Goal: Task Accomplishment & Management: Use online tool/utility

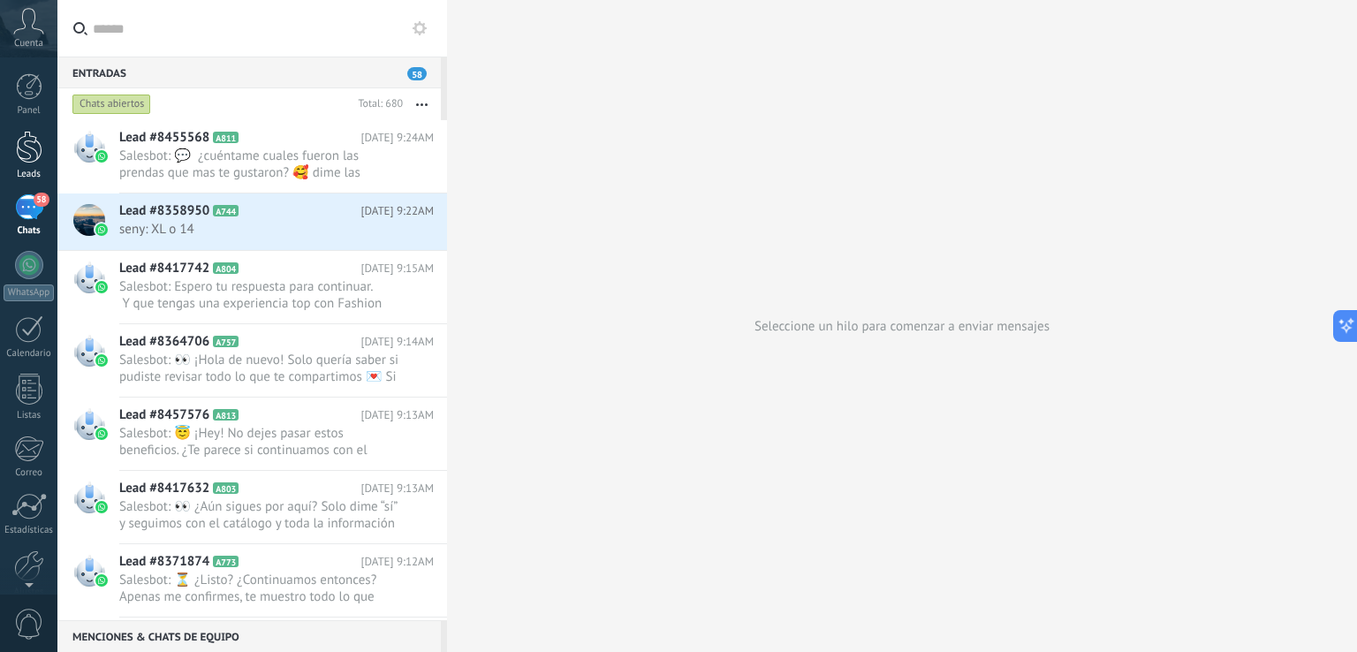
click at [32, 160] on div at bounding box center [29, 147] width 26 height 33
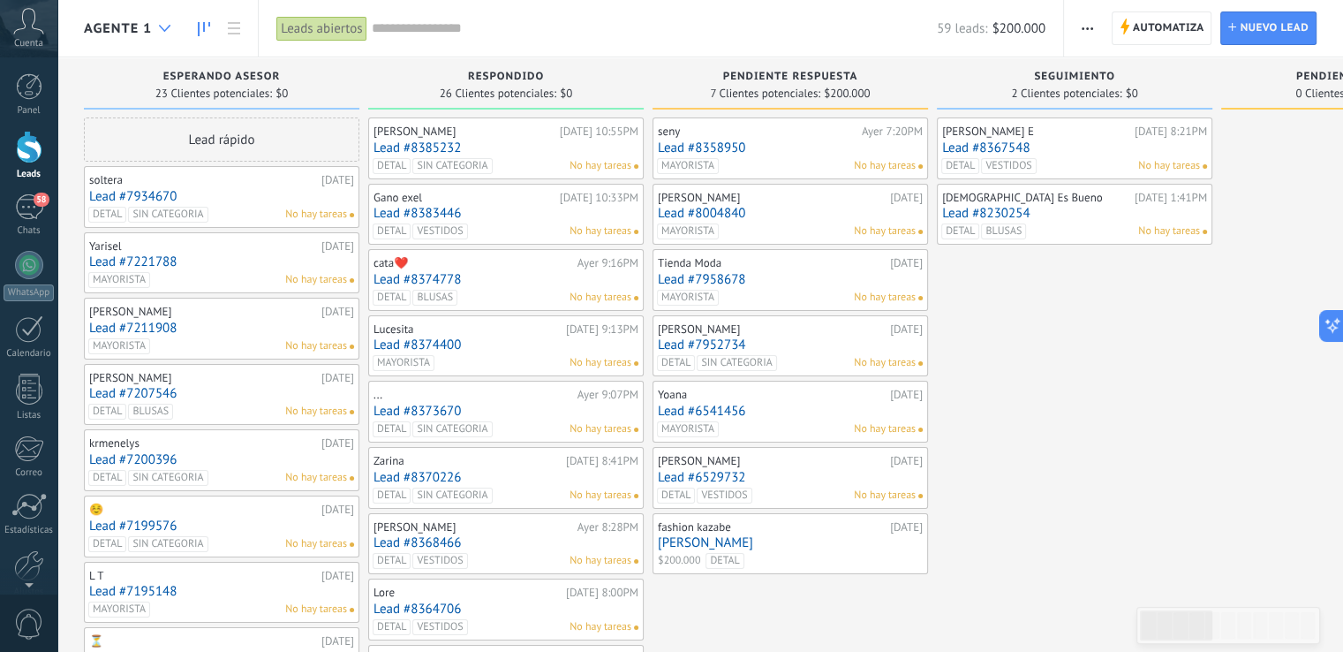
click at [156, 33] on div at bounding box center [164, 28] width 29 height 34
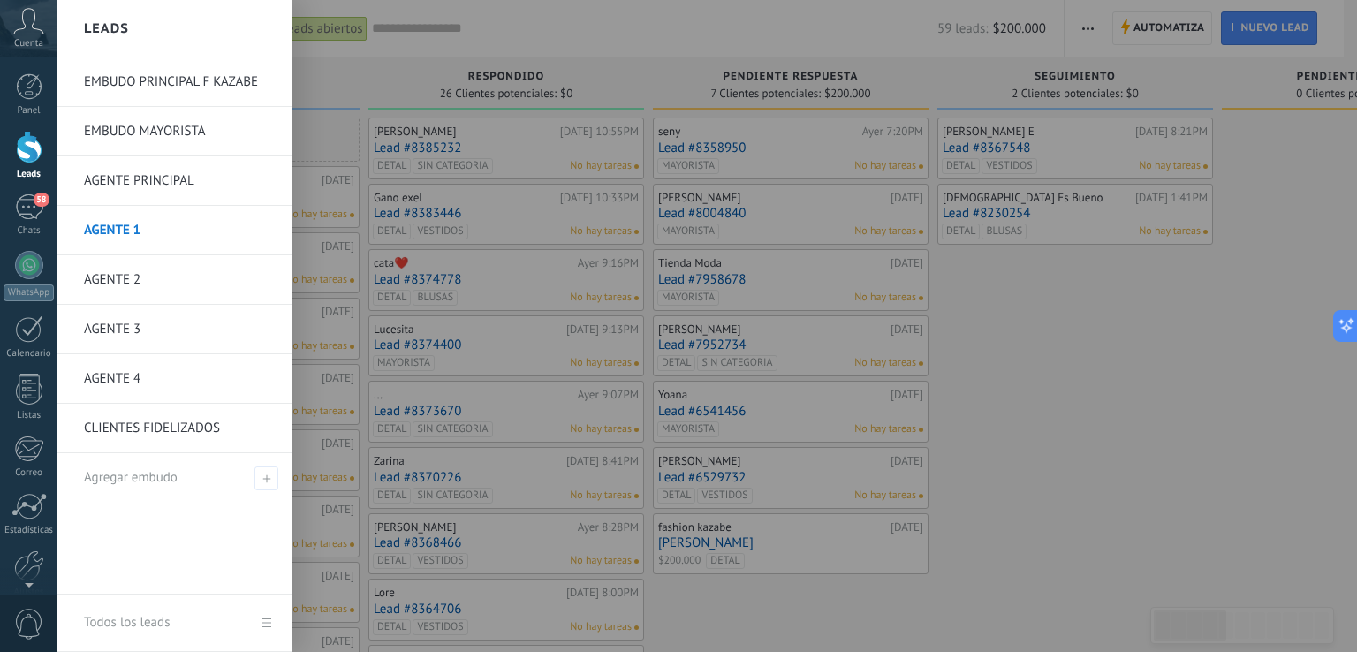
click at [128, 278] on link "AGENTE 2" at bounding box center [179, 279] width 190 height 49
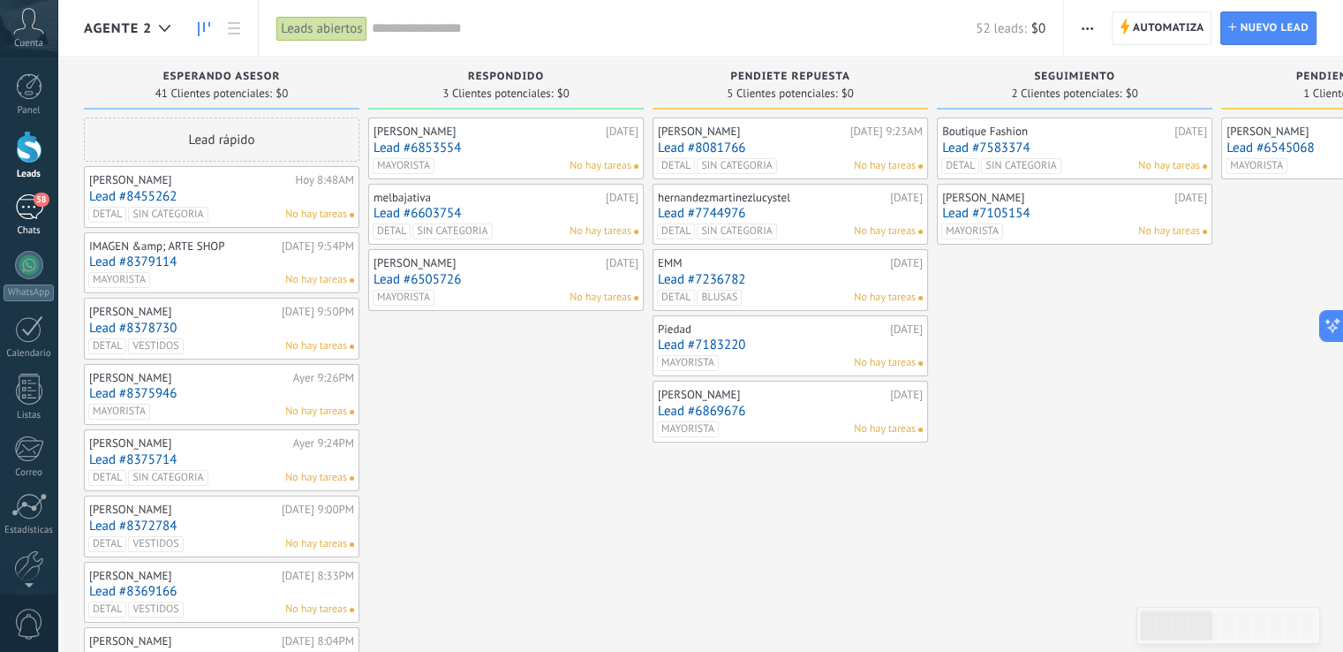
click at [29, 212] on div "58" at bounding box center [29, 207] width 28 height 26
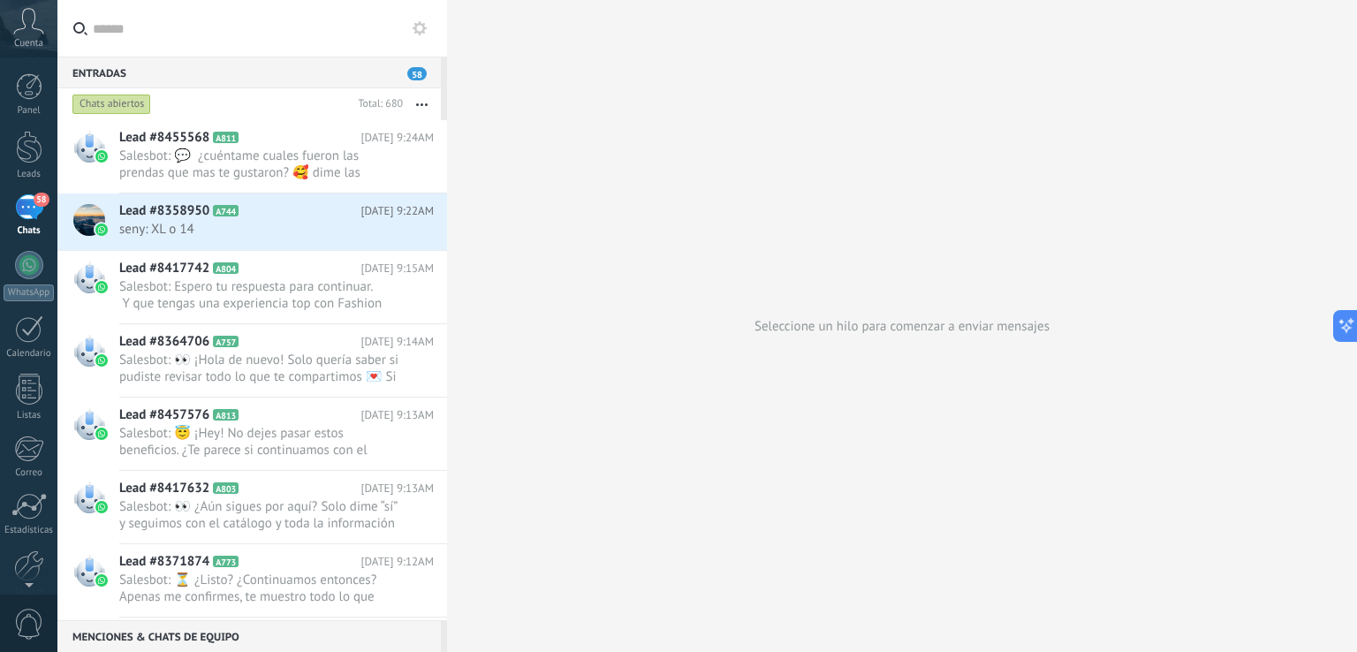
click at [263, 35] on input "text" at bounding box center [263, 28] width 340 height 57
click at [196, 100] on div "Chats abiertos" at bounding box center [210, 104] width 282 height 32
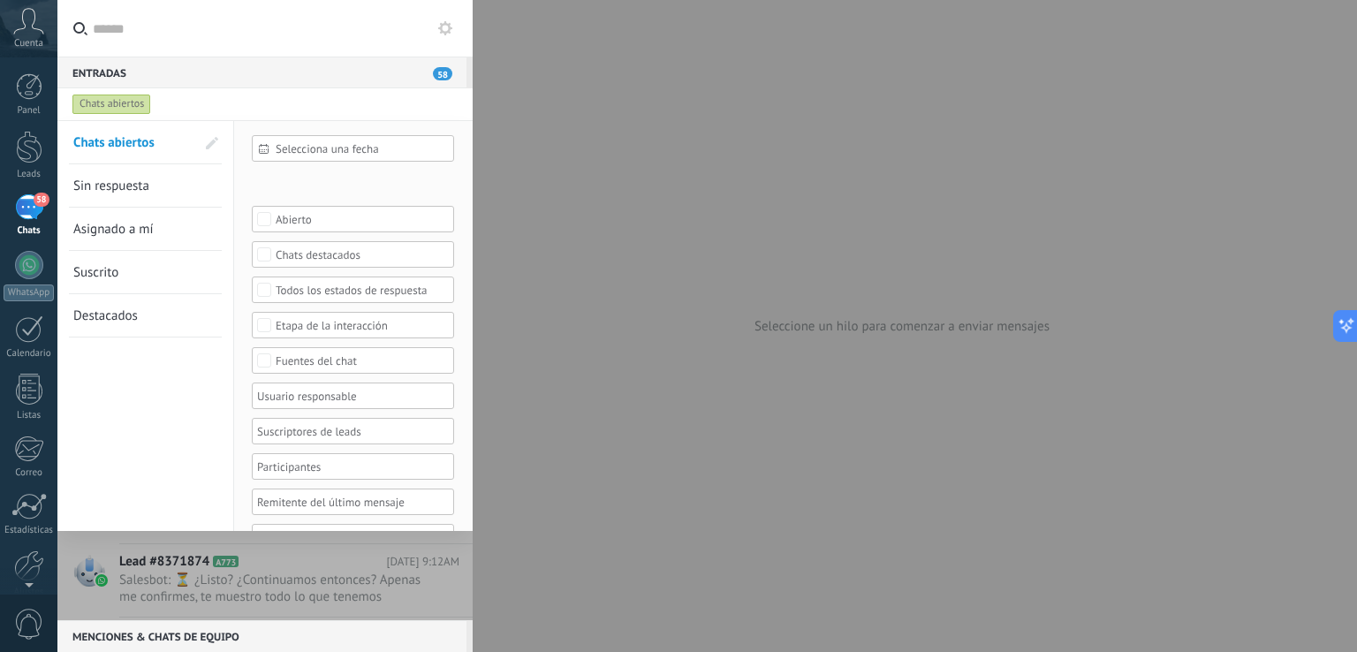
click at [0, 0] on div "Leads Entrantes Contacto inicial FILTRO INTERES Negociación FILTRO MAYORISTA FI…" at bounding box center [0, 0] width 0 height 0
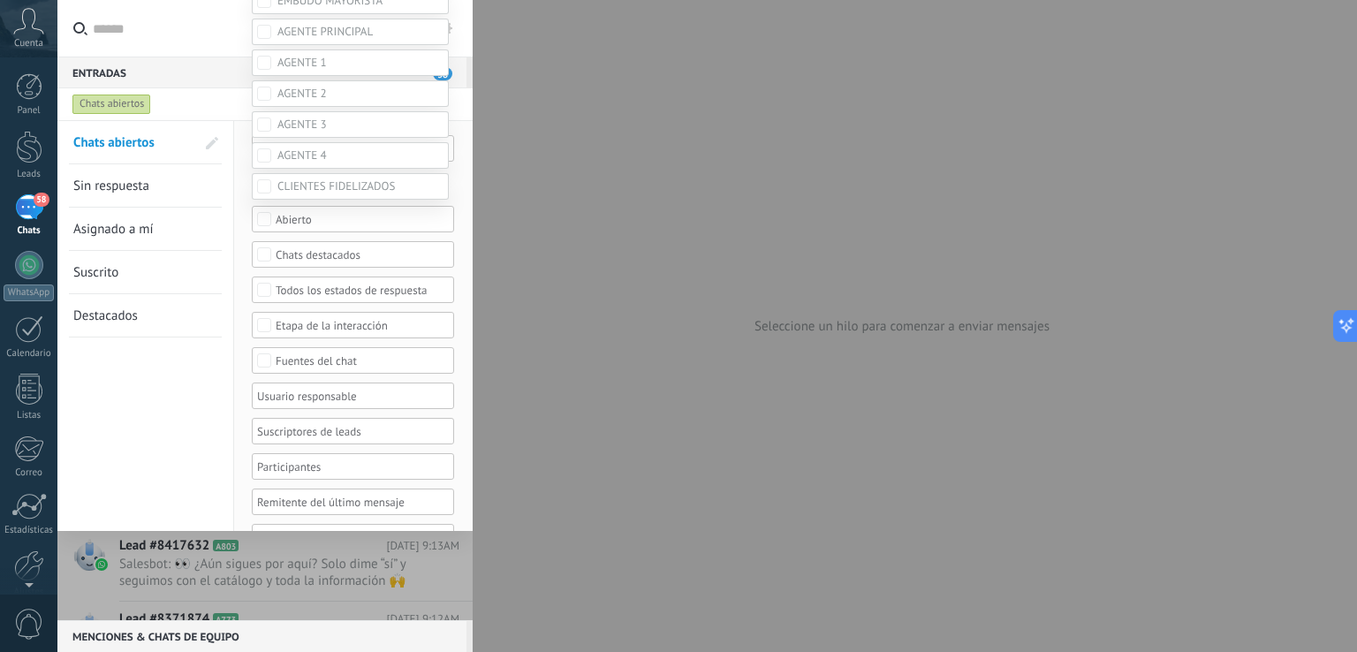
scroll to position [265, 0]
click at [313, 70] on span at bounding box center [301, 62] width 49 height 15
click at [0, 0] on div "ESPERANDO ASESOR" at bounding box center [0, 0] width 0 height 0
click at [182, 380] on div at bounding box center [706, 234] width 1299 height 652
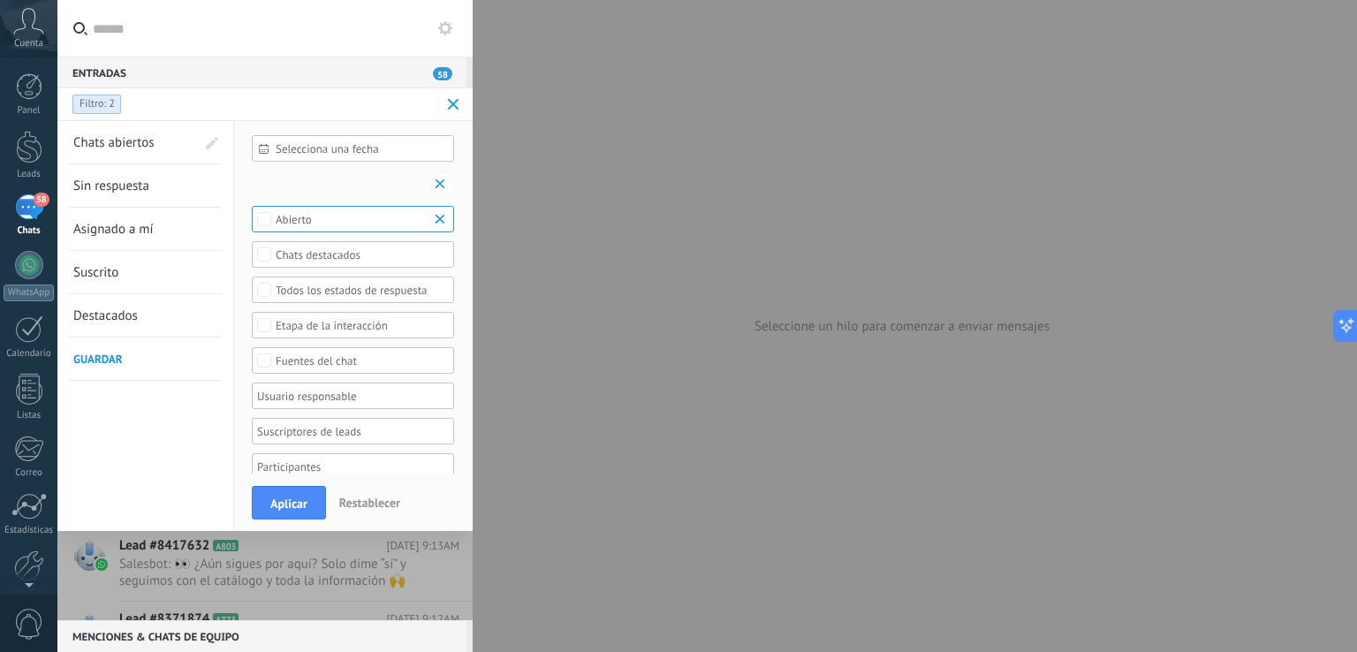
click at [306, 401] on div at bounding box center [346, 395] width 185 height 21
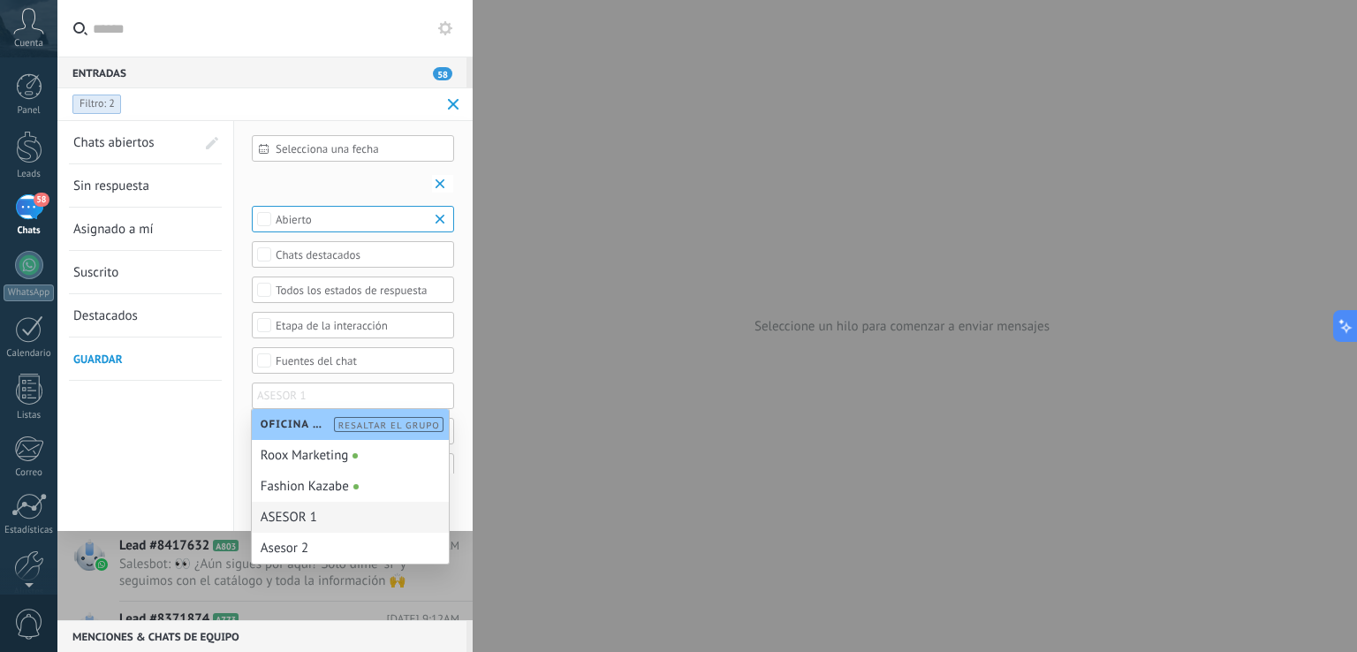
click at [307, 518] on div "ASESOR 1" at bounding box center [350, 517] width 197 height 31
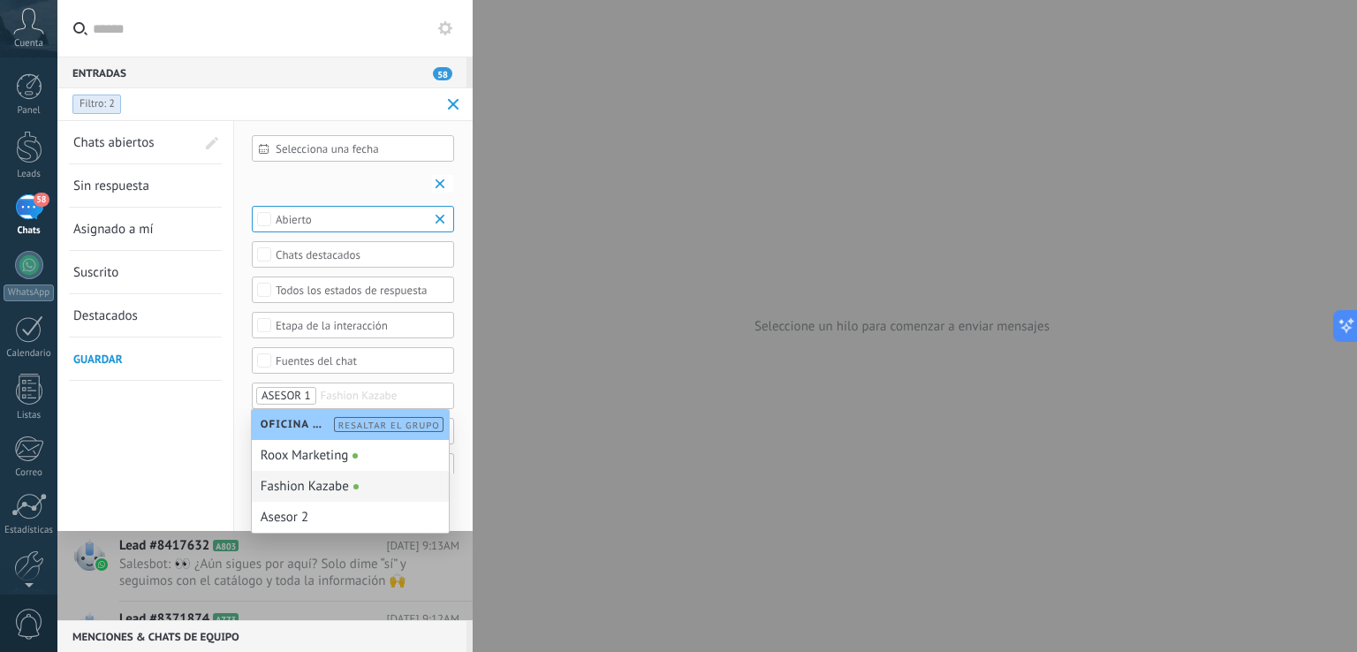
click at [182, 460] on div "Chats abiertos Sin respuesta Asignado a mí Suscrito Destacados Guardar" at bounding box center [145, 391] width 177 height 540
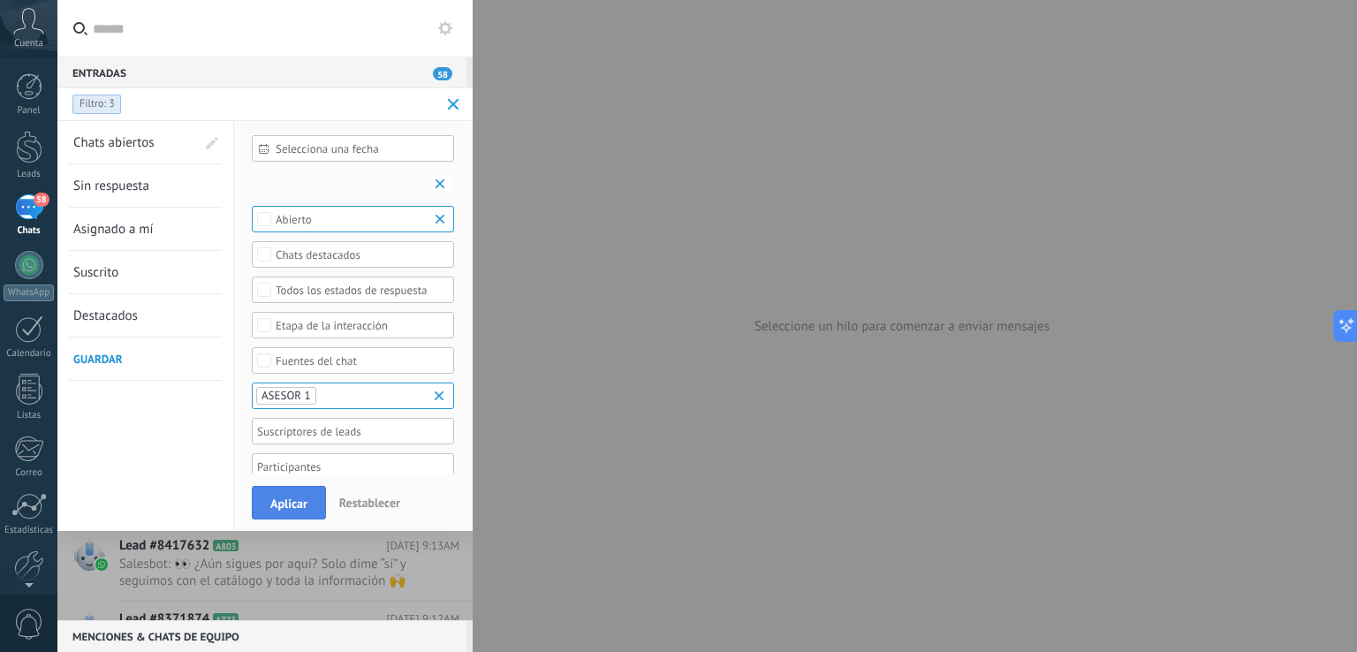
click at [297, 503] on span "Aplicar" at bounding box center [288, 503] width 37 height 12
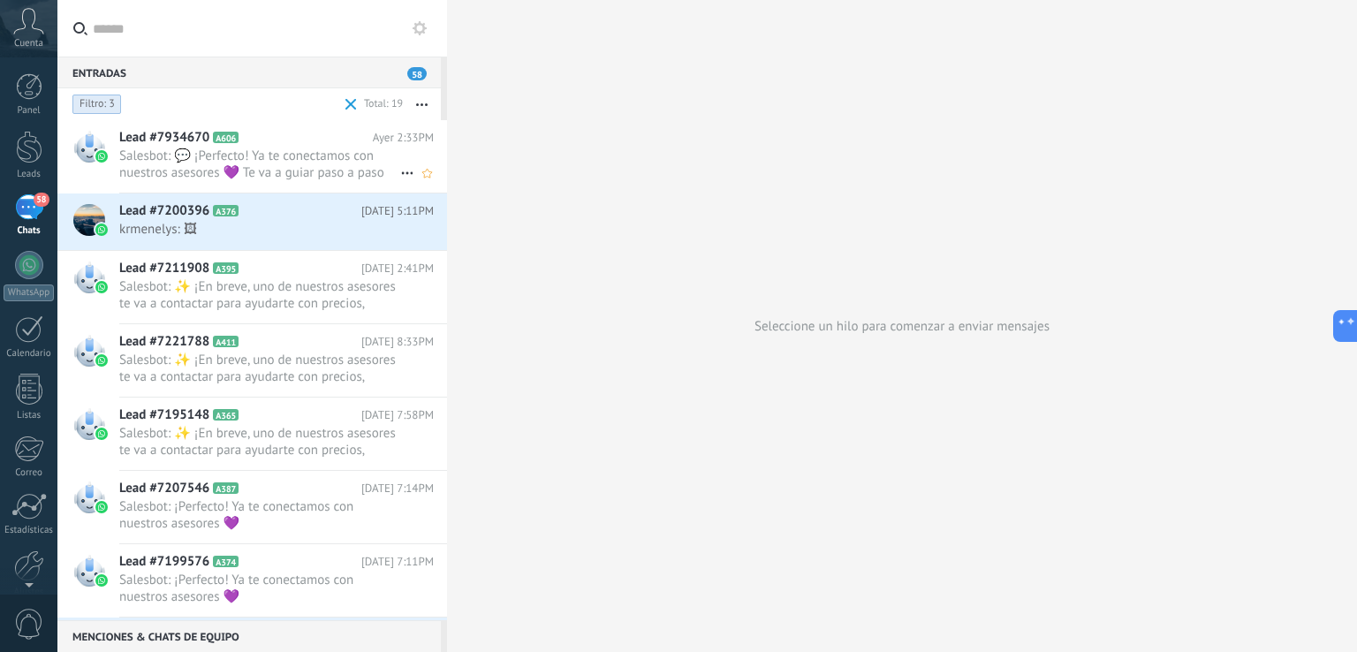
click at [301, 164] on span "Salesbot: 💬 ¡Perfecto! Ya te conectamos con nuestros asesores 💜 Te va a guiar p…" at bounding box center [259, 164] width 281 height 34
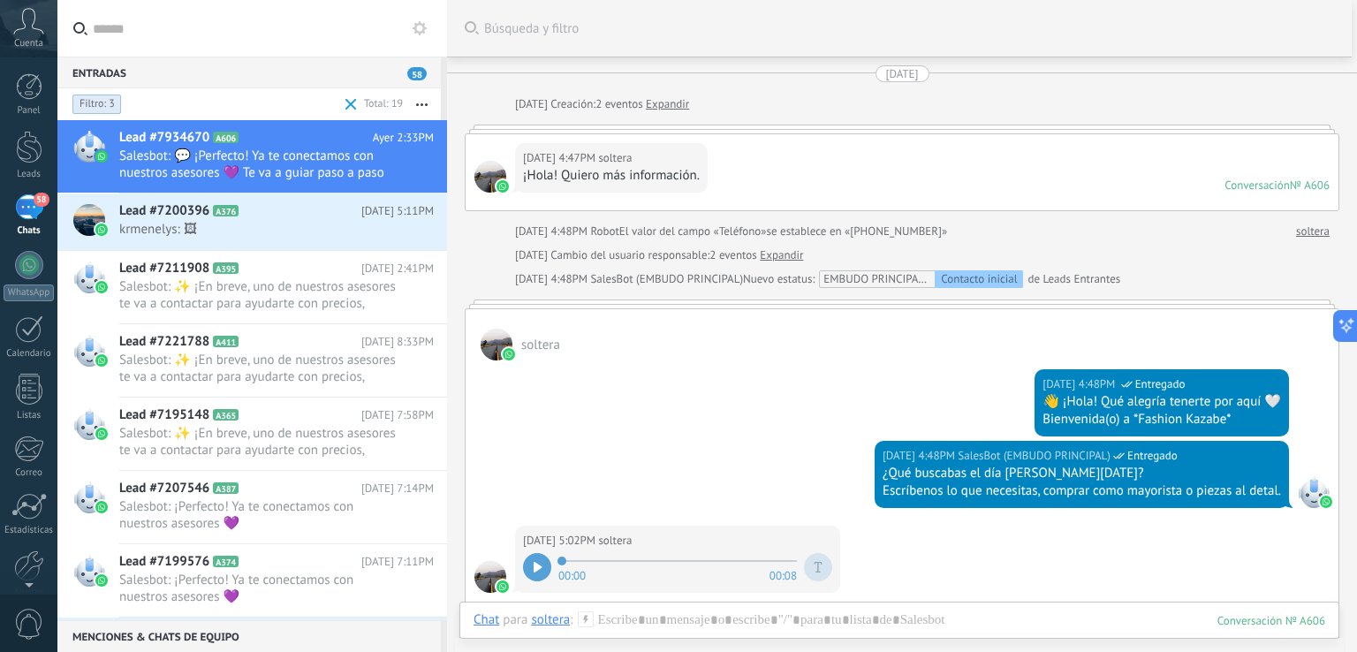
click at [543, 556] on div at bounding box center [537, 567] width 28 height 28
click at [536, 565] on icon at bounding box center [537, 567] width 8 height 11
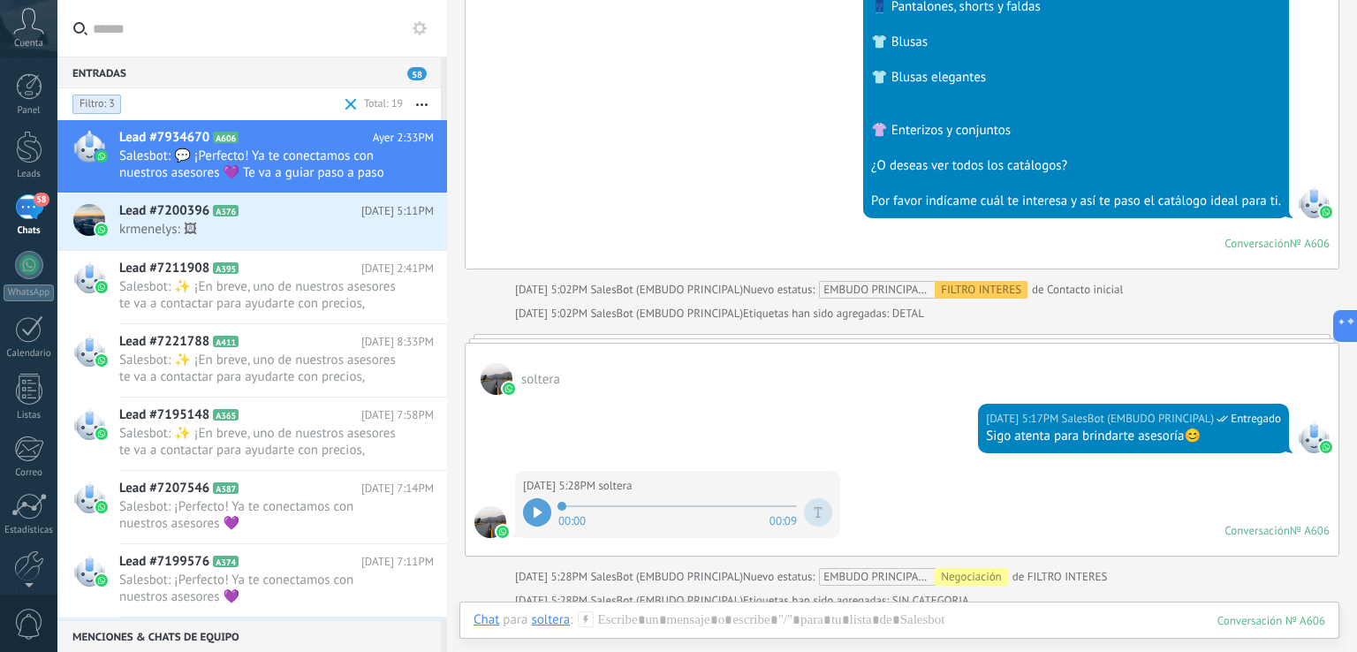
scroll to position [883, 0]
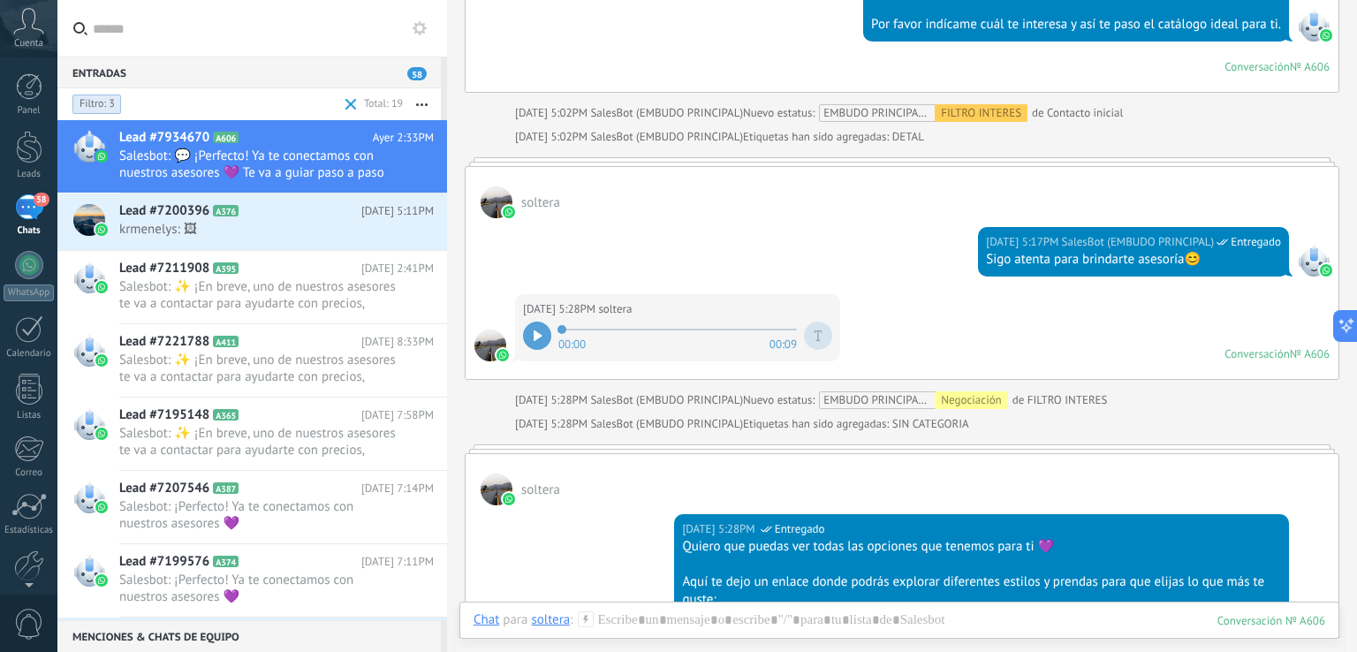
click at [528, 328] on div at bounding box center [537, 335] width 28 height 28
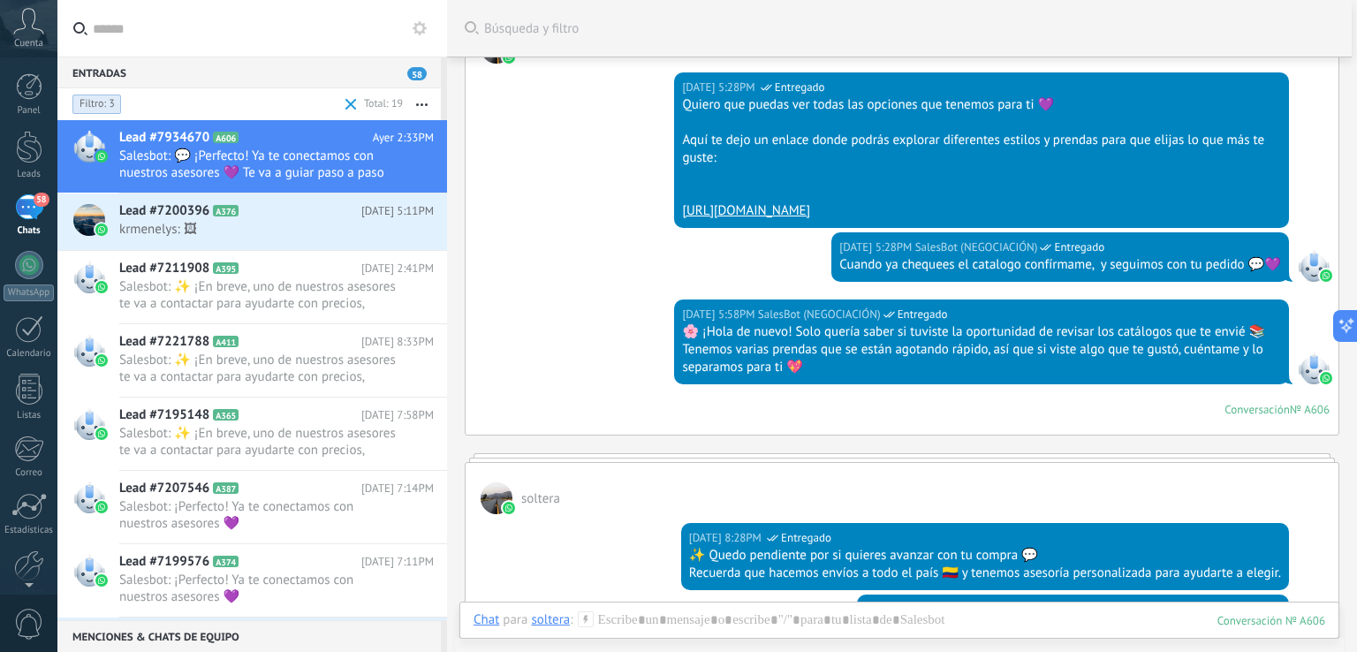
scroll to position [1148, 0]
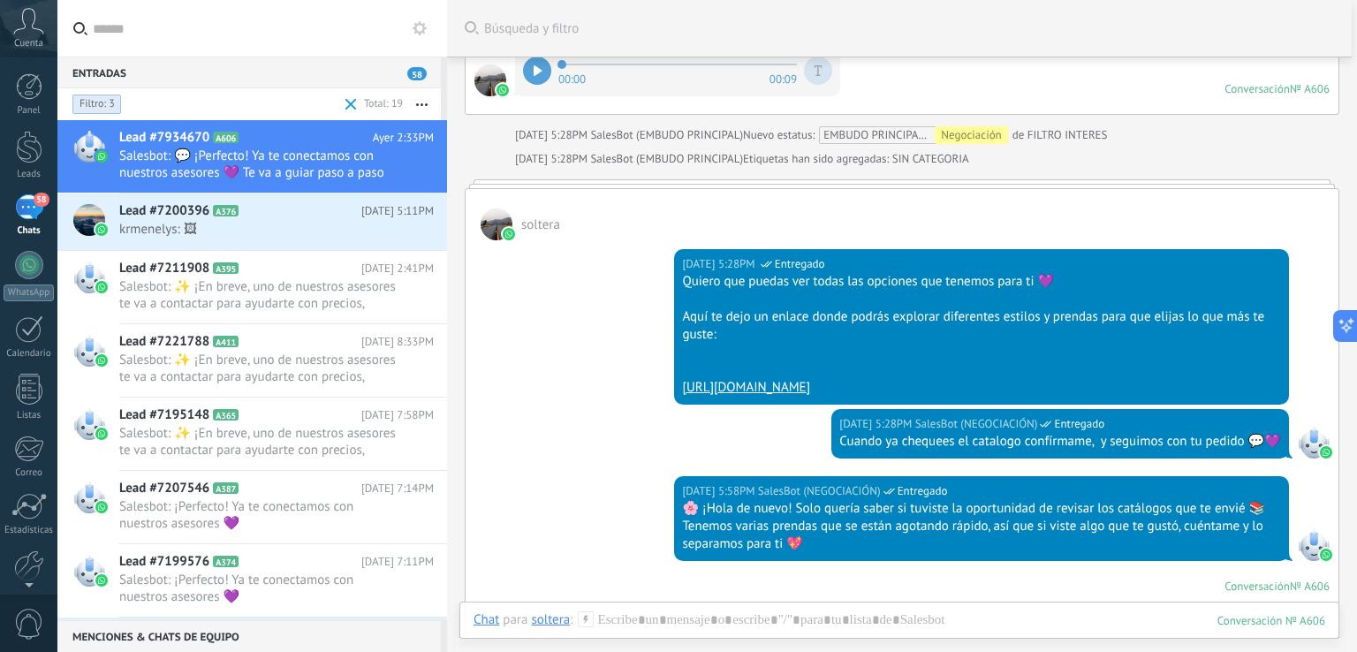
drag, startPoint x: 911, startPoint y: 333, endPoint x: 598, endPoint y: 284, distance: 317.3
click at [598, 284] on div "19/08/2025 5:28PM SalesBot (NEGOCIACIÓN) Entregado Quiero que puedas ver todas …" at bounding box center [901, 324] width 873 height 169
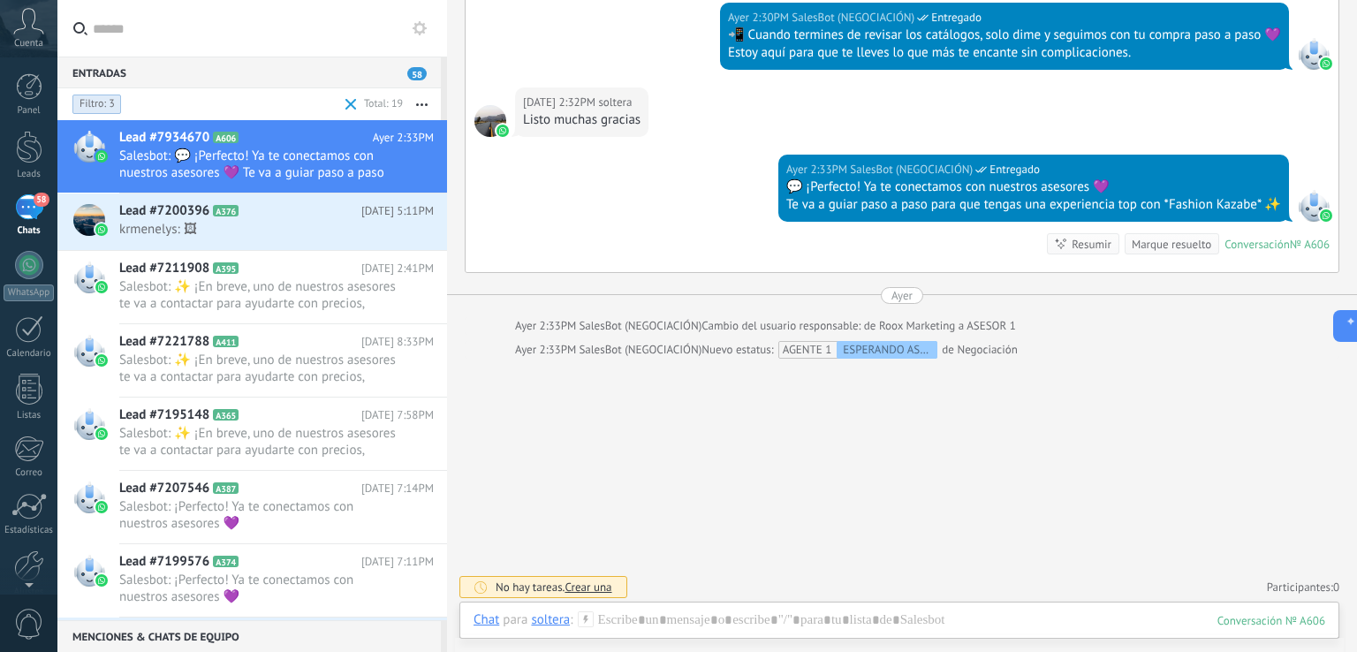
scroll to position [1794, 0]
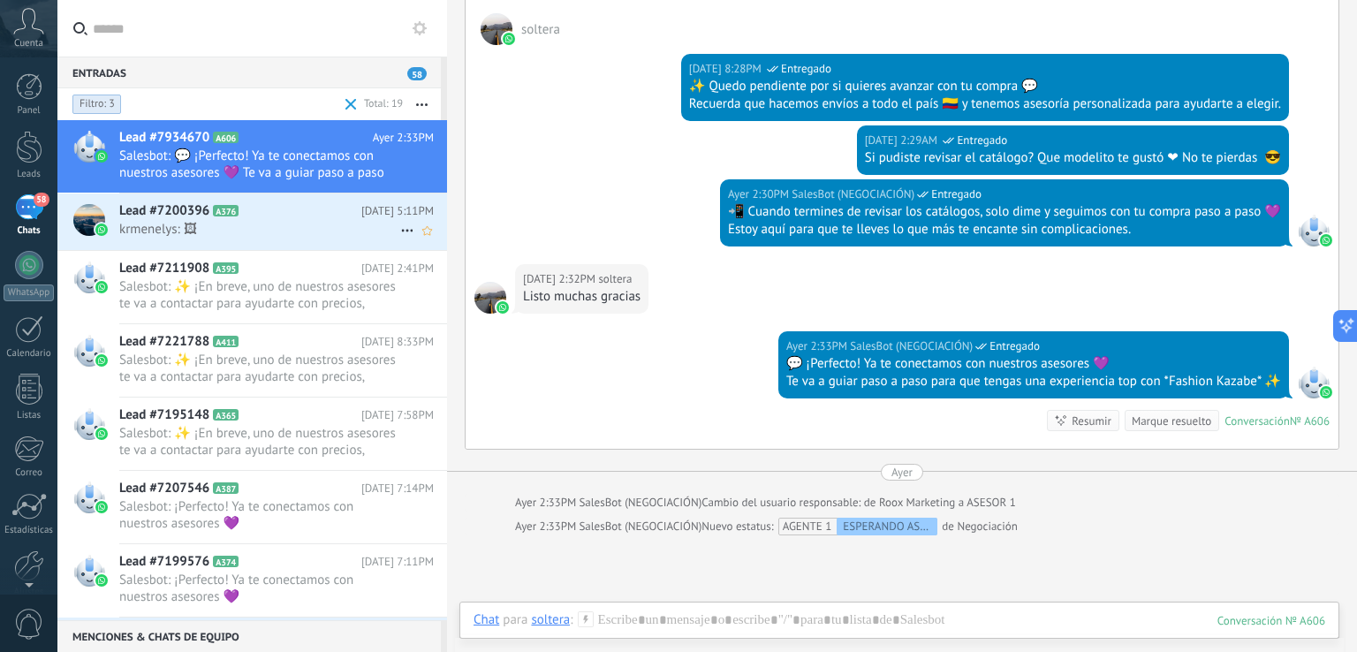
click at [239, 232] on span "krmenelys: 🖼" at bounding box center [259, 229] width 281 height 17
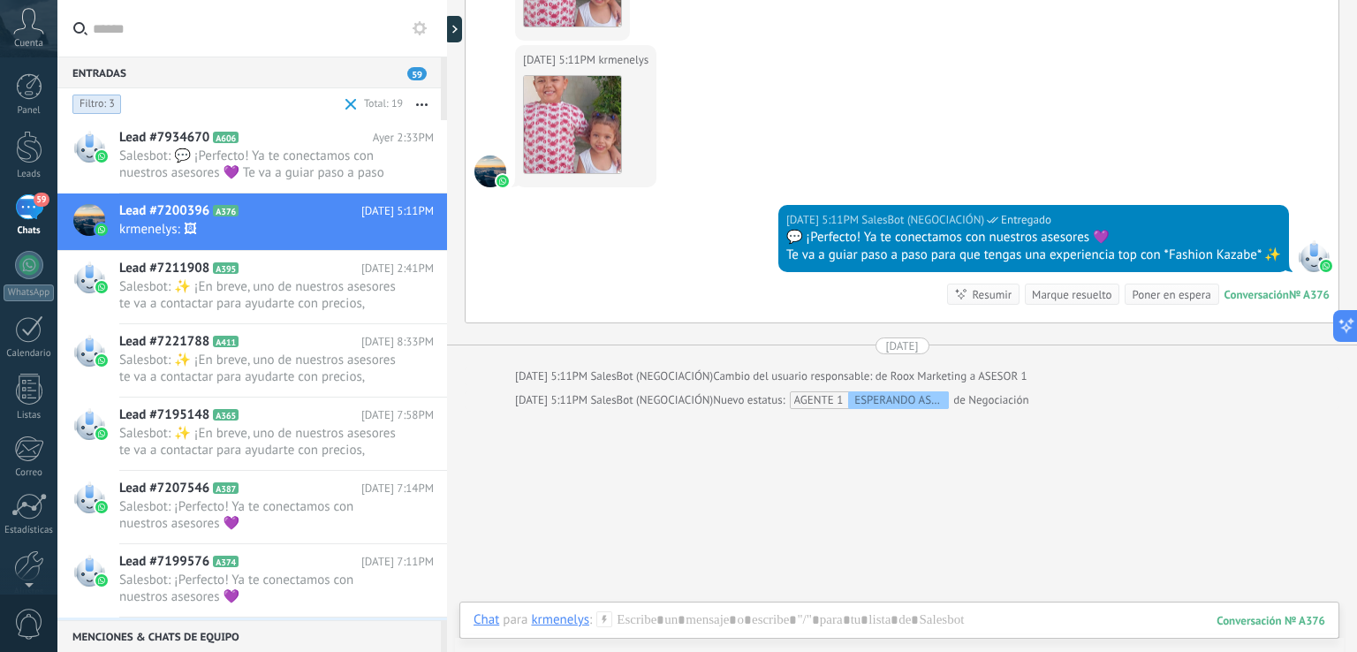
scroll to position [2359, 0]
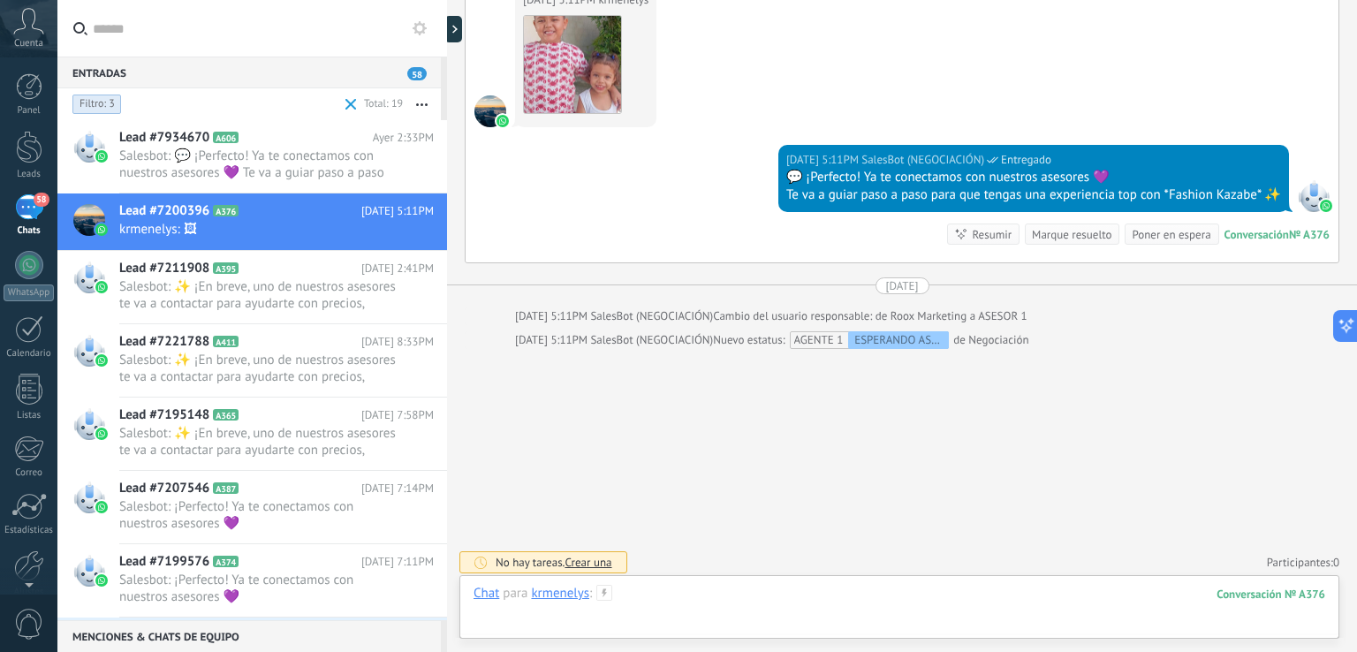
click at [777, 592] on div at bounding box center [898, 611] width 851 height 53
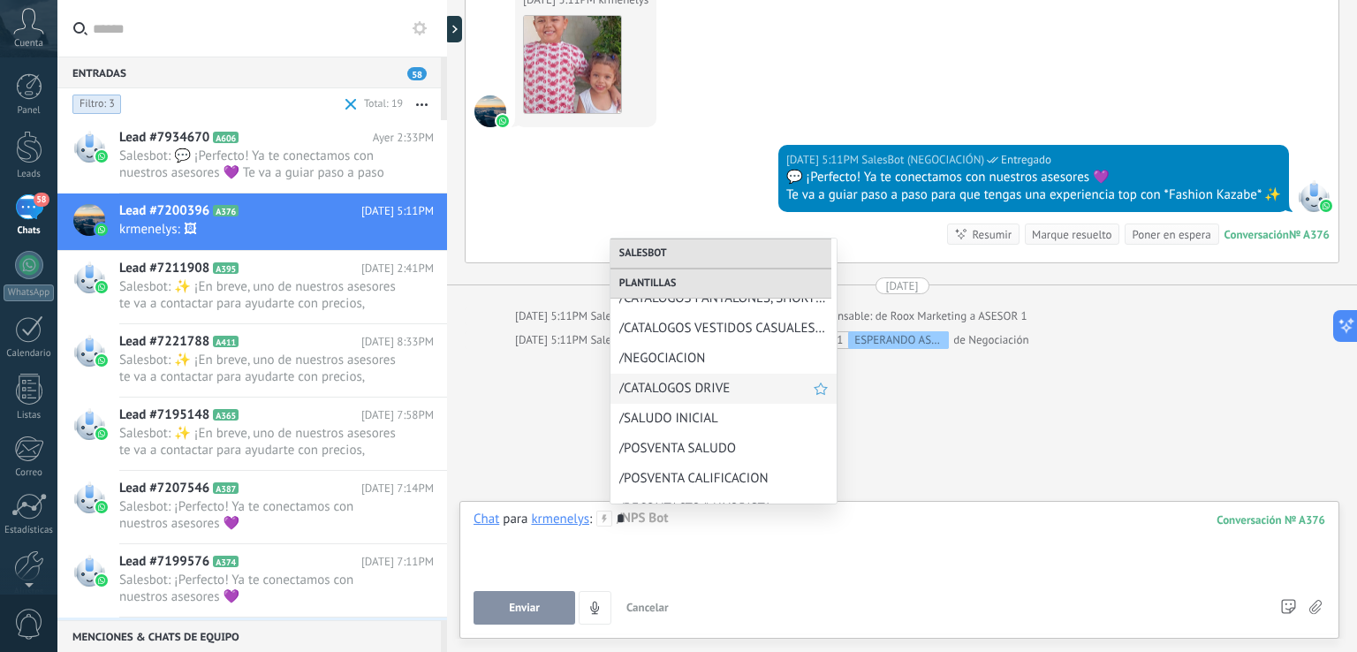
scroll to position [1116, 0]
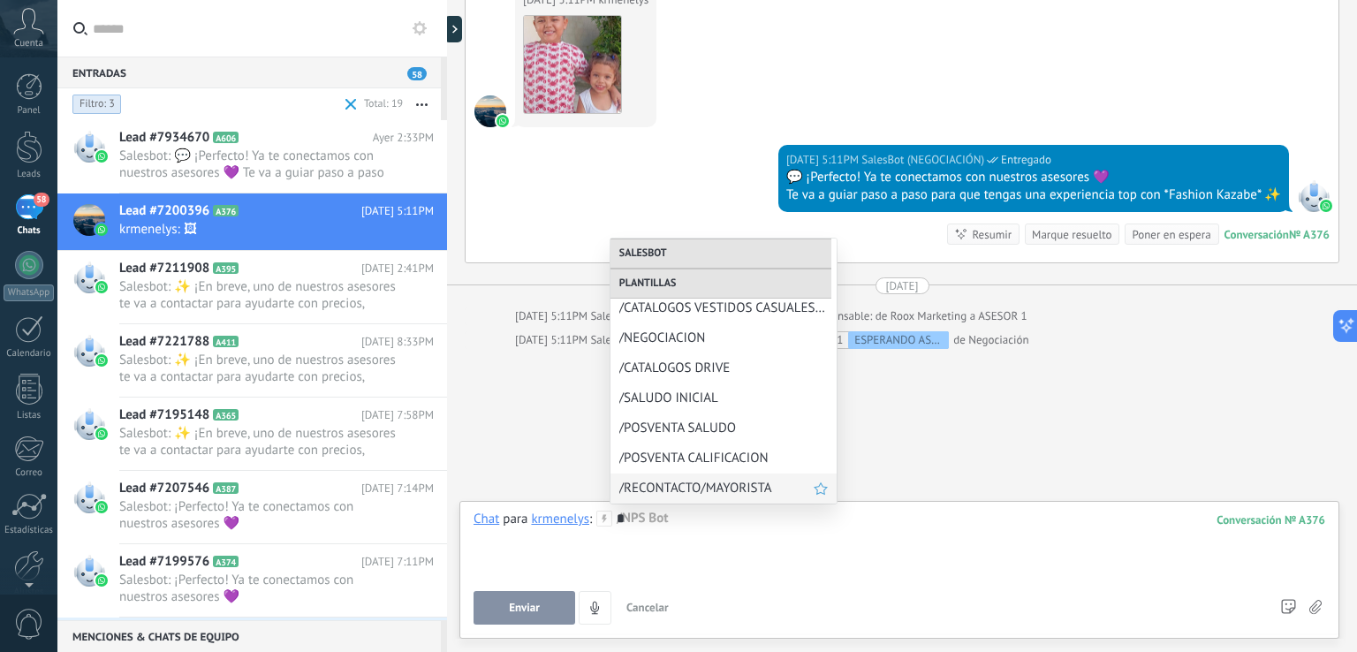
click at [741, 488] on span "/RECONTACTO/MAYORISTA" at bounding box center [716, 488] width 194 height 17
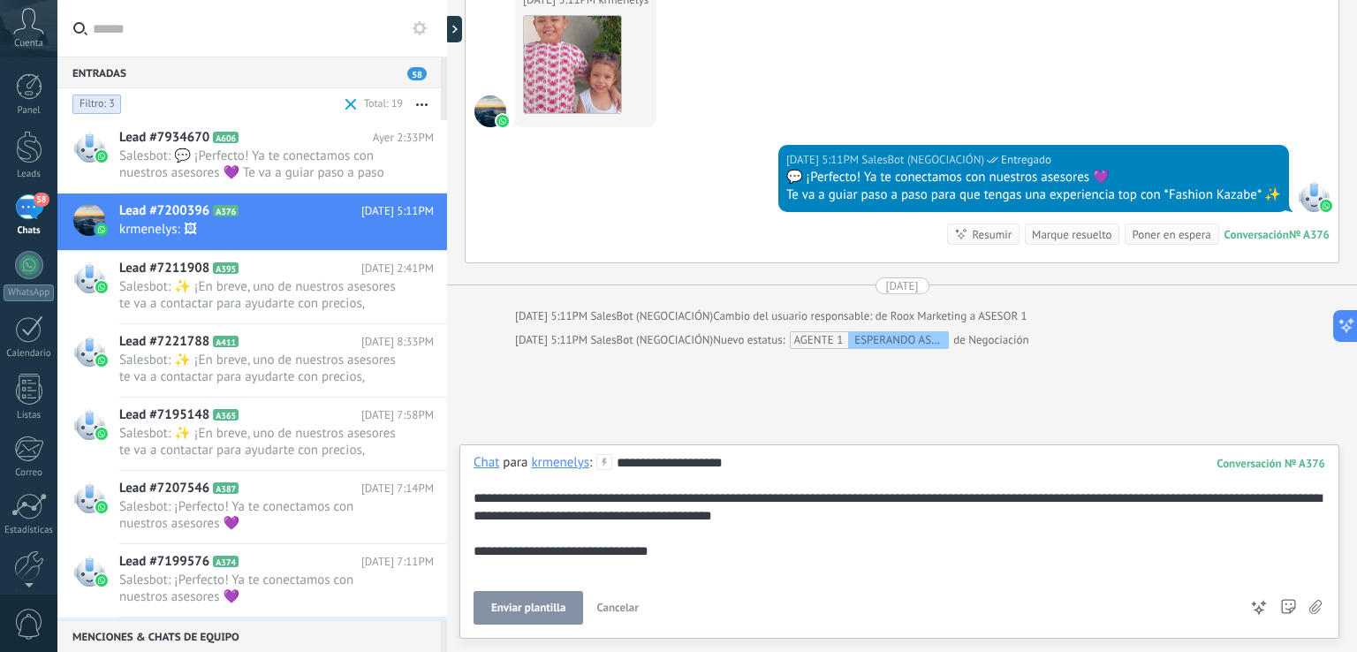
click at [526, 612] on span "Enviar plantilla" at bounding box center [528, 607] width 74 height 12
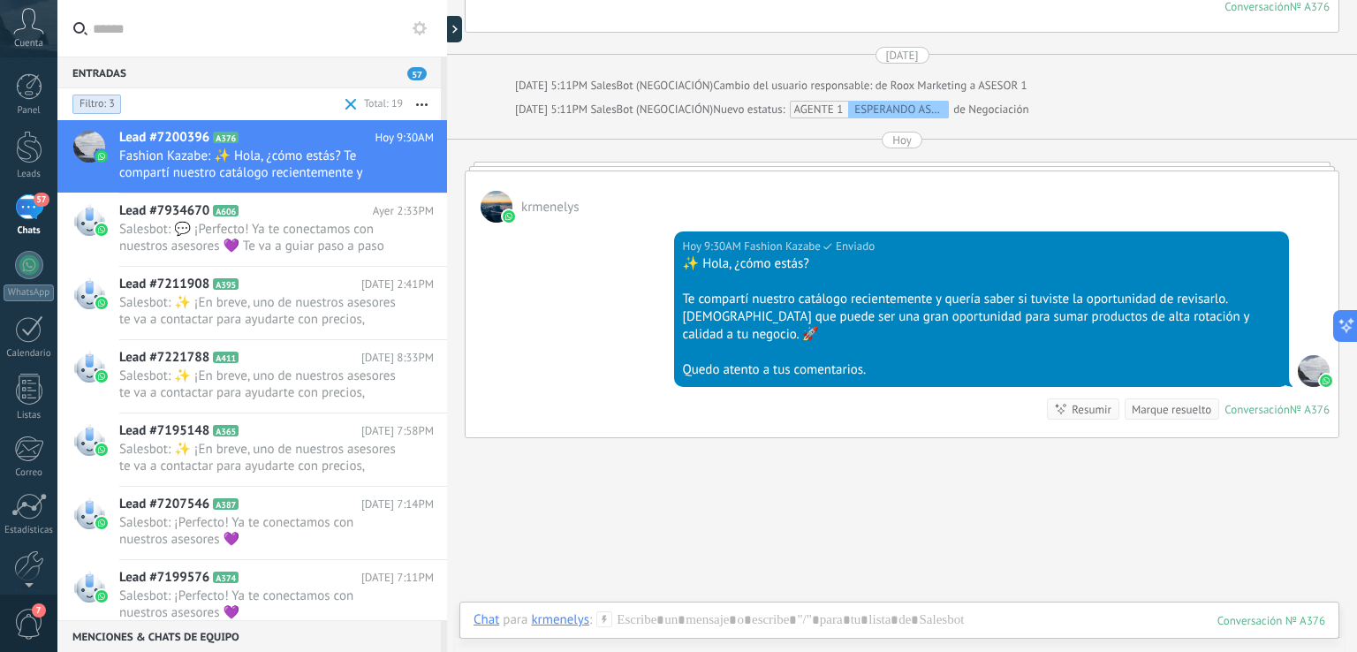
scroll to position [2501, 0]
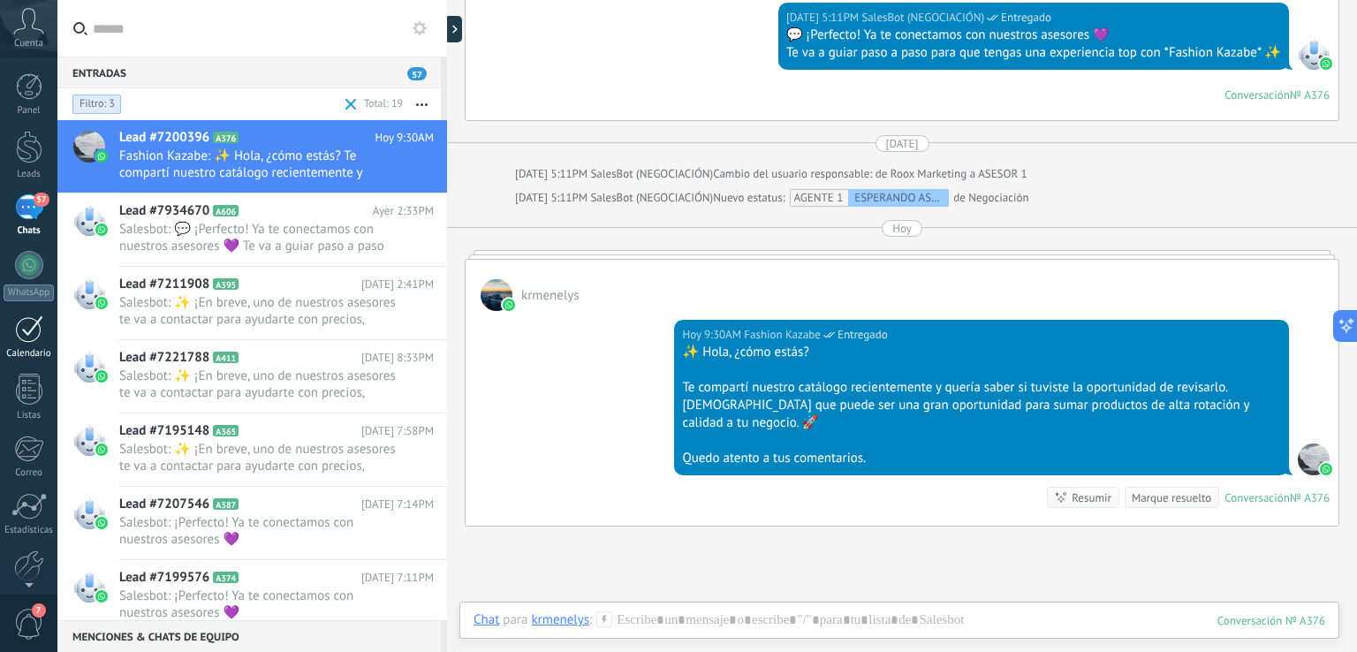
click at [25, 343] on link "Calendario" at bounding box center [28, 337] width 57 height 44
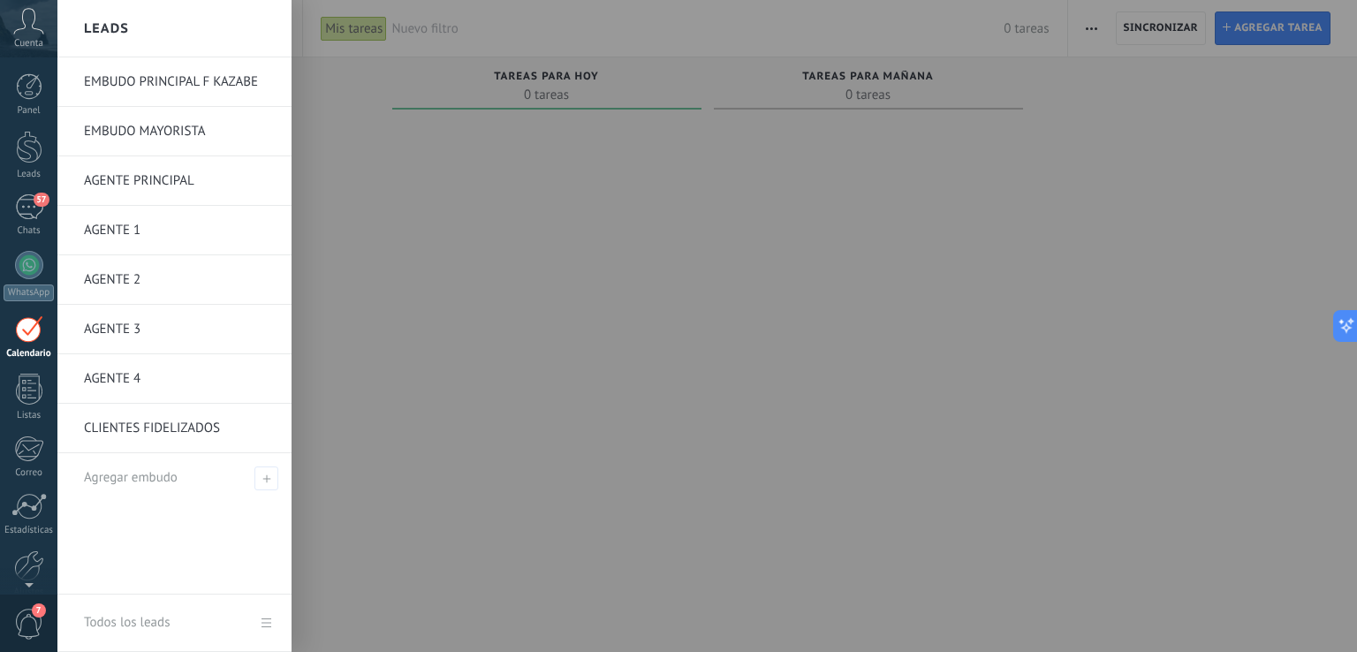
click at [106, 230] on link "AGENTE 1" at bounding box center [179, 230] width 190 height 49
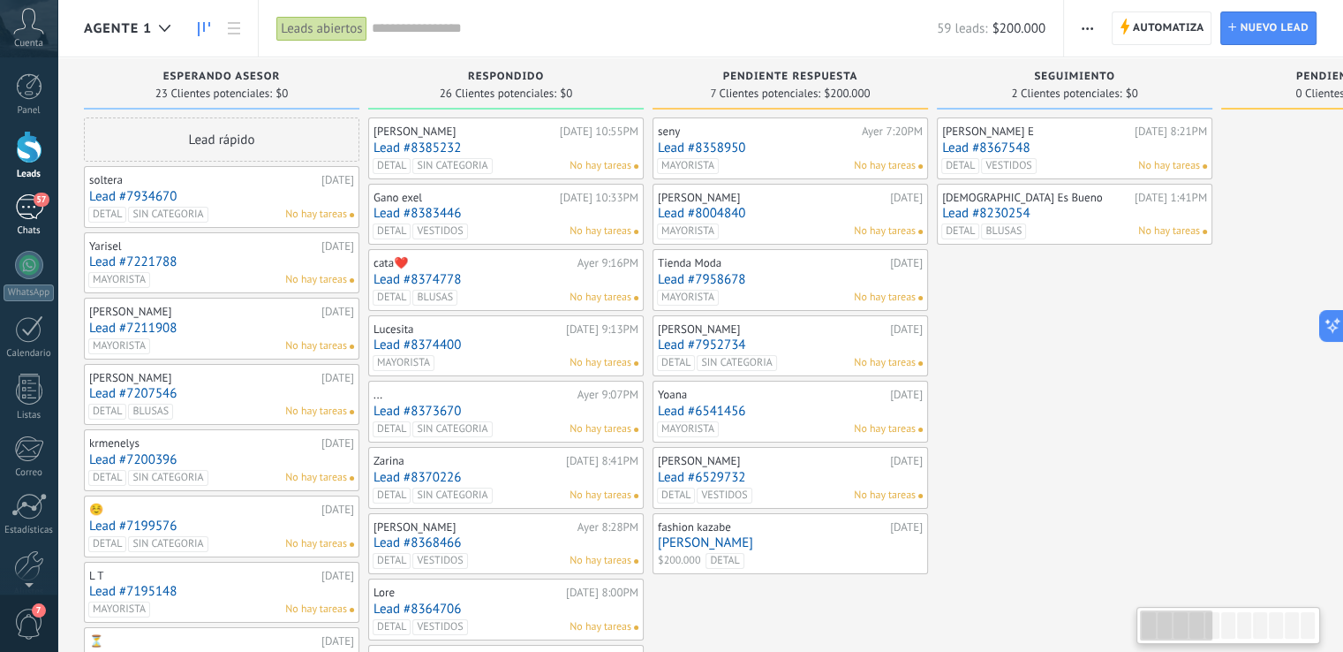
click at [21, 209] on div "57" at bounding box center [29, 207] width 28 height 26
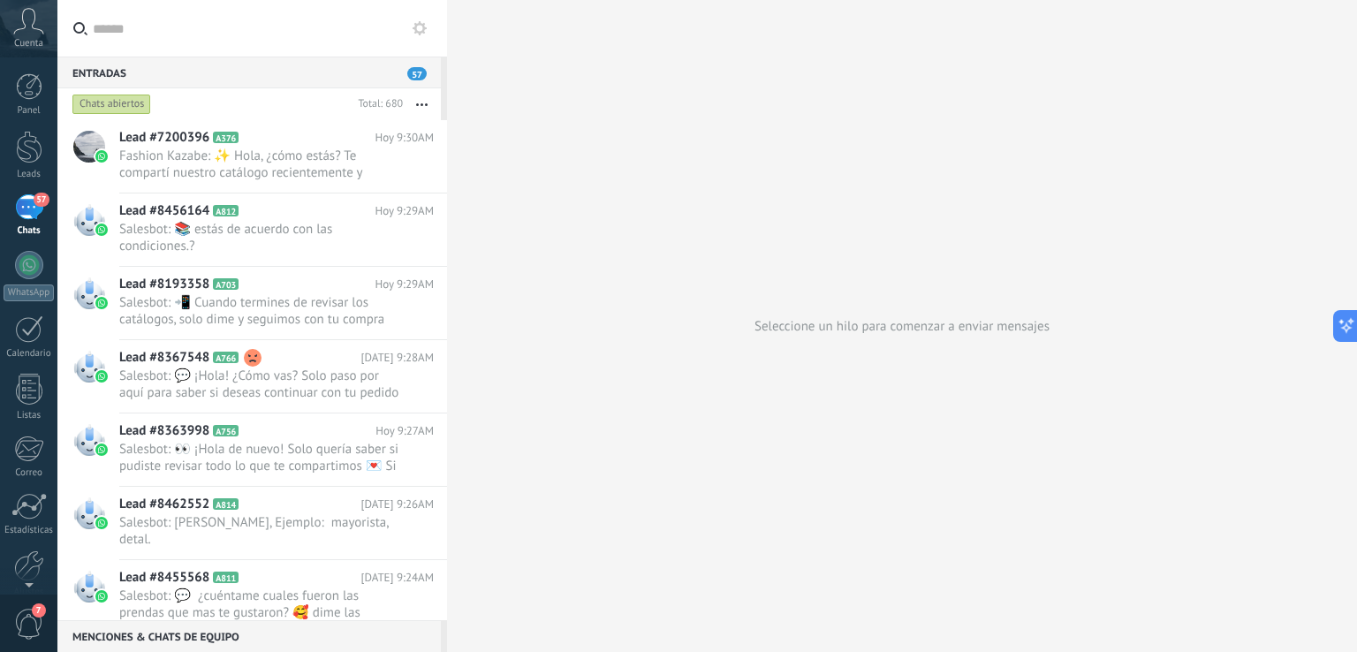
click at [207, 102] on div "Chats abiertos" at bounding box center [210, 104] width 282 height 32
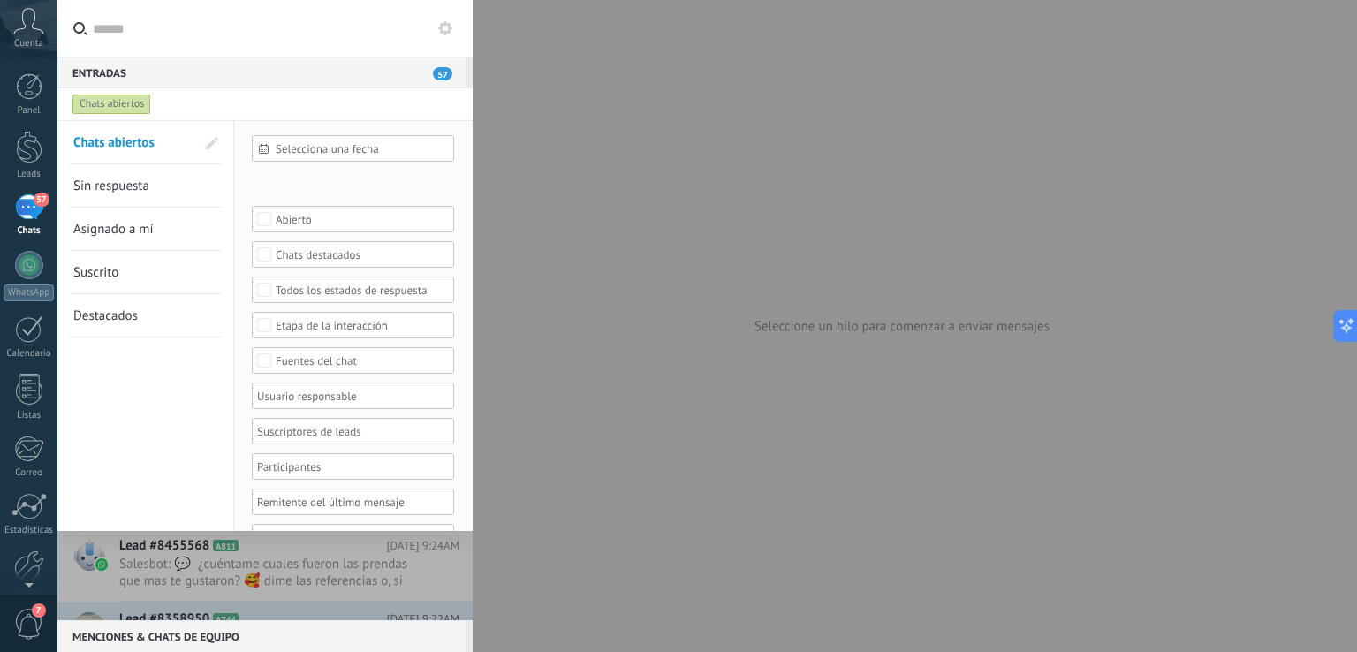
click at [0, 0] on div "Leads Entrantes Contacto inicial FILTRO INTERES Negociación FILTRO MAYORISTA FI…" at bounding box center [0, 0] width 0 height 0
click at [328, 289] on label at bounding box center [350, 275] width 197 height 26
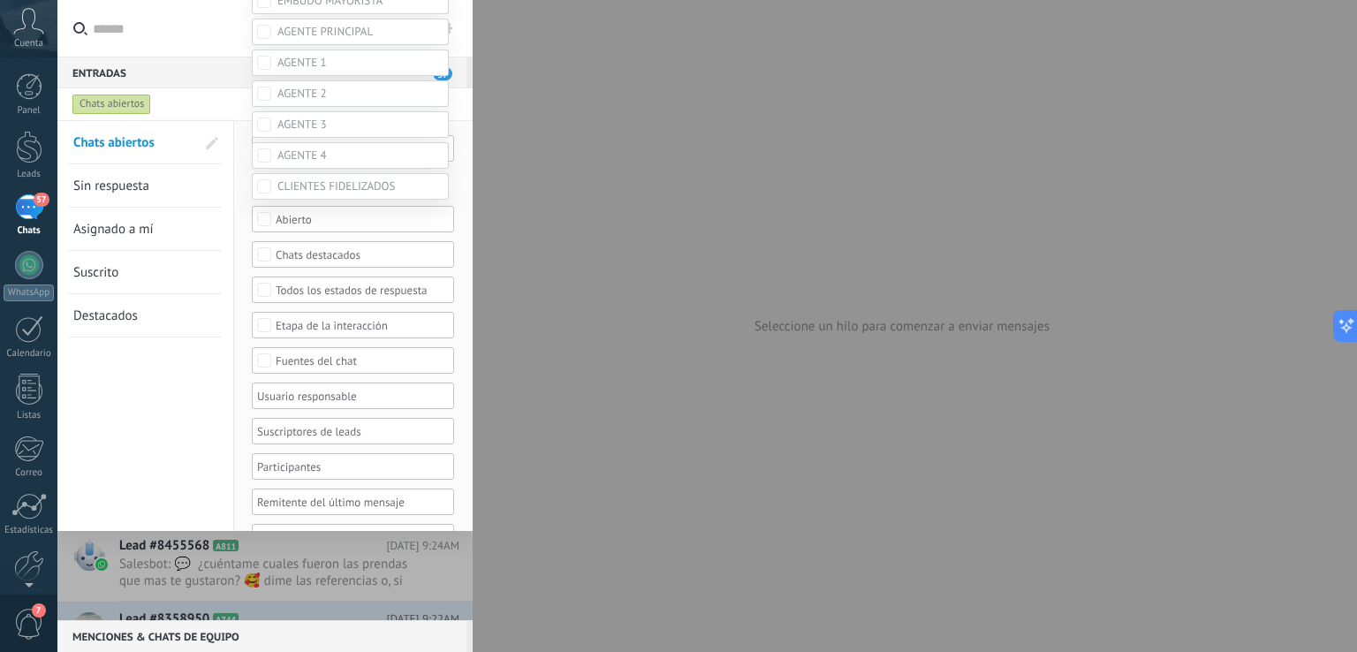
scroll to position [542, 0]
click at [109, 377] on div "Leads Entrantes Contacto inicial FILTRO INTERES Negociación FILTRO MAYORISTA FI…" at bounding box center [706, 326] width 1299 height 652
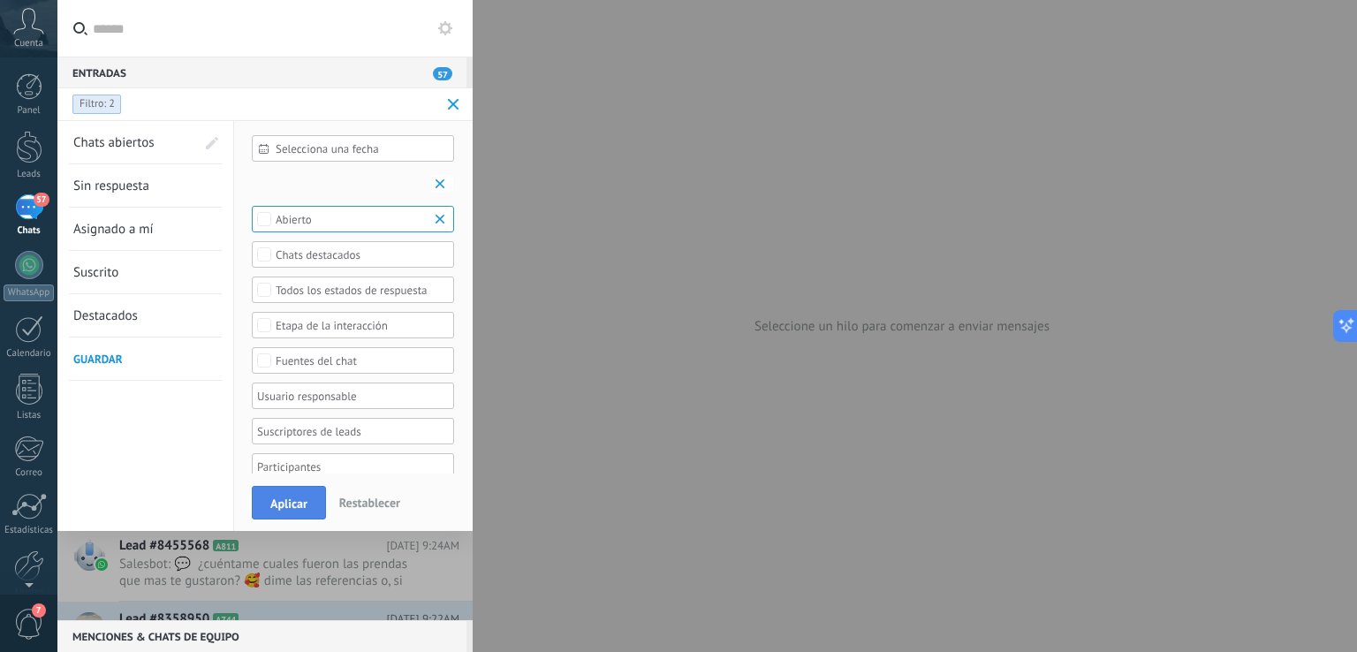
click at [284, 513] on button "Aplicar" at bounding box center [289, 503] width 74 height 34
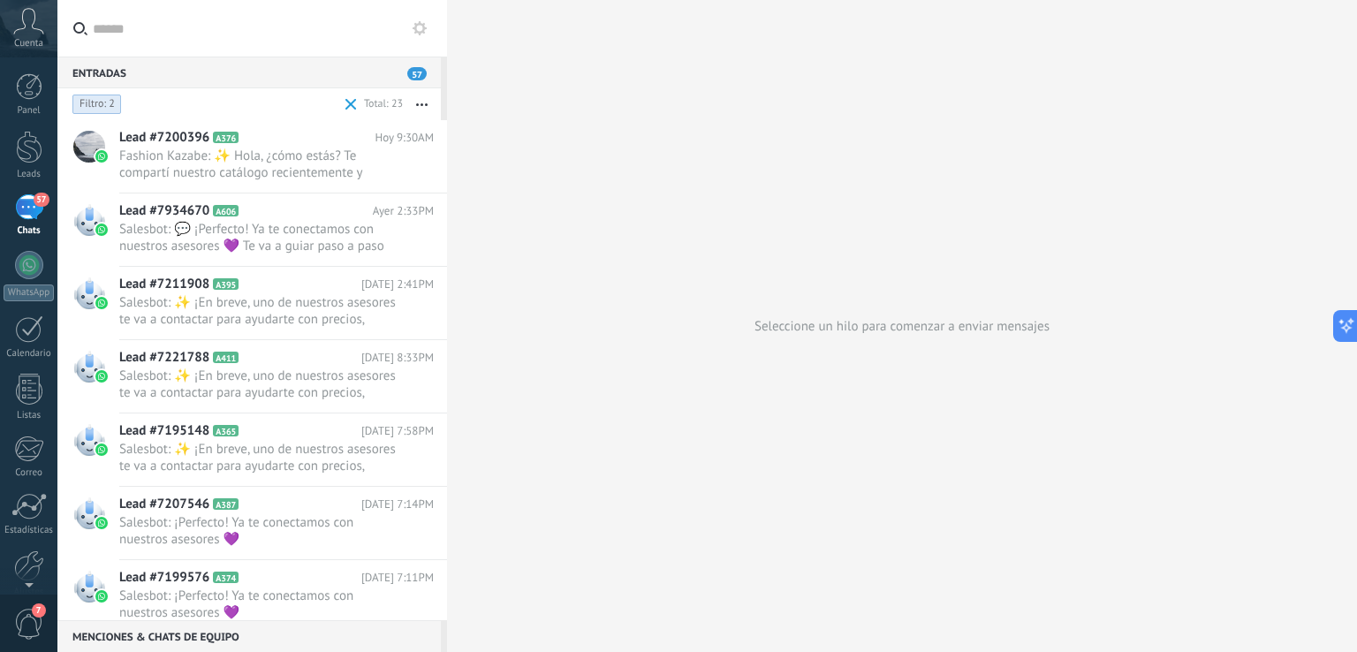
click at [134, 75] on div "Entradas 57" at bounding box center [248, 73] width 383 height 32
click at [338, 74] on div "Entradas 57" at bounding box center [248, 73] width 383 height 32
click at [211, 105] on div "1 embudo, 1 etapas Estado de conversación Filtro: 2" at bounding box center [150, 104] width 163 height 28
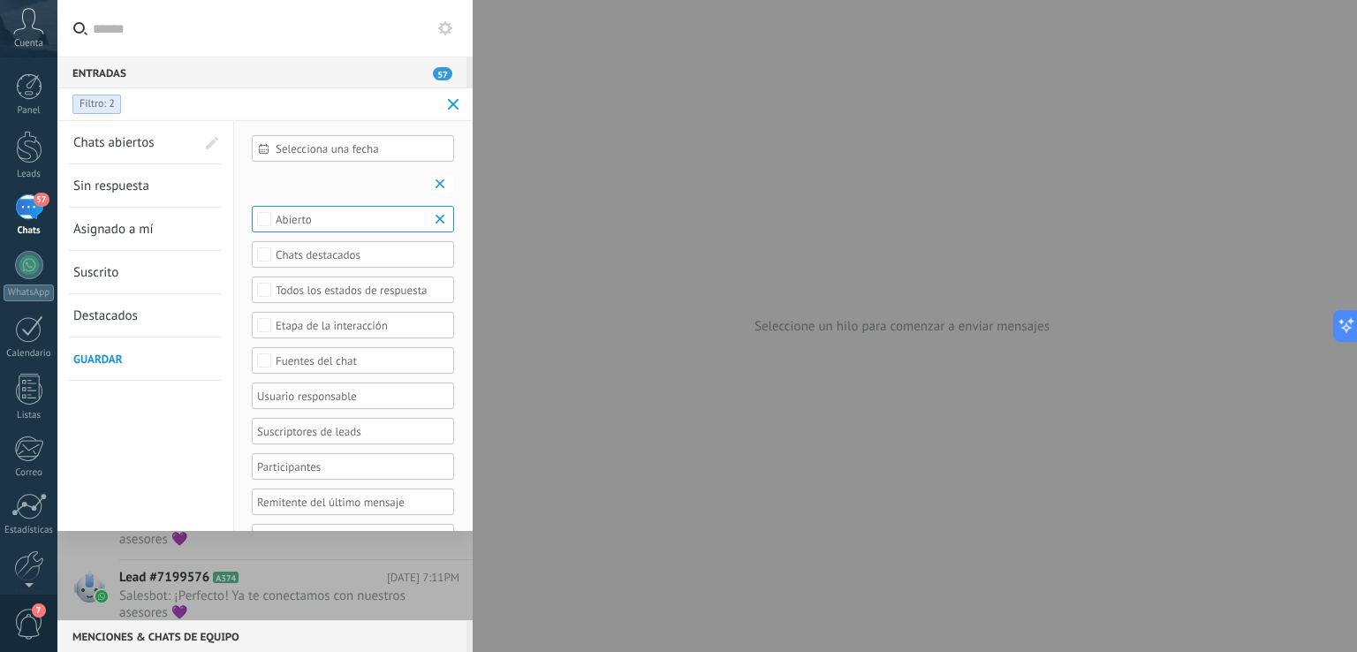
click at [452, 103] on span at bounding box center [453, 104] width 11 height 11
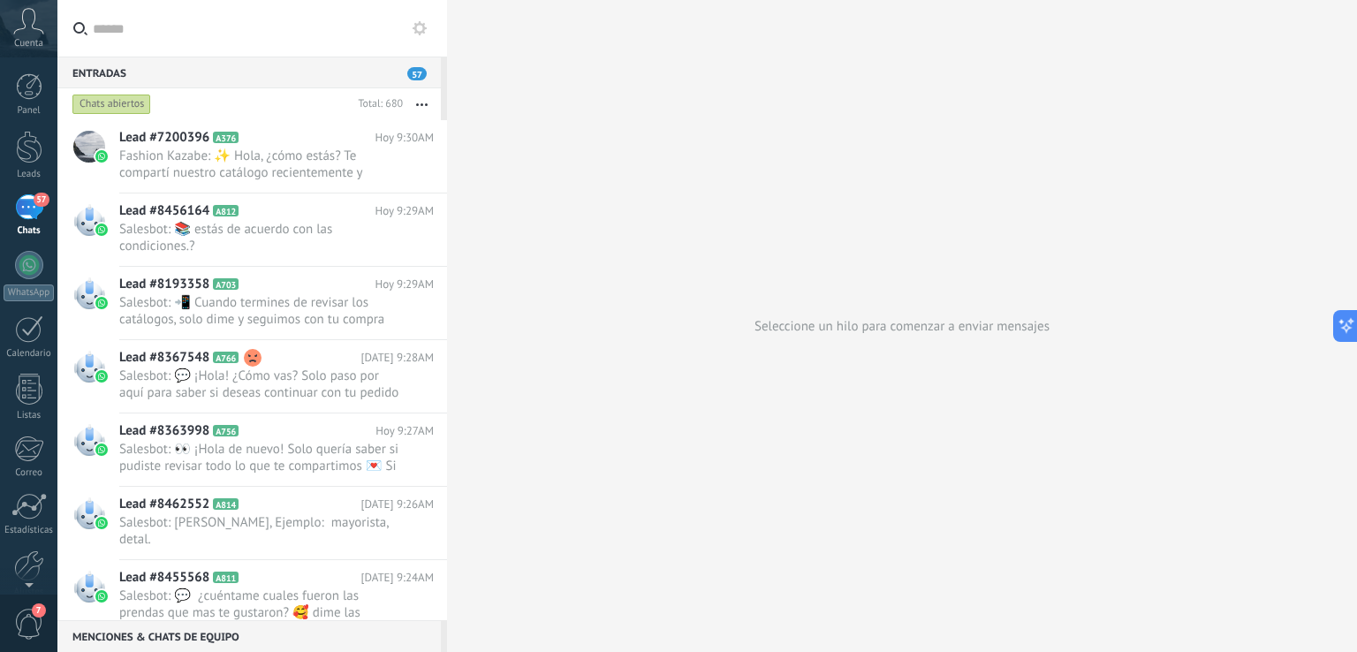
click at [208, 103] on div "Chats abiertos" at bounding box center [210, 104] width 282 height 32
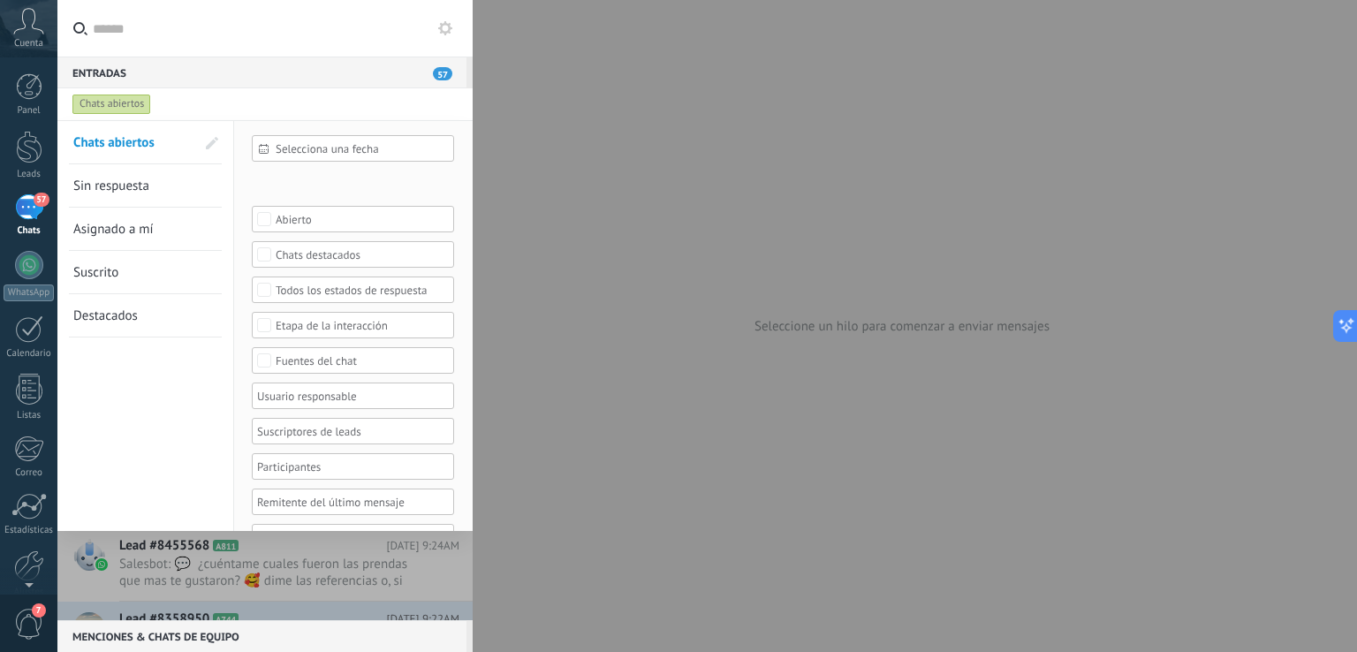
click at [0, 0] on div "Leads Entrantes Contacto inicial FILTRO INTERES Negociación FILTRO MAYORISTA FI…" at bounding box center [0, 0] width 0 height 0
click at [291, 314] on span at bounding box center [301, 306] width 49 height 15
click at [210, 580] on div "Leads Entrantes Contacto inicial FILTRO INTERES Negociación FILTRO MAYORISTA FI…" at bounding box center [706, 326] width 1299 height 652
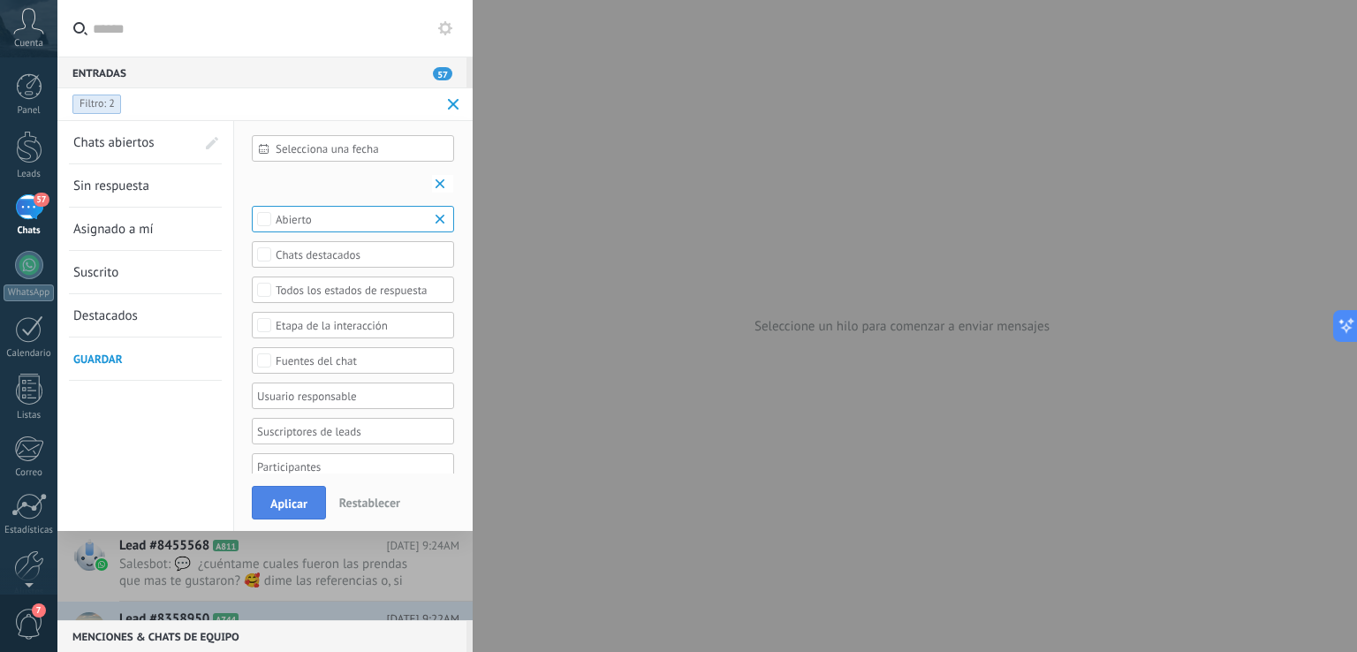
click at [278, 499] on span "Aplicar" at bounding box center [288, 503] width 37 height 12
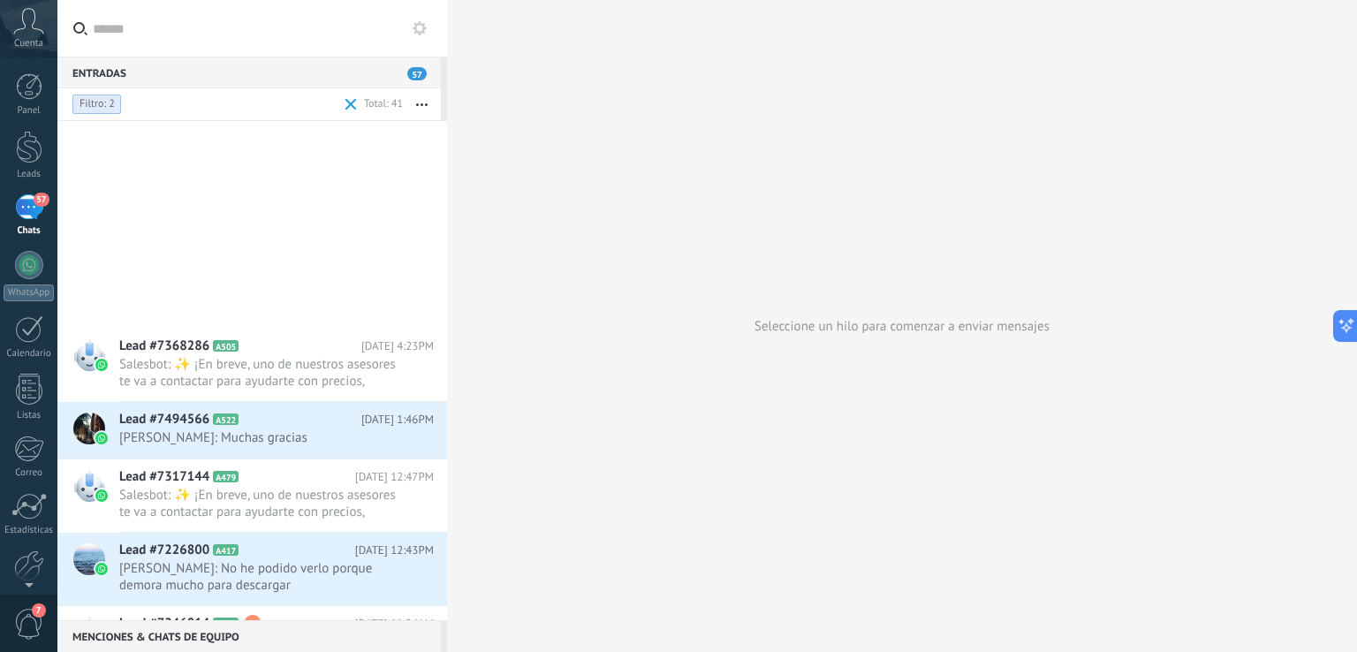
scroll to position [2276, 0]
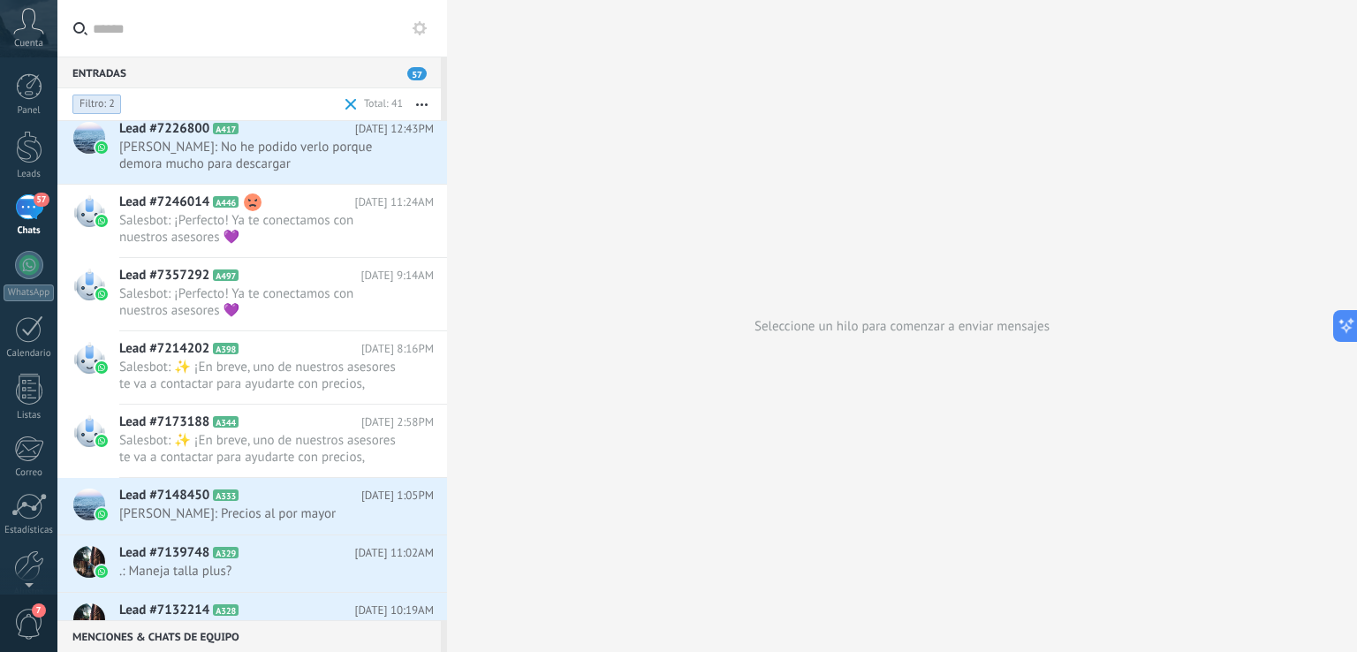
click at [188, 22] on input "text" at bounding box center [263, 28] width 340 height 57
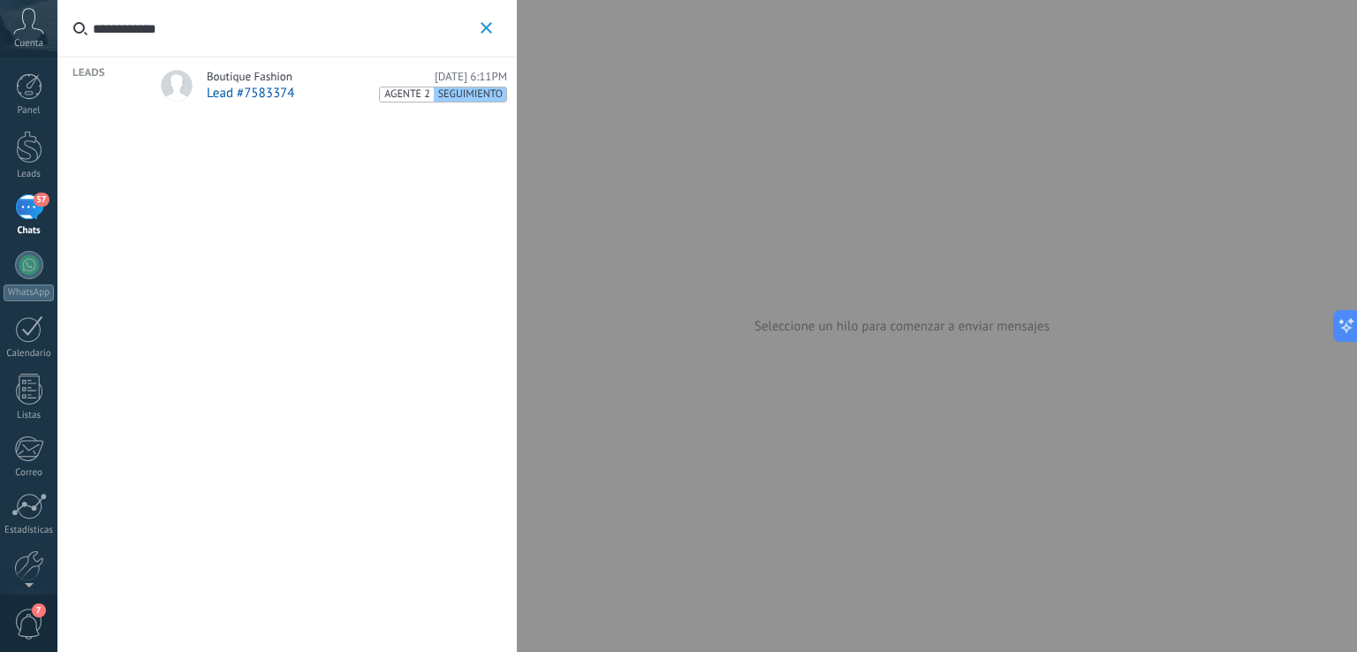
type input "**********"
click at [284, 79] on span "Boutique Fashion" at bounding box center [250, 77] width 86 height 14
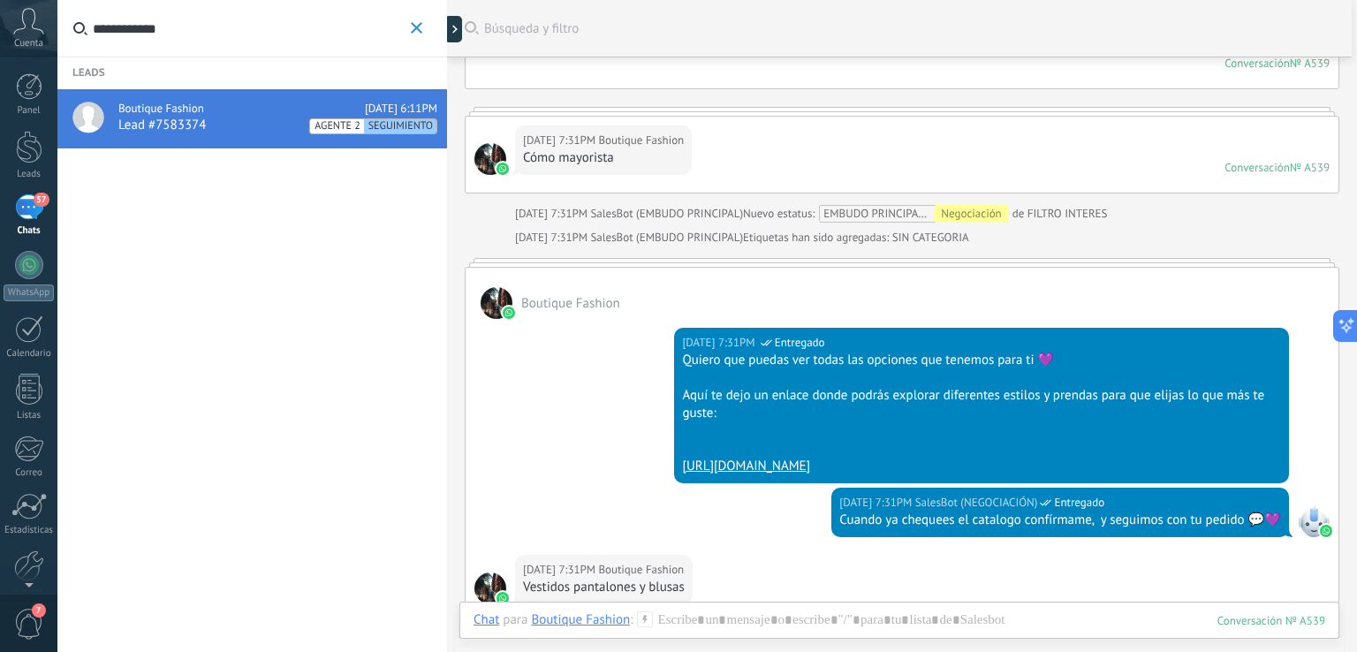
scroll to position [1065, 0]
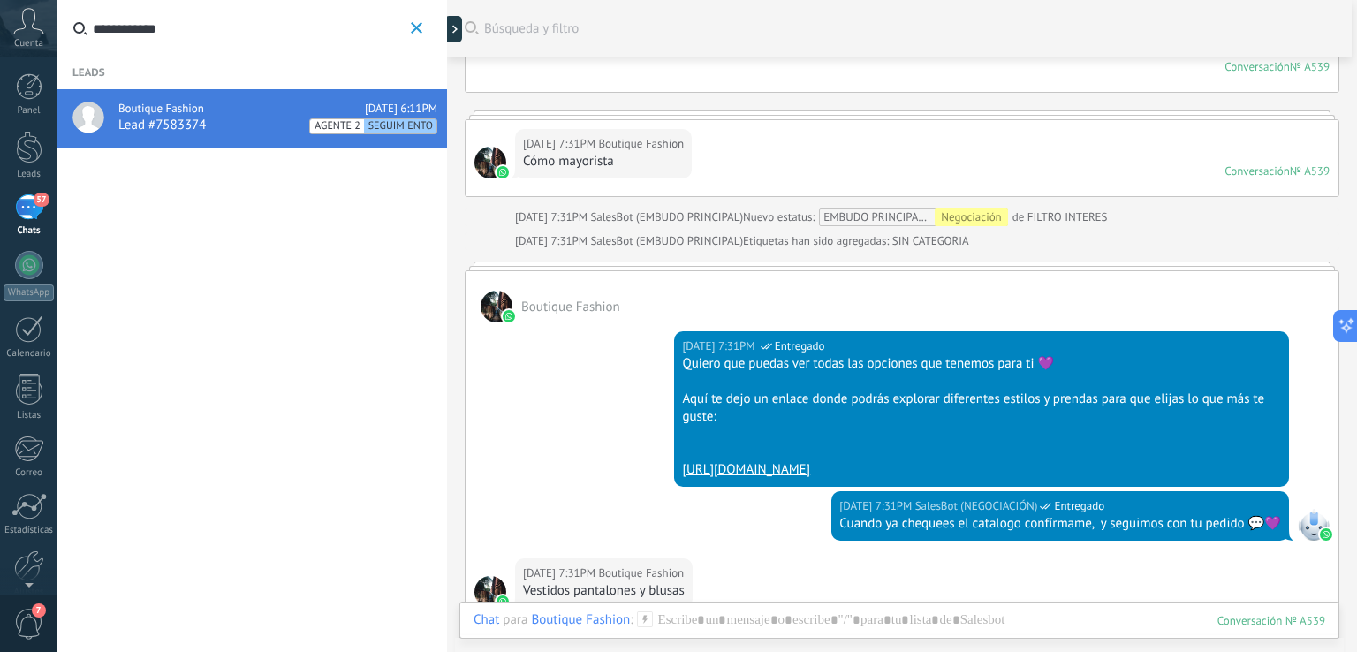
click at [580, 412] on div "18/08/2025 7:31PM SalesBot (NEGOCIACIÓN) Entregado Quiero que puedas ver todas …" at bounding box center [901, 406] width 873 height 169
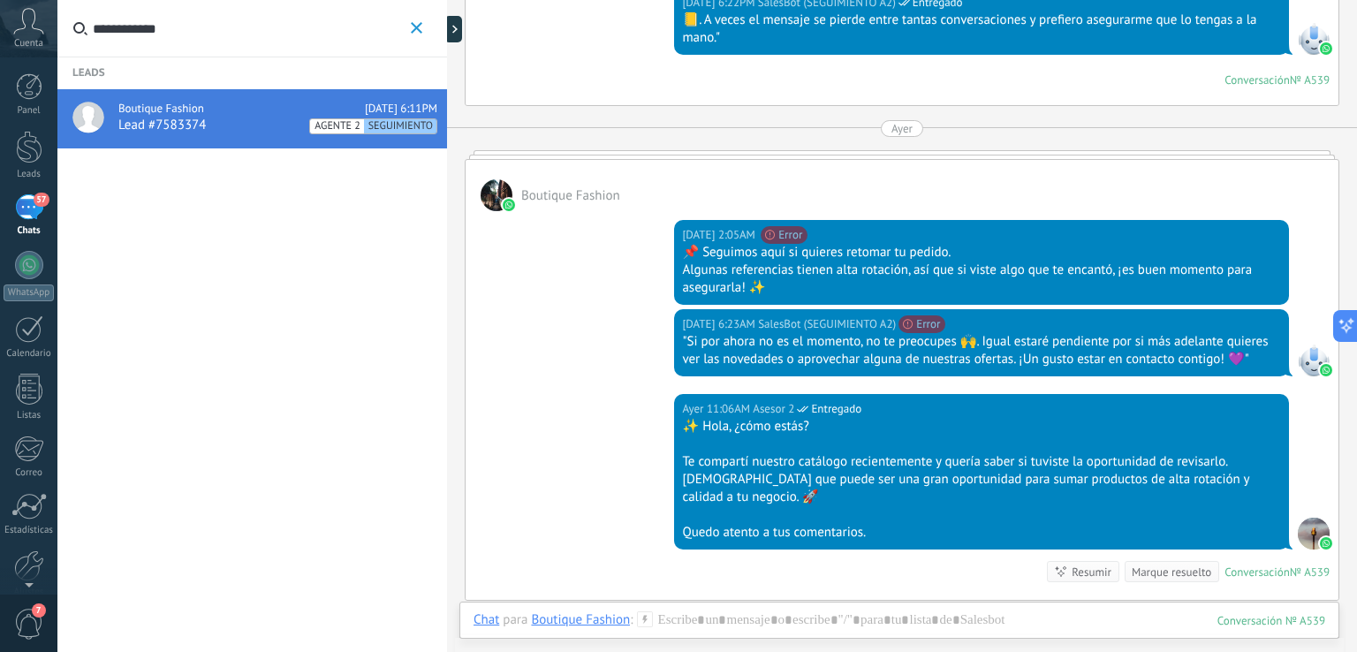
scroll to position [2655, 0]
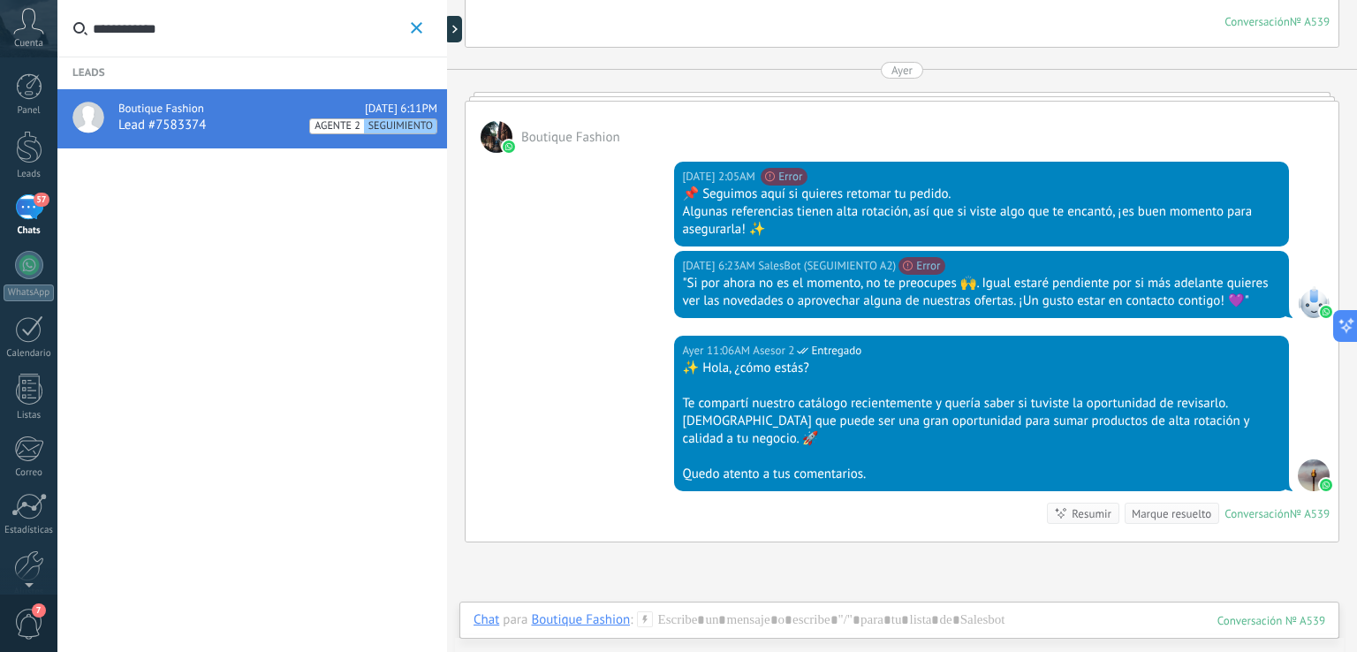
click at [891, 405] on div "Te compartí nuestro catálogo recientemente y quería saber si tuviste la oportun…" at bounding box center [981, 421] width 599 height 53
click at [1153, 505] on div "Marque resuelto" at bounding box center [1170, 513] width 79 height 17
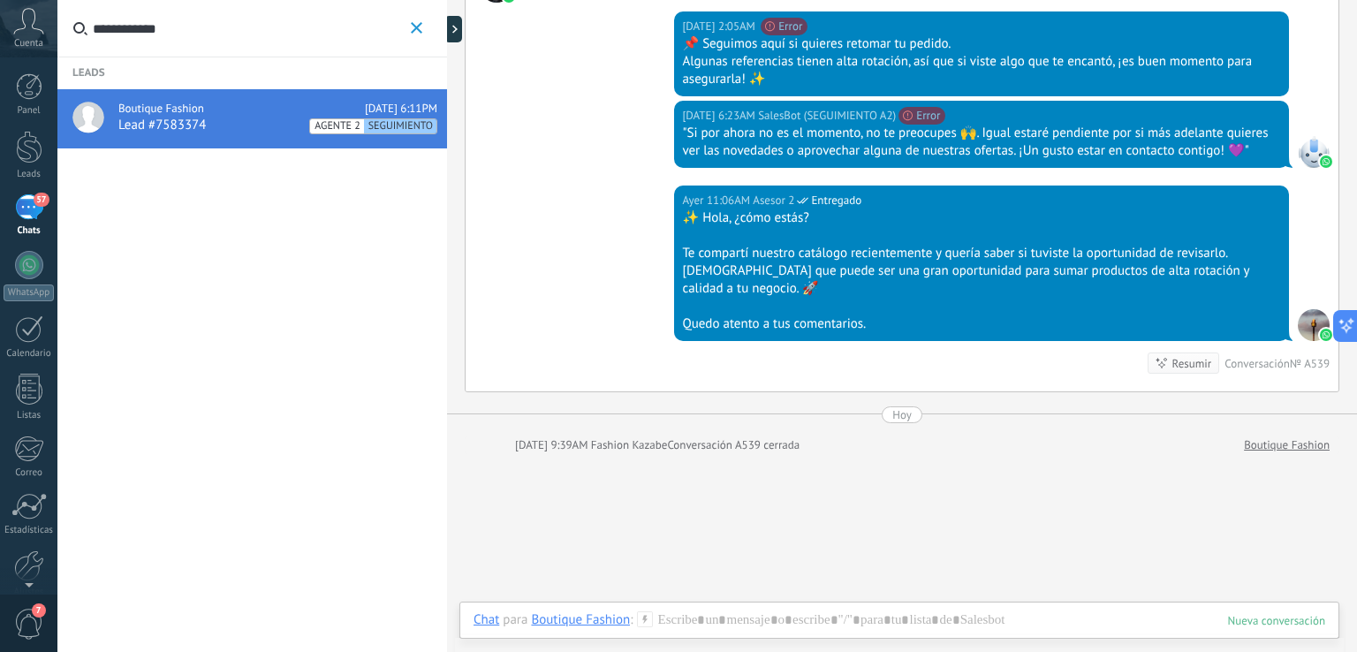
scroll to position [2892, 0]
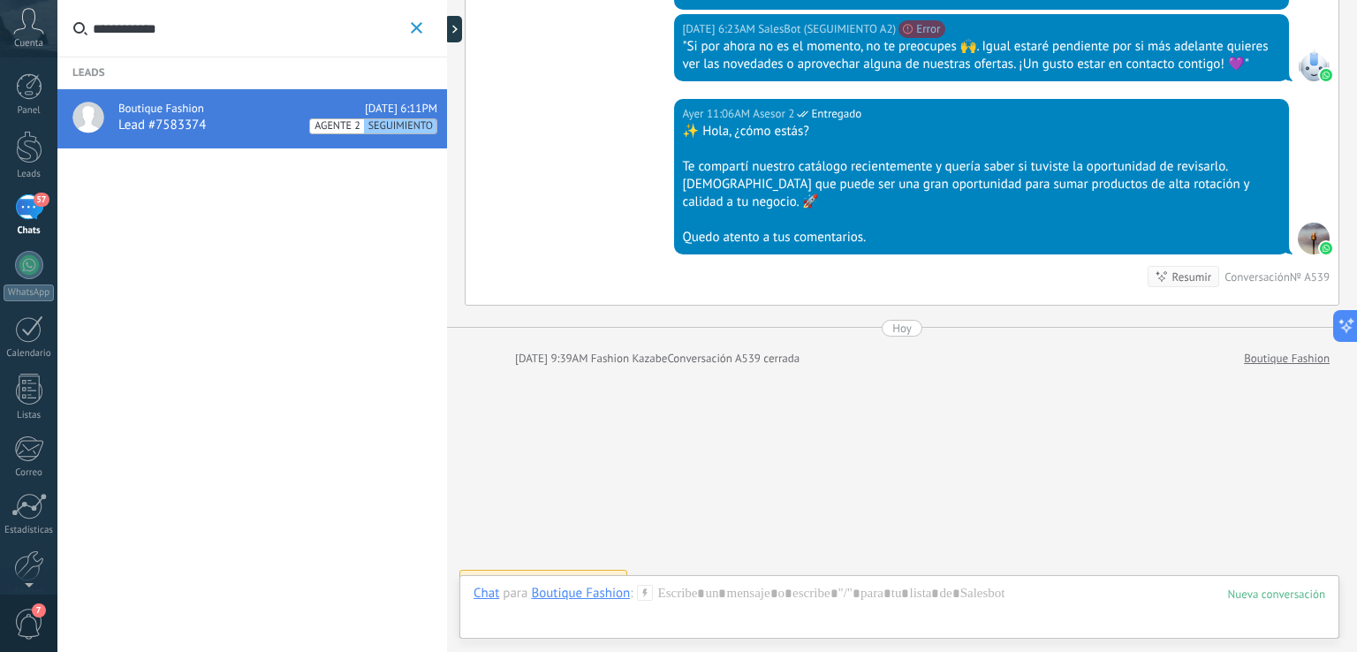
click at [415, 27] on use "button" at bounding box center [416, 27] width 11 height 11
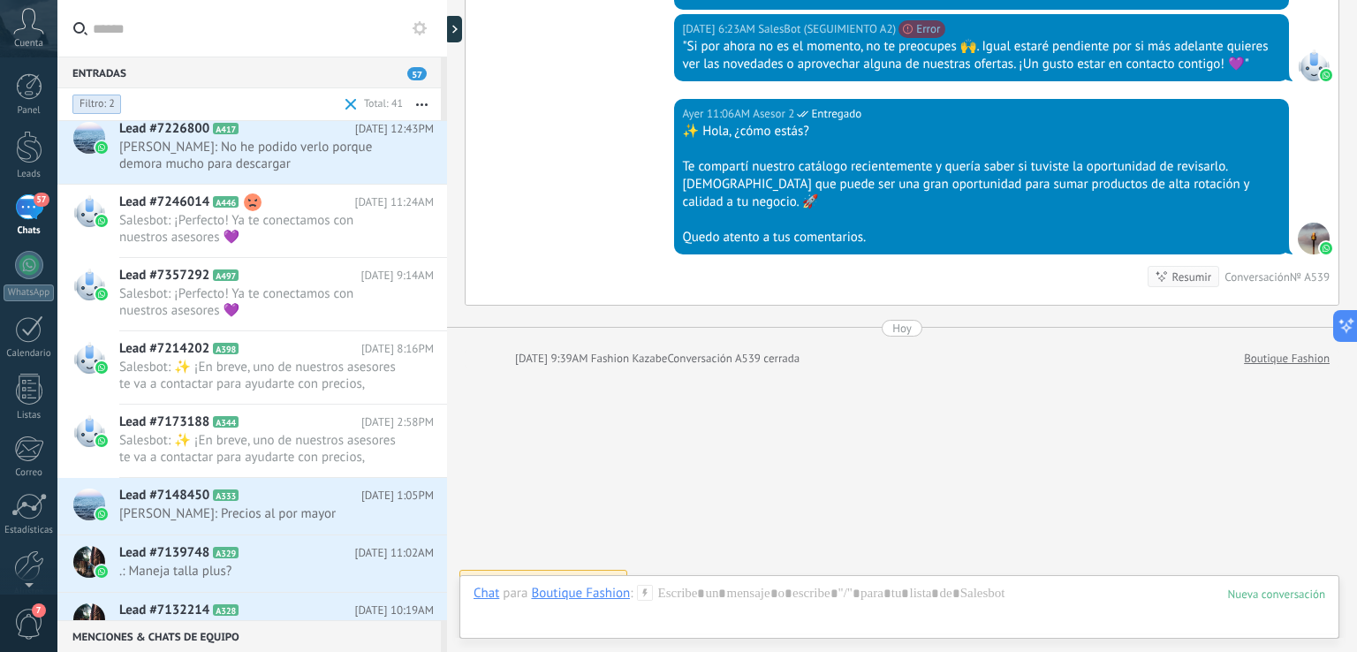
click at [231, 64] on div "Entradas 57" at bounding box center [248, 73] width 383 height 32
click at [104, 106] on span "Filtro: 2" at bounding box center [96, 104] width 35 height 14
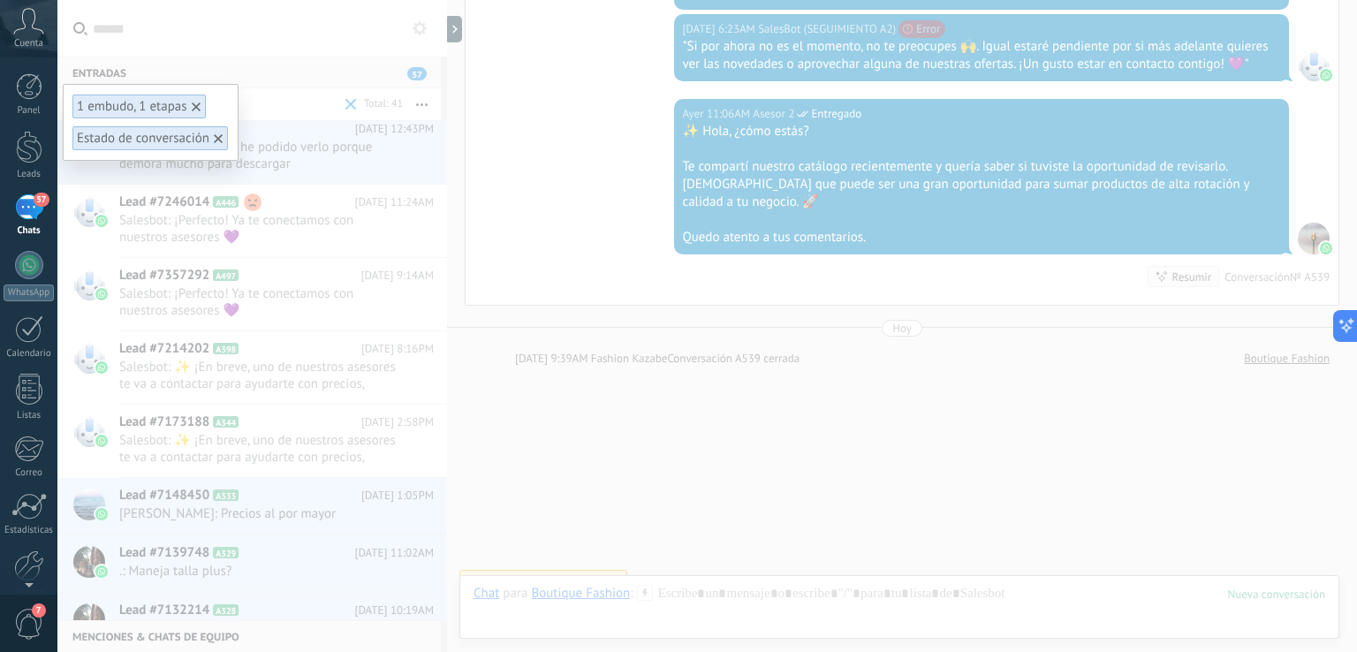
click at [193, 107] on icon at bounding box center [196, 106] width 9 height 9
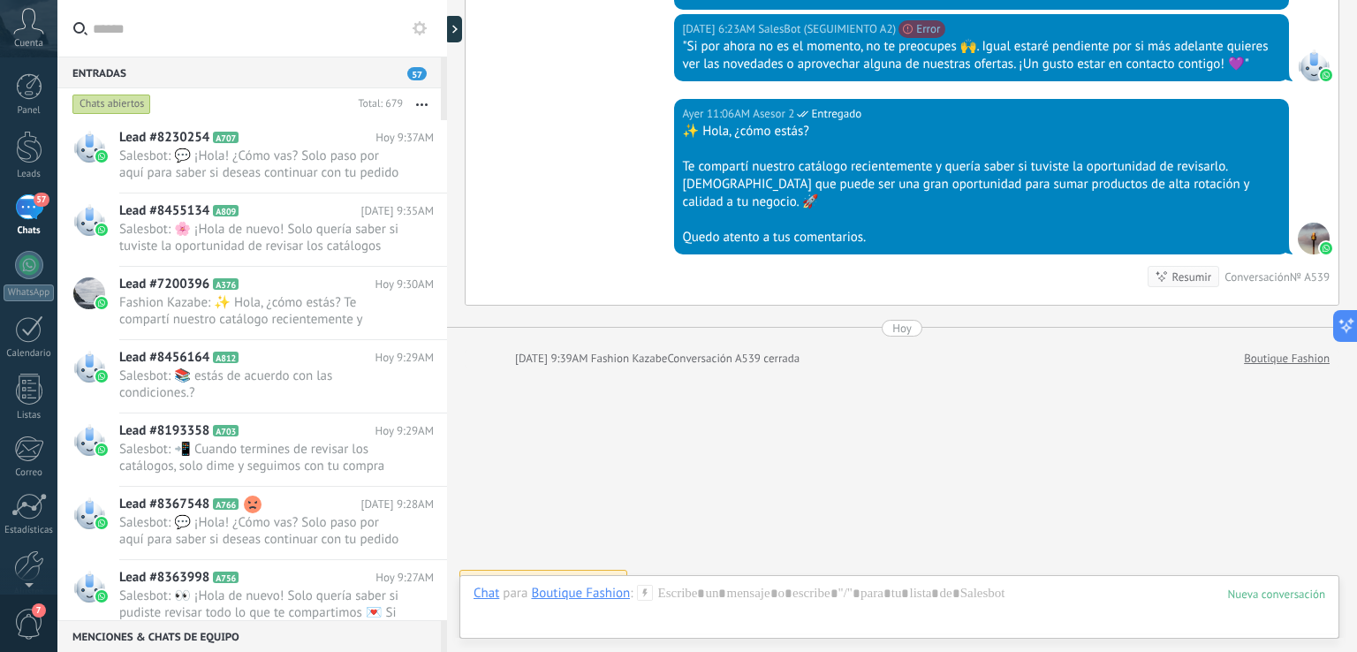
click at [208, 103] on div "Chats abiertos" at bounding box center [210, 104] width 282 height 32
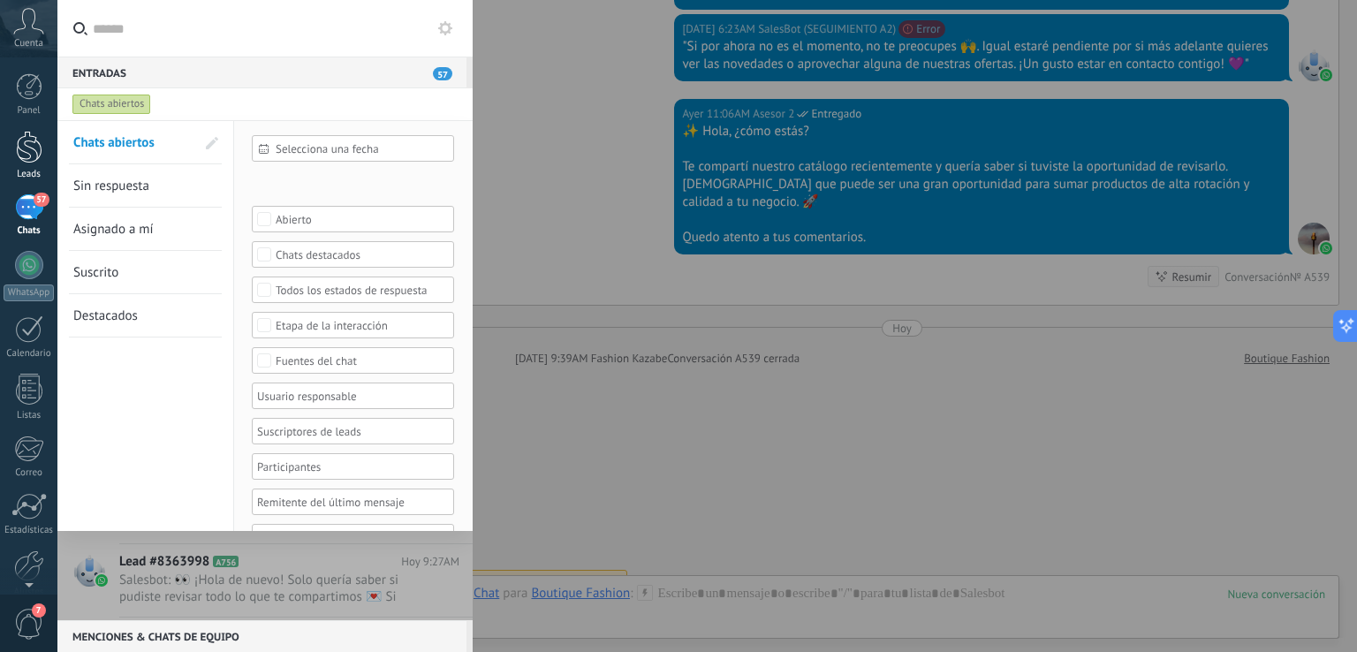
click at [34, 155] on div at bounding box center [29, 147] width 26 height 33
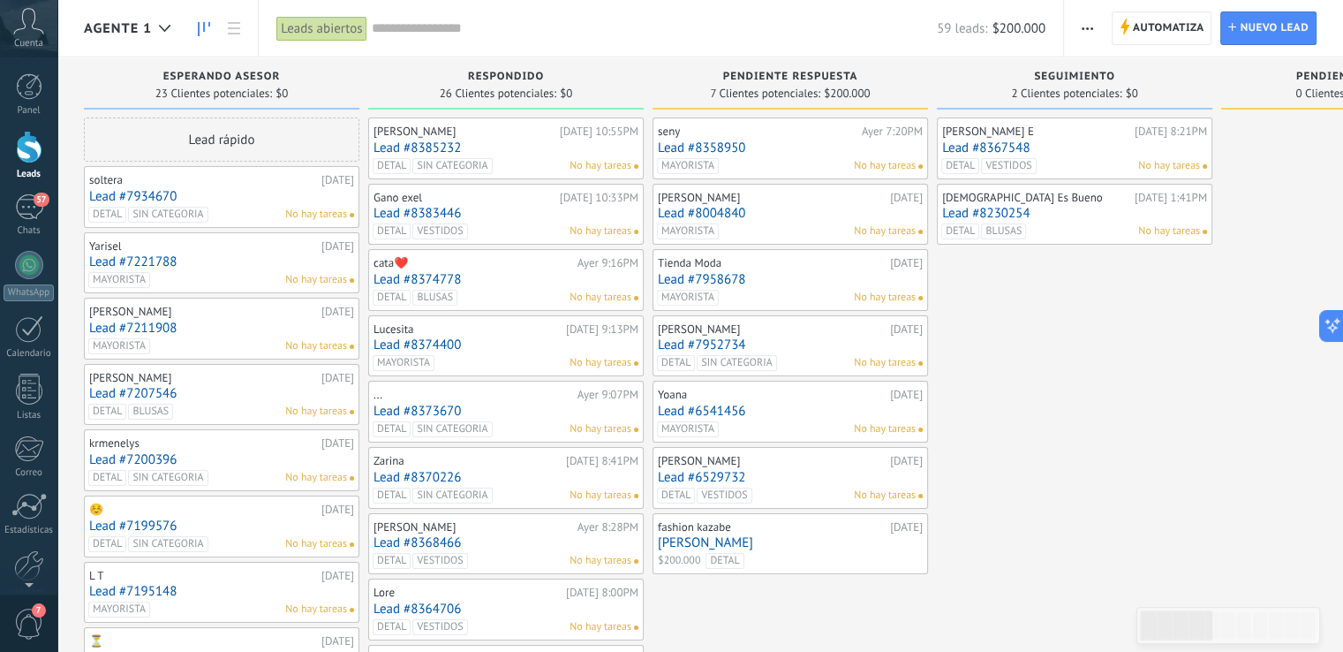
click at [252, 195] on link "Lead #7934670" at bounding box center [221, 196] width 265 height 15
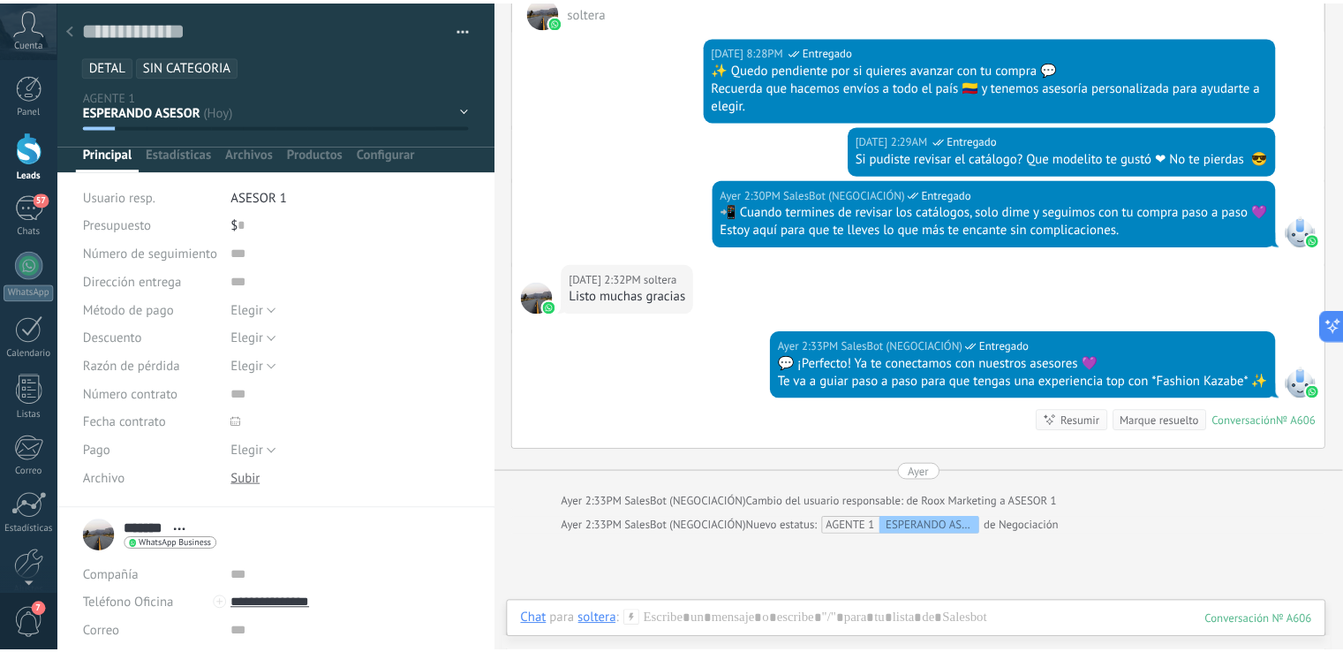
scroll to position [2006, 0]
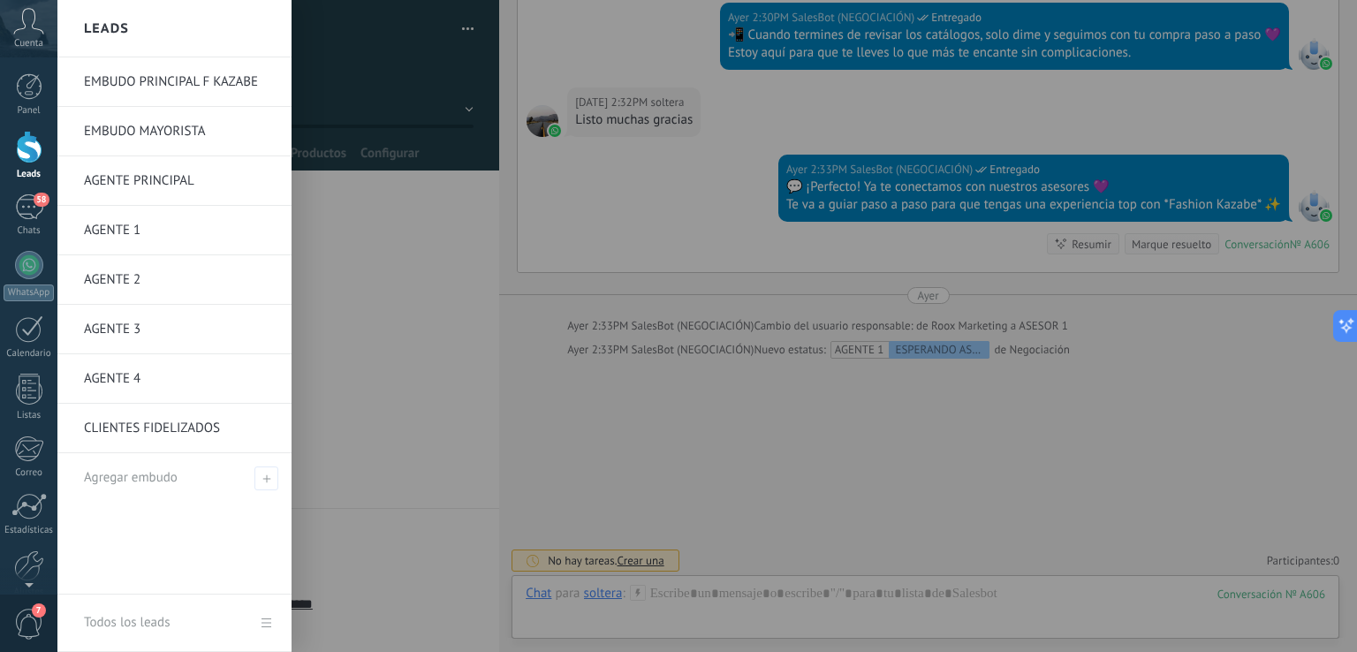
click at [21, 149] on div at bounding box center [29, 147] width 26 height 33
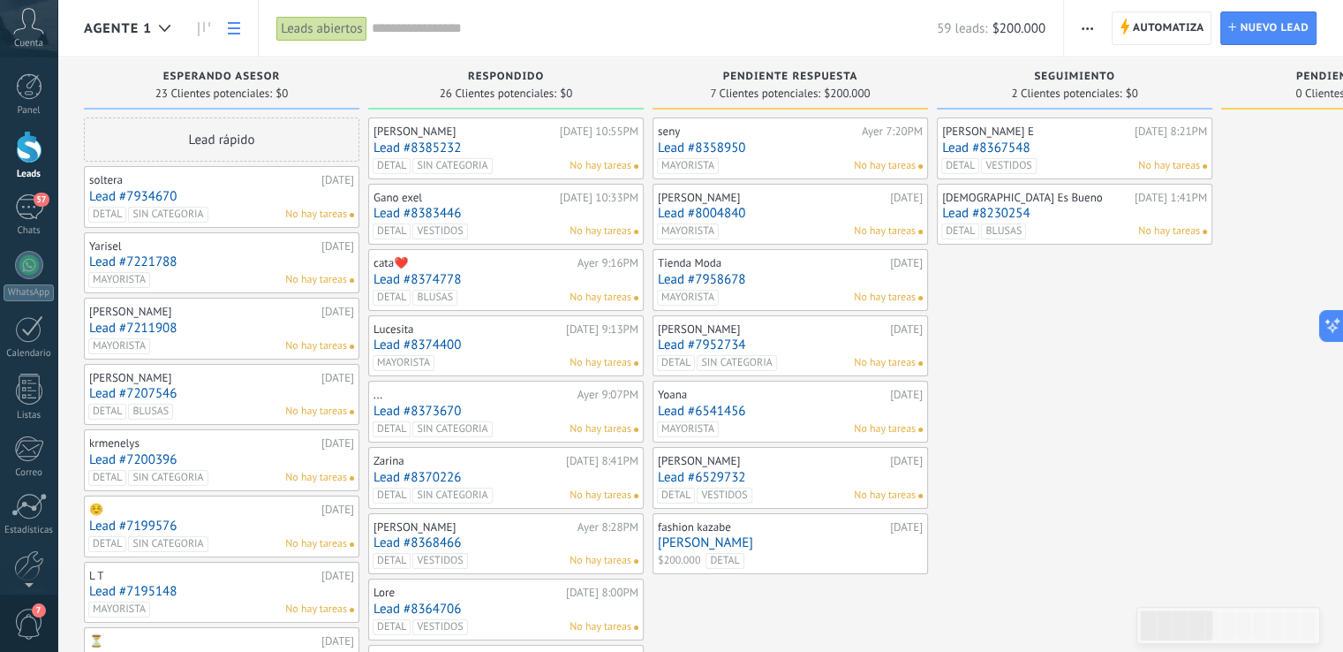
click at [233, 29] on icon at bounding box center [234, 28] width 12 height 12
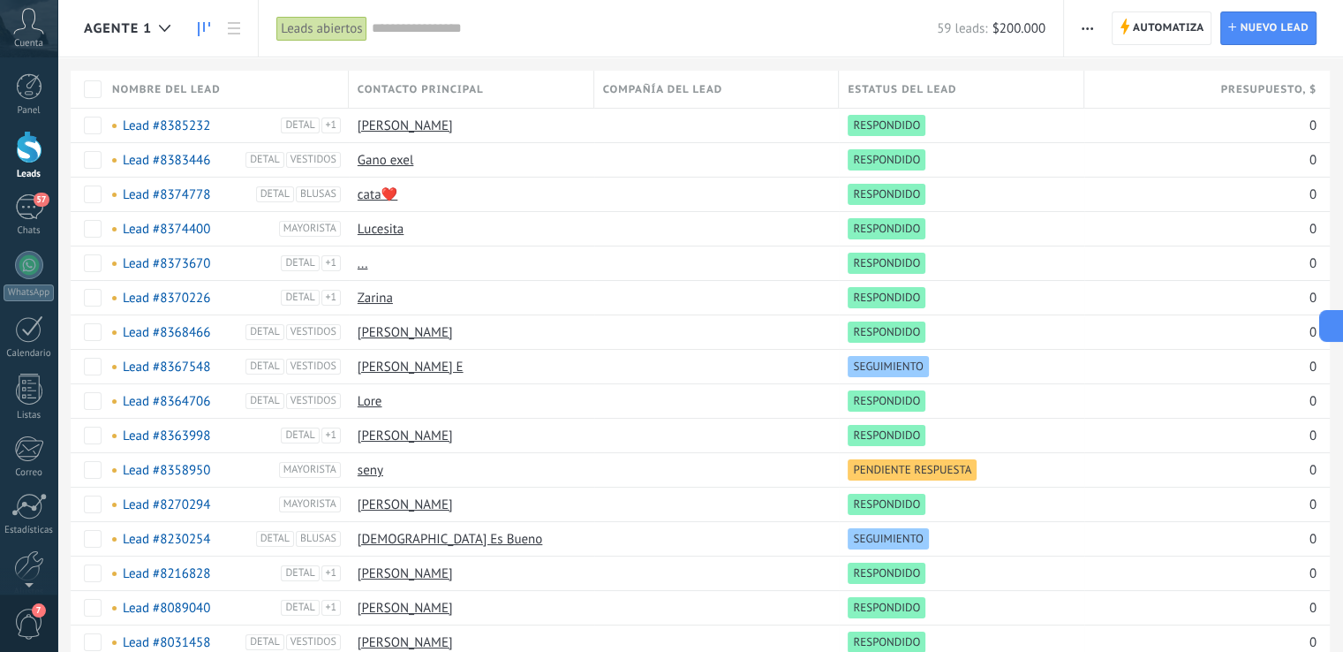
click at [201, 33] on icon at bounding box center [204, 29] width 12 height 14
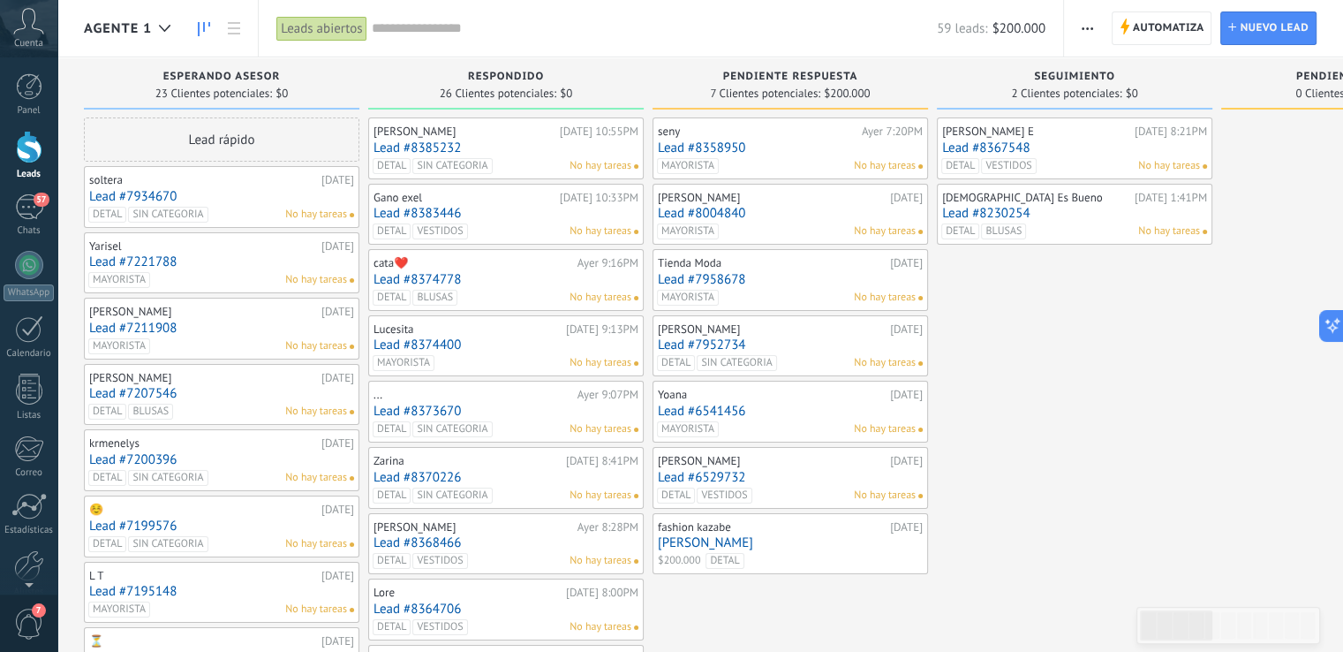
click at [1079, 28] on button "button" at bounding box center [1088, 28] width 26 height 34
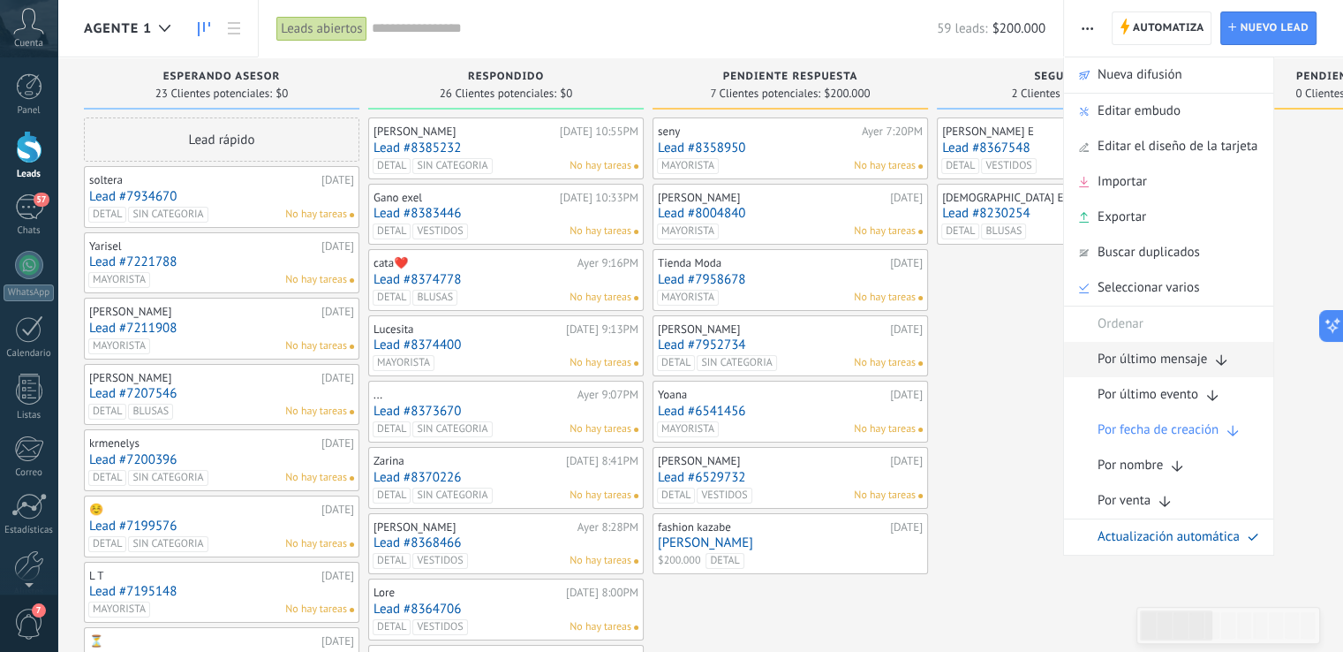
click at [1173, 361] on span "Por último mensaje" at bounding box center [1153, 359] width 110 height 35
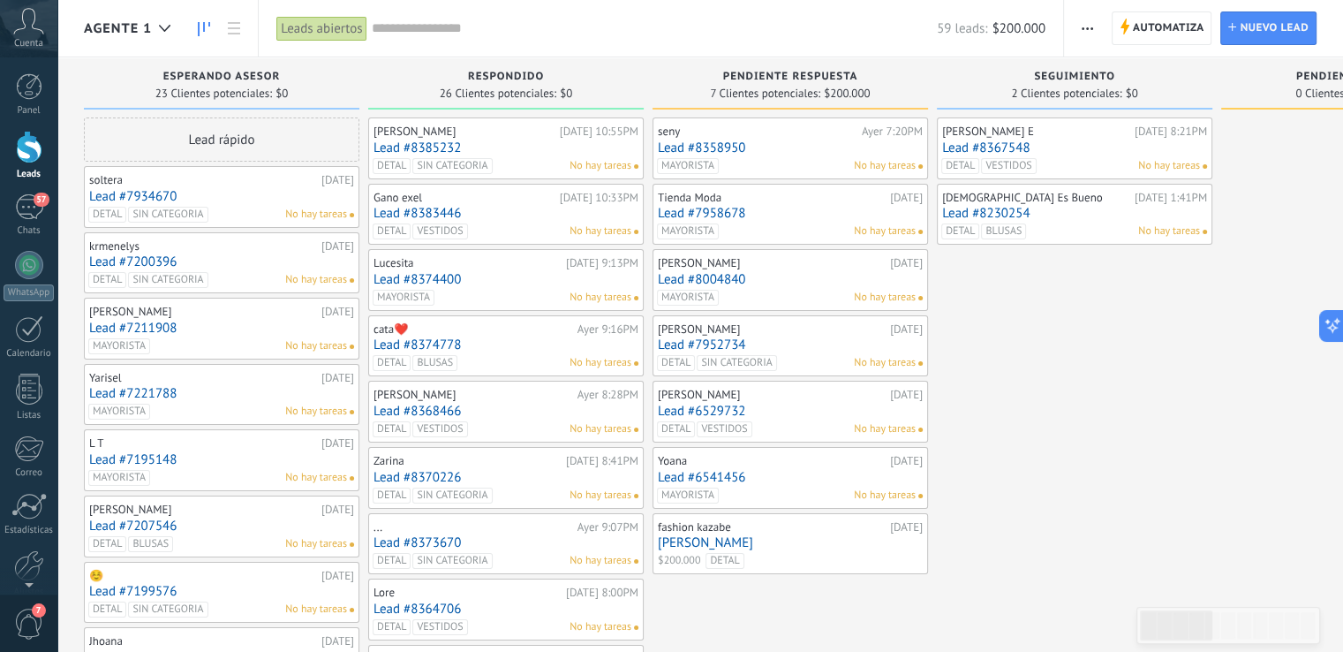
click at [1093, 29] on use "button" at bounding box center [1087, 28] width 11 height 3
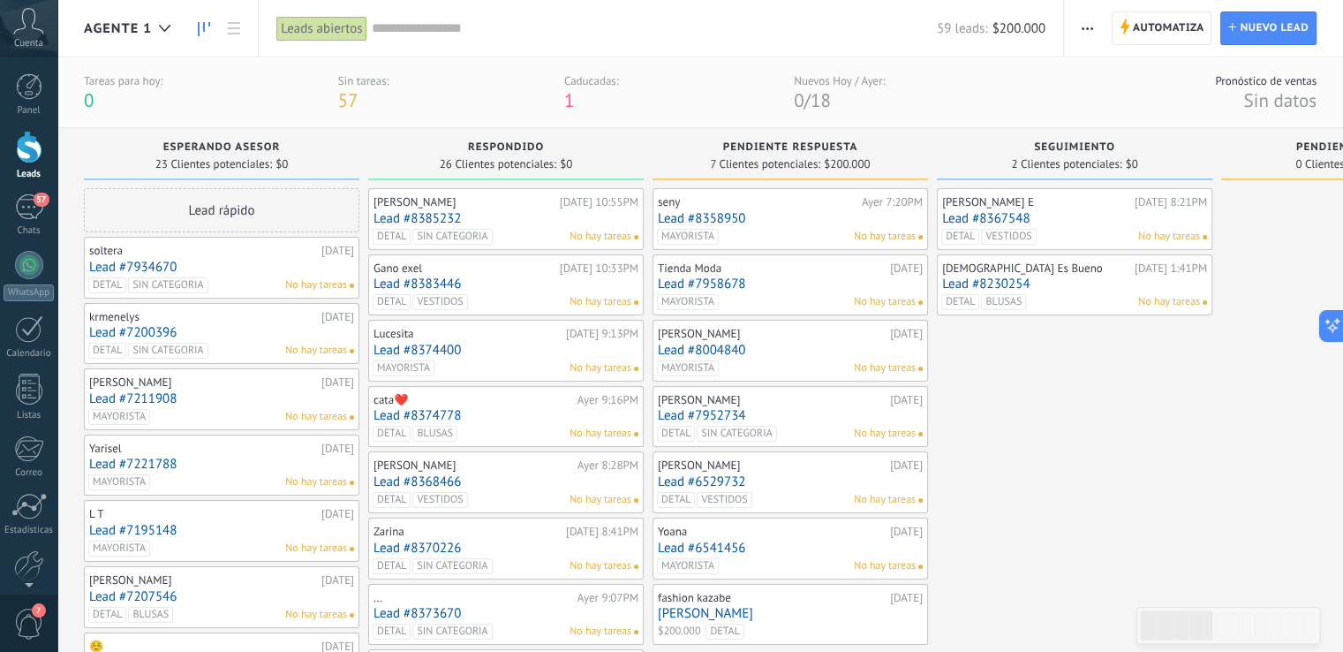
click at [26, 22] on icon at bounding box center [28, 21] width 31 height 26
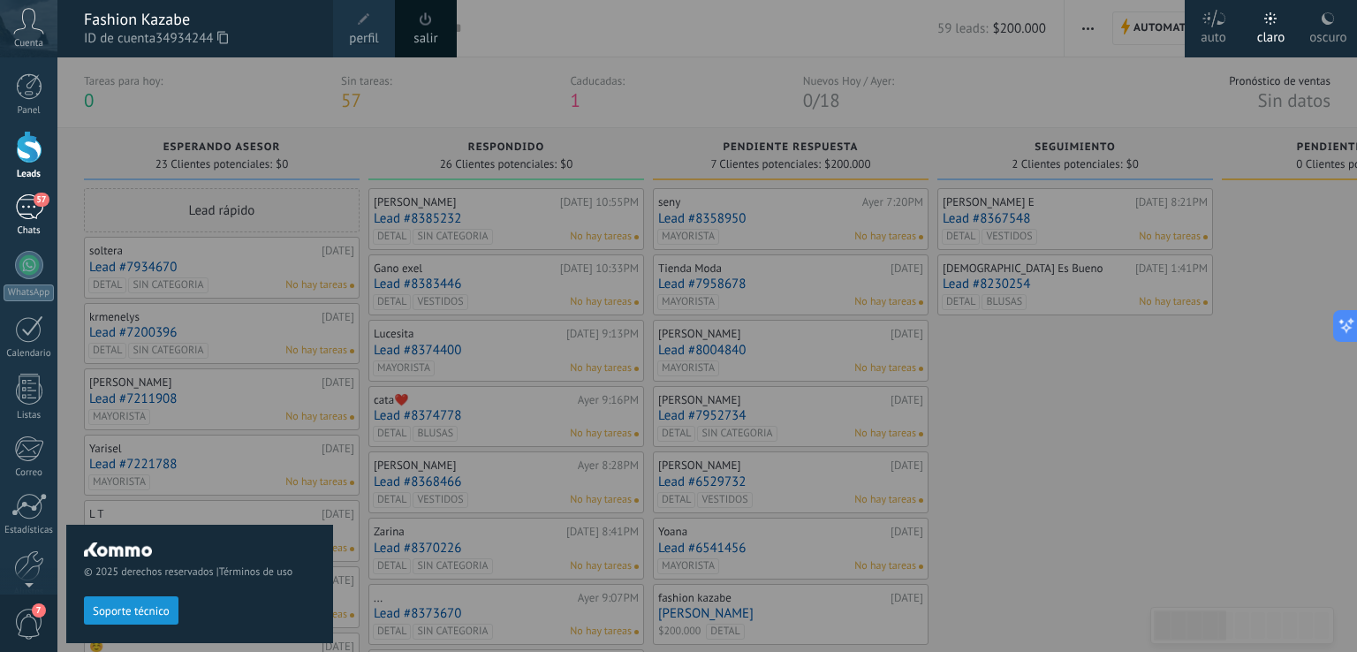
click at [30, 208] on div "57" at bounding box center [29, 207] width 28 height 26
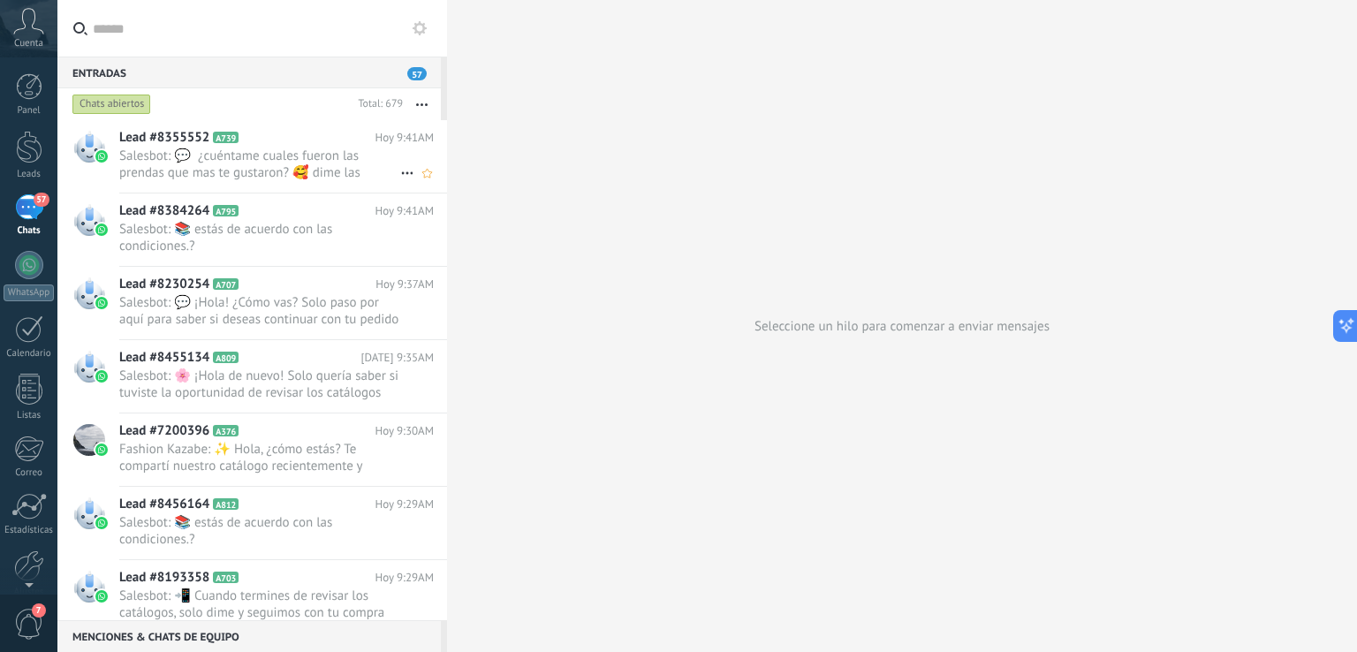
click at [274, 160] on span "Salesbot: 💬 ¿cuéntame cuales fueron las prendas que mas te gustaron? 🥰 dime las…" at bounding box center [259, 164] width 281 height 34
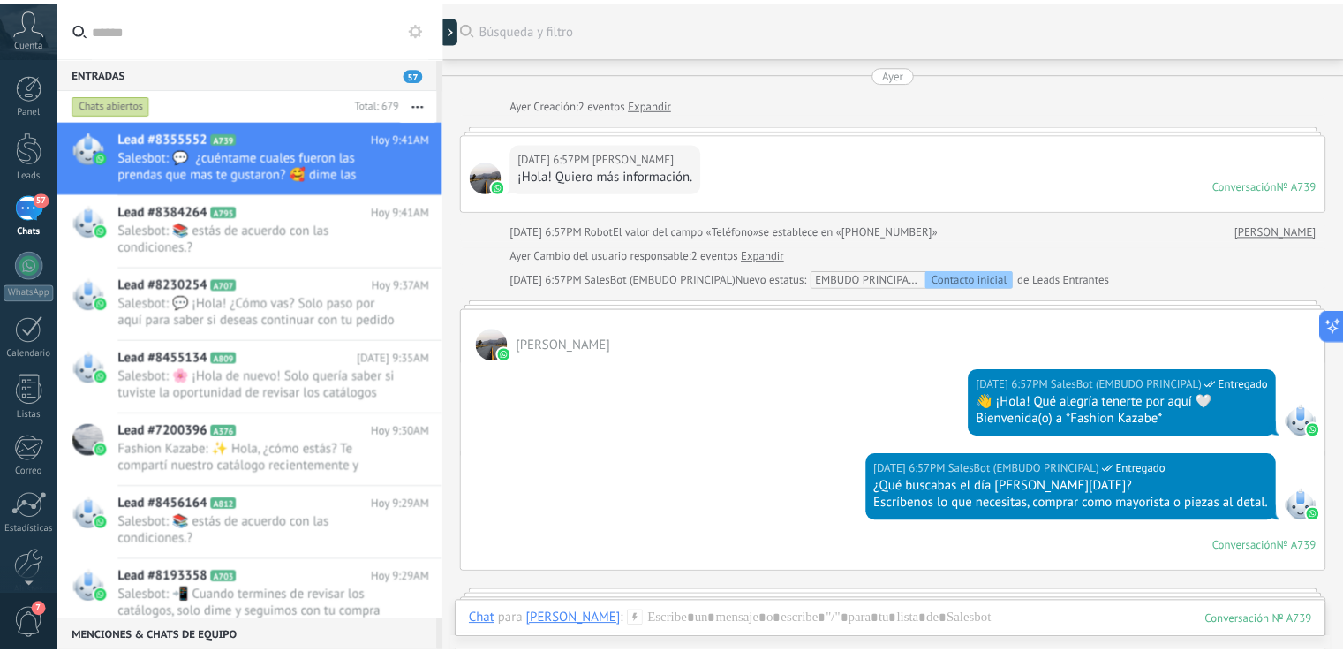
scroll to position [2194, 0]
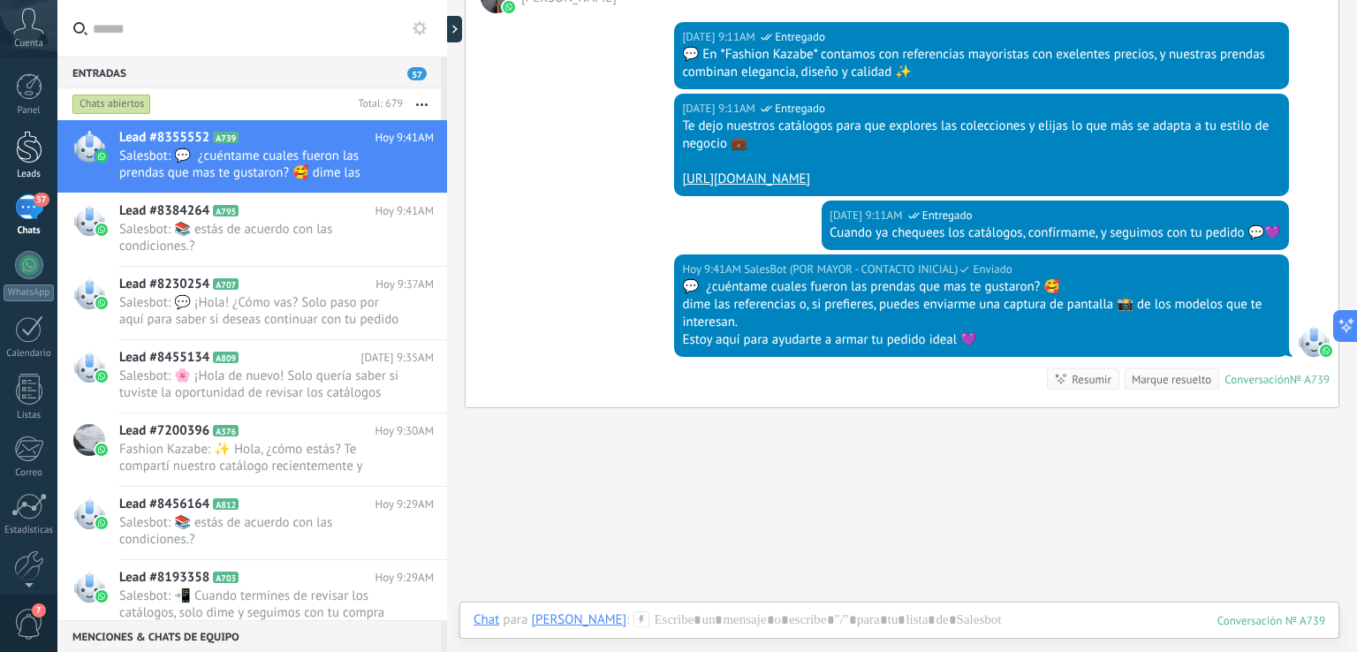
click at [33, 147] on div at bounding box center [29, 147] width 26 height 33
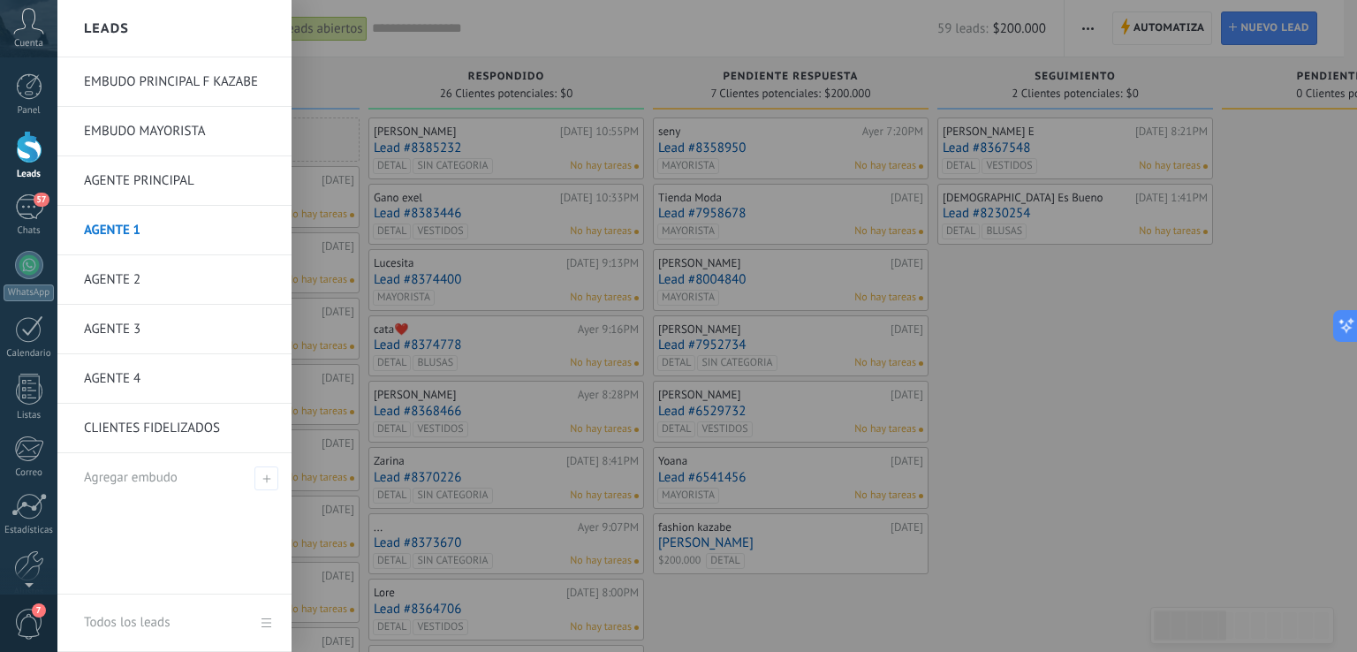
click at [23, 156] on div at bounding box center [29, 147] width 26 height 33
click at [137, 272] on link "AGENTE 2" at bounding box center [179, 279] width 190 height 49
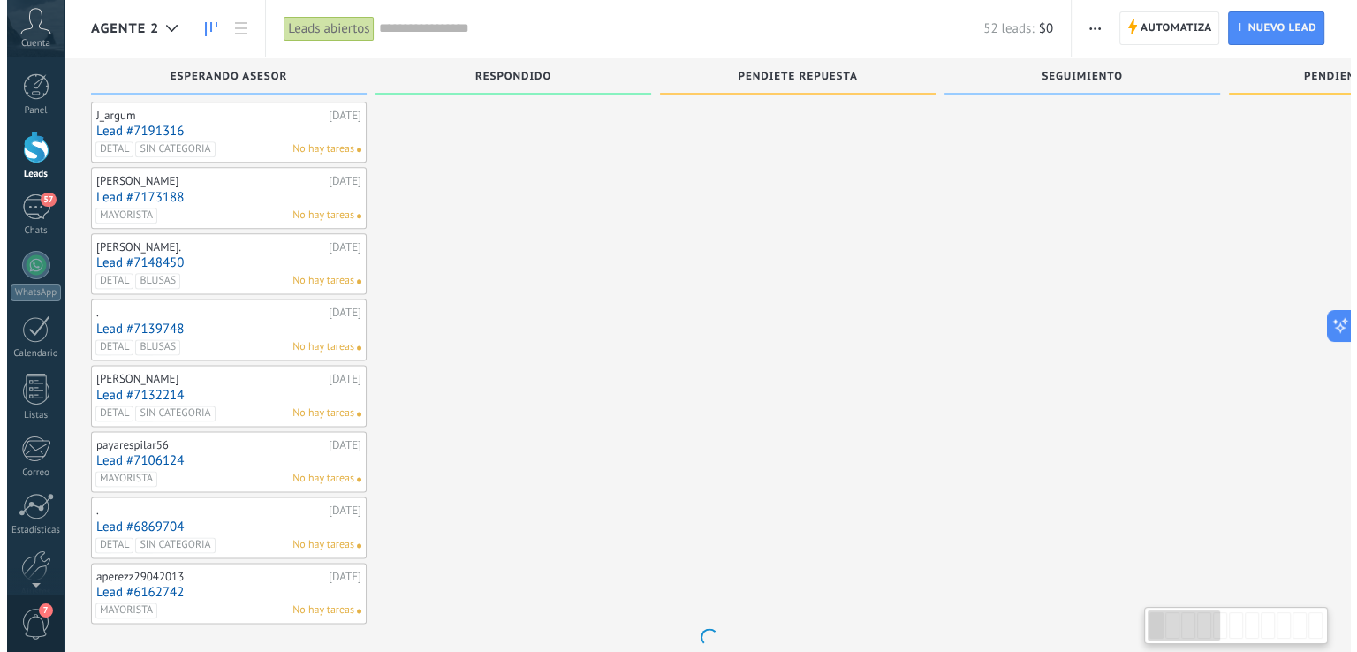
scroll to position [2240, 0]
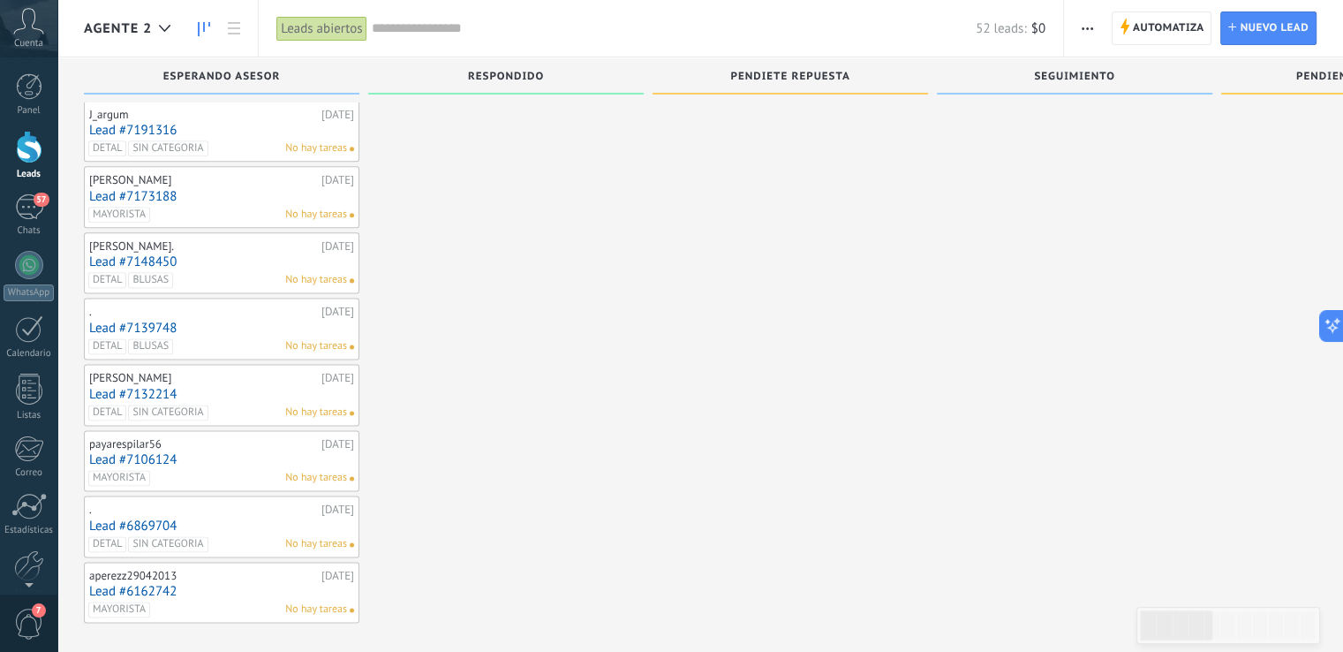
click at [218, 584] on link "Lead #6162742" at bounding box center [221, 591] width 265 height 15
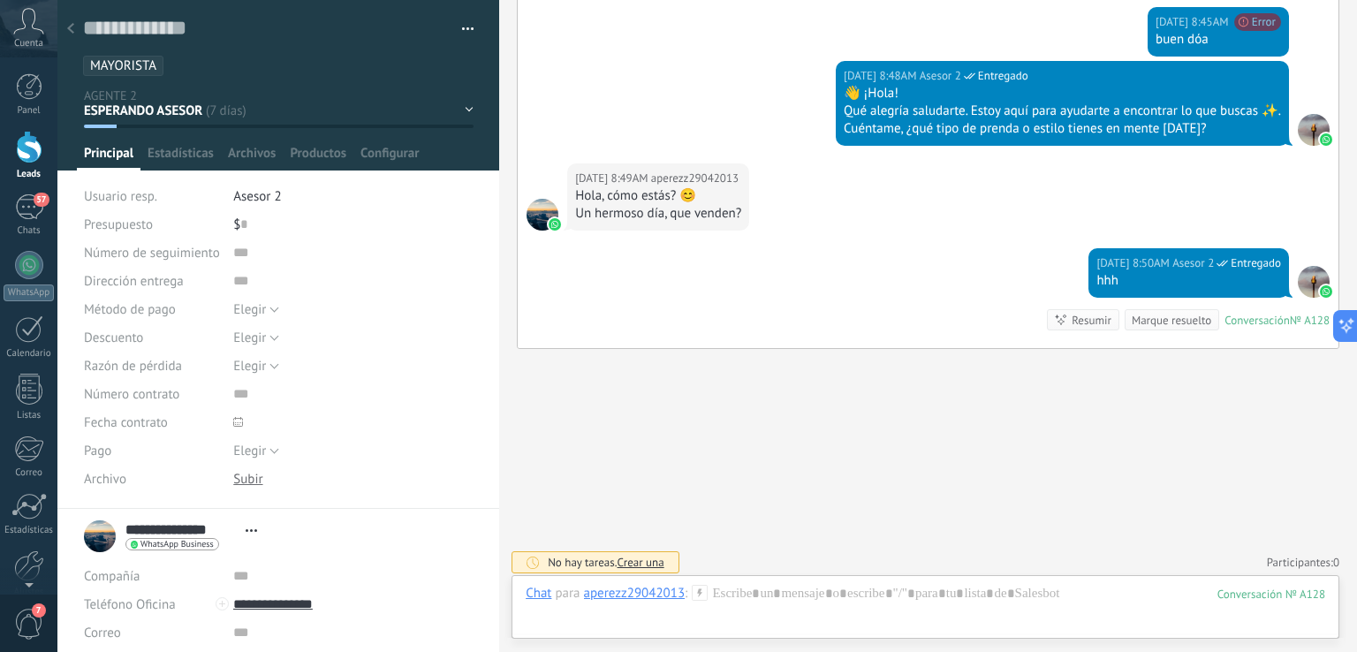
click at [69, 26] on icon at bounding box center [70, 28] width 7 height 11
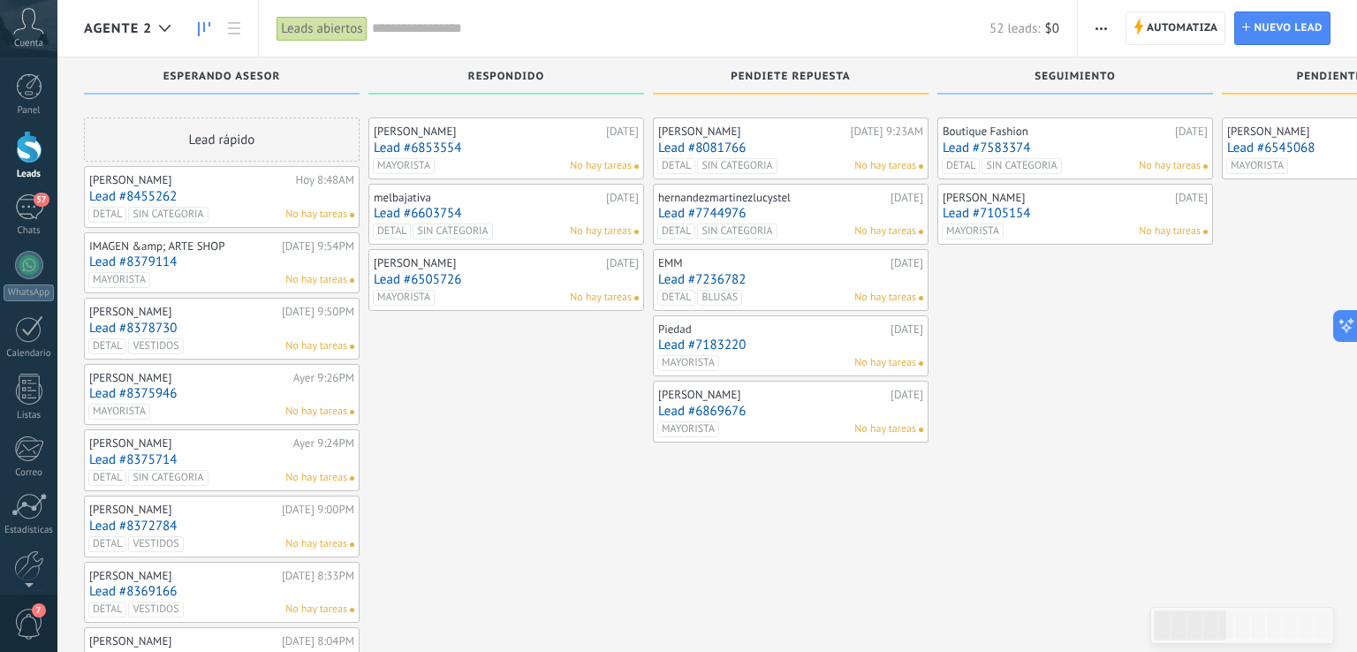
scroll to position [2240, 0]
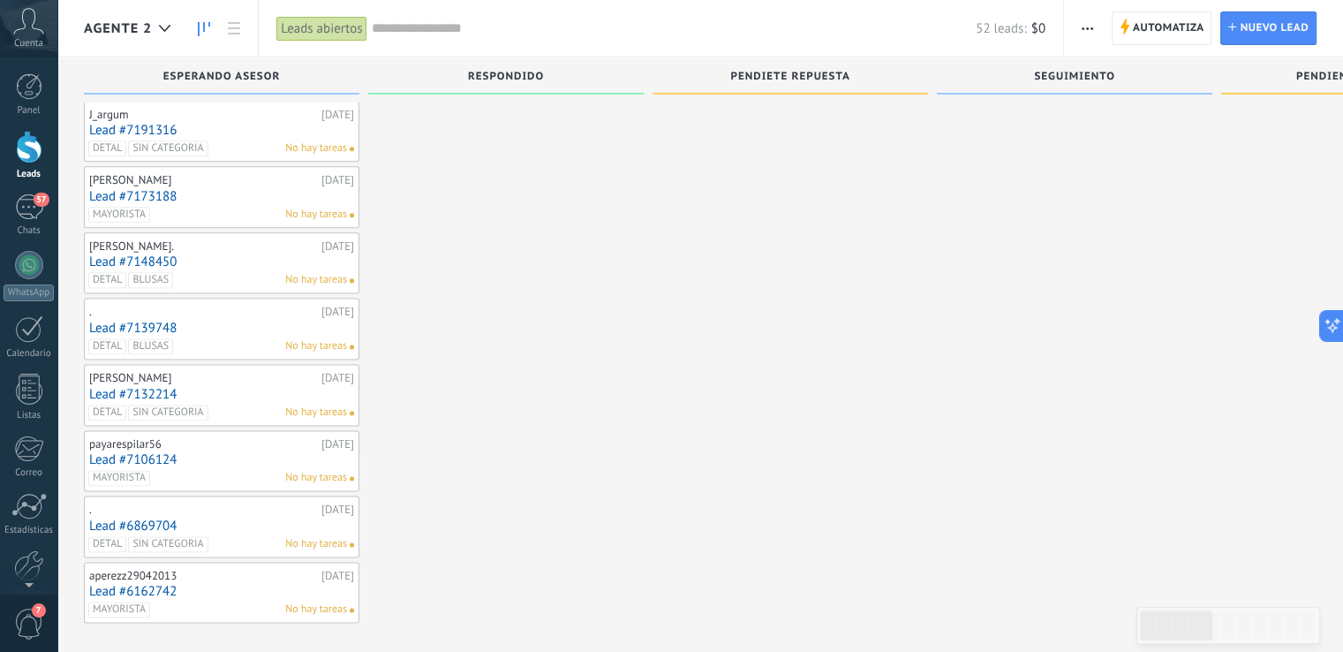
click at [166, 518] on link "Lead #6869704" at bounding box center [221, 525] width 265 height 15
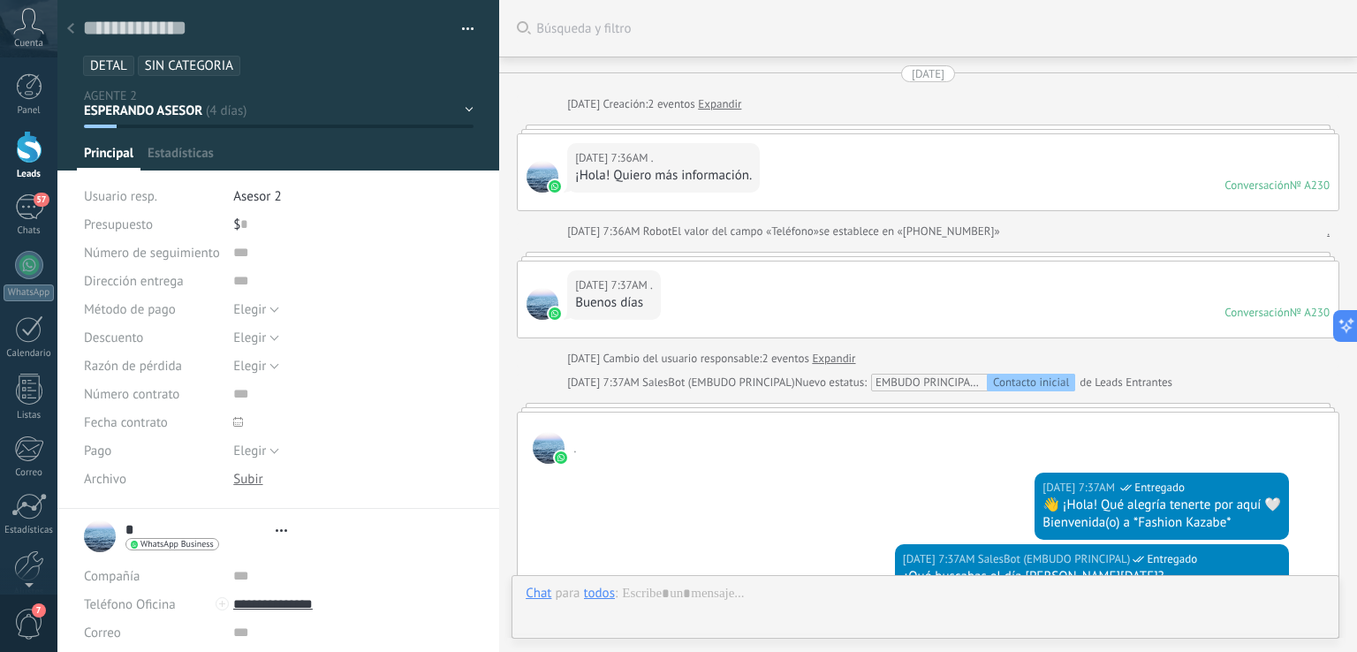
type textarea "**********"
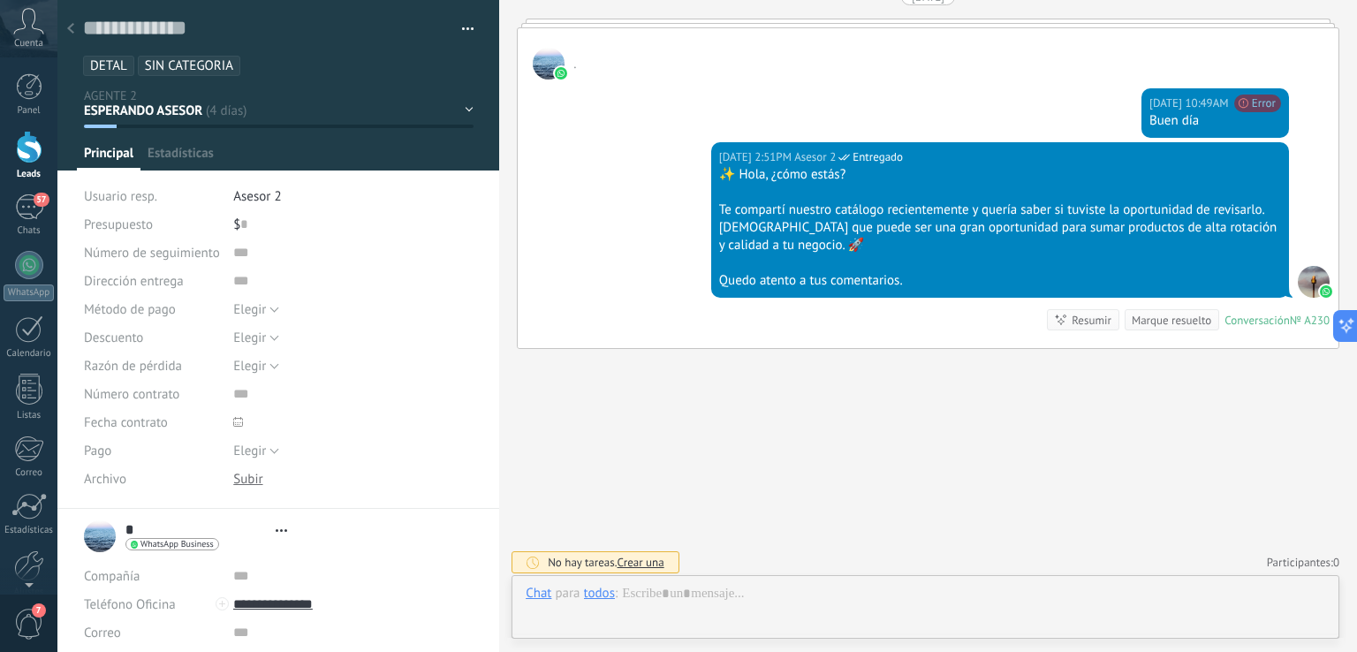
scroll to position [26, 0]
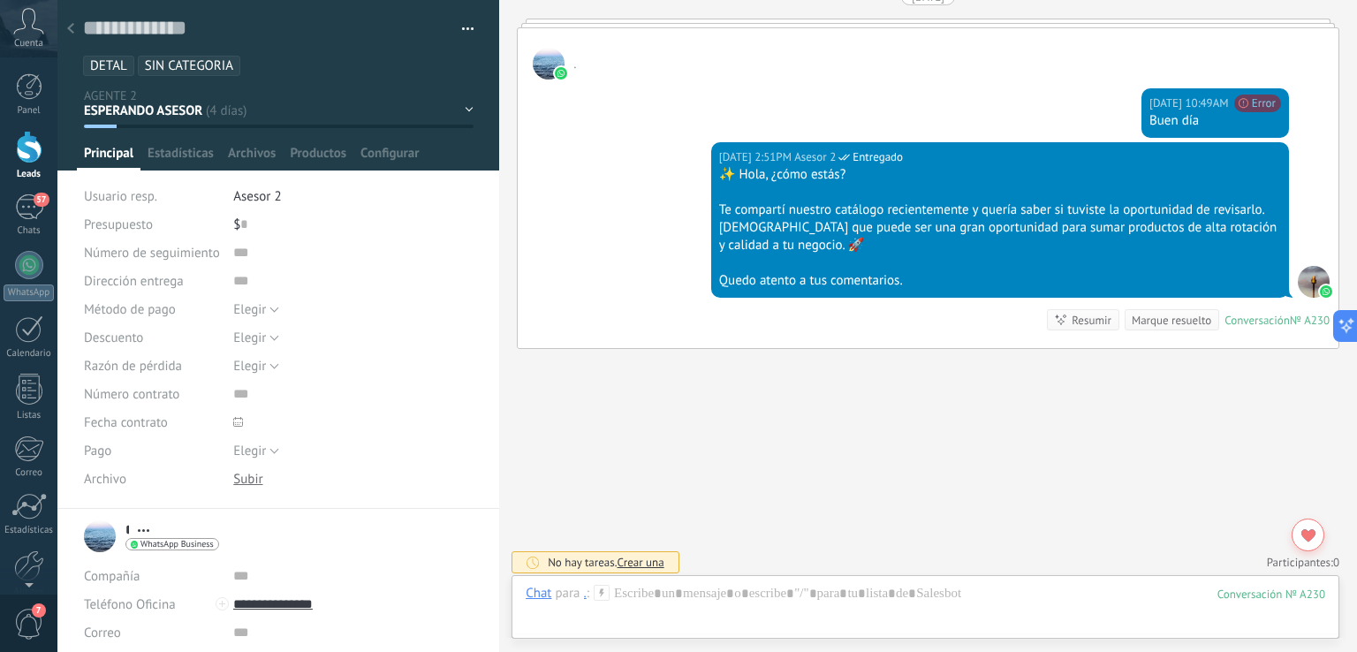
click at [0, 0] on div "ESPERANDO ASESOR RESPONDIDO PENDIETE REPUESTA SEGUIMIENTO PENDIENTE POR GUIA NO…" at bounding box center [0, 0] width 0 height 0
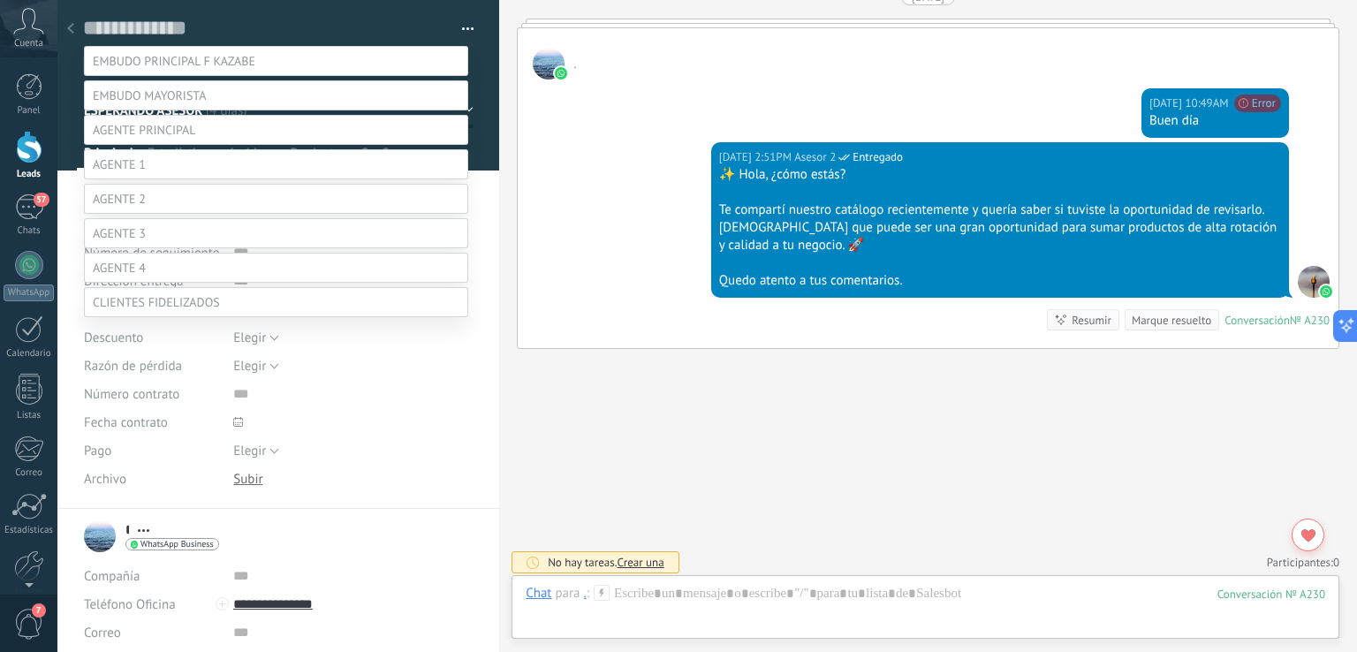
scroll to position [0, 0]
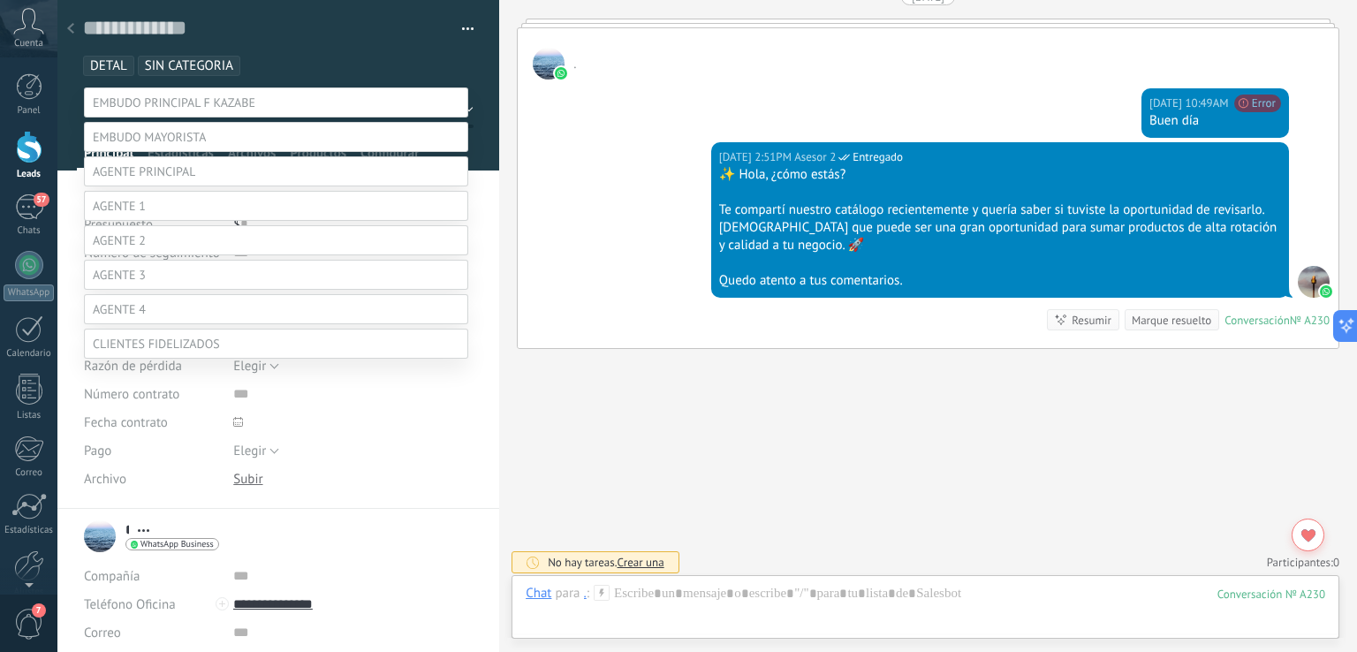
click at [0, 0] on label "RESPONDIDO" at bounding box center [0, 0] width 0 height 0
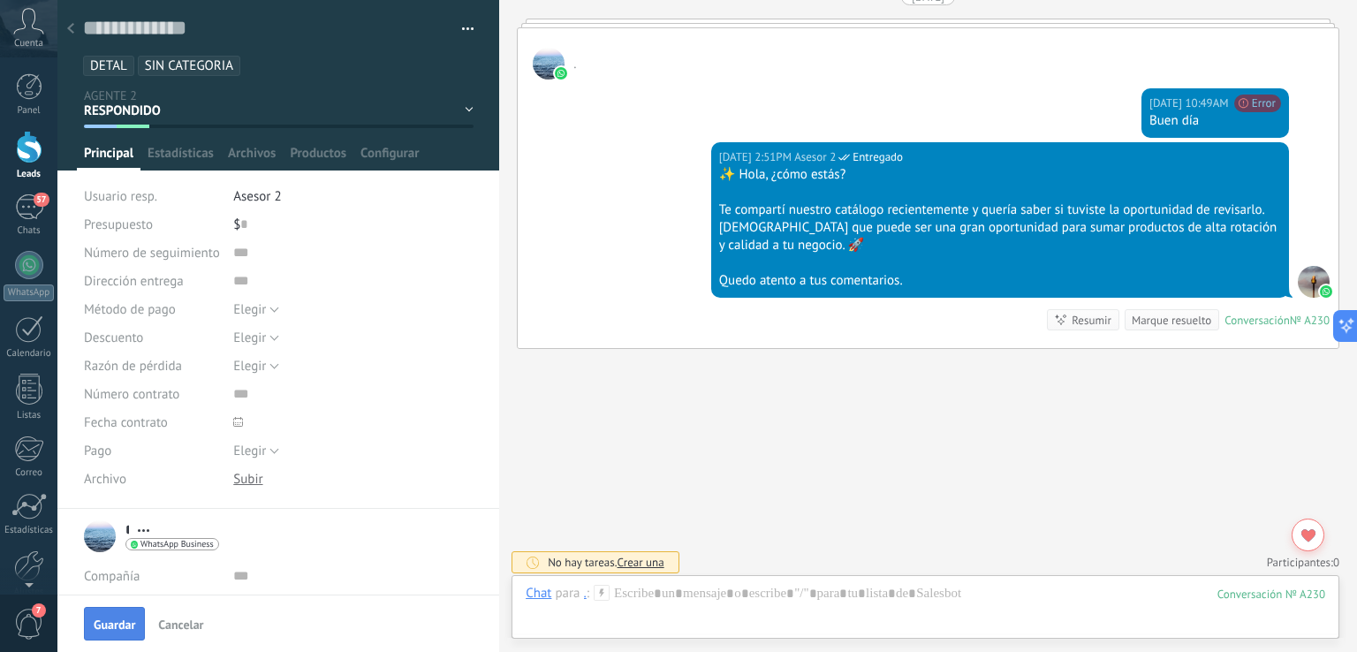
click at [136, 625] on button "Guardar" at bounding box center [114, 624] width 61 height 34
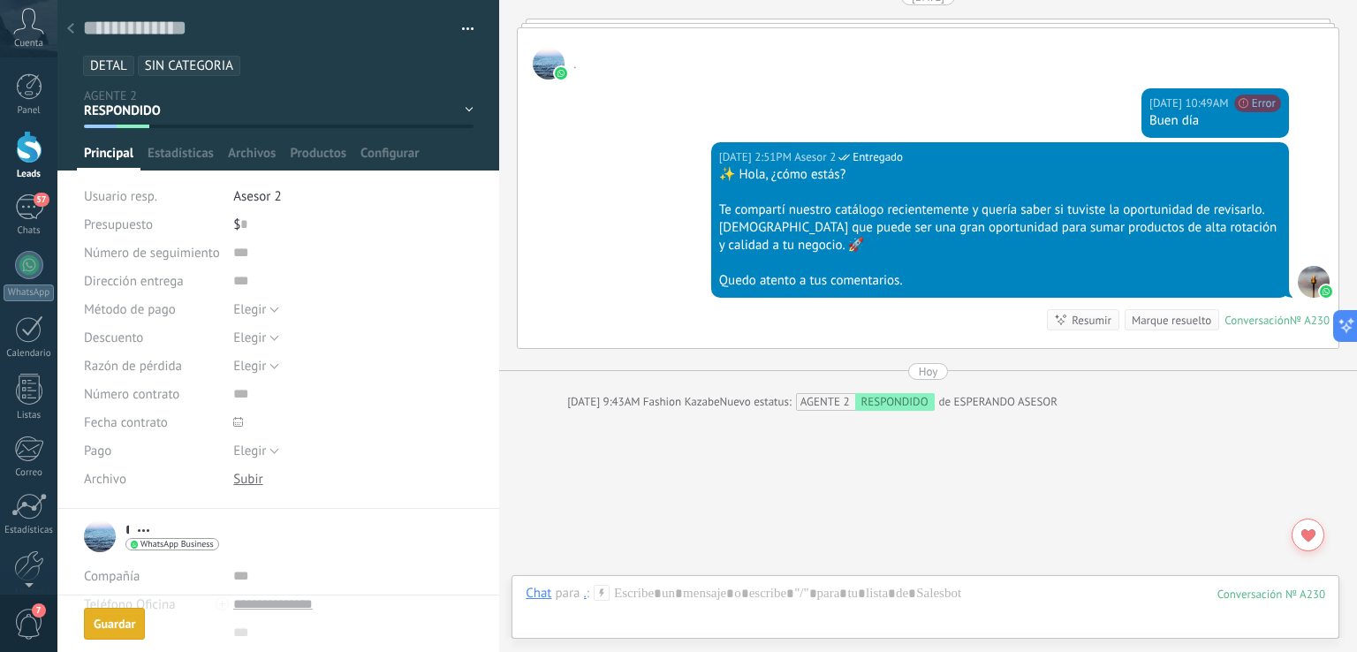
scroll to position [2041, 0]
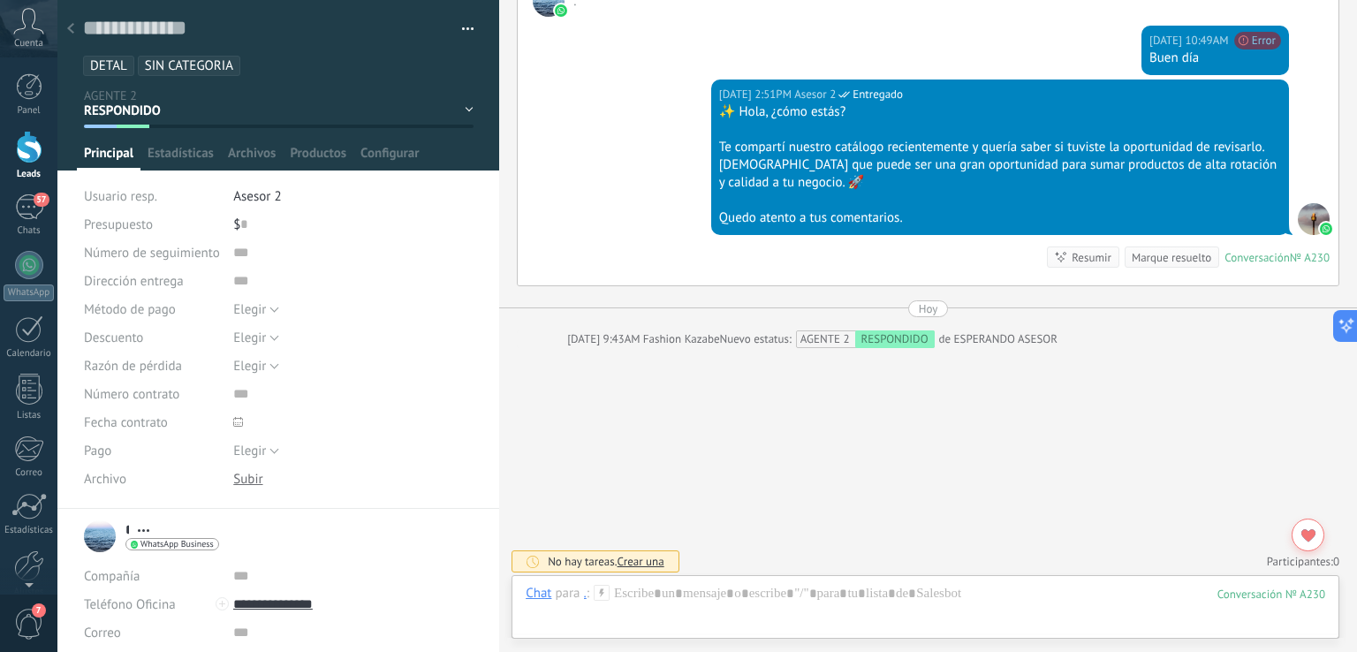
click at [67, 26] on icon at bounding box center [70, 28] width 7 height 11
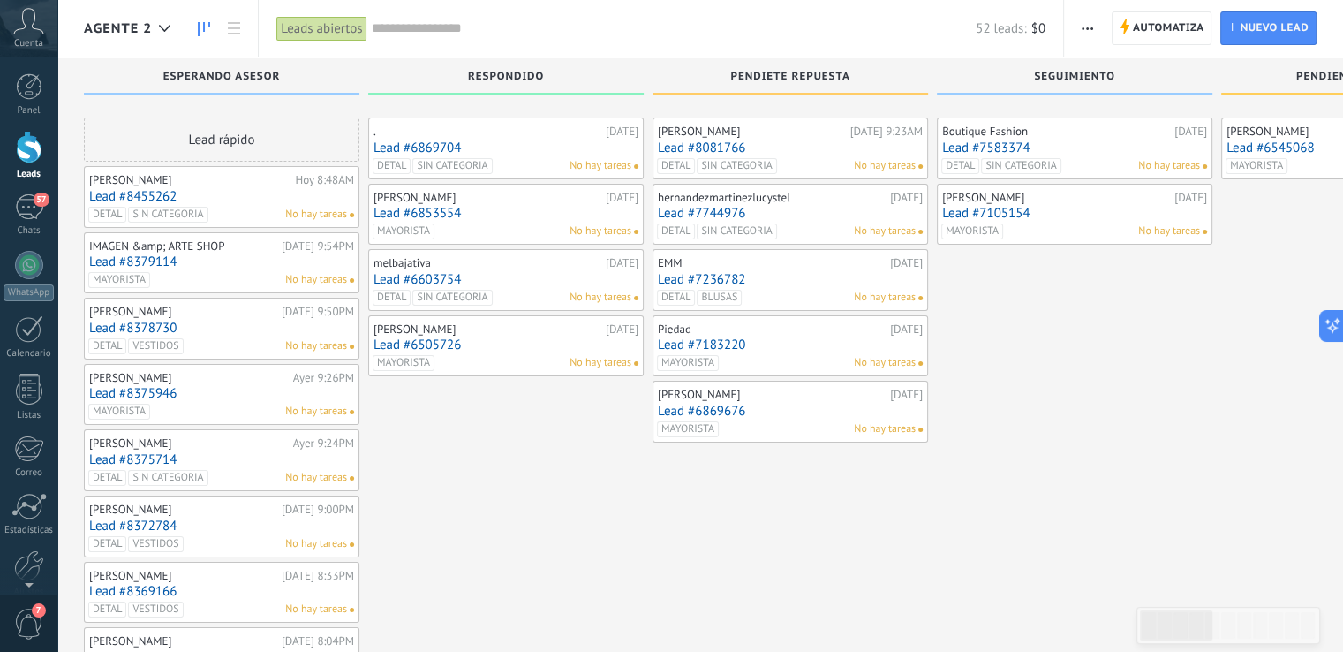
scroll to position [530, 0]
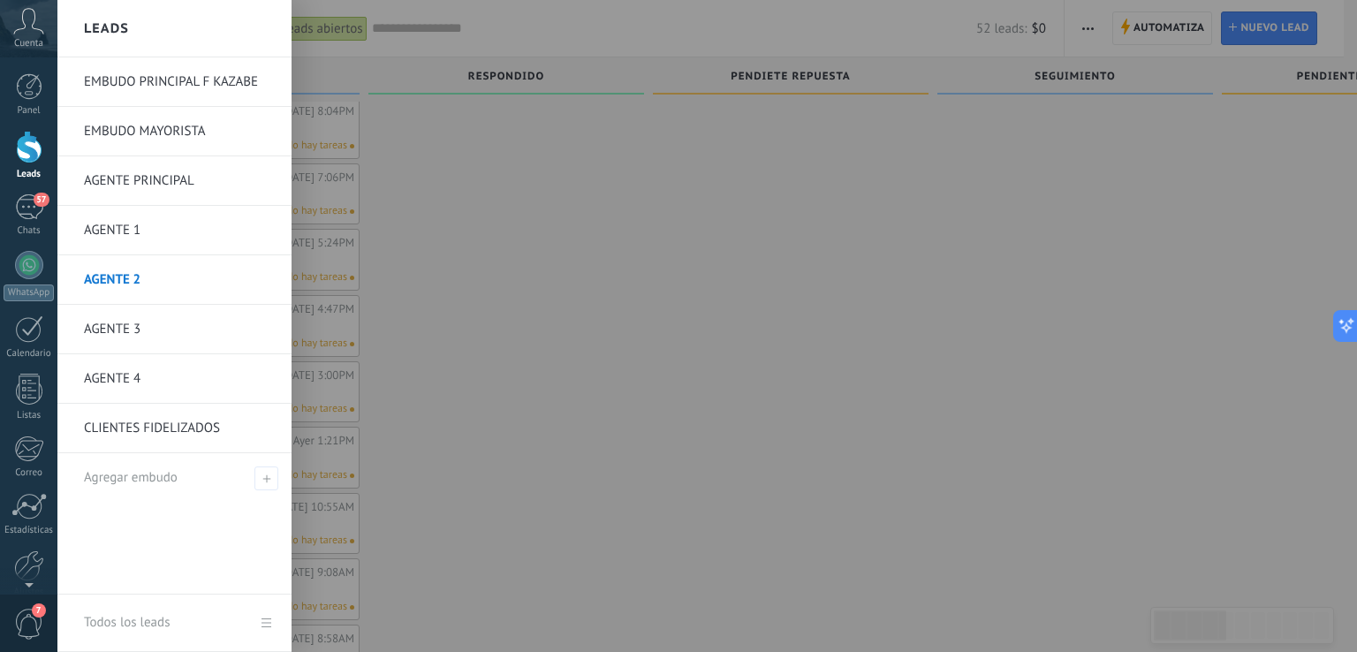
click at [178, 285] on link "AGENTE 2" at bounding box center [179, 279] width 190 height 49
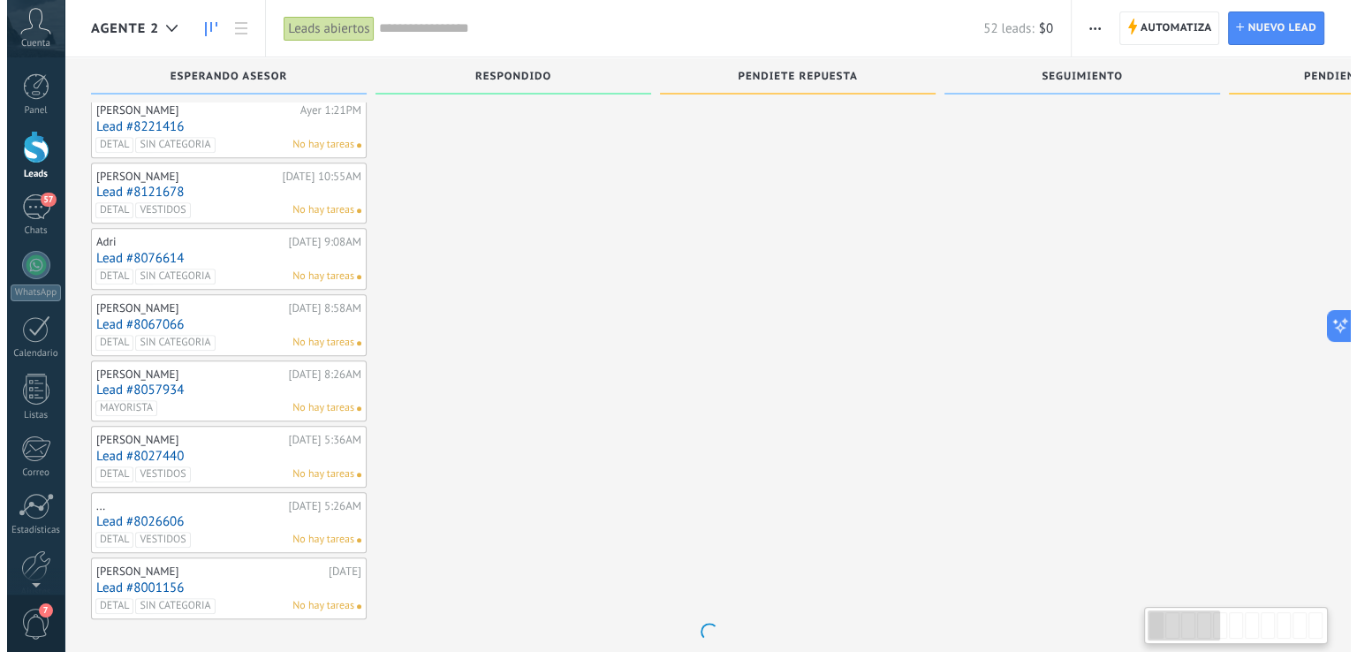
scroll to position [864, 0]
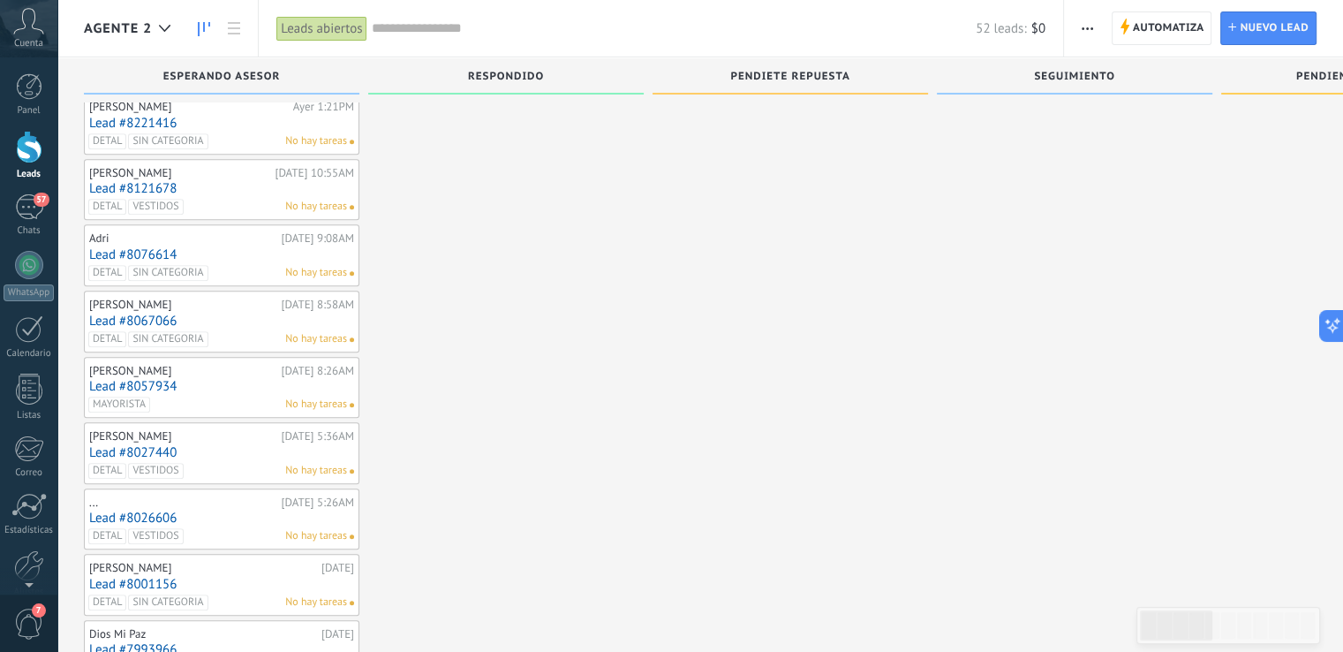
click at [472, 25] on input "text" at bounding box center [674, 28] width 605 height 19
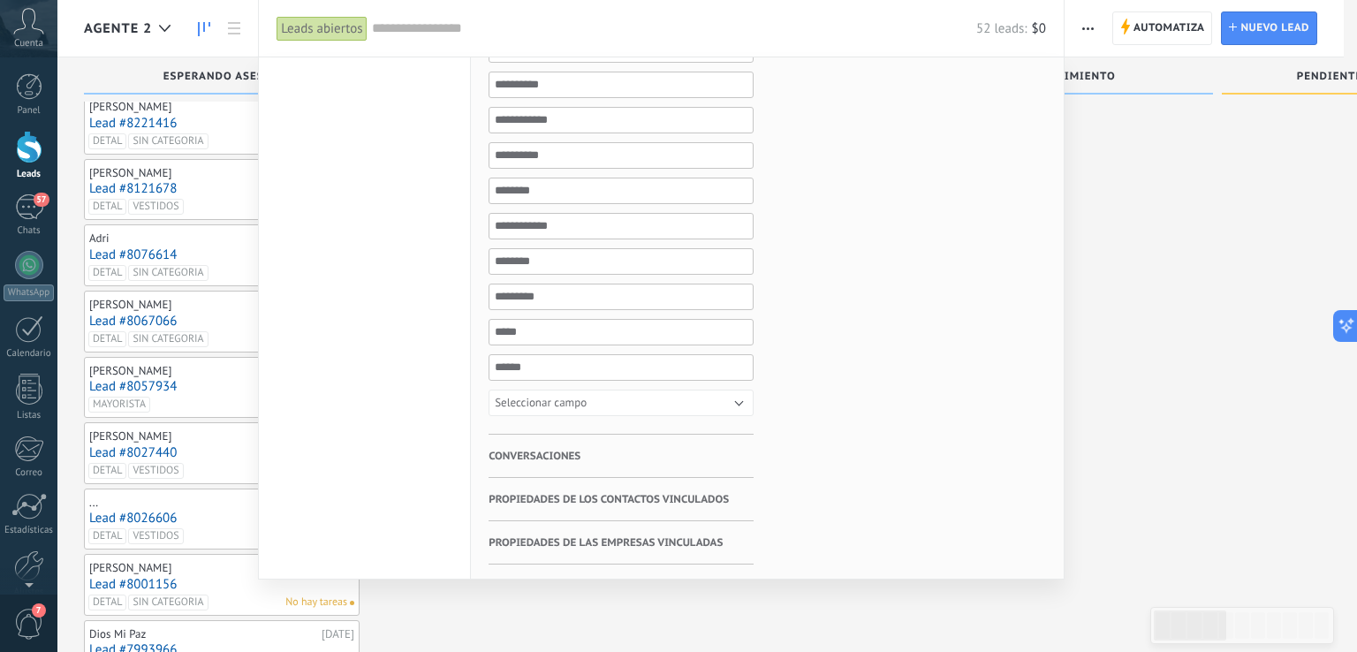
scroll to position [749, 0]
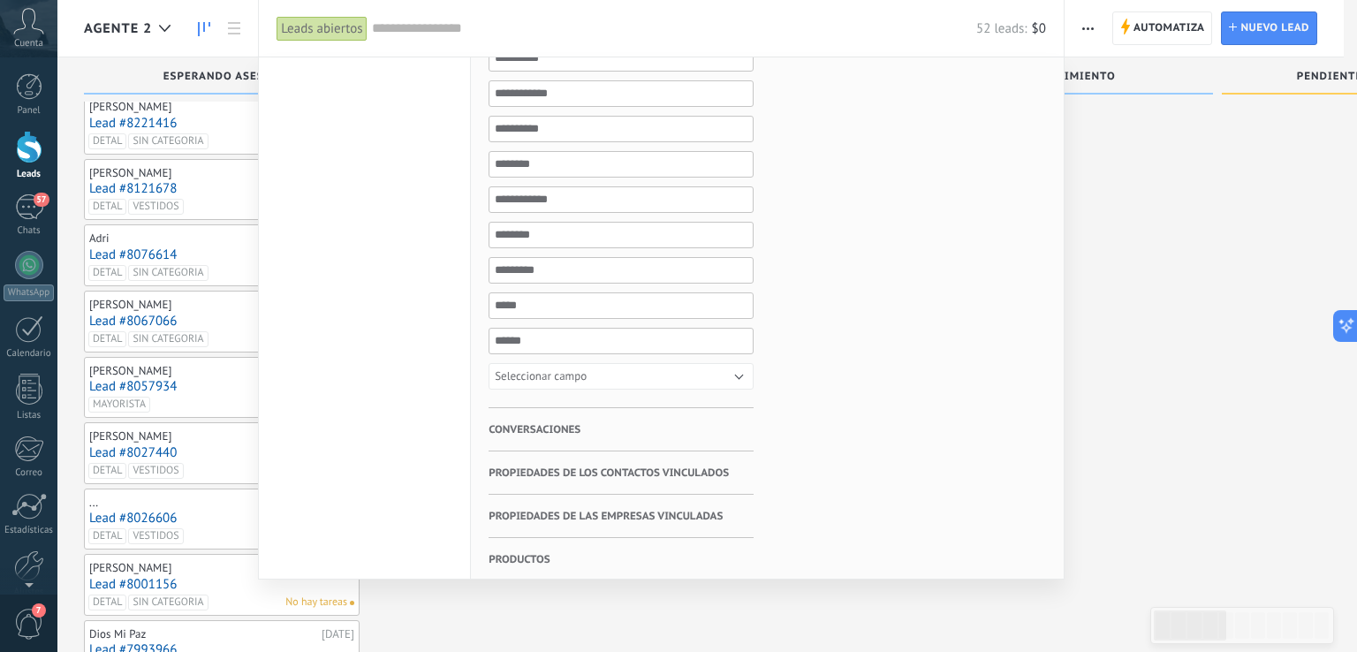
click at [544, 425] on span "Conversaciones" at bounding box center [534, 429] width 92 height 43
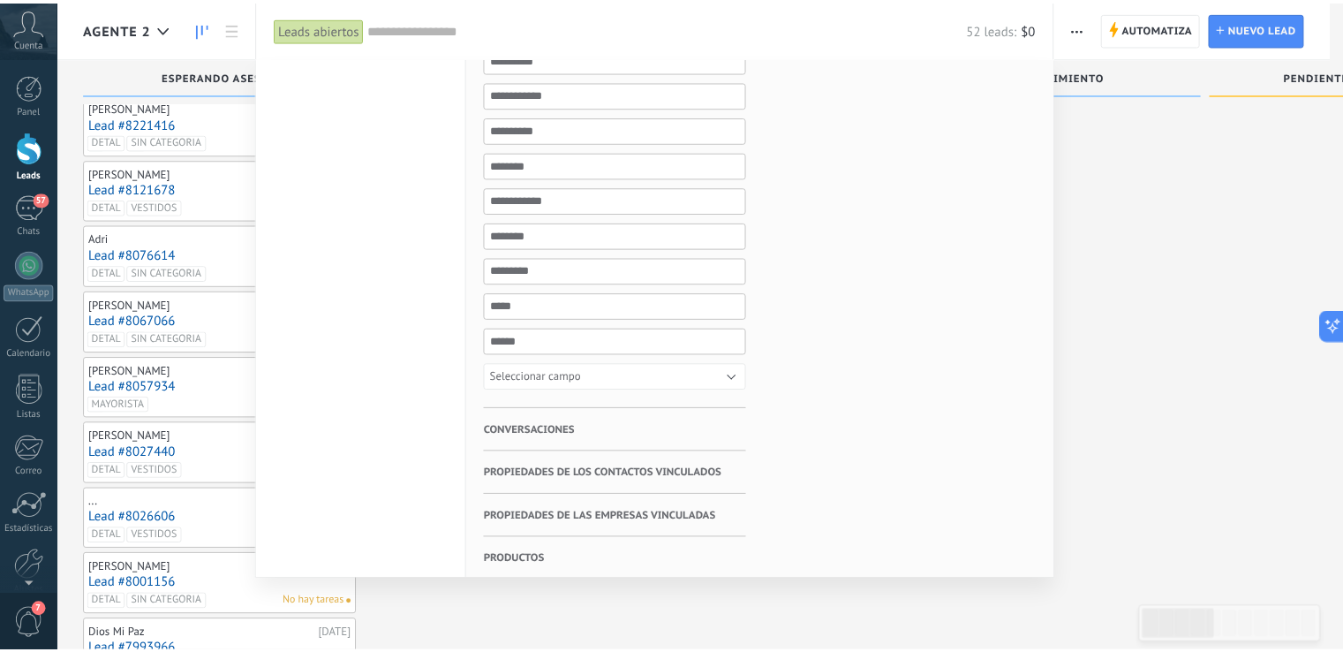
scroll to position [0, 0]
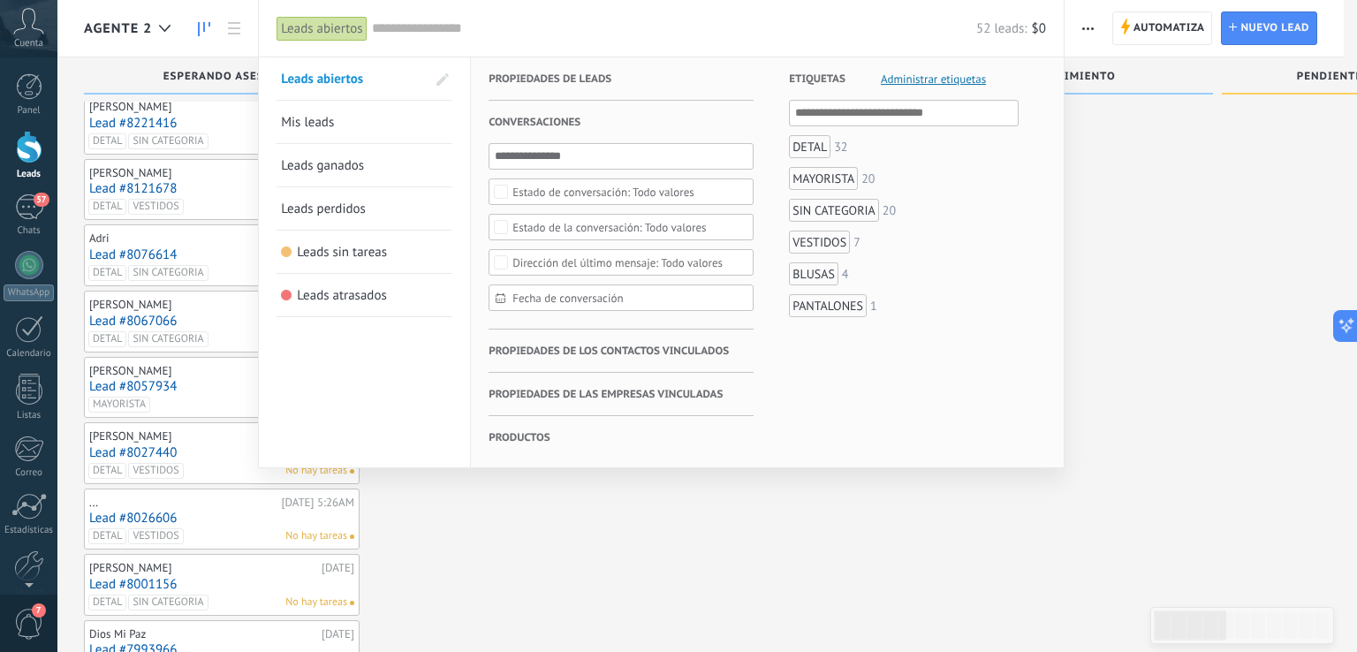
click at [625, 193] on div "Todo valores" at bounding box center [603, 191] width 182 height 13
click at [995, 282] on li "BLUSAS 4" at bounding box center [904, 273] width 230 height 23
click at [618, 231] on div "Todo valores" at bounding box center [608, 227] width 193 height 13
click at [604, 263] on label "No leído" at bounding box center [620, 269] width 263 height 21
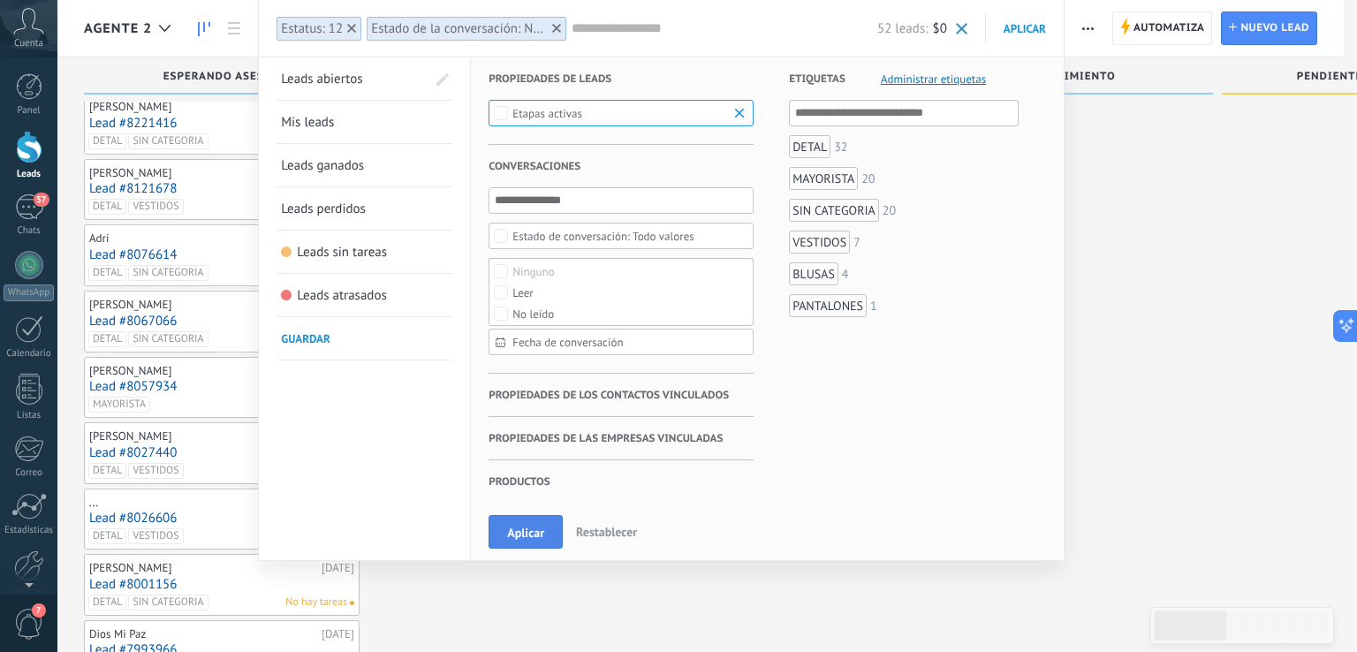
click at [519, 539] on button "Aplicar" at bounding box center [525, 532] width 74 height 34
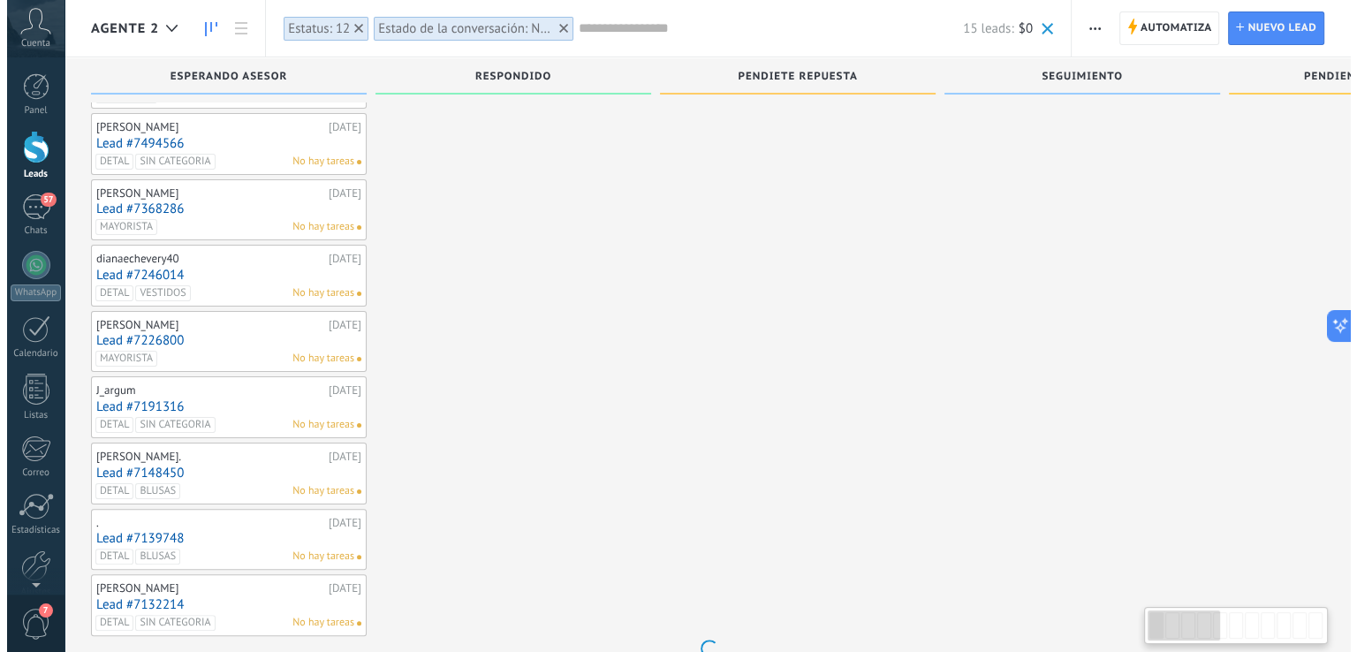
scroll to position [357, 0]
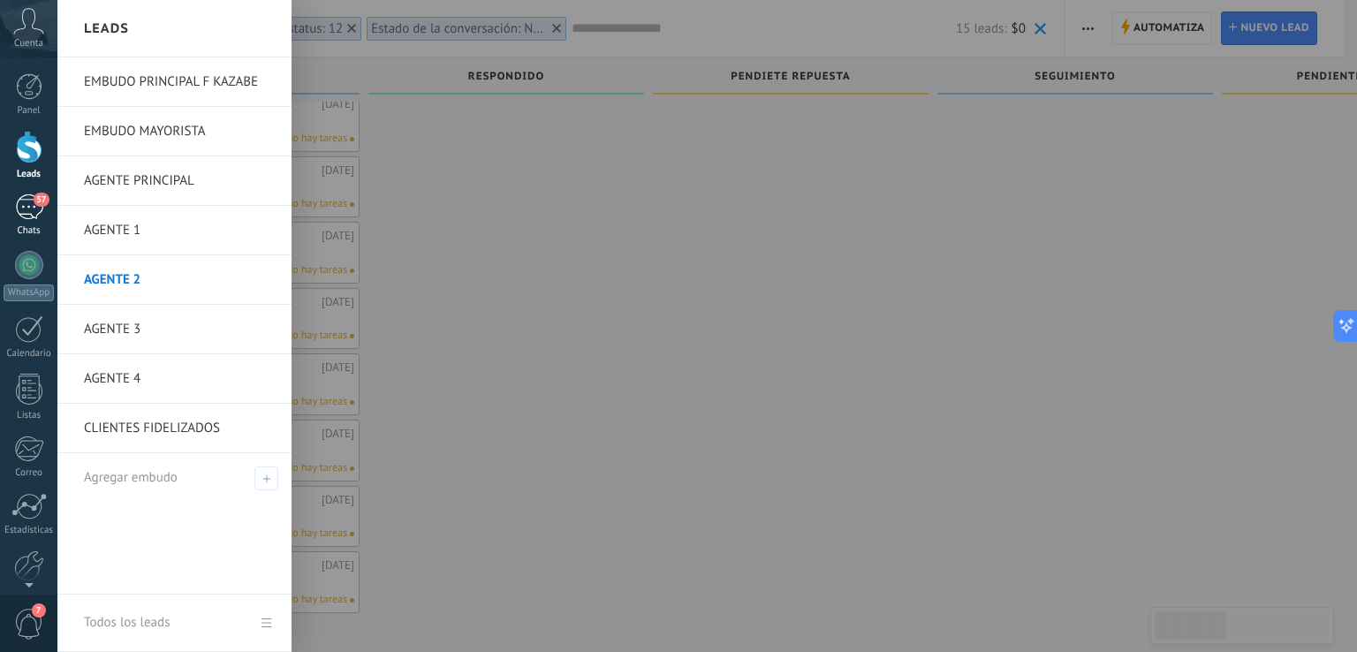
click at [18, 215] on div "57" at bounding box center [29, 207] width 28 height 26
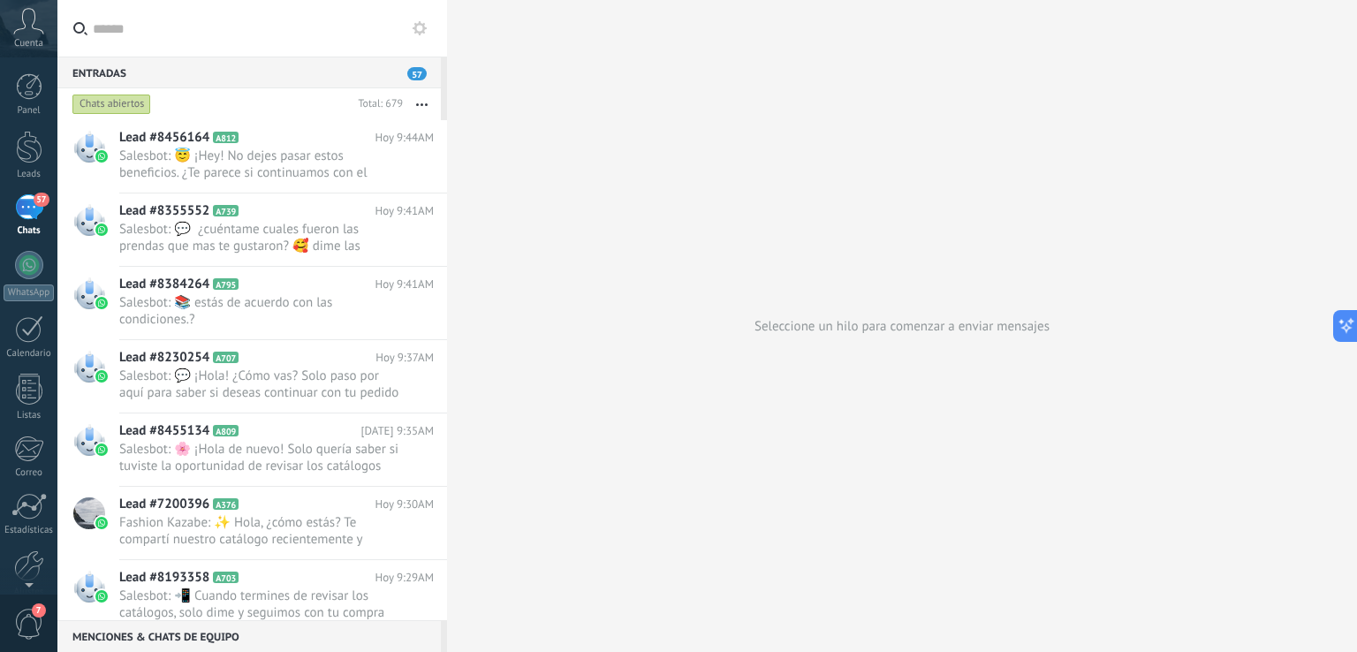
click at [201, 109] on div "Chats abiertos" at bounding box center [210, 104] width 282 height 32
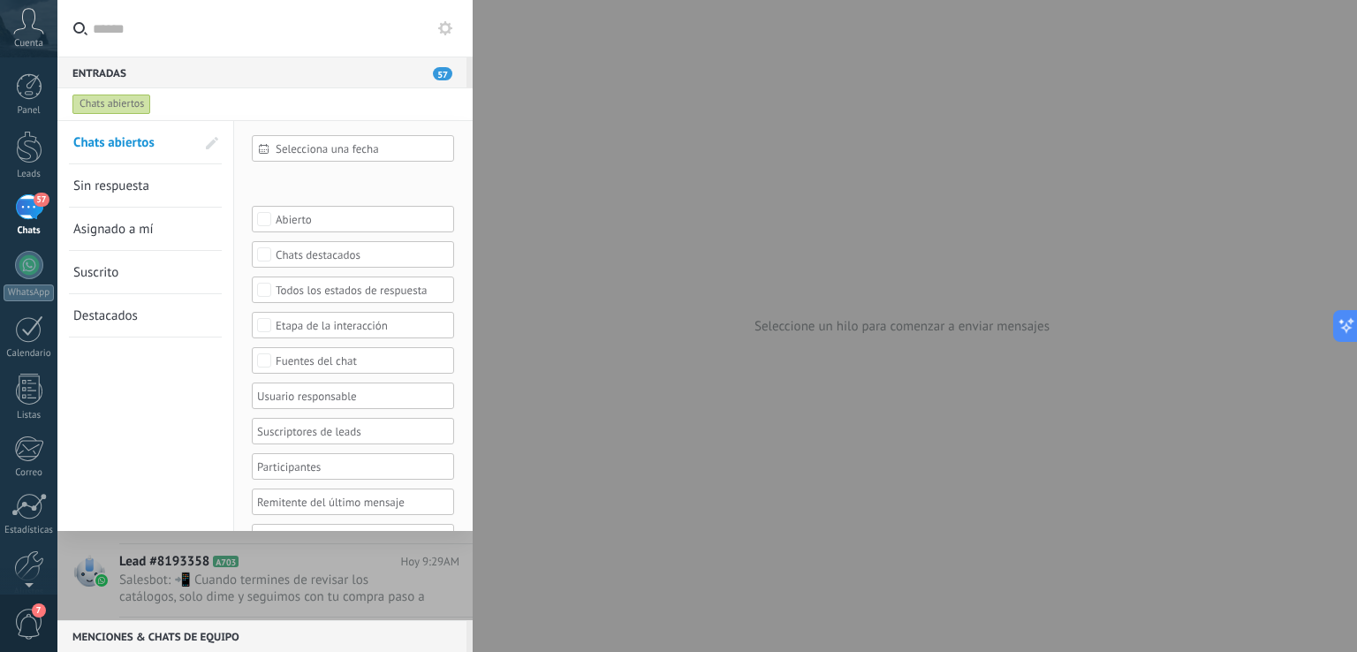
click at [0, 0] on div "Leads Entrantes Contacto inicial FILTRO INTERES Negociación FILTRO MAYORISTA FI…" at bounding box center [0, 0] width 0 height 0
click at [341, 231] on label at bounding box center [350, 218] width 197 height 26
click at [0, 0] on div "ESPERANDO ASESOR" at bounding box center [0, 0] width 0 height 0
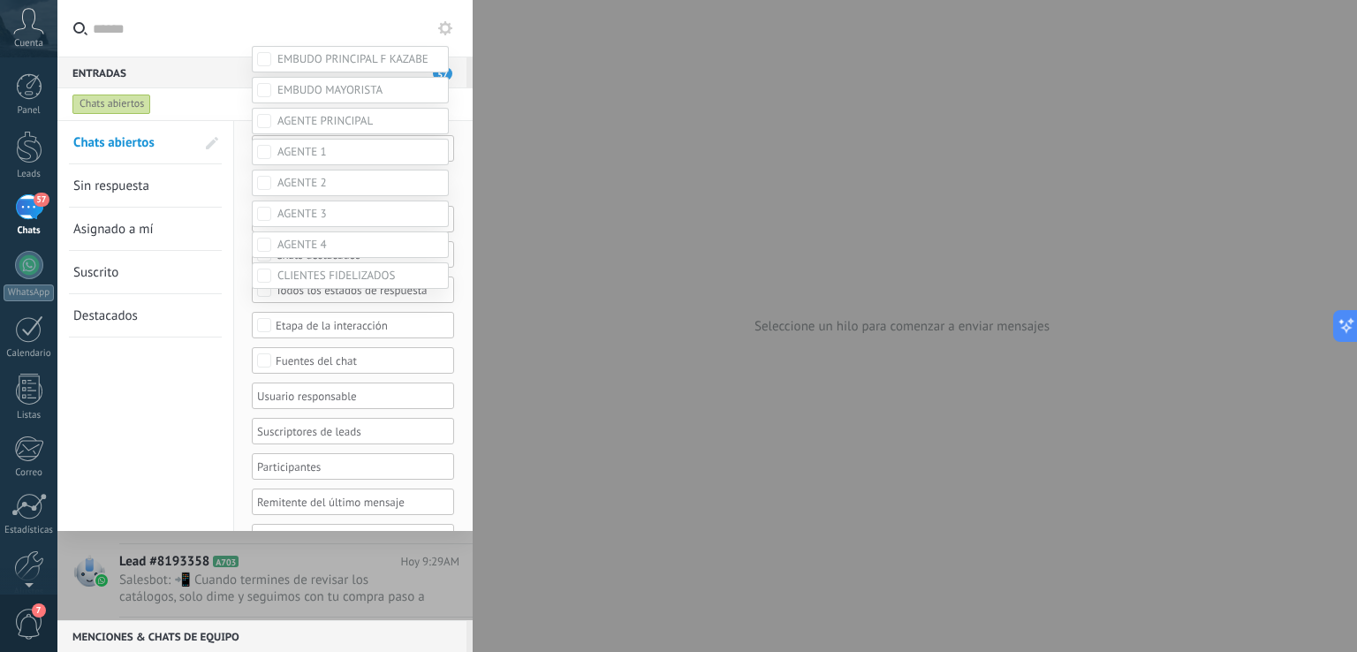
click at [0, 0] on div "ESPERANDO ASESOR" at bounding box center [0, 0] width 0 height 0
click at [609, 208] on div at bounding box center [706, 202] width 1299 height 652
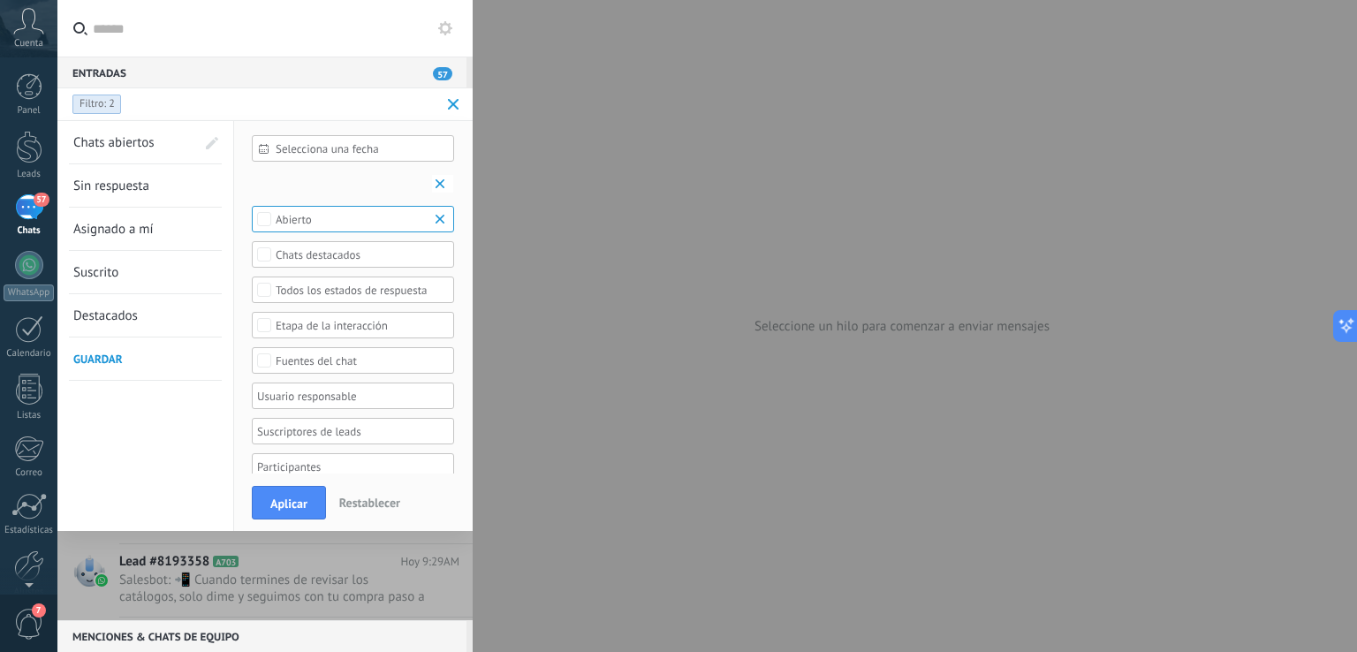
click at [436, 393] on div at bounding box center [361, 395] width 216 height 25
click at [406, 395] on div at bounding box center [346, 395] width 185 height 21
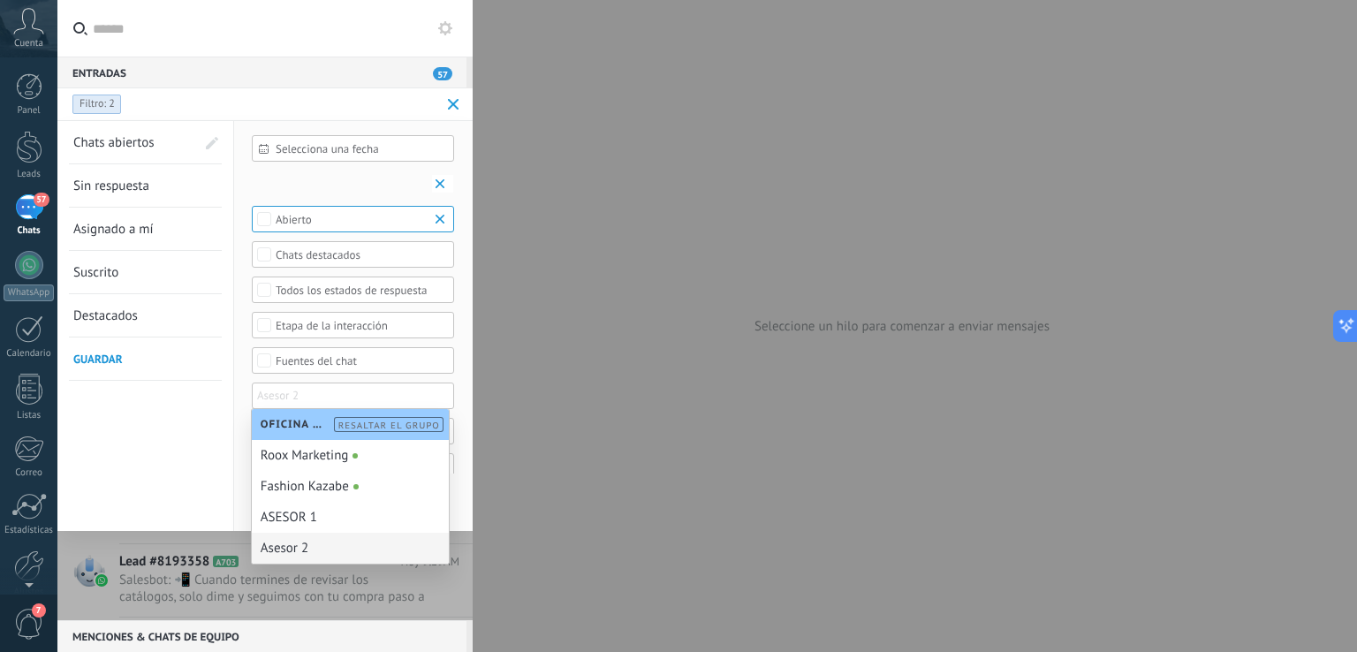
click at [328, 549] on div "Asesor 2" at bounding box center [350, 548] width 197 height 31
click at [585, 414] on div at bounding box center [678, 326] width 1357 height 652
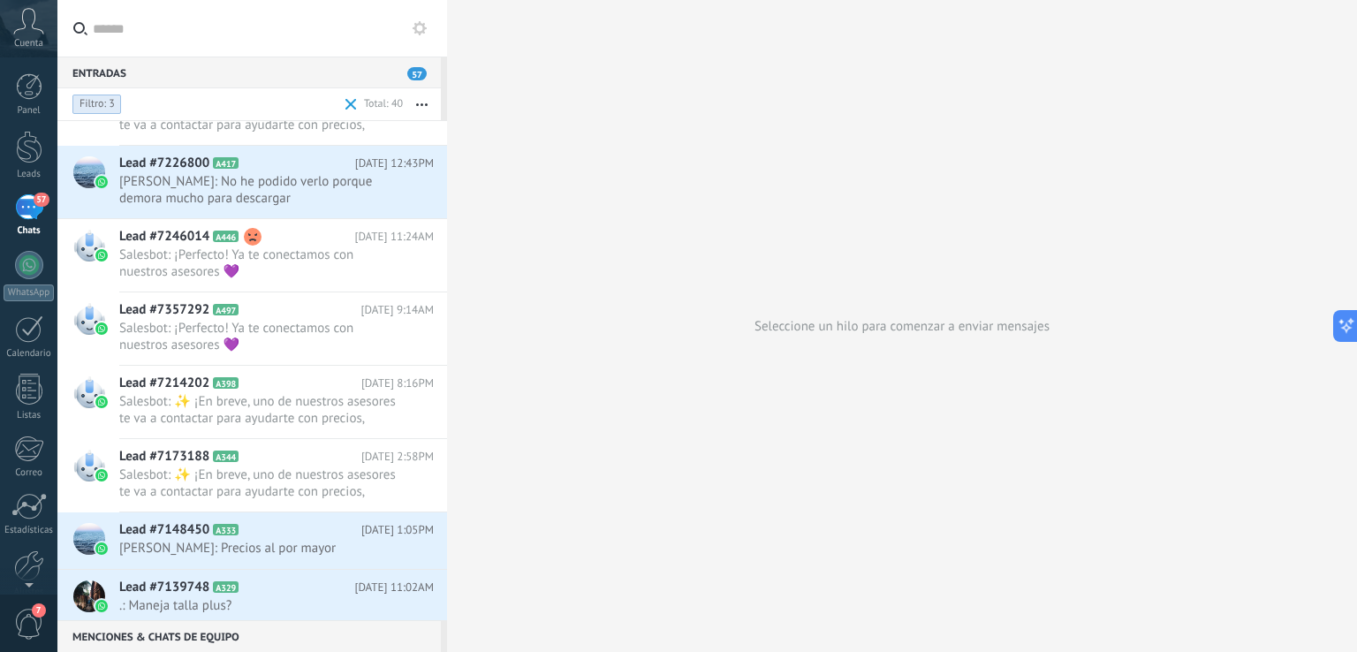
scroll to position [2119, 0]
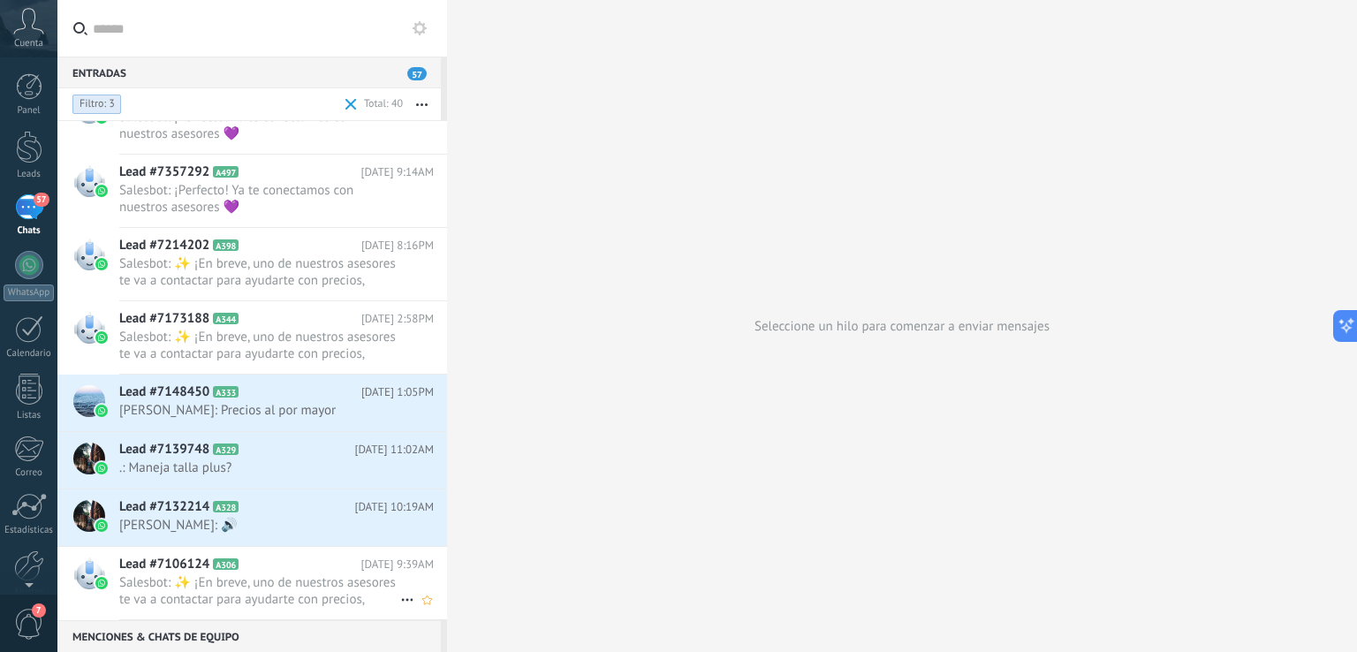
click at [299, 575] on span "Salesbot: ✨ ¡En breve, uno de nuestros asesores te va a contactar para ayudarte…" at bounding box center [259, 591] width 281 height 34
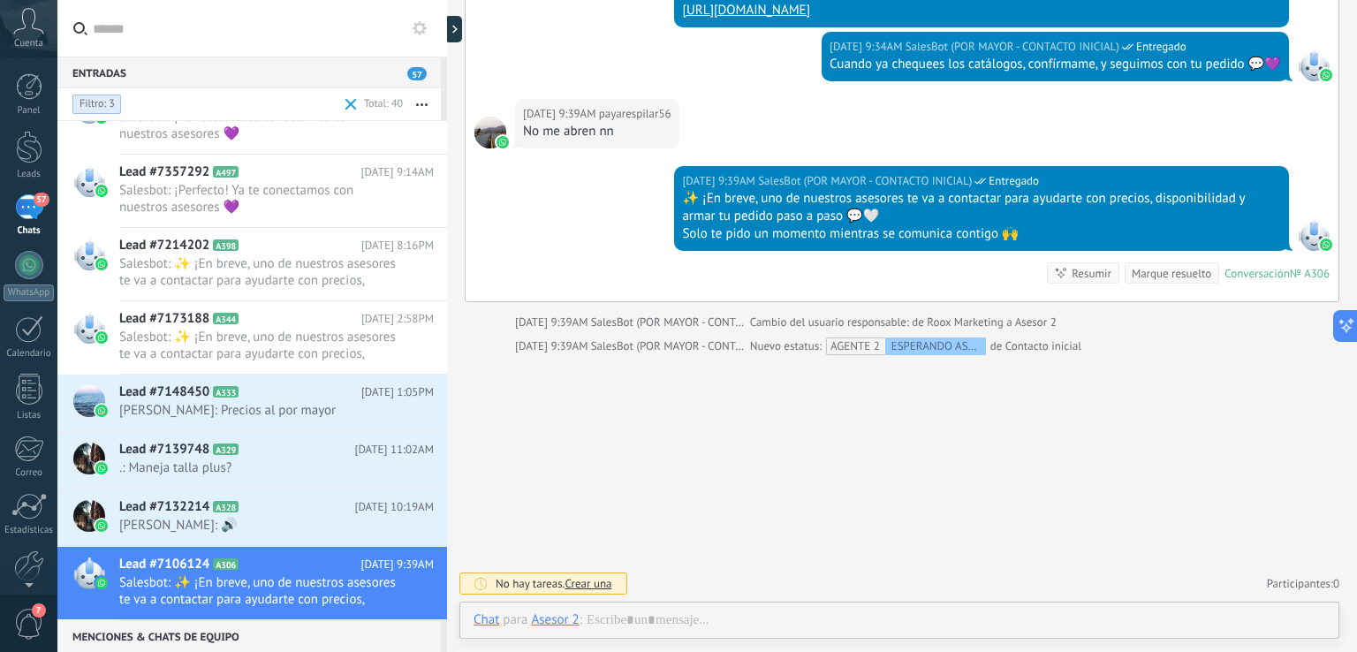
scroll to position [2020, 0]
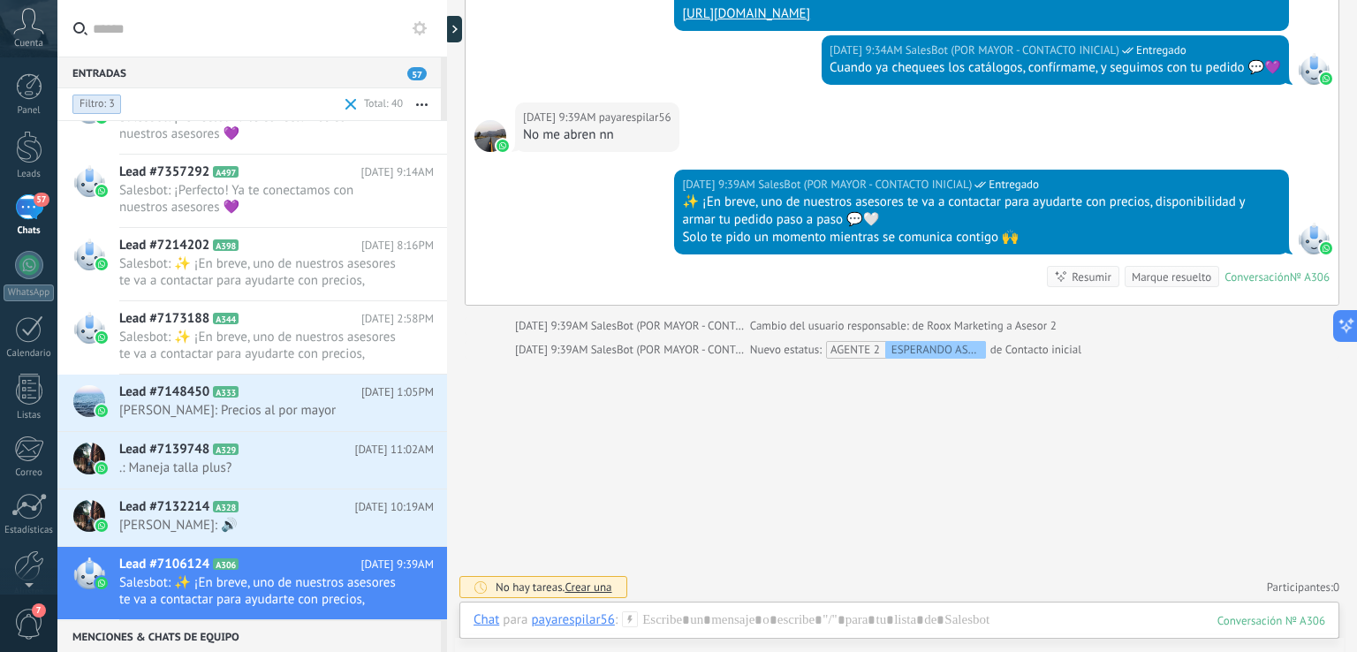
click at [706, 609] on div "Chat Correo Nota Tarea Chat para payarespilar56 : 306 Enviar Cancelar Rastrear …" at bounding box center [899, 633] width 880 height 64
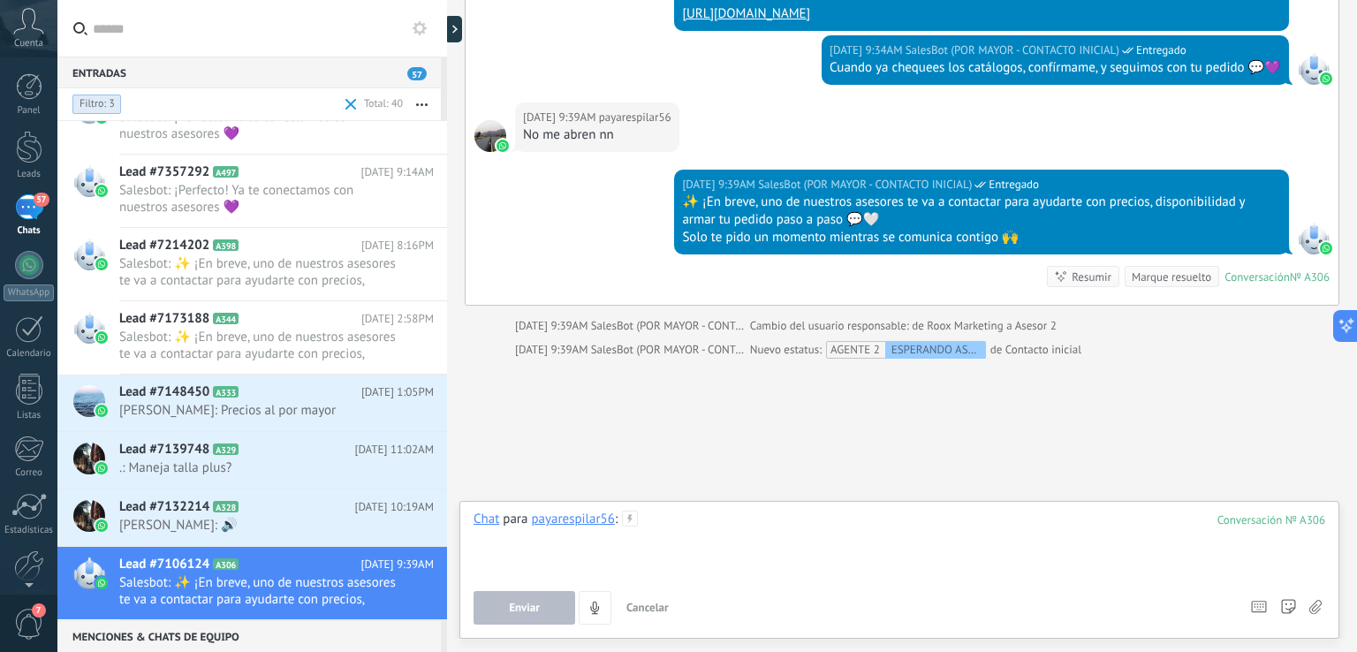
click at [676, 521] on div at bounding box center [898, 544] width 851 height 67
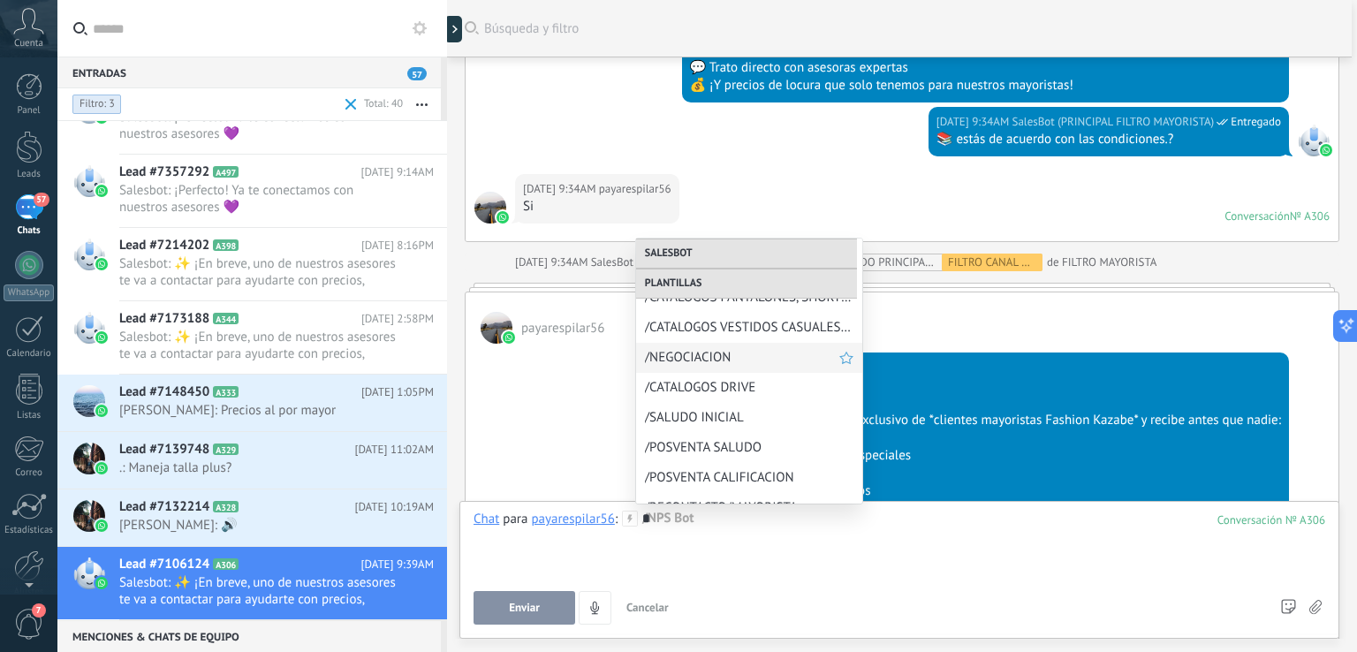
scroll to position [1116, 0]
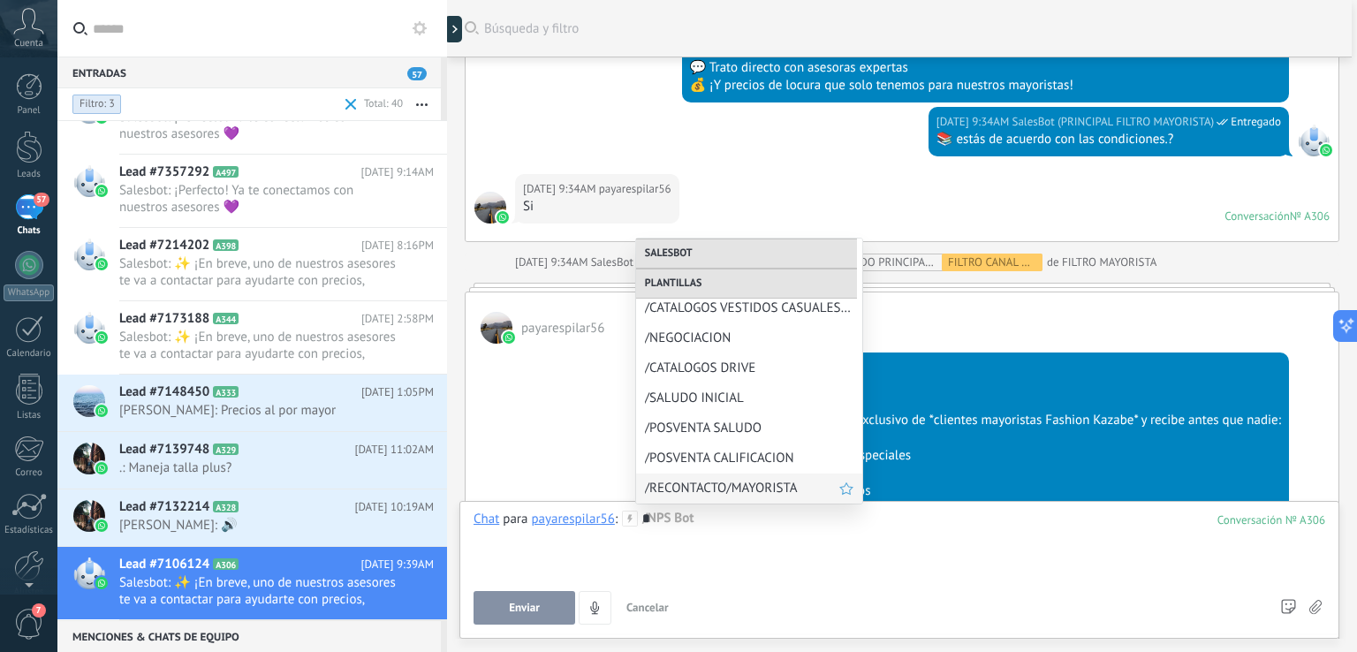
click at [774, 494] on span "/RECONTACTO/MAYORISTA" at bounding box center [742, 488] width 194 height 17
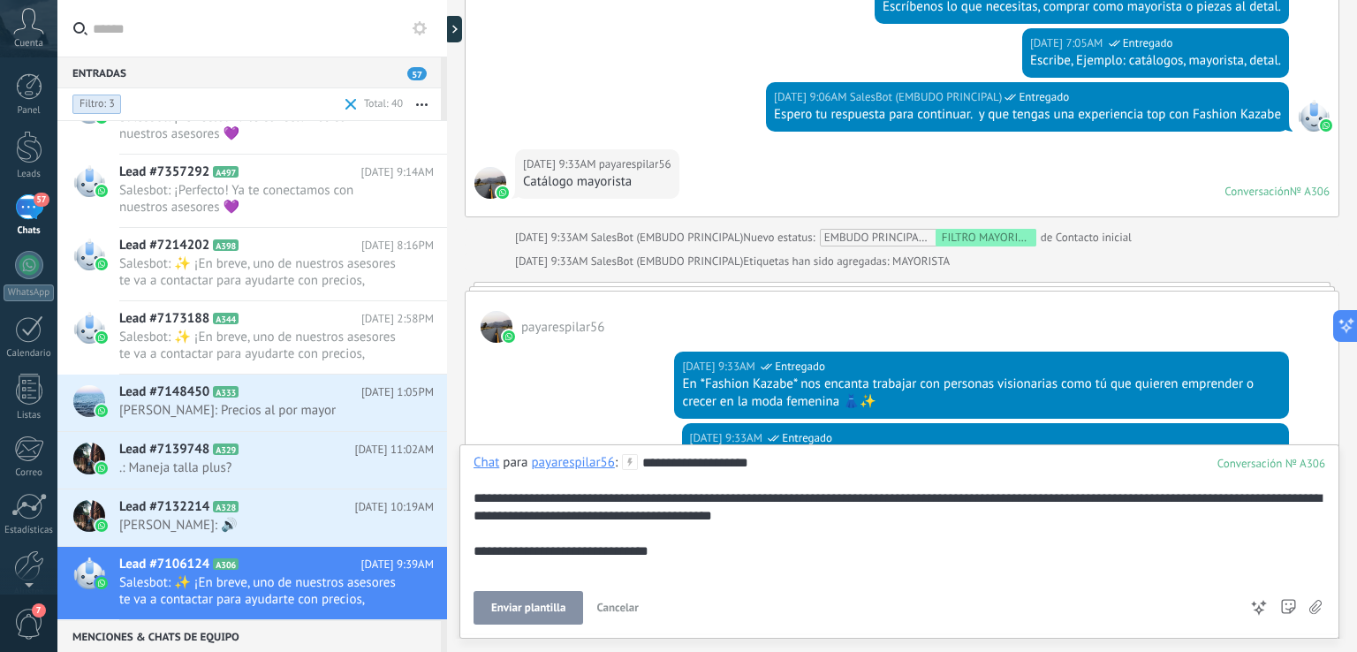
scroll to position [530, 0]
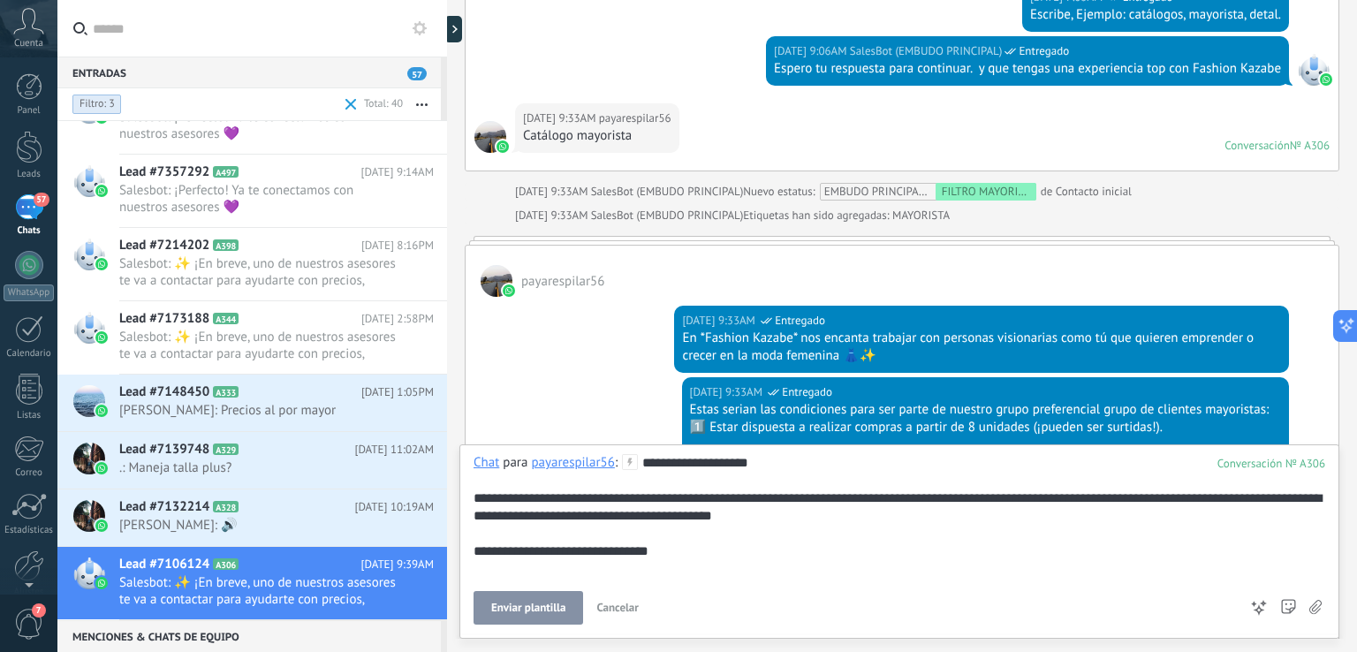
click at [524, 603] on span "Enviar plantilla" at bounding box center [528, 607] width 74 height 12
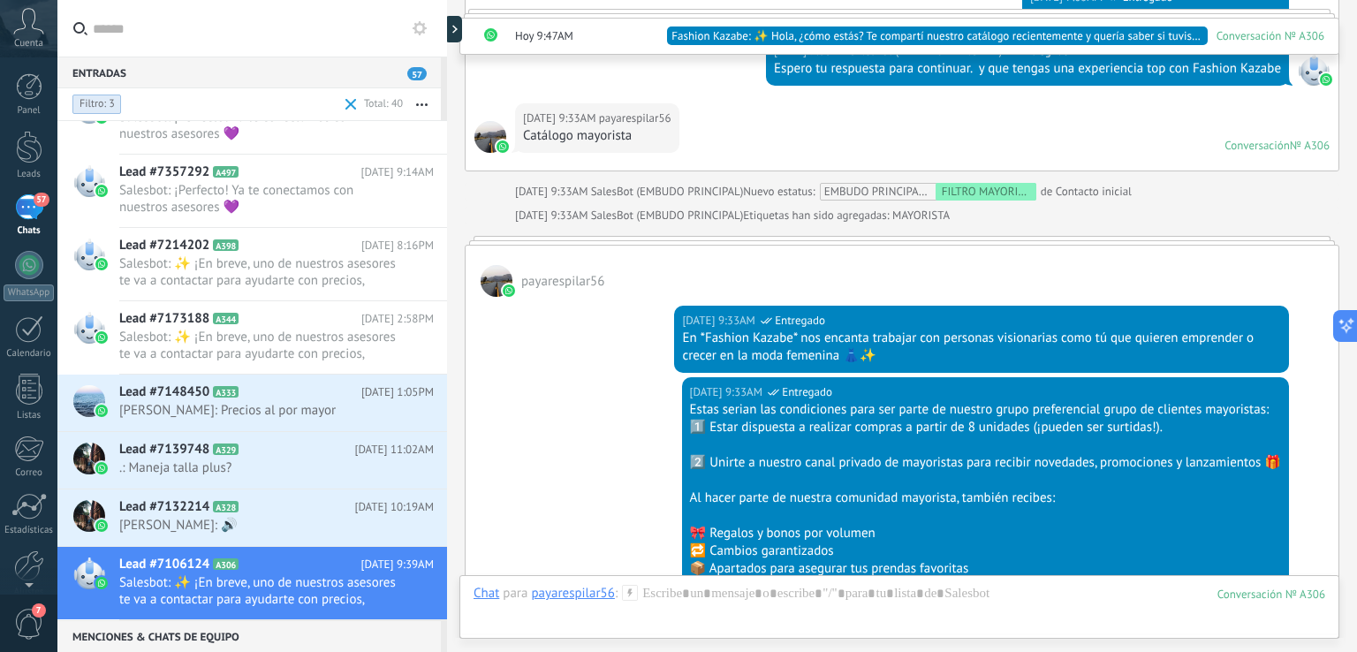
scroll to position [2350, 0]
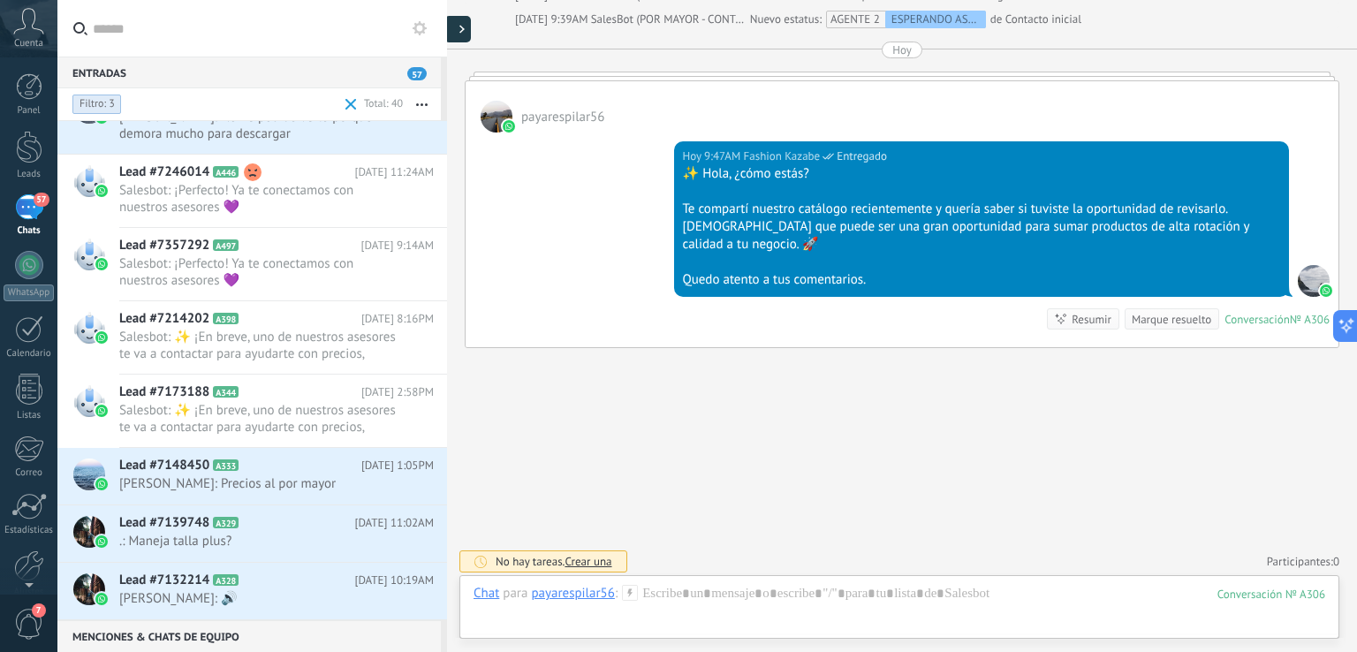
click at [459, 22] on div at bounding box center [457, 29] width 26 height 26
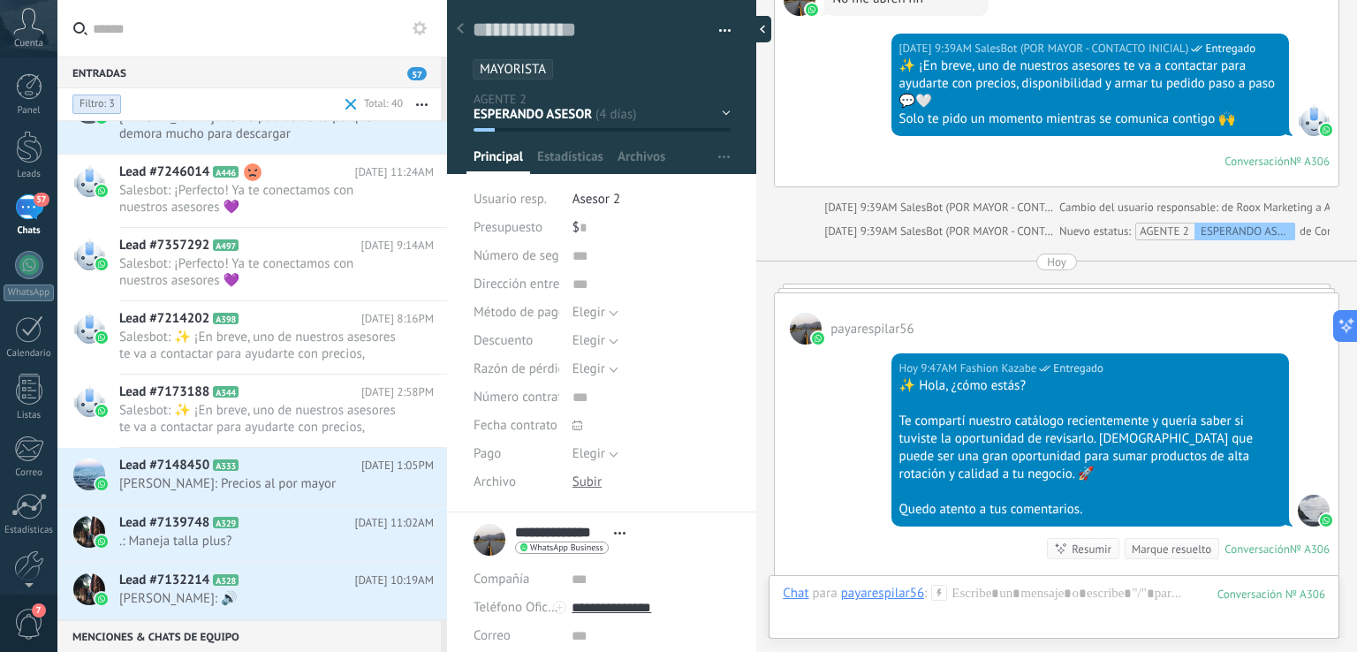
type textarea "**********"
click at [0, 0] on div "ESPERANDO ASESOR RESPONDIDO PENDIETE REPUESTA SEGUIMIENTO PENDIENTE POR GUIA NO…" at bounding box center [0, 0] width 0 height 0
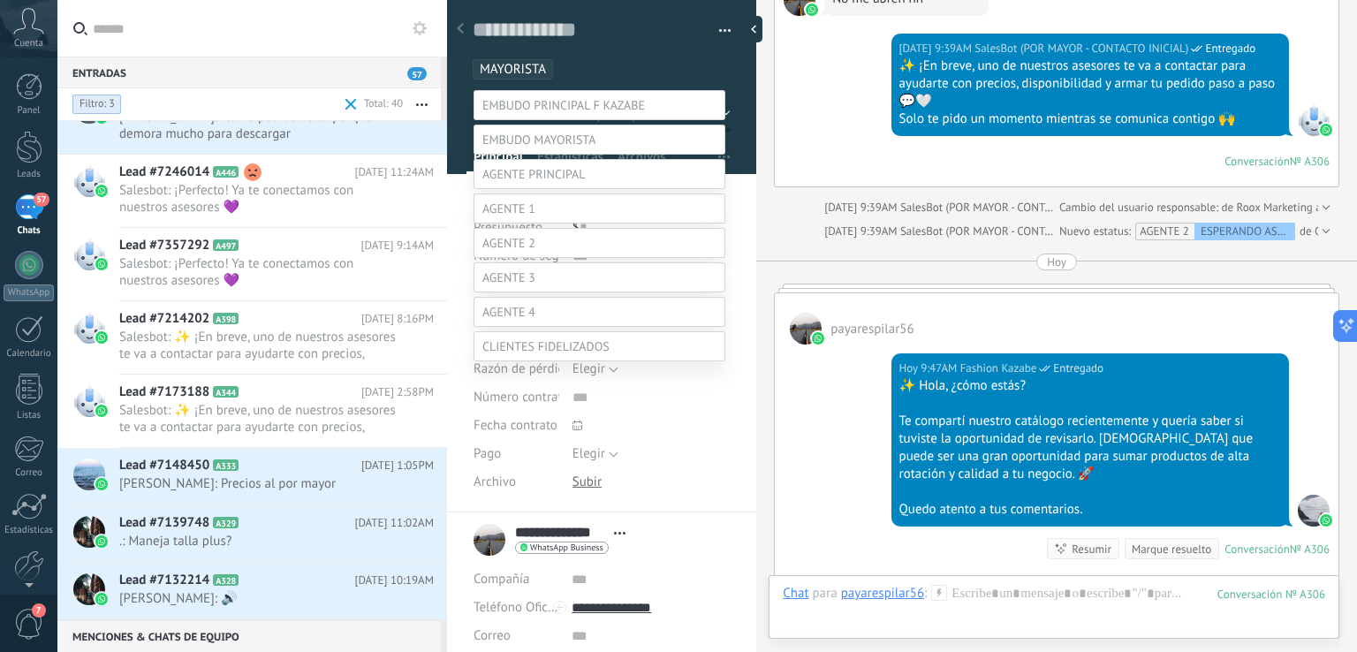
scroll to position [138, 0]
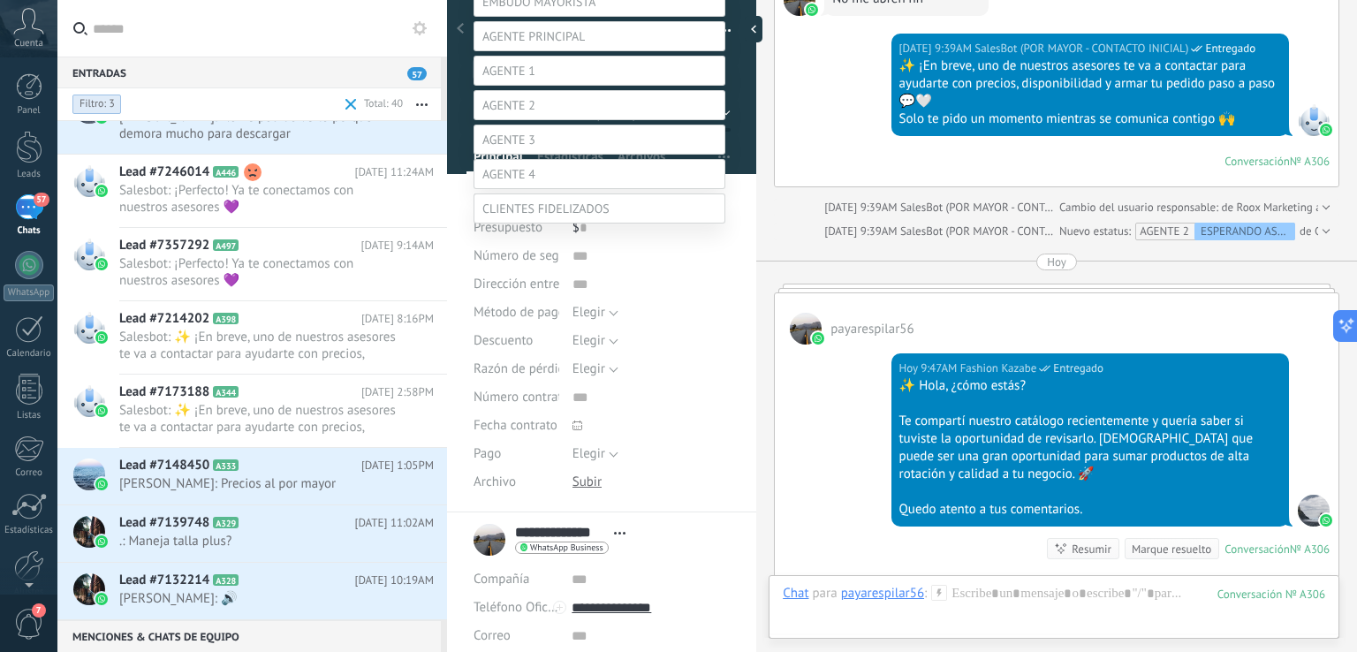
click at [0, 0] on label "RESPONDIDO" at bounding box center [0, 0] width 0 height 0
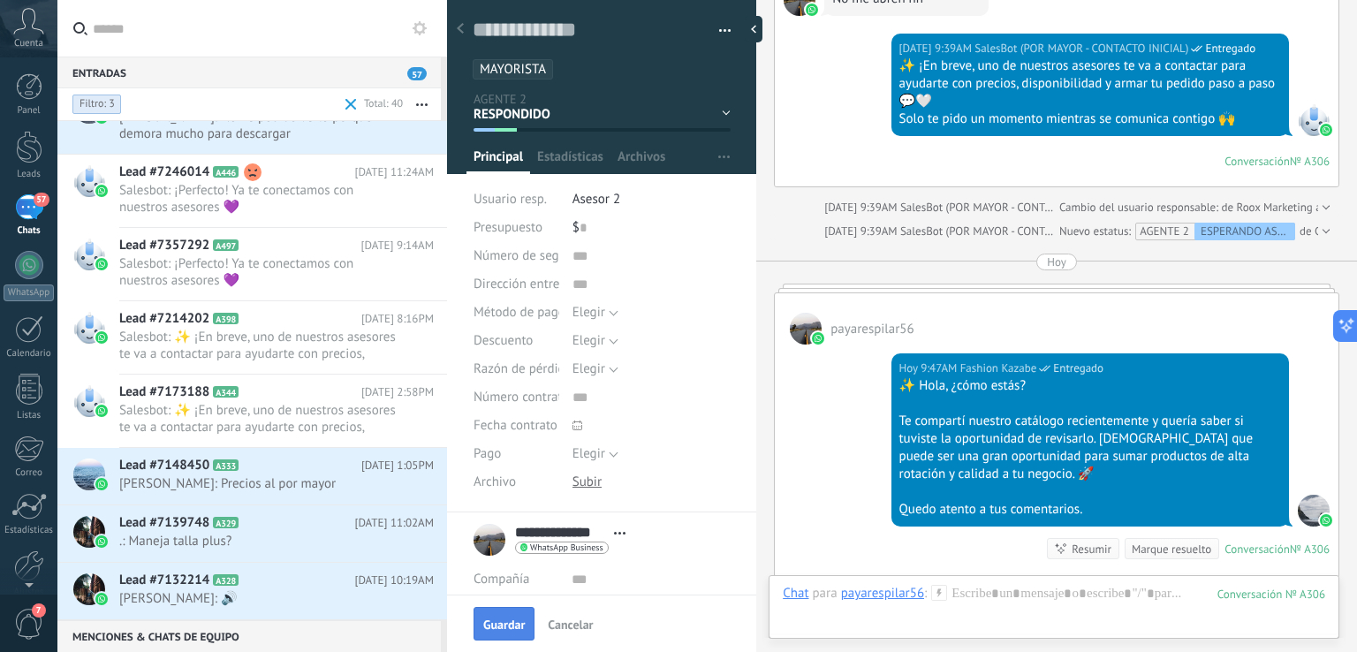
click at [511, 626] on span "Guardar" at bounding box center [504, 624] width 42 height 12
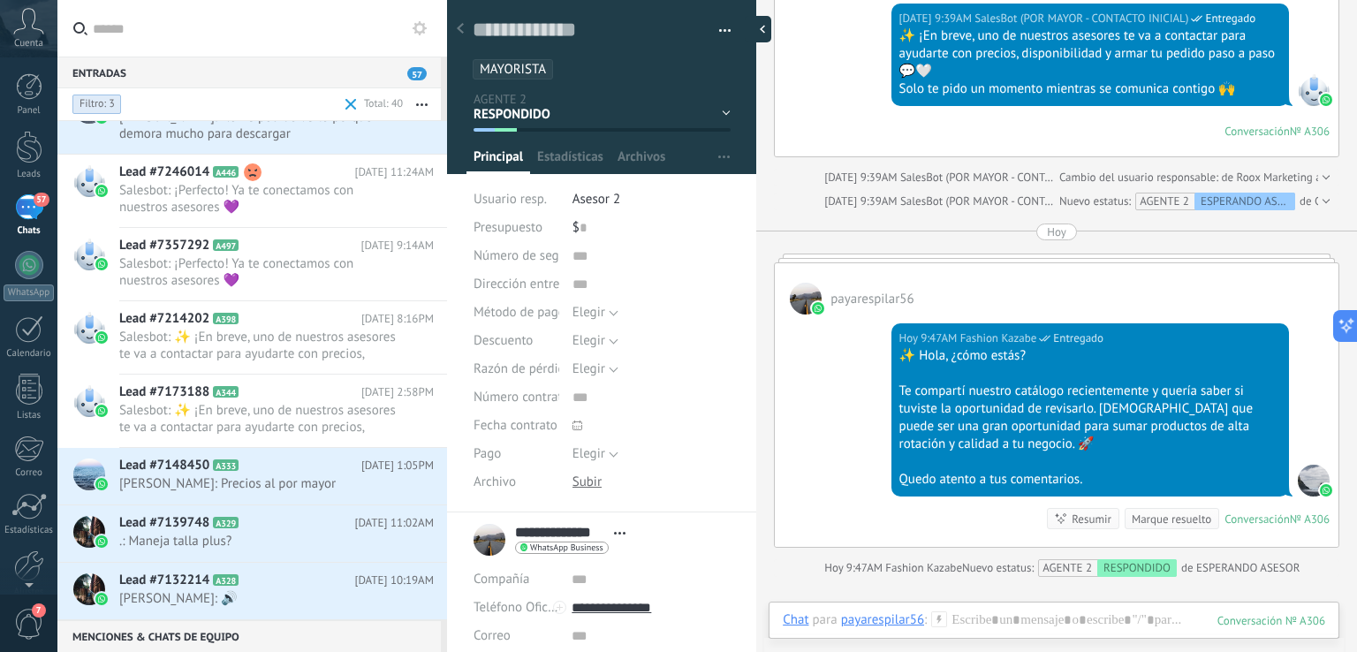
click at [745, 29] on div at bounding box center [758, 29] width 26 height 26
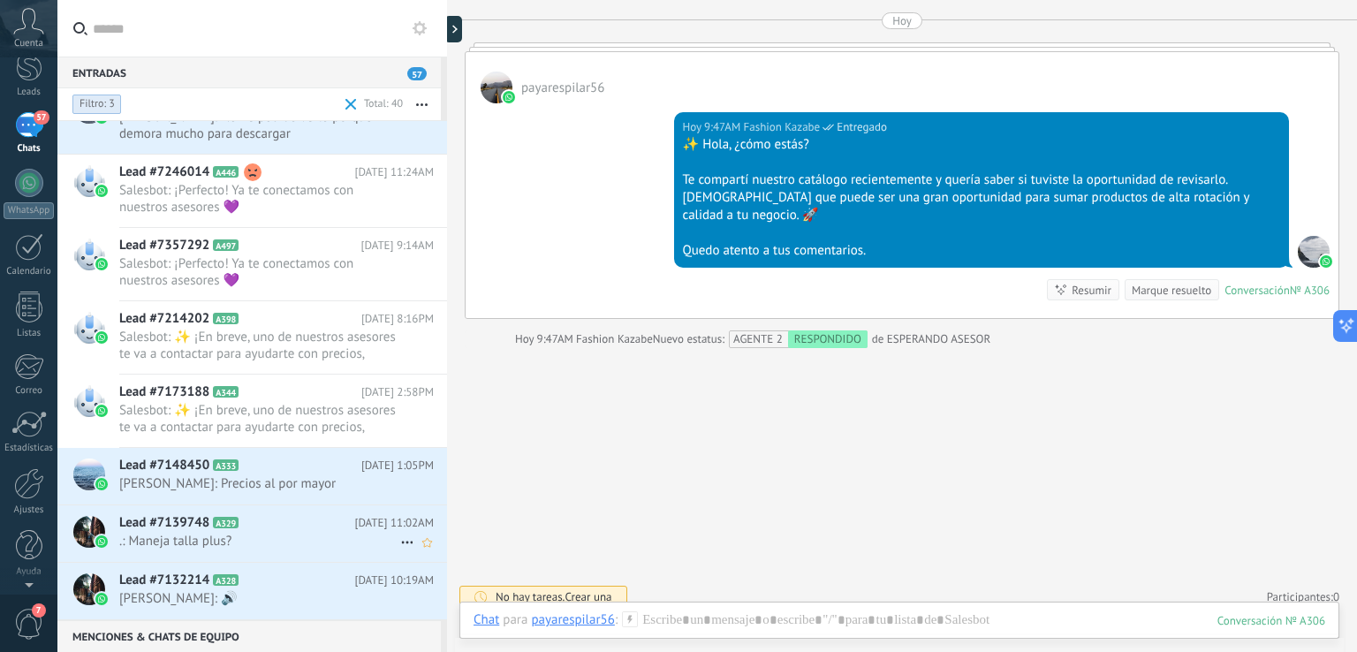
scroll to position [0, 0]
click at [293, 590] on span "Ligia Murcia: 🔊" at bounding box center [259, 598] width 281 height 17
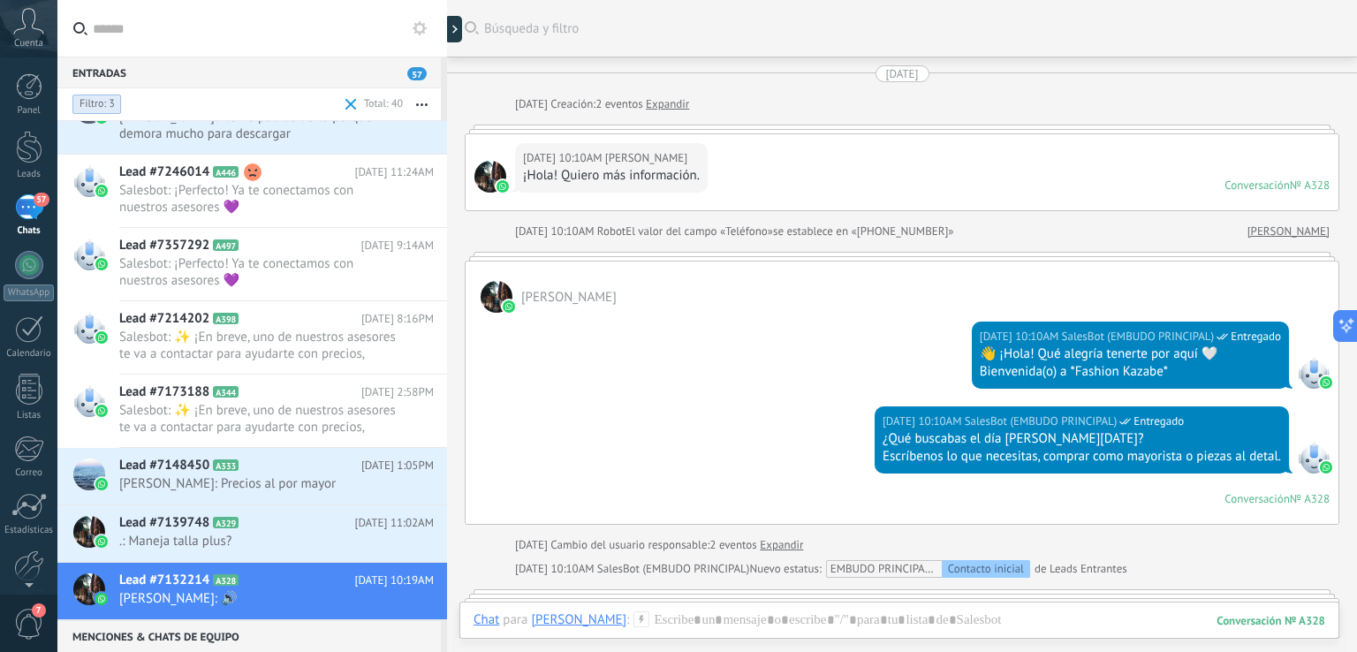
scroll to position [1399, 0]
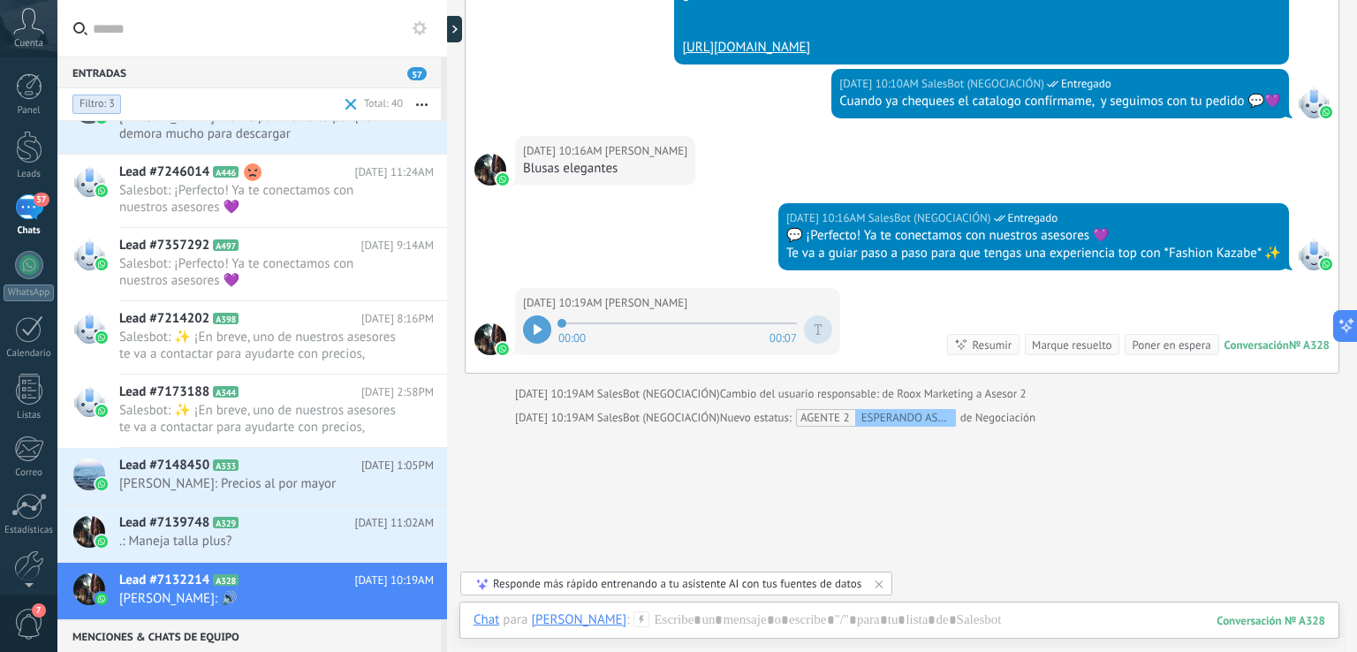
click at [542, 325] on div at bounding box center [537, 329] width 28 height 28
drag, startPoint x: 564, startPoint y: 322, endPoint x: 604, endPoint y: 332, distance: 40.9
click at [604, 332] on div "00:00 00:07" at bounding box center [677, 329] width 309 height 35
click at [536, 326] on icon at bounding box center [537, 329] width 8 height 11
click at [543, 328] on div at bounding box center [537, 329] width 28 height 28
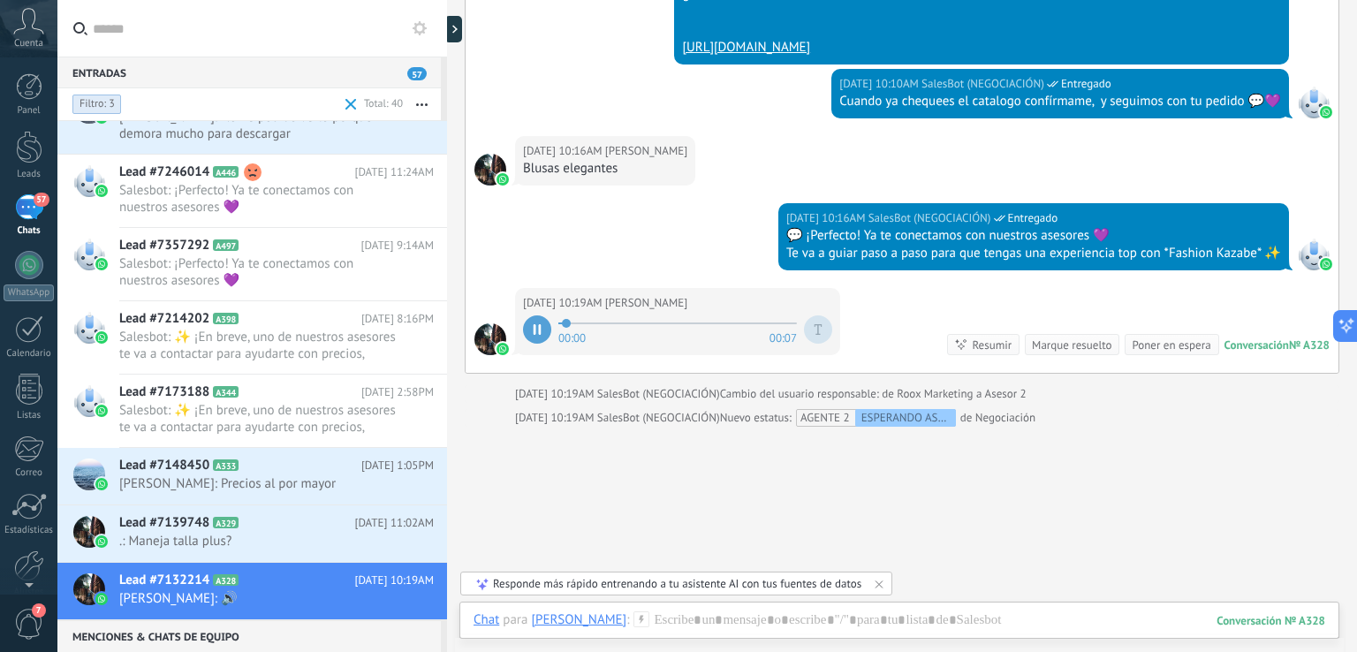
drag, startPoint x: 606, startPoint y: 318, endPoint x: 528, endPoint y: 312, distance: 78.0
click at [528, 312] on div "00:00 00:07" at bounding box center [677, 329] width 309 height 35
click at [916, 613] on div at bounding box center [898, 637] width 851 height 53
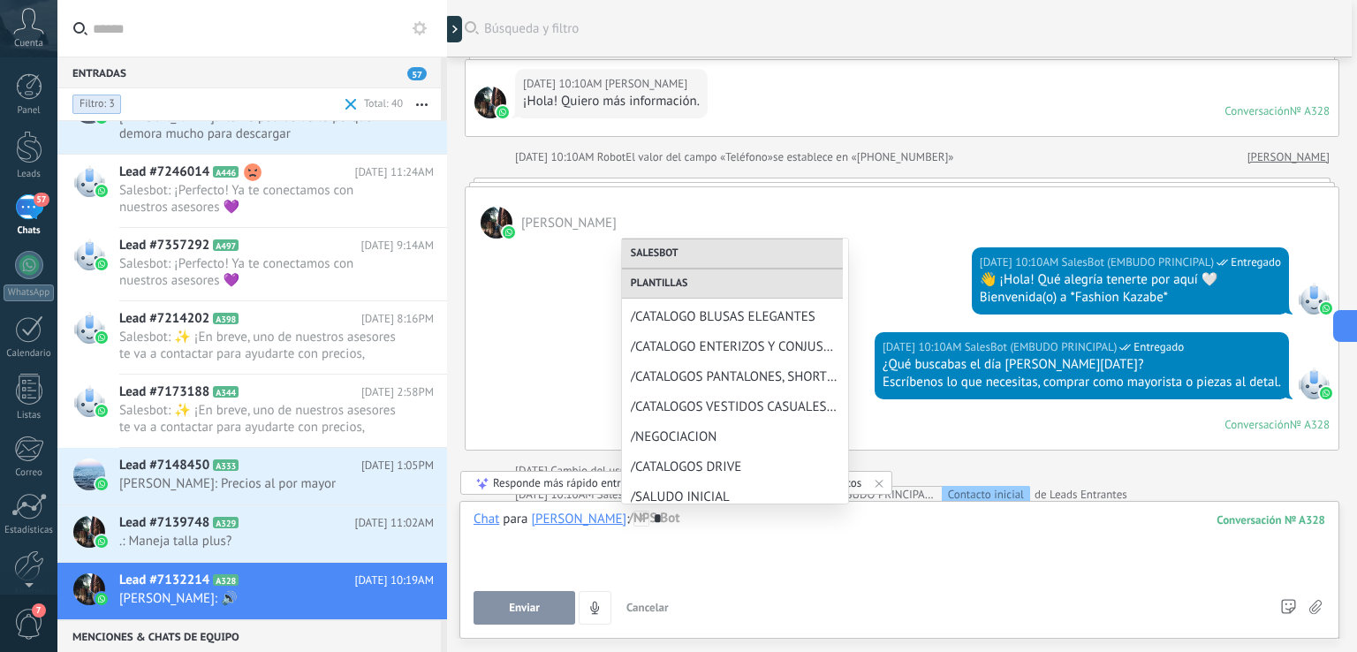
scroll to position [1116, 0]
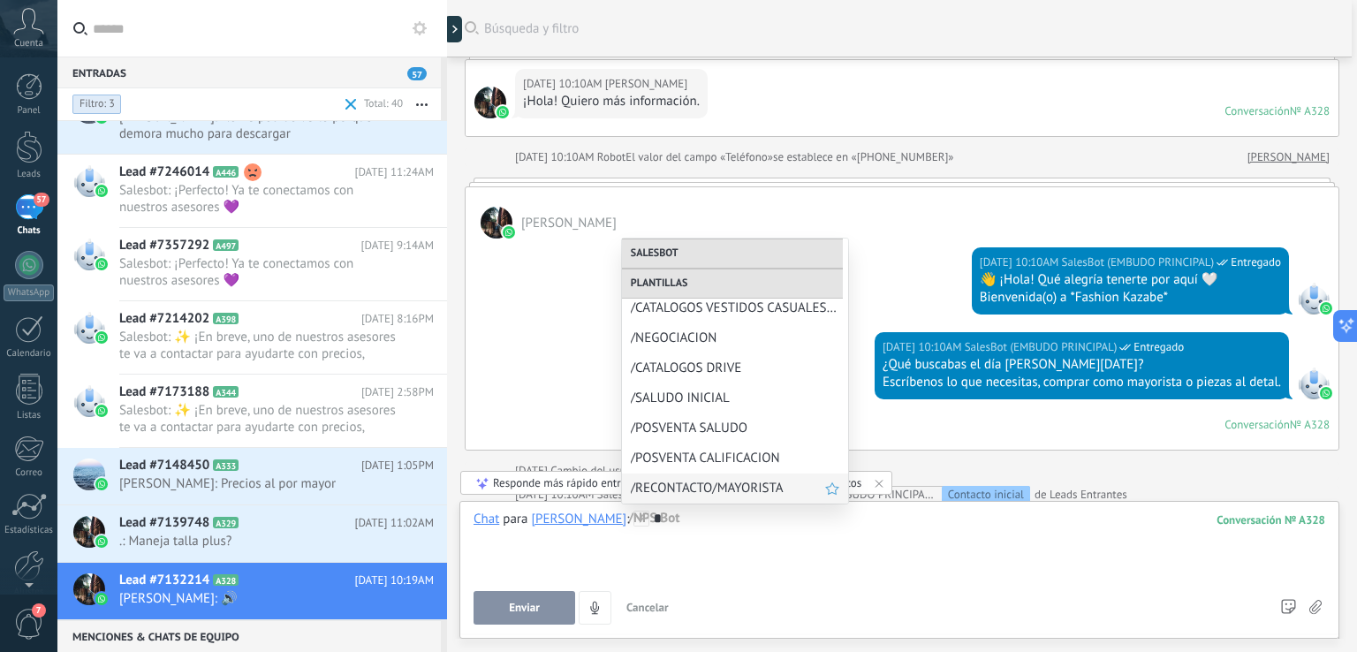
click at [776, 492] on span "/RECONTACTO/MAYORISTA" at bounding box center [728, 488] width 194 height 17
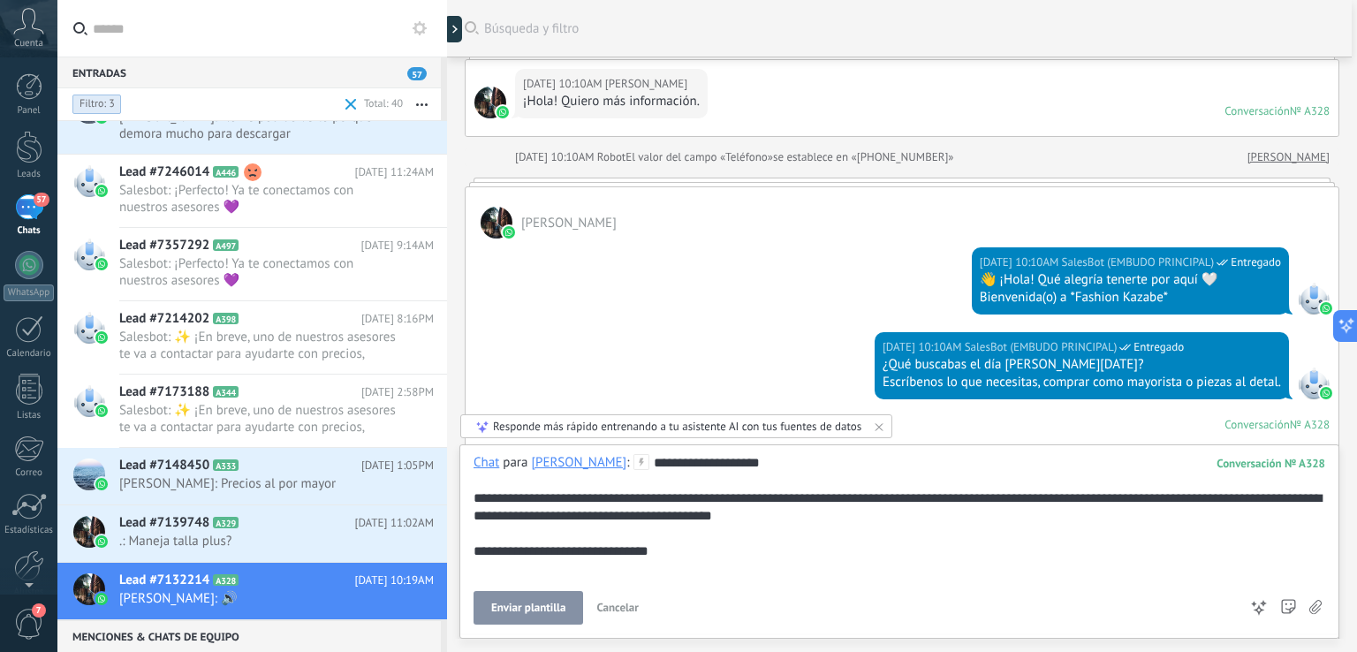
click at [545, 603] on span "Enviar plantilla" at bounding box center [528, 607] width 74 height 12
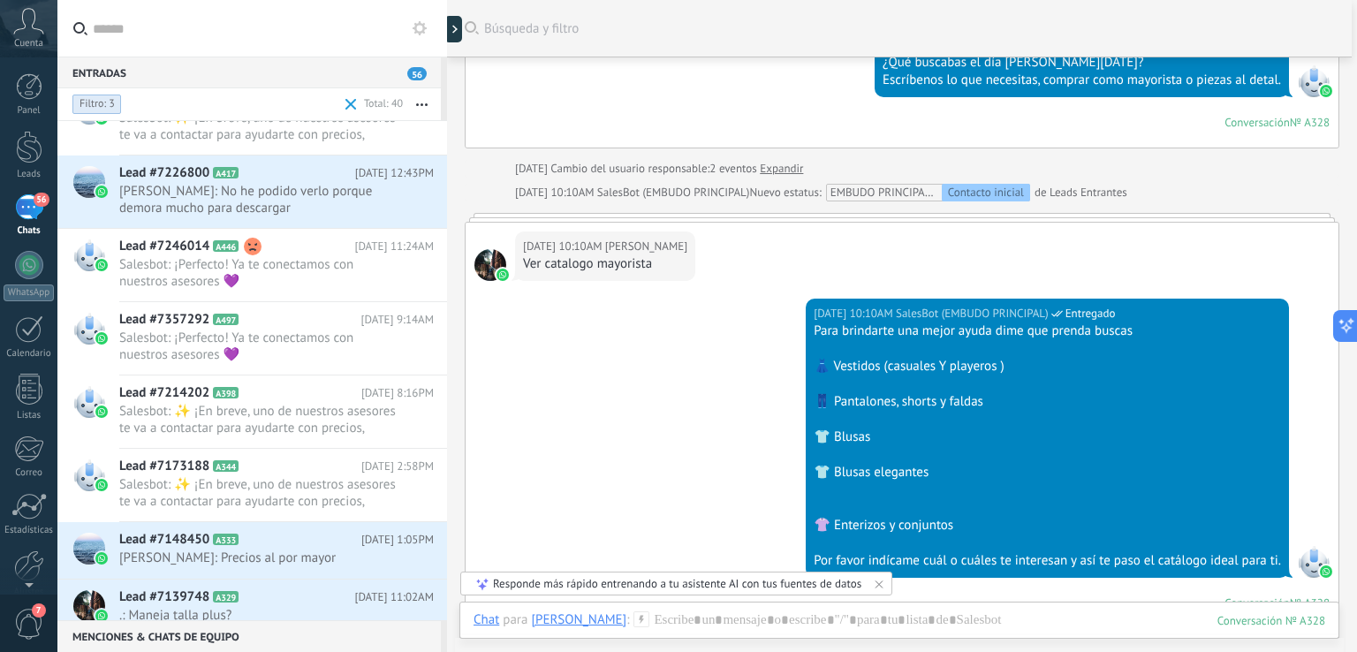
scroll to position [296, 0]
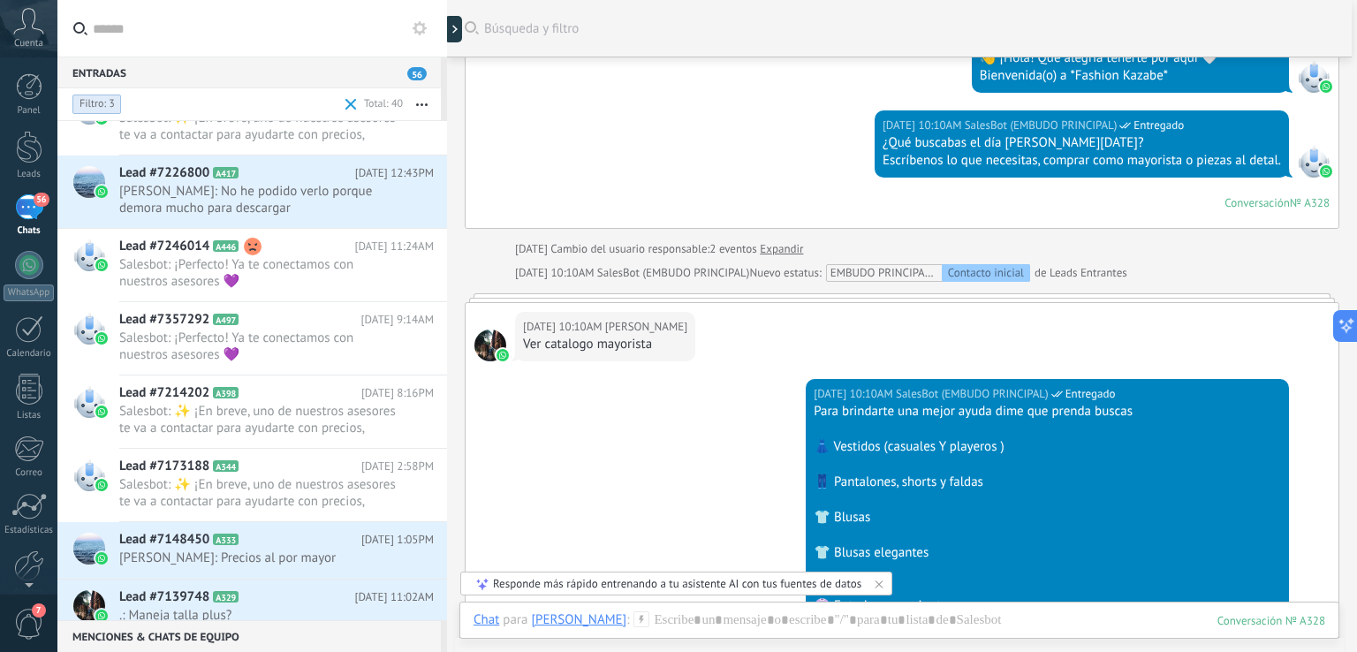
drag, startPoint x: 454, startPoint y: 36, endPoint x: 554, endPoint y: 57, distance: 102.0
click at [480, 48] on div "Guardar y crear Imprimir Administrar etiquetas" at bounding box center [902, 326] width 910 height 652
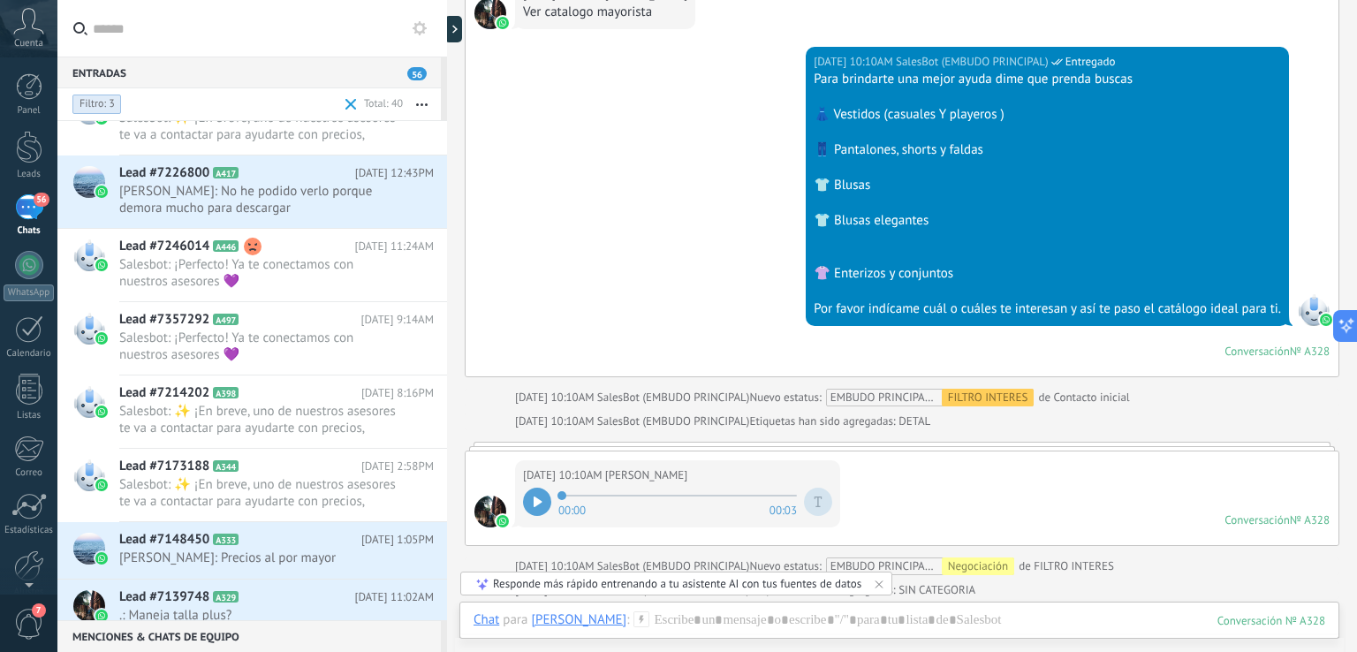
scroll to position [826, 0]
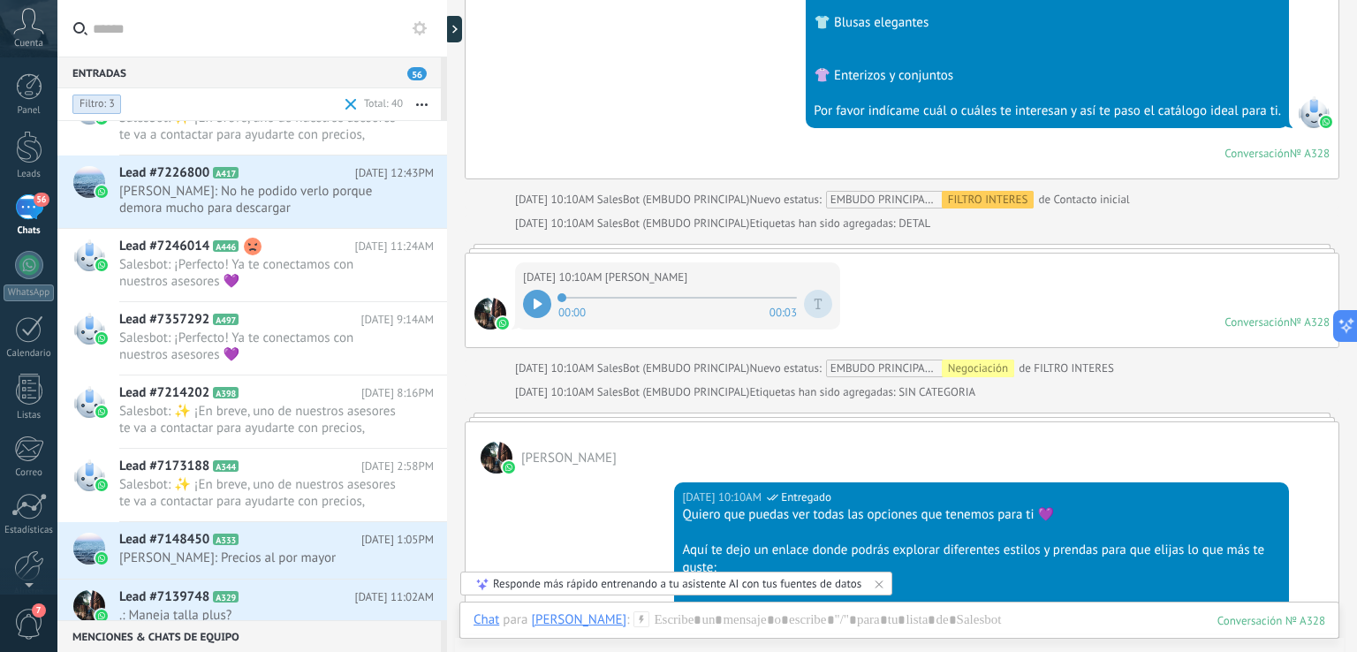
click at [538, 301] on icon at bounding box center [537, 304] width 8 height 11
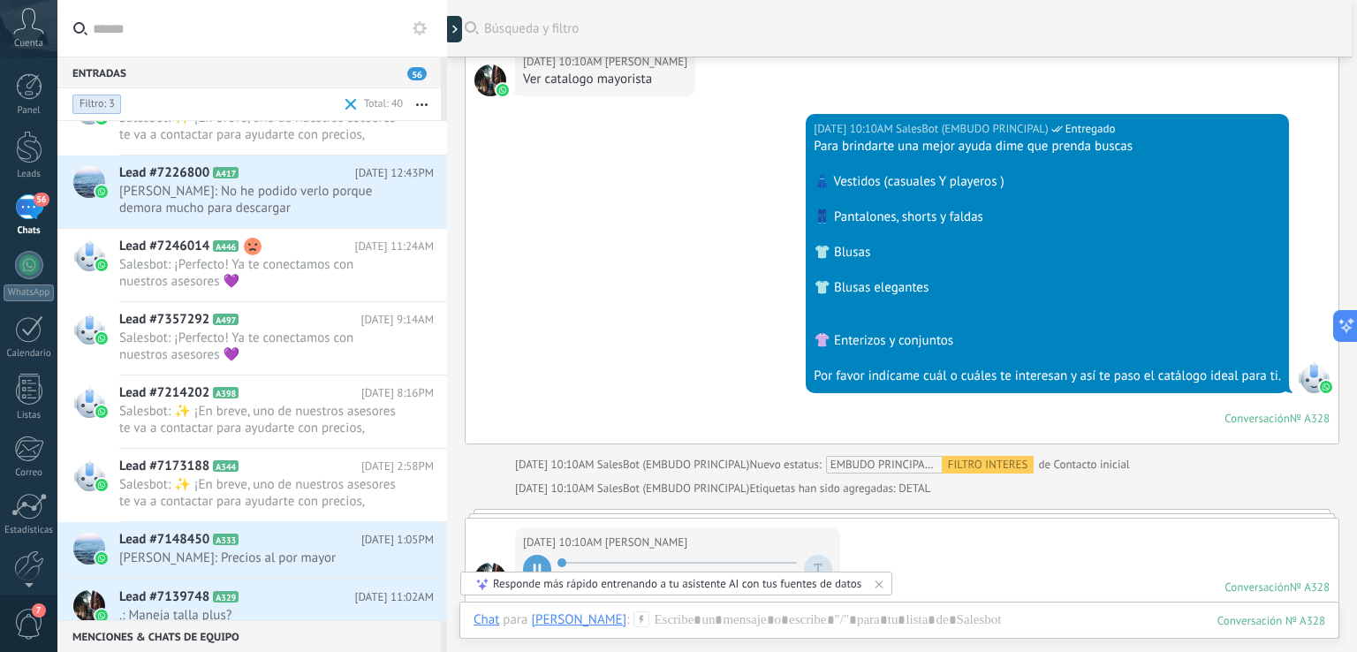
click at [447, 39] on div at bounding box center [447, 326] width 0 height 652
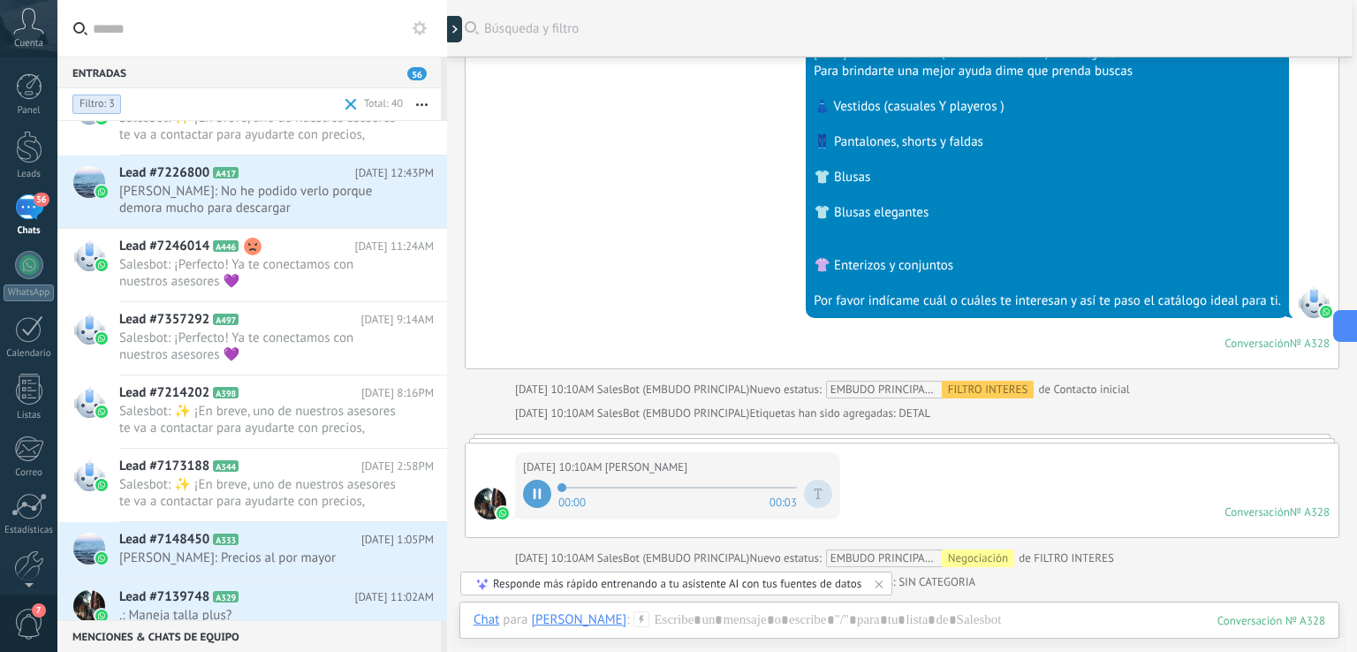
scroll to position [649, 0]
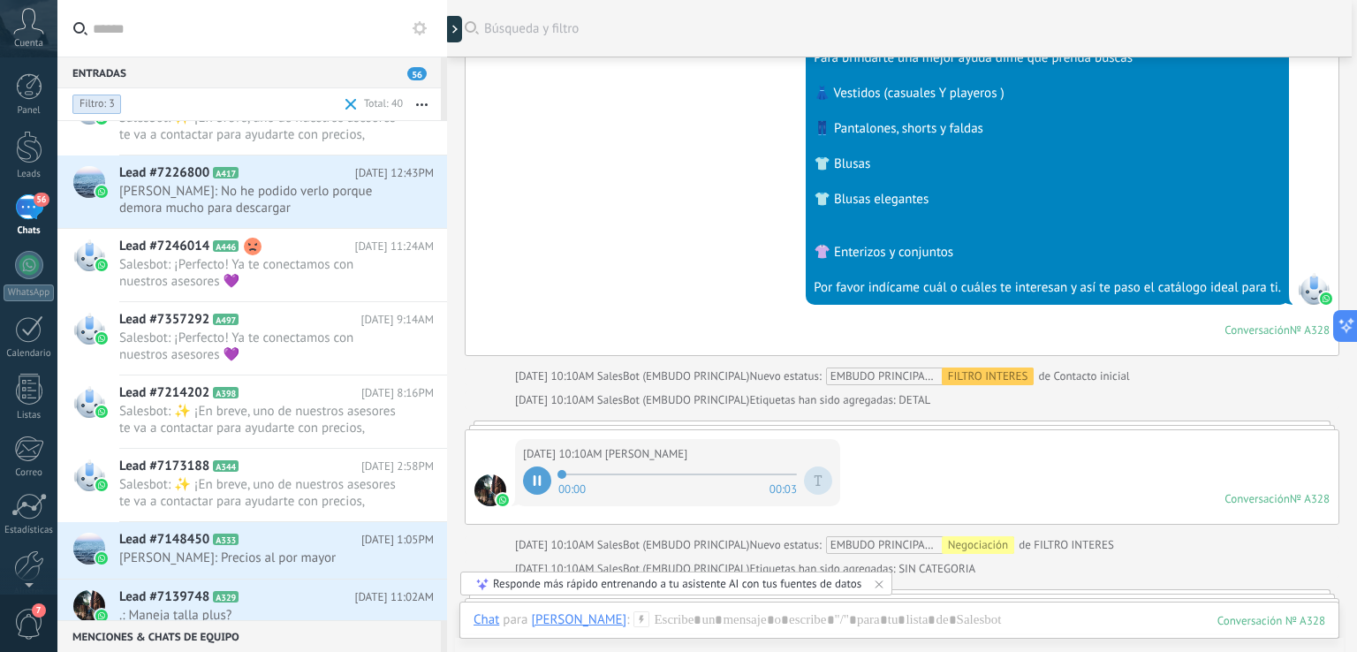
click at [447, 28] on div at bounding box center [447, 326] width 0 height 652
click at [535, 478] on icon at bounding box center [537, 480] width 8 height 11
click at [458, 31] on div at bounding box center [457, 29] width 26 height 26
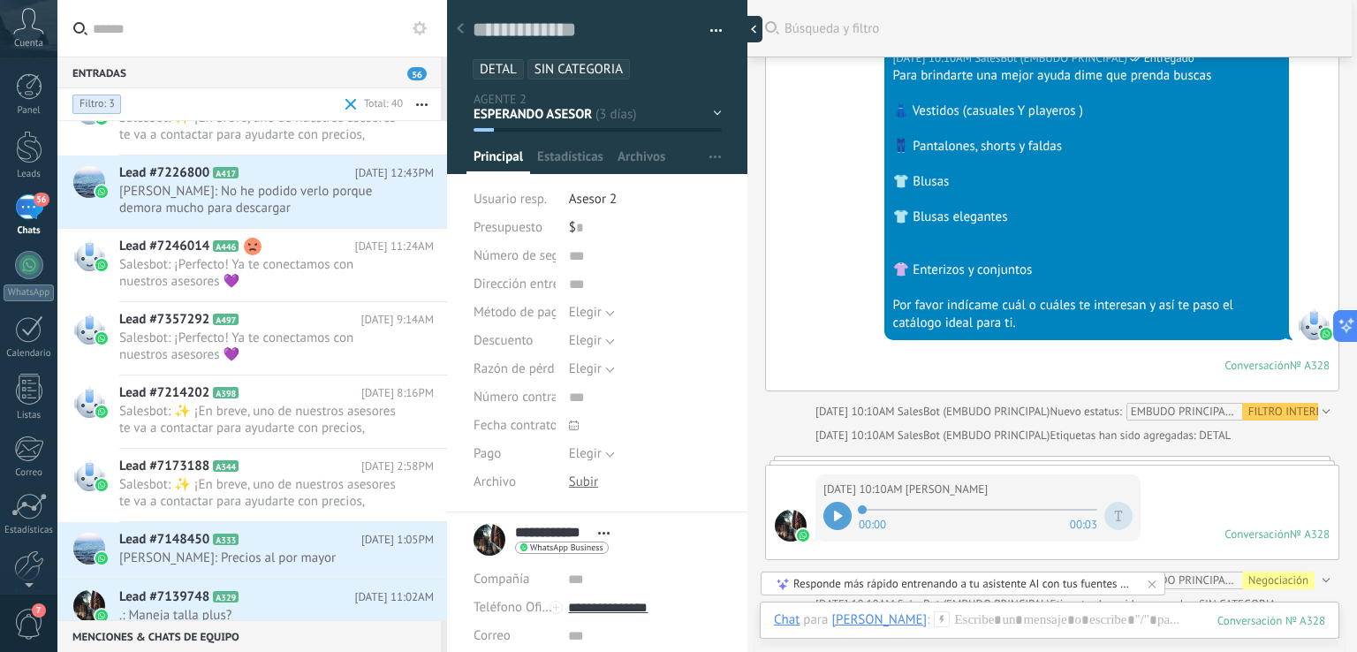
scroll to position [26, 0]
click at [0, 0] on div "ESPERANDO ASESOR RESPONDIDO PENDIETE REPUESTA SEGUIMIENTO PENDIENTE POR GUIA NO…" at bounding box center [0, 0] width 0 height 0
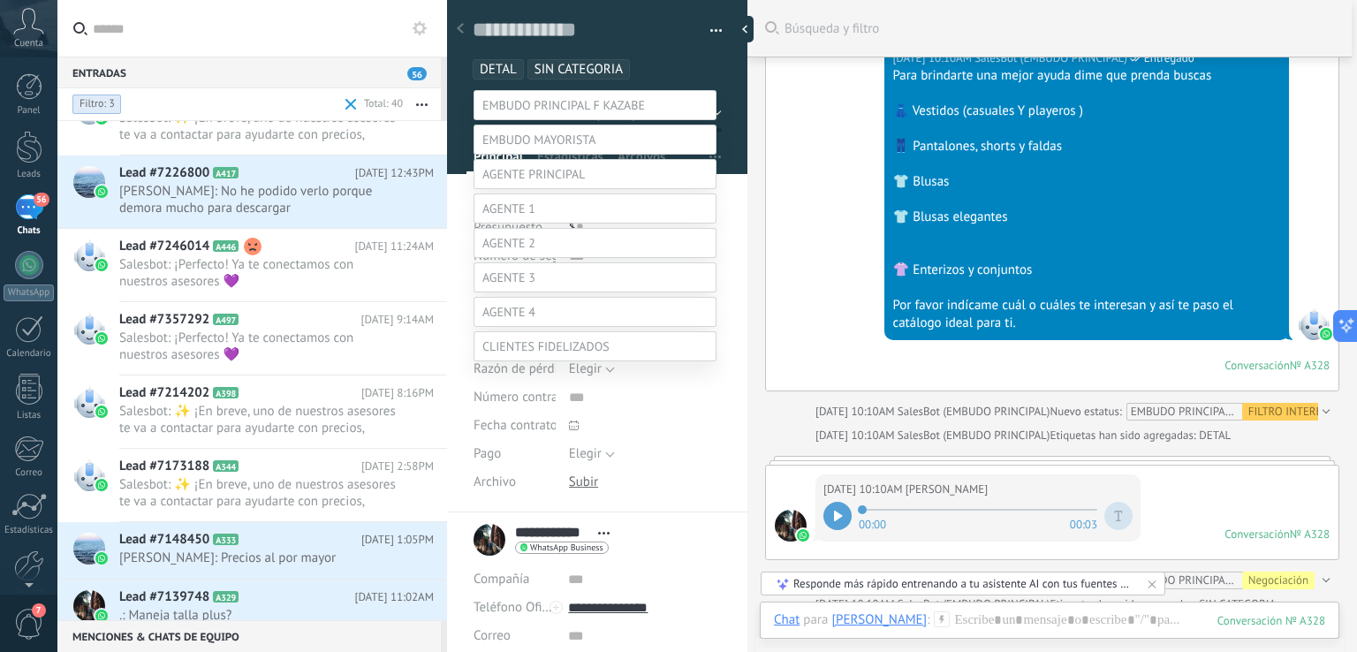
scroll to position [138, 0]
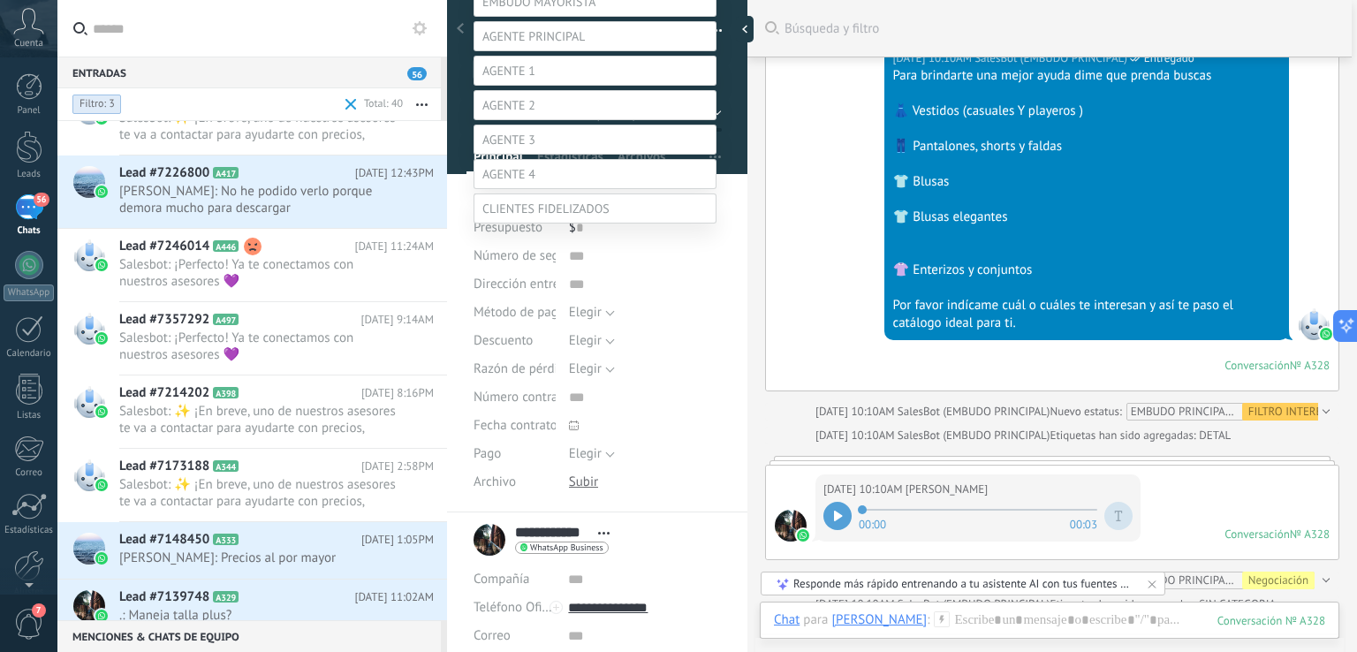
click at [0, 0] on label "RESPONDIDO" at bounding box center [0, 0] width 0 height 0
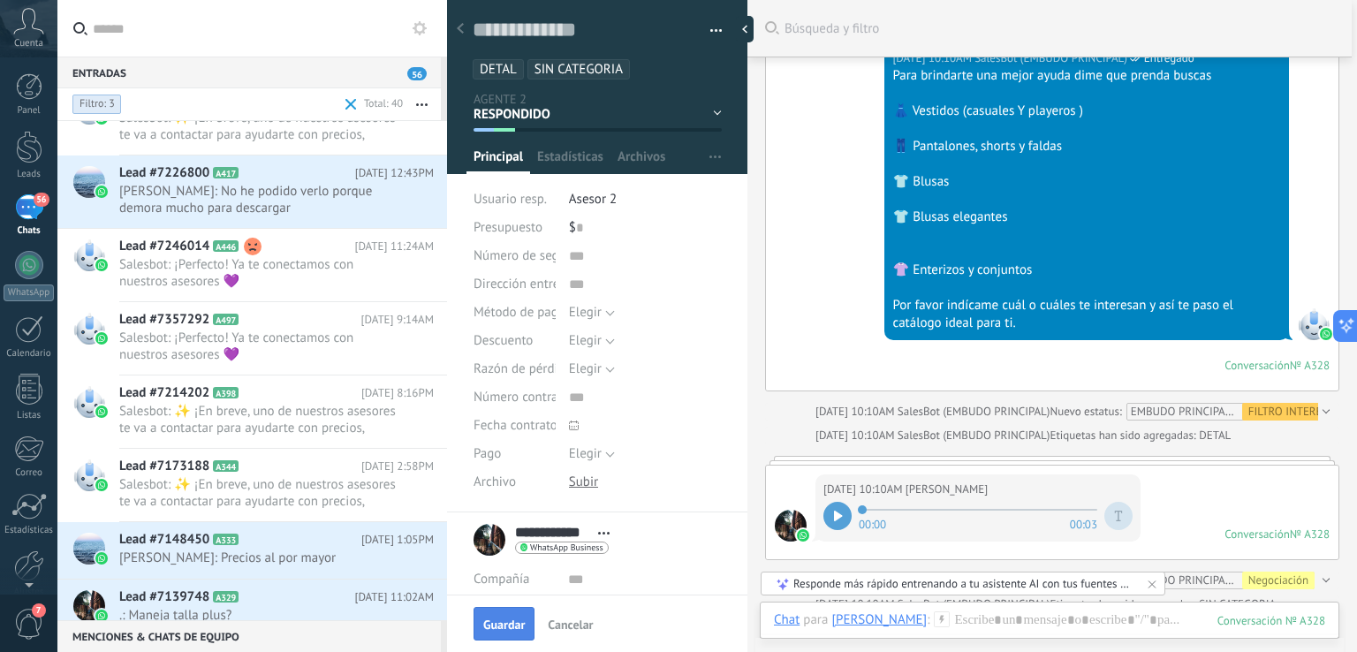
click at [518, 618] on span "Guardar" at bounding box center [504, 624] width 42 height 12
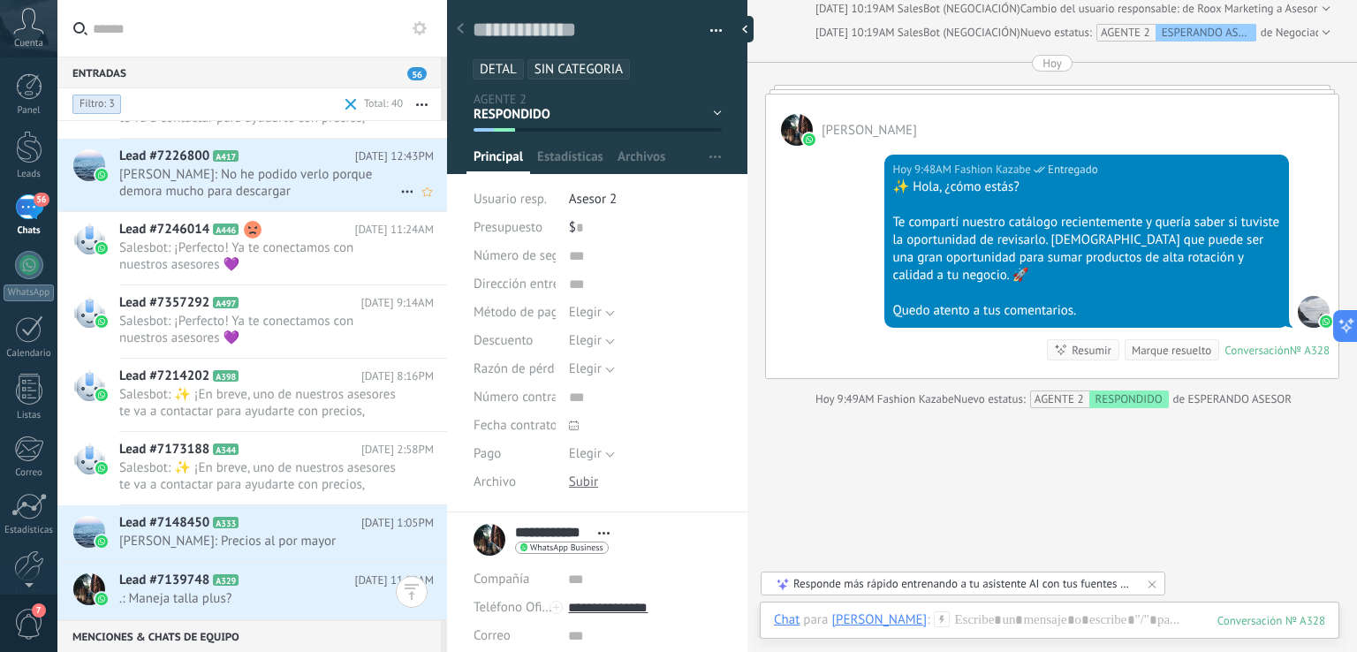
scroll to position [2218, 0]
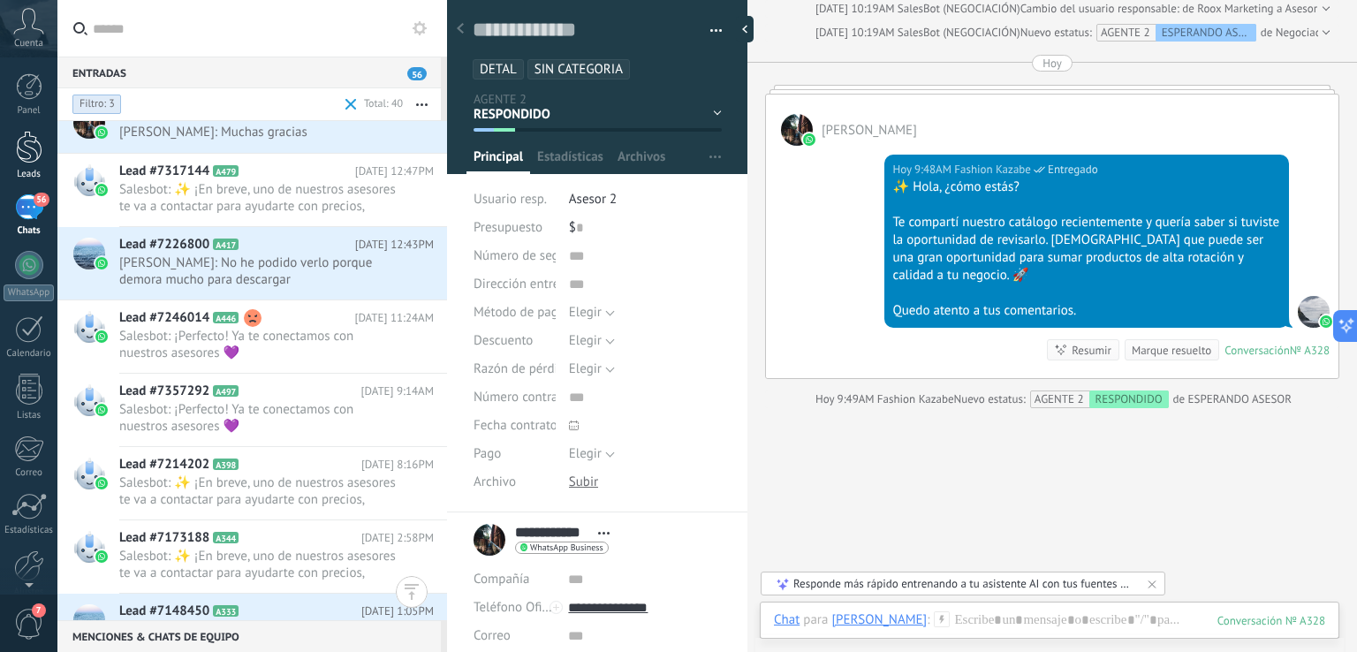
click at [33, 156] on div at bounding box center [29, 147] width 26 height 33
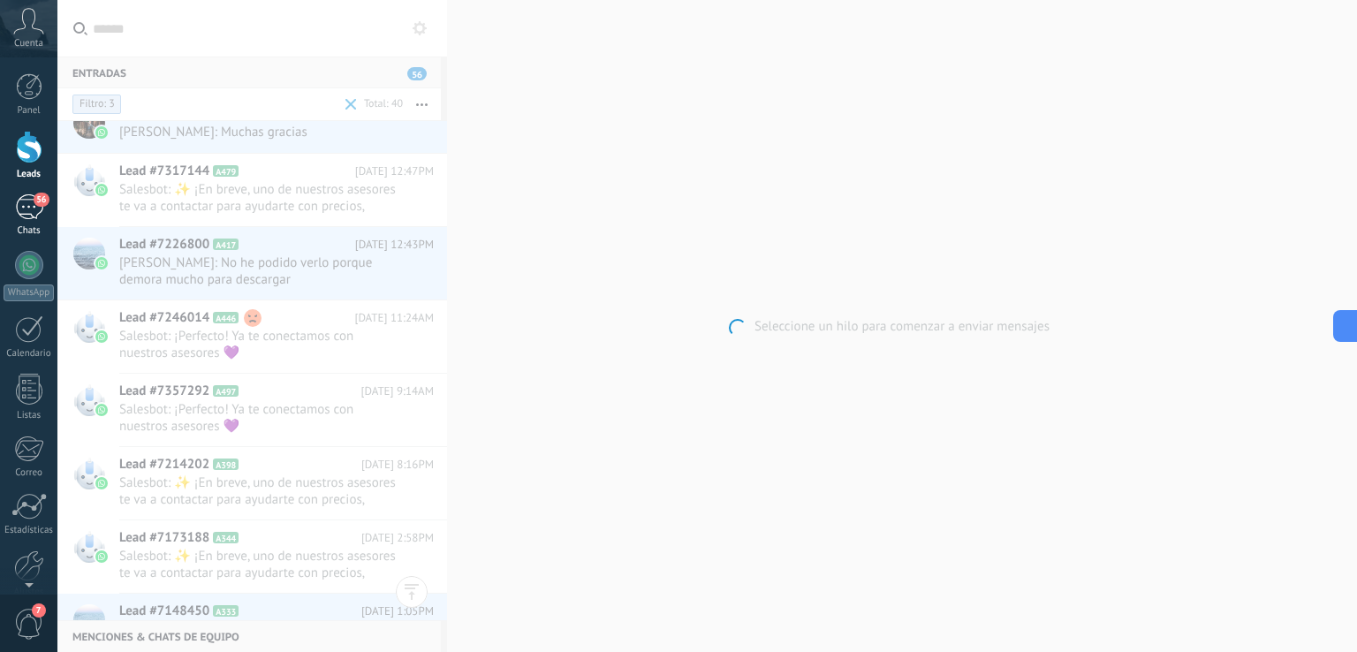
click at [34, 206] on div "56" at bounding box center [29, 207] width 28 height 26
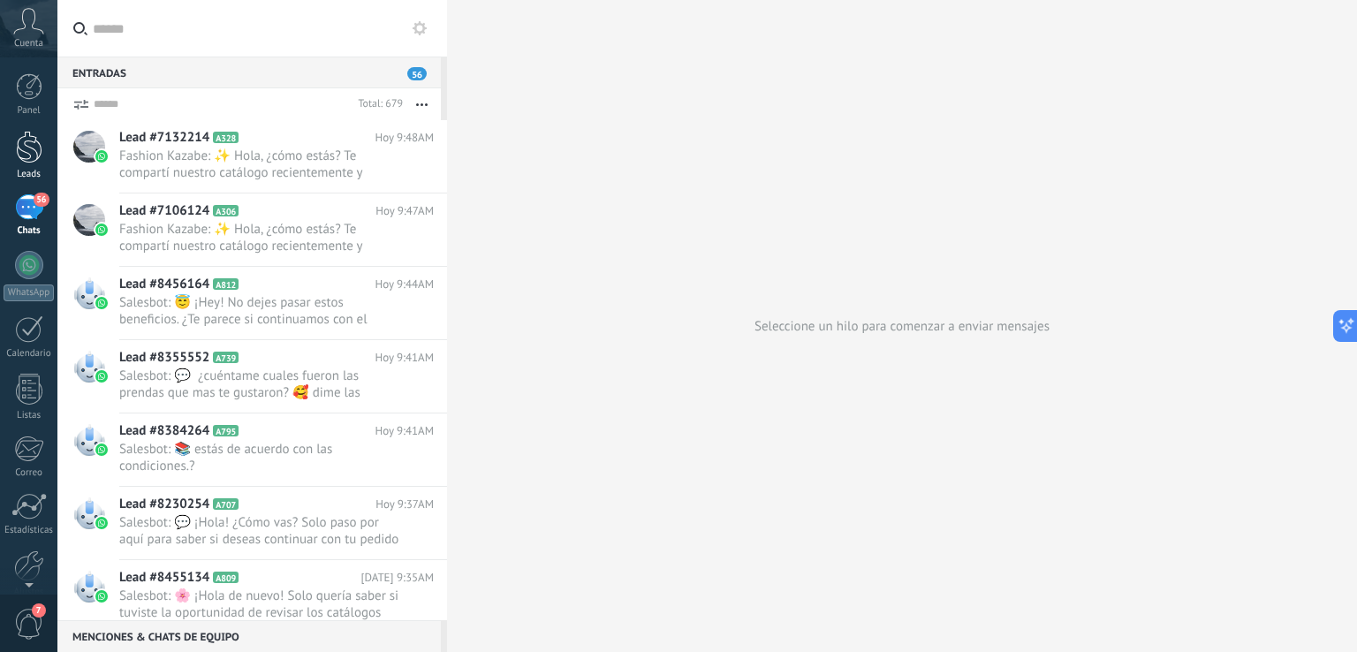
click at [28, 146] on div at bounding box center [29, 147] width 26 height 33
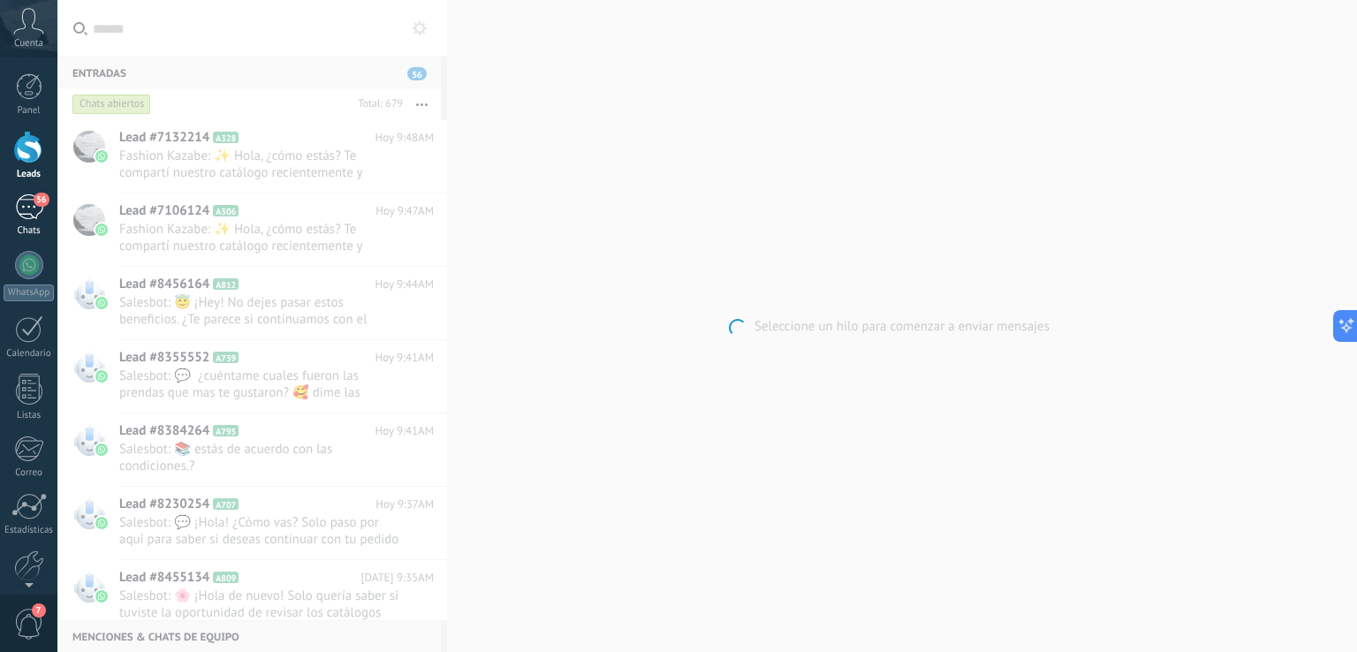
click at [32, 199] on div "56" at bounding box center [29, 207] width 28 height 26
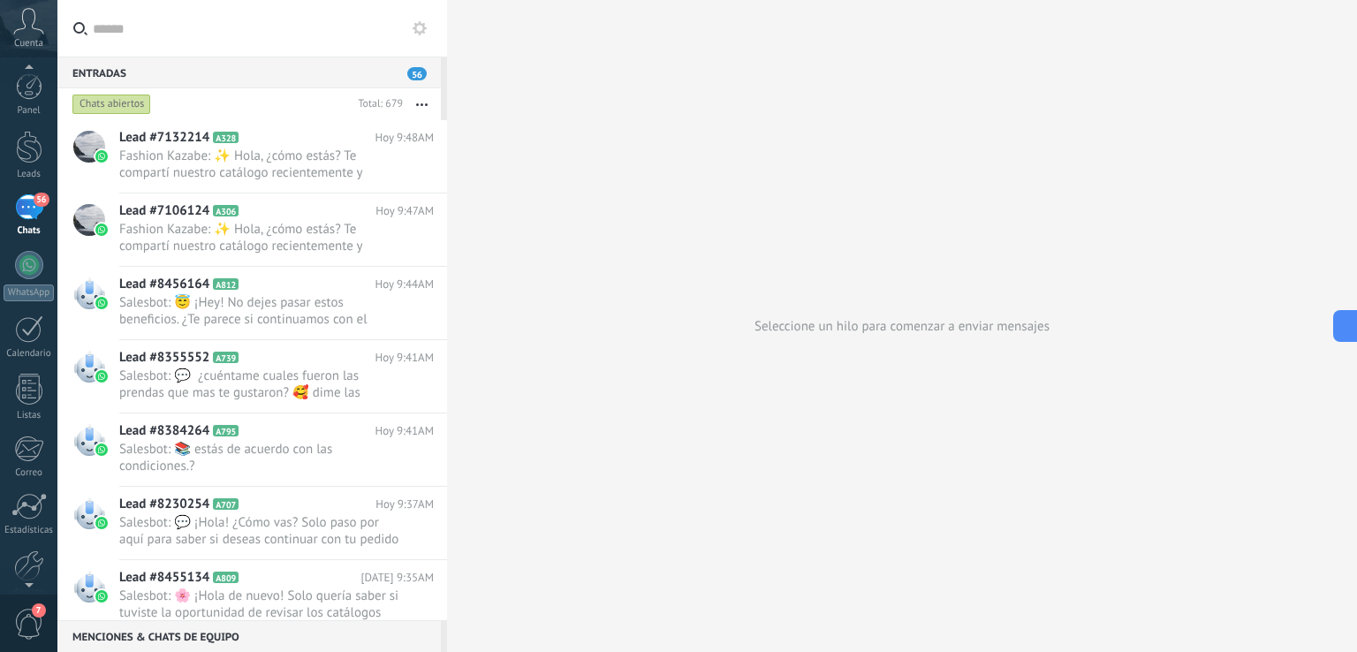
scroll to position [82, 0]
drag, startPoint x: 34, startPoint y: 133, endPoint x: 33, endPoint y: 117, distance: 16.8
click at [33, 117] on div "56" at bounding box center [29, 125] width 28 height 26
click at [32, 212] on div "56" at bounding box center [29, 207] width 28 height 26
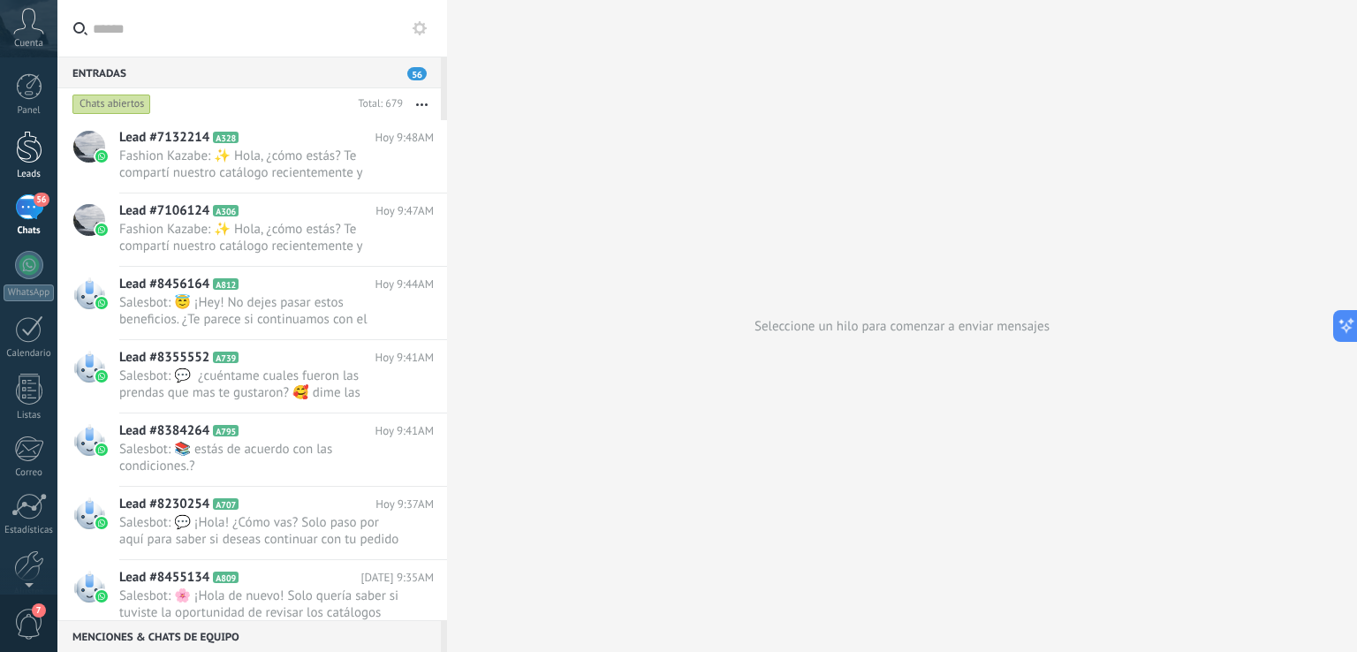
click at [19, 163] on div at bounding box center [29, 147] width 26 height 33
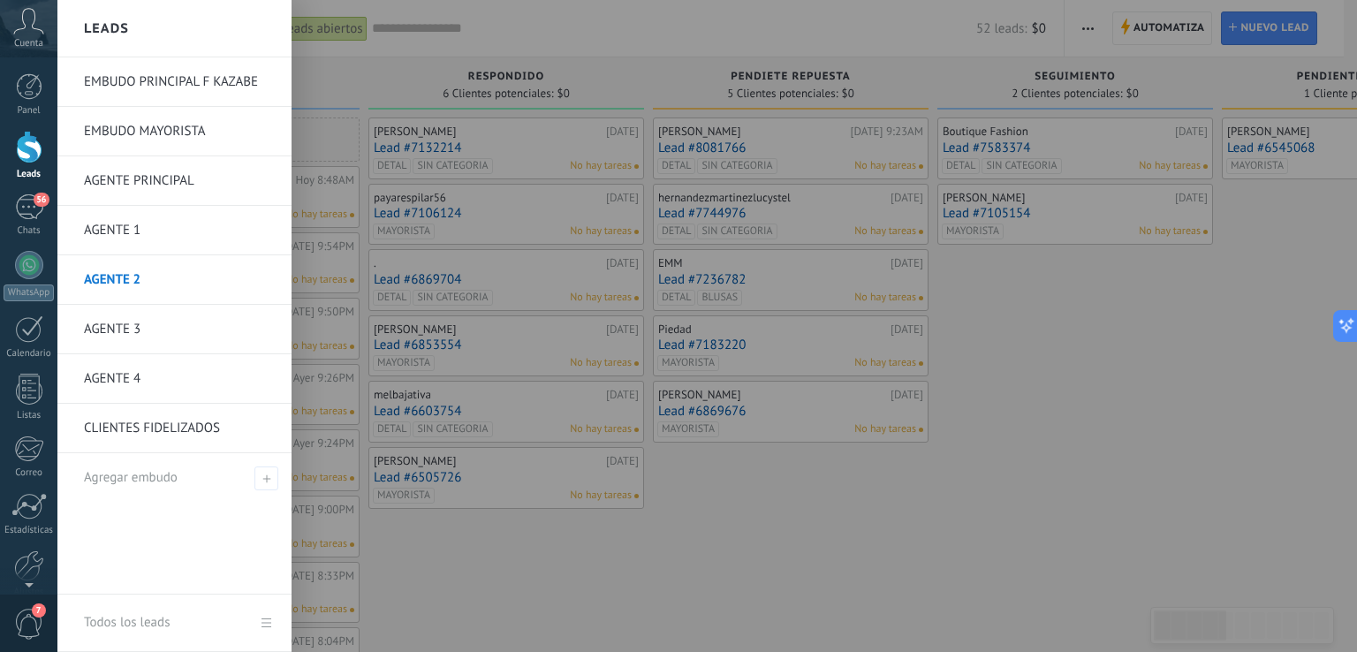
click at [124, 276] on link "AGENTE 2" at bounding box center [179, 279] width 190 height 49
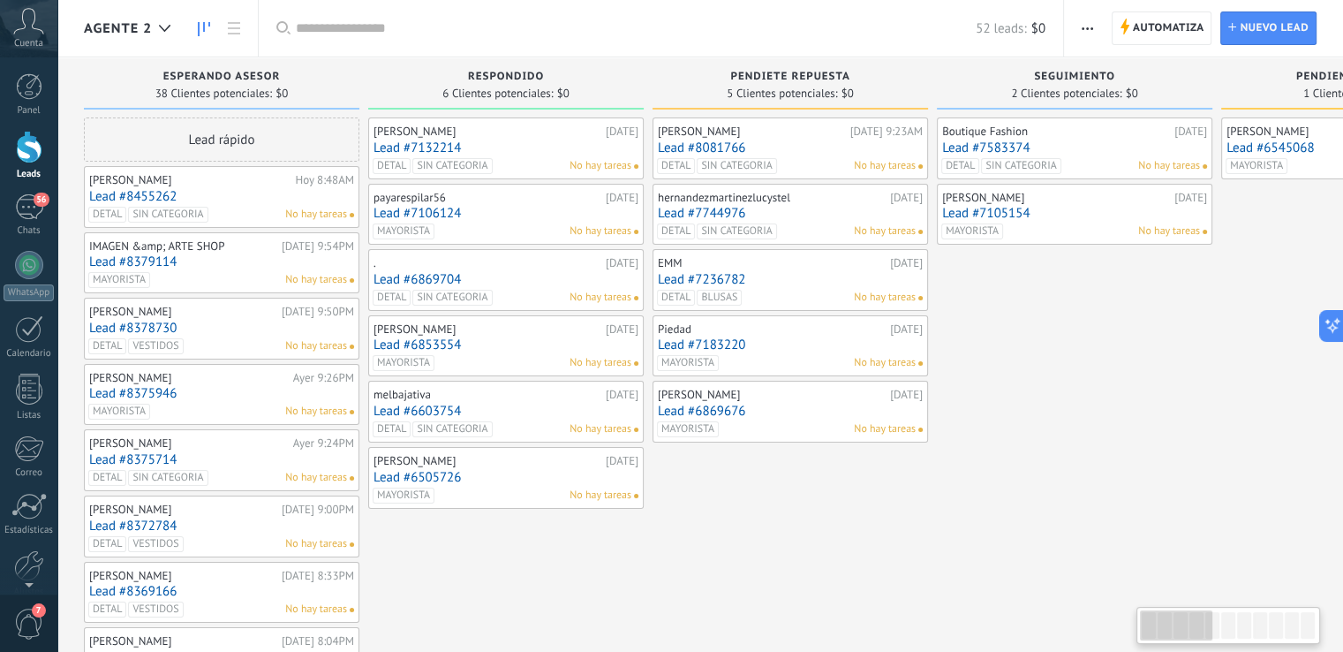
click at [1060, 212] on link "Lead #7105154" at bounding box center [1074, 213] width 265 height 15
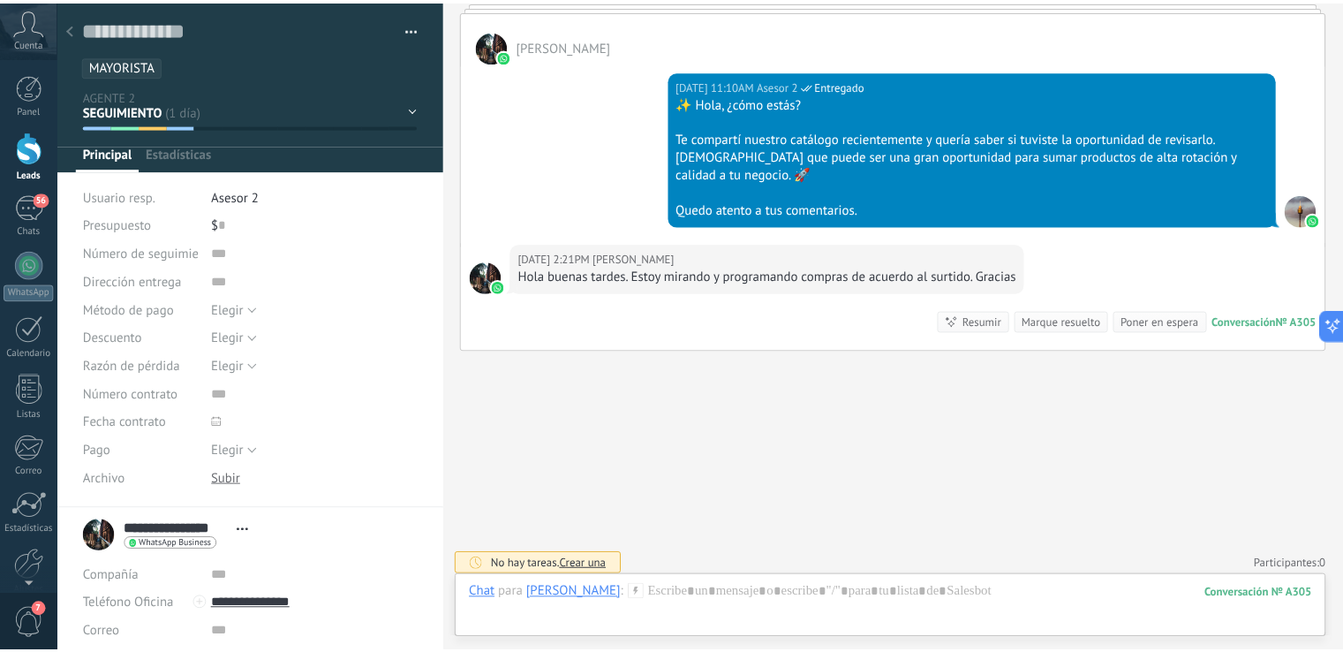
scroll to position [3432, 0]
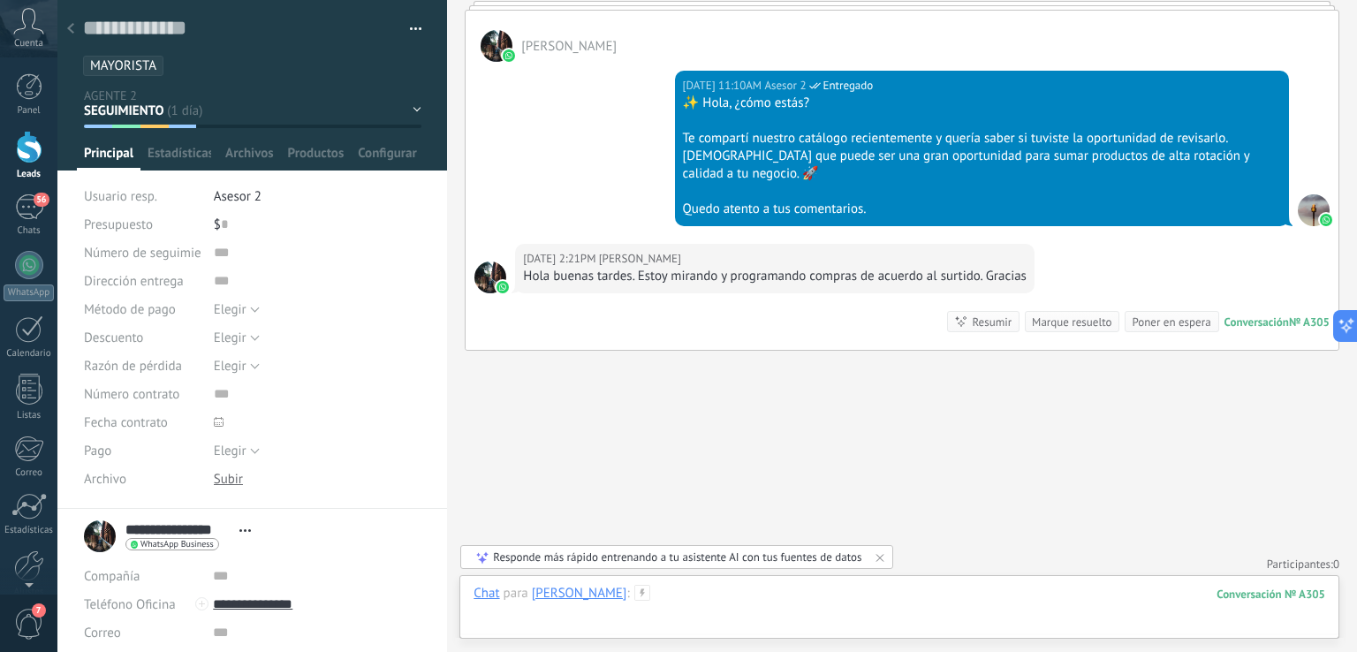
click at [890, 590] on div at bounding box center [898, 611] width 851 height 53
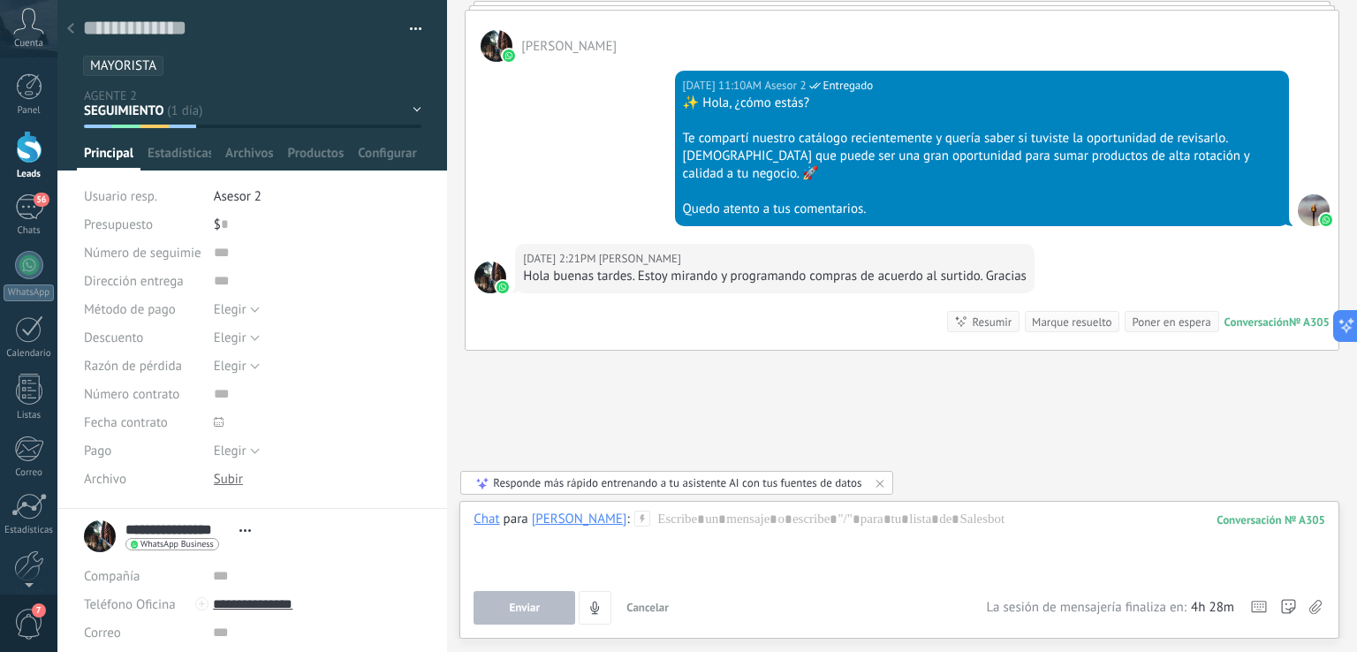
click at [76, 21] on div at bounding box center [70, 29] width 25 height 34
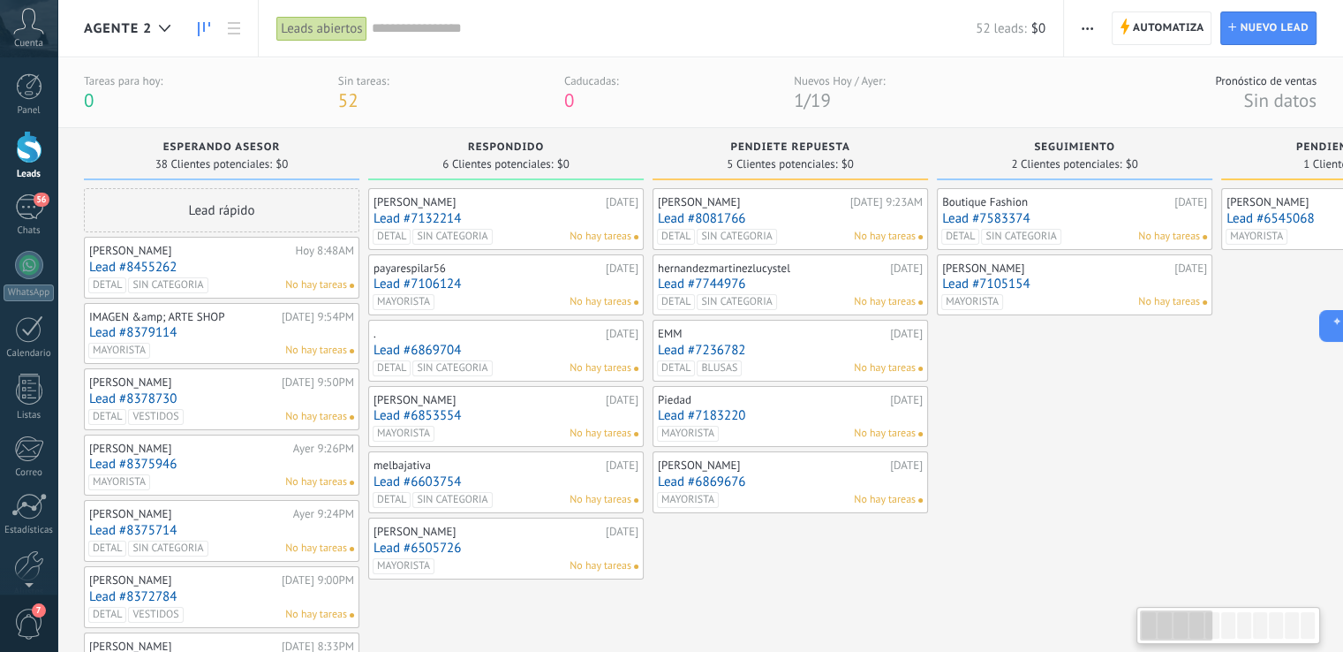
click at [248, 255] on div "[PERSON_NAME]" at bounding box center [189, 251] width 201 height 14
click at [834, 220] on link "Lead #8081766" at bounding box center [790, 218] width 265 height 15
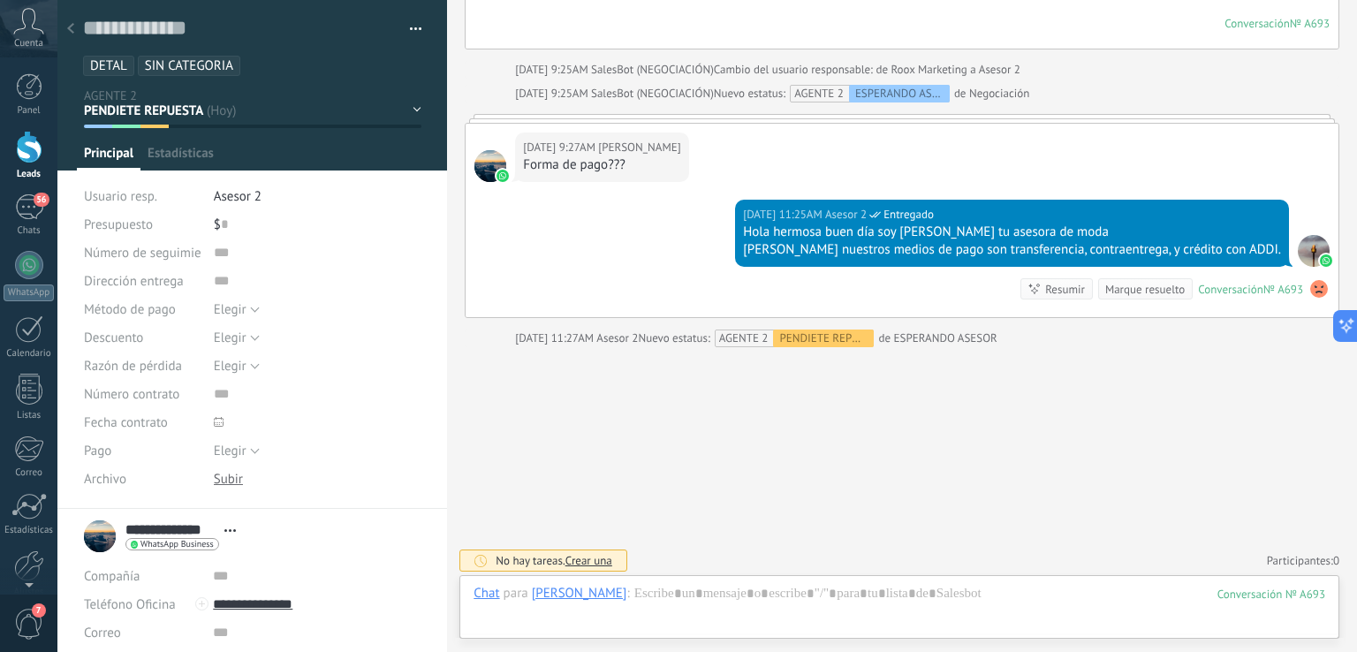
scroll to position [26, 0]
click at [71, 26] on icon at bounding box center [70, 28] width 7 height 11
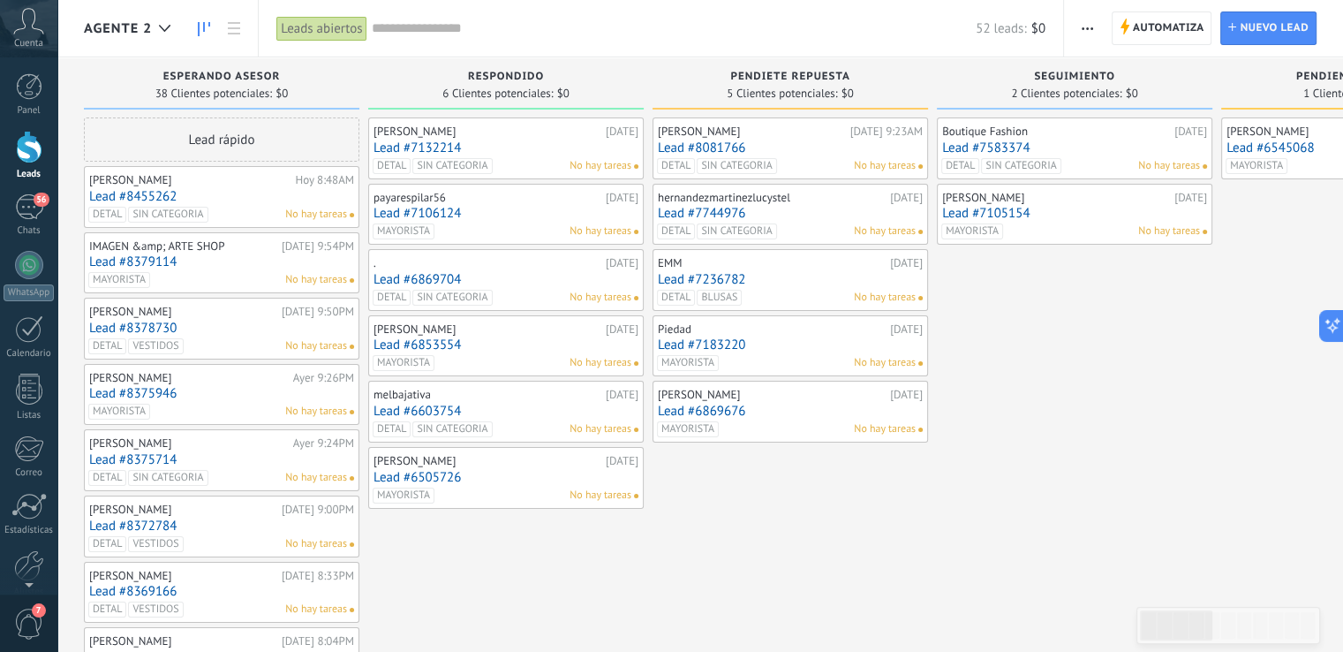
click at [828, 219] on link "Lead #7744976" at bounding box center [790, 213] width 265 height 15
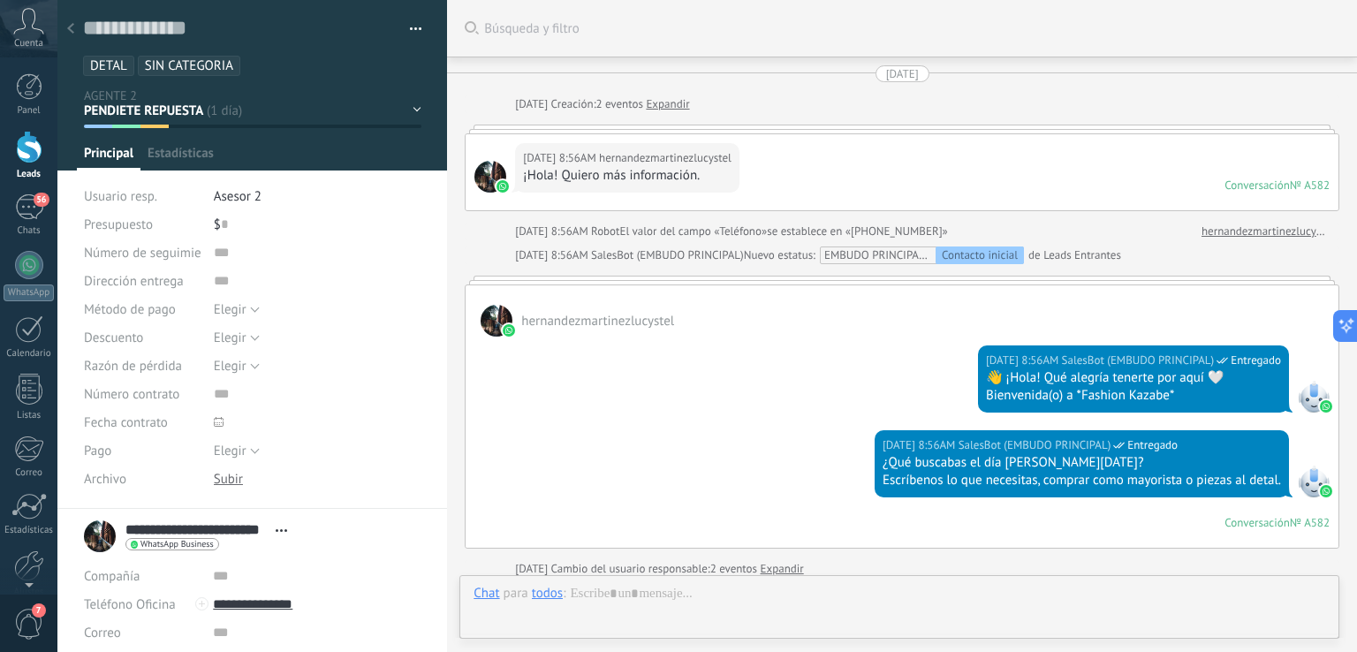
type textarea "**********"
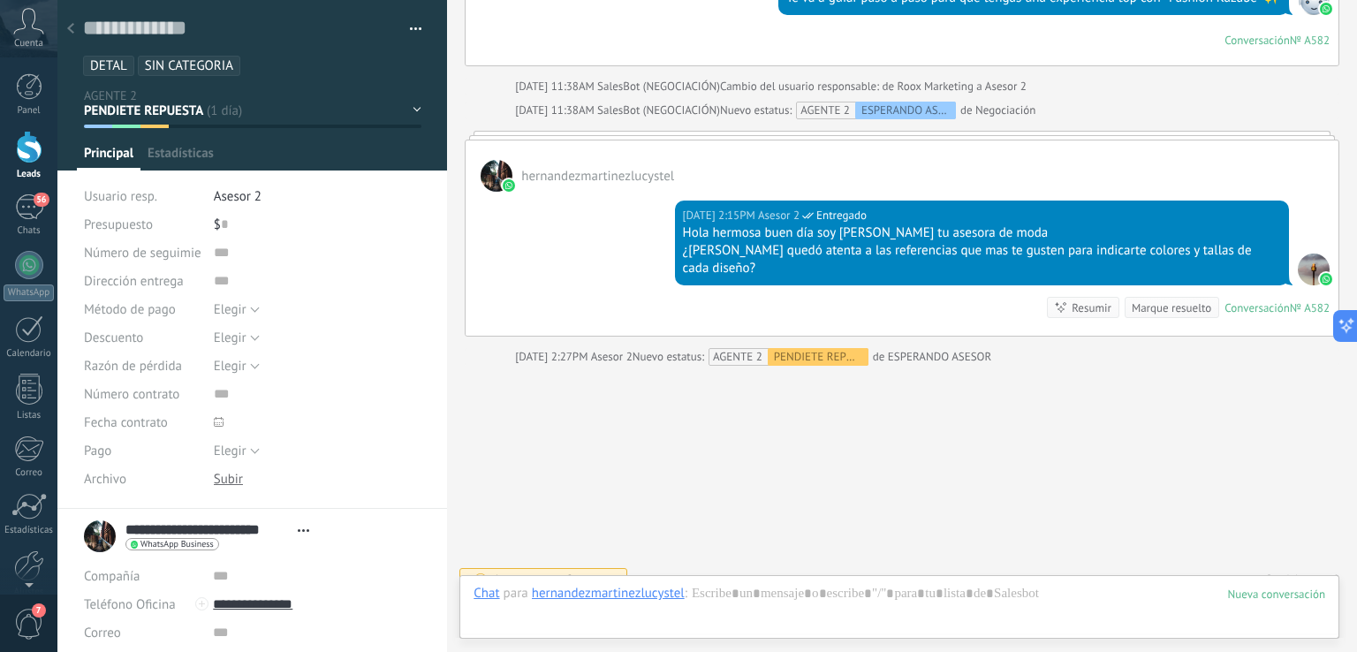
scroll to position [26, 0]
click at [74, 25] on div at bounding box center [70, 29] width 25 height 34
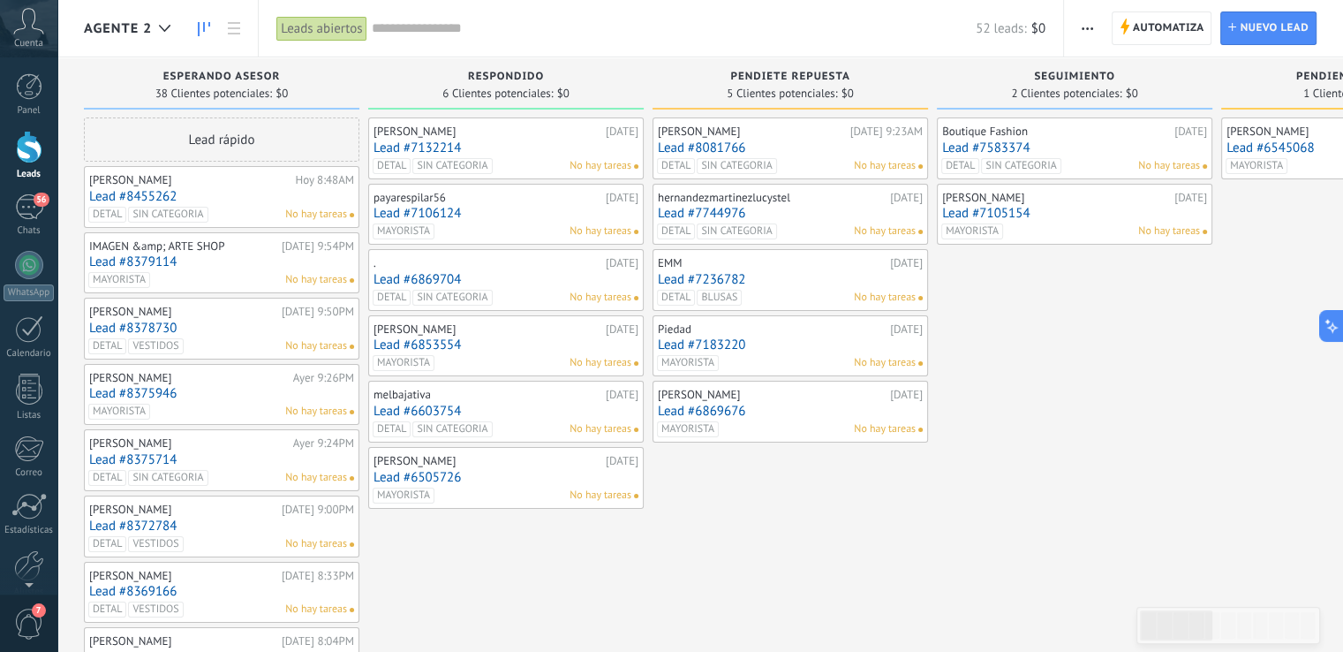
click at [796, 291] on div "DETAL BLUSAS No hay tareas" at bounding box center [786, 298] width 259 height 16
click at [473, 20] on input "text" at bounding box center [674, 28] width 605 height 19
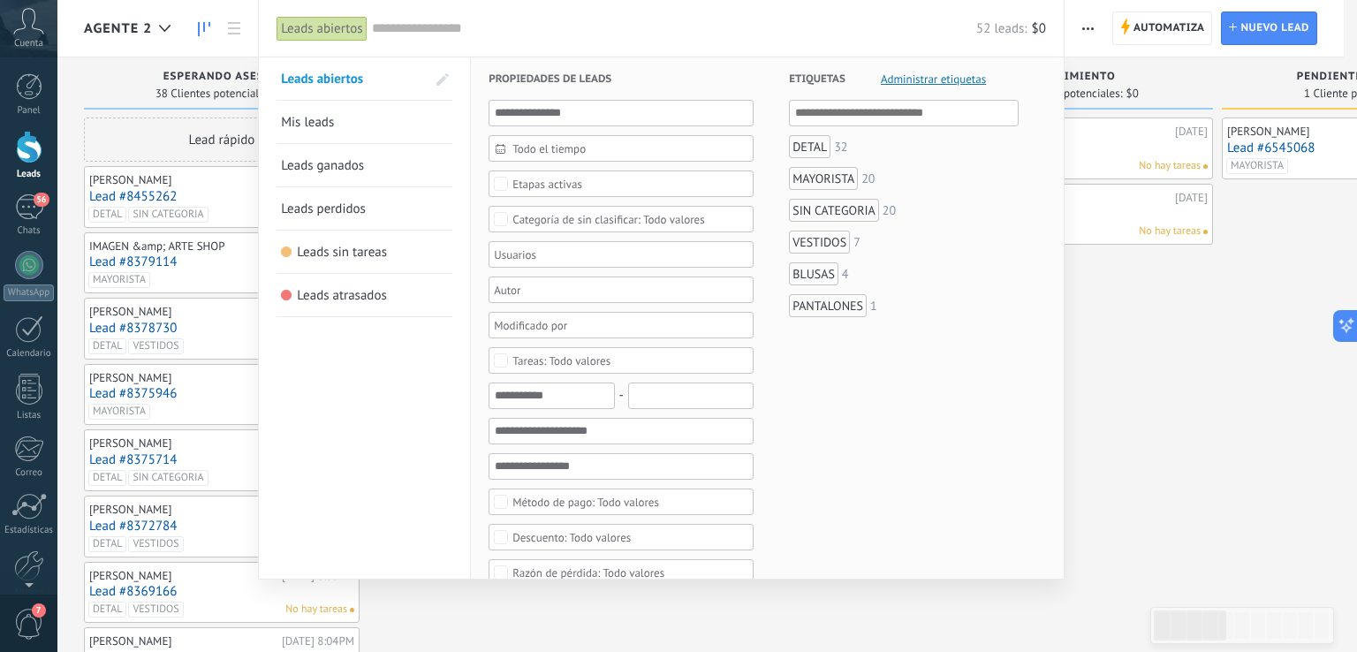
click at [473, 21] on input "text" at bounding box center [674, 28] width 605 height 19
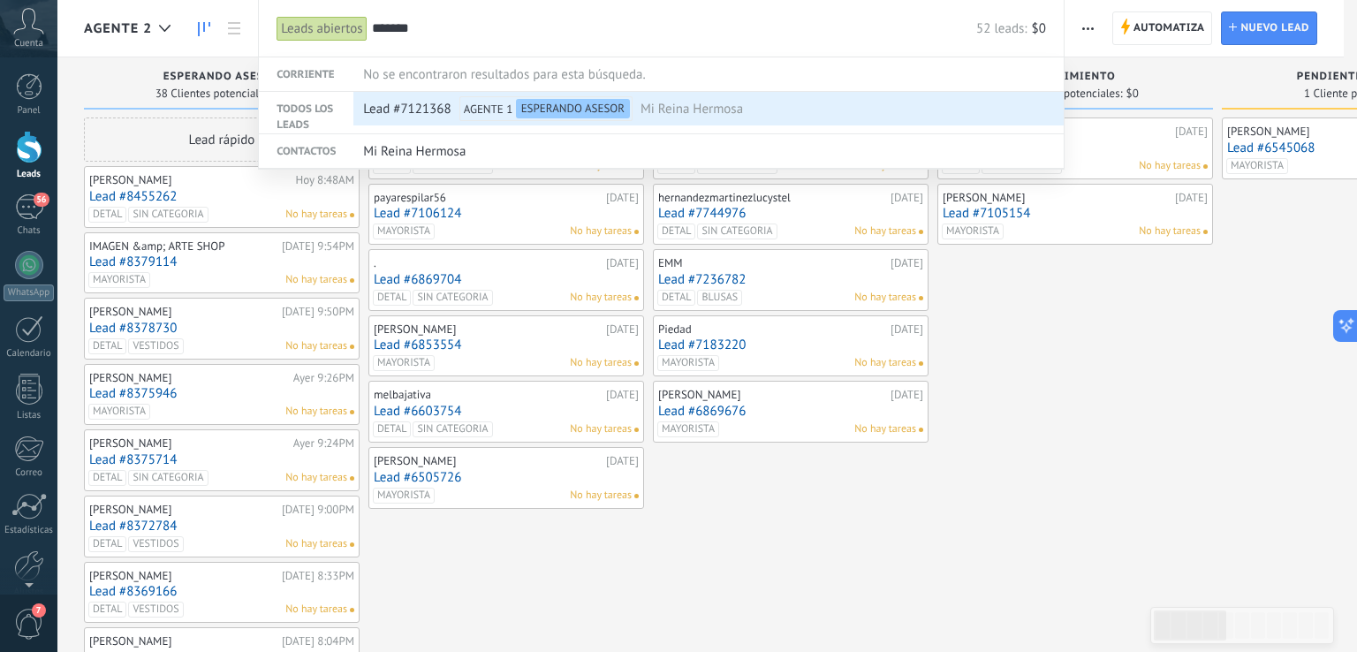
type input "*******"
click at [706, 114] on span "Mi Reina Hermosa" at bounding box center [691, 109] width 102 height 33
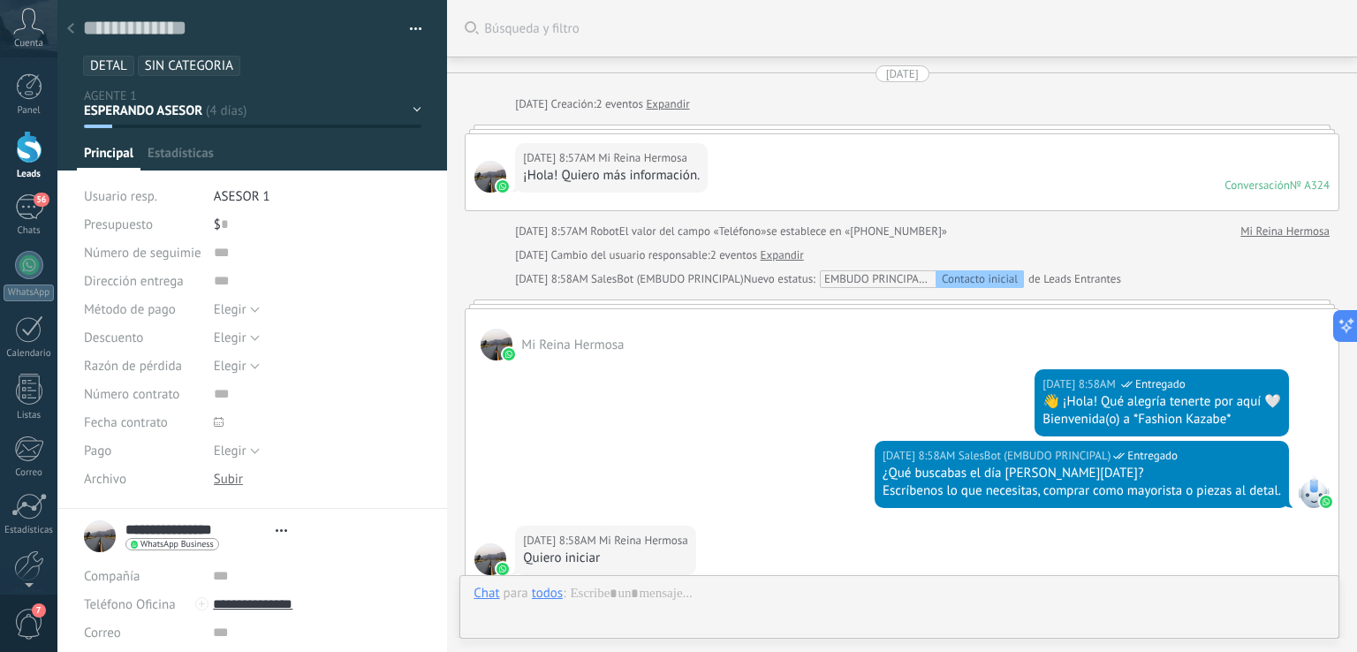
type textarea "**********"
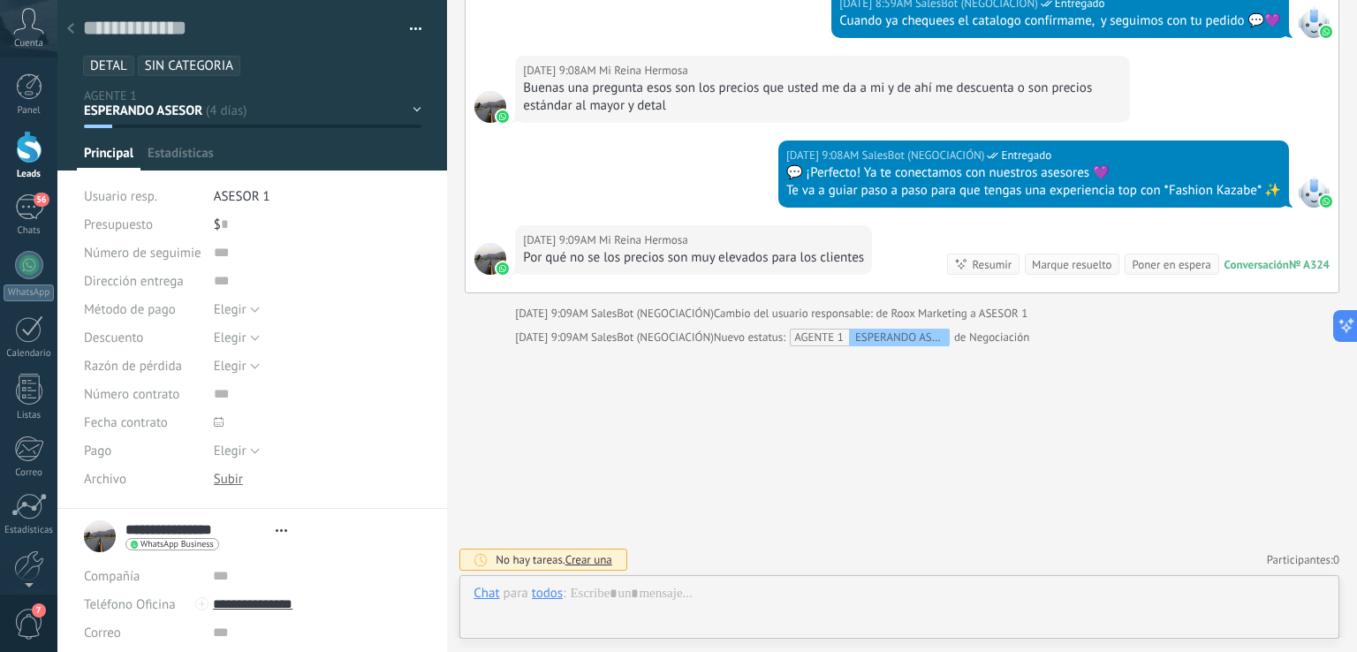
scroll to position [26, 0]
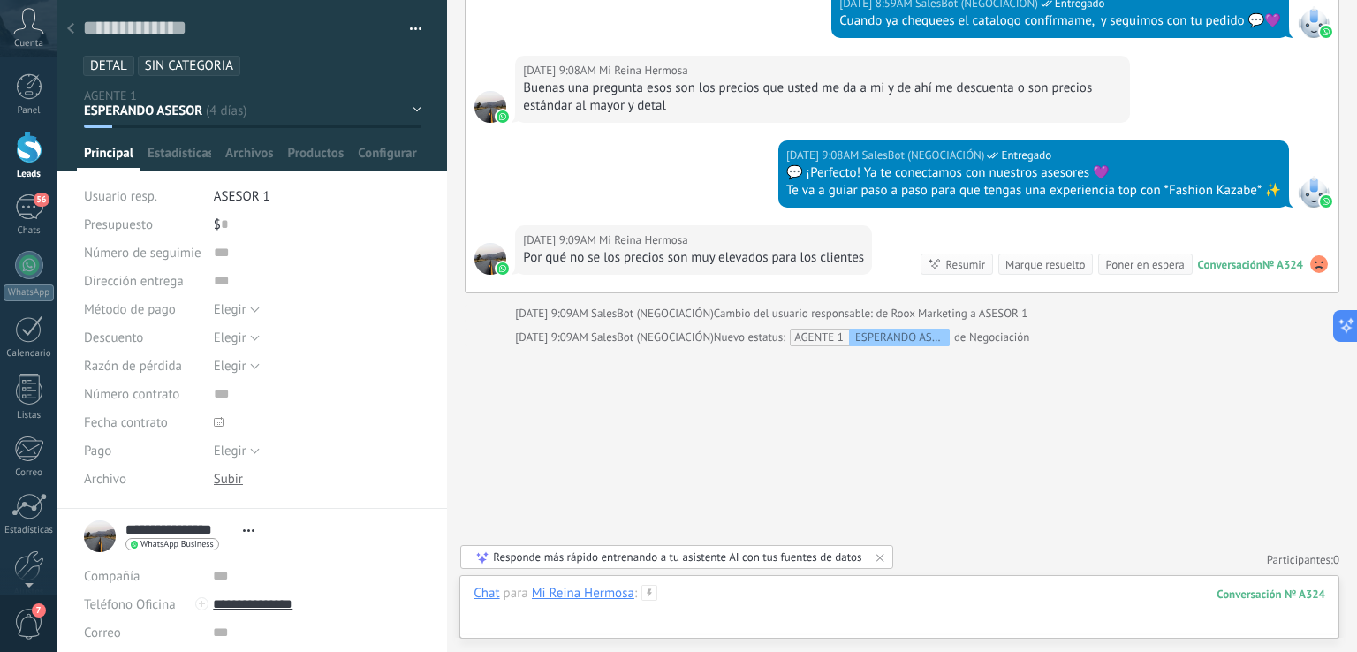
click at [1002, 585] on div at bounding box center [898, 611] width 851 height 53
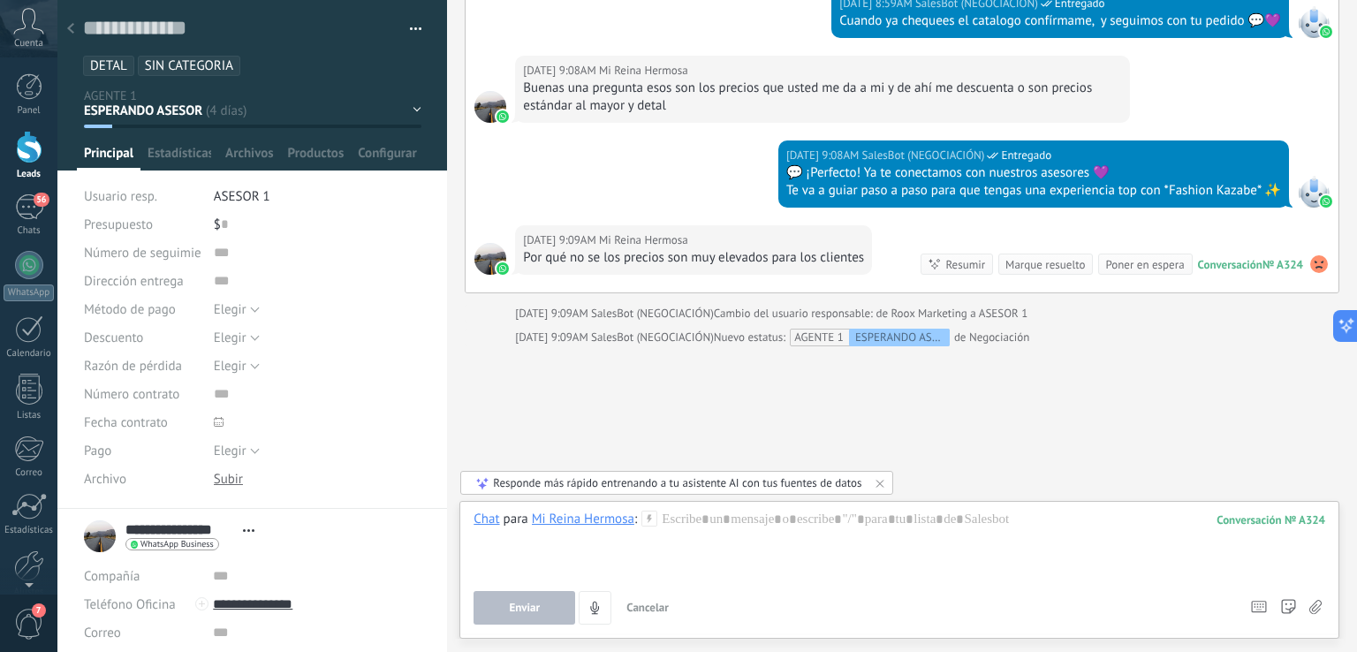
click at [764, 510] on div "Chat Correo Nota Tarea Chat para Mi Reina Hermosa : 324 Enviar Cancelar Rastrea…" at bounding box center [899, 570] width 880 height 138
click at [764, 516] on div at bounding box center [898, 544] width 851 height 67
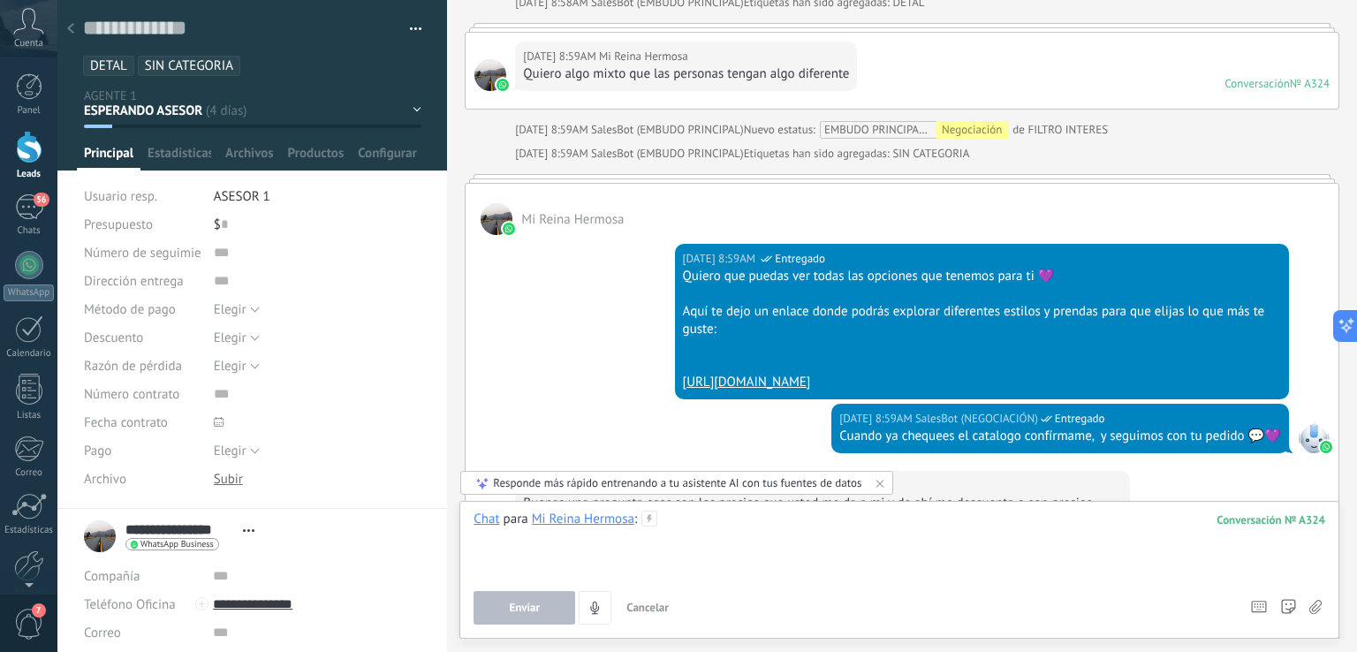
scroll to position [1026, 0]
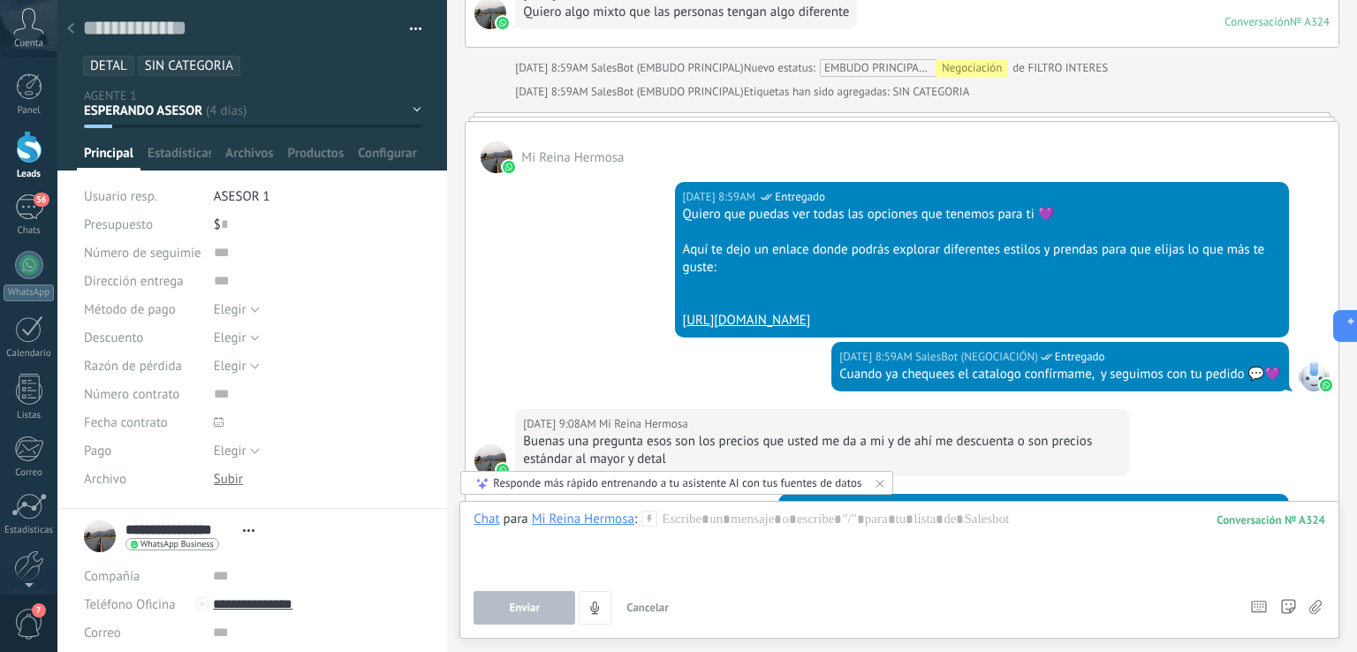
click at [759, 322] on link "[URL][DOMAIN_NAME]" at bounding box center [747, 320] width 128 height 17
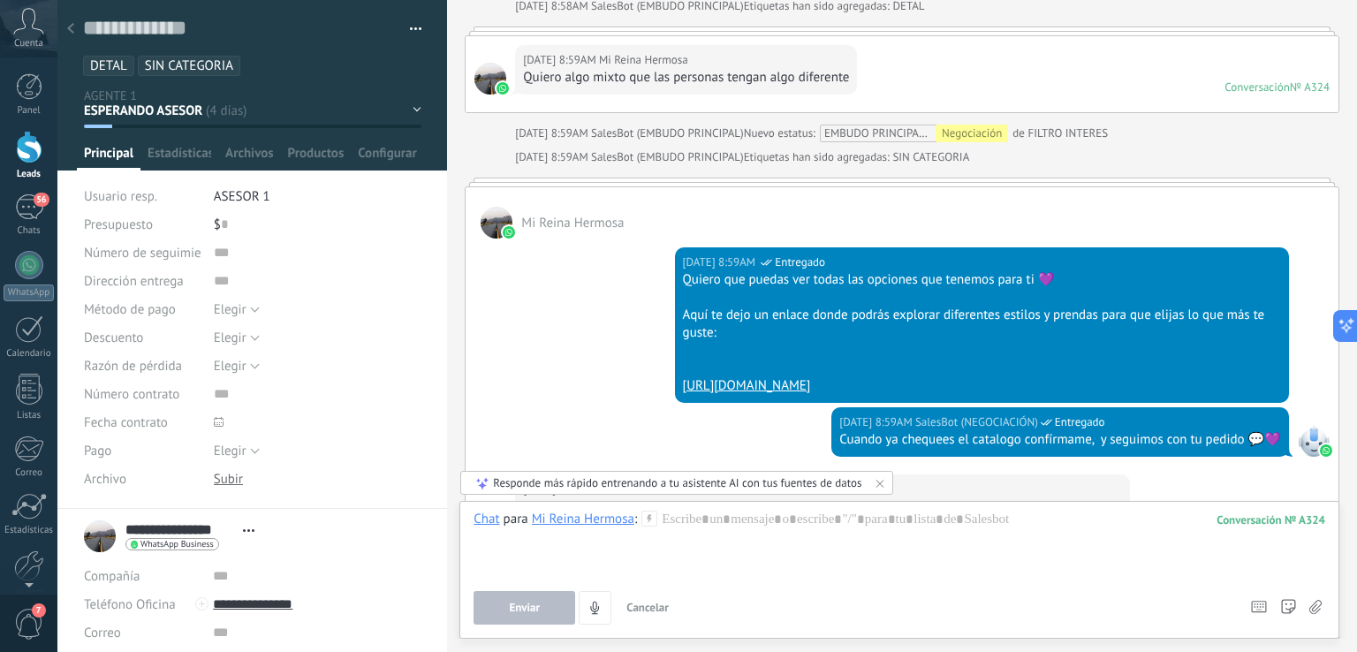
scroll to position [972, 0]
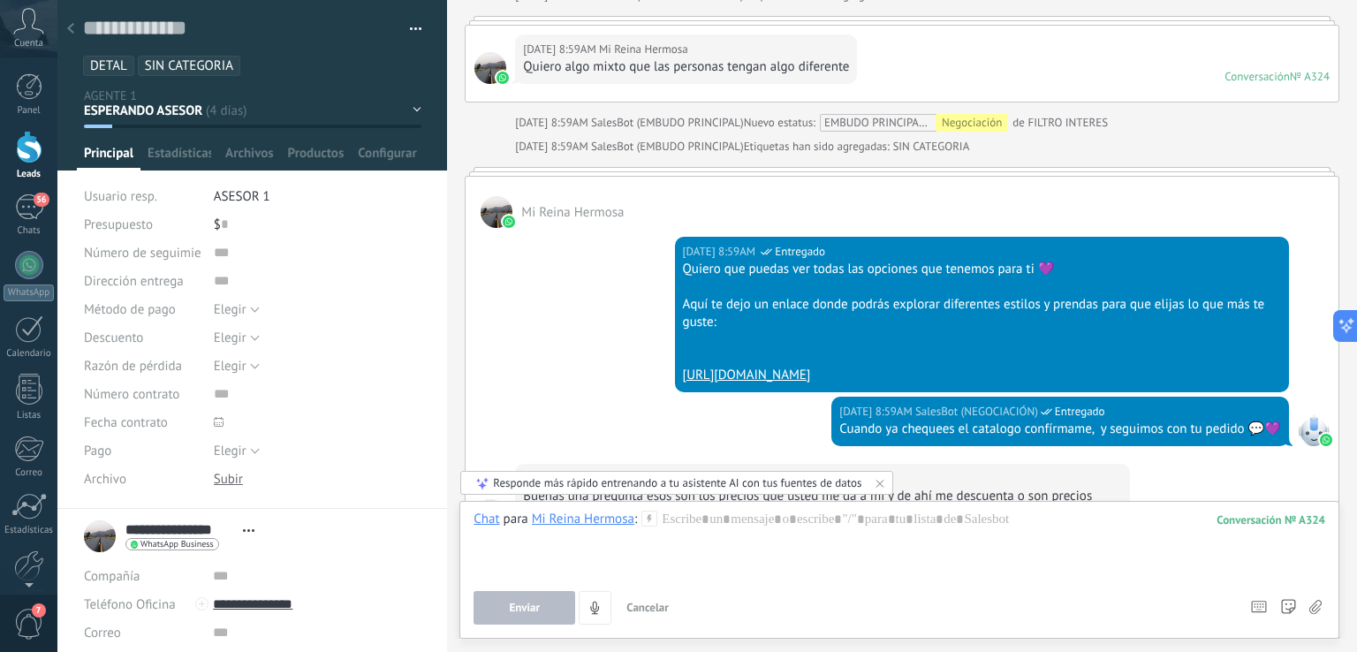
click at [588, 326] on div "17/08/2025 8:59AM SalesBot (NEGOCIACIÓN) Entregado Quiero que puedas ver todas …" at bounding box center [901, 312] width 873 height 169
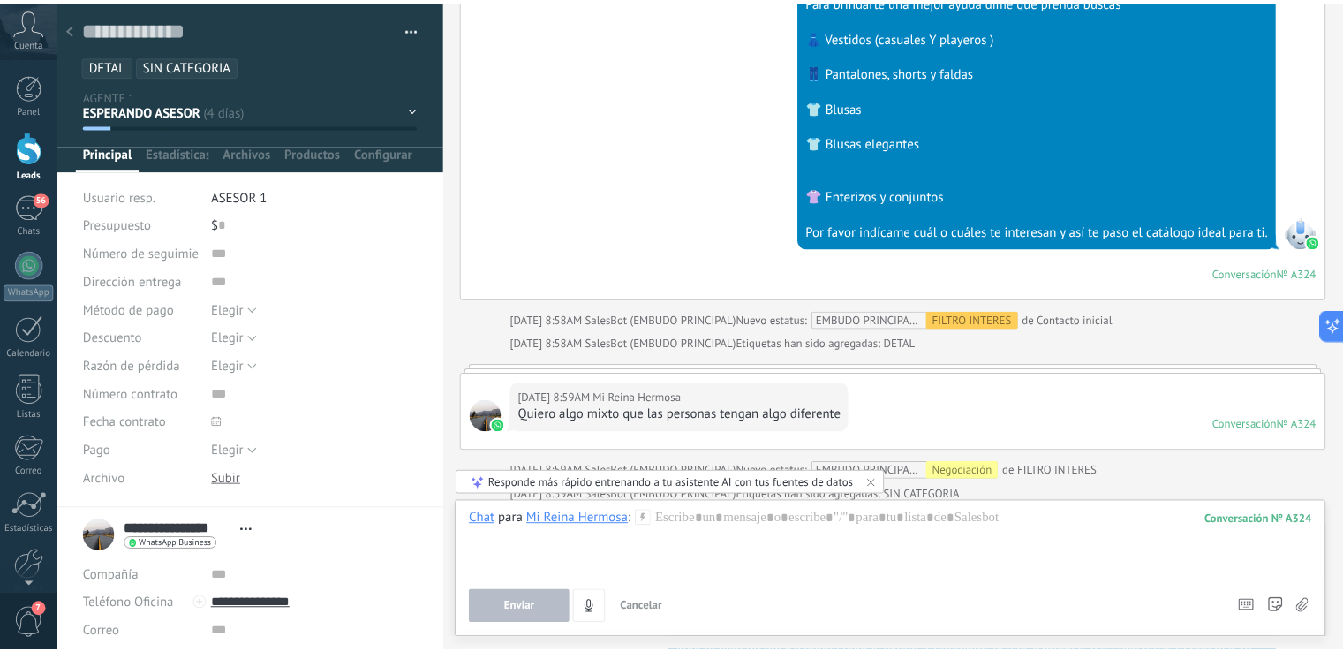
scroll to position [673, 0]
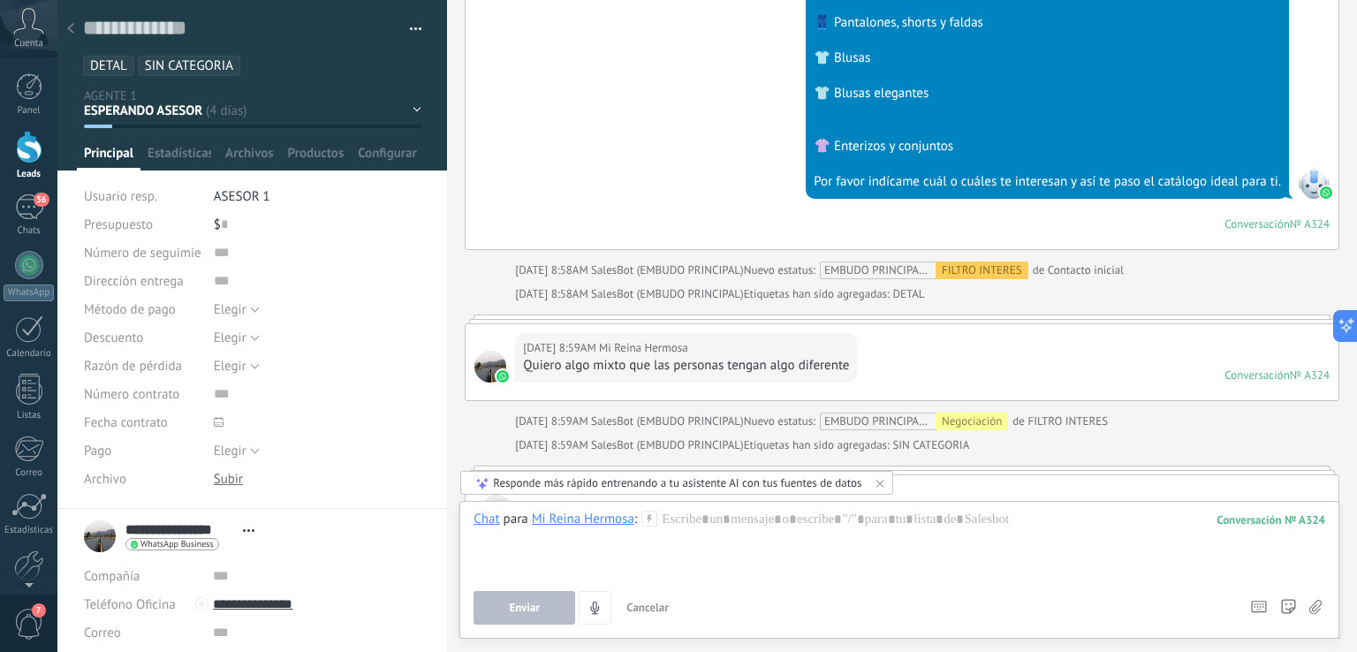
click at [73, 33] on use at bounding box center [70, 28] width 7 height 11
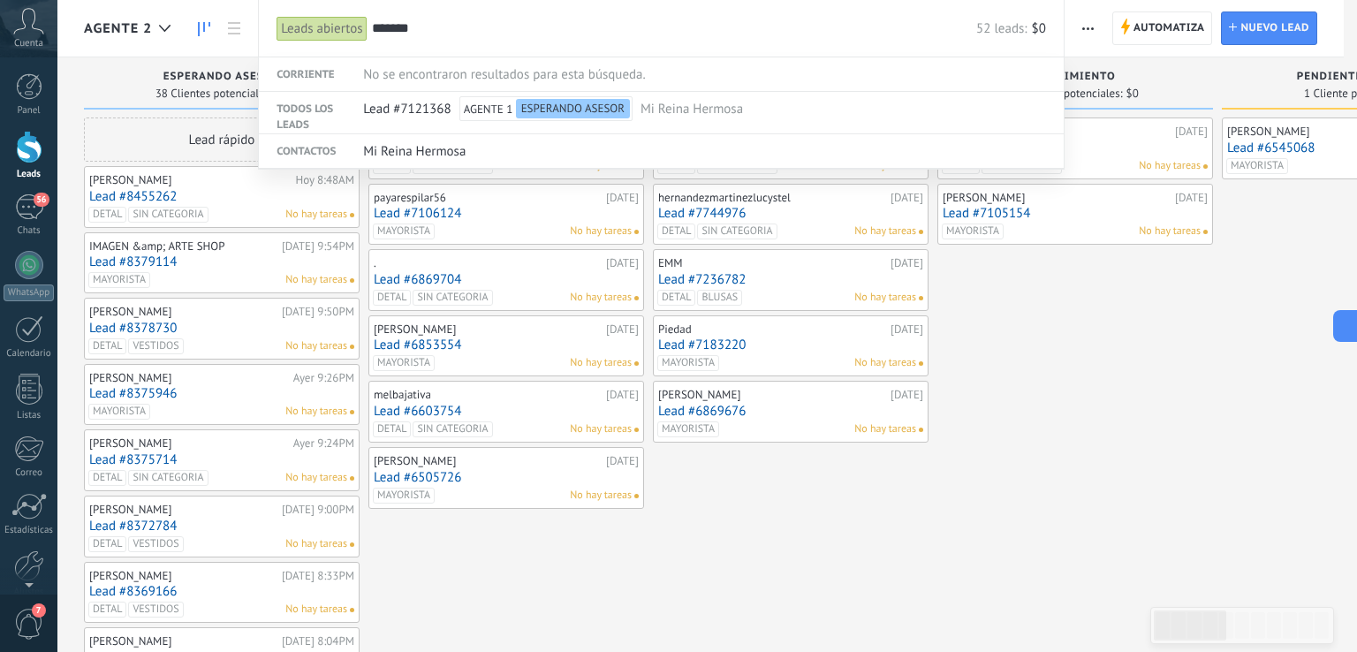
click at [1295, 128] on div at bounding box center [678, 326] width 1357 height 652
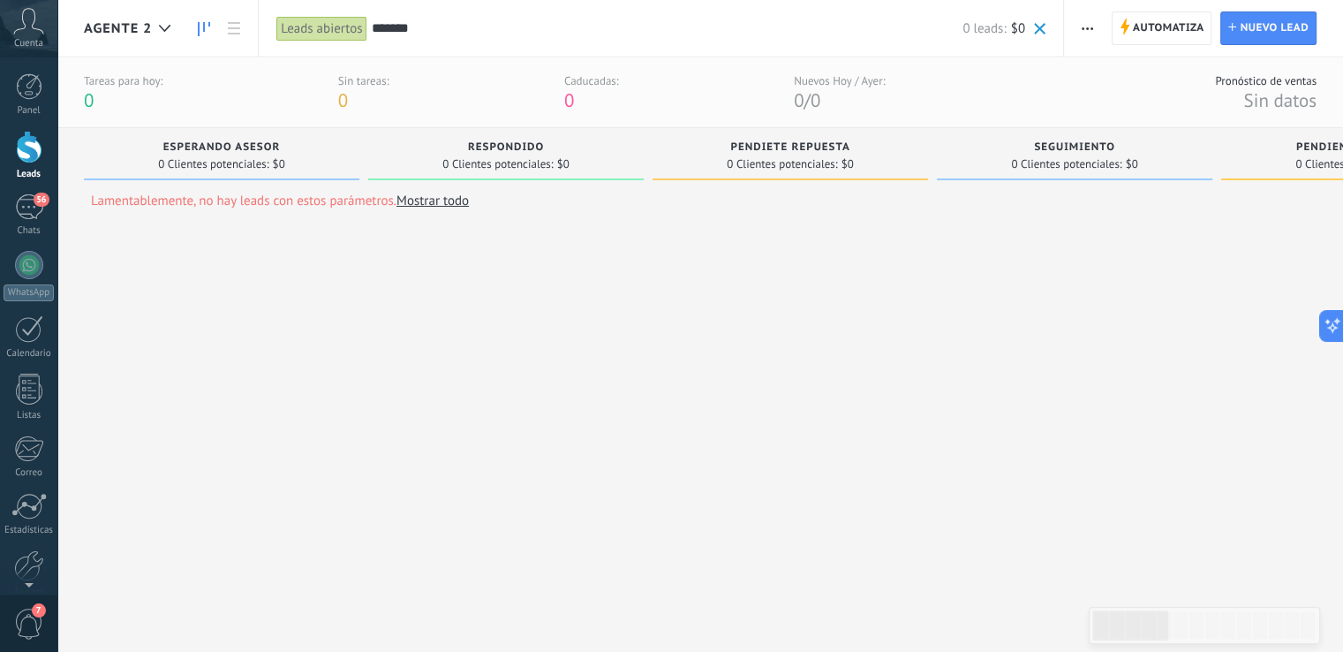
click at [424, 34] on input "*******" at bounding box center [668, 28] width 592 height 19
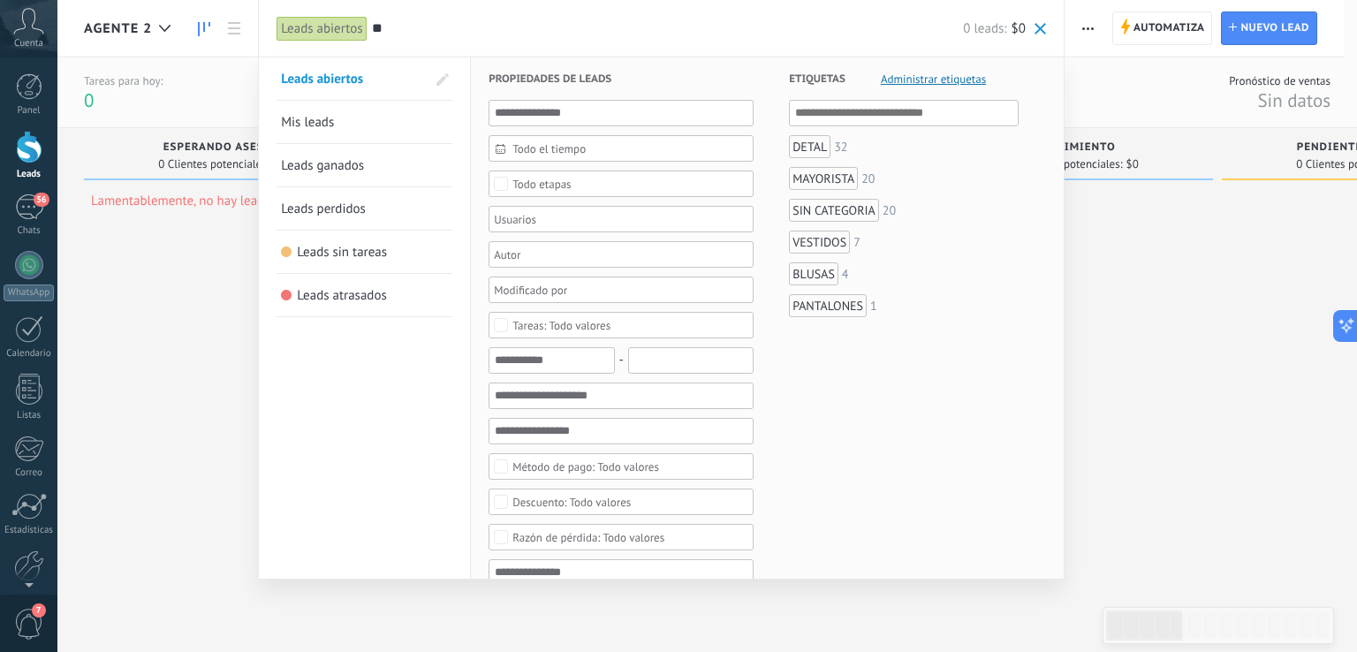
type input "*"
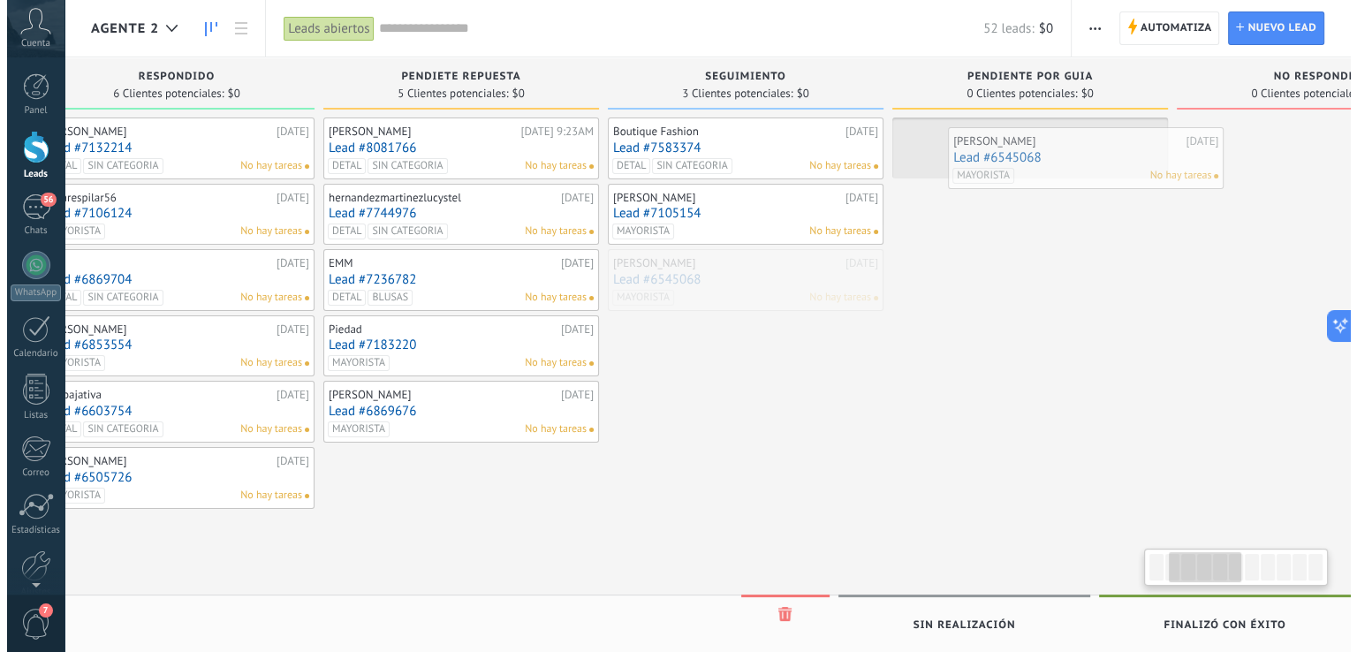
scroll to position [0, 374]
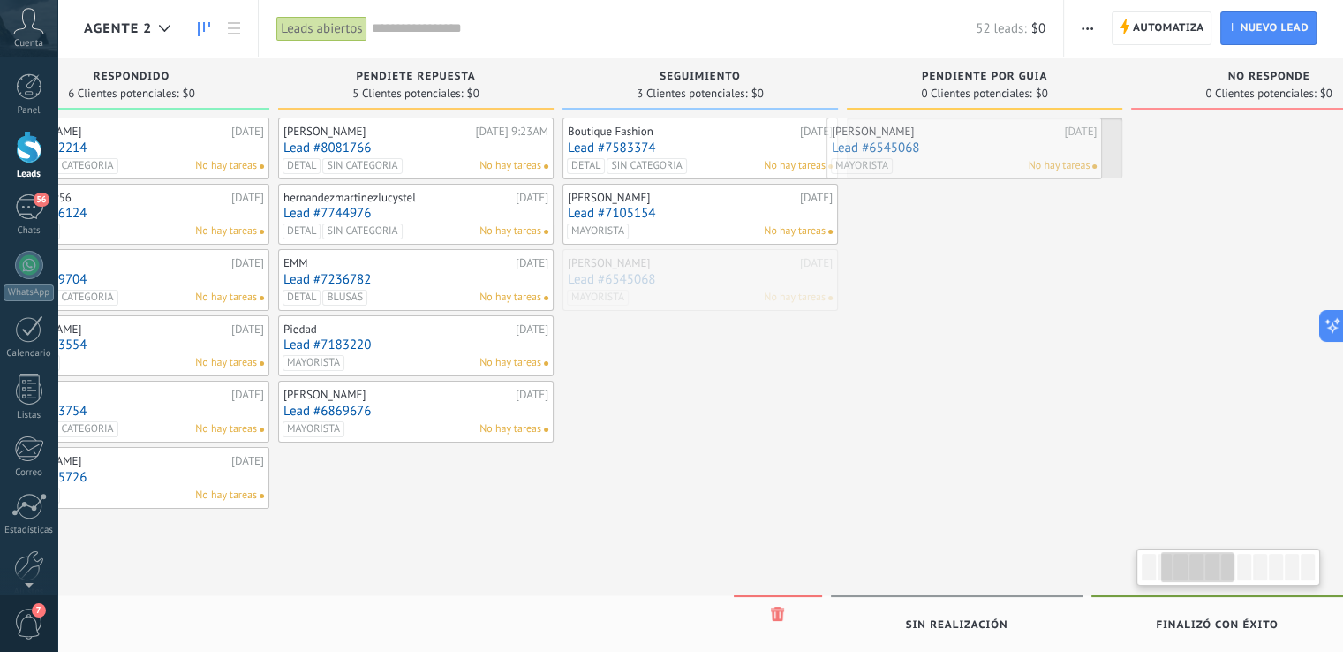
drag, startPoint x: 1074, startPoint y: 275, endPoint x: 964, endPoint y: 144, distance: 171.1
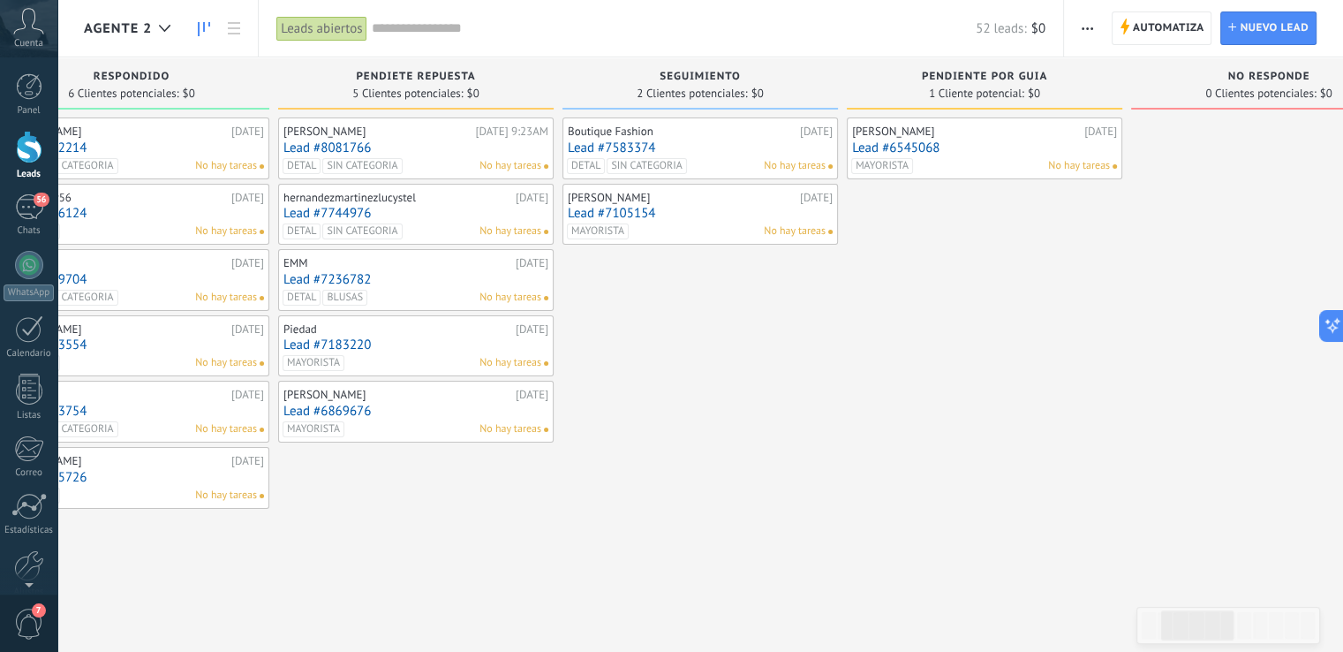
click at [979, 146] on link "Lead #6545068" at bounding box center [984, 147] width 265 height 15
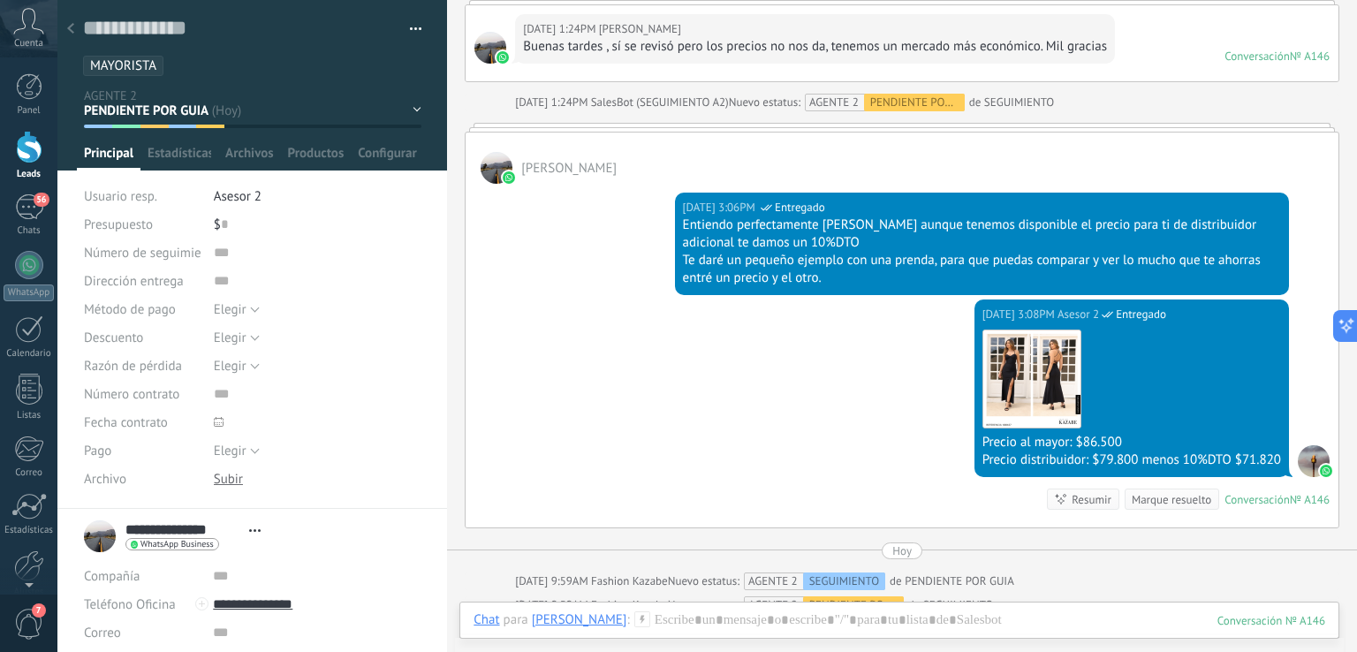
scroll to position [3812, 0]
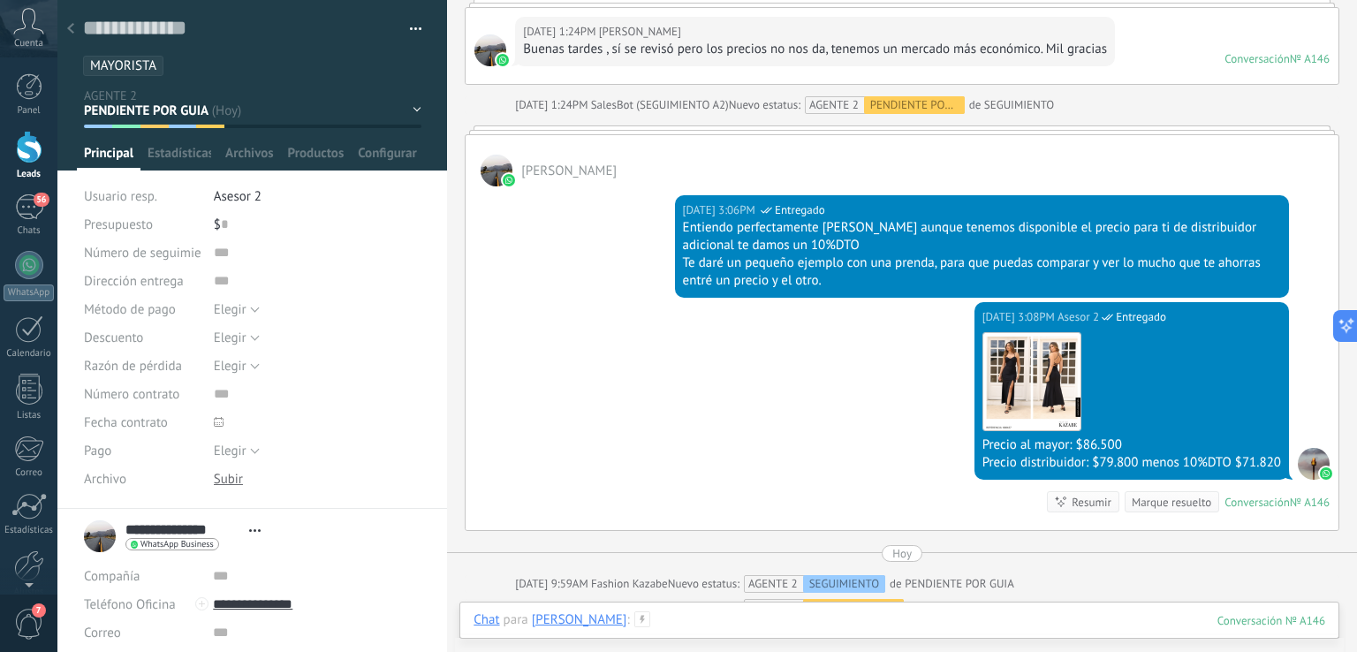
click at [946, 625] on div at bounding box center [898, 637] width 851 height 53
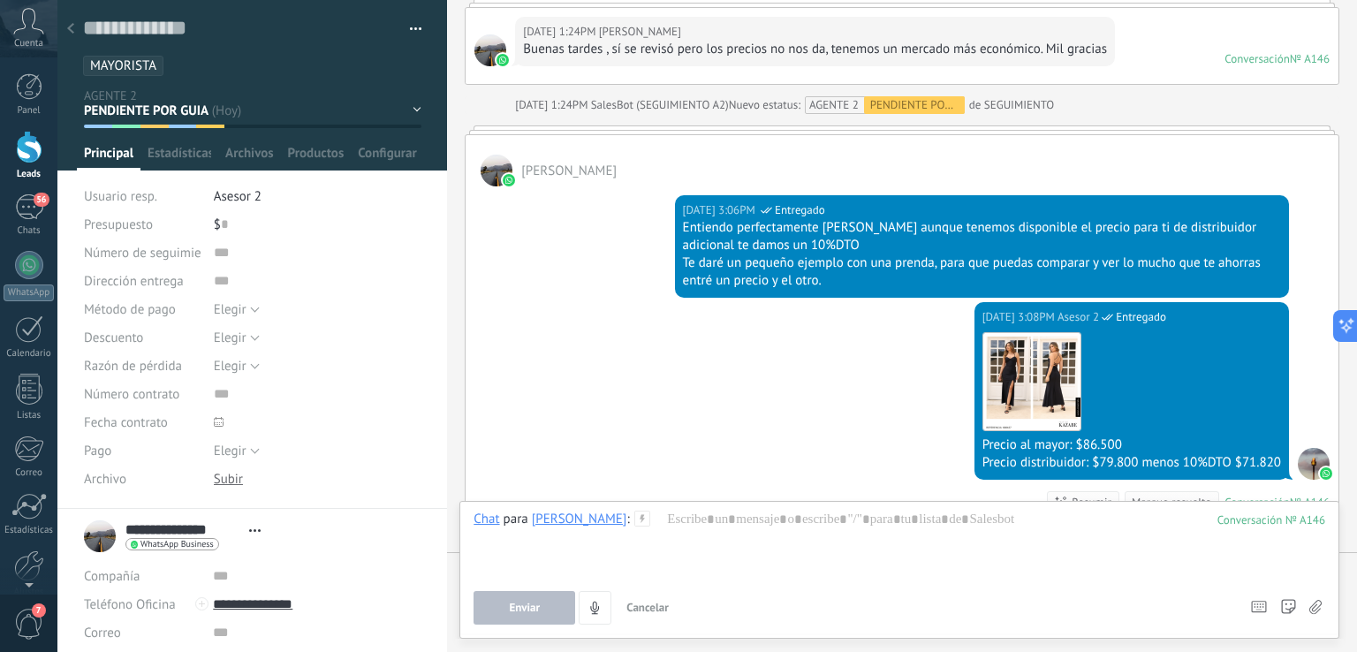
click at [69, 27] on use at bounding box center [70, 28] width 7 height 11
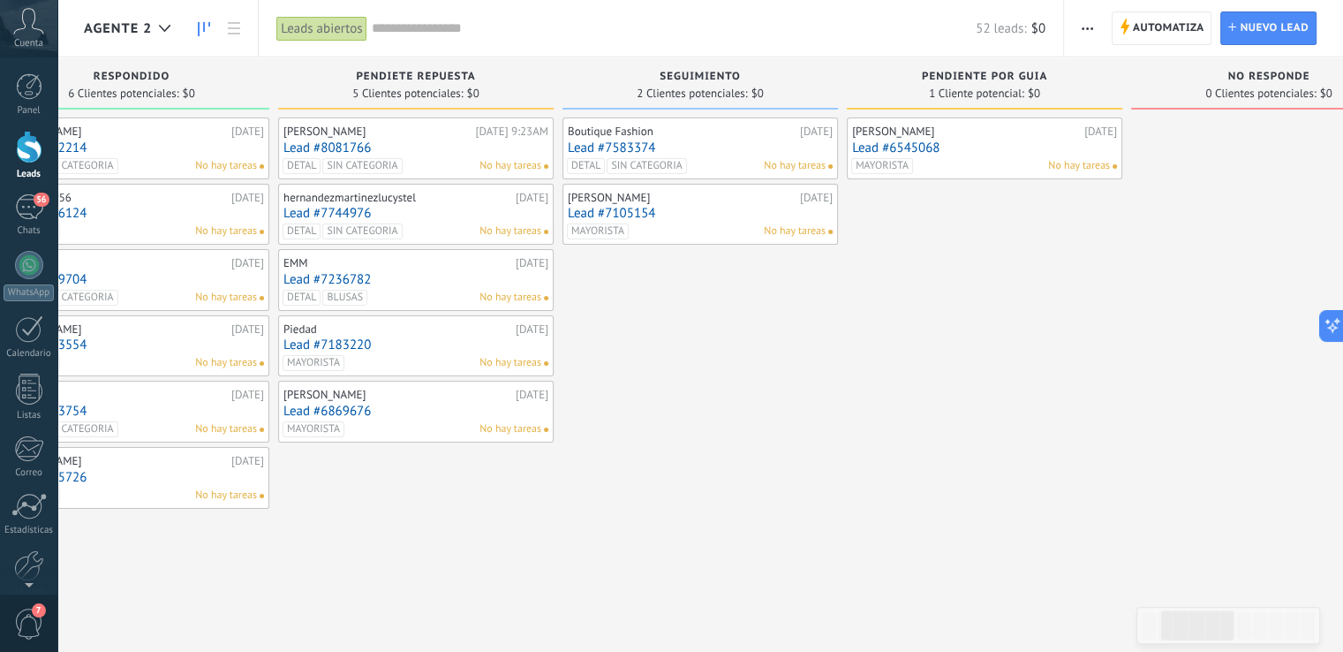
click at [451, 158] on div "DETAL SIN CATEGORIA No hay tareas" at bounding box center [412, 166] width 259 height 16
click at [449, 146] on link "Lead #8081766" at bounding box center [416, 147] width 265 height 15
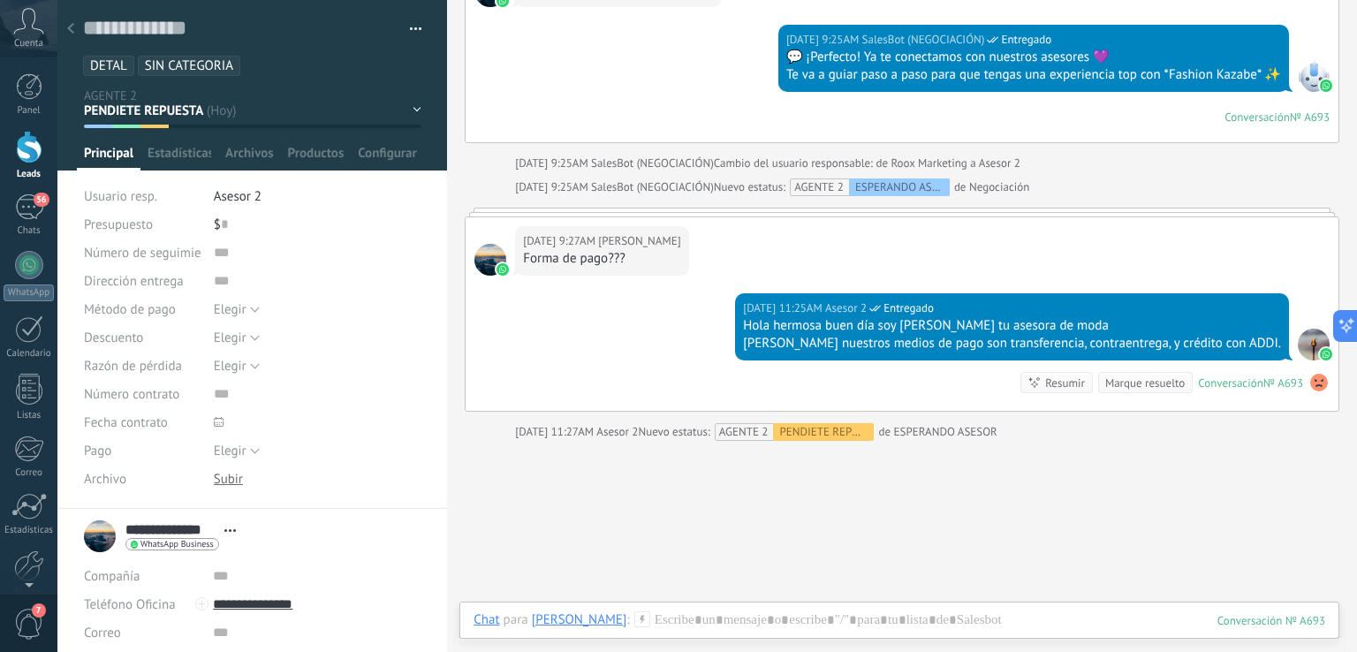
scroll to position [1484, 0]
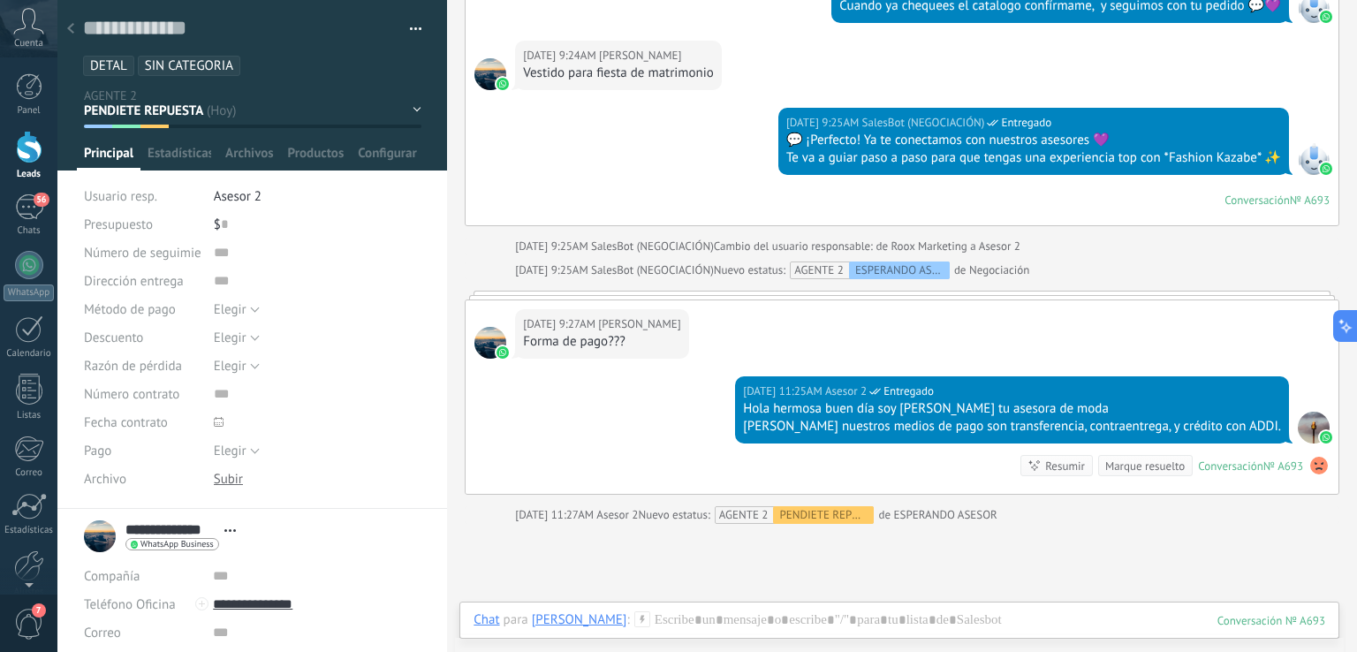
click at [78, 31] on div at bounding box center [70, 29] width 25 height 34
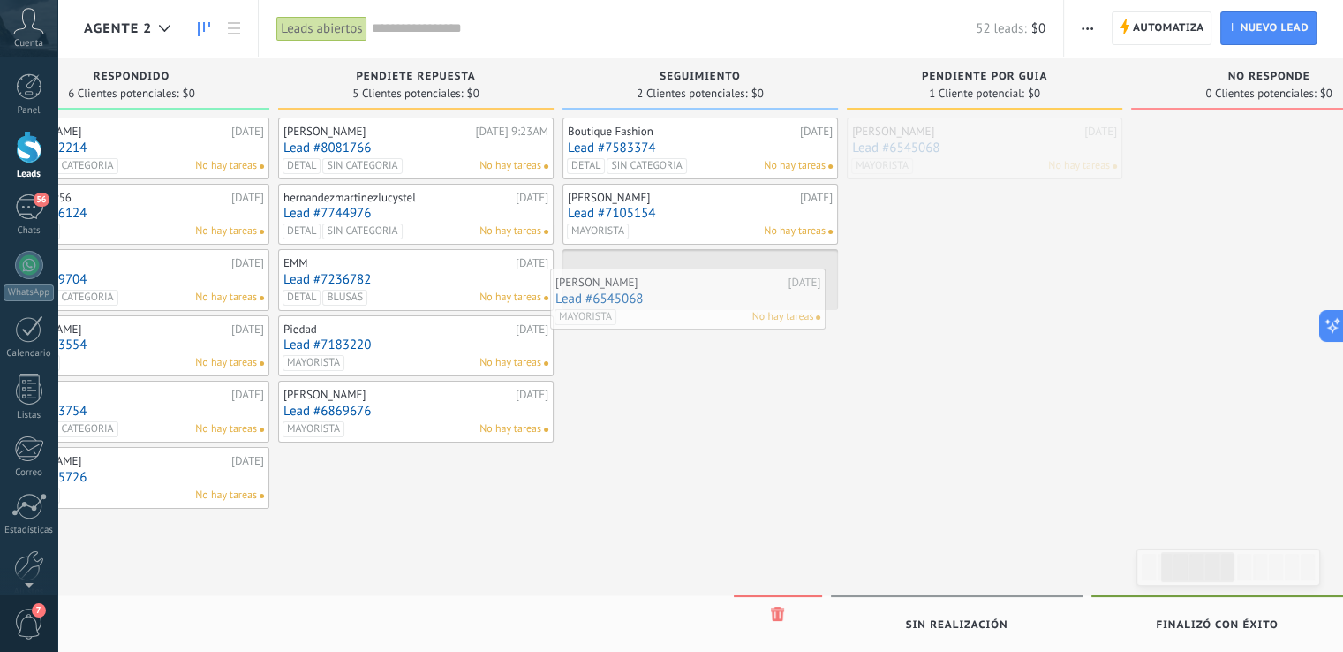
drag, startPoint x: 977, startPoint y: 157, endPoint x: 674, endPoint y: 307, distance: 338.1
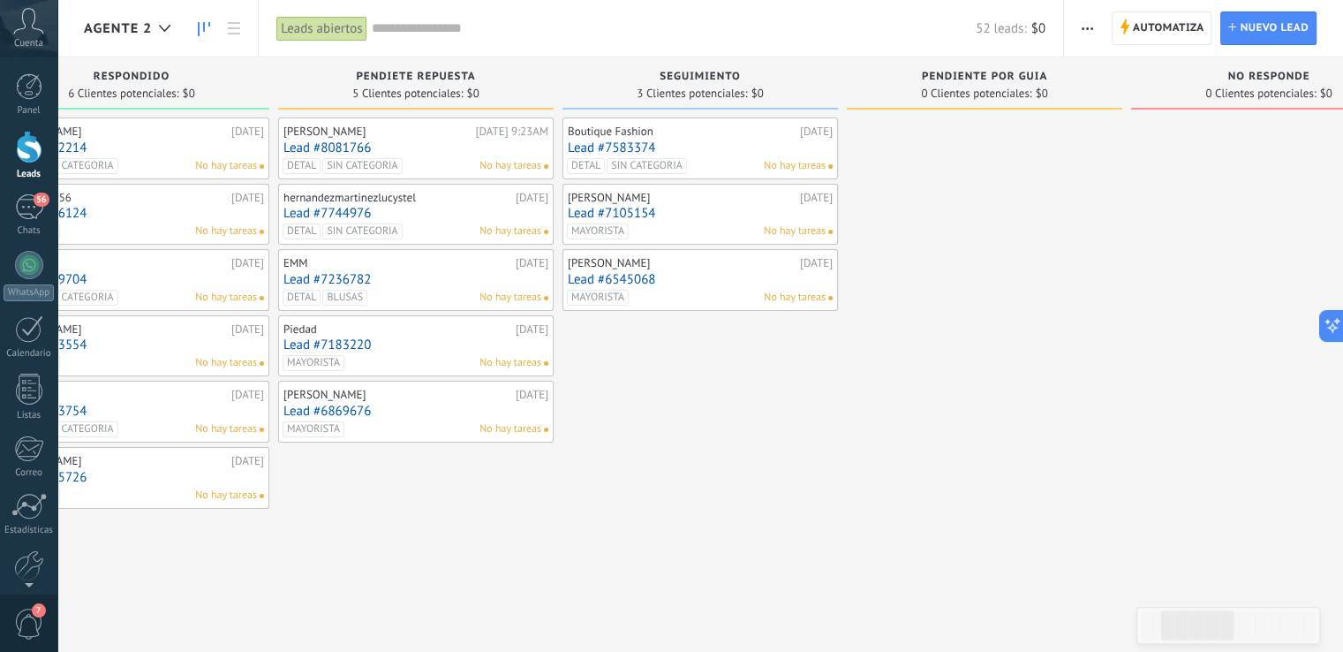
click at [692, 208] on link "Lead #7105154" at bounding box center [700, 213] width 265 height 15
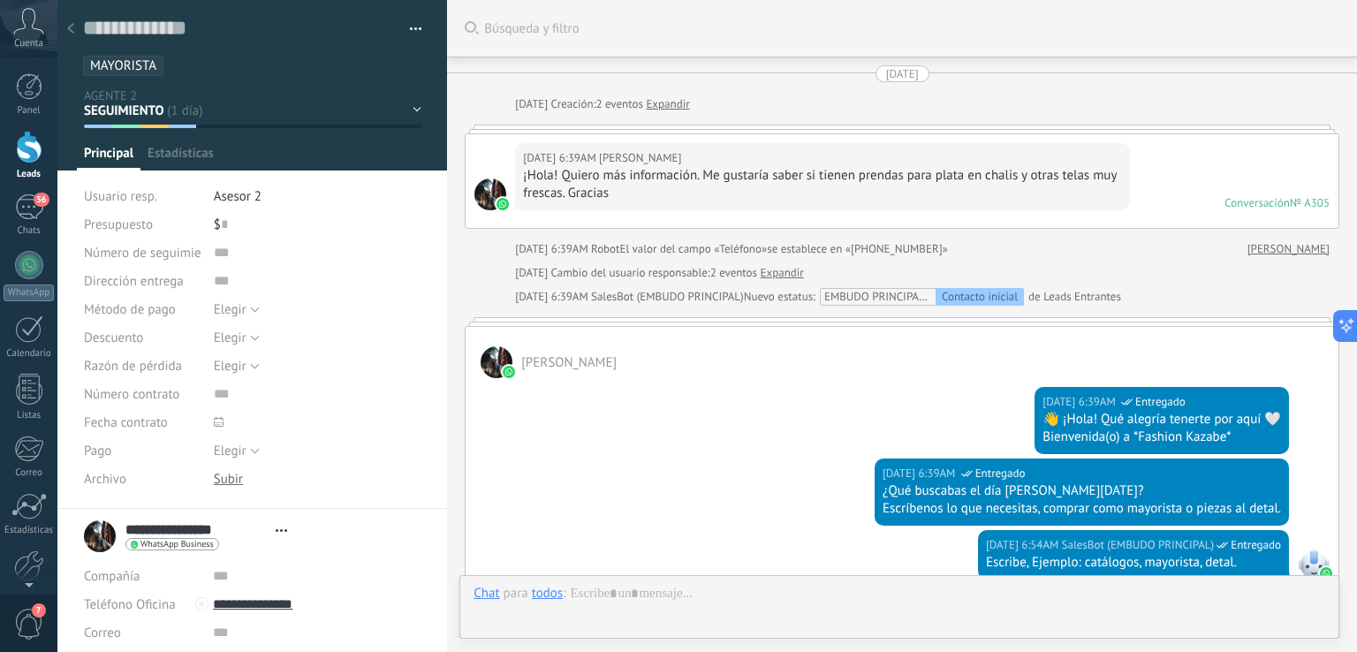
type textarea "**********"
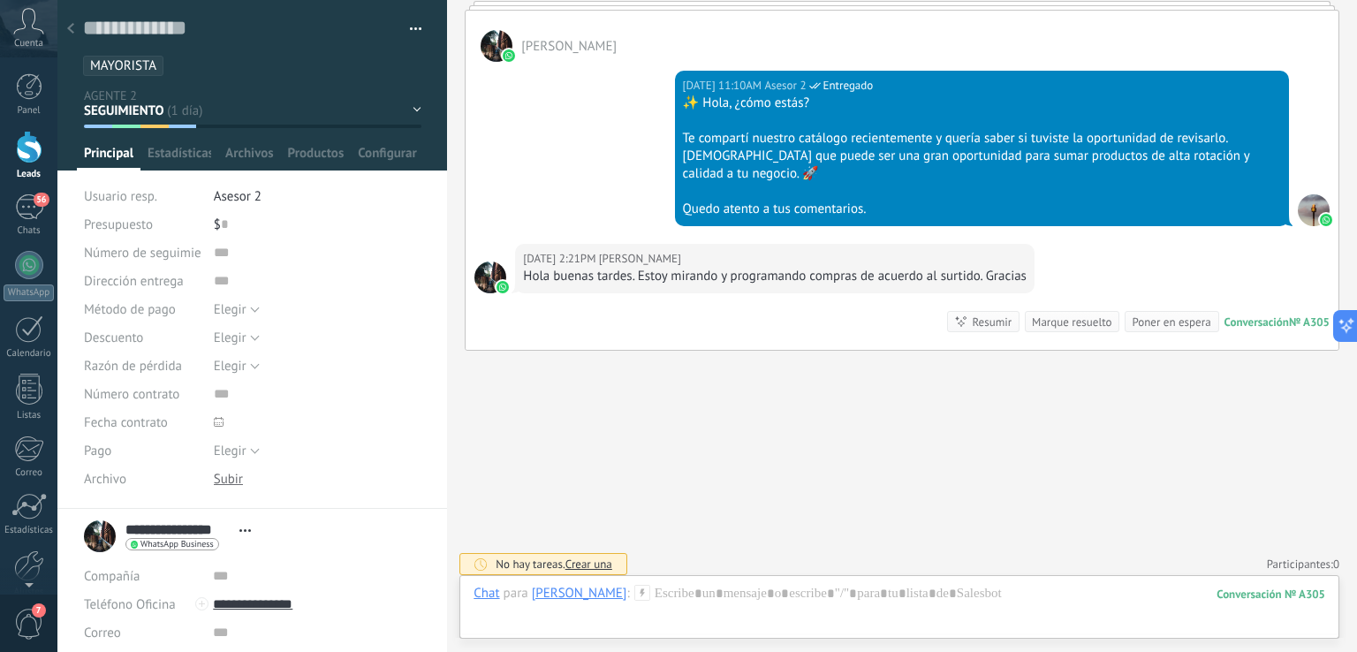
scroll to position [3432, 0]
click at [874, 585] on div at bounding box center [898, 611] width 851 height 53
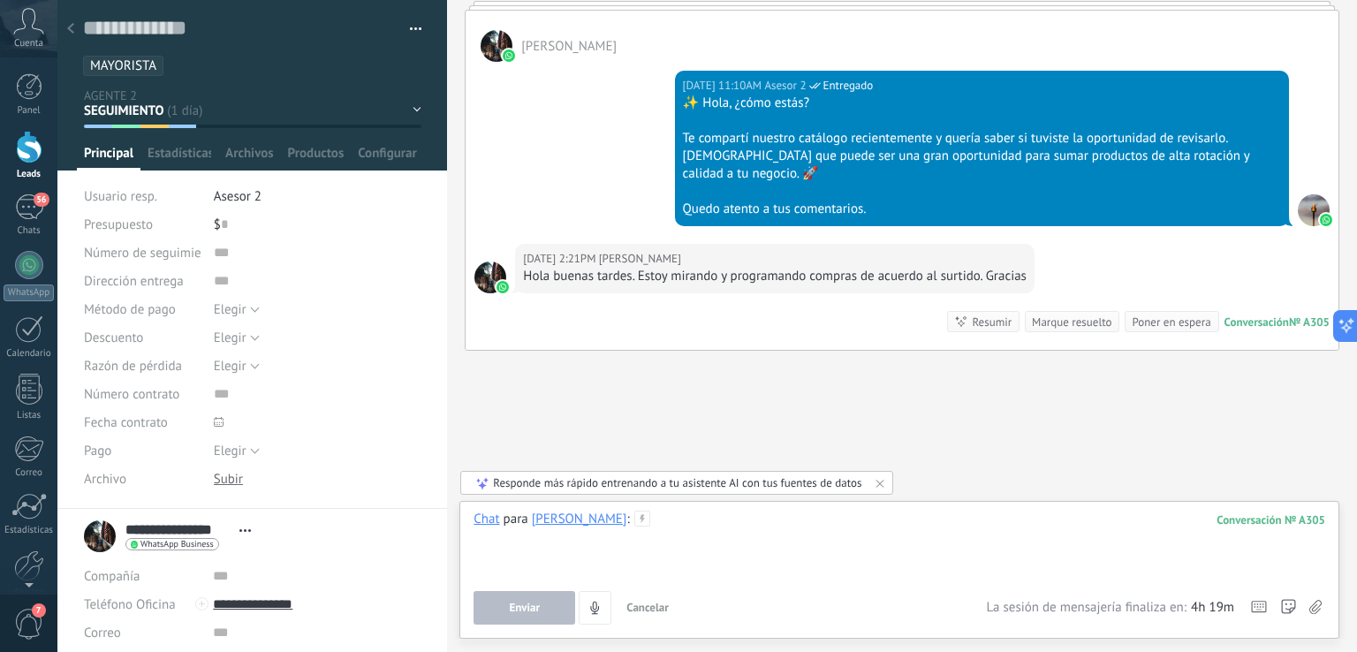
click at [718, 517] on div at bounding box center [898, 544] width 851 height 67
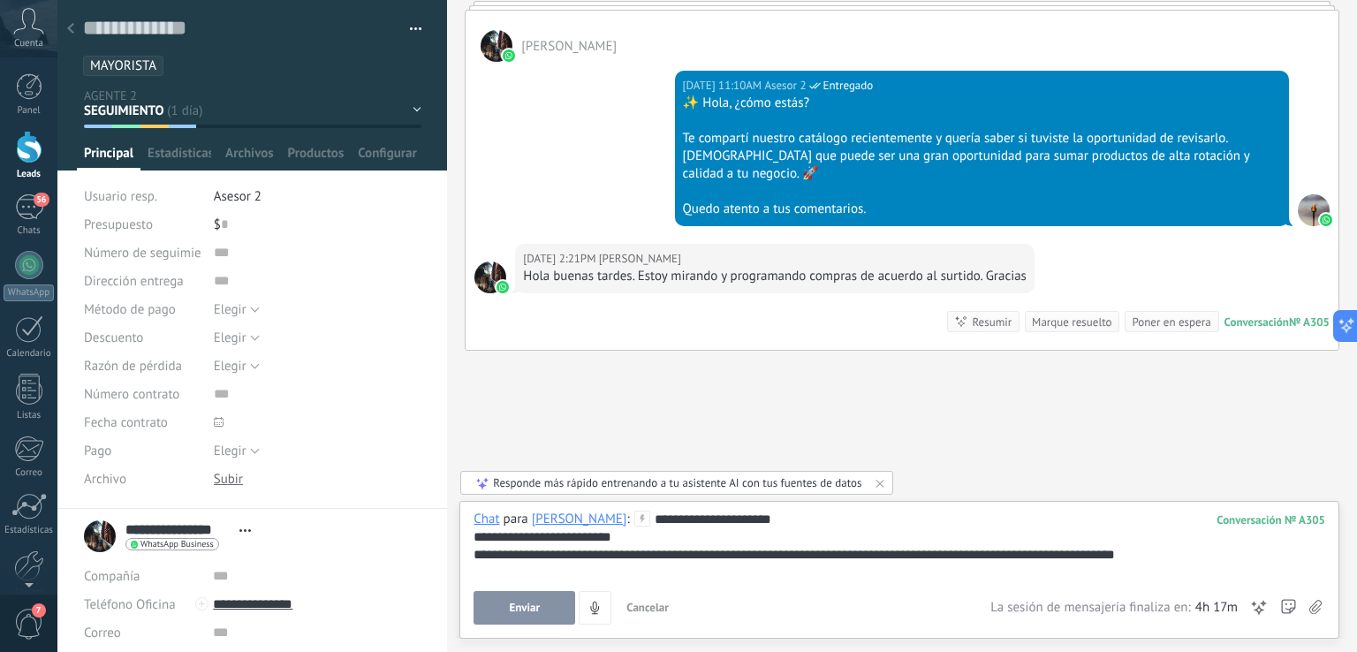
click at [541, 613] on button "Enviar" at bounding box center [524, 608] width 102 height 34
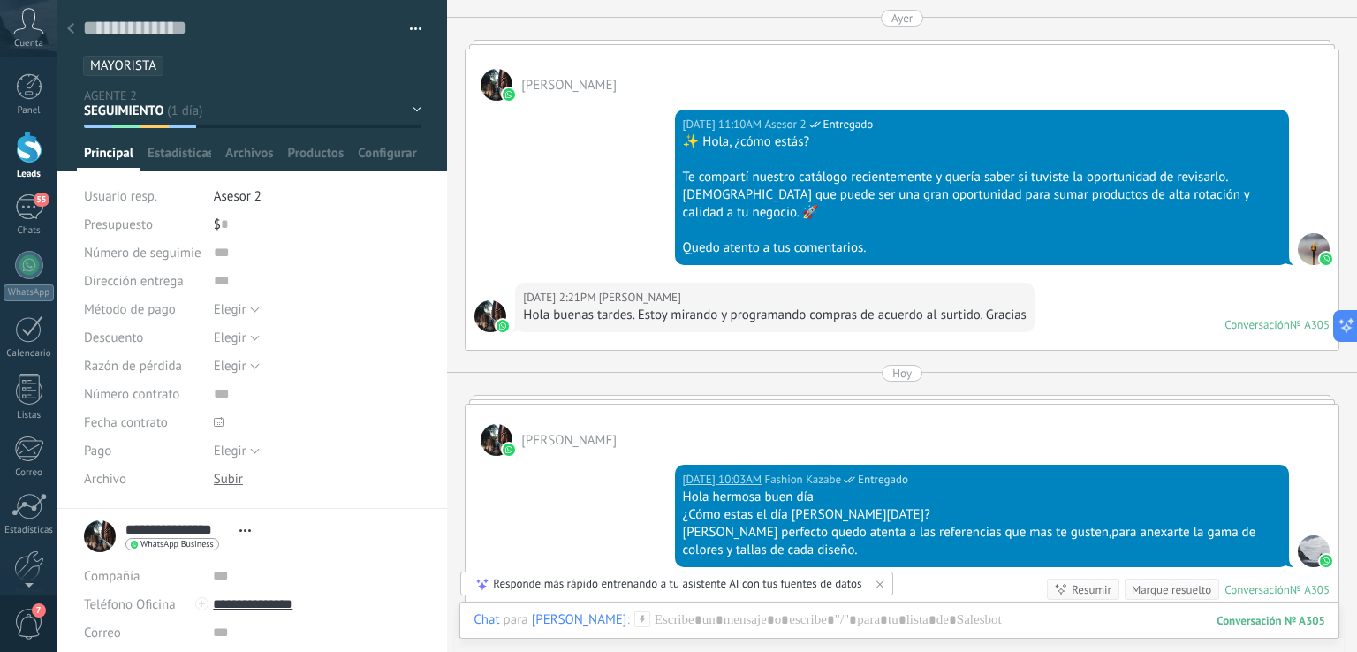
scroll to position [3660, 0]
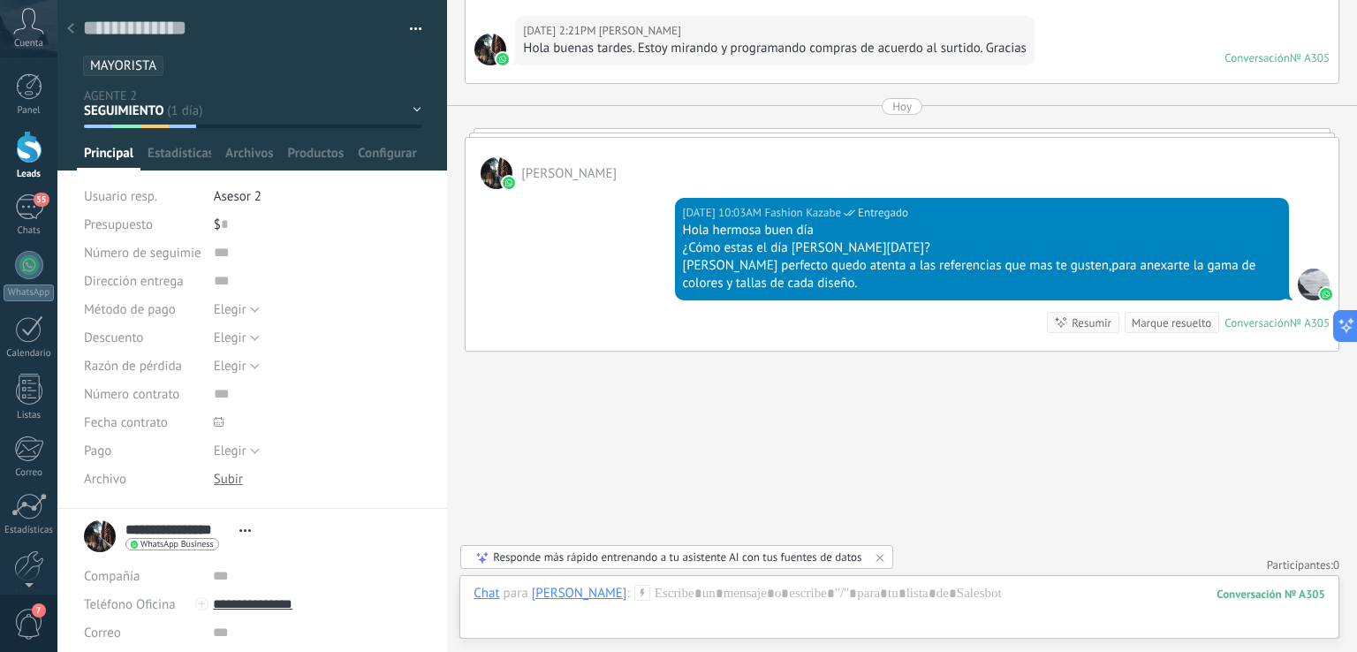
click at [71, 34] on icon at bounding box center [70, 28] width 7 height 11
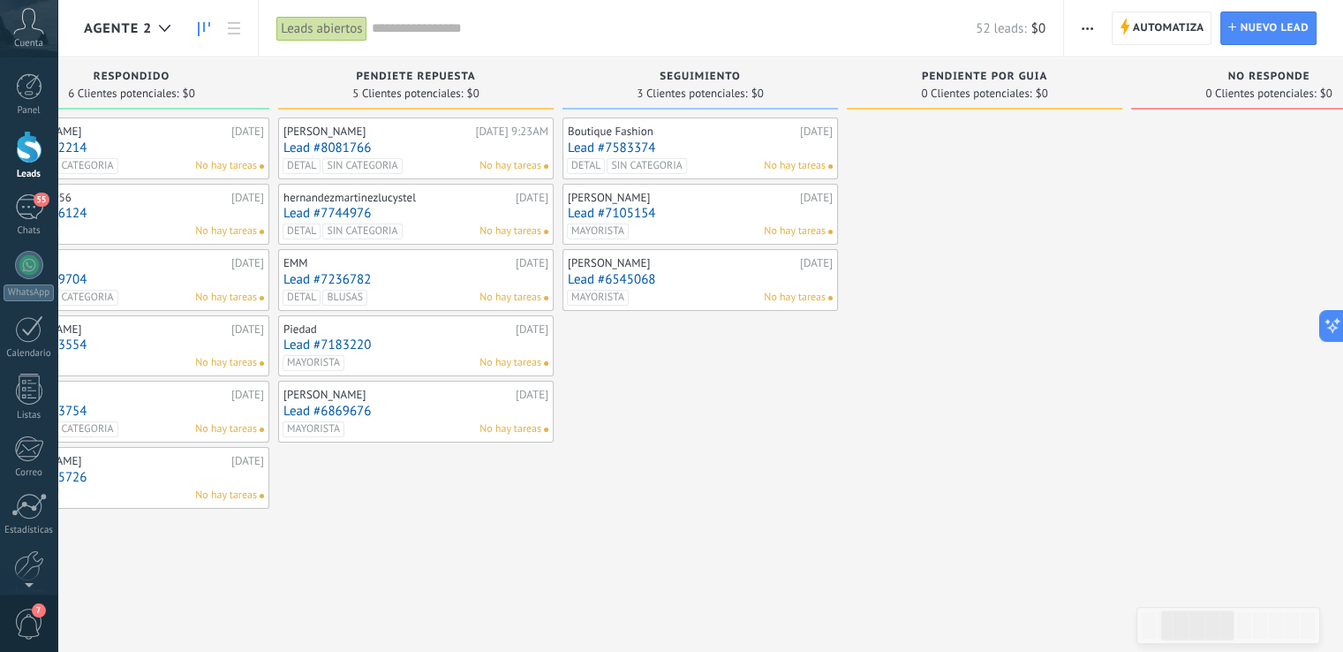
click at [715, 208] on link "Lead #7105154" at bounding box center [700, 213] width 265 height 15
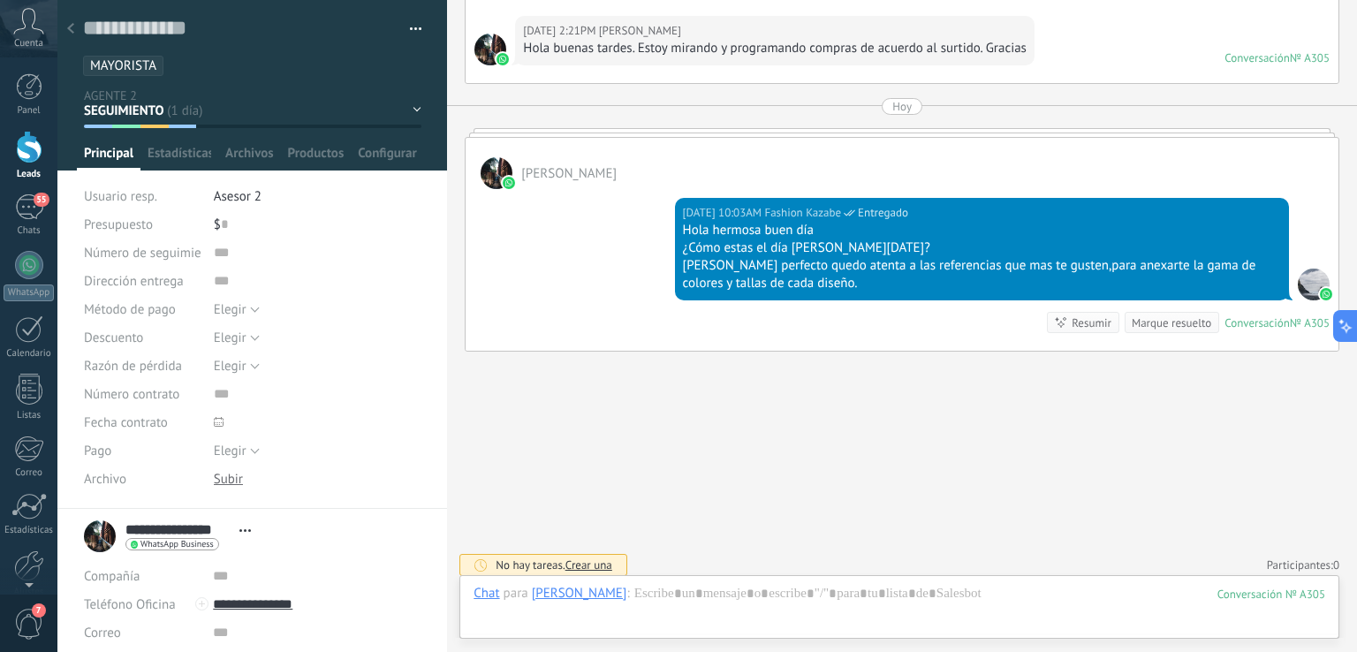
scroll to position [3660, 0]
click at [0, 0] on div "ESPERANDO ASESOR RESPONDIDO PENDIETE REPUESTA SEGUIMIENTO PENDIENTE POR GUIA NO…" at bounding box center [0, 0] width 0 height 0
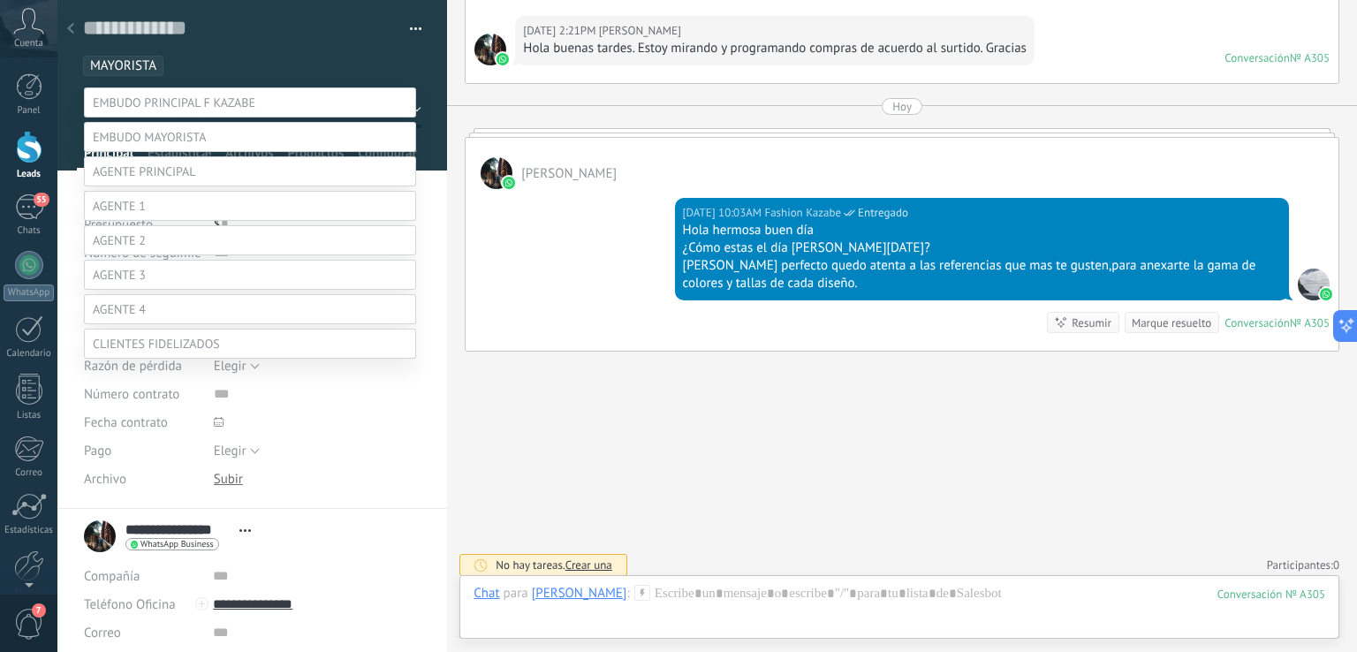
scroll to position [138, 0]
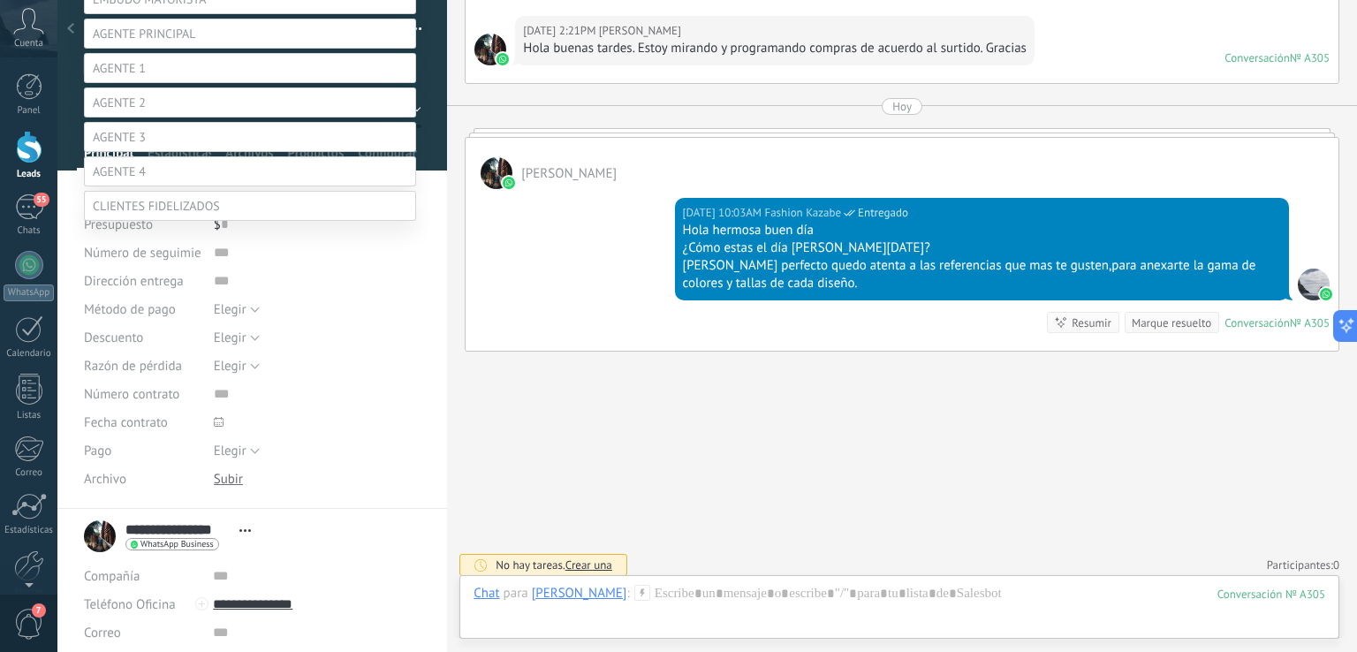
click at [0, 0] on label "SEGUIMIENTO" at bounding box center [0, 0] width 0 height 0
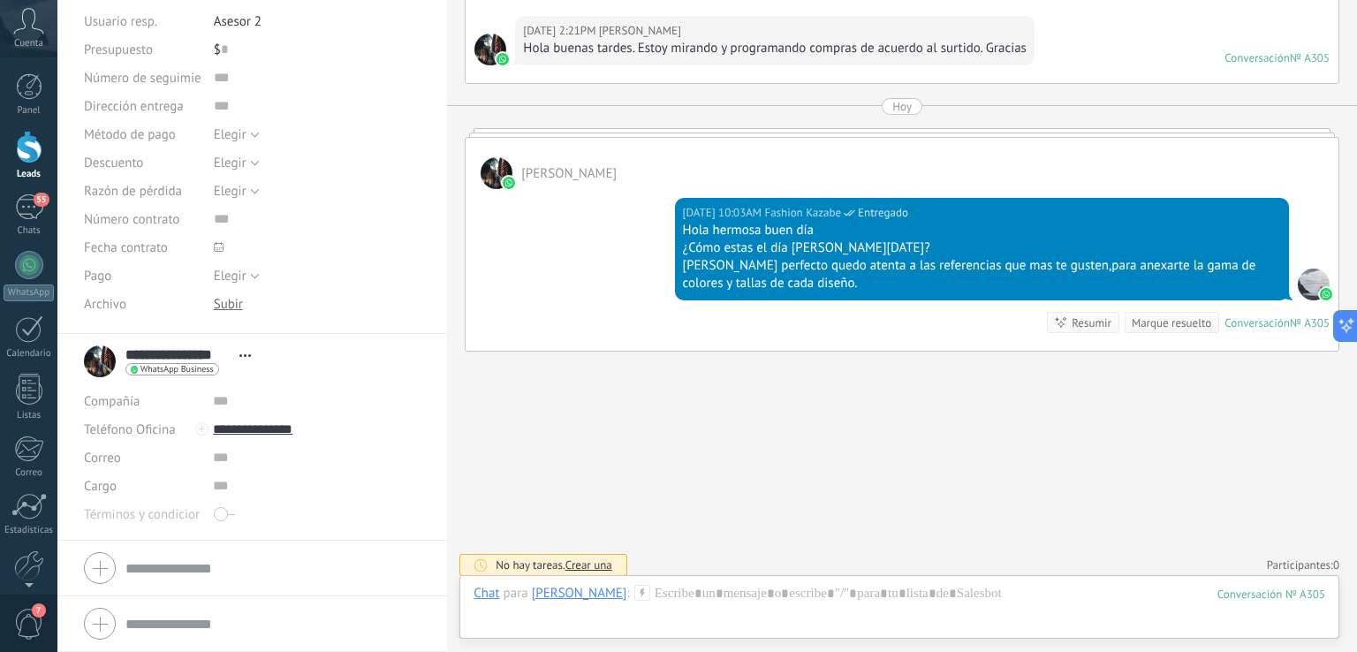
scroll to position [0, 0]
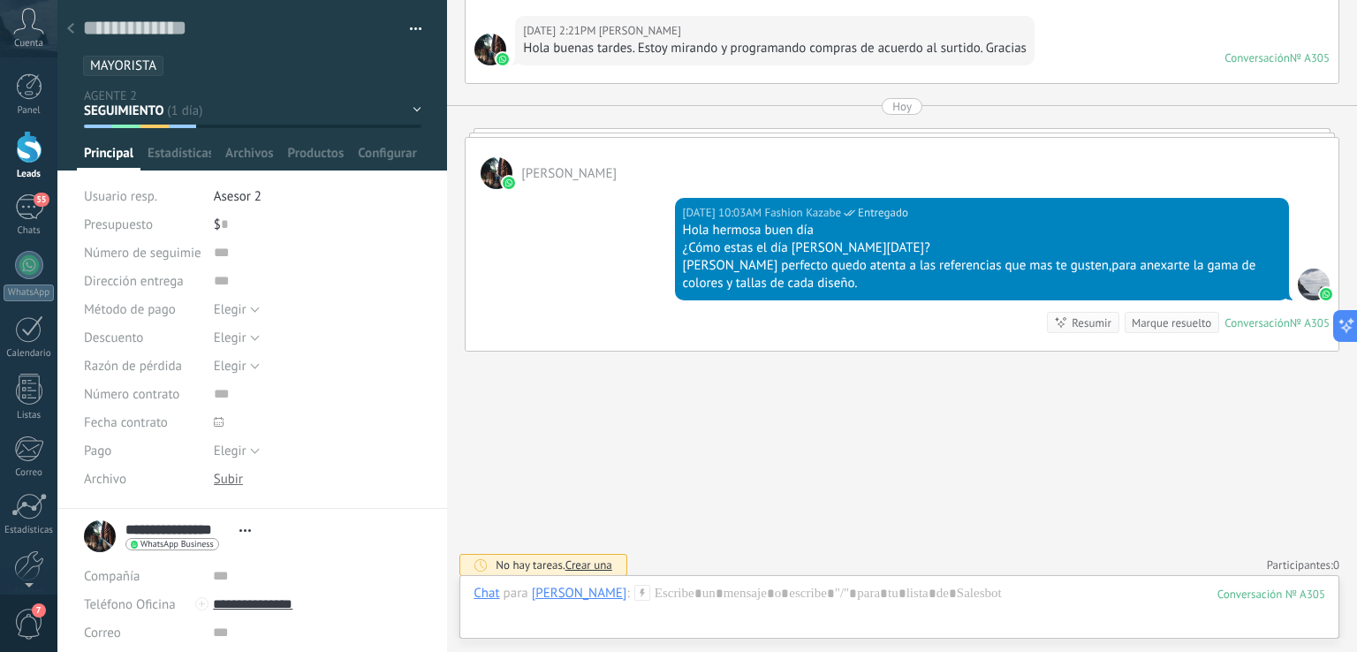
click at [72, 26] on use at bounding box center [70, 28] width 7 height 11
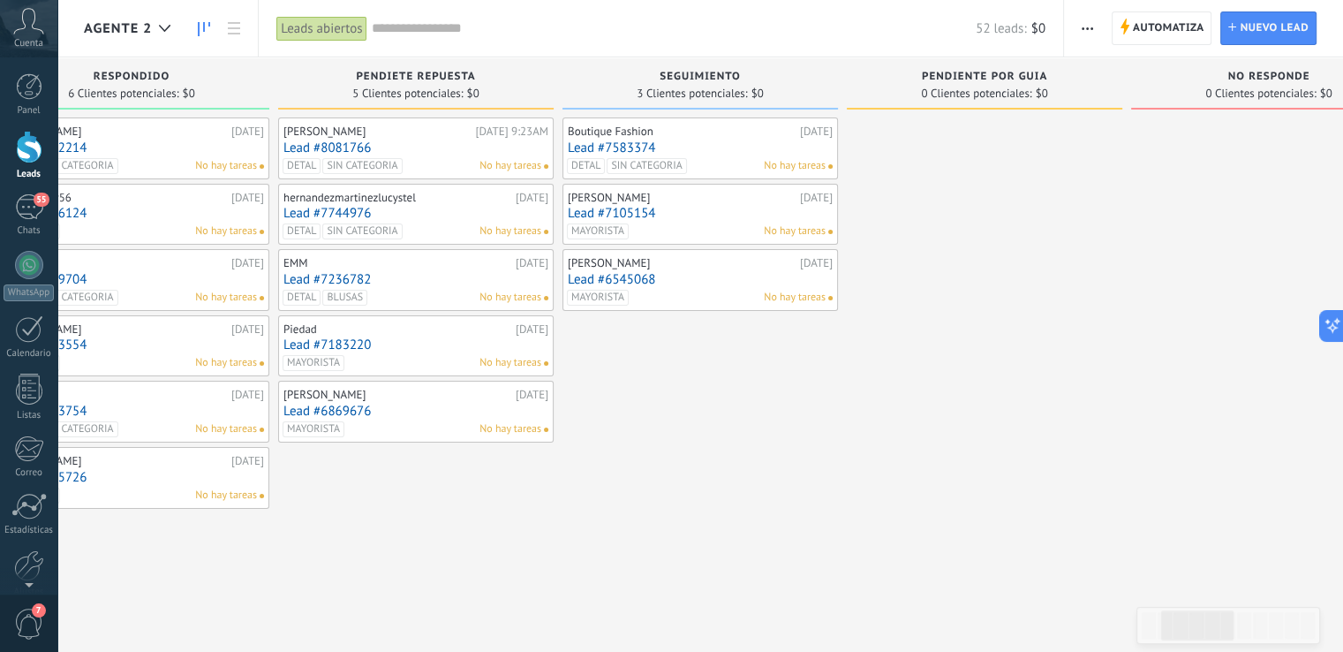
click at [442, 147] on link "Lead #8081766" at bounding box center [416, 147] width 265 height 15
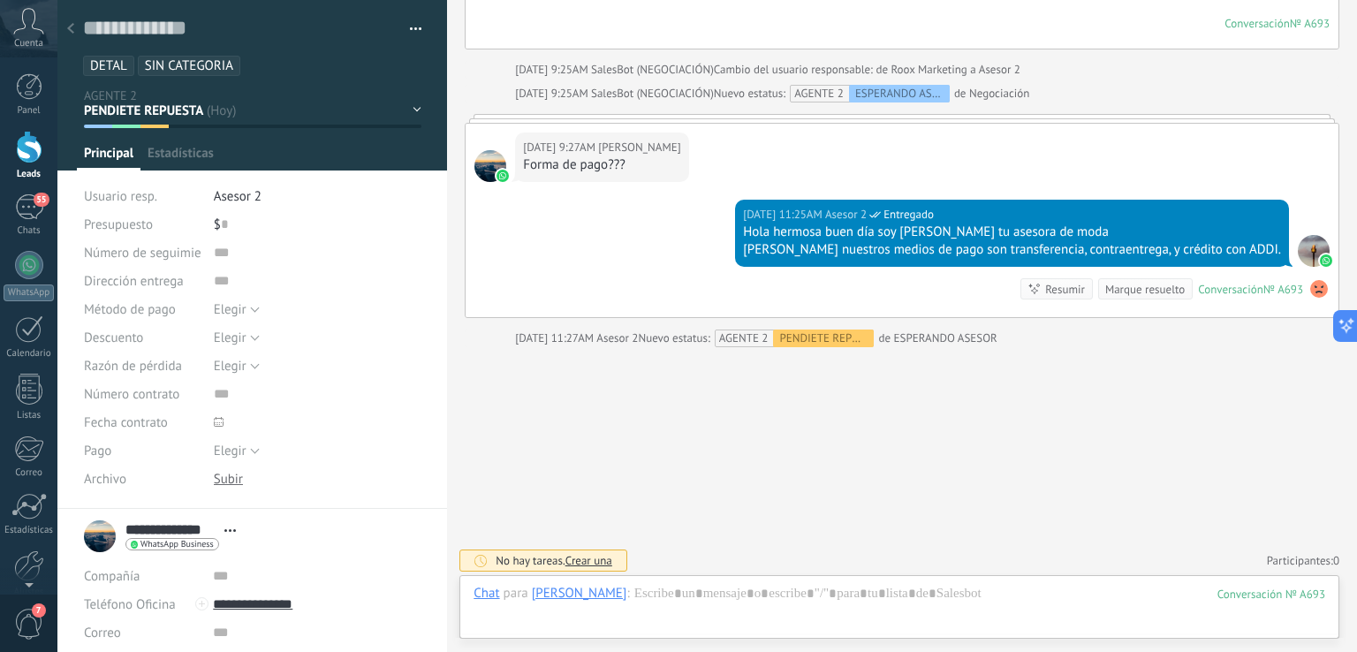
scroll to position [1660, 0]
click at [74, 29] on div at bounding box center [70, 29] width 25 height 34
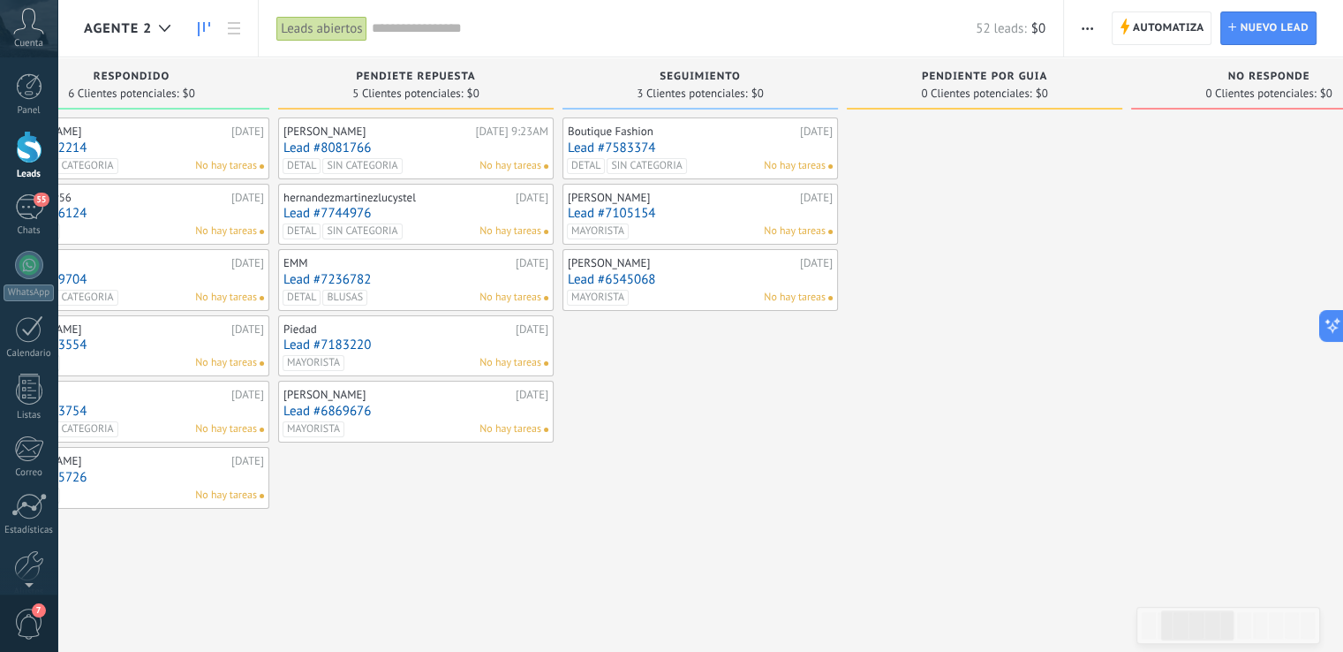
click at [424, 408] on link "Lead #6869676" at bounding box center [416, 411] width 265 height 15
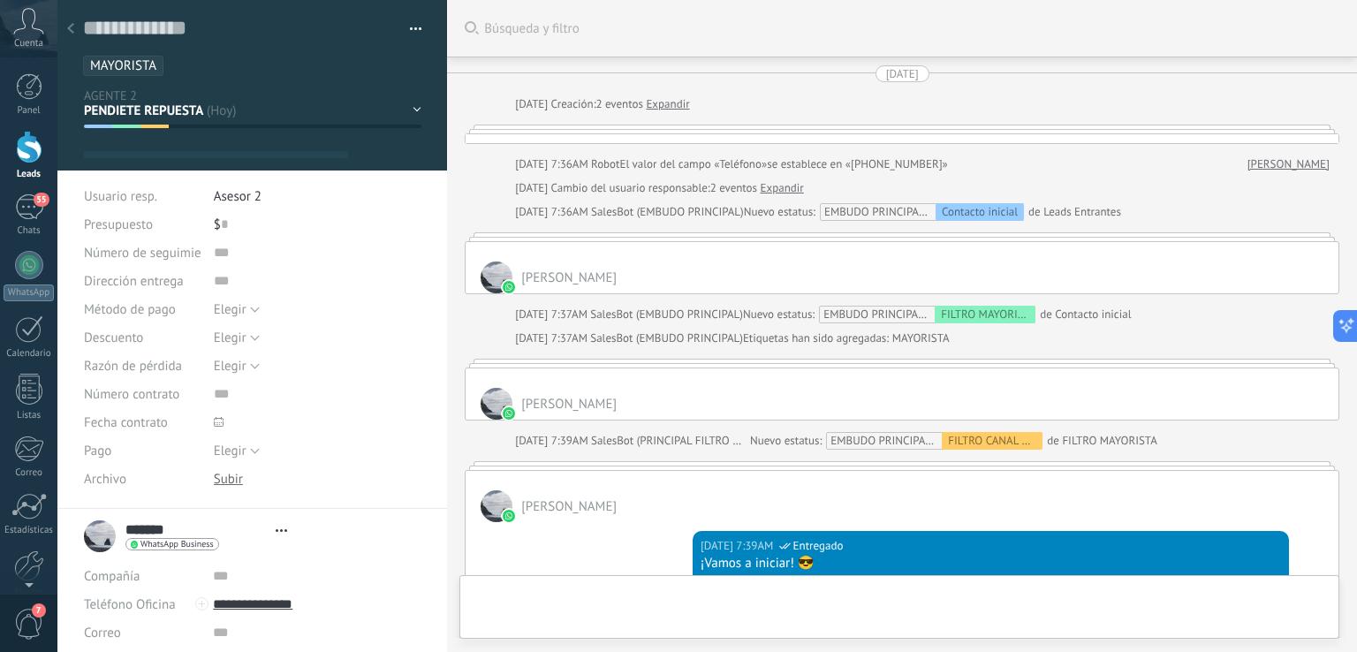
scroll to position [2362, 0]
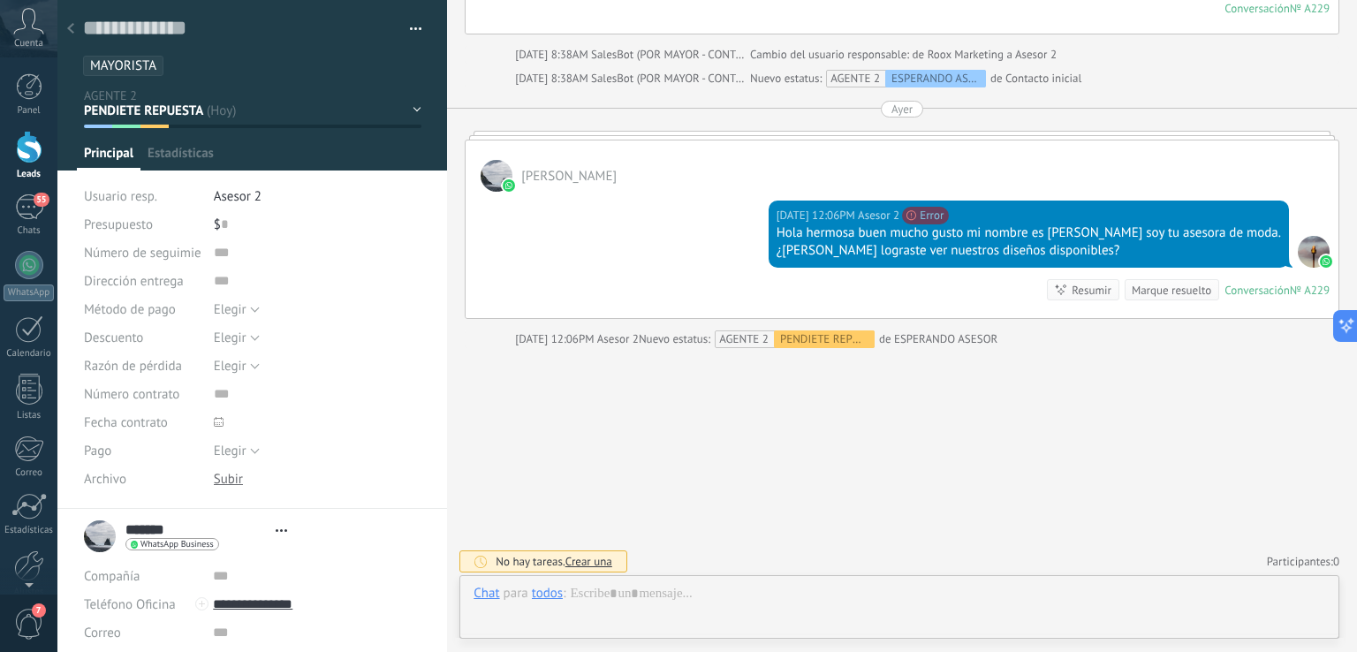
type textarea "**********"
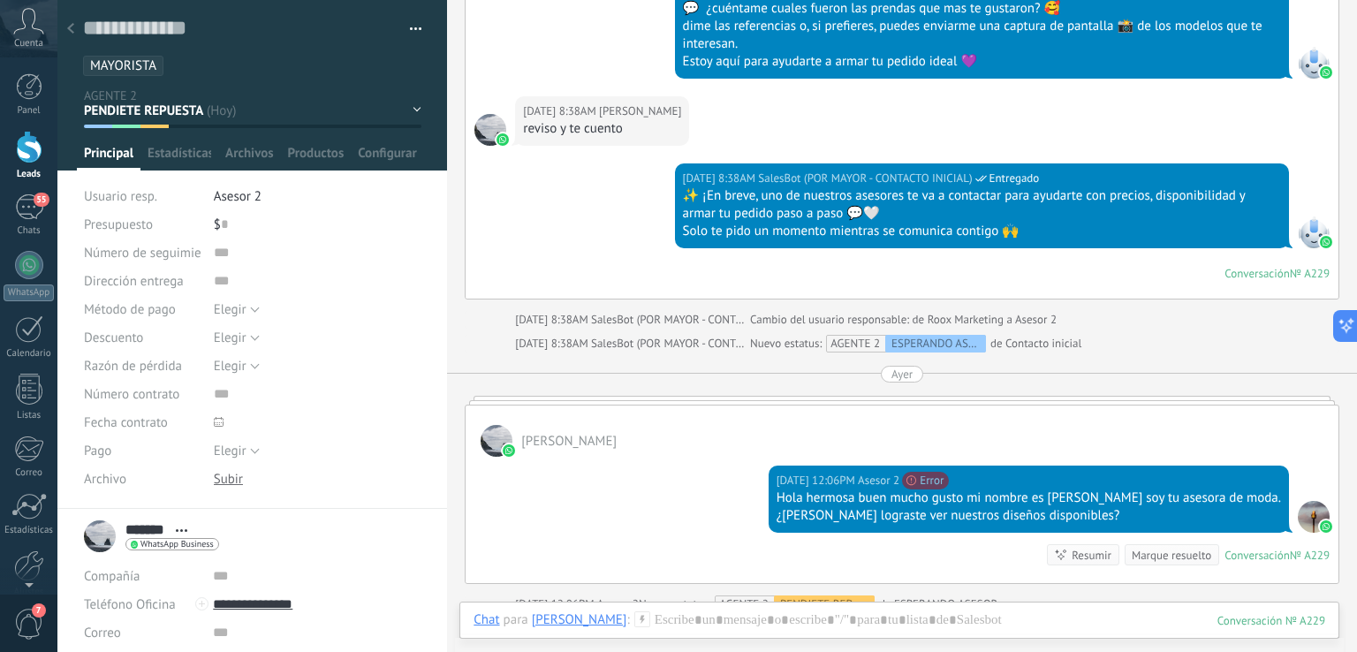
scroll to position [2273, 0]
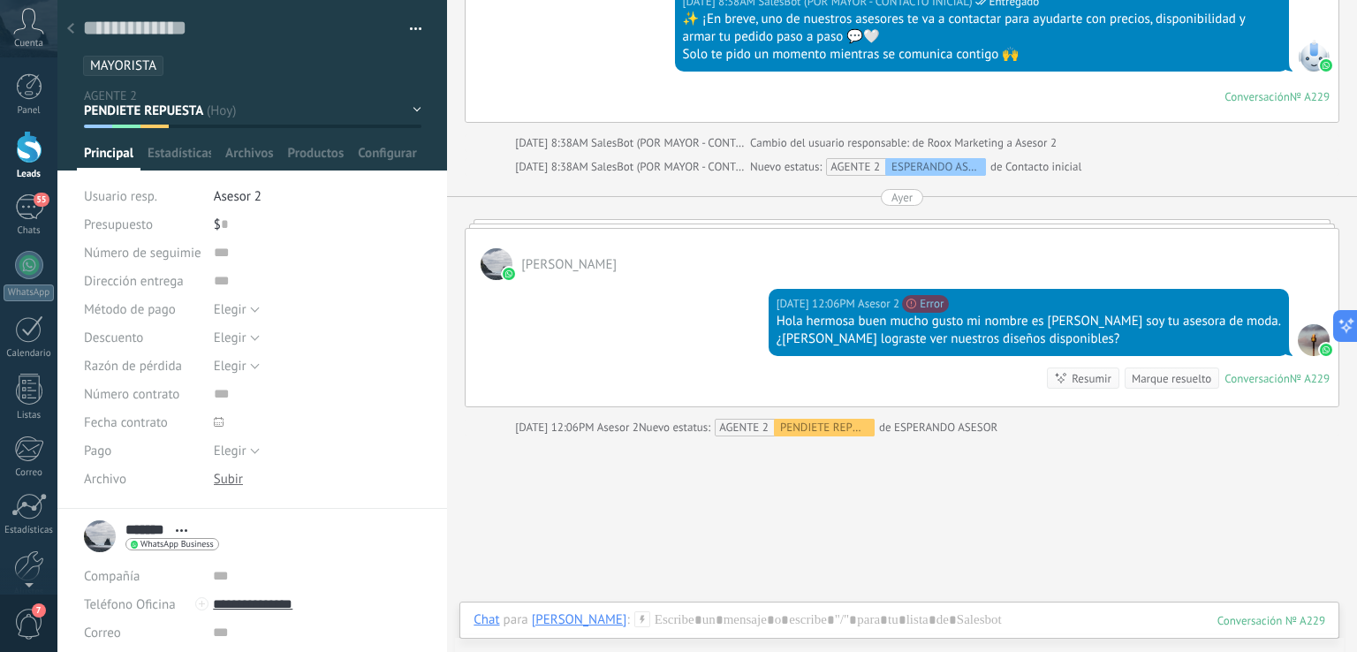
click at [707, 606] on div "Chat Correo Nota Tarea Chat para Marian️ : 229 Enviar Cancelar Rastrear clics e…" at bounding box center [899, 633] width 880 height 64
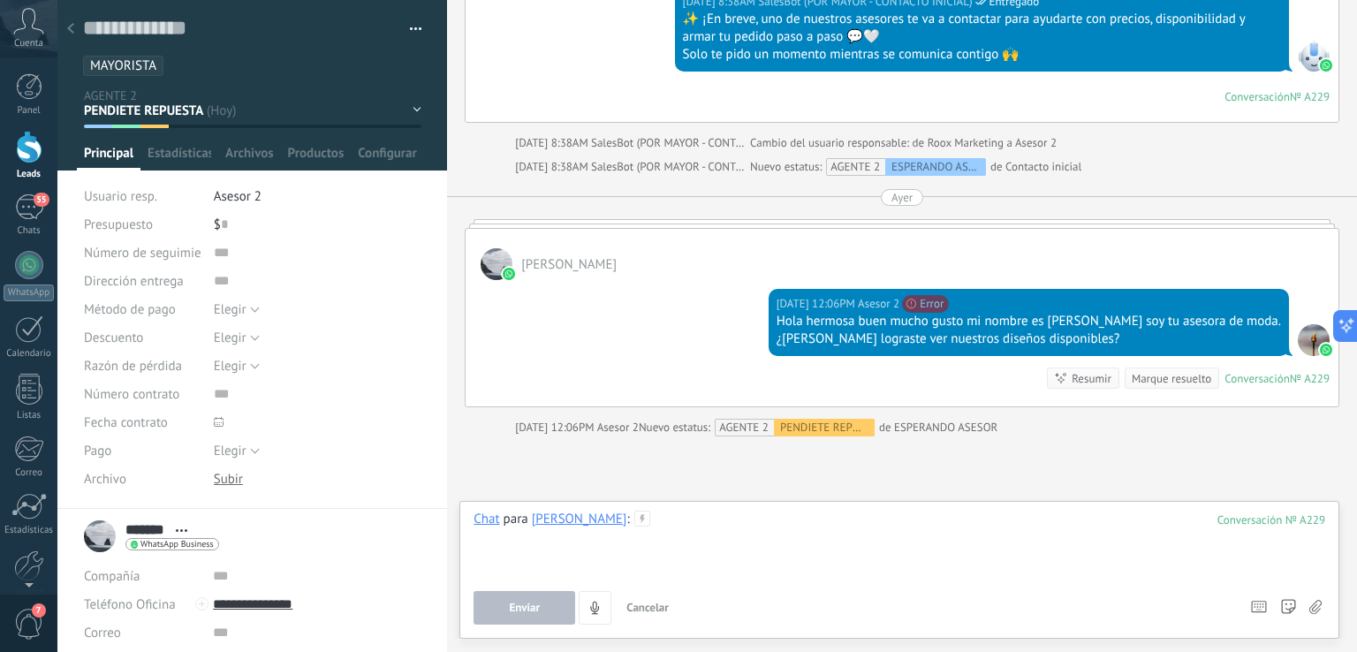
click at [689, 525] on div at bounding box center [898, 544] width 851 height 67
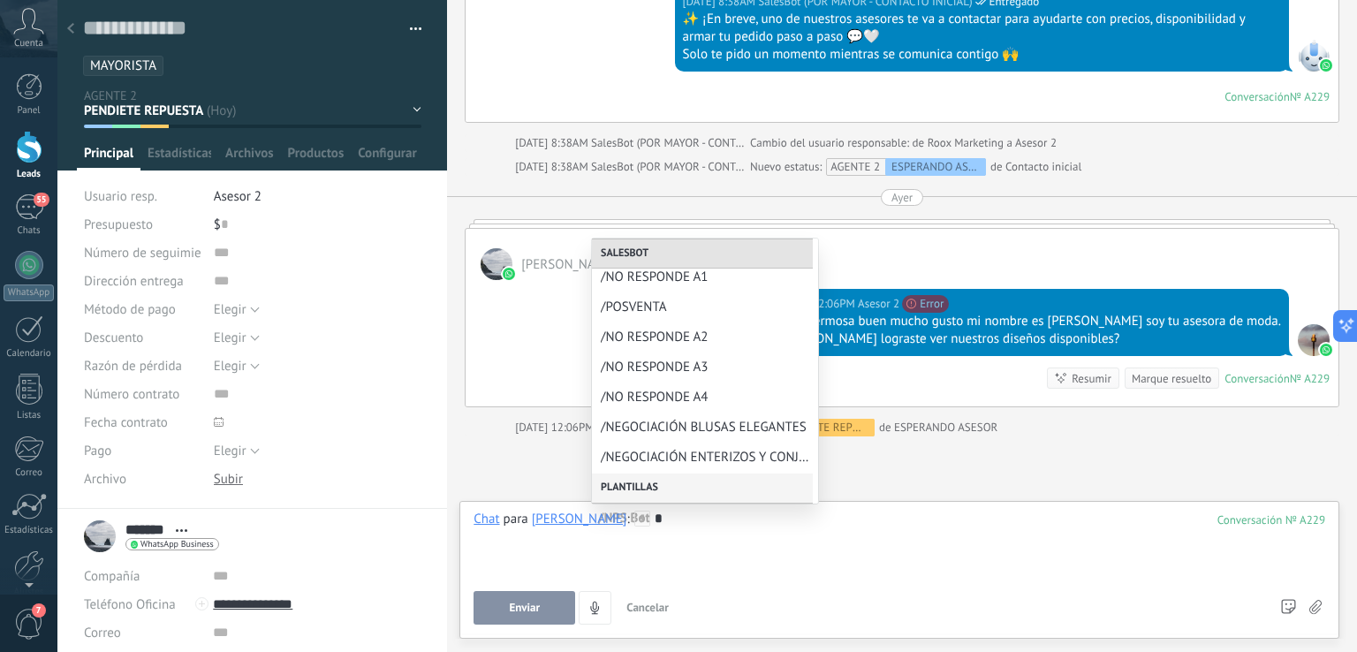
scroll to position [530, 0]
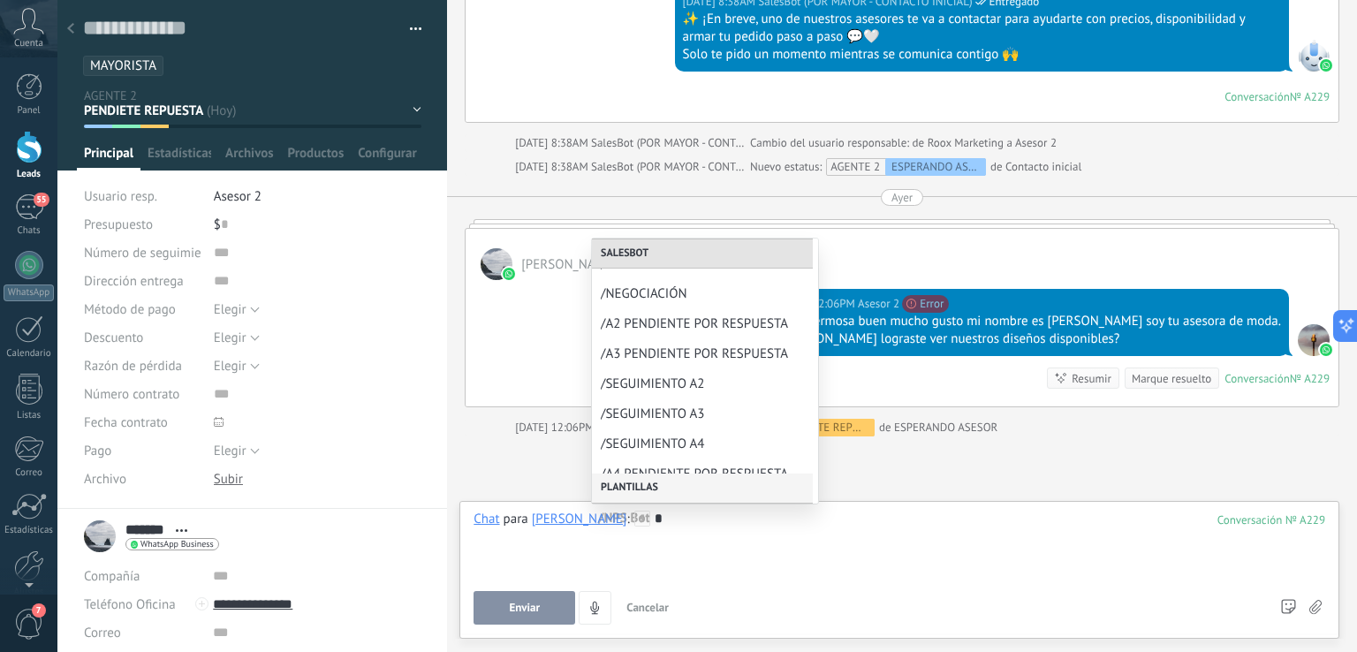
click at [677, 479] on div "Plantillas" at bounding box center [702, 488] width 221 height 30
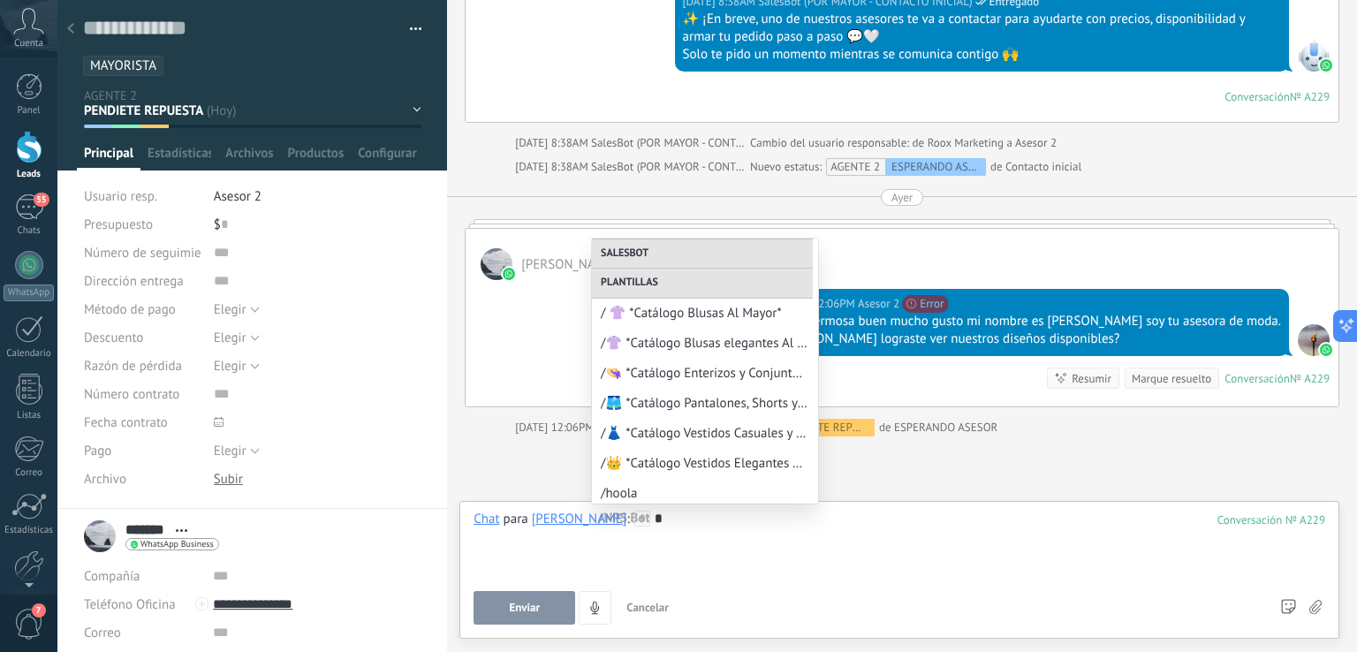
click at [699, 518] on div "*" at bounding box center [898, 544] width 851 height 67
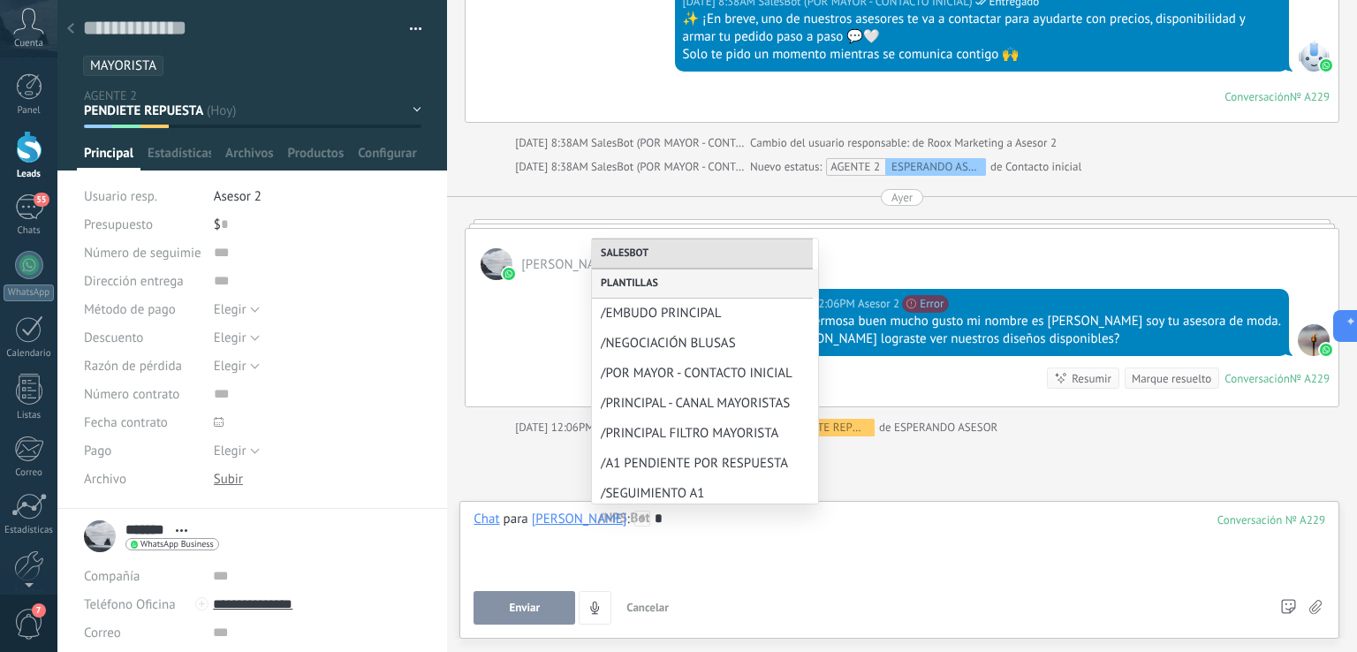
scroll to position [1116, 0]
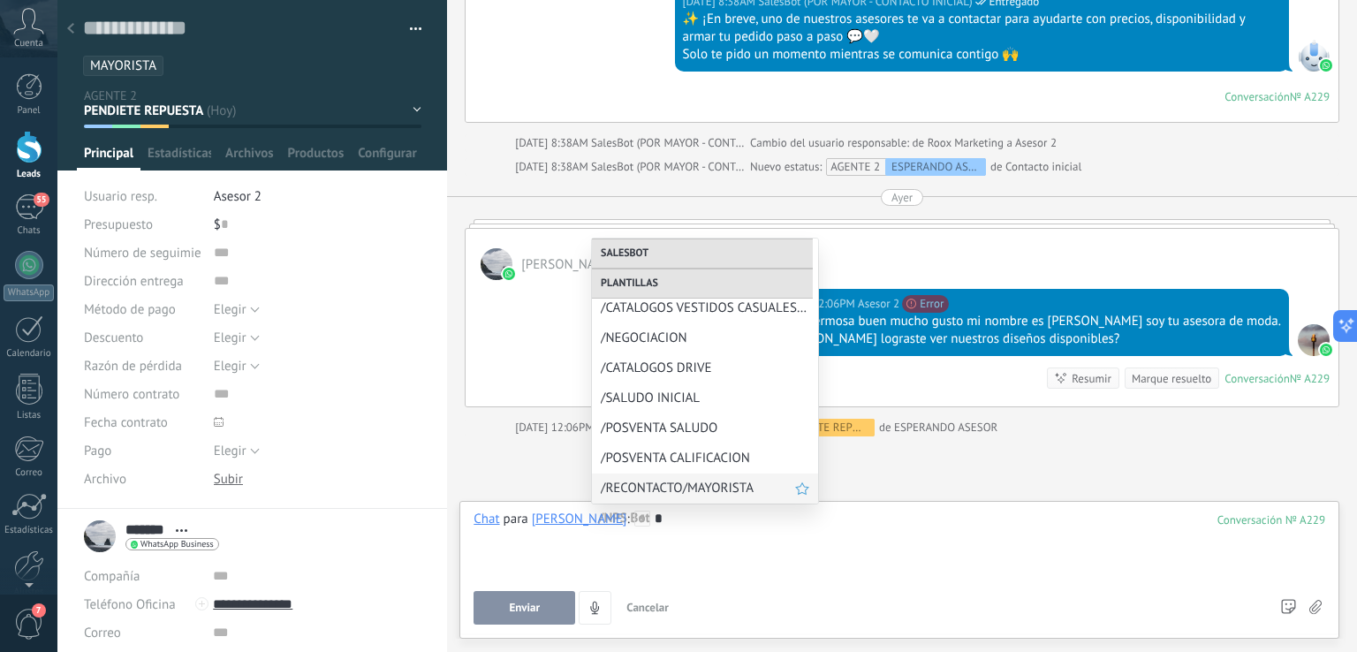
click at [707, 479] on div "/RECONTACTO/MAYORISTA" at bounding box center [705, 488] width 226 height 30
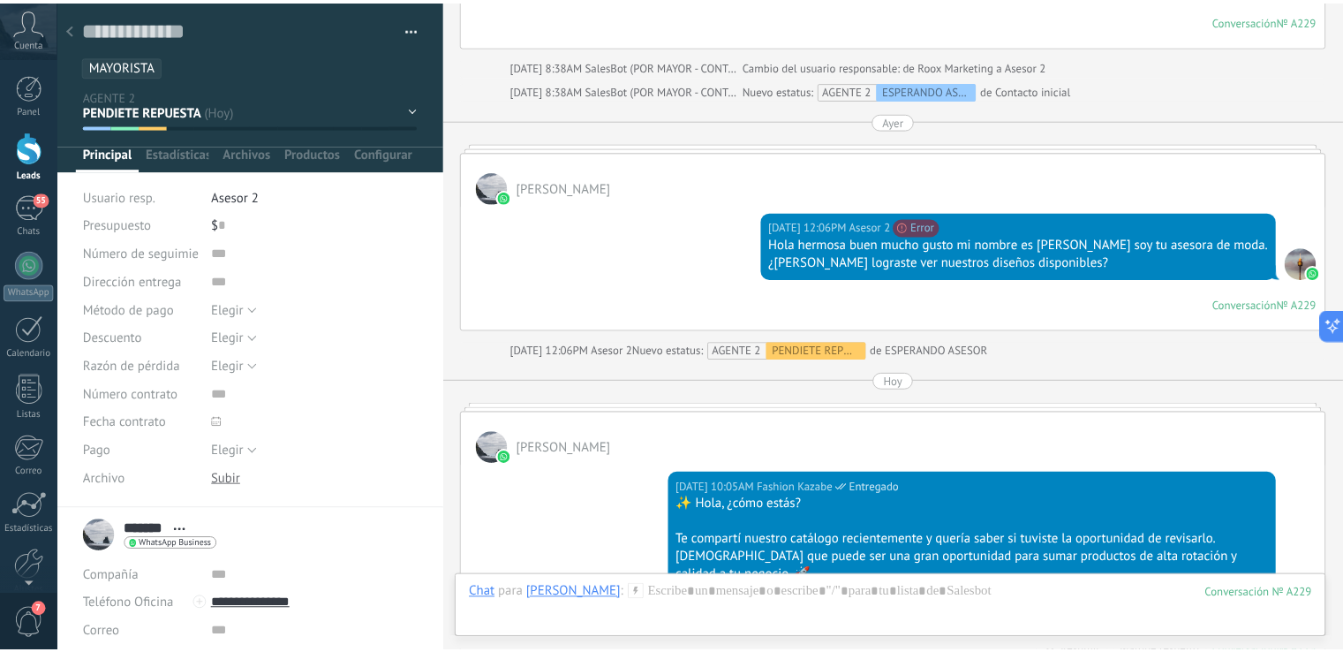
scroll to position [2681, 0]
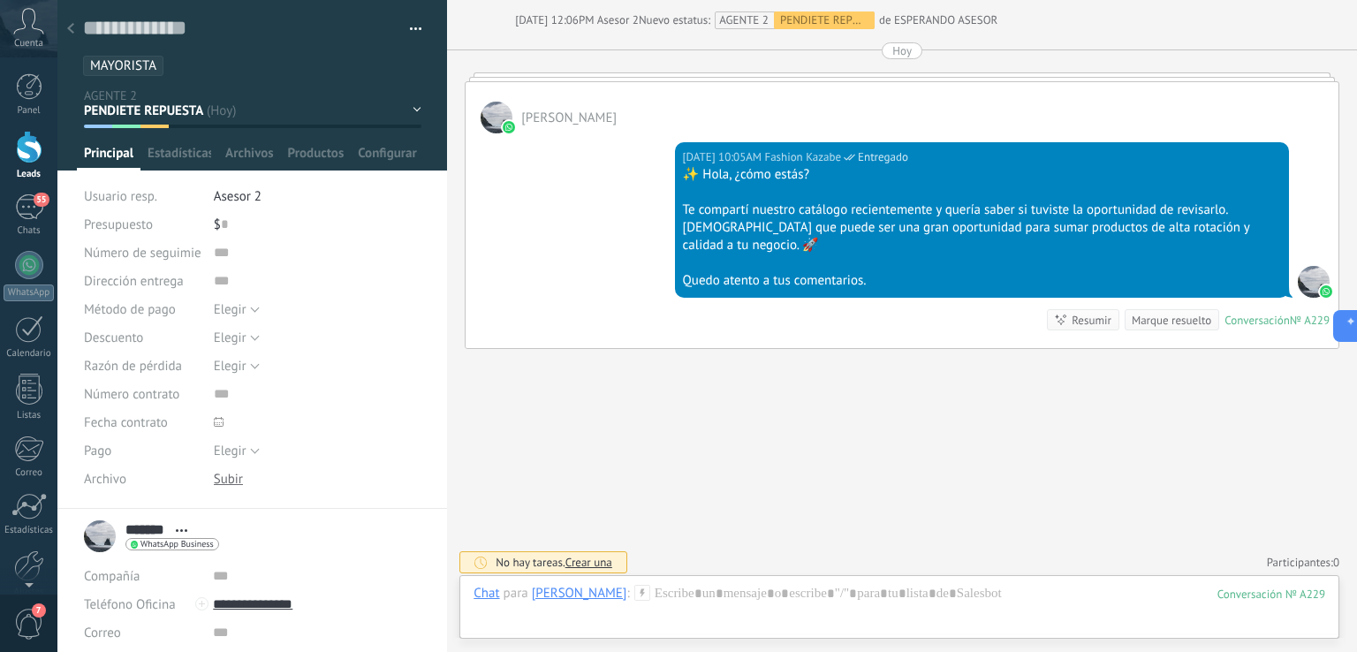
click at [62, 26] on div at bounding box center [70, 29] width 25 height 34
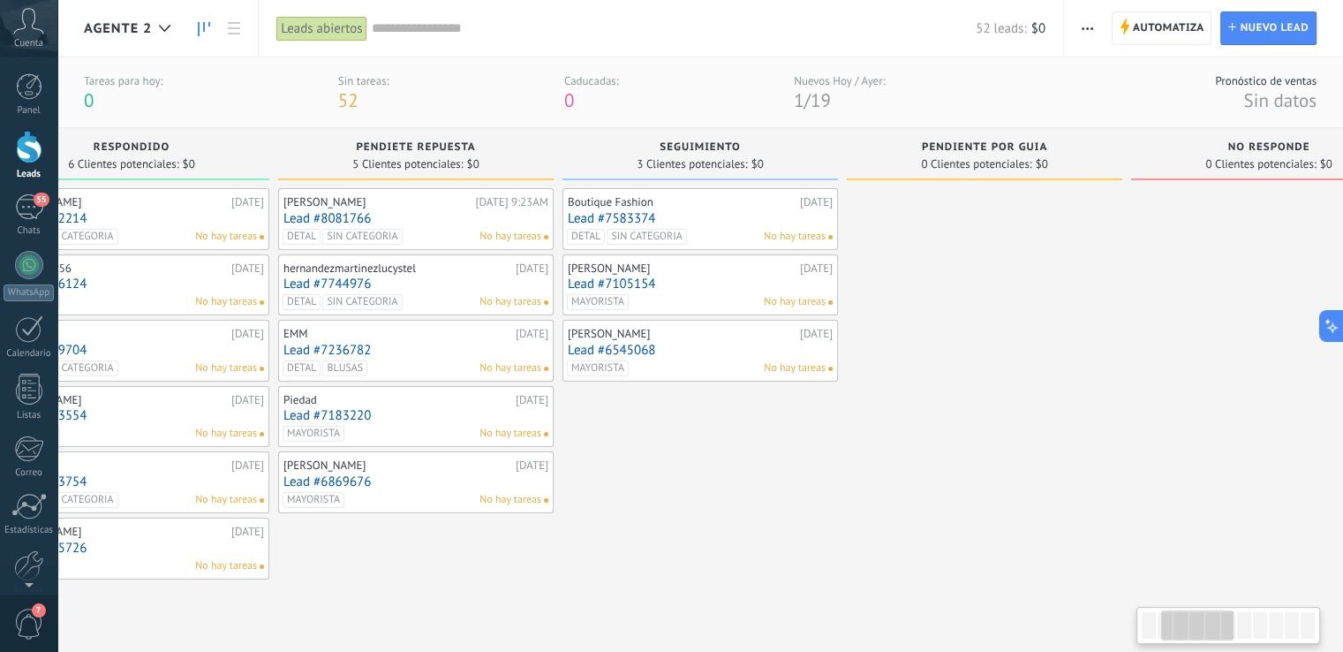
click at [460, 21] on input "text" at bounding box center [674, 28] width 605 height 19
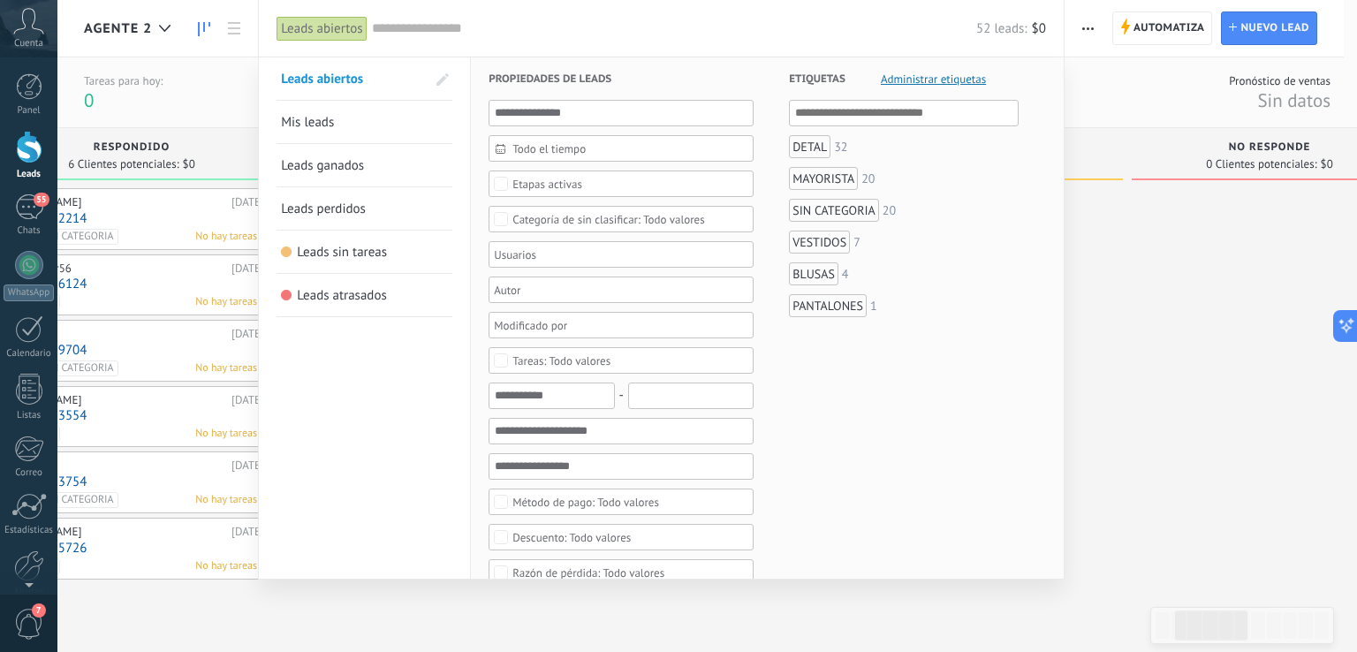
click at [813, 182] on div "MAYORISTA" at bounding box center [823, 178] width 69 height 23
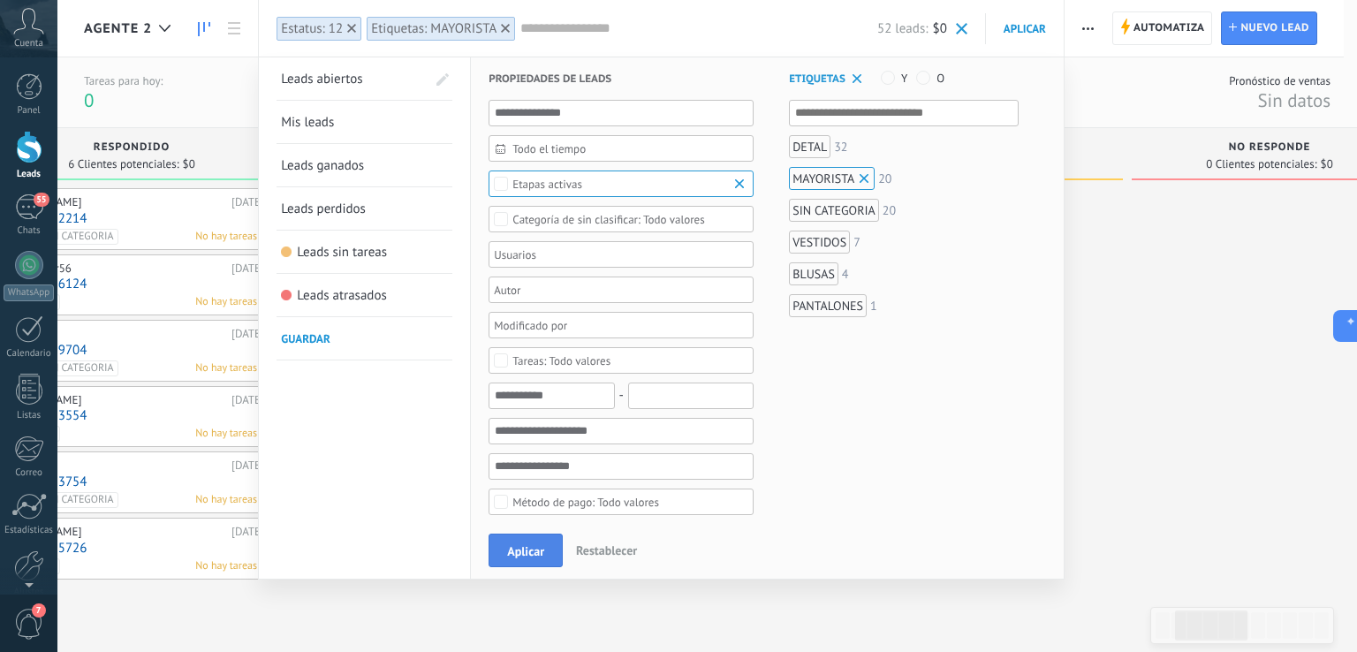
click at [533, 552] on span "Aplicar" at bounding box center [525, 551] width 37 height 12
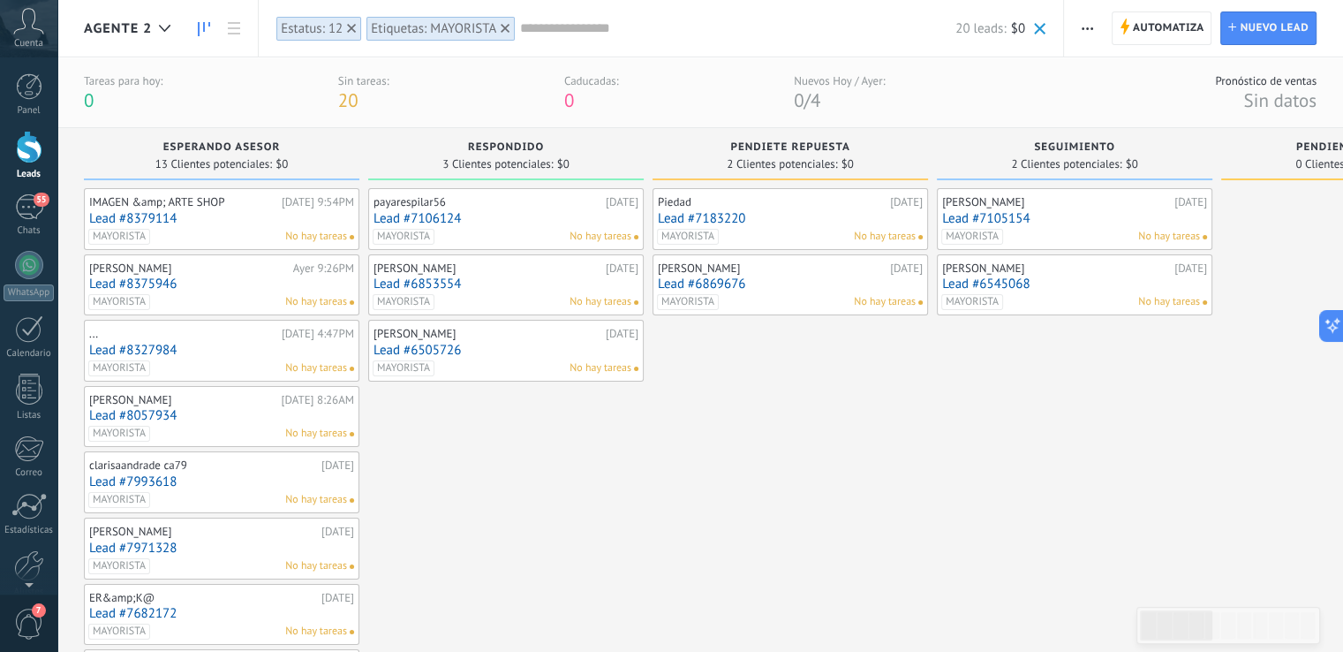
click at [641, 24] on input "text" at bounding box center [737, 28] width 435 height 19
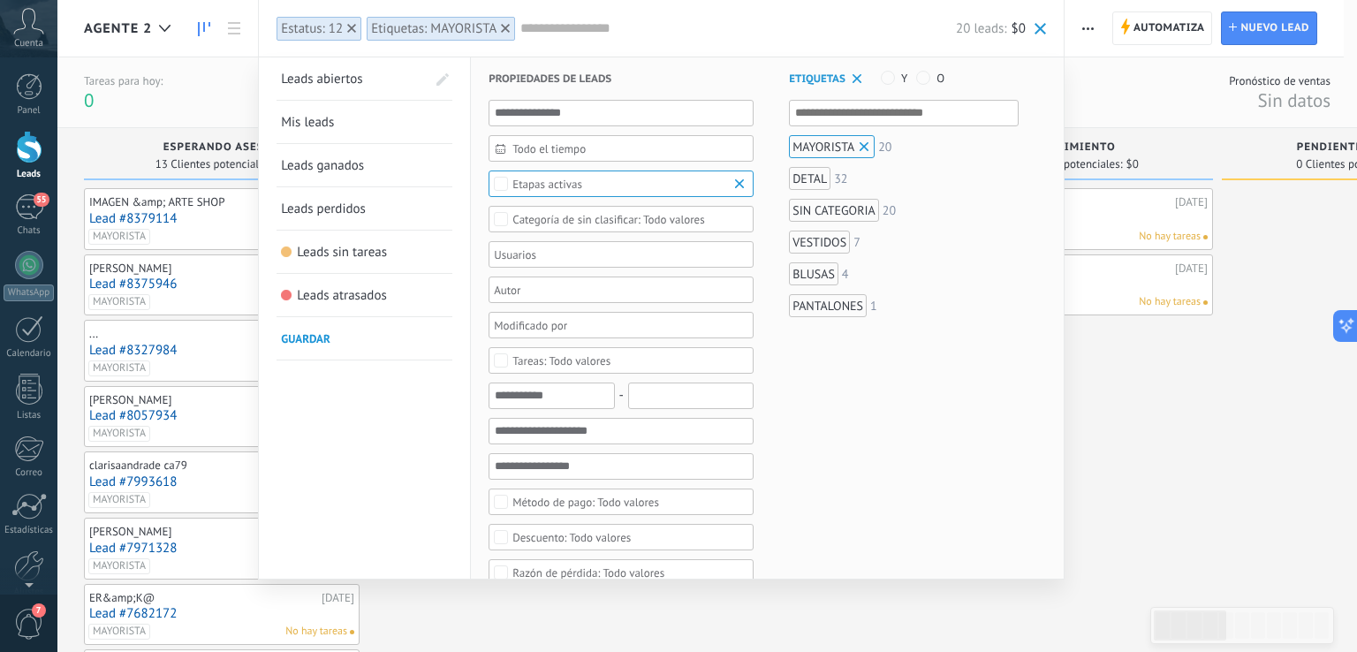
click at [851, 215] on div "SIN CATEGORIA" at bounding box center [834, 210] width 90 height 23
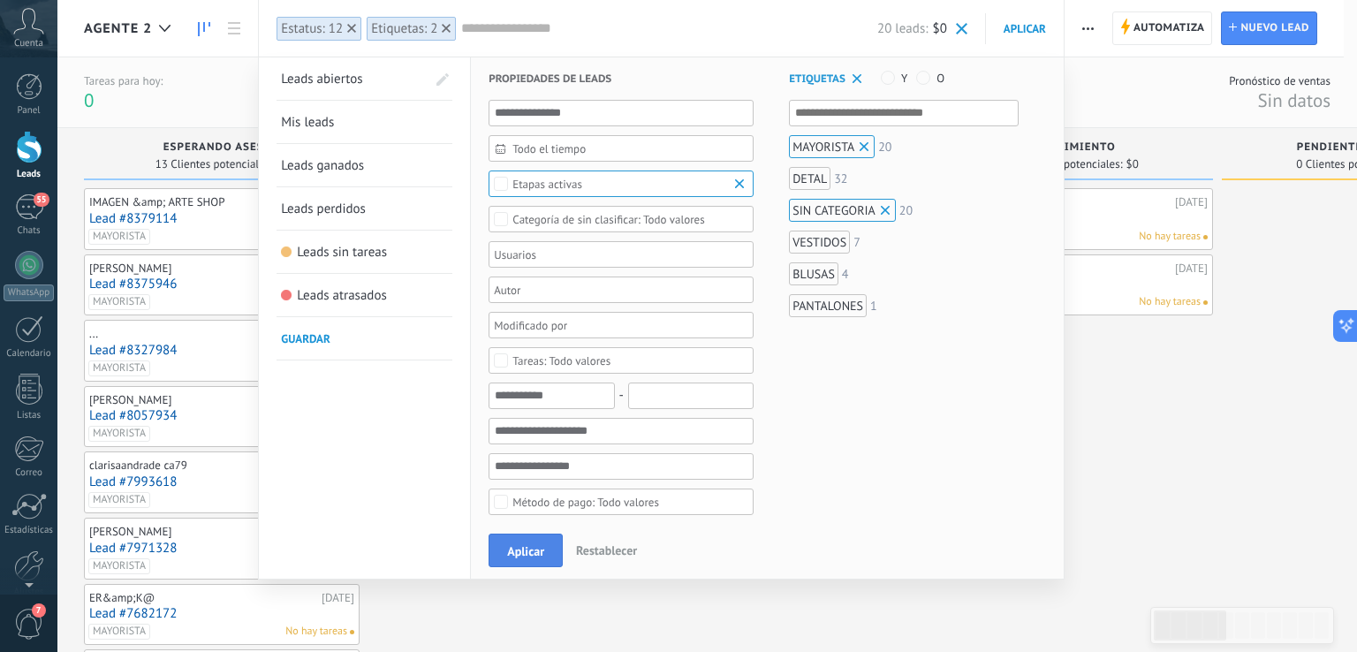
click at [530, 552] on span "Aplicar" at bounding box center [525, 551] width 37 height 12
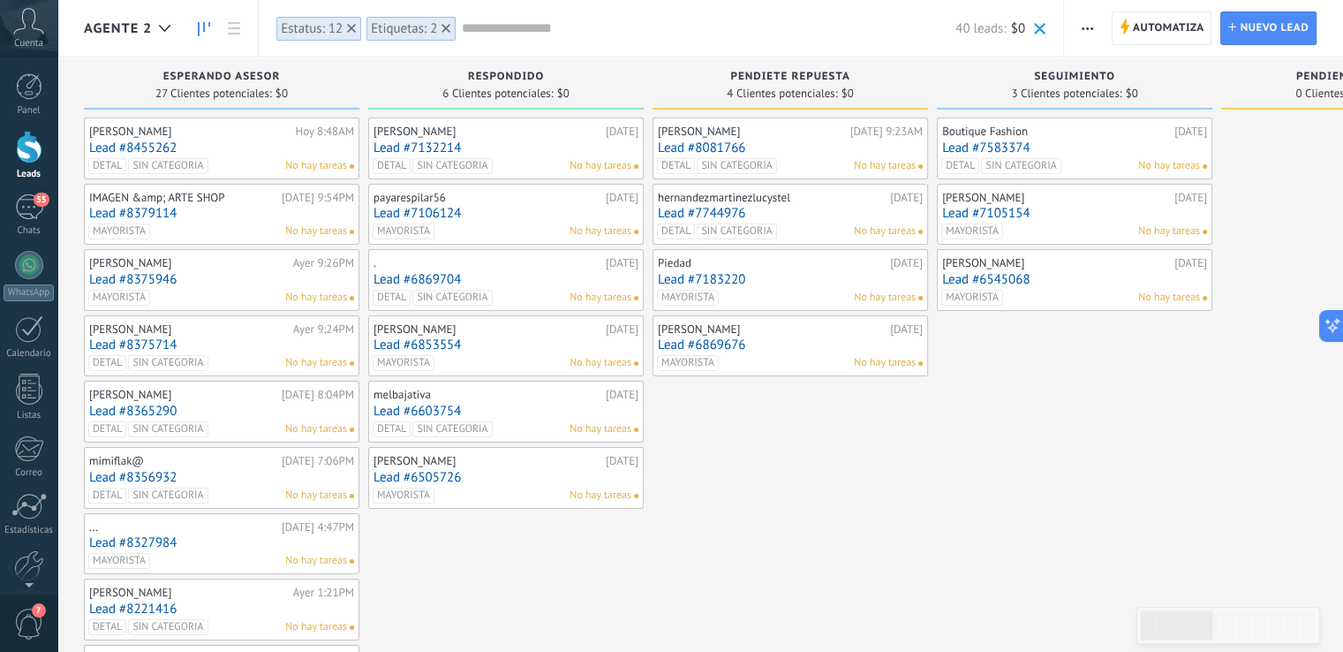
click at [330, 22] on div "Estatus: 12" at bounding box center [312, 28] width 62 height 17
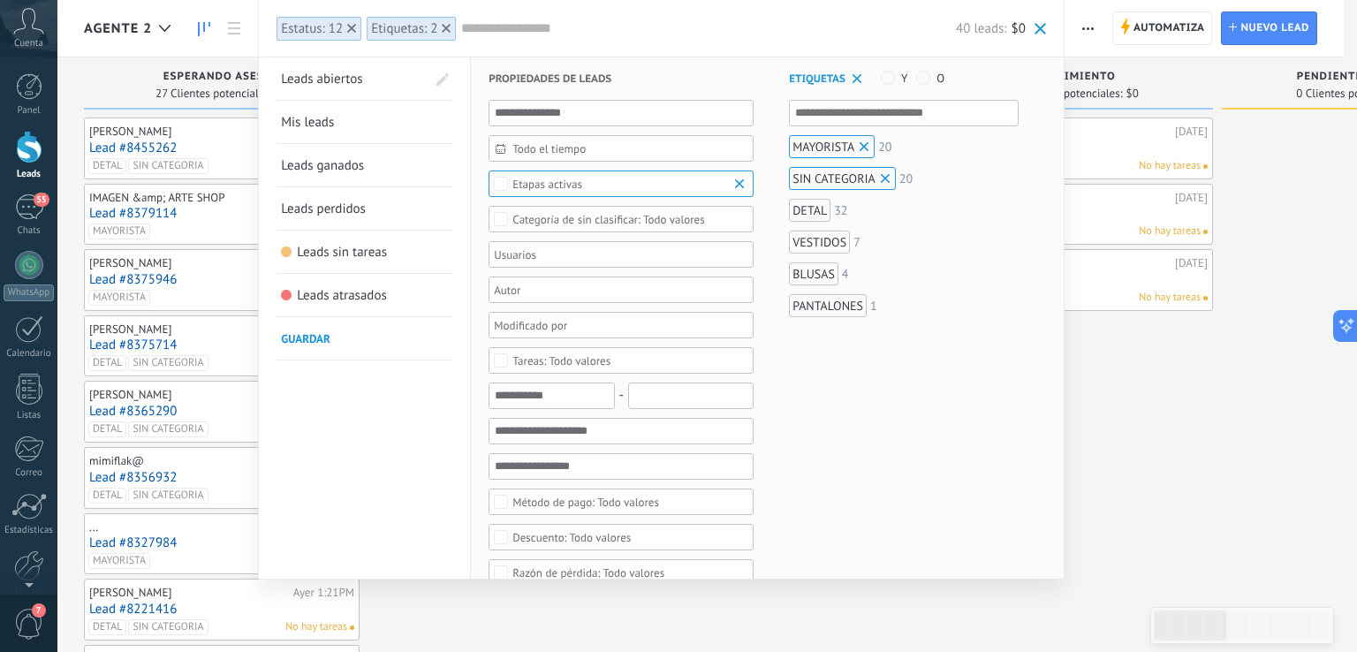
click at [353, 27] on icon at bounding box center [351, 28] width 9 height 9
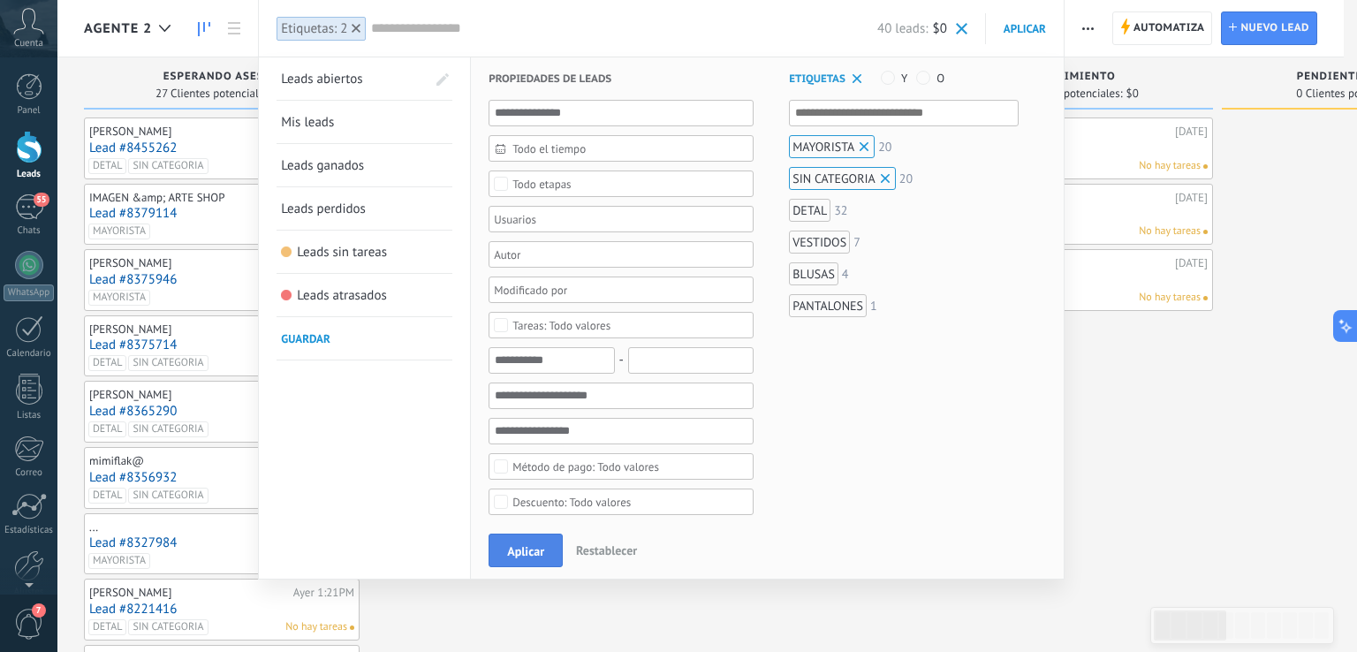
click at [518, 551] on span "Aplicar" at bounding box center [525, 551] width 37 height 12
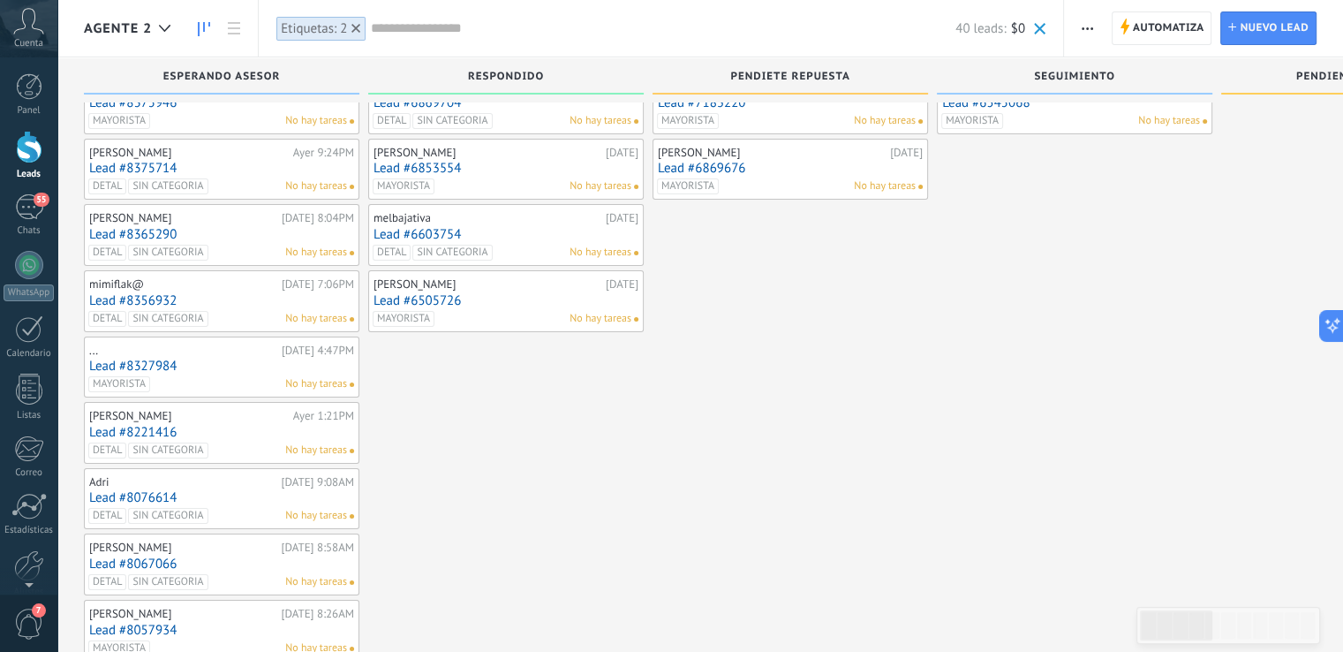
scroll to position [353, 0]
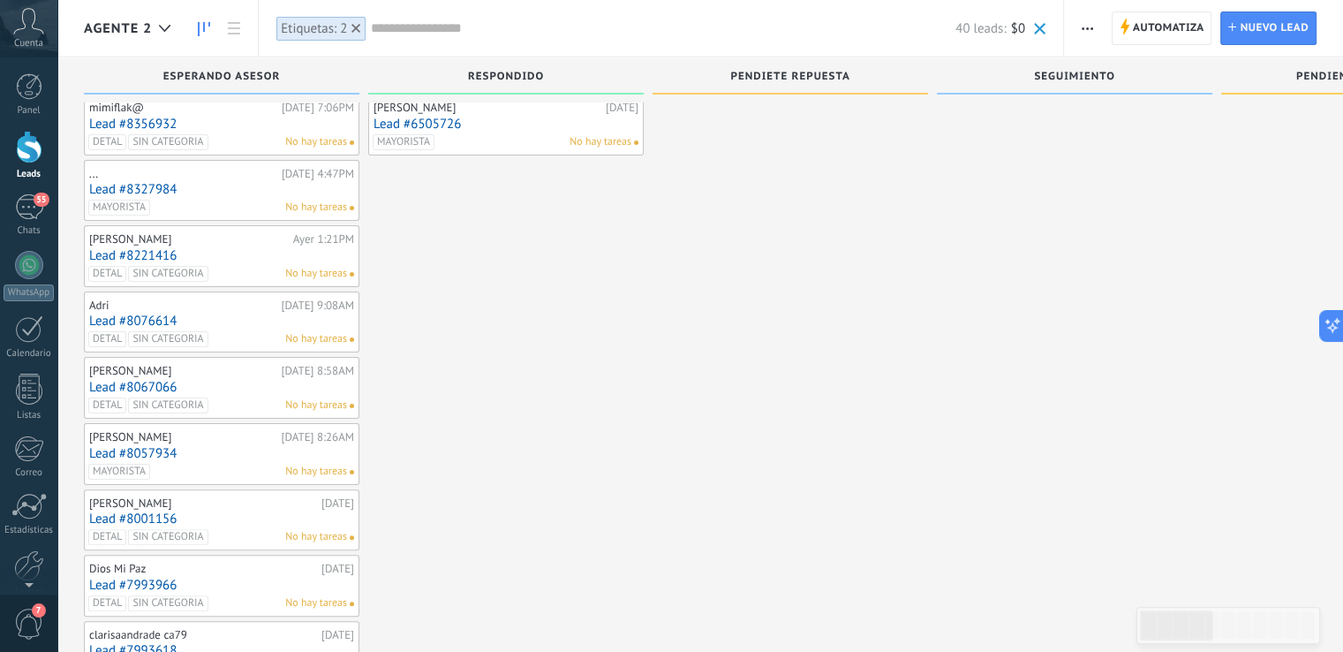
click at [355, 27] on use at bounding box center [356, 28] width 9 height 9
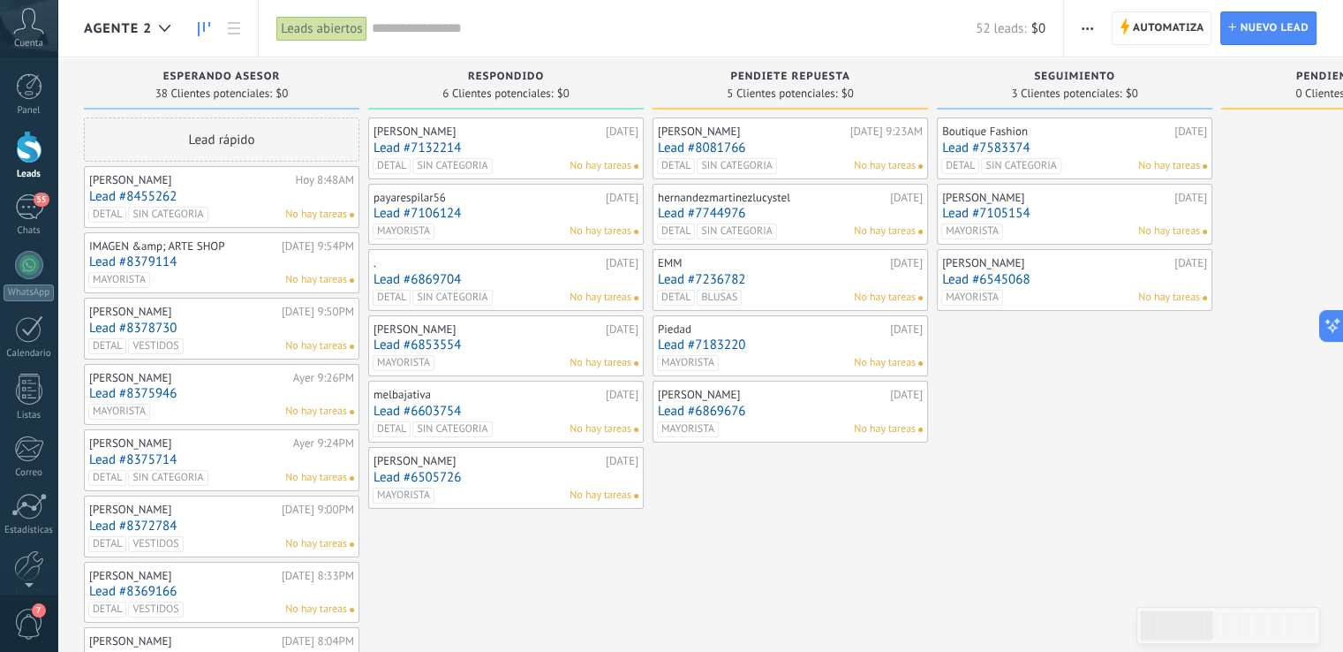
click at [858, 26] on input "text" at bounding box center [674, 28] width 605 height 19
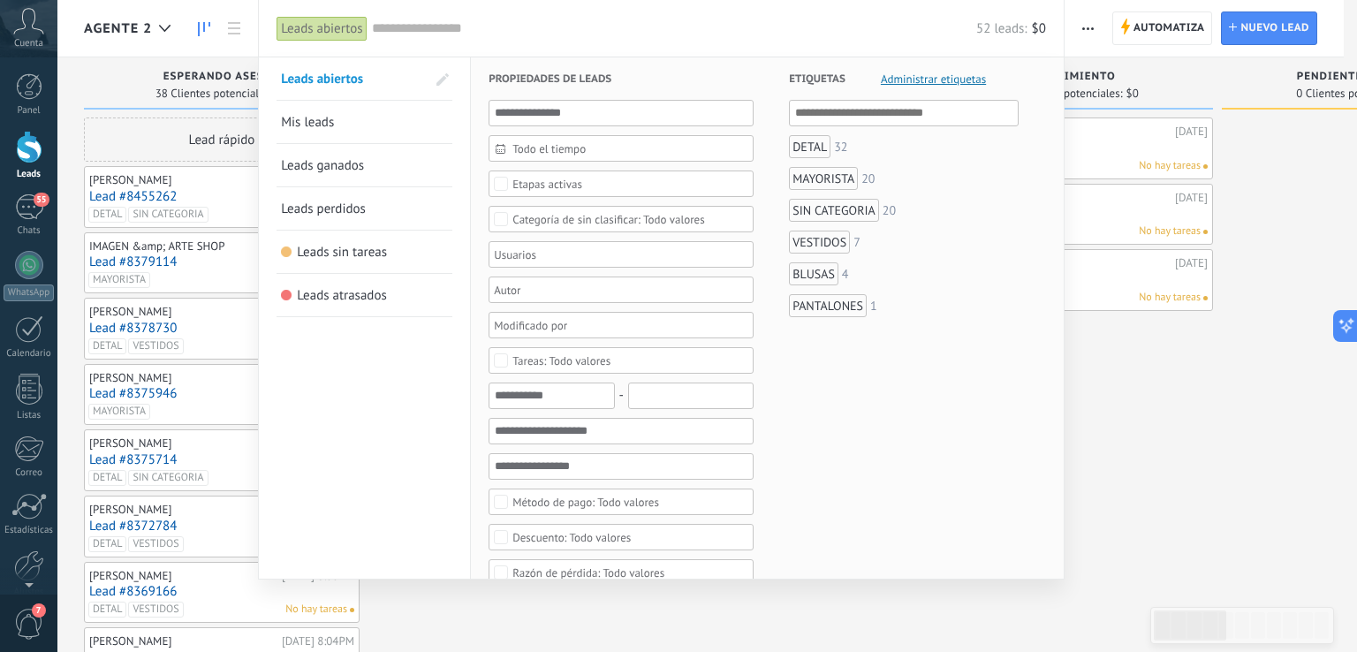
click at [843, 210] on div "SIN CATEGORIA" at bounding box center [834, 210] width 90 height 23
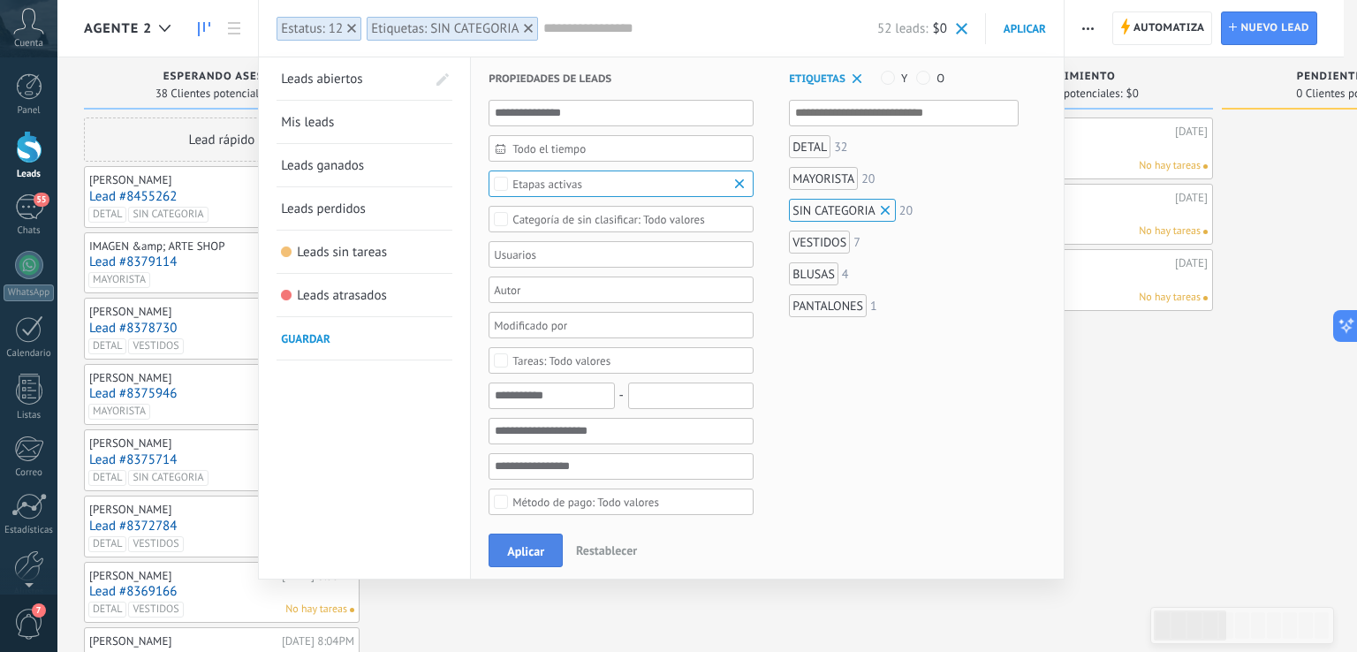
click at [544, 543] on button "Aplicar" at bounding box center [525, 550] width 74 height 34
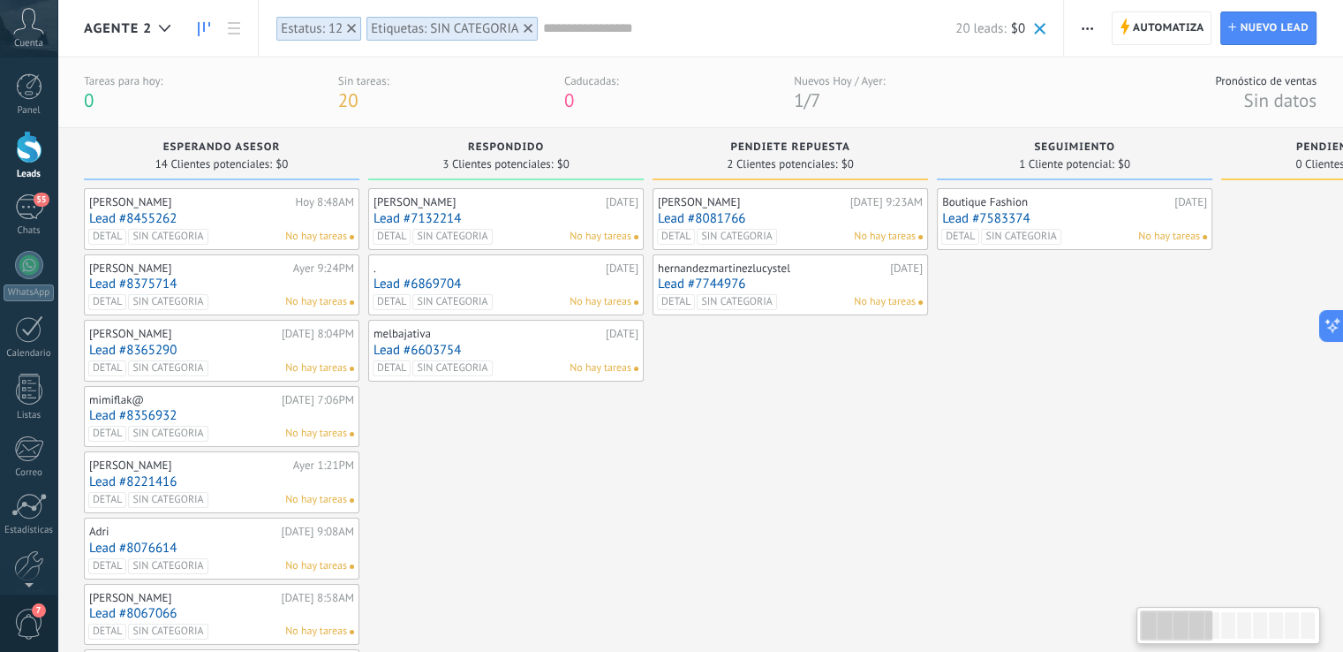
click at [524, 27] on icon at bounding box center [528, 28] width 9 height 9
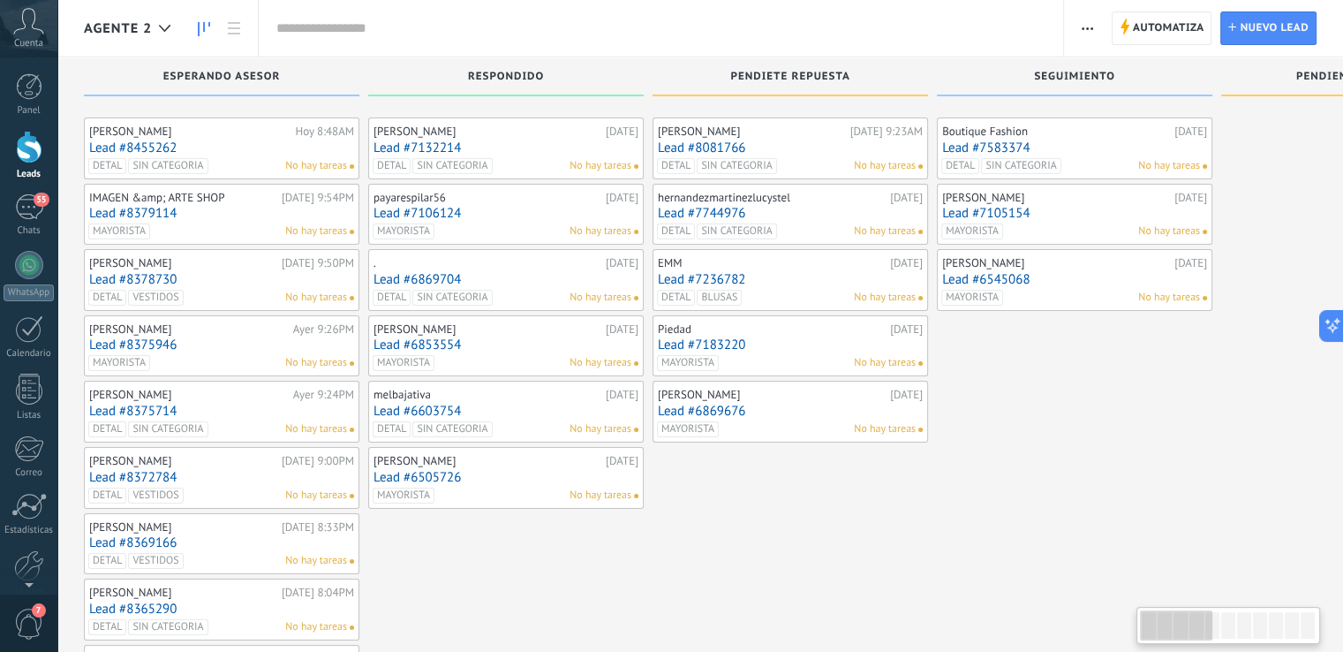
click at [431, 28] on input "text" at bounding box center [660, 28] width 769 height 19
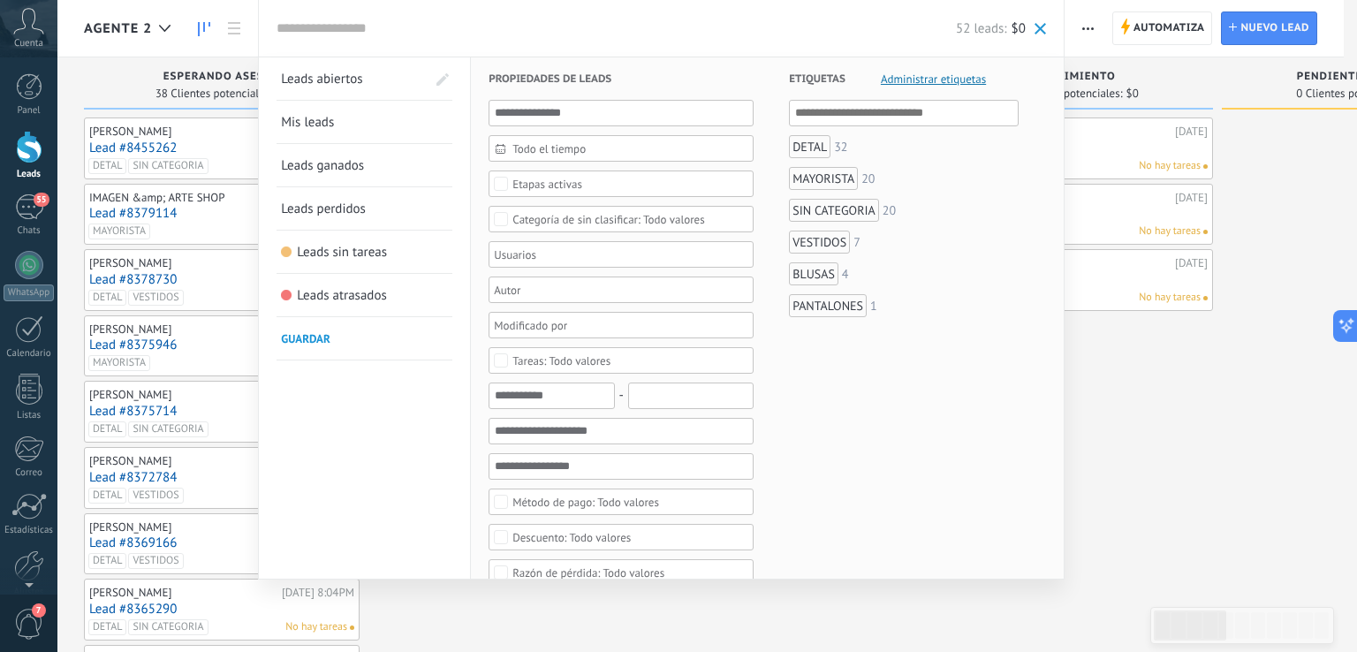
click at [805, 146] on div "DETAL" at bounding box center [810, 146] width 42 height 23
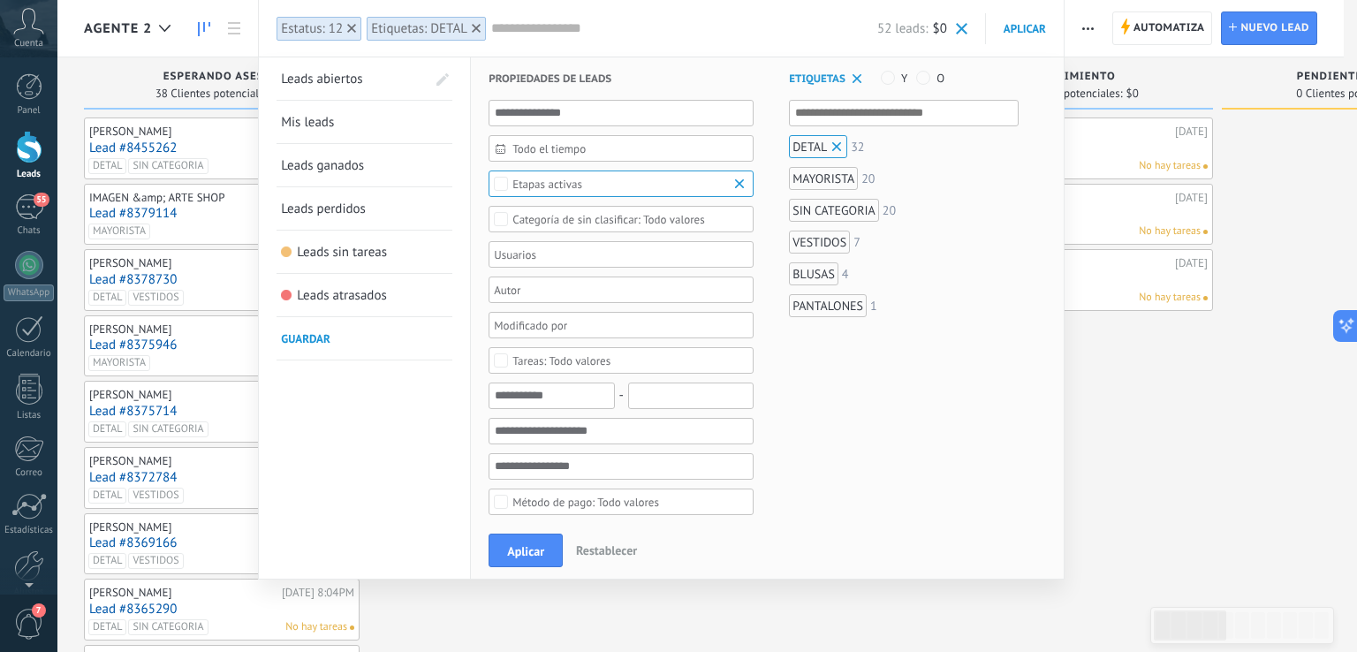
click at [822, 243] on div "VESTIDOS" at bounding box center [819, 242] width 61 height 23
click at [533, 551] on span "Aplicar" at bounding box center [525, 551] width 37 height 12
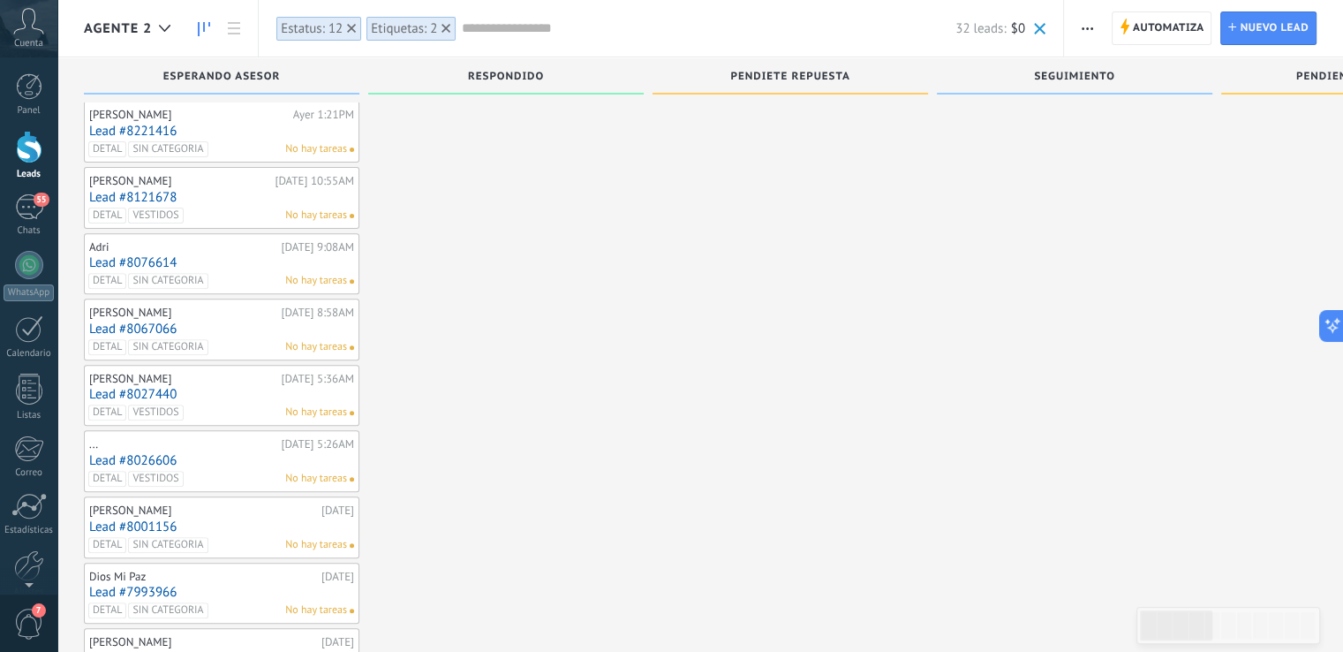
scroll to position [636, 0]
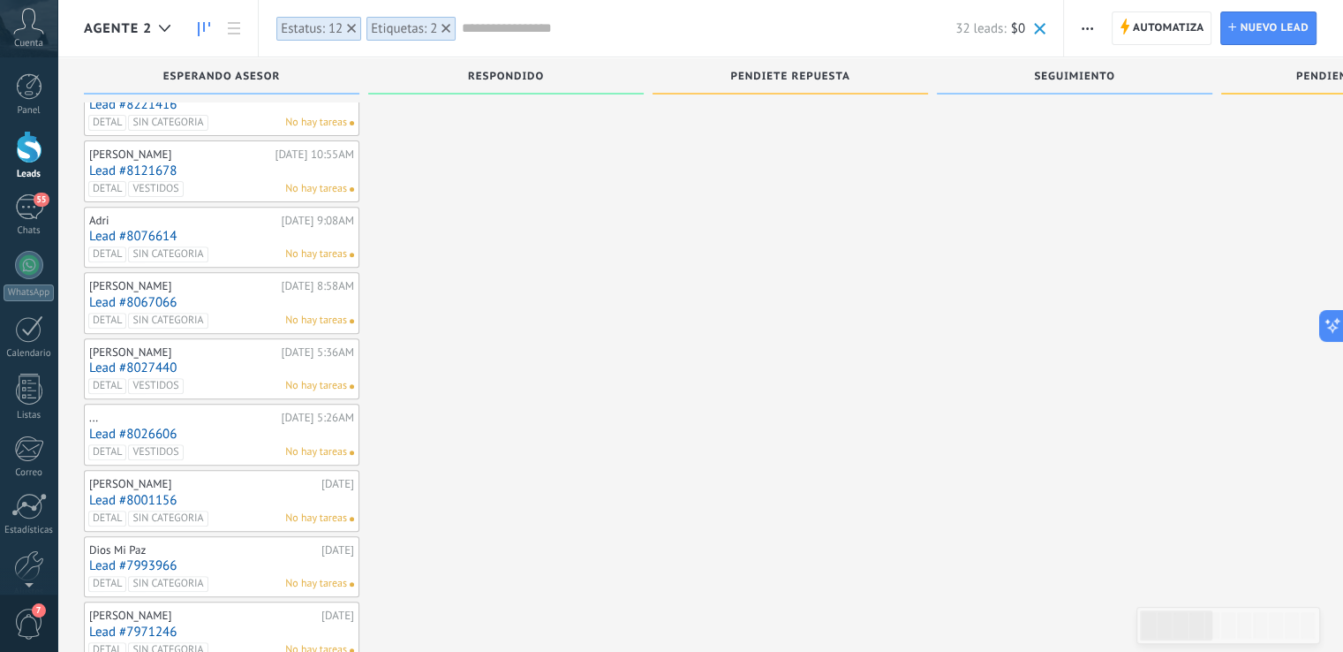
click at [442, 29] on icon at bounding box center [446, 28] width 9 height 9
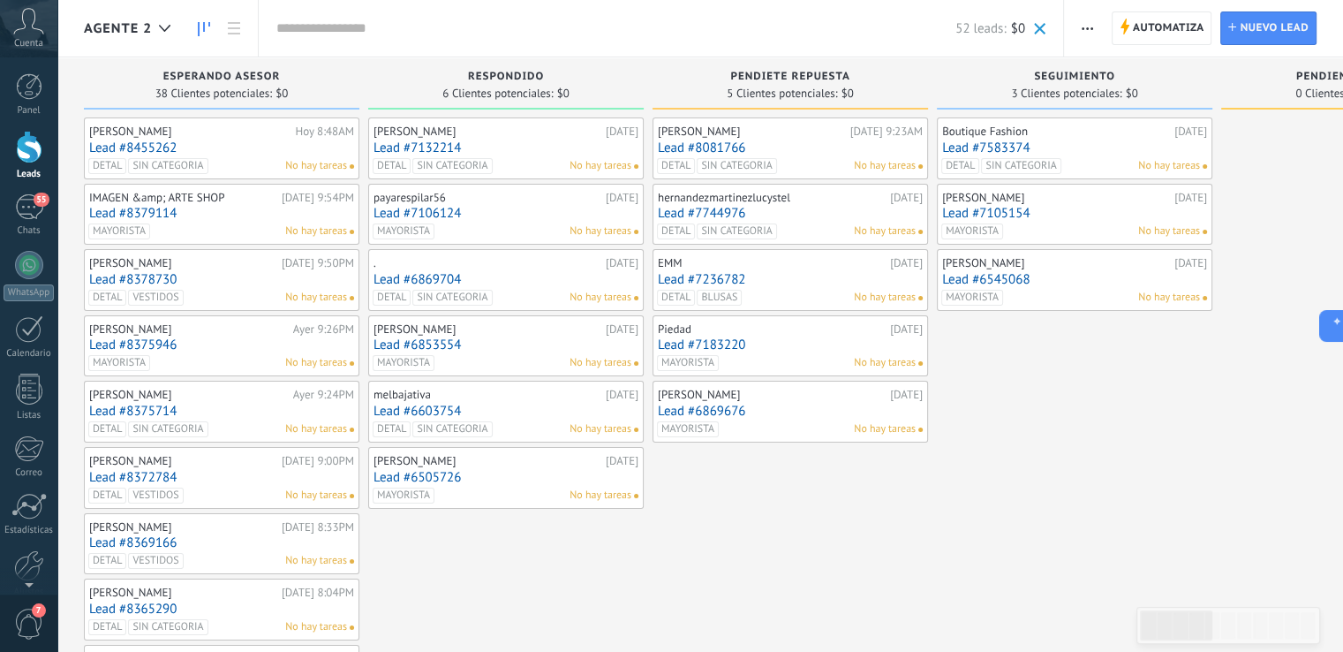
click at [363, 34] on input "text" at bounding box center [615, 28] width 679 height 19
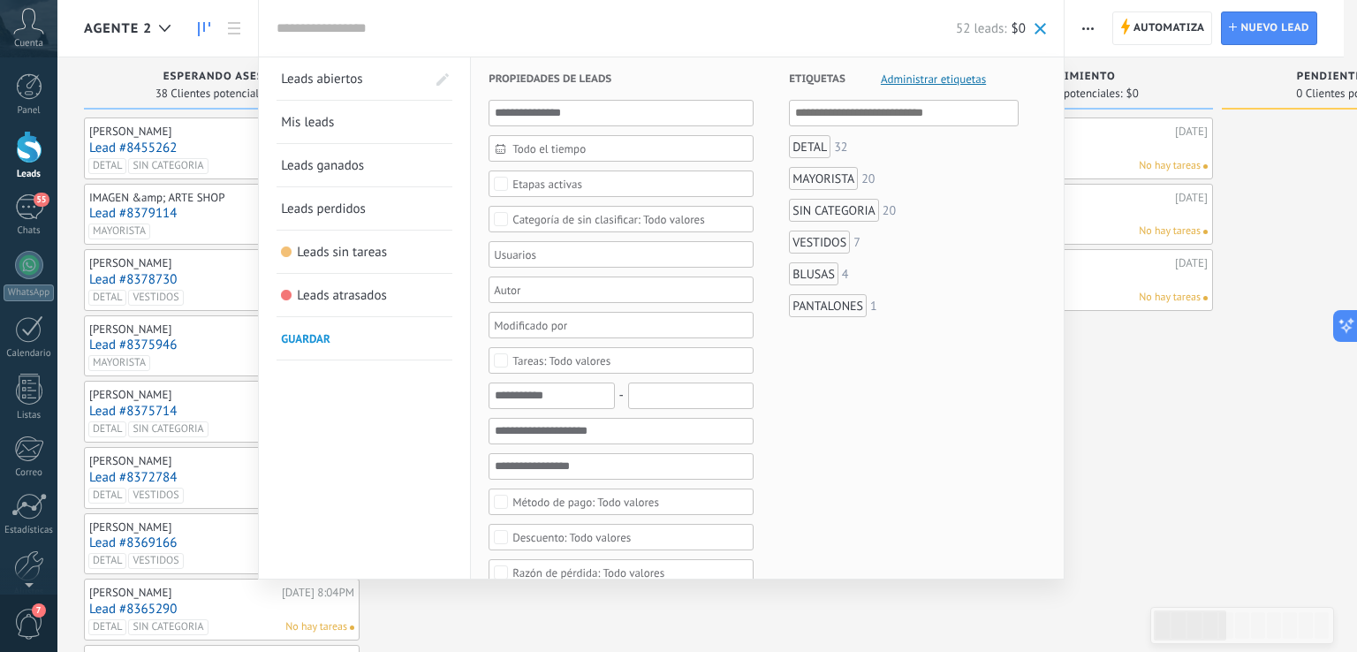
click at [1134, 352] on div at bounding box center [678, 326] width 1357 height 652
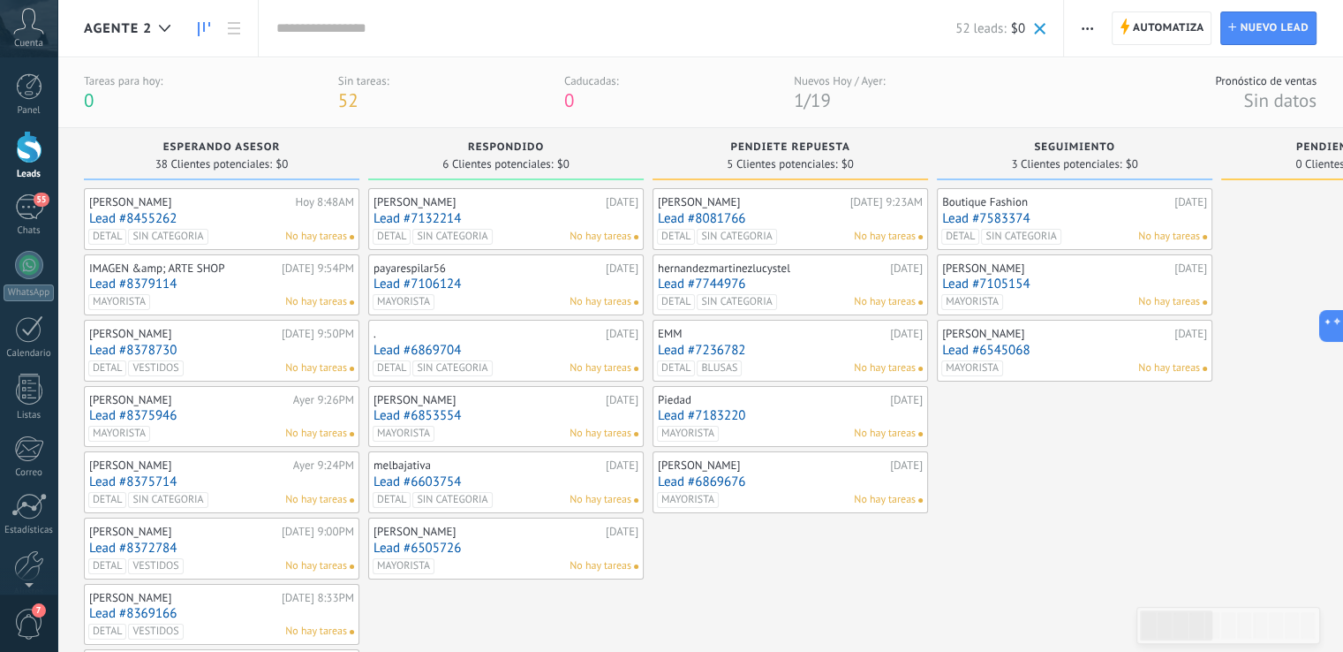
click at [774, 34] on input "text" at bounding box center [615, 28] width 679 height 19
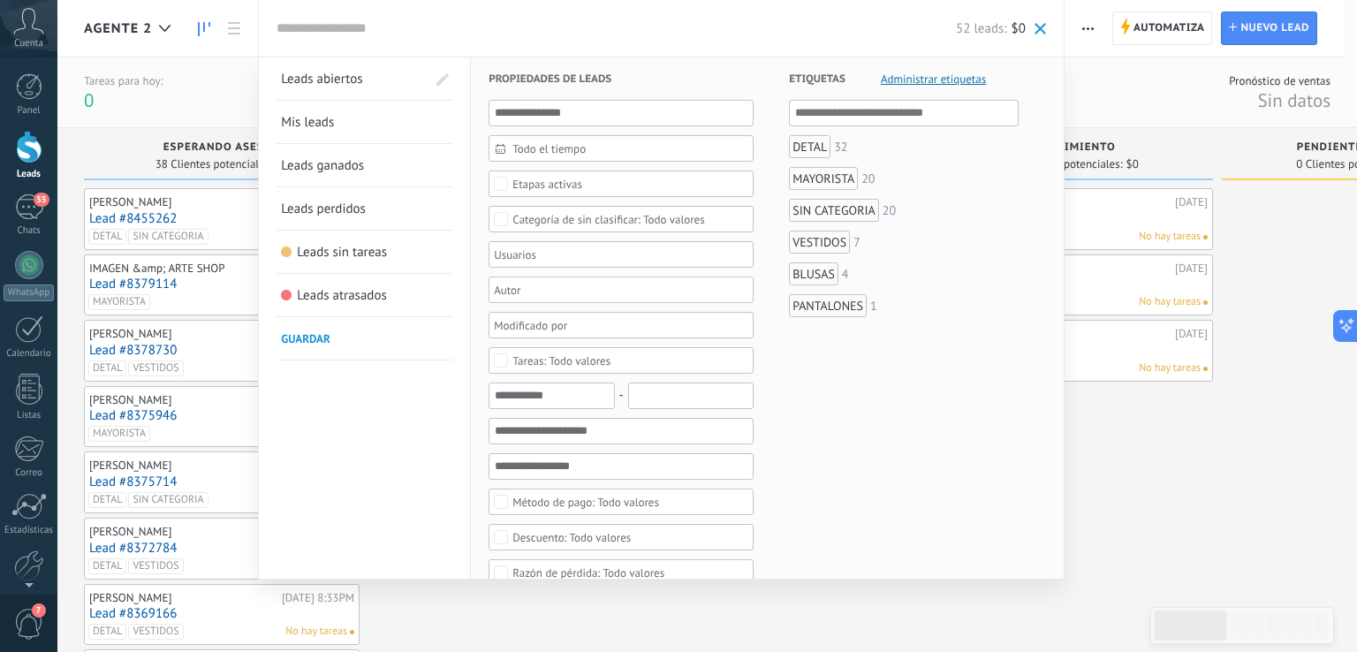
click at [805, 178] on div "MAYORISTA" at bounding box center [823, 178] width 69 height 23
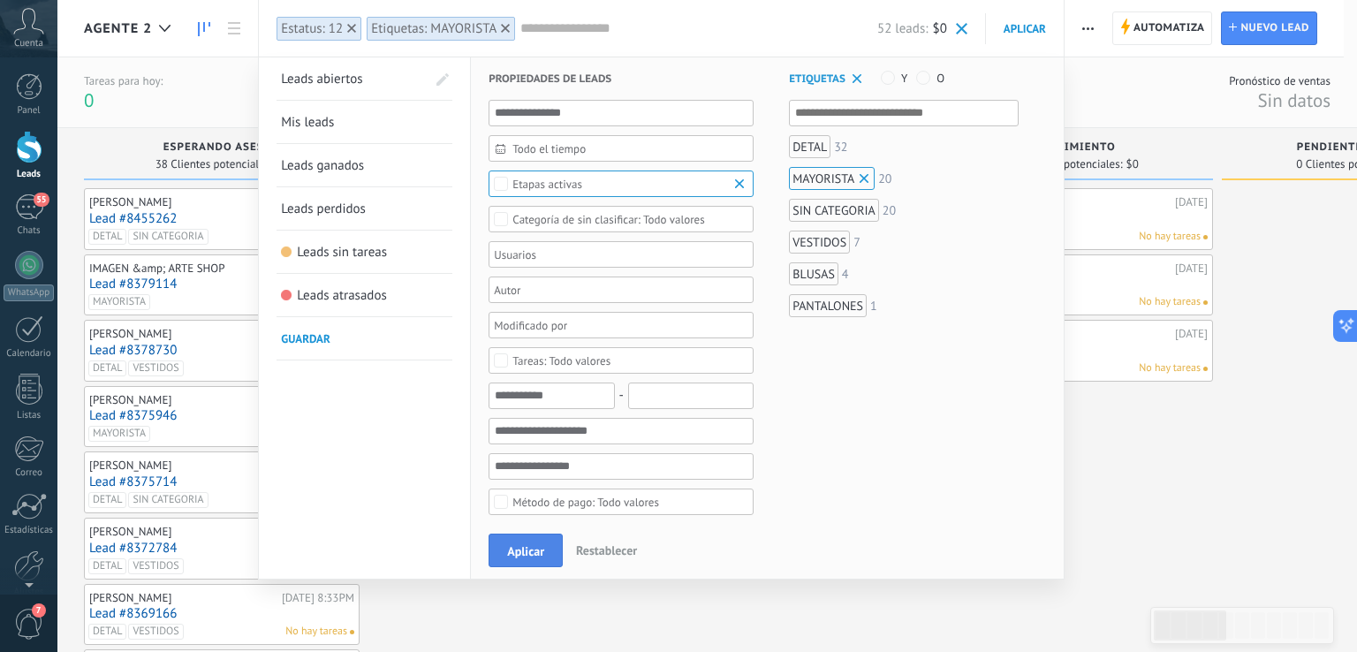
click at [520, 545] on span "Aplicar" at bounding box center [525, 551] width 37 height 12
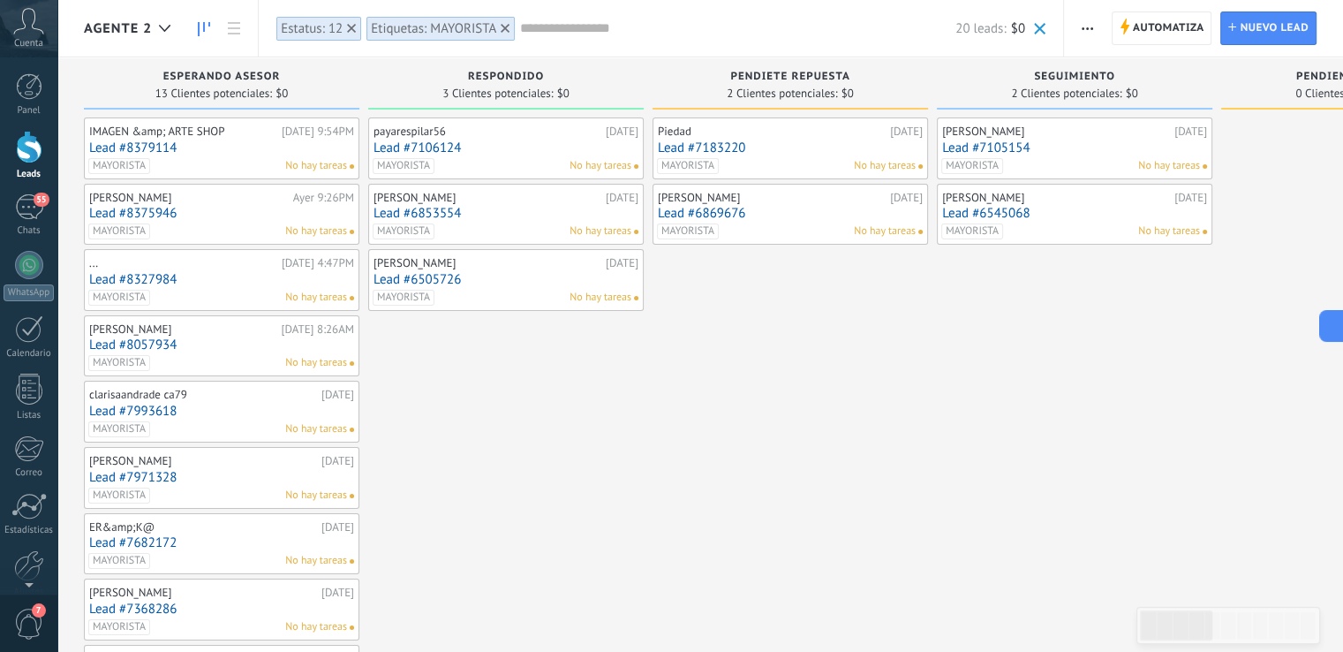
click at [616, 34] on input "text" at bounding box center [737, 28] width 435 height 19
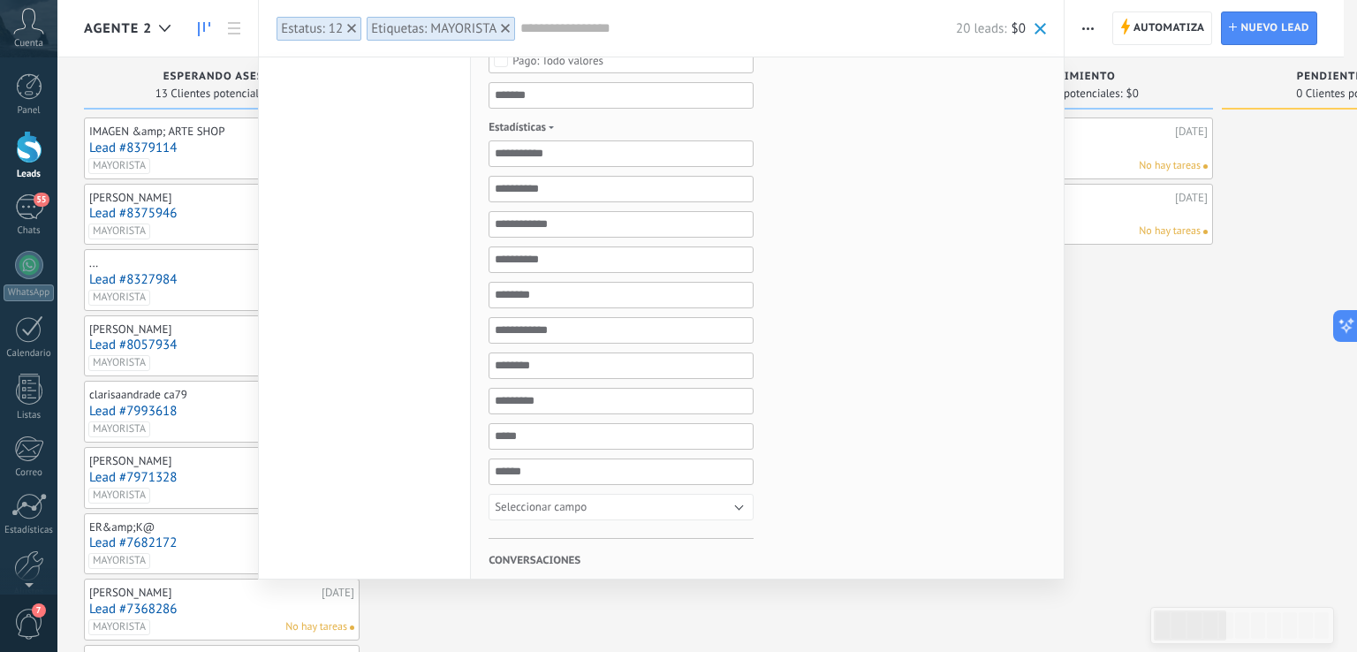
scroll to position [753, 0]
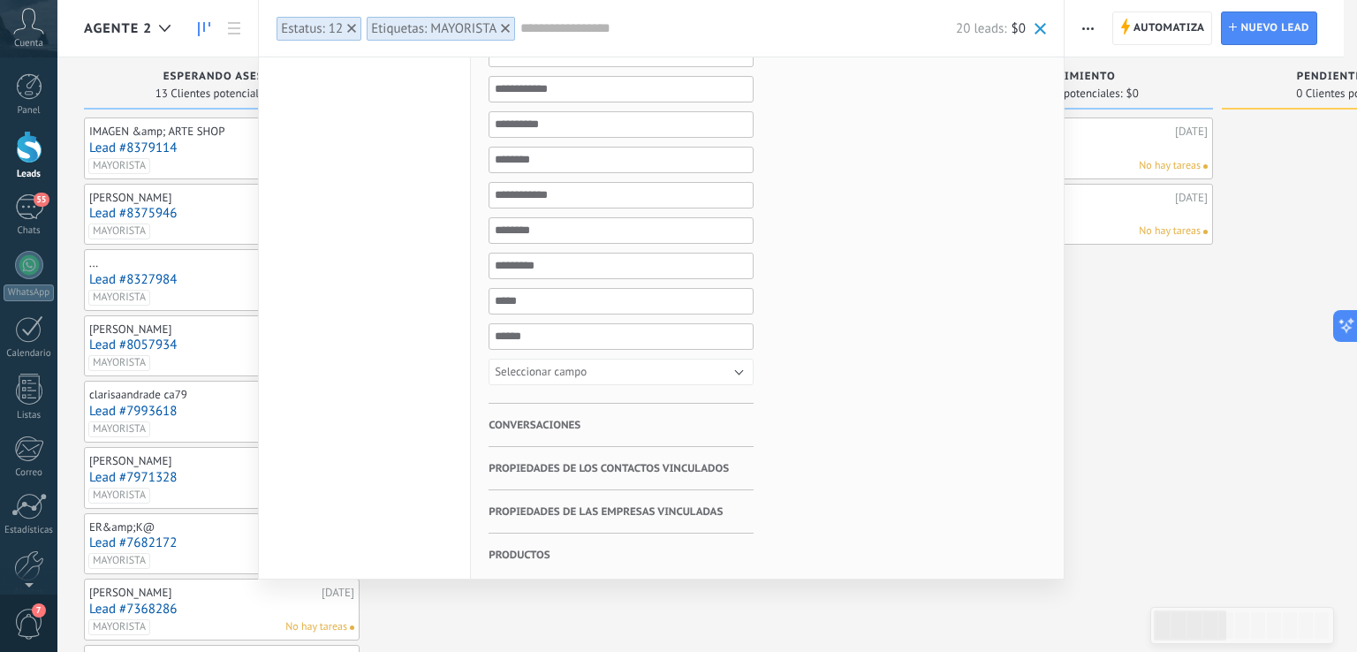
click at [590, 420] on h3 "Conversaciones" at bounding box center [620, 425] width 265 height 42
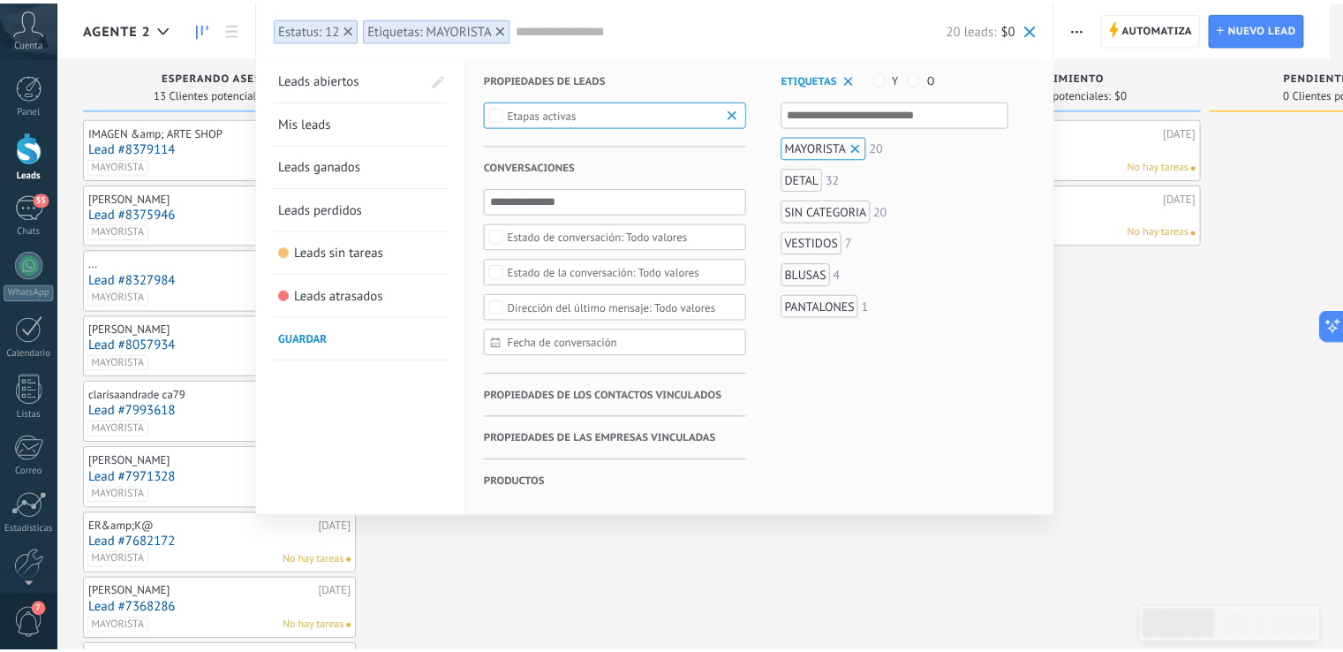
scroll to position [0, 0]
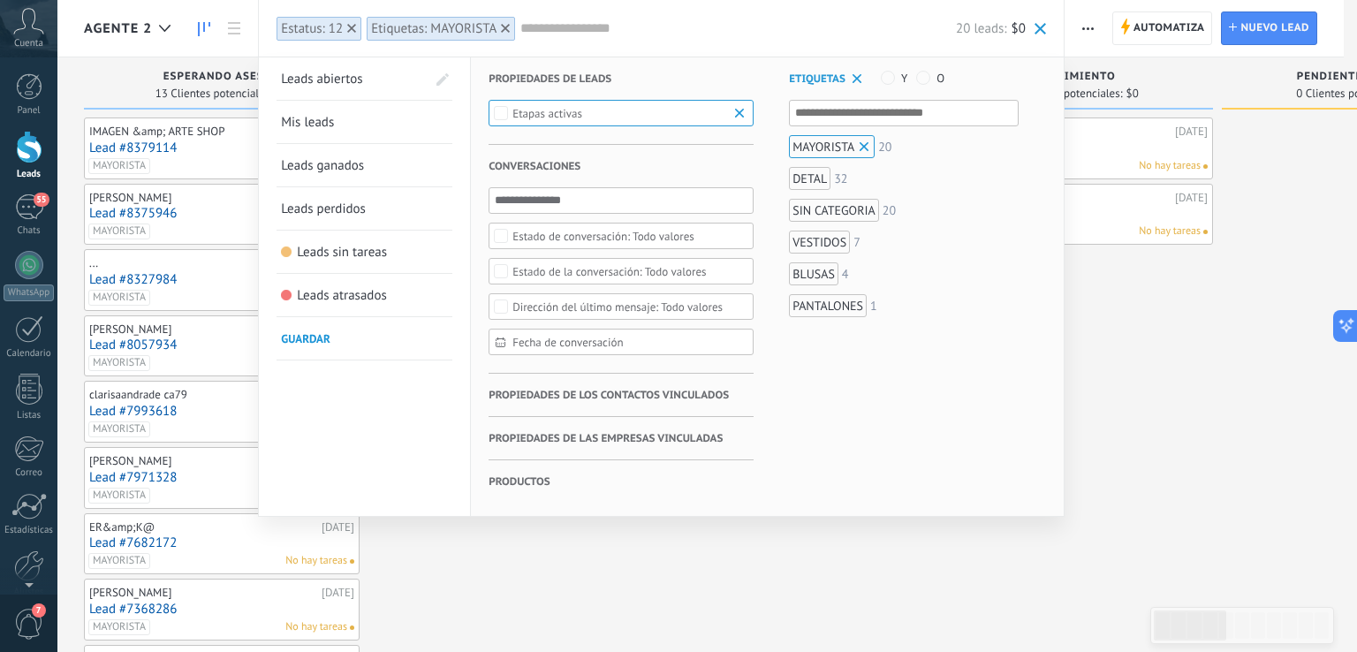
click at [646, 308] on div "Todo valores" at bounding box center [617, 306] width 210 height 13
click at [594, 322] on label "Entrantes" at bounding box center [620, 327] width 263 height 21
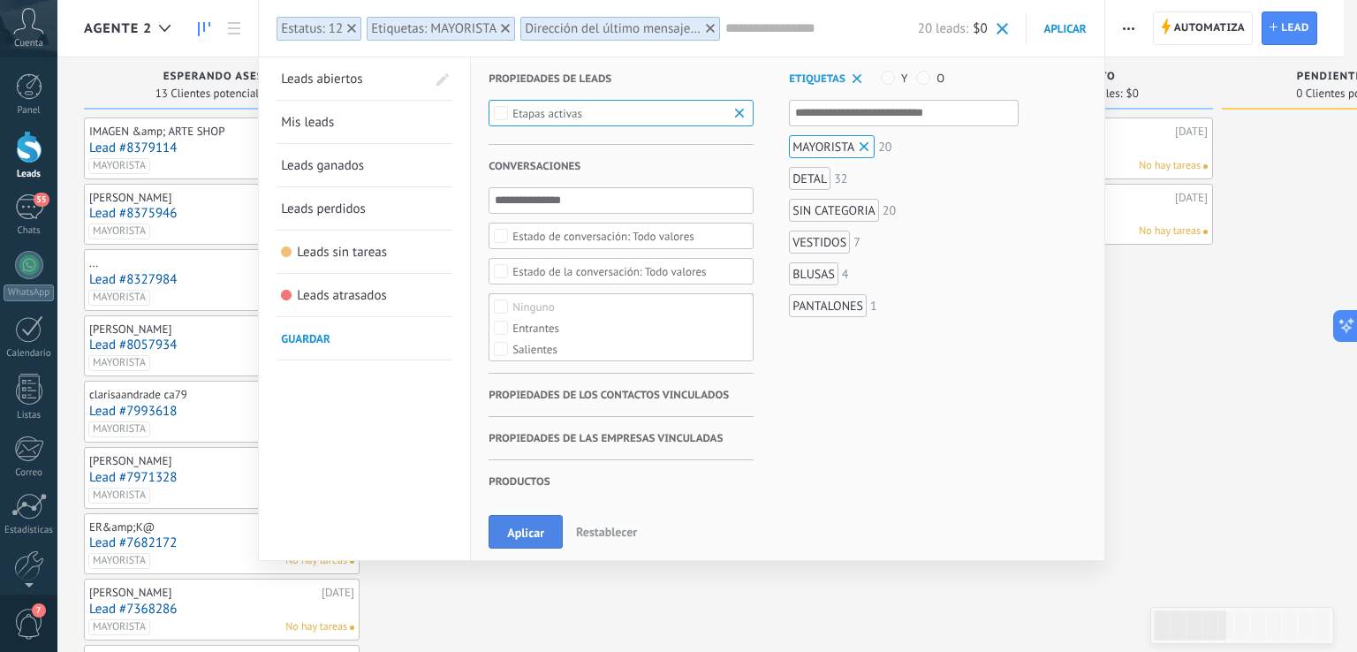
click at [526, 520] on button "Aplicar" at bounding box center [525, 532] width 74 height 34
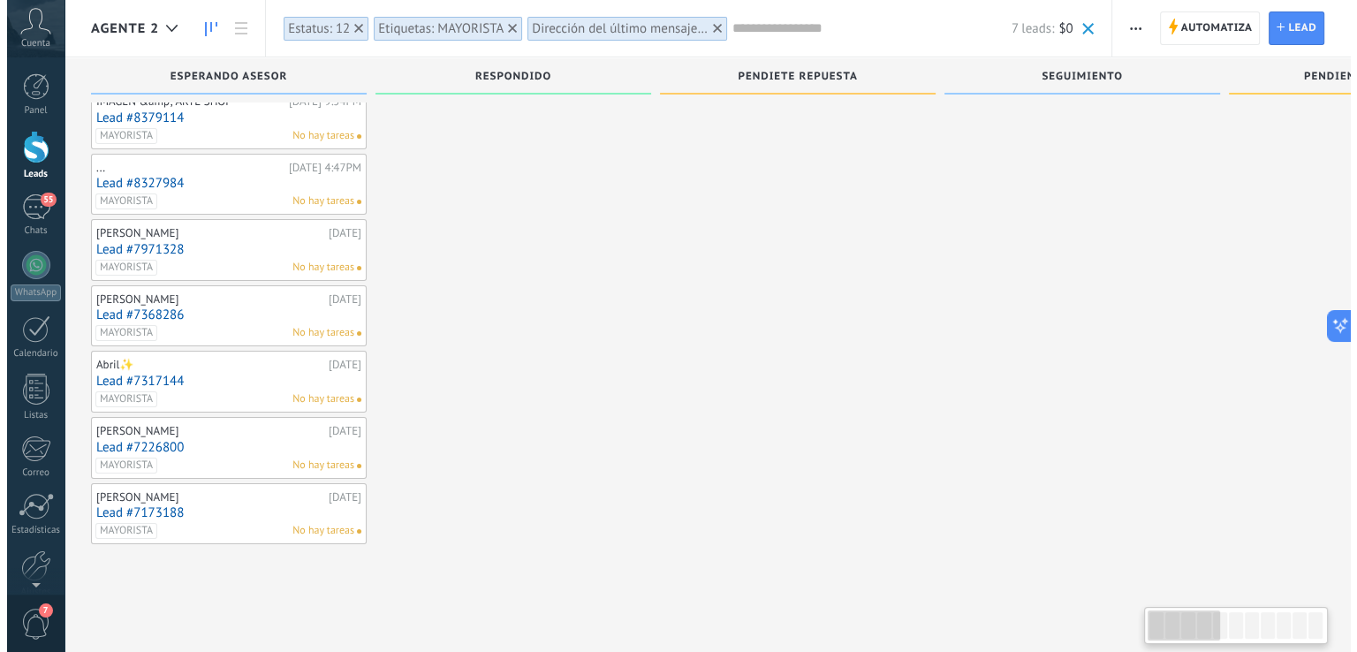
scroll to position [17, 0]
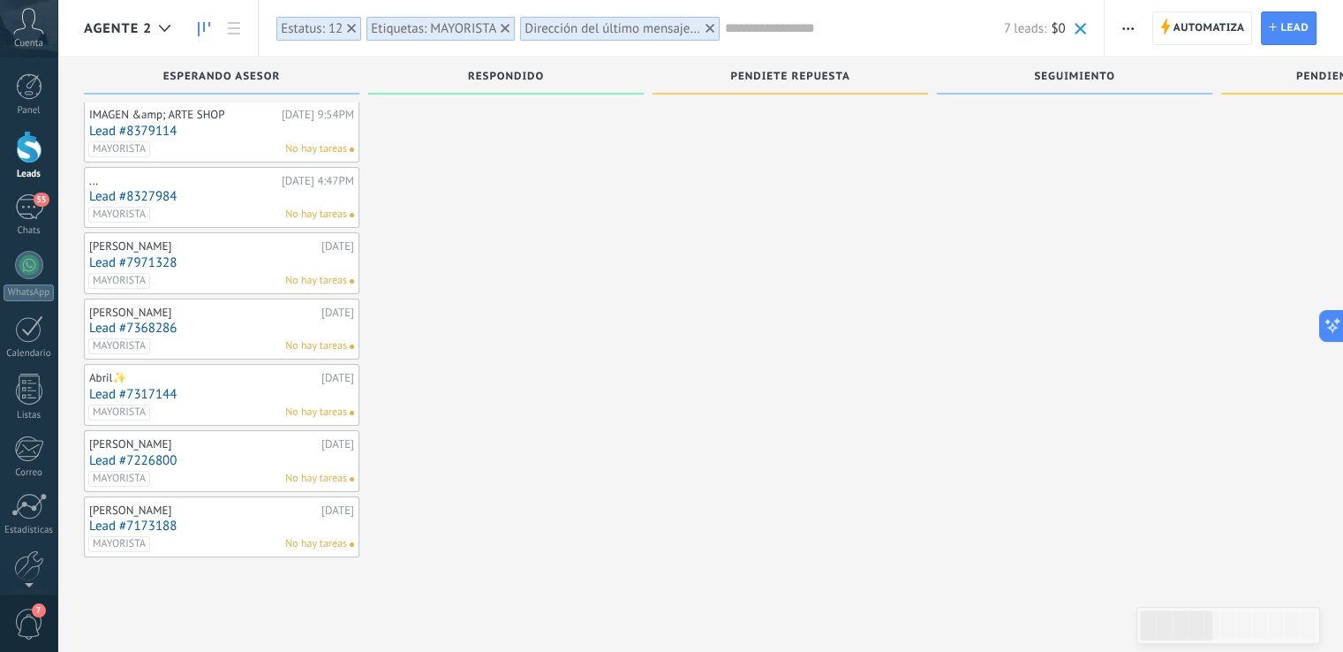
click at [176, 529] on link "Lead #7173188" at bounding box center [221, 525] width 265 height 15
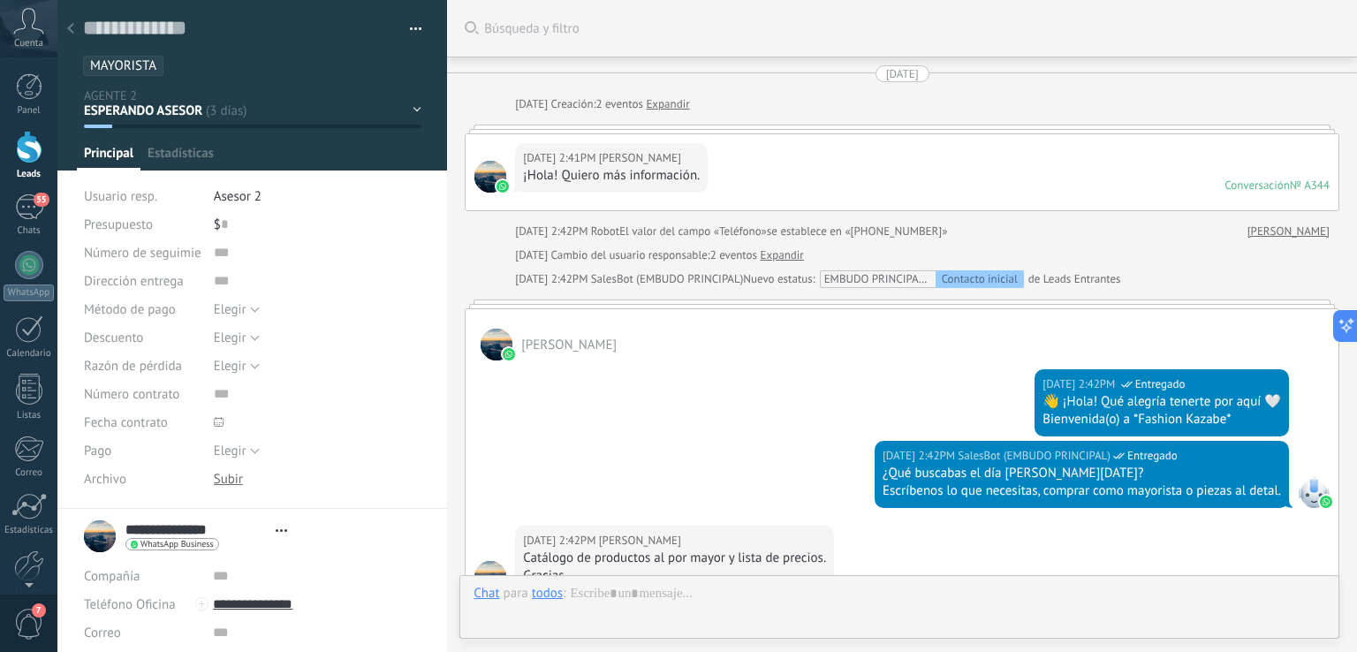
type textarea "**********"
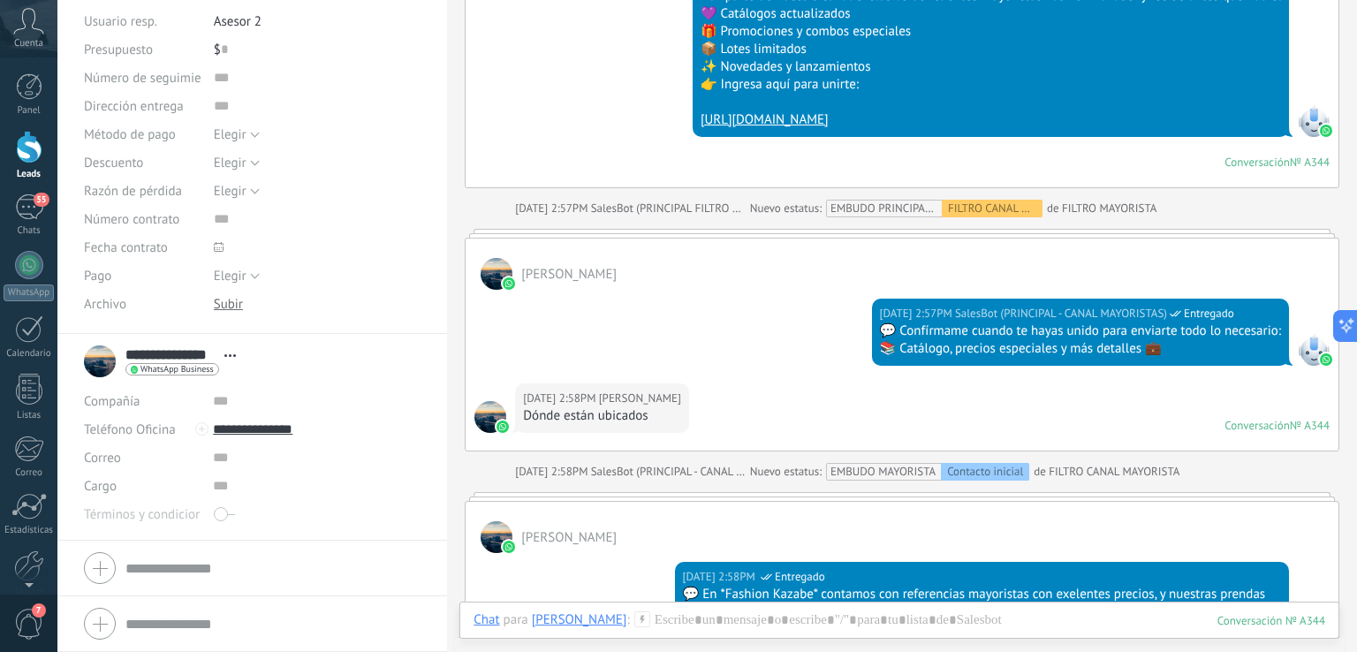
scroll to position [1766, 0]
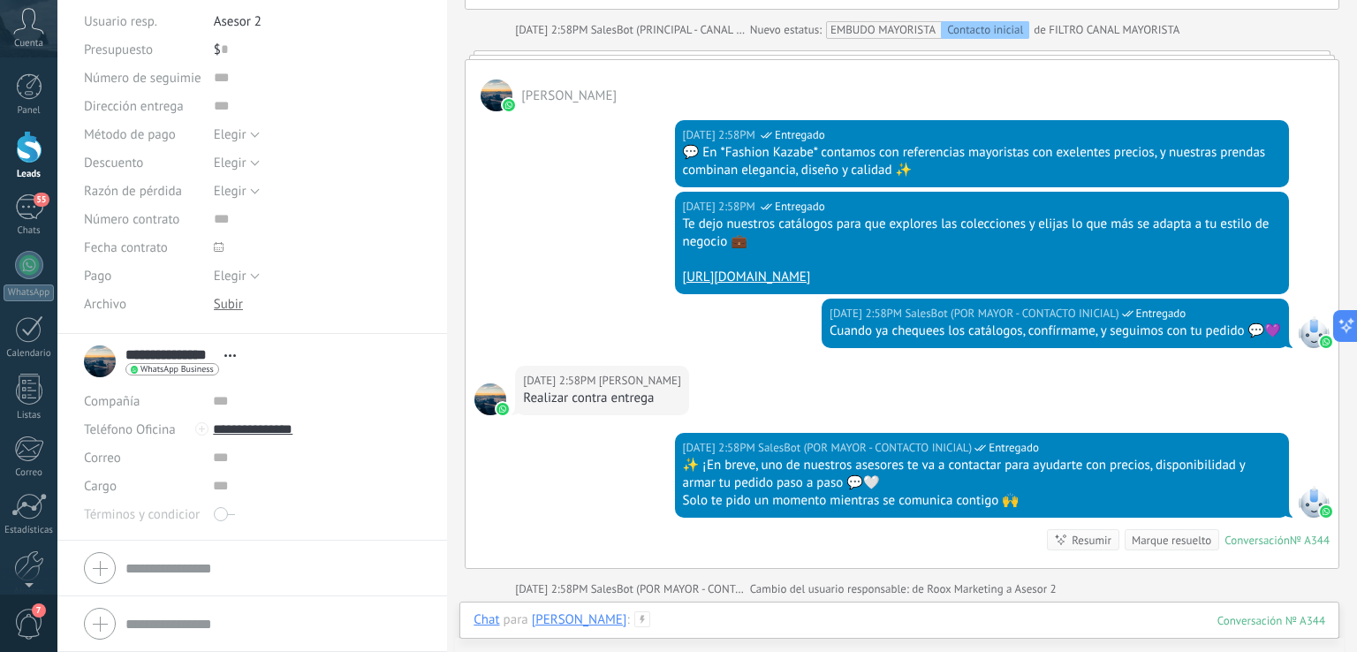
click at [840, 619] on div at bounding box center [898, 637] width 851 height 53
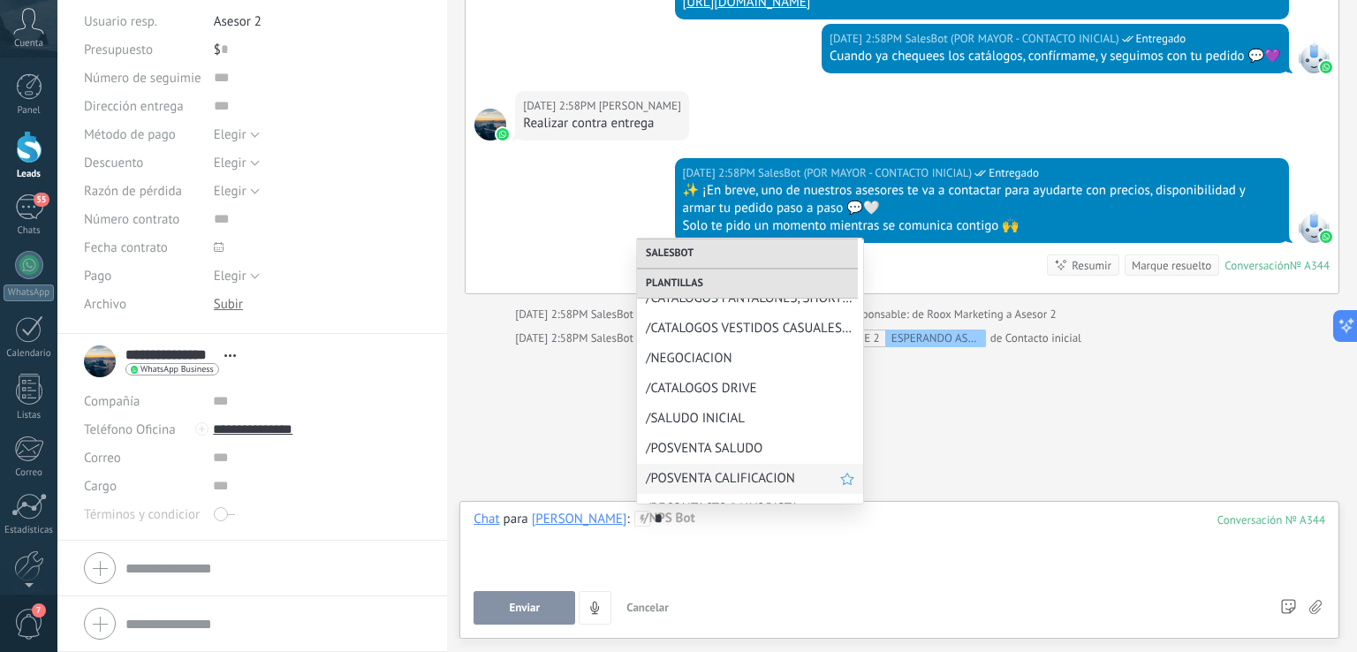
scroll to position [1116, 0]
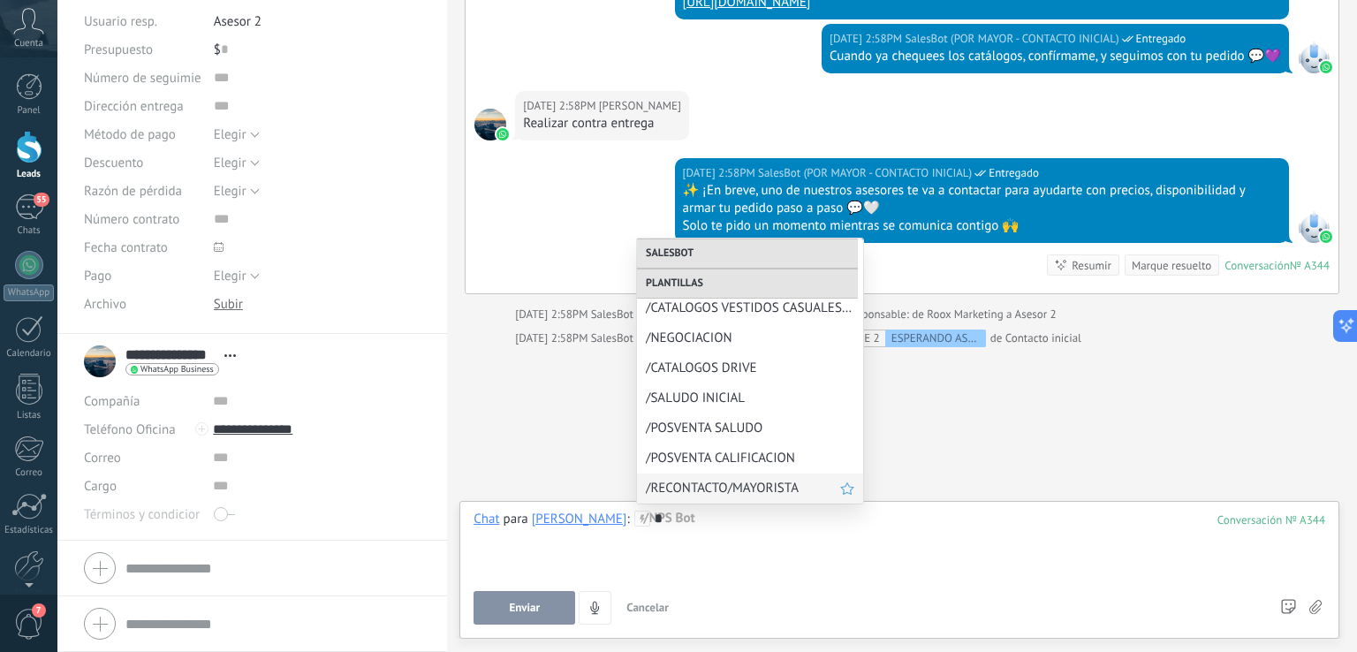
click at [760, 487] on span "/RECONTACTO/MAYORISTA" at bounding box center [743, 488] width 194 height 17
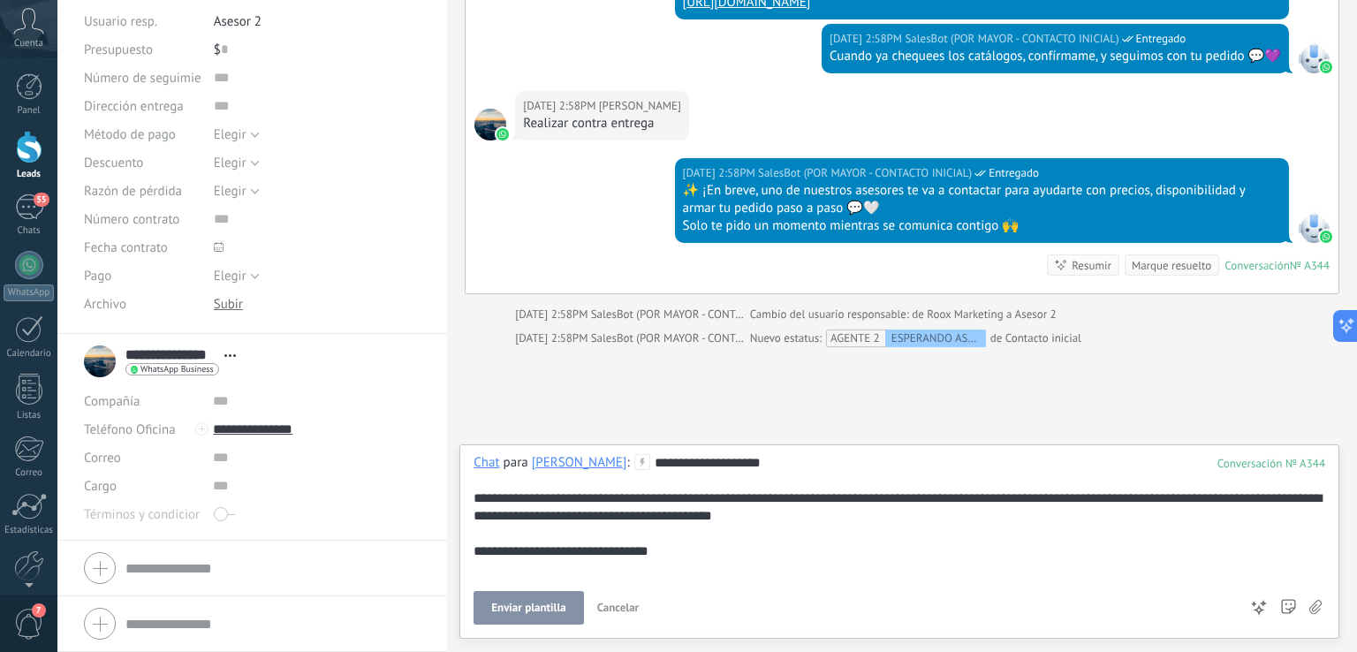
click at [512, 602] on span "Enviar plantilla" at bounding box center [528, 607] width 74 height 12
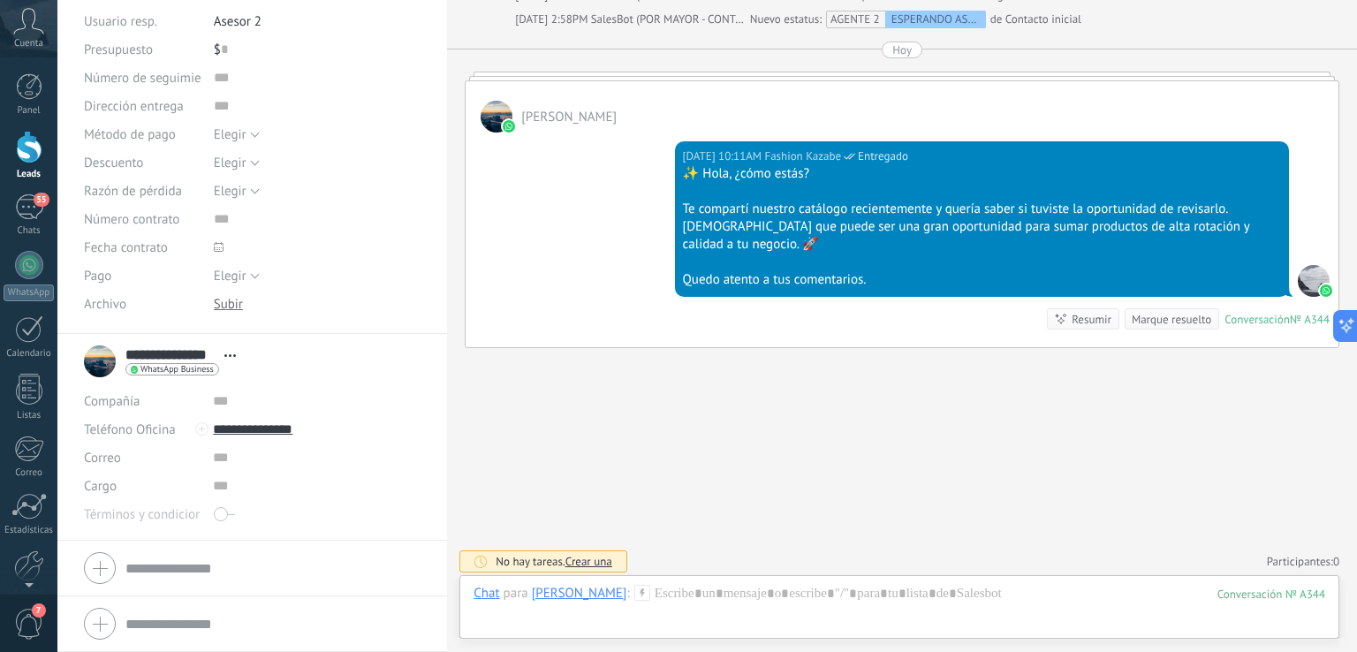
scroll to position [0, 0]
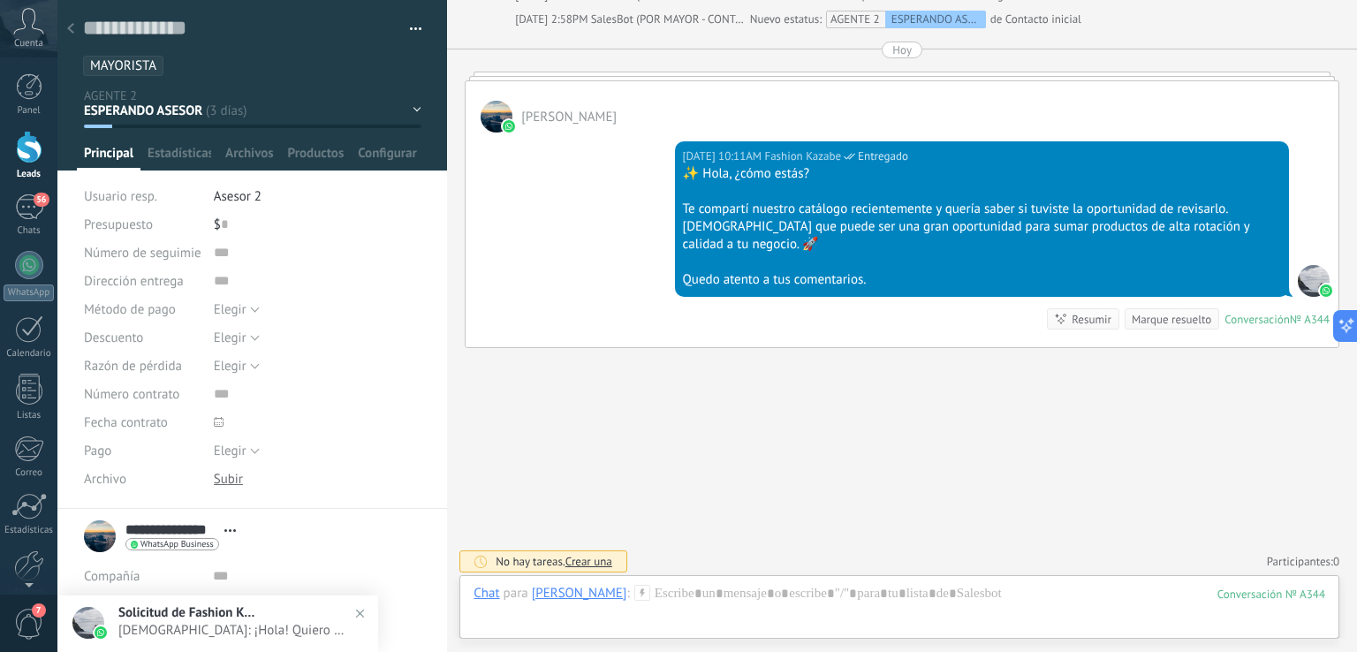
click at [0, 0] on div "ESPERANDO ASESOR RESPONDIDO PENDIETE REPUESTA SEGUIMIENTO PENDIENTE POR GUIA NO…" at bounding box center [0, 0] width 0 height 0
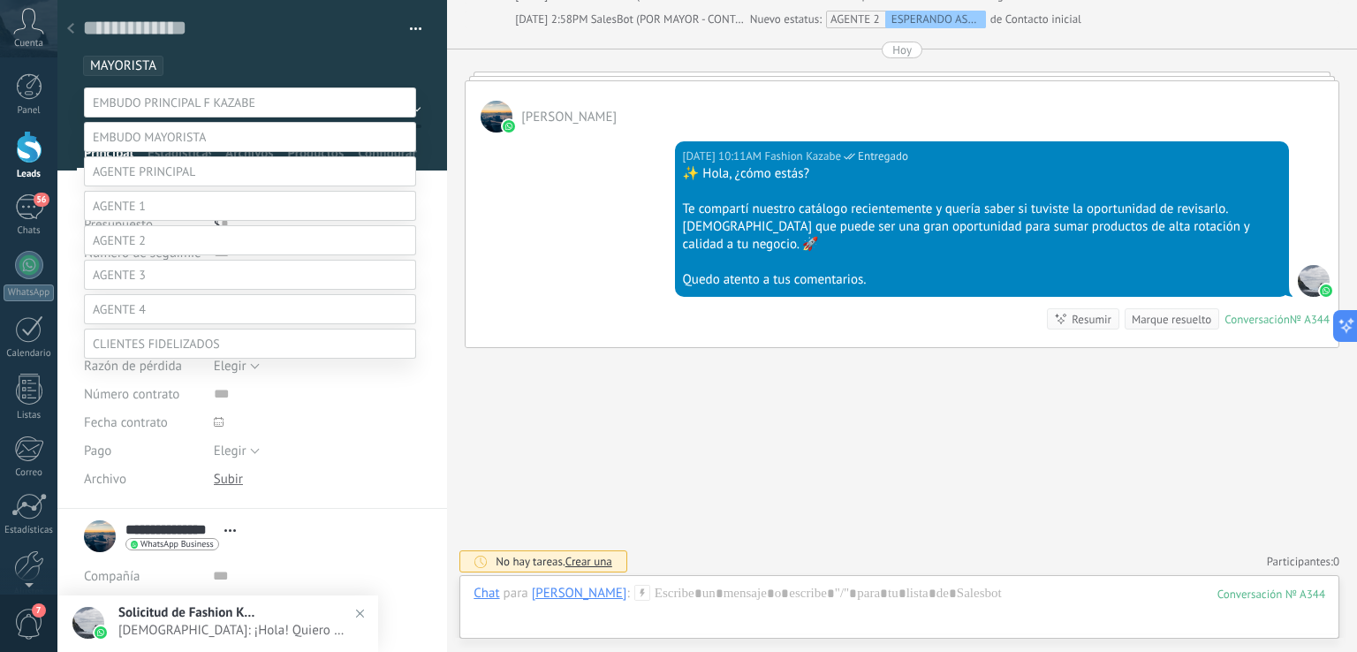
scroll to position [138, 0]
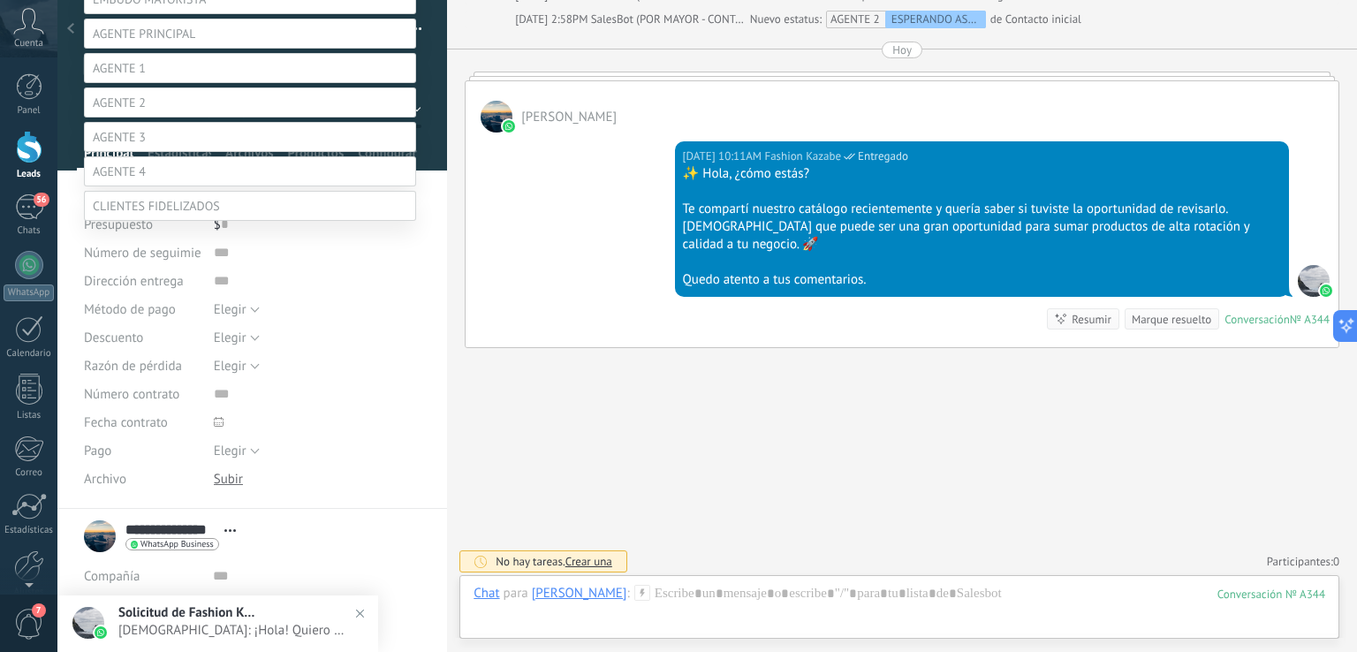
click at [0, 0] on label "RESPONDIDO" at bounding box center [0, 0] width 0 height 0
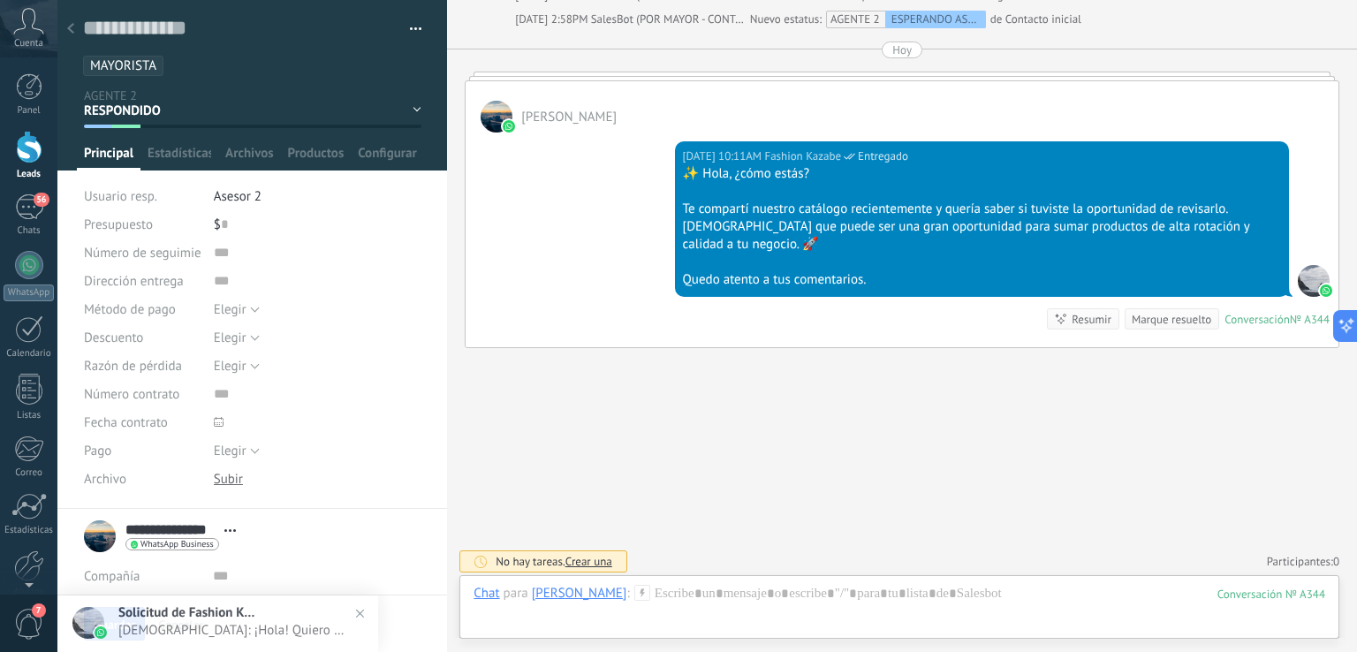
scroll to position [0, 0]
click at [68, 26] on icon at bounding box center [70, 28] width 7 height 11
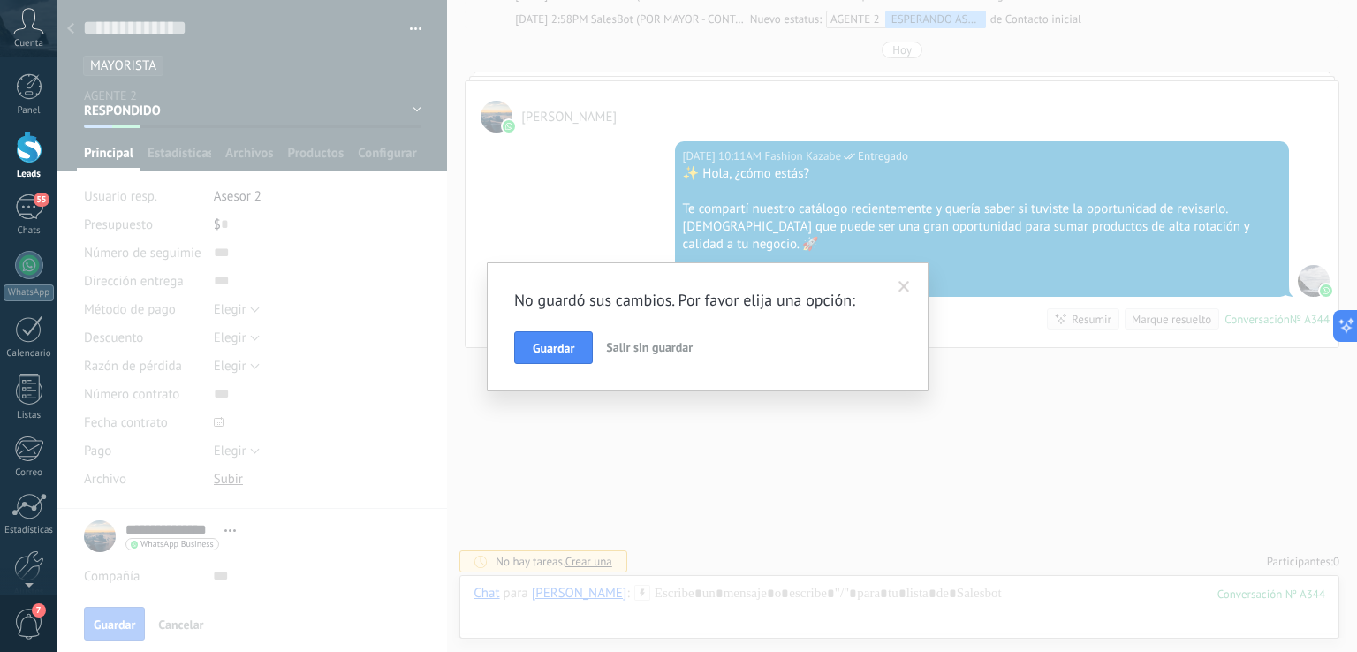
click at [563, 344] on span "Guardar" at bounding box center [554, 348] width 42 height 12
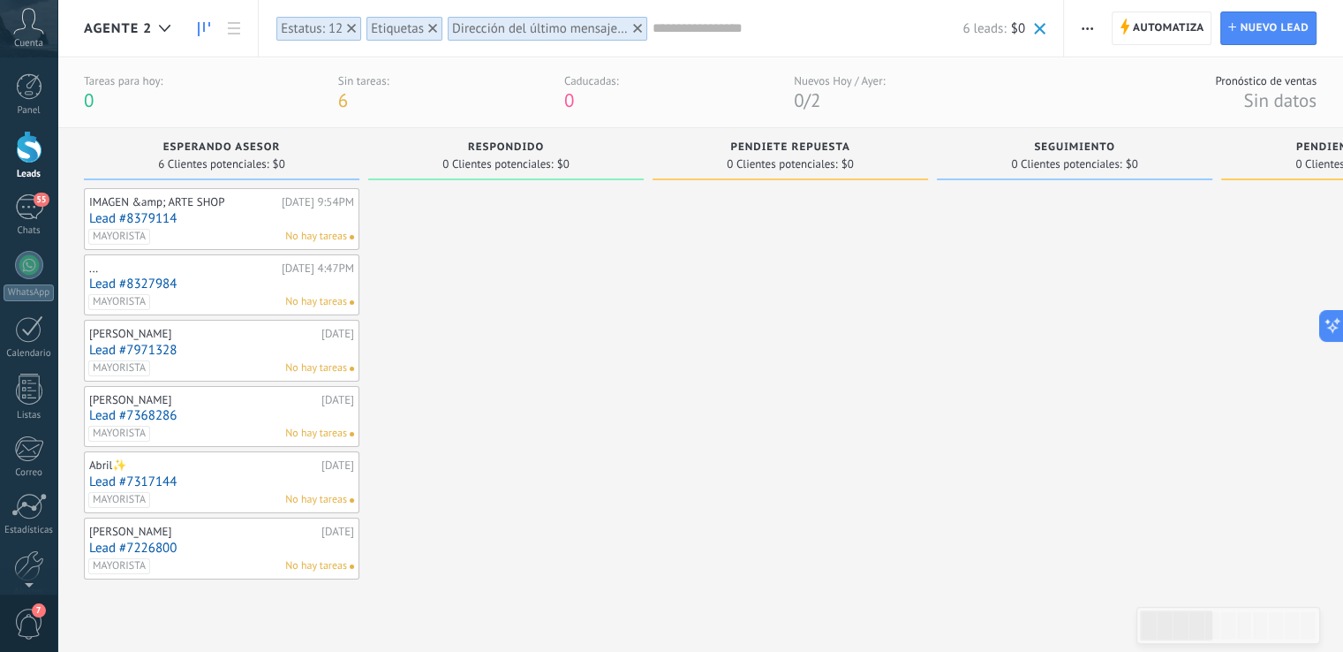
click at [636, 32] on icon at bounding box center [637, 28] width 9 height 9
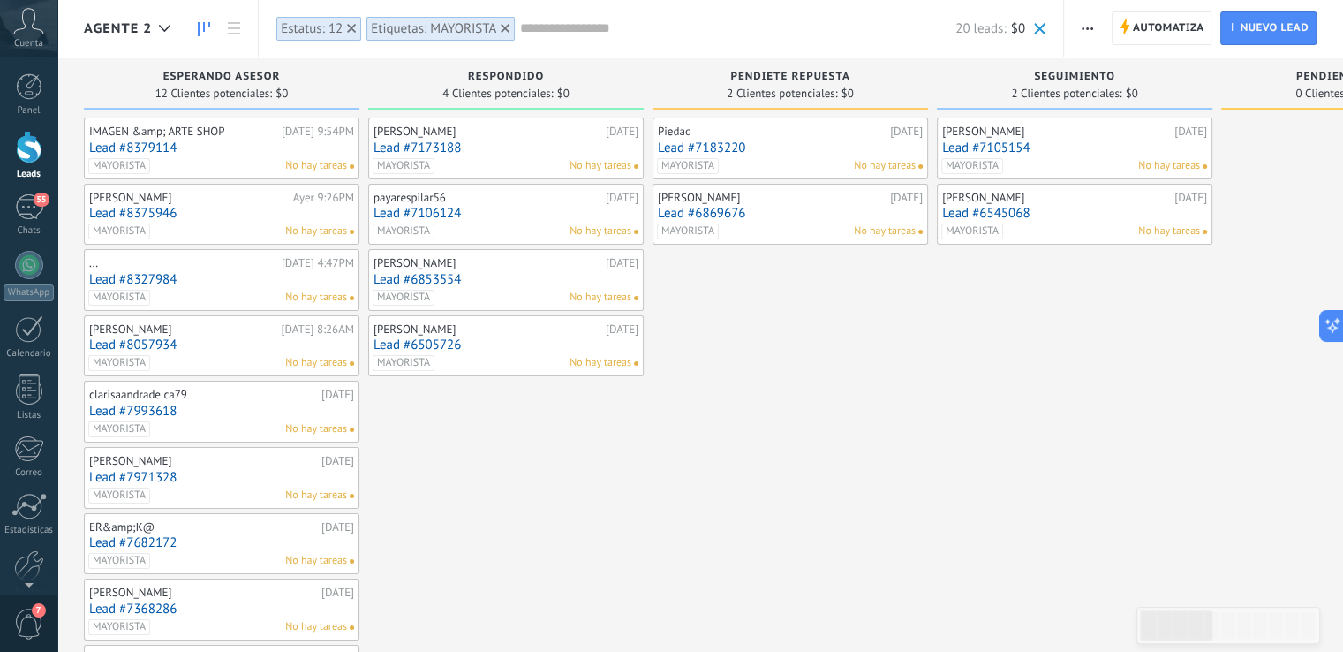
click at [505, 28] on use at bounding box center [505, 28] width 9 height 9
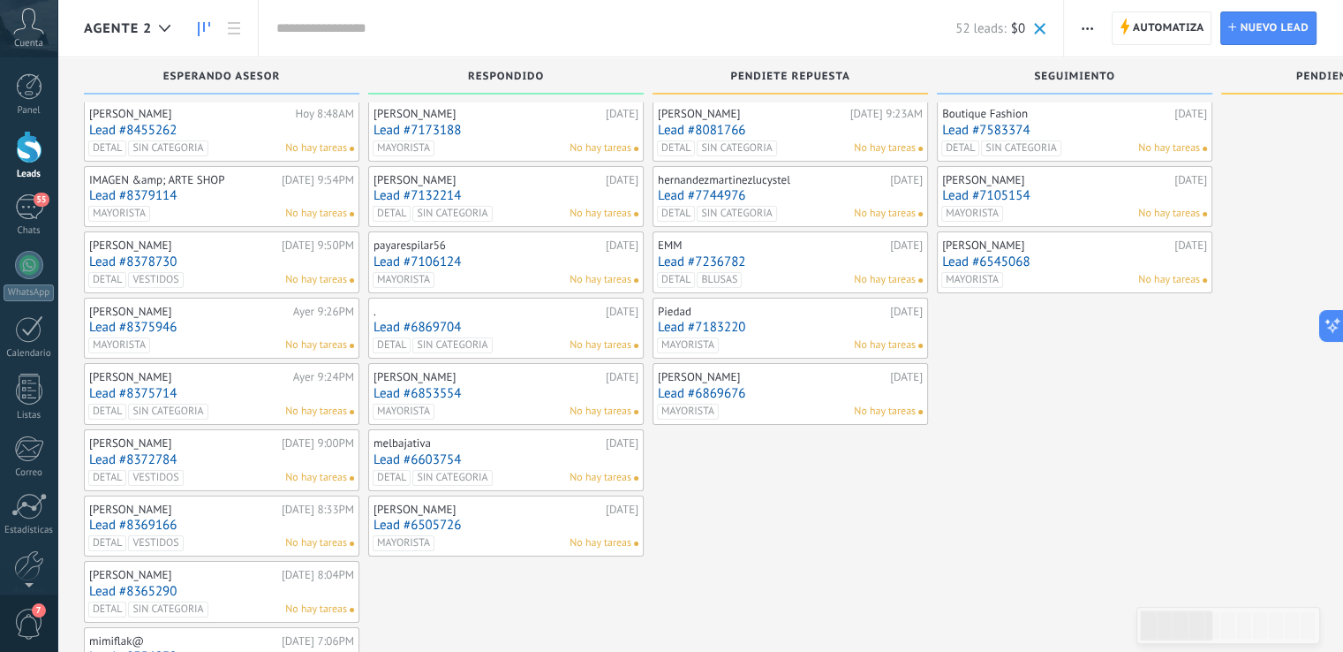
scroll to position [18, 0]
click at [526, 140] on div "MAYORISTA No hay tareas" at bounding box center [502, 148] width 259 height 16
click at [1092, 33] on span "button" at bounding box center [1087, 28] width 11 height 34
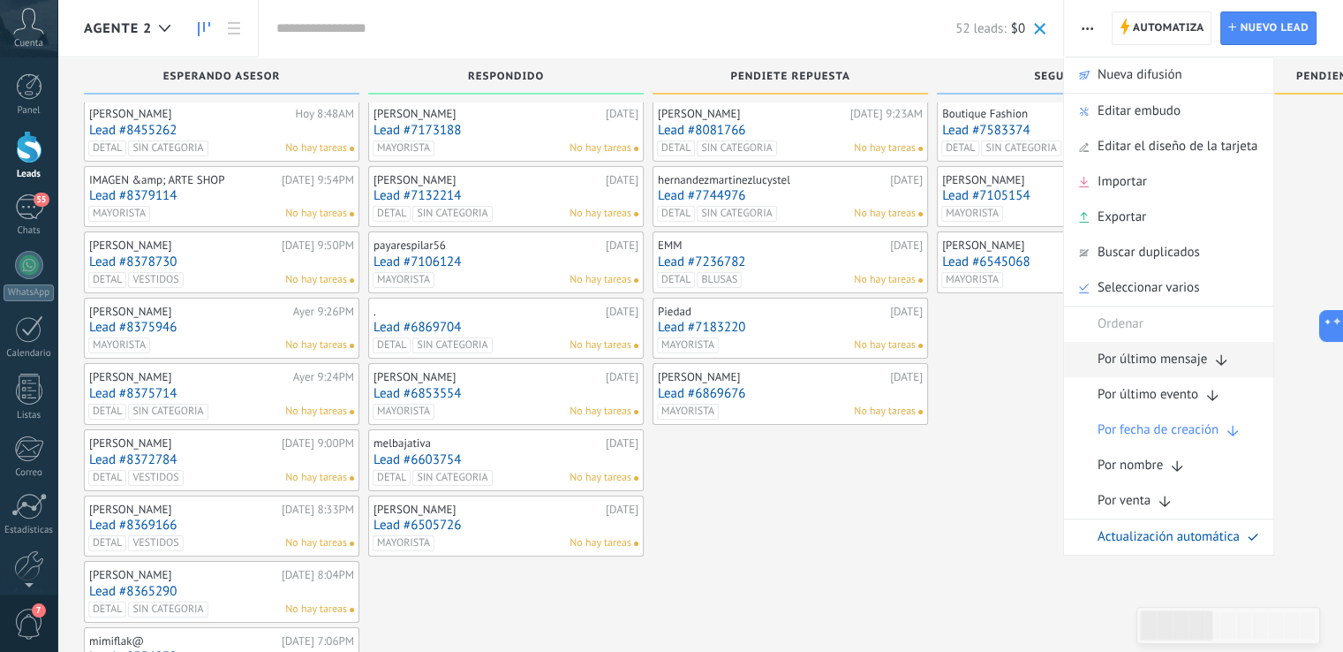
click at [1188, 354] on span "Por último mensaje" at bounding box center [1153, 359] width 110 height 35
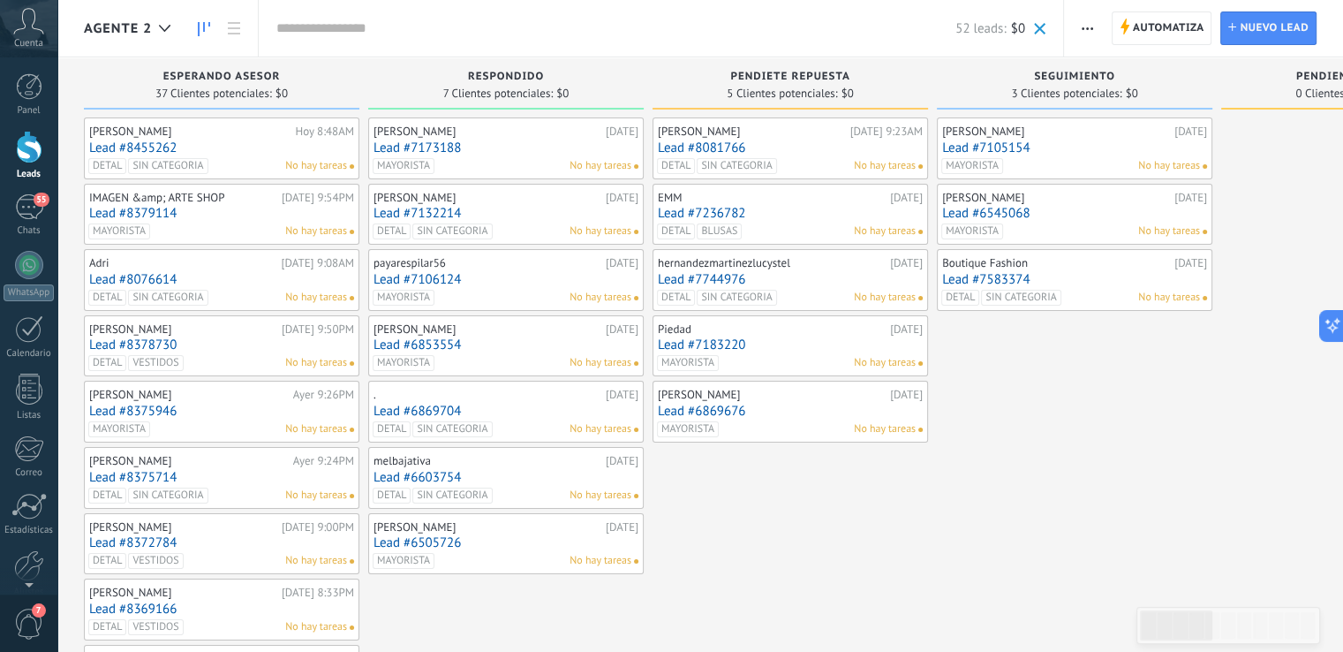
click at [527, 150] on link "Lead #7173188" at bounding box center [506, 147] width 265 height 15
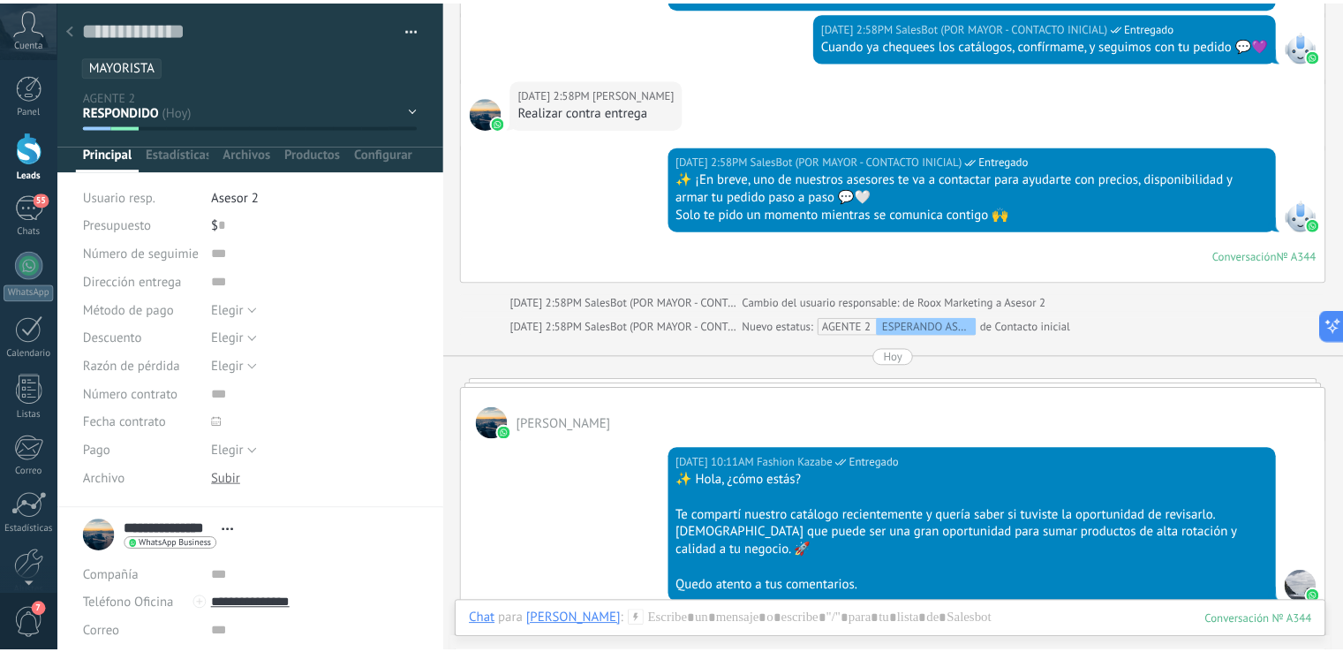
scroll to position [2036, 0]
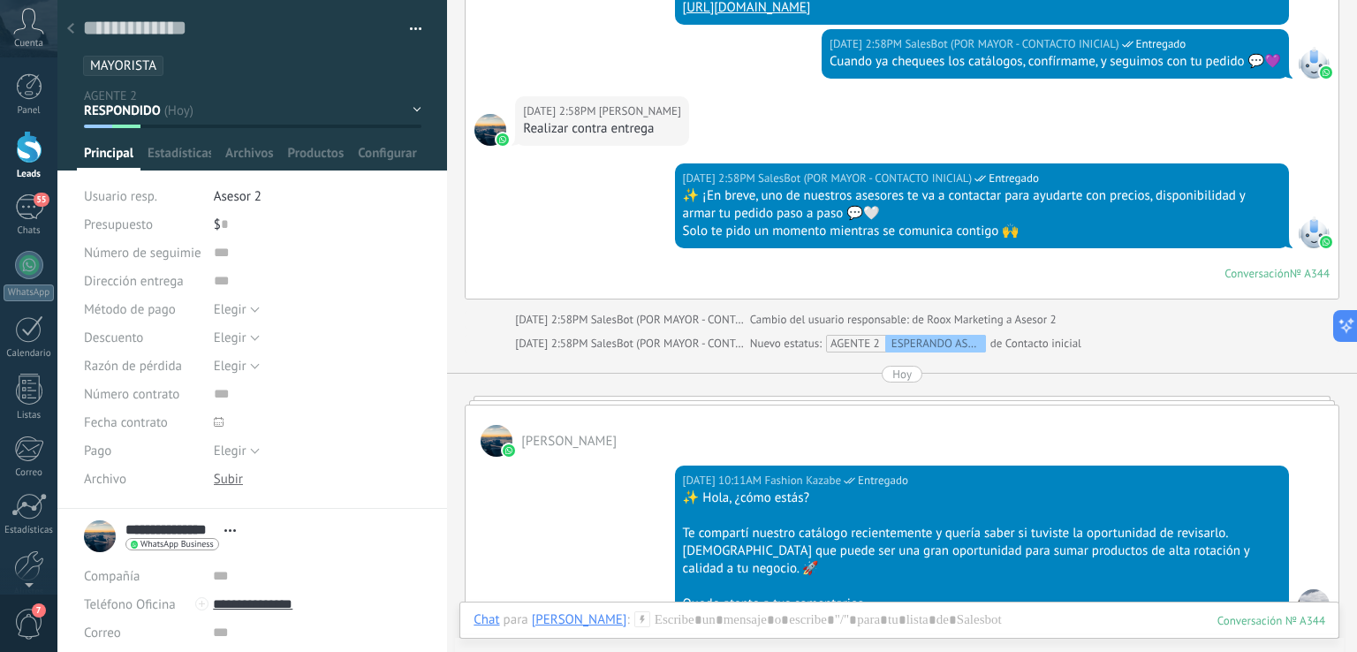
click at [67, 31] on icon at bounding box center [70, 28] width 7 height 11
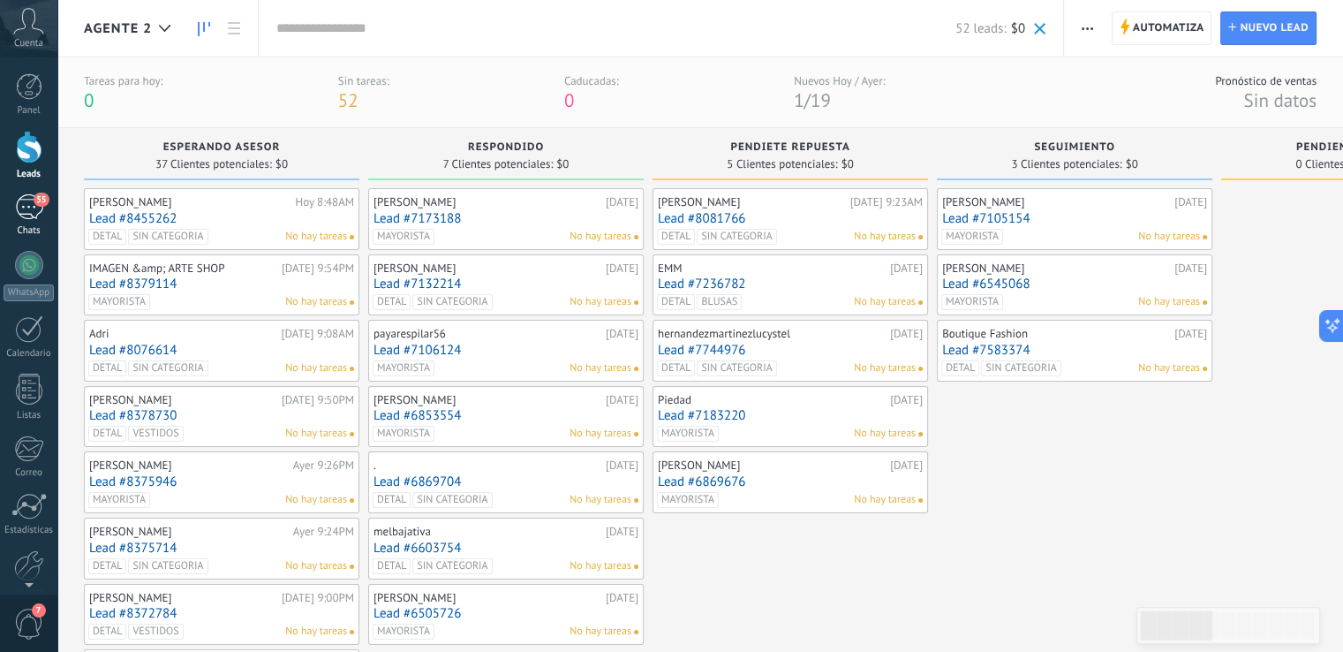
click at [32, 215] on div "55" at bounding box center [29, 207] width 28 height 26
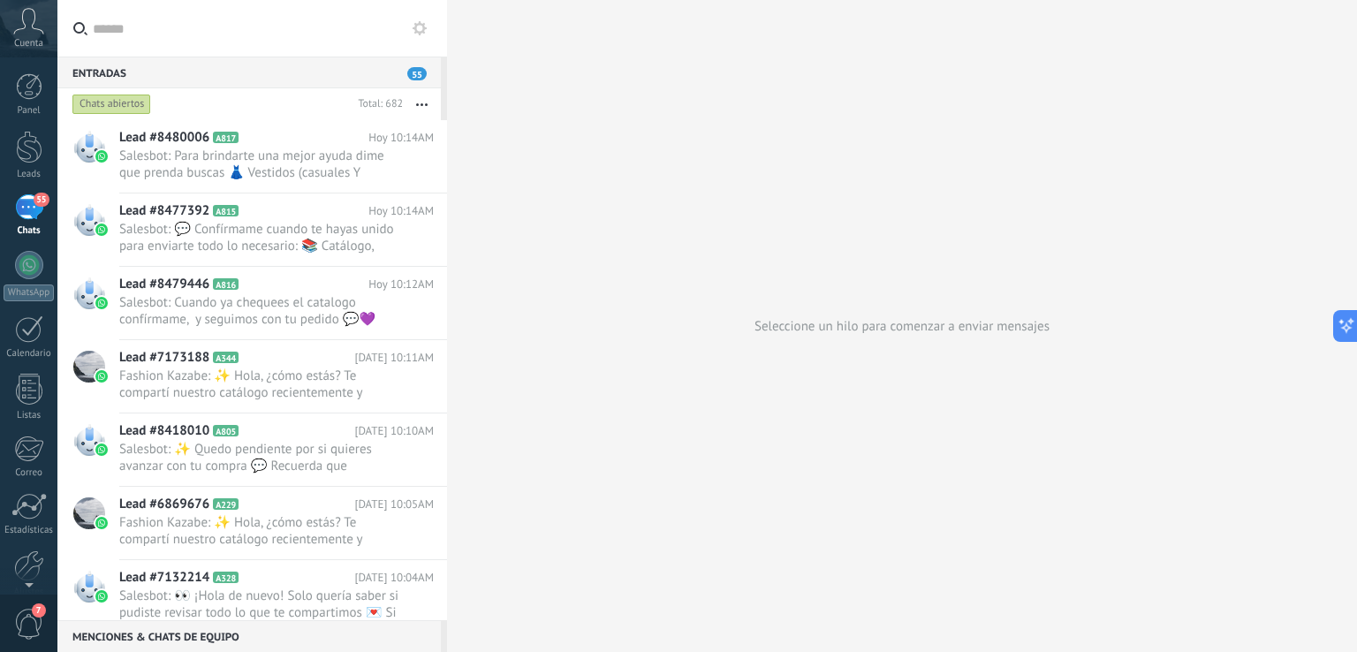
click at [97, 102] on div "Chats abiertos" at bounding box center [111, 104] width 79 height 21
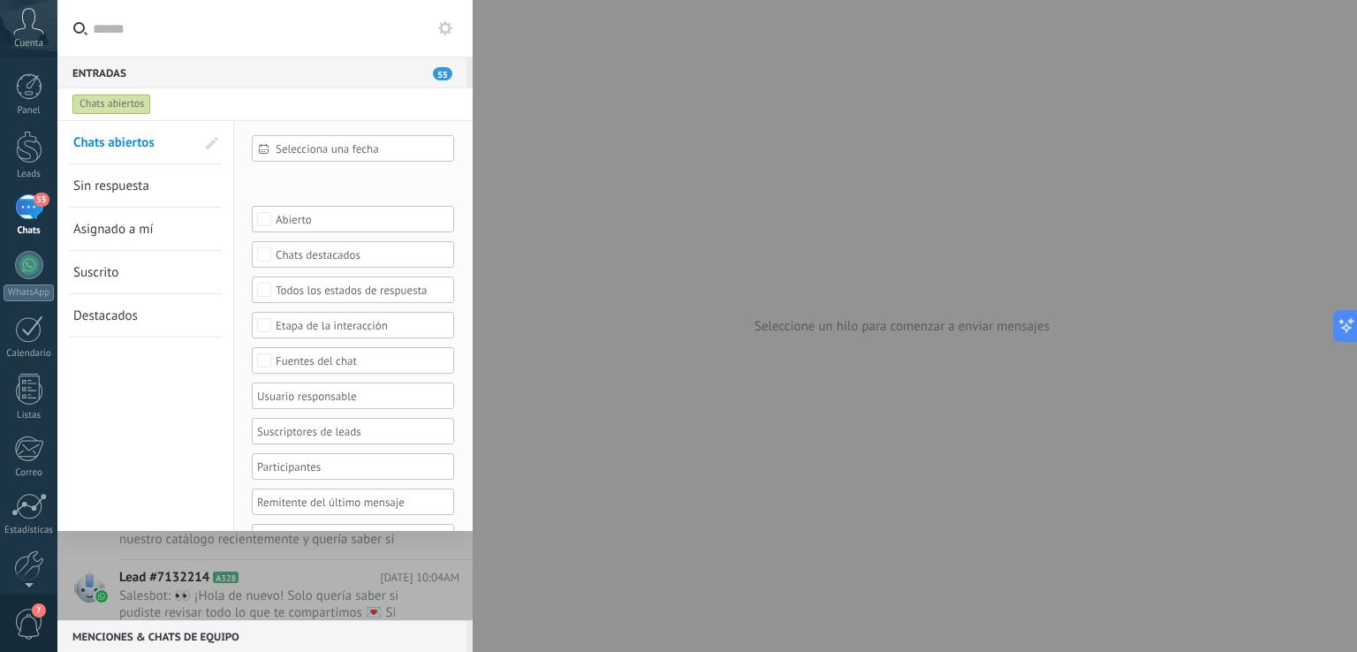
scroll to position [70, 0]
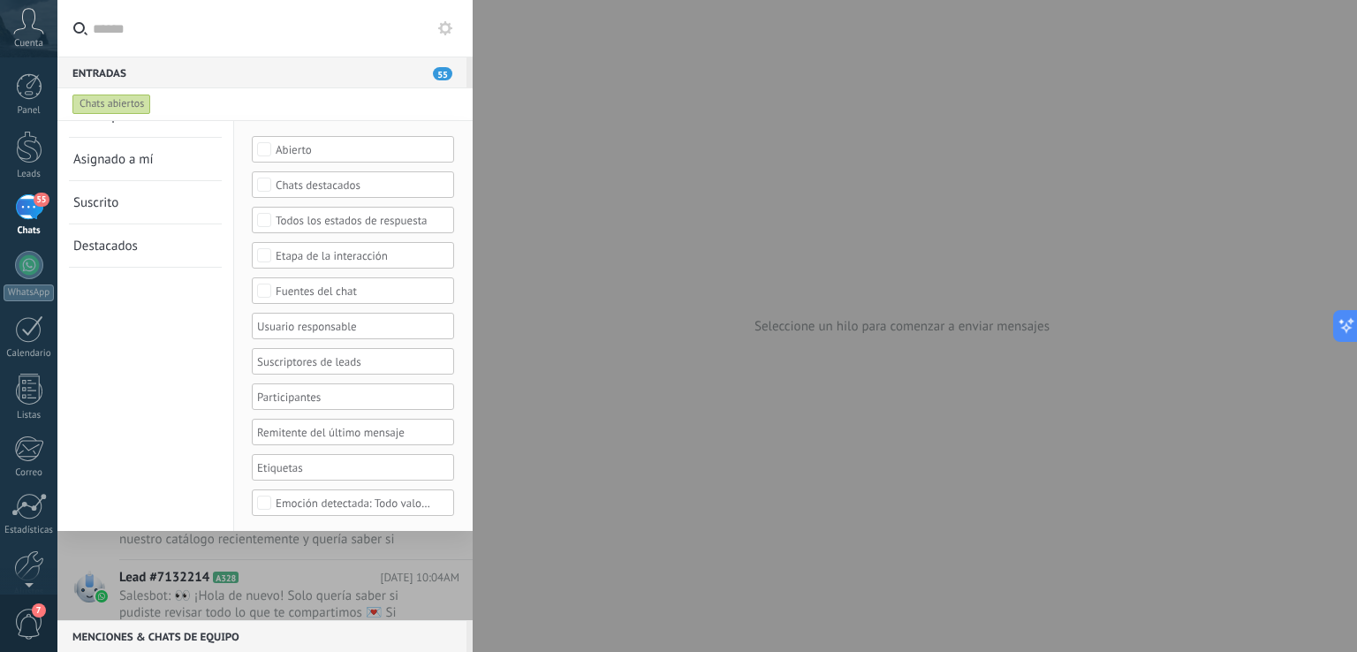
click at [373, 337] on div at bounding box center [346, 325] width 185 height 21
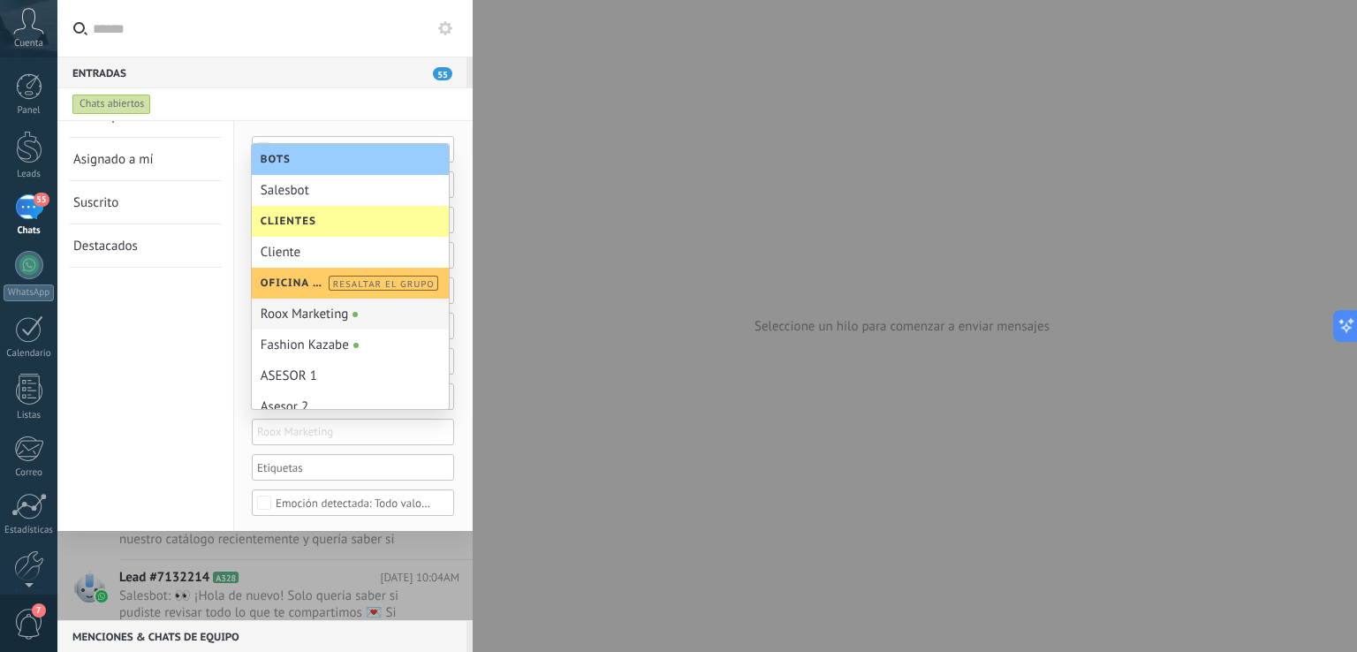
scroll to position [14, 0]
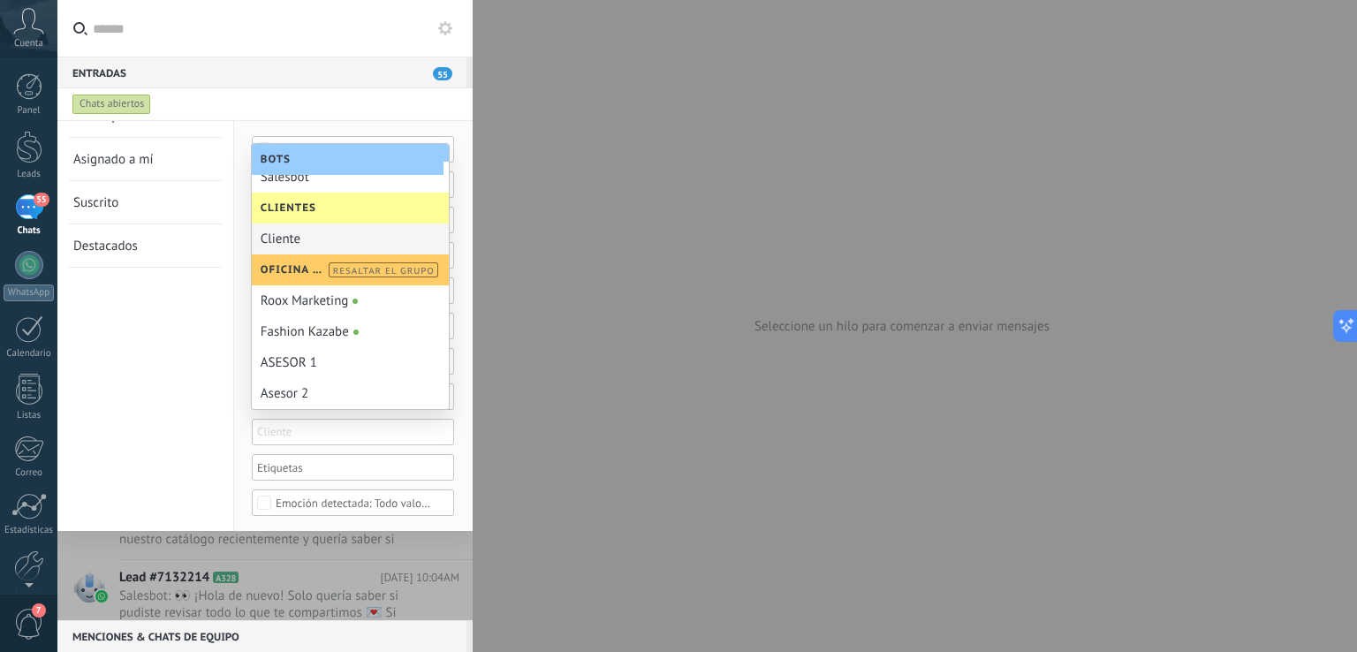
click at [351, 213] on div "Clientes" at bounding box center [348, 208] width 192 height 31
click at [305, 238] on div "Сliente" at bounding box center [350, 238] width 197 height 31
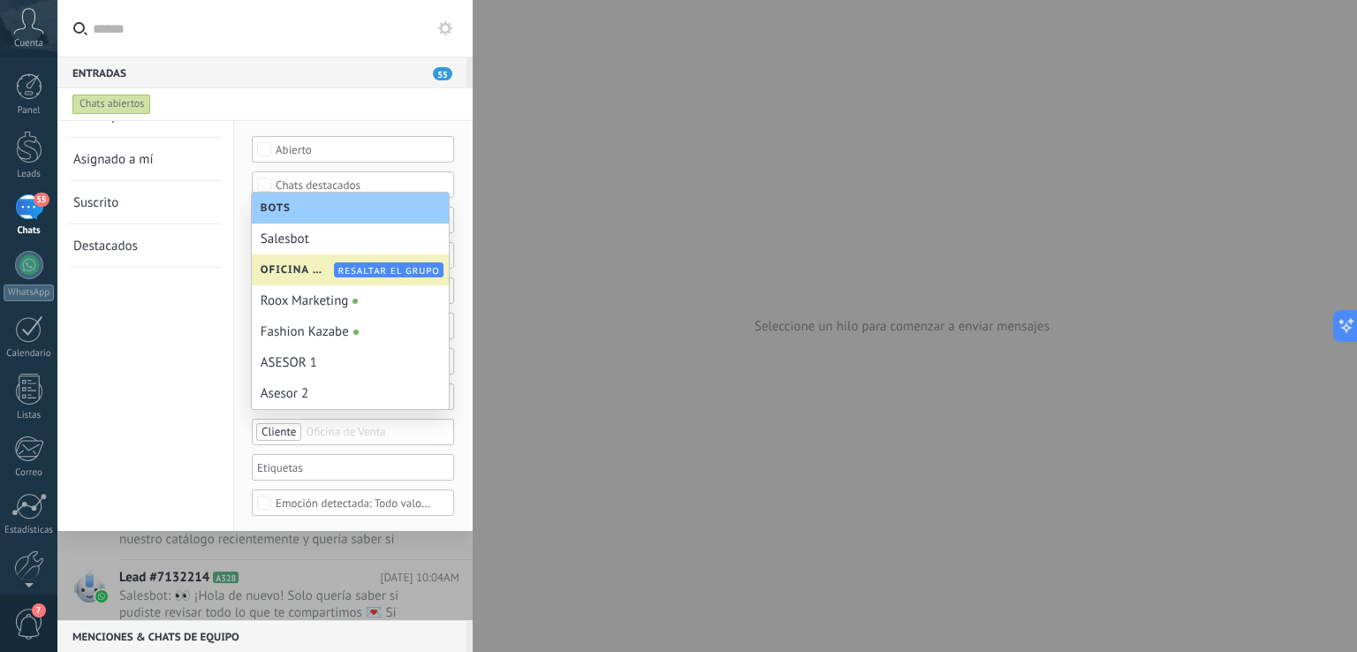
click at [177, 312] on div "Chats abiertos Sin respuesta Asignado a mí Suscrito Destacados Guardar" at bounding box center [145, 292] width 177 height 482
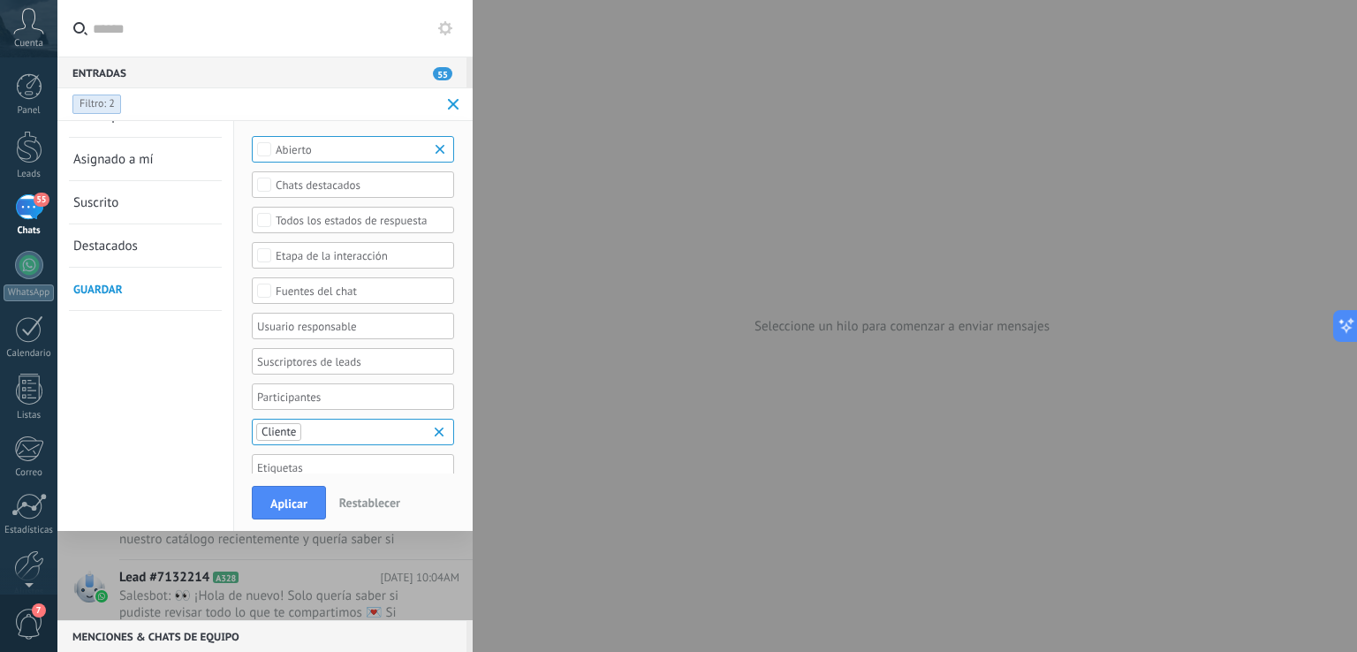
click at [367, 322] on div at bounding box center [346, 325] width 185 height 21
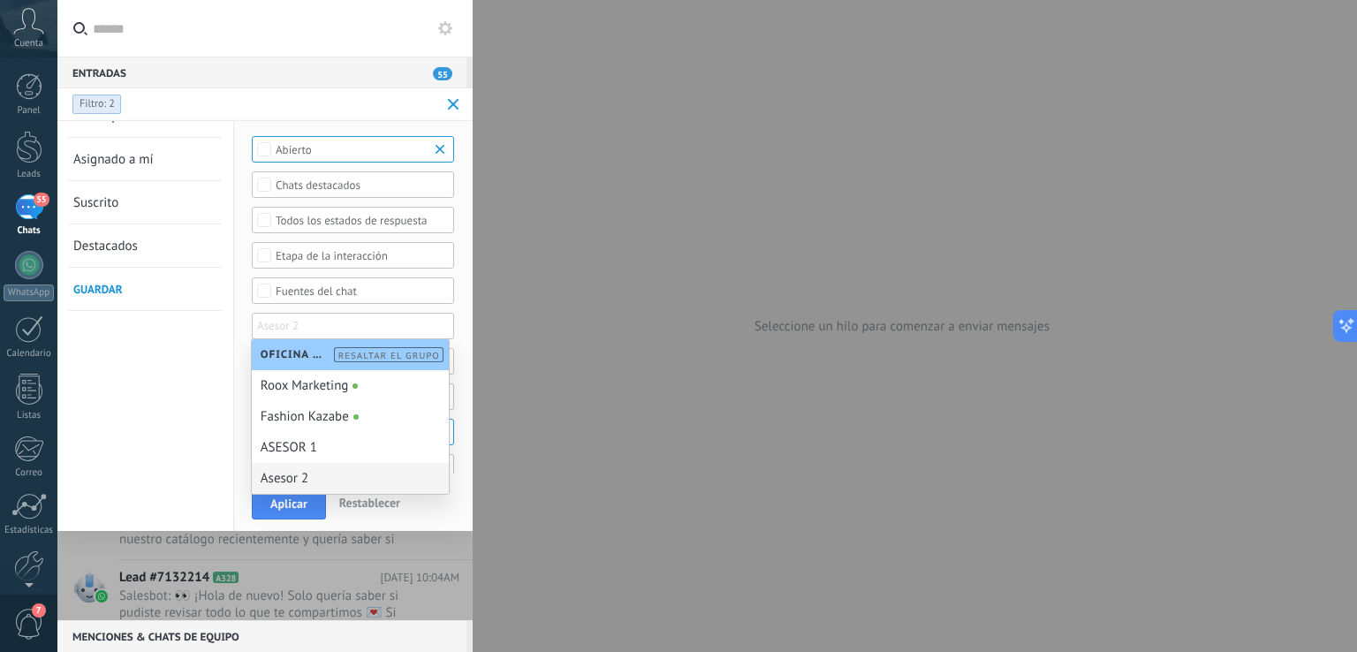
click at [336, 480] on div "Asesor 2" at bounding box center [350, 478] width 197 height 31
click at [276, 509] on span "Aplicar" at bounding box center [288, 503] width 37 height 12
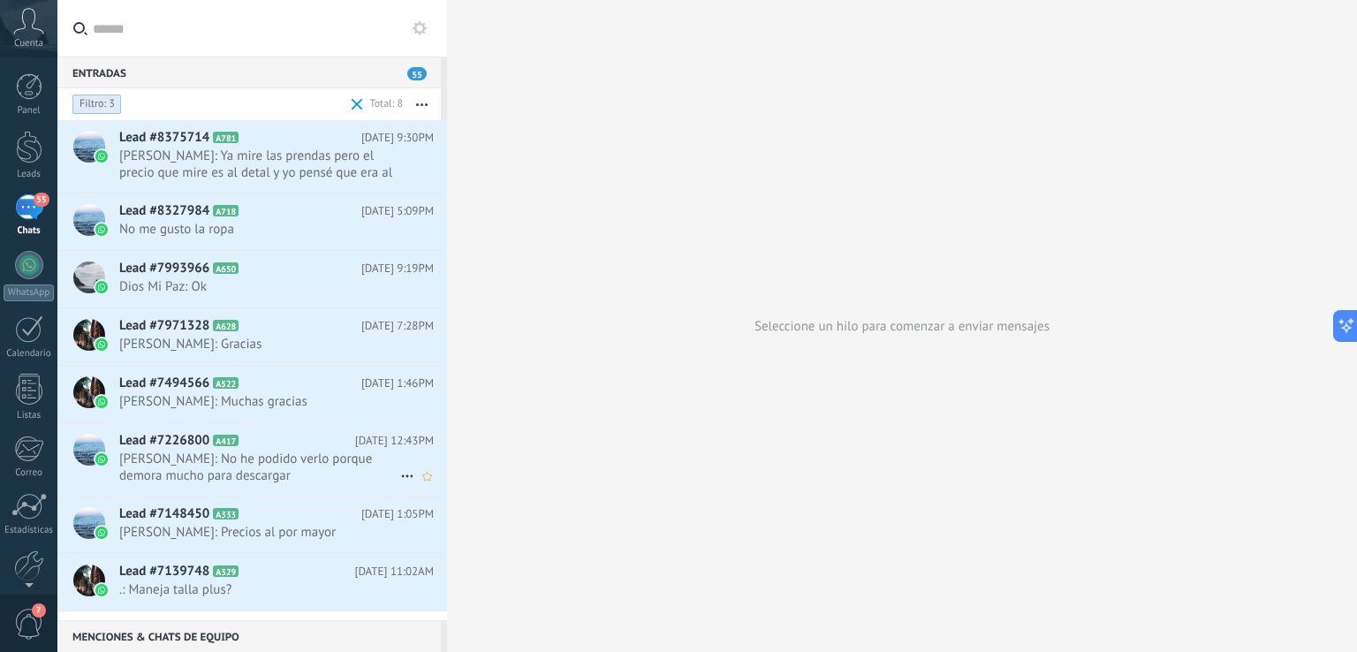
click at [191, 470] on span "[PERSON_NAME]: No he podido verlo porque demora mucho para descargar" at bounding box center [259, 467] width 281 height 34
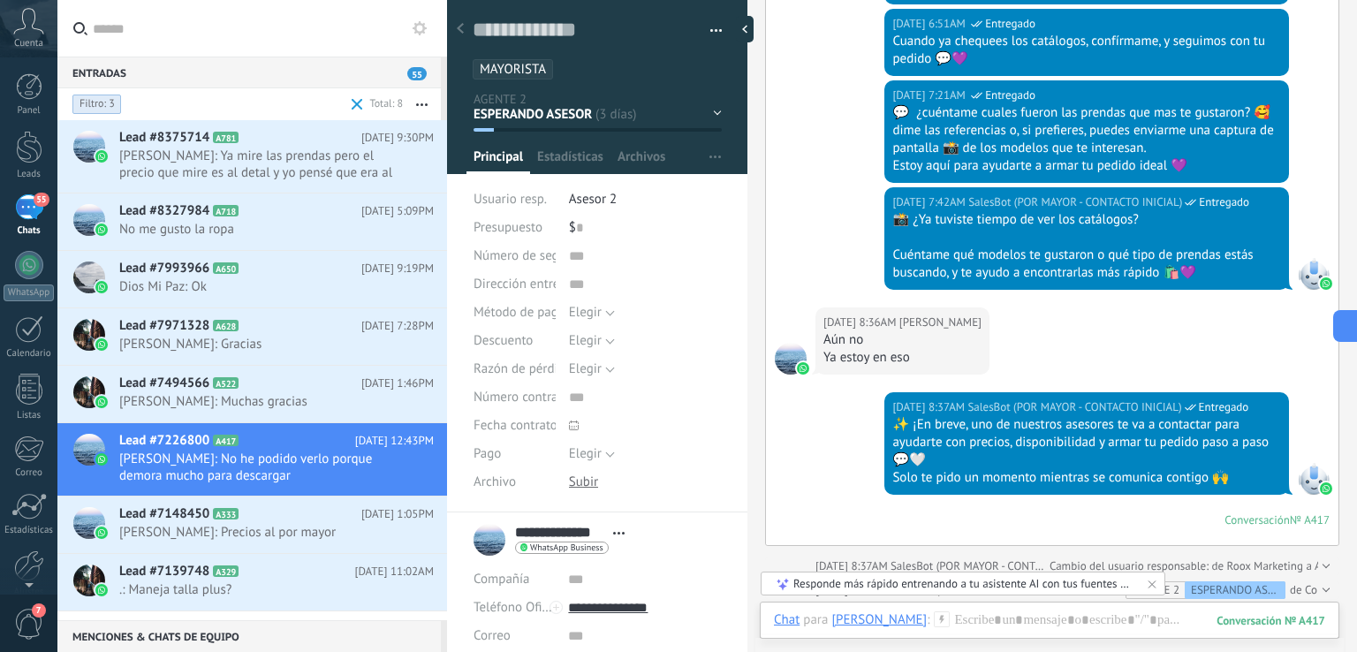
scroll to position [2609, 0]
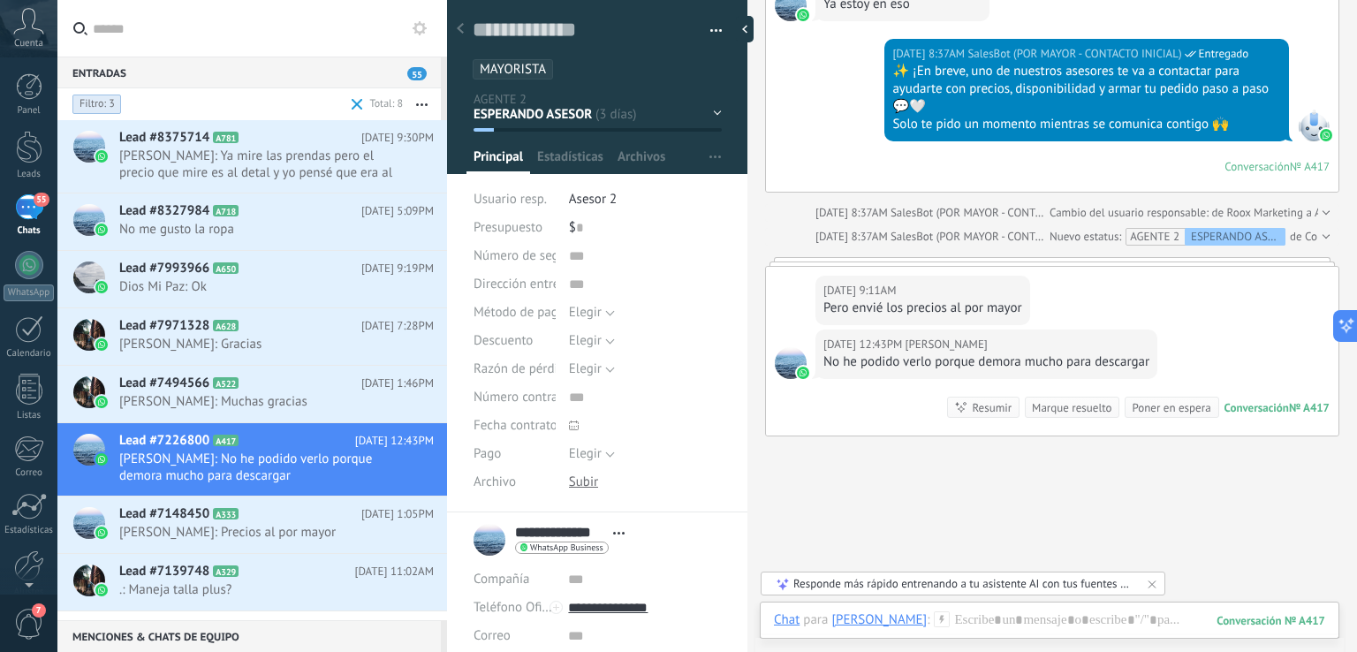
click at [463, 24] on icon at bounding box center [460, 28] width 7 height 11
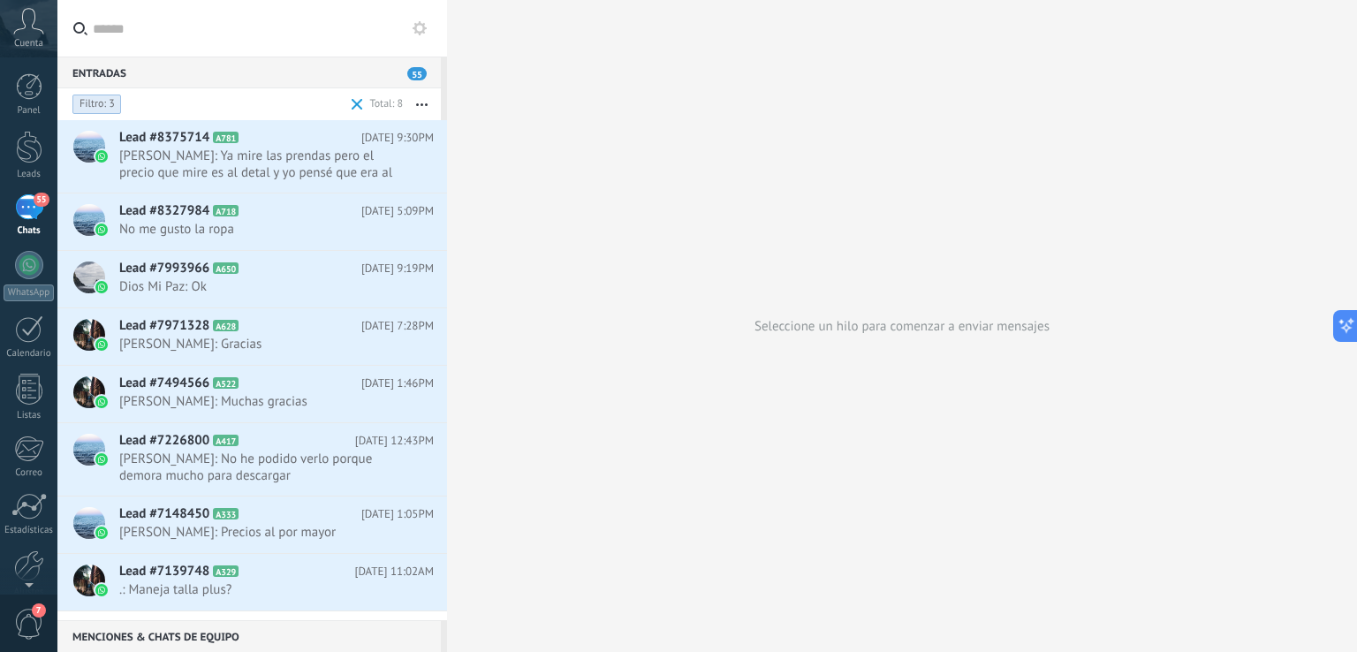
click at [29, 210] on div "55" at bounding box center [29, 207] width 28 height 26
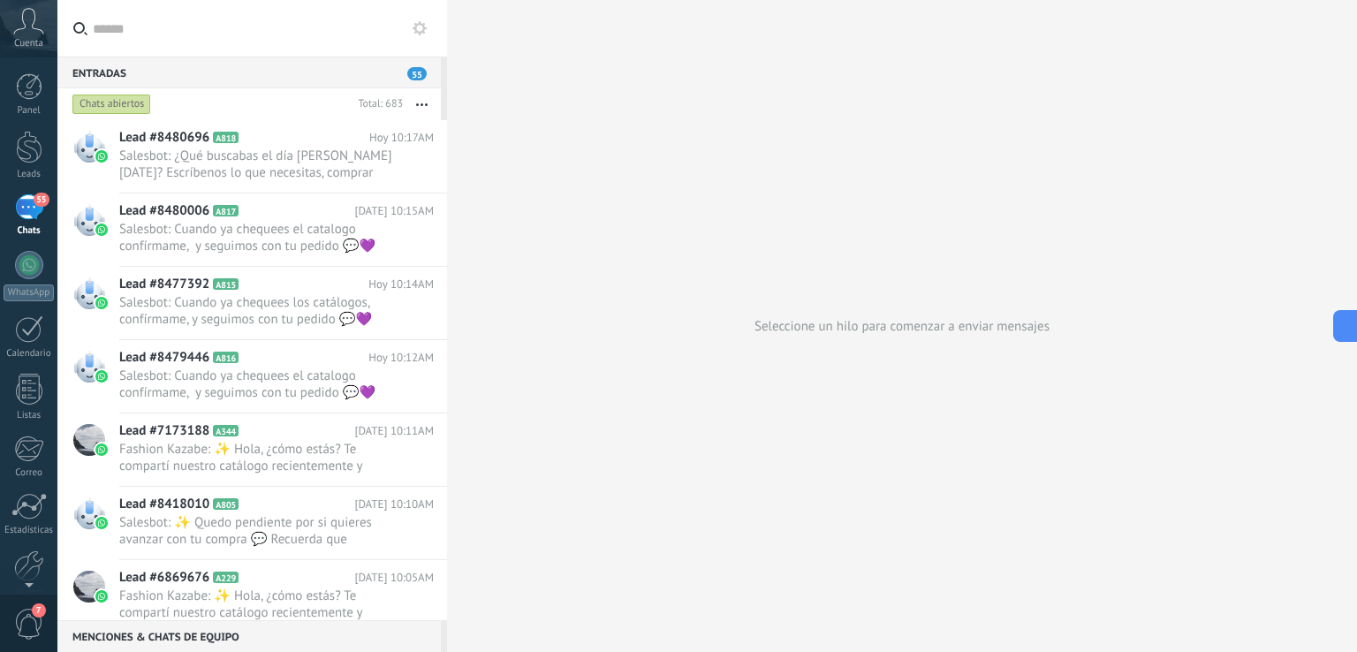
click at [310, 100] on div "Chats abiertos" at bounding box center [210, 104] width 282 height 32
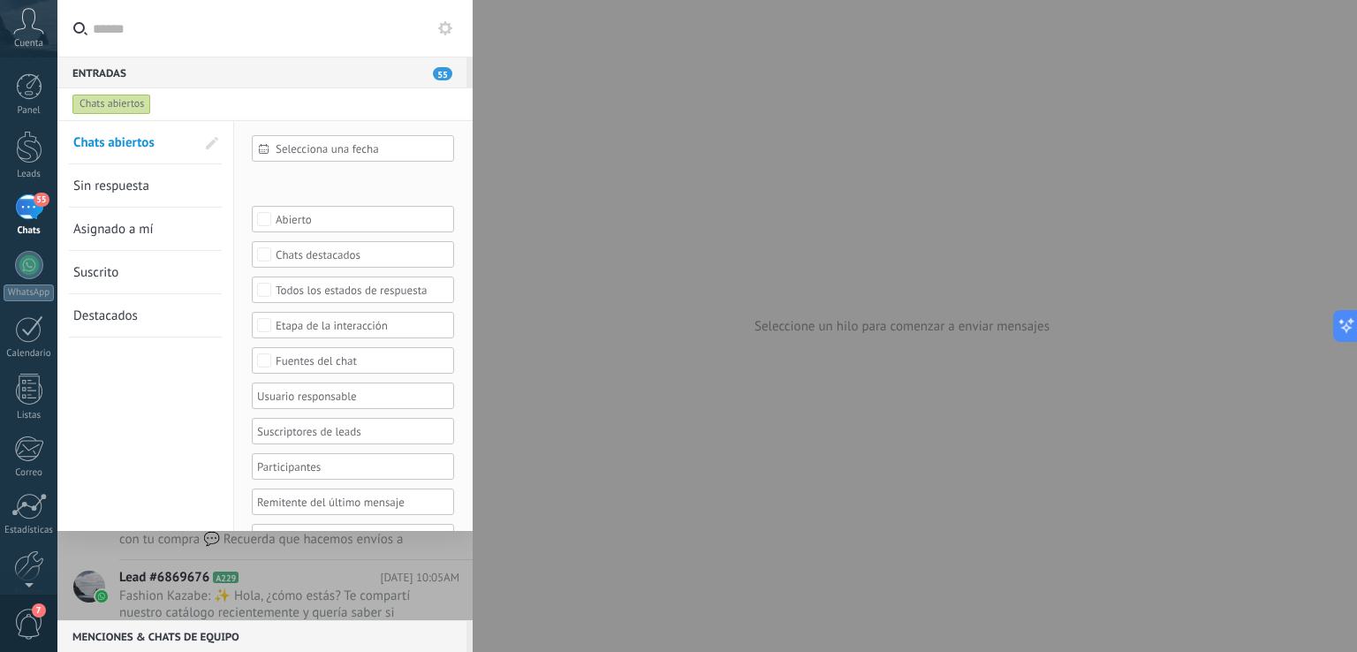
click at [343, 217] on div "Abierto" at bounding box center [353, 219] width 155 height 13
click at [343, 217] on label "Ninguno" at bounding box center [353, 218] width 200 height 21
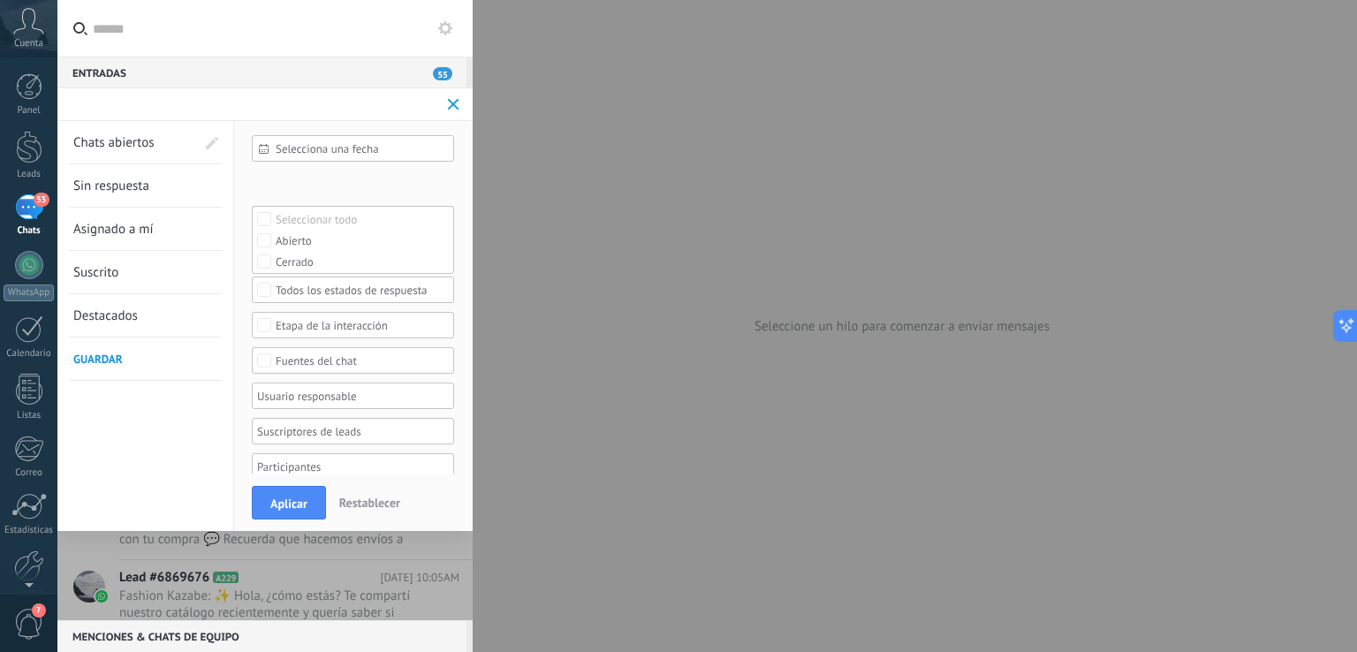
click at [0, 0] on div "Leads Entrantes Contacto inicial FILTRO INTERES Negociación FILTRO MAYORISTA FI…" at bounding box center [0, 0] width 0 height 0
click at [340, 181] on span at bounding box center [352, 182] width 151 height 15
click at [240, 228] on div at bounding box center [706, 326] width 1299 height 652
drag, startPoint x: 452, startPoint y: 113, endPoint x: 452, endPoint y: 101, distance: 12.4
click at [452, 114] on span at bounding box center [453, 104] width 20 height 35
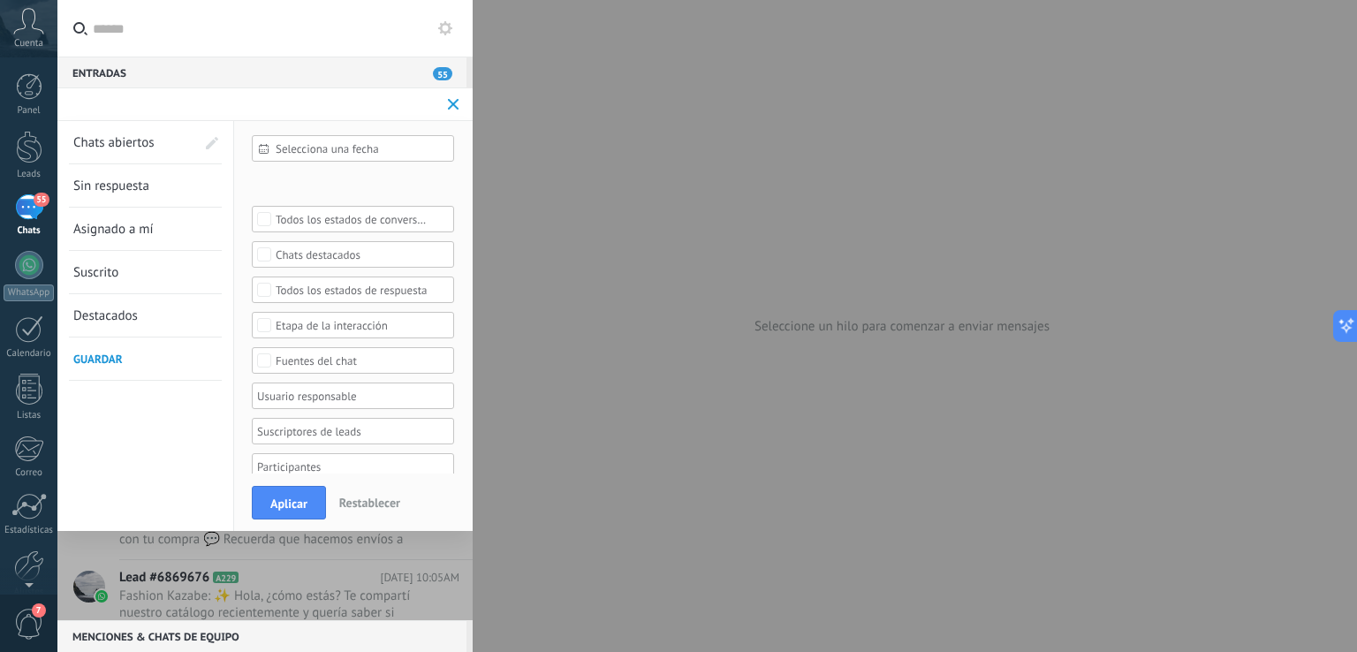
click at [452, 101] on div at bounding box center [678, 326] width 1357 height 652
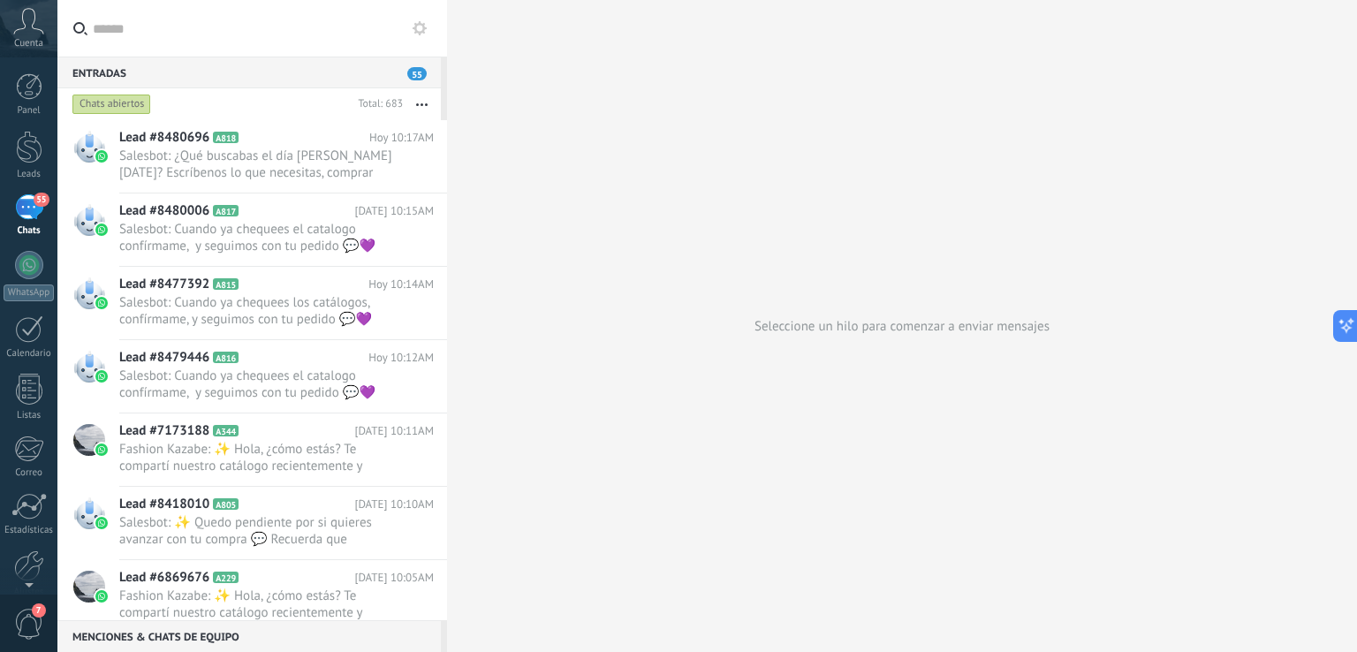
click at [563, 184] on div "Seleccione un hilo para comenzar a enviar mensajes" at bounding box center [902, 326] width 910 height 652
click at [22, 132] on div at bounding box center [29, 147] width 26 height 33
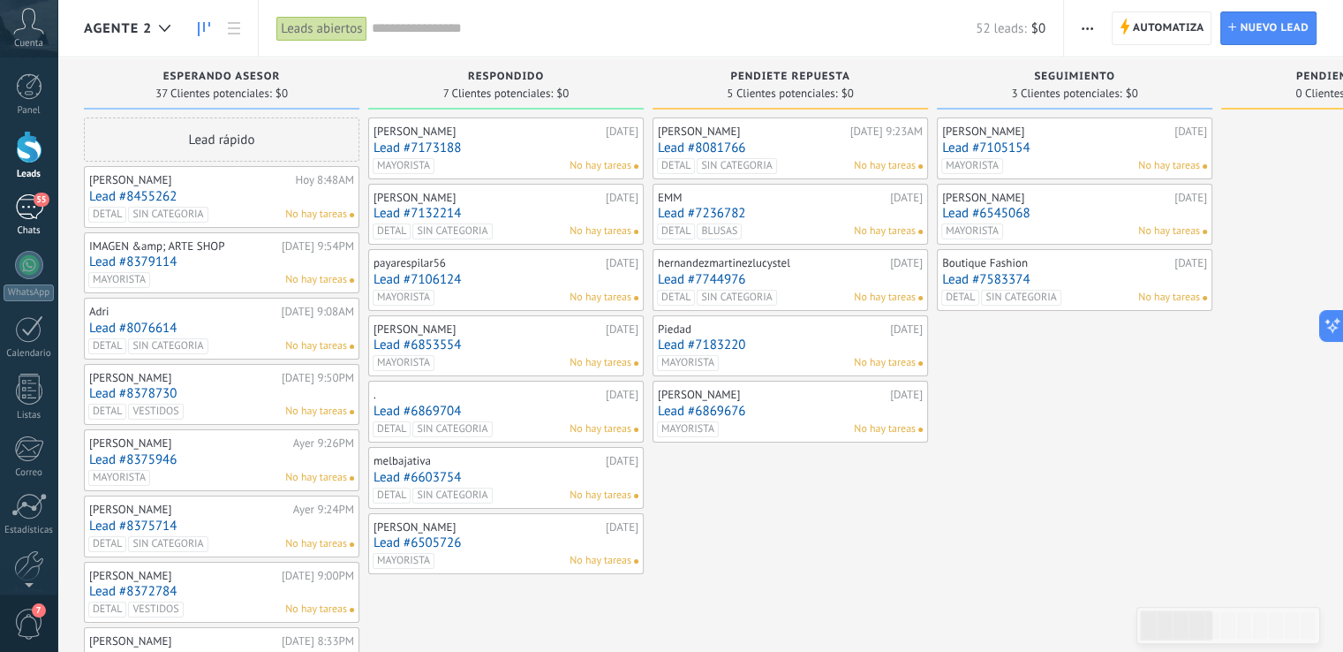
click at [26, 204] on div "55" at bounding box center [29, 207] width 28 height 26
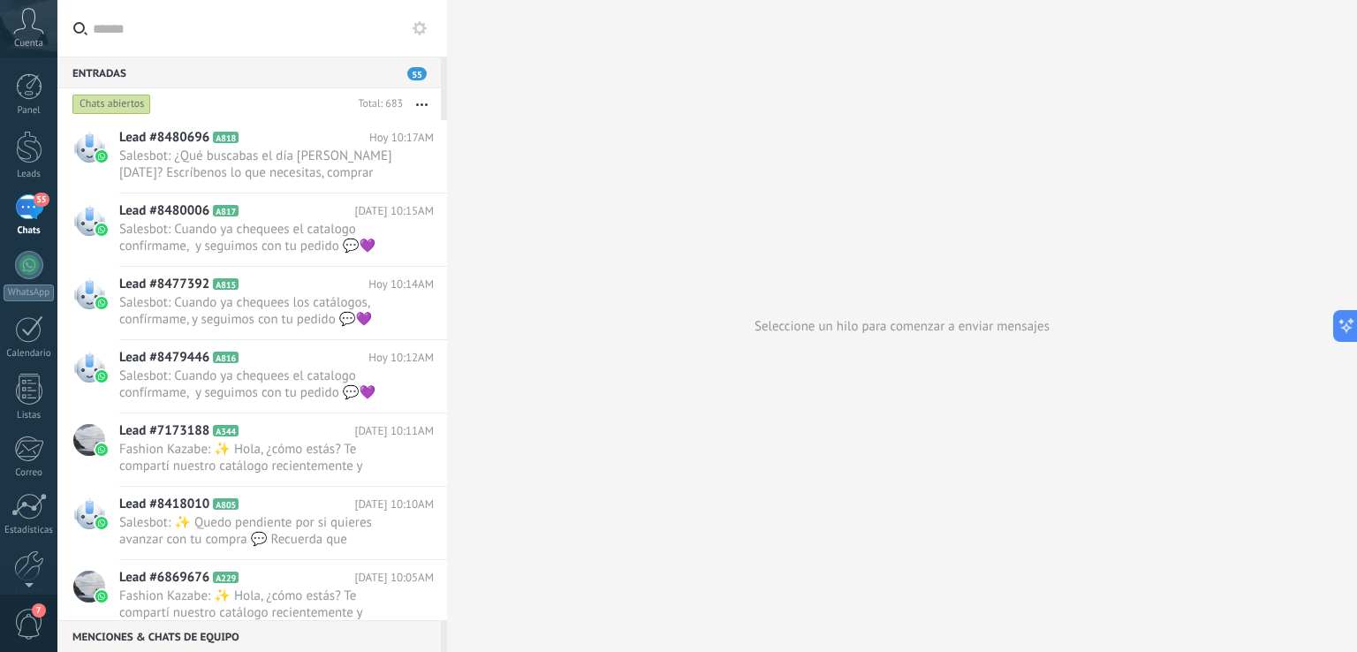
click at [224, 106] on div "Chats abiertos" at bounding box center [210, 104] width 282 height 32
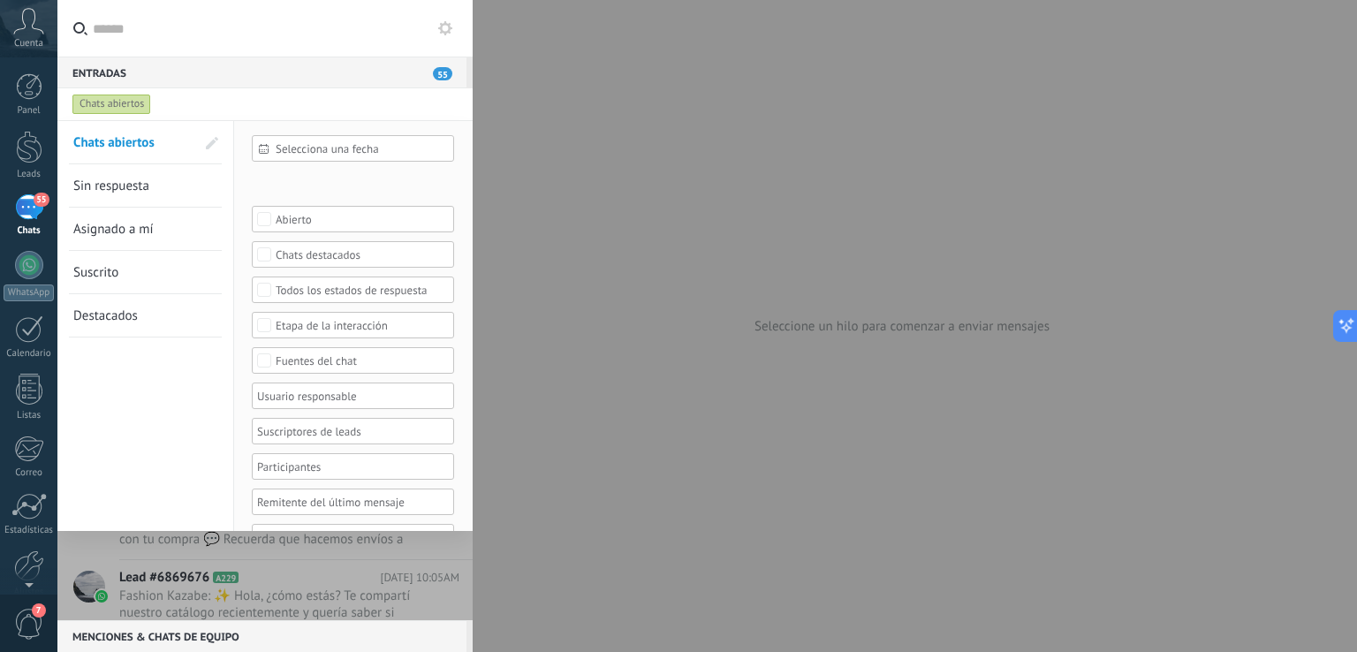
click at [0, 0] on div "Leads Entrantes Contacto inicial FILTRO INTERES Negociación FILTRO MAYORISTA FI…" at bounding box center [0, 0] width 0 height 0
click at [293, 113] on div at bounding box center [706, 326] width 1299 height 652
click at [464, 563] on div at bounding box center [264, 370] width 415 height 500
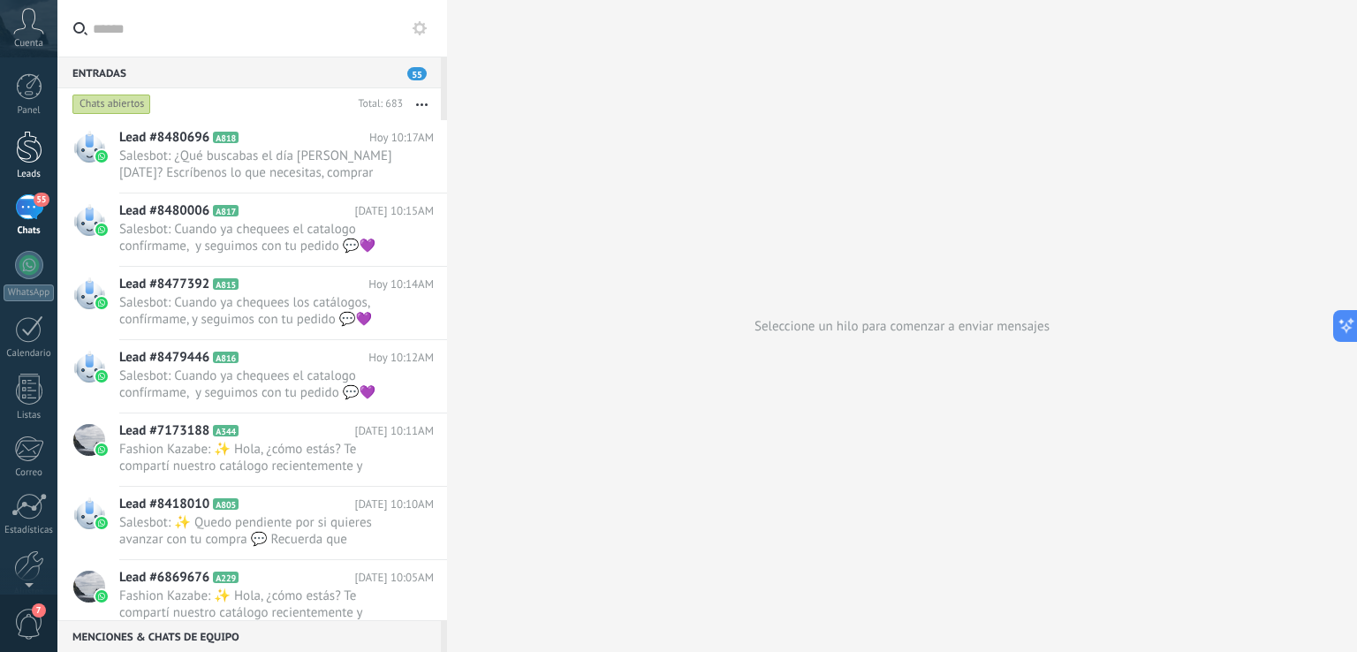
click at [25, 145] on div at bounding box center [29, 147] width 26 height 33
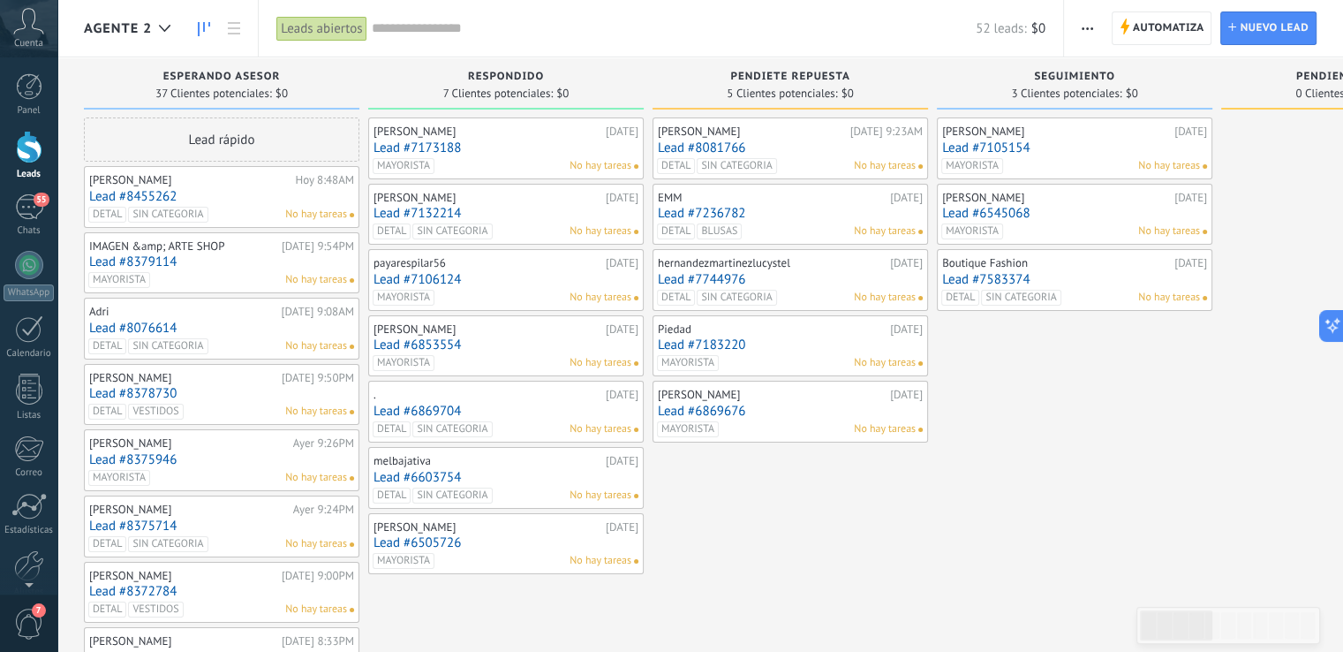
click at [243, 182] on div "[PERSON_NAME]" at bounding box center [189, 180] width 201 height 14
click at [115, 192] on link "Lead #8455262" at bounding box center [221, 196] width 265 height 15
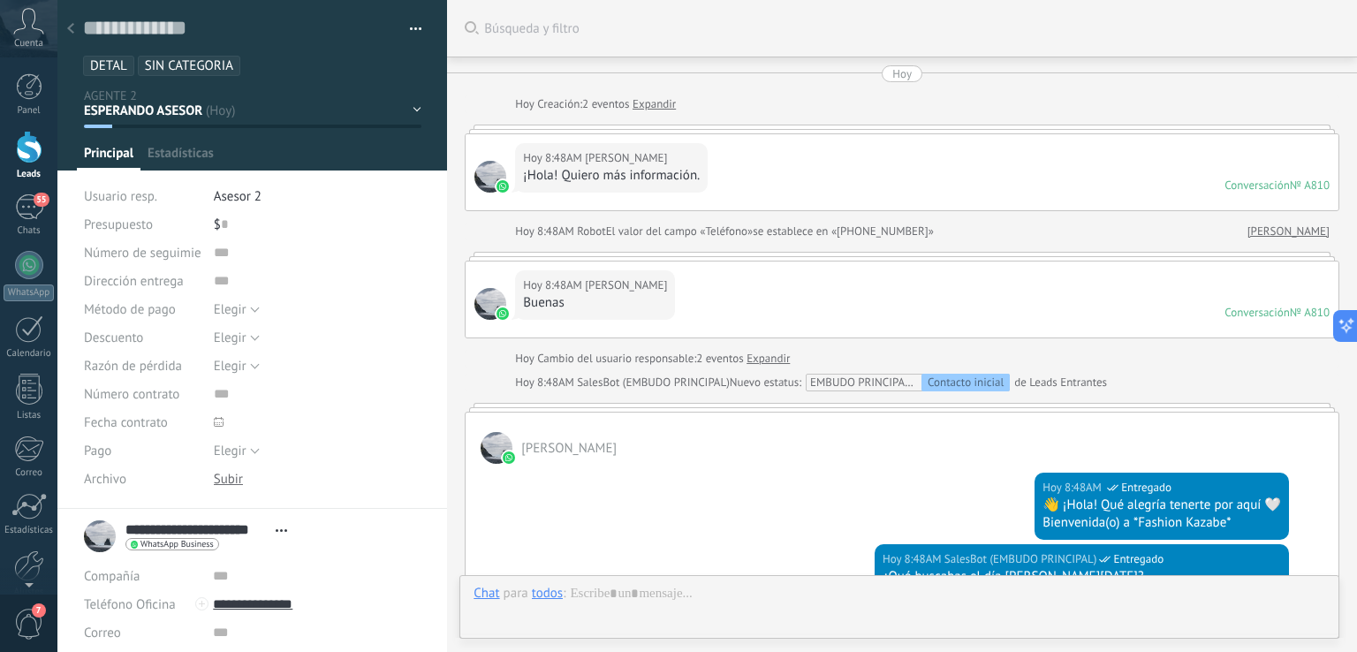
type textarea "**********"
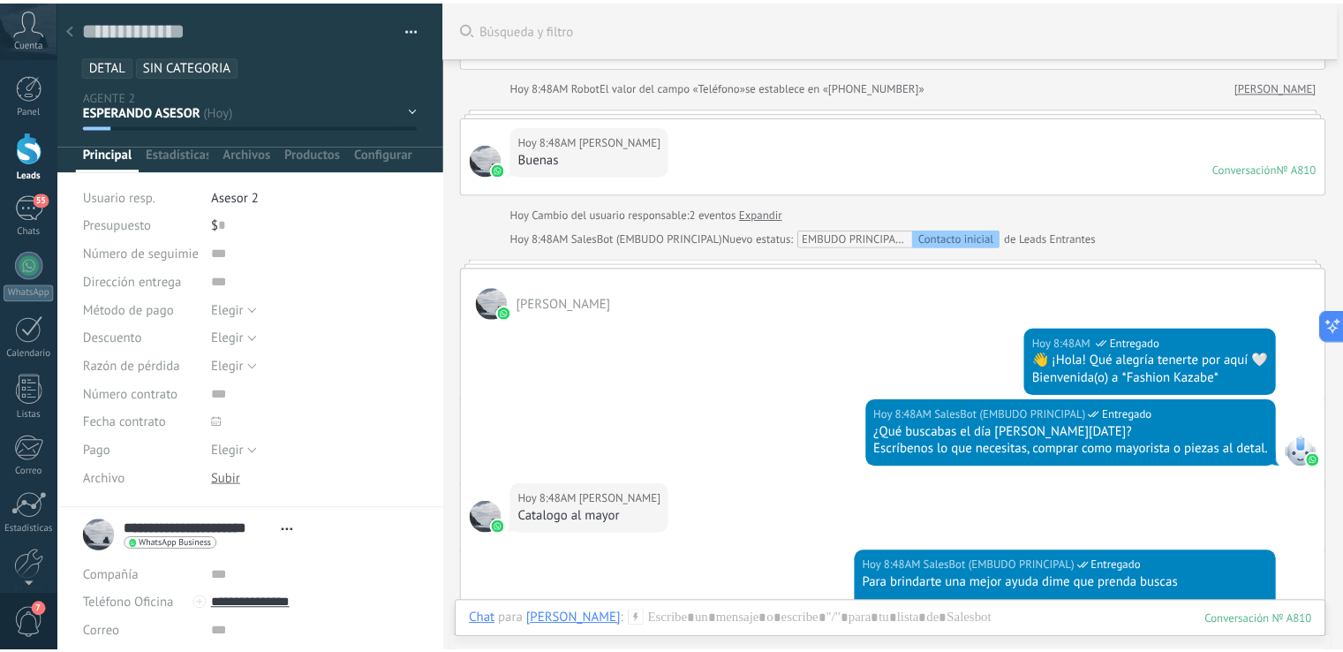
scroll to position [129, 0]
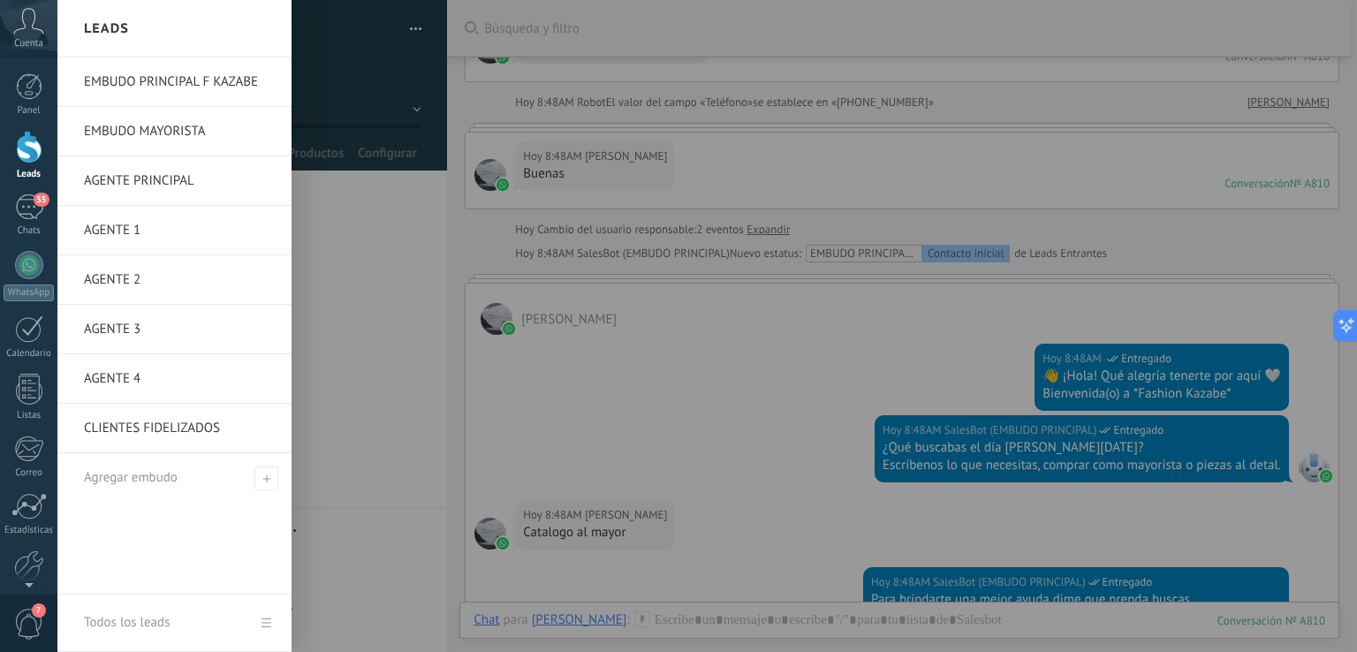
click at [34, 153] on div at bounding box center [29, 147] width 26 height 33
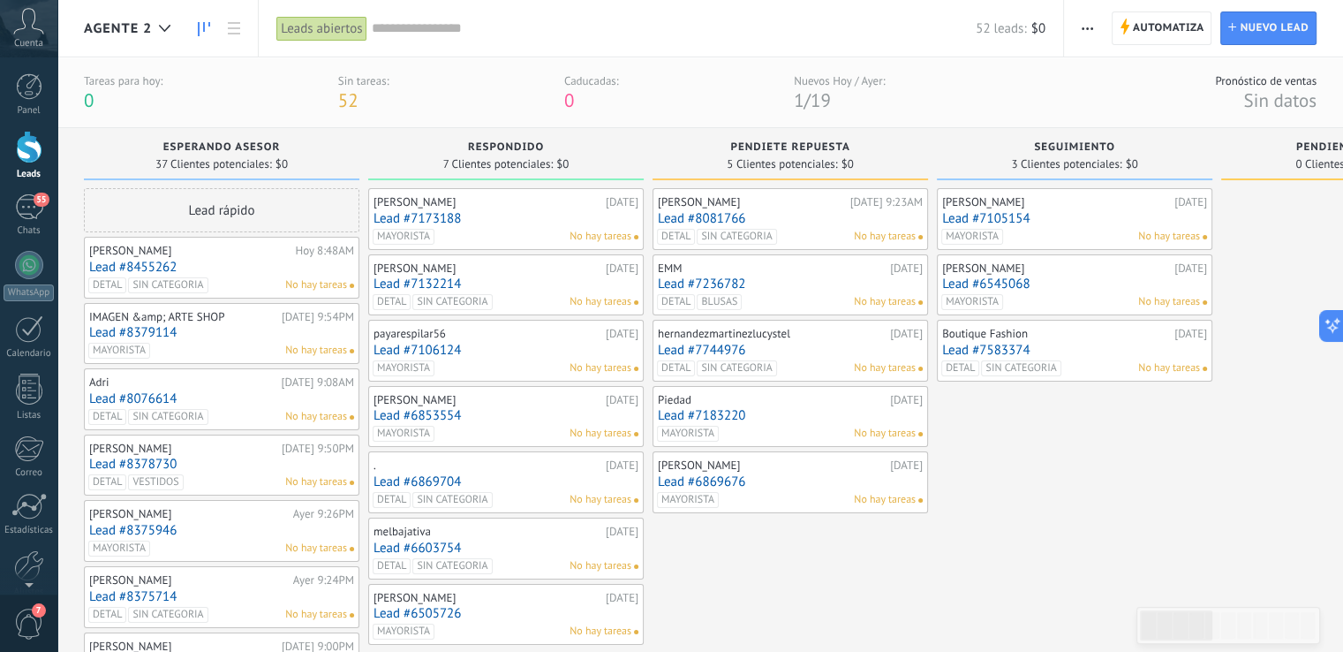
drag, startPoint x: 585, startPoint y: 39, endPoint x: 580, endPoint y: 26, distance: 14.0
click at [586, 39] on div "52 leads: $0" at bounding box center [709, 28] width 674 height 57
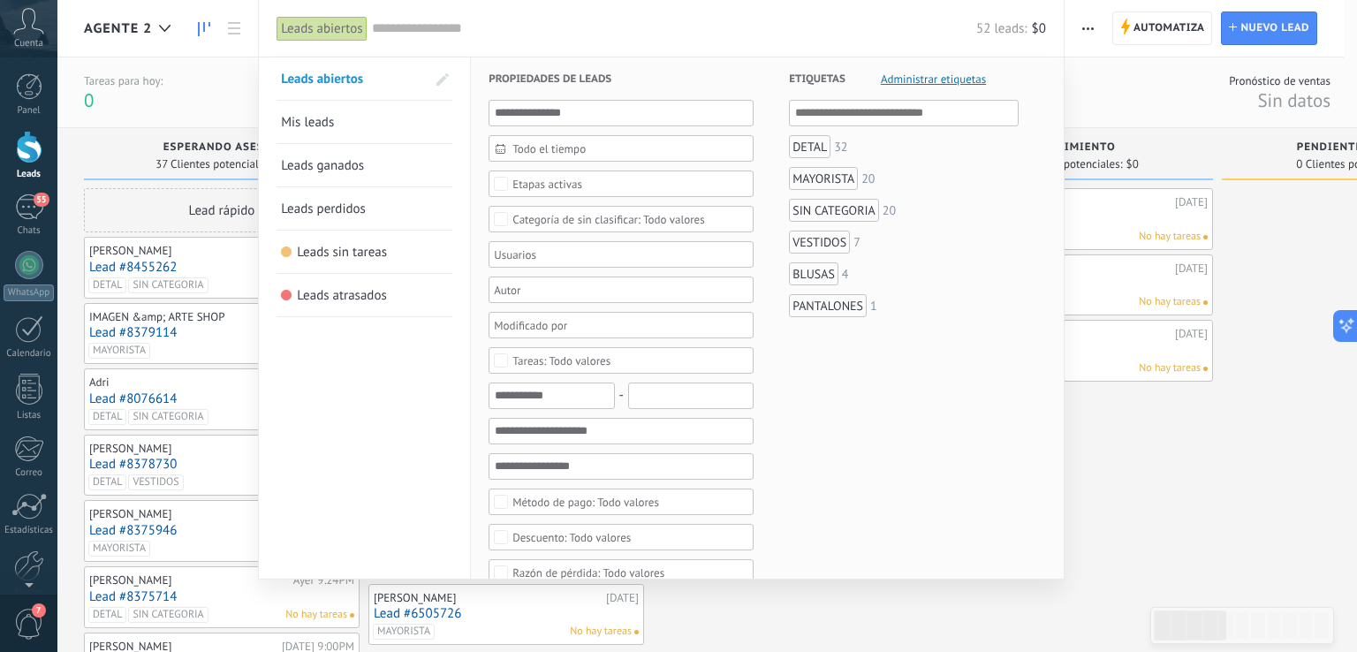
click at [604, 149] on span "Todo el tiempo" at bounding box center [627, 148] width 231 height 13
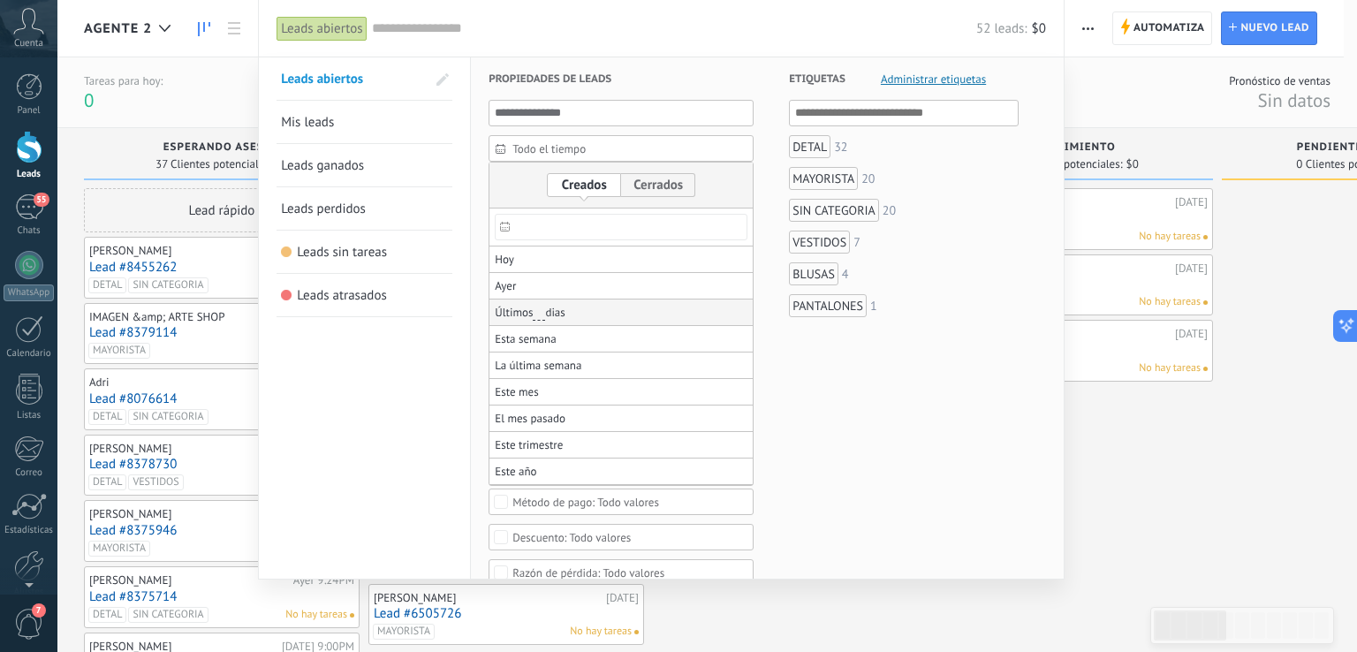
click at [518, 311] on span "Últimos ** 30 dias" at bounding box center [530, 312] width 71 height 25
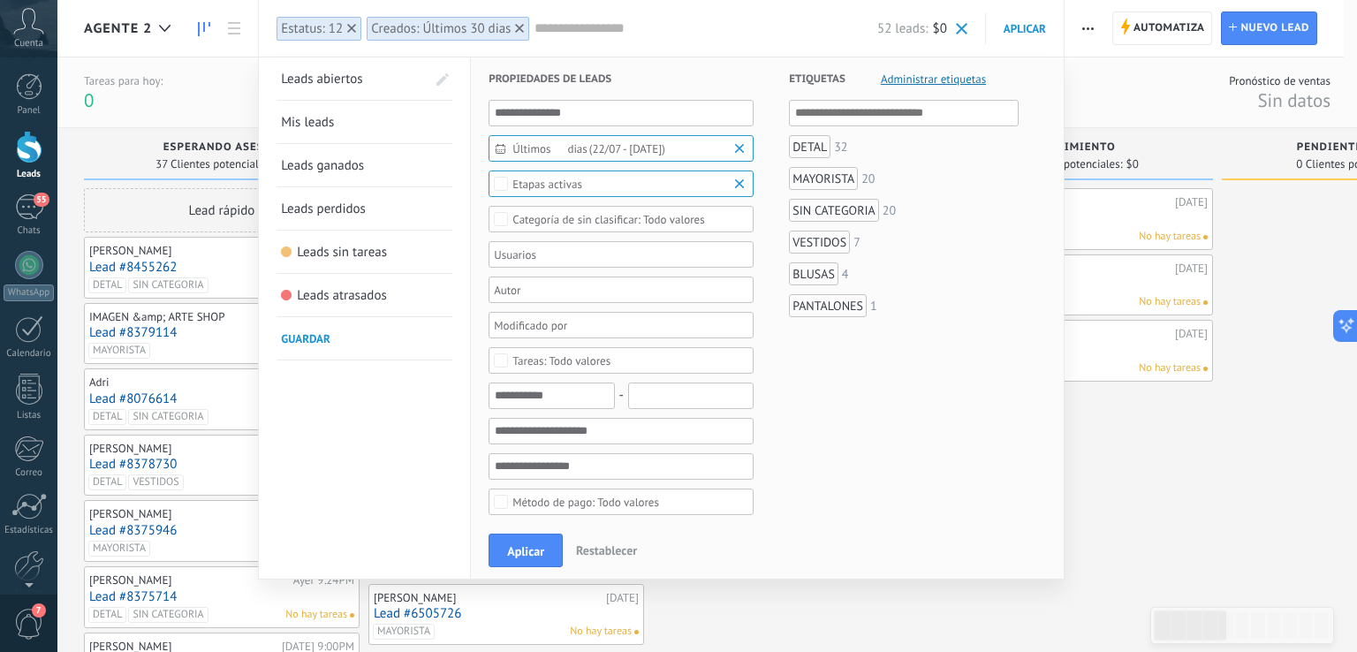
click at [745, 153] on b at bounding box center [741, 149] width 21 height 18
click at [657, 149] on span "Todo el tiempo" at bounding box center [627, 148] width 231 height 13
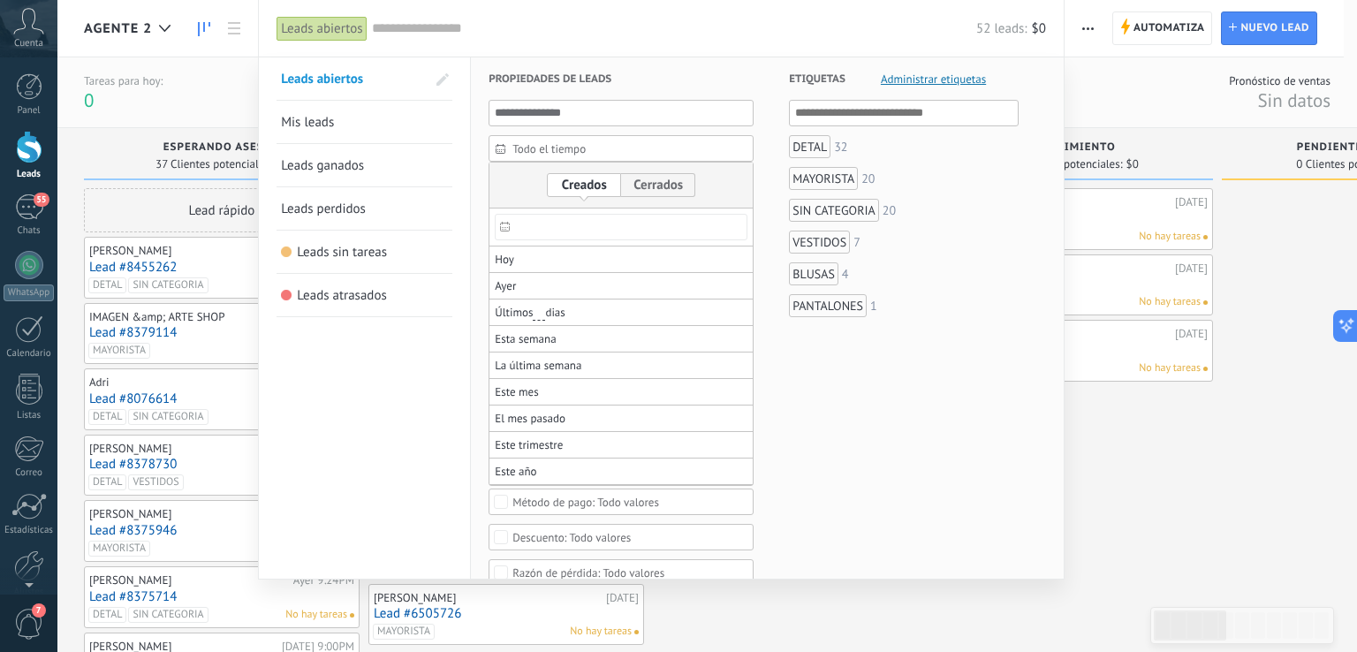
click at [505, 222] on icon at bounding box center [505, 227] width 10 height 10
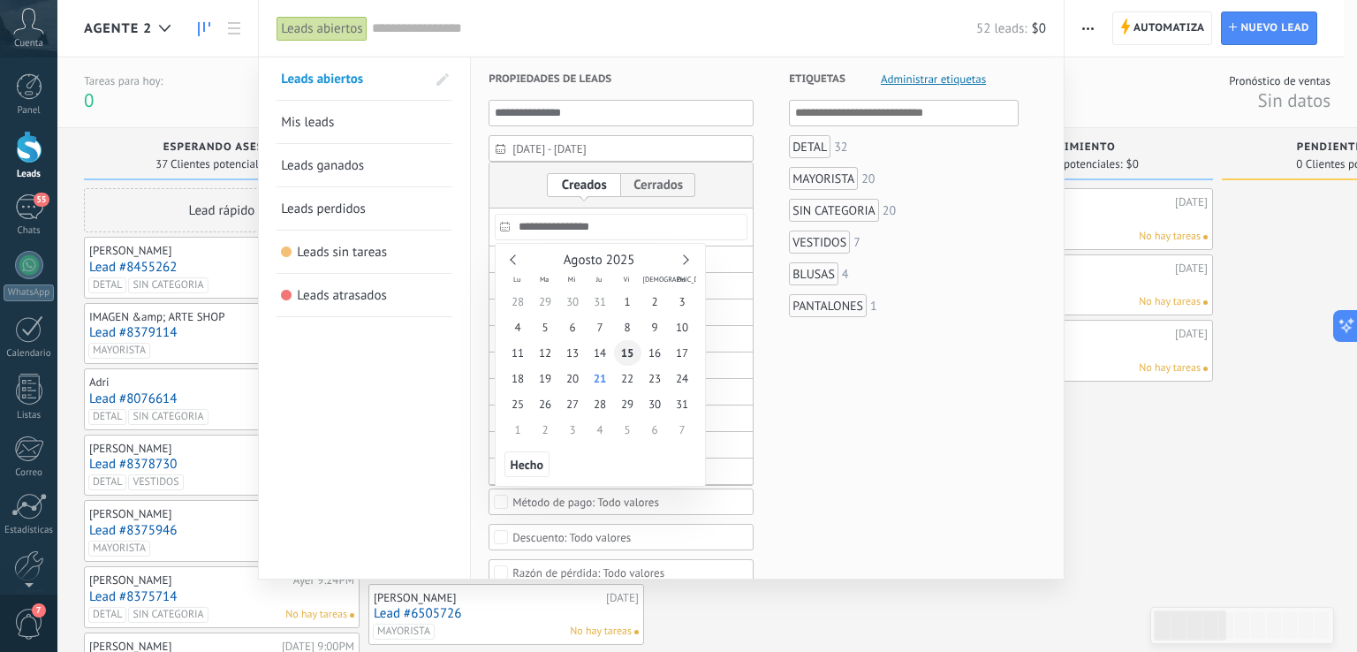
click at [631, 347] on span "15" at bounding box center [627, 353] width 27 height 26
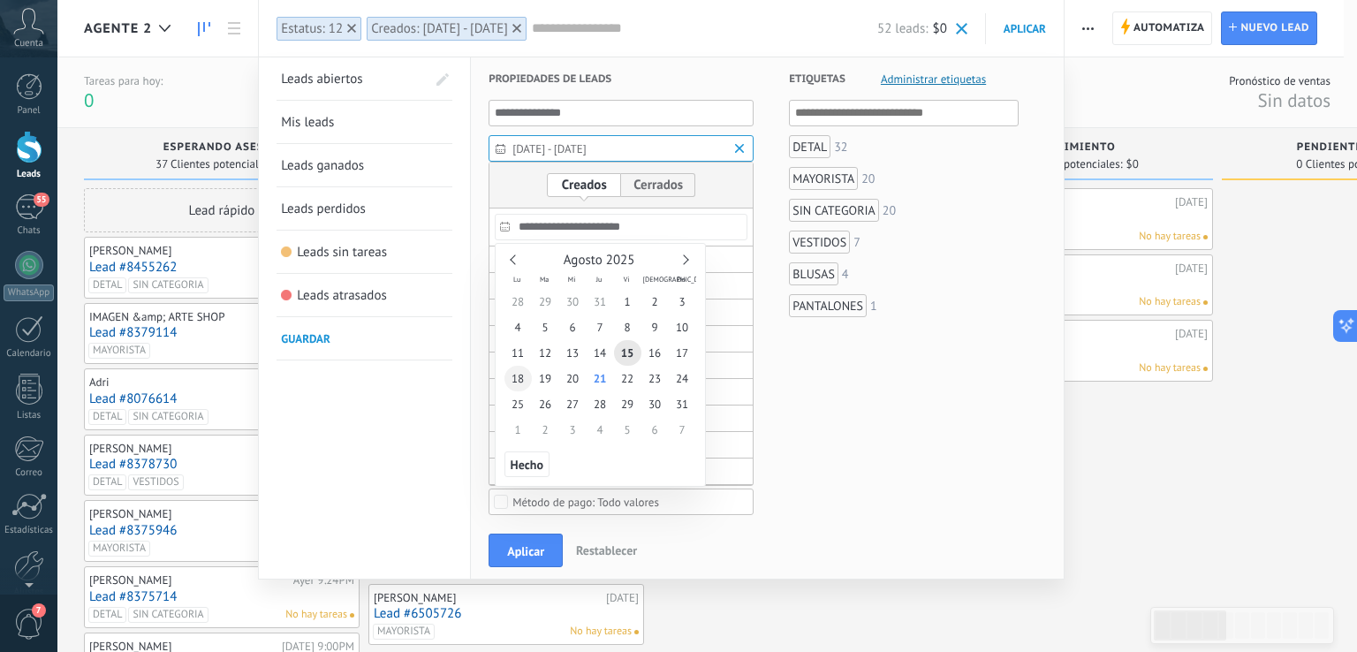
click at [518, 377] on span "18" at bounding box center [517, 379] width 27 height 26
click at [544, 379] on span "19" at bounding box center [545, 379] width 27 height 26
drag, startPoint x: 616, startPoint y: 351, endPoint x: 627, endPoint y: 353, distance: 10.9
click at [617, 351] on span "15" at bounding box center [627, 353] width 27 height 26
click at [627, 353] on span "15" at bounding box center [627, 353] width 27 height 26
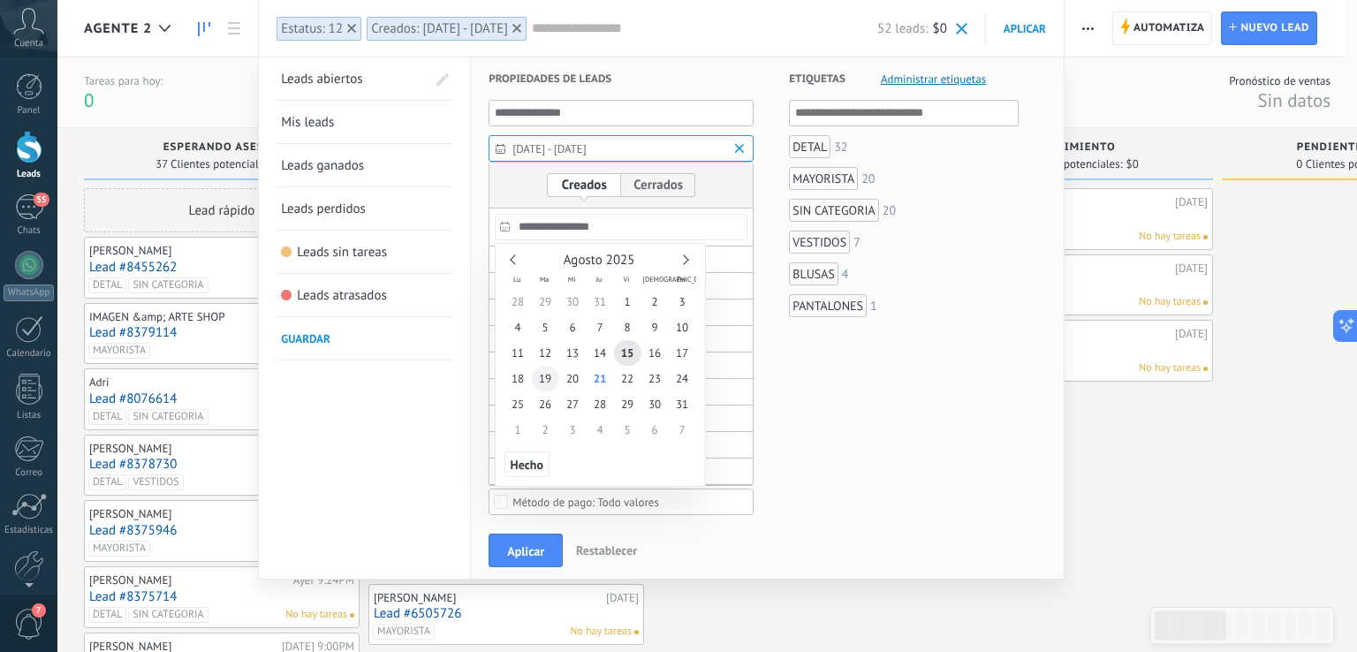
type input "**********"
click at [541, 379] on span "19" at bounding box center [545, 379] width 27 height 26
click at [533, 534] on div at bounding box center [678, 445] width 1357 height 412
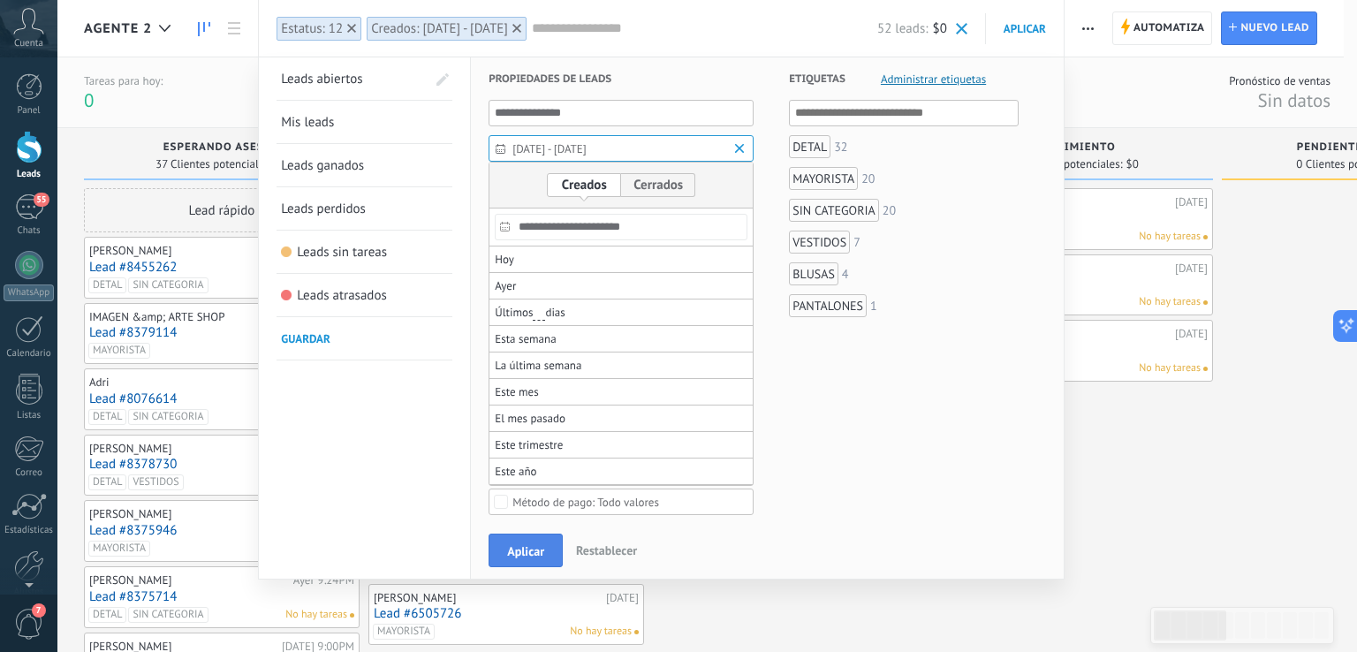
click at [538, 541] on button "Aplicar" at bounding box center [525, 550] width 74 height 34
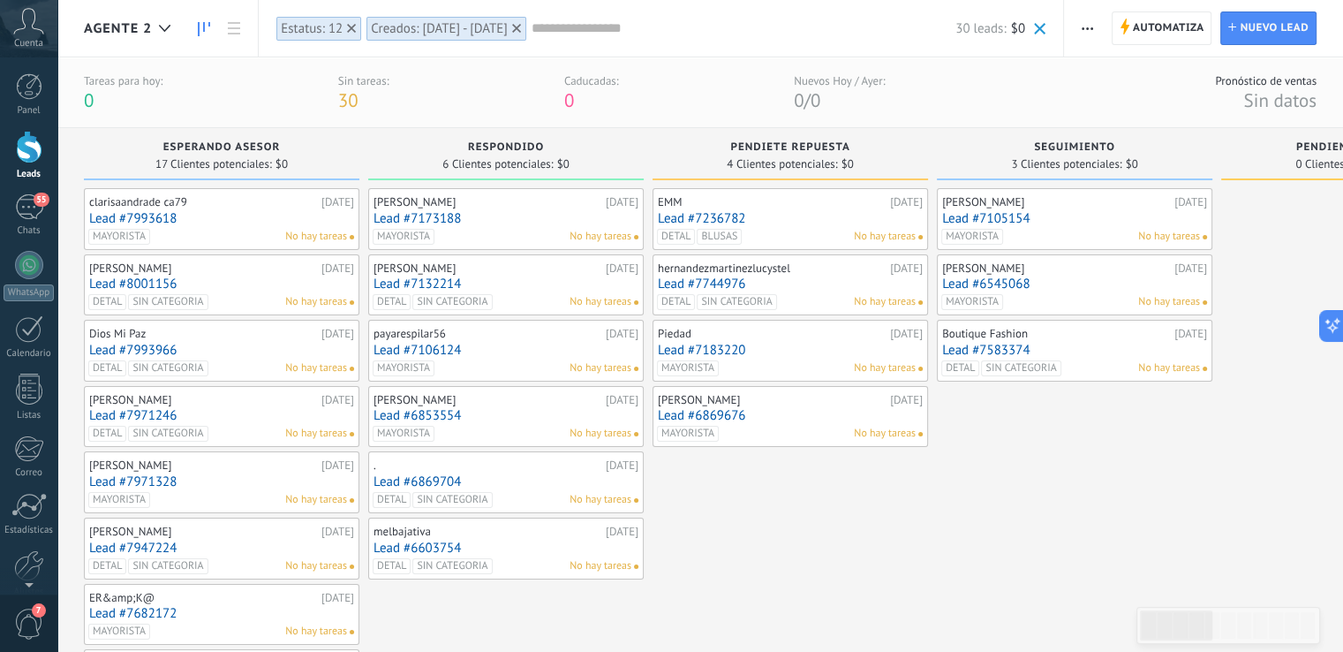
click at [1077, 21] on button "button" at bounding box center [1088, 28] width 26 height 34
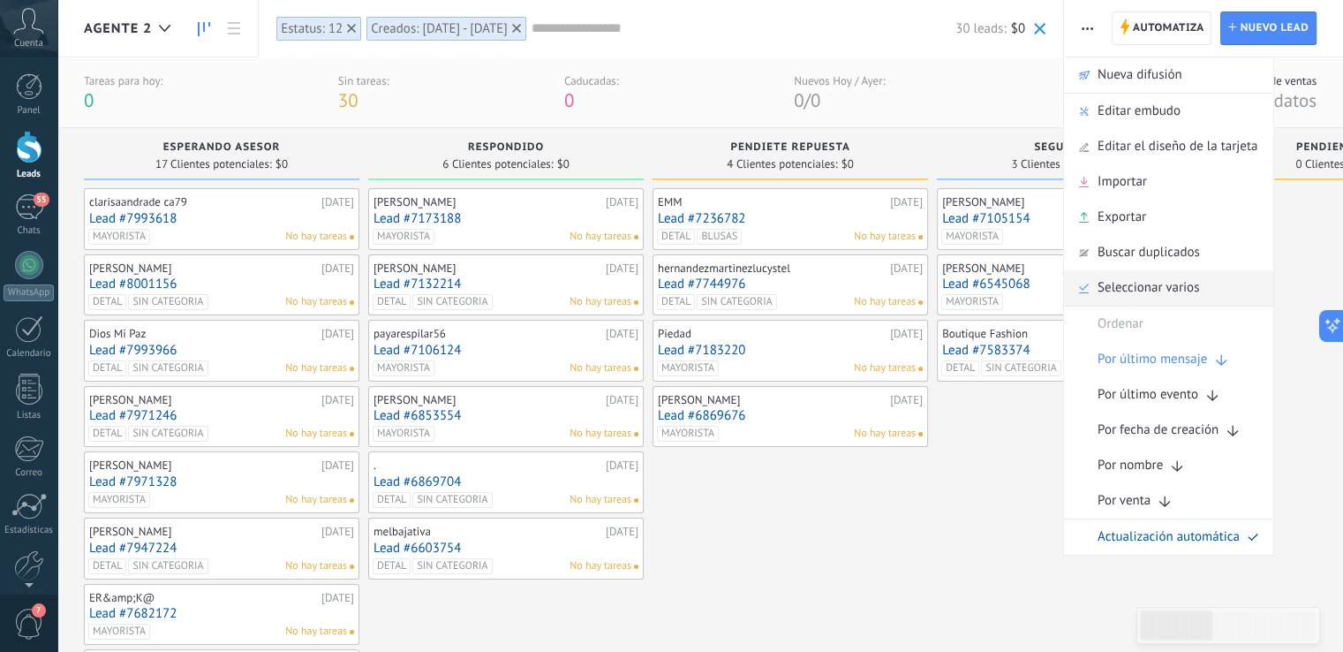
click at [1150, 275] on span "Seleccionar varios" at bounding box center [1149, 287] width 102 height 35
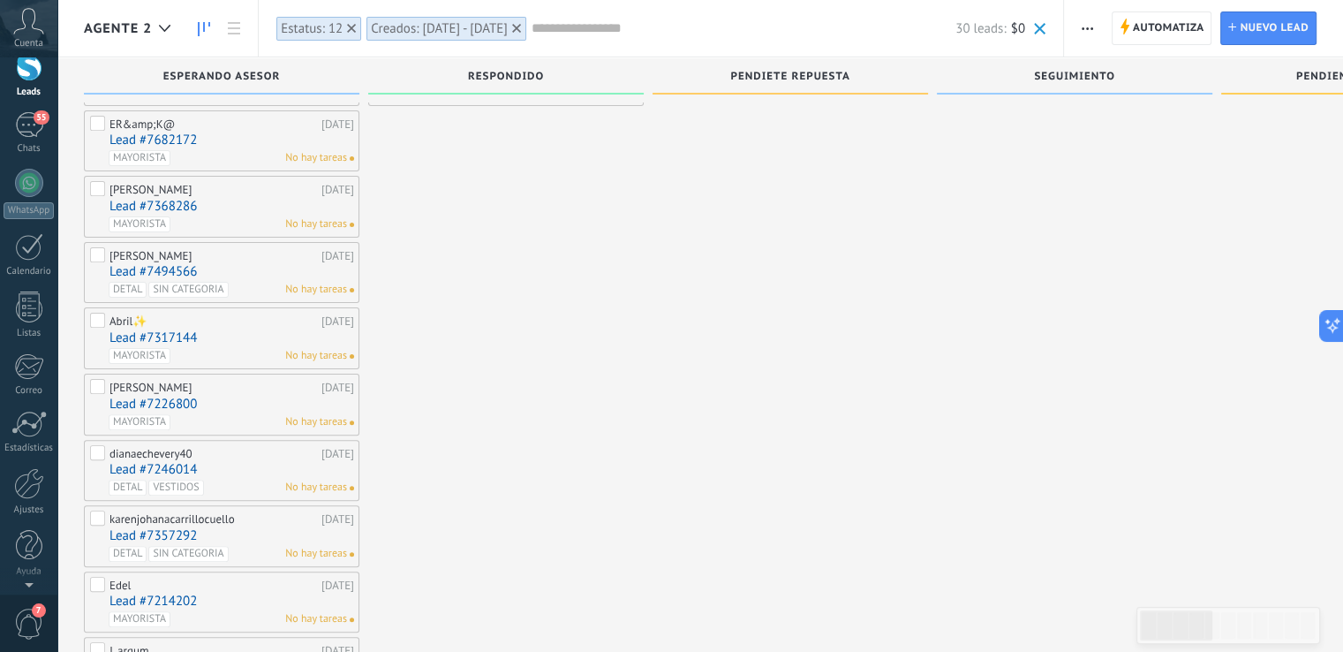
scroll to position [657, 0]
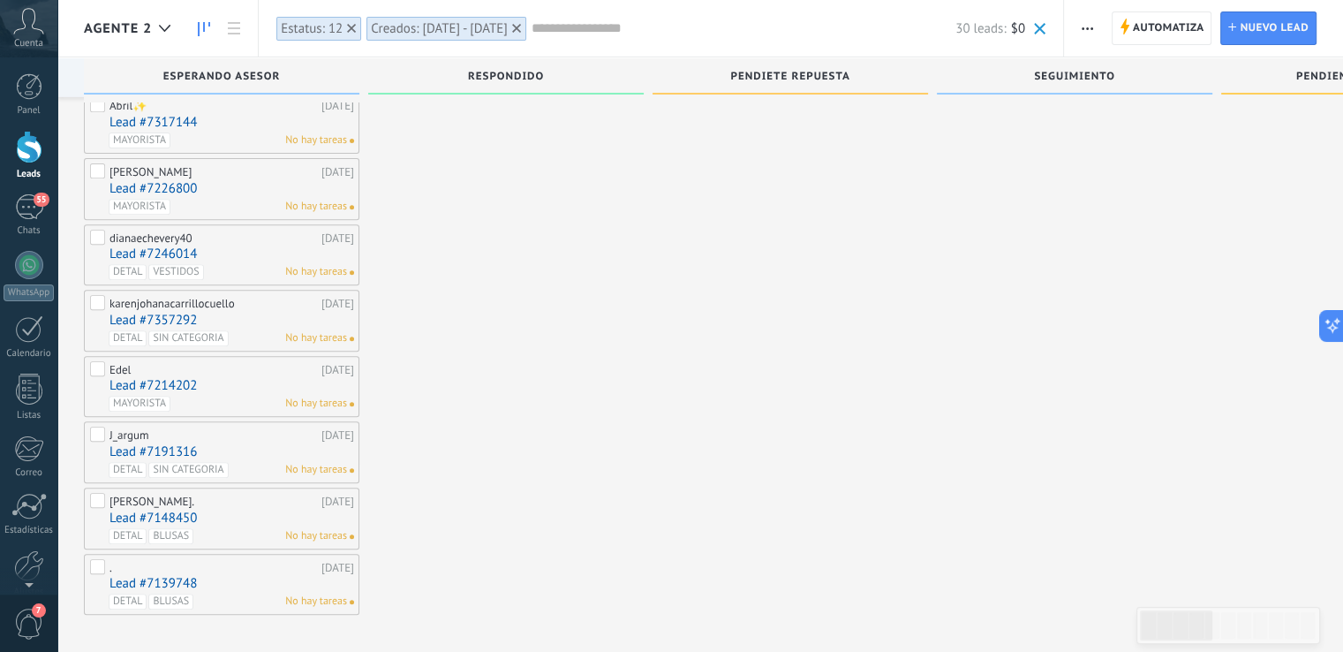
click at [99, 559] on label at bounding box center [99, 570] width 18 height 22
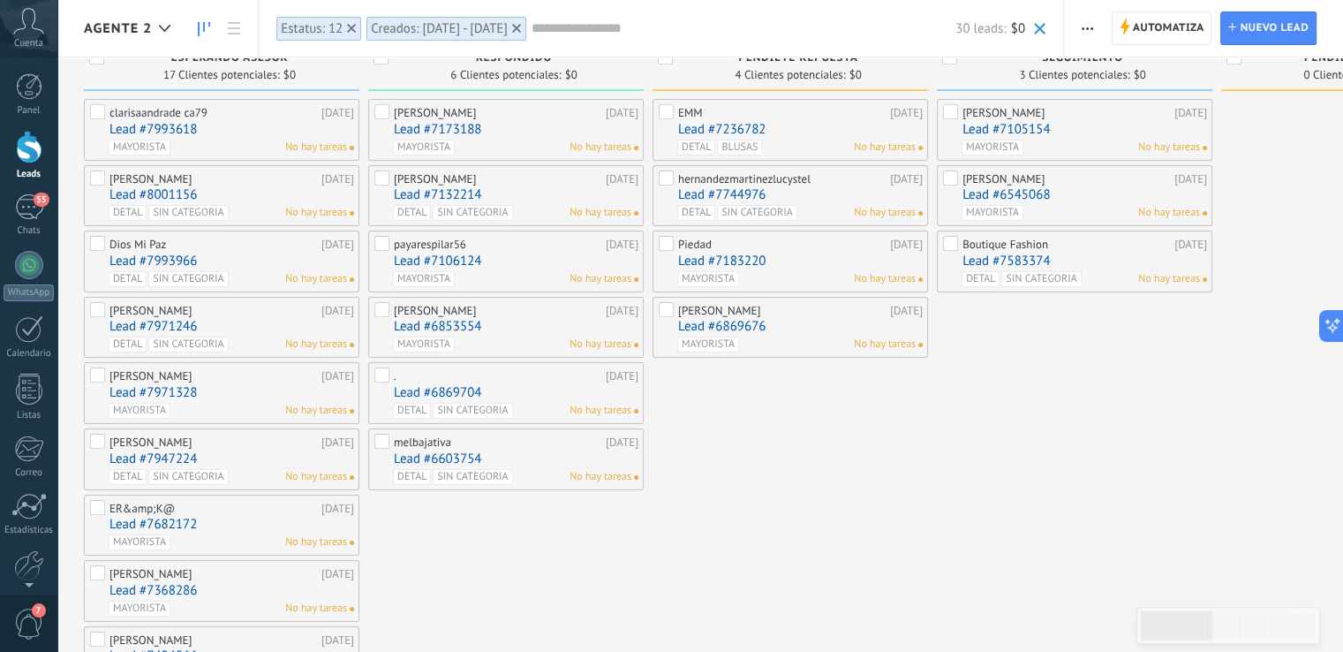
scroll to position [0, 0]
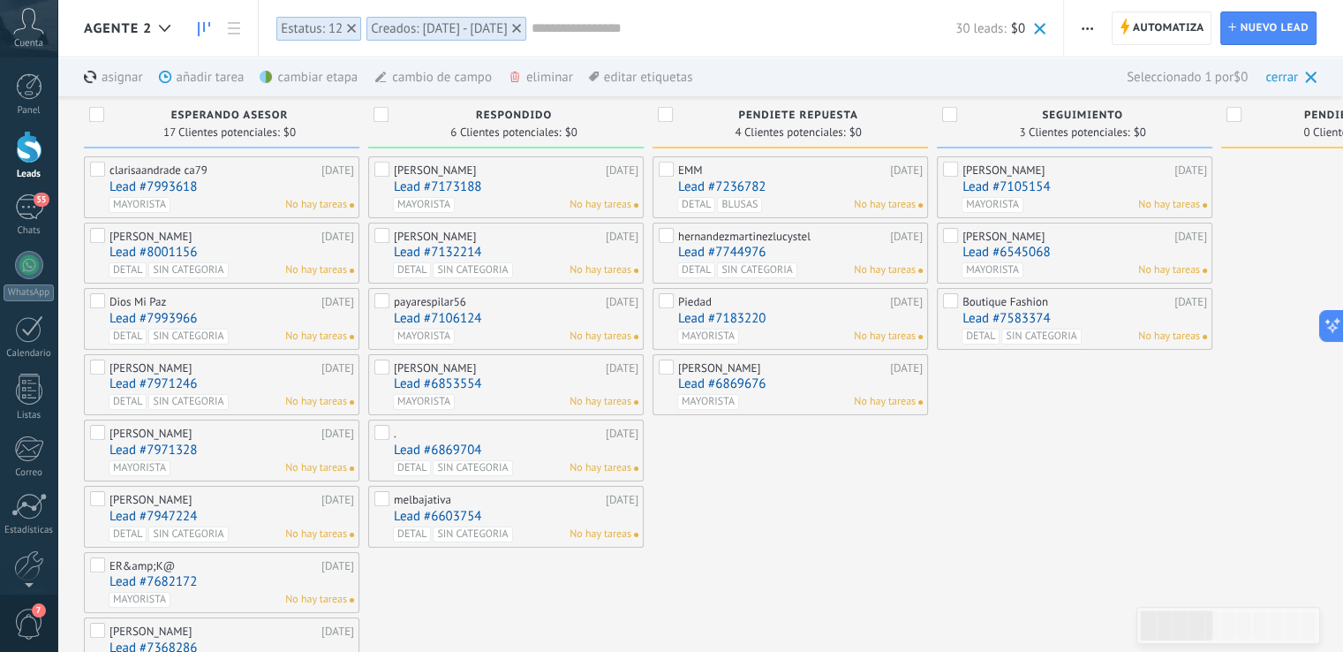
click at [100, 167] on label at bounding box center [99, 173] width 18 height 22
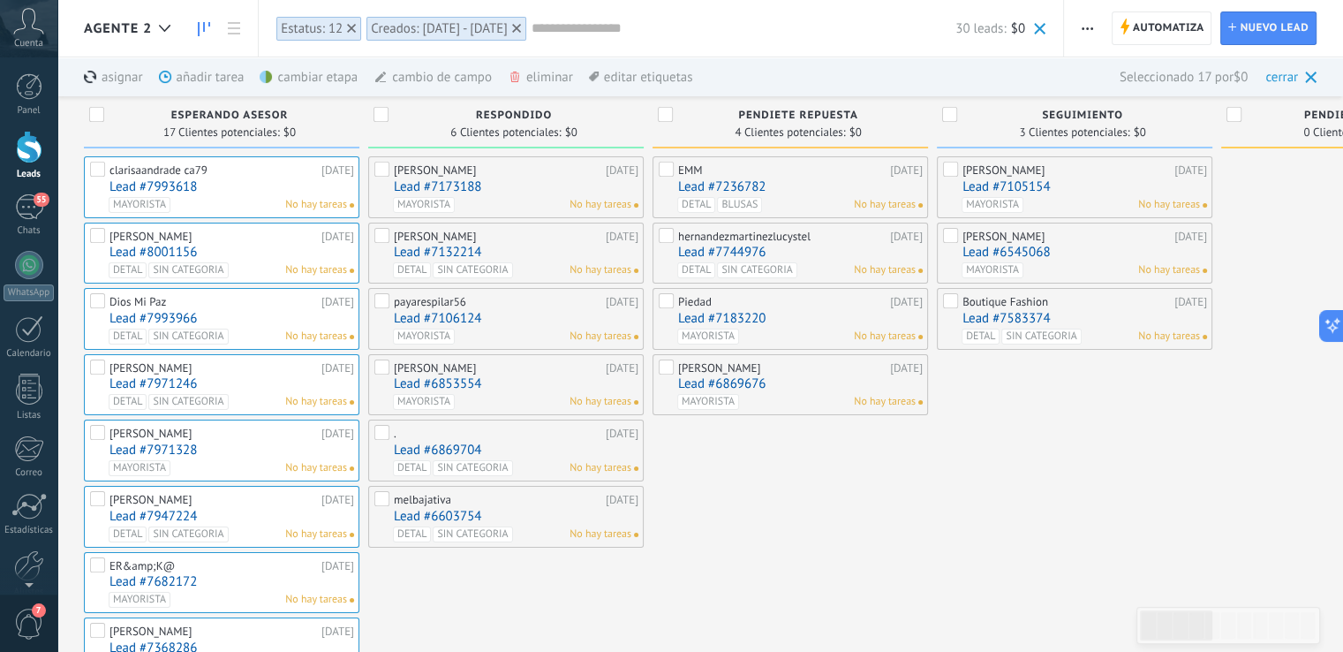
click at [98, 233] on label at bounding box center [99, 239] width 18 height 22
click at [94, 305] on label at bounding box center [99, 304] width 18 height 22
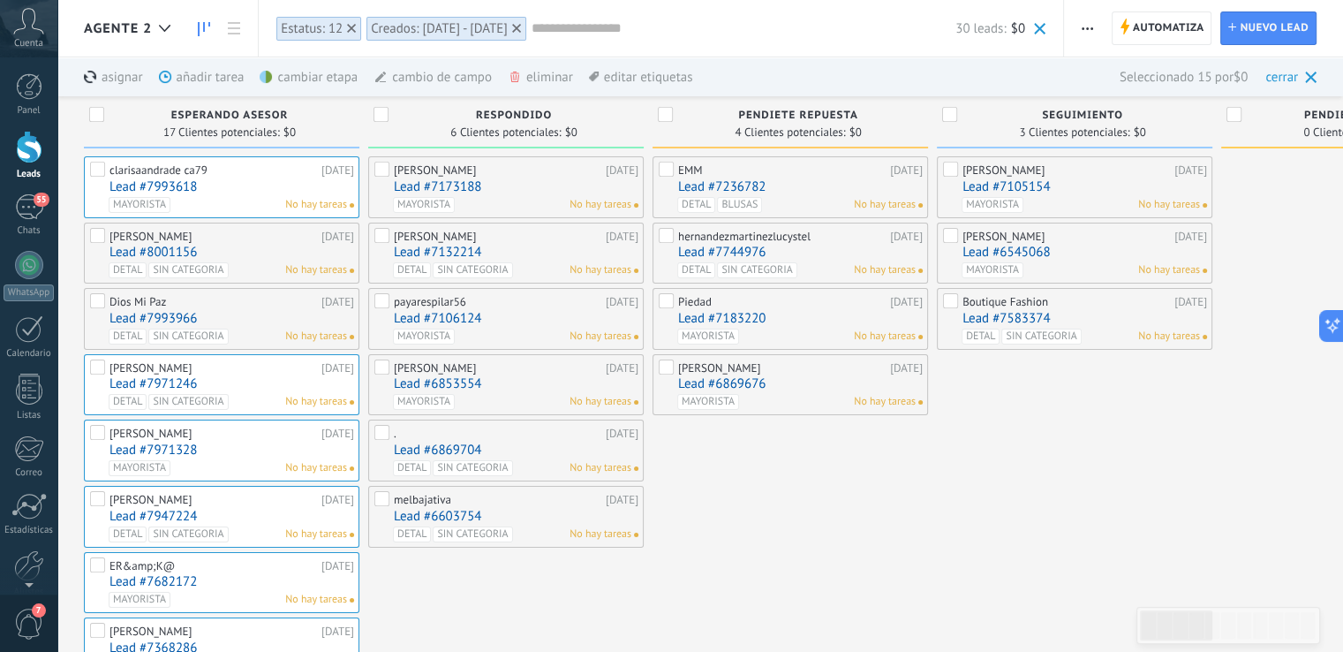
click at [85, 114] on div "ESPERANDO ASESOR 17 Clientes potenciales: $0" at bounding box center [222, 122] width 276 height 52
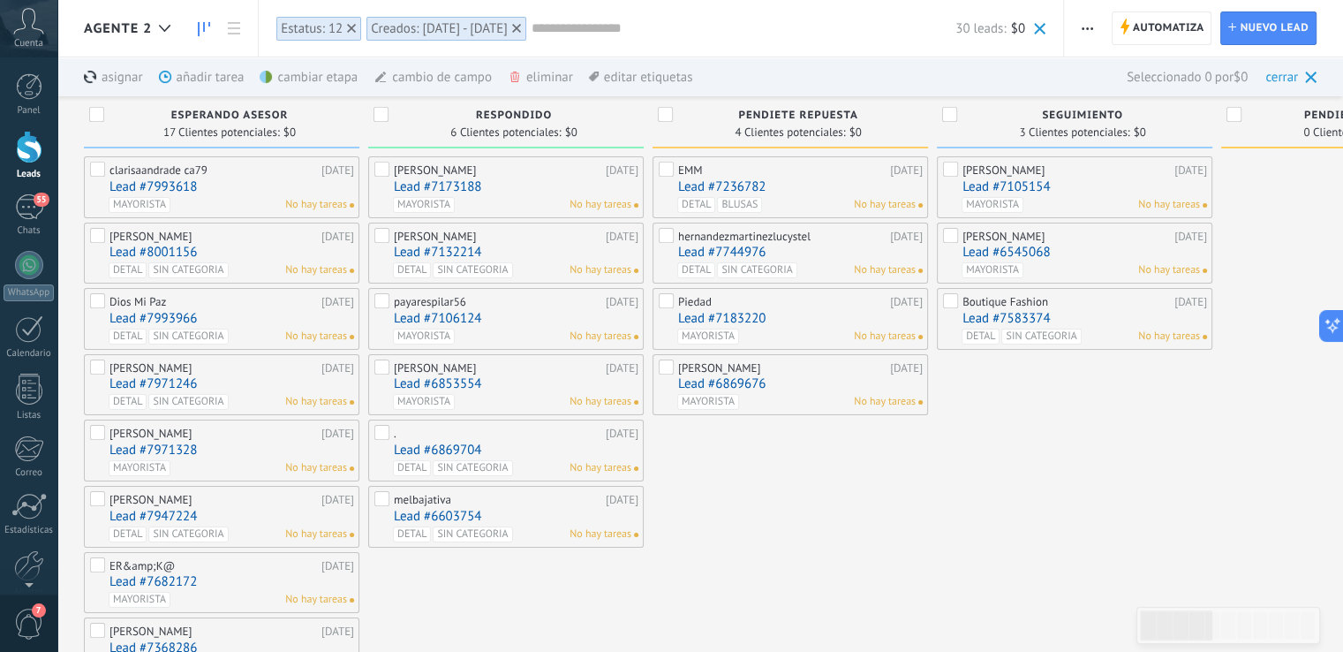
click at [611, 30] on input "text" at bounding box center [744, 28] width 424 height 19
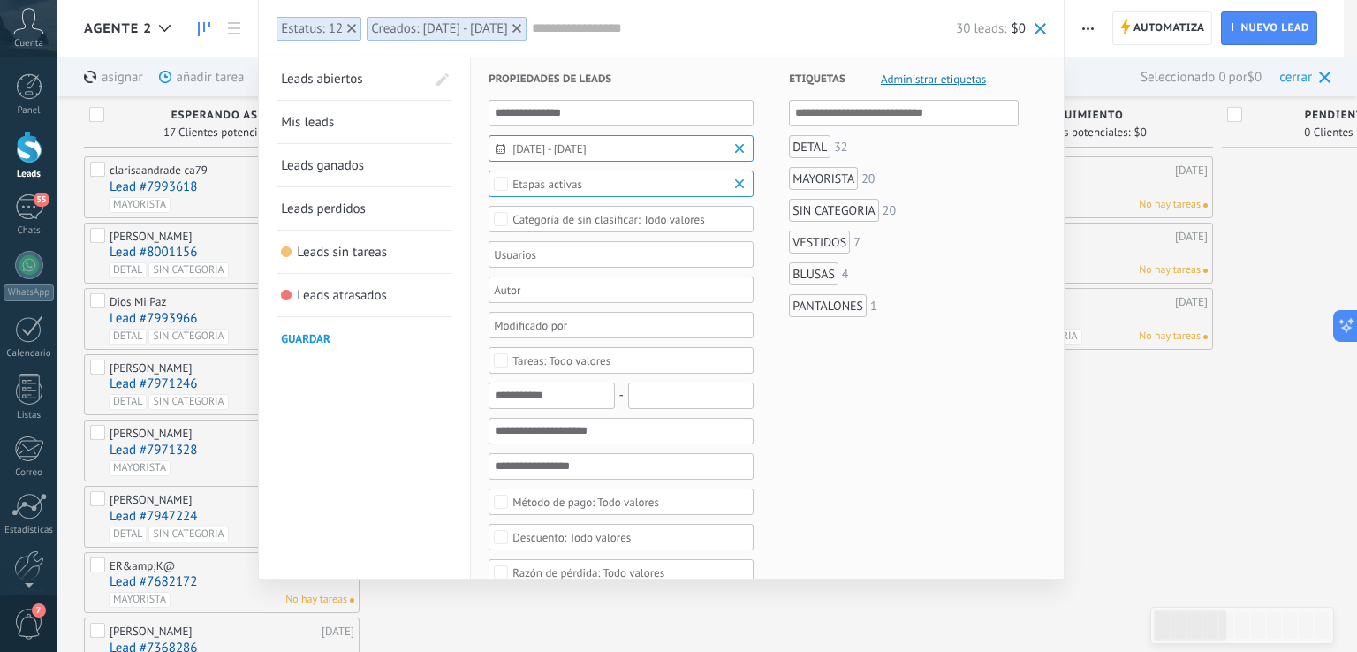
click at [832, 182] on div "MAYORISTA" at bounding box center [823, 178] width 69 height 23
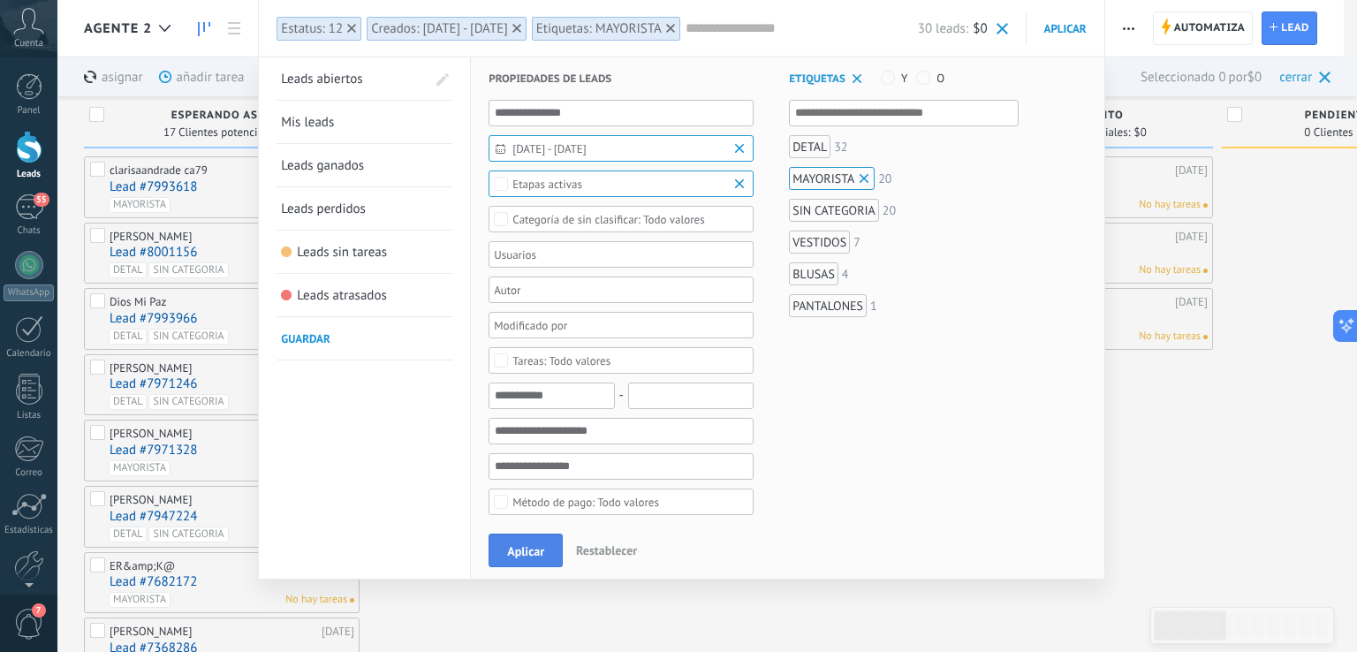
click at [519, 548] on span "Aplicar" at bounding box center [525, 551] width 37 height 12
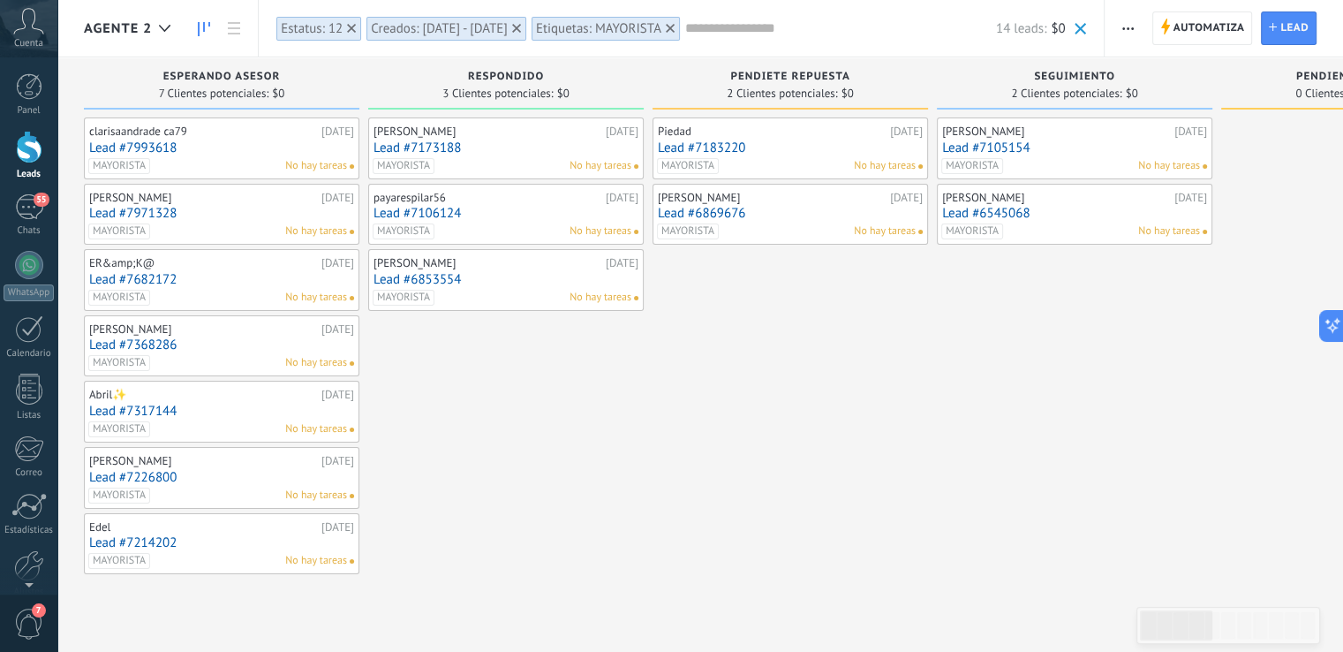
click at [1119, 22] on button "button" at bounding box center [1129, 28] width 26 height 34
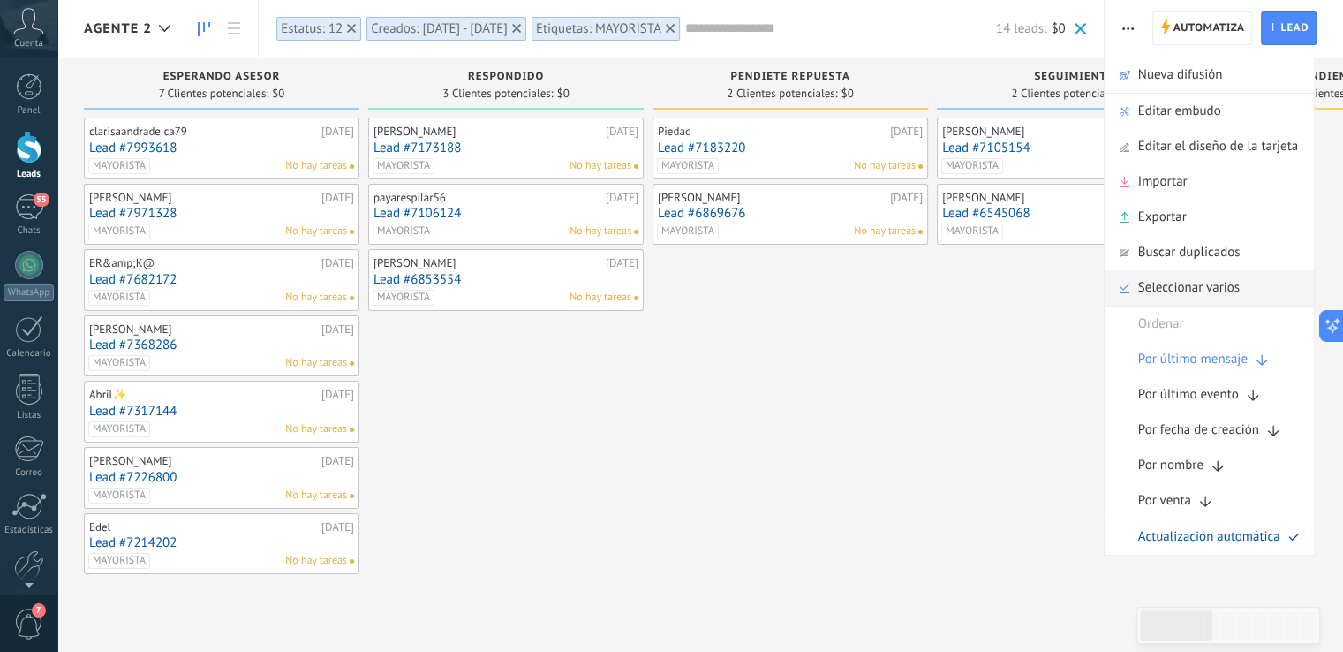
click at [1213, 291] on span "Seleccionar varios" at bounding box center [1189, 287] width 102 height 35
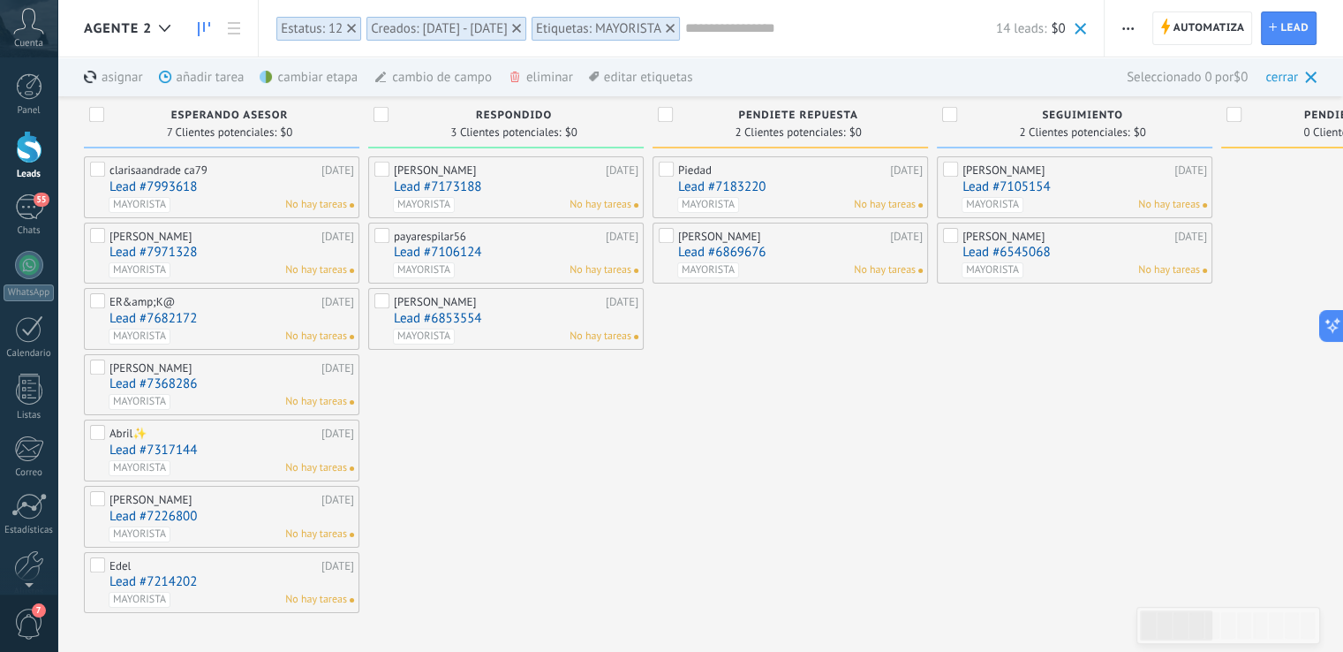
click at [87, 110] on div "ESPERANDO ASESOR 7 Clientes potenciales: $0" at bounding box center [222, 122] width 276 height 52
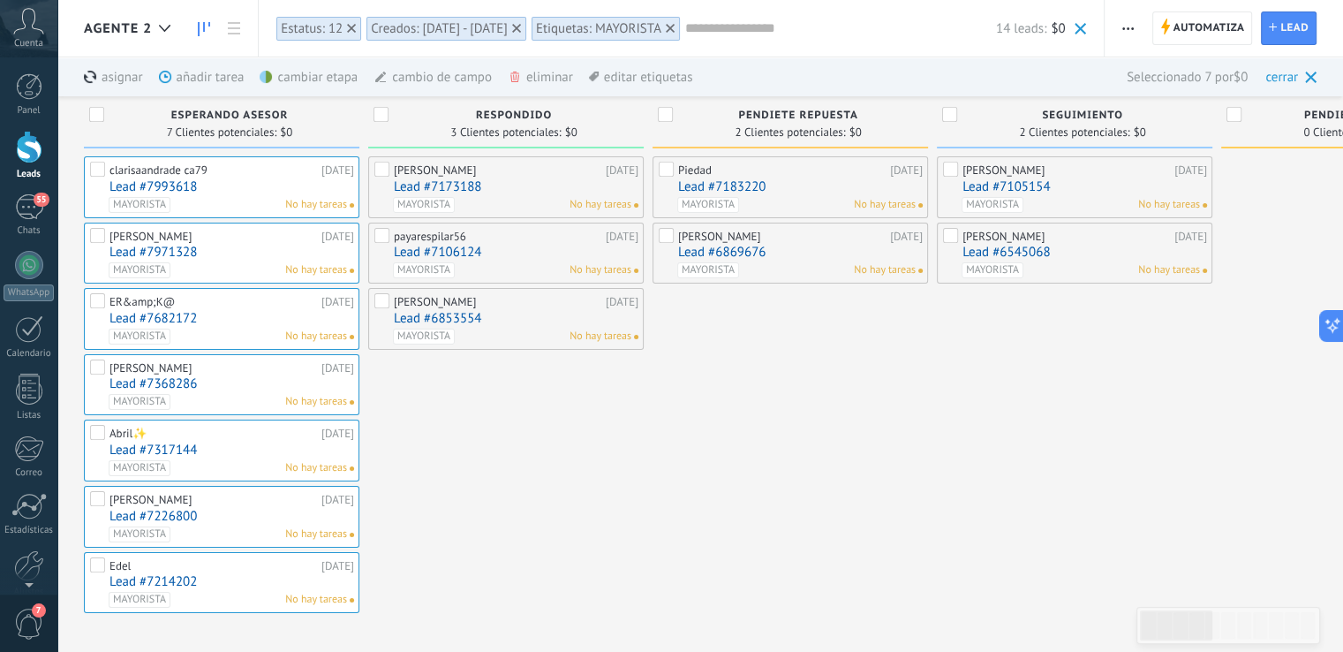
click at [1131, 31] on span "button" at bounding box center [1128, 28] width 11 height 34
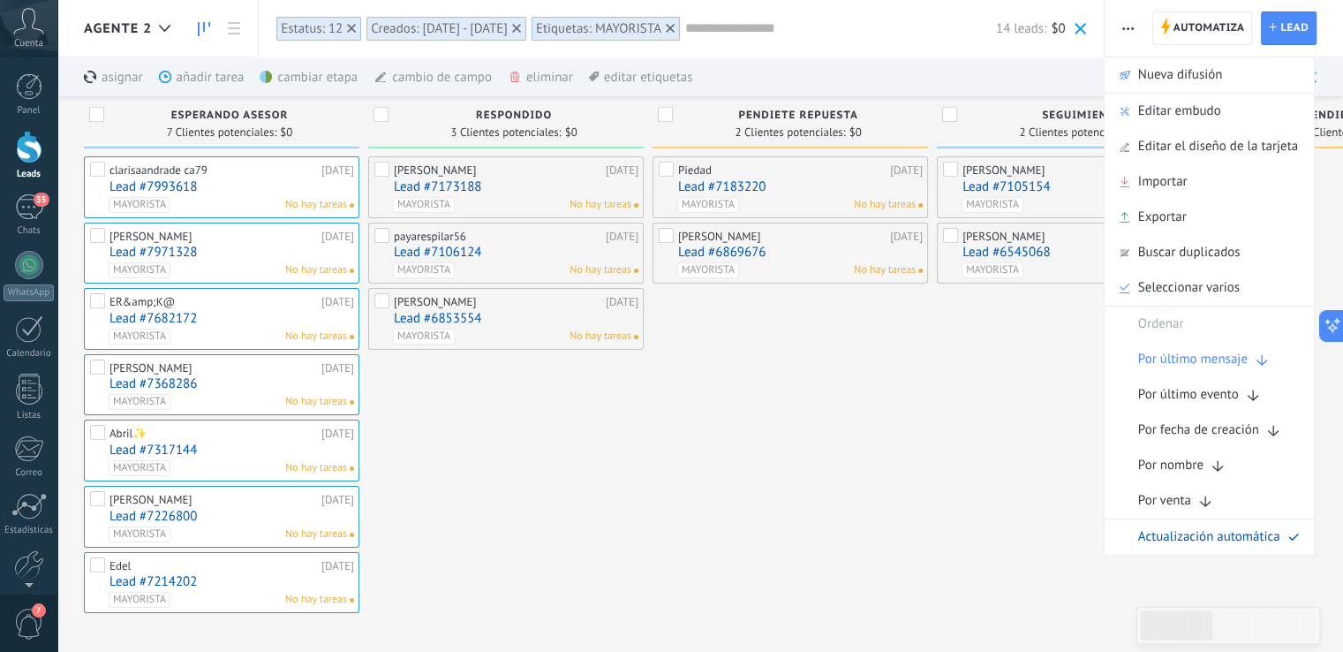
click at [749, 26] on input "text" at bounding box center [840, 28] width 311 height 19
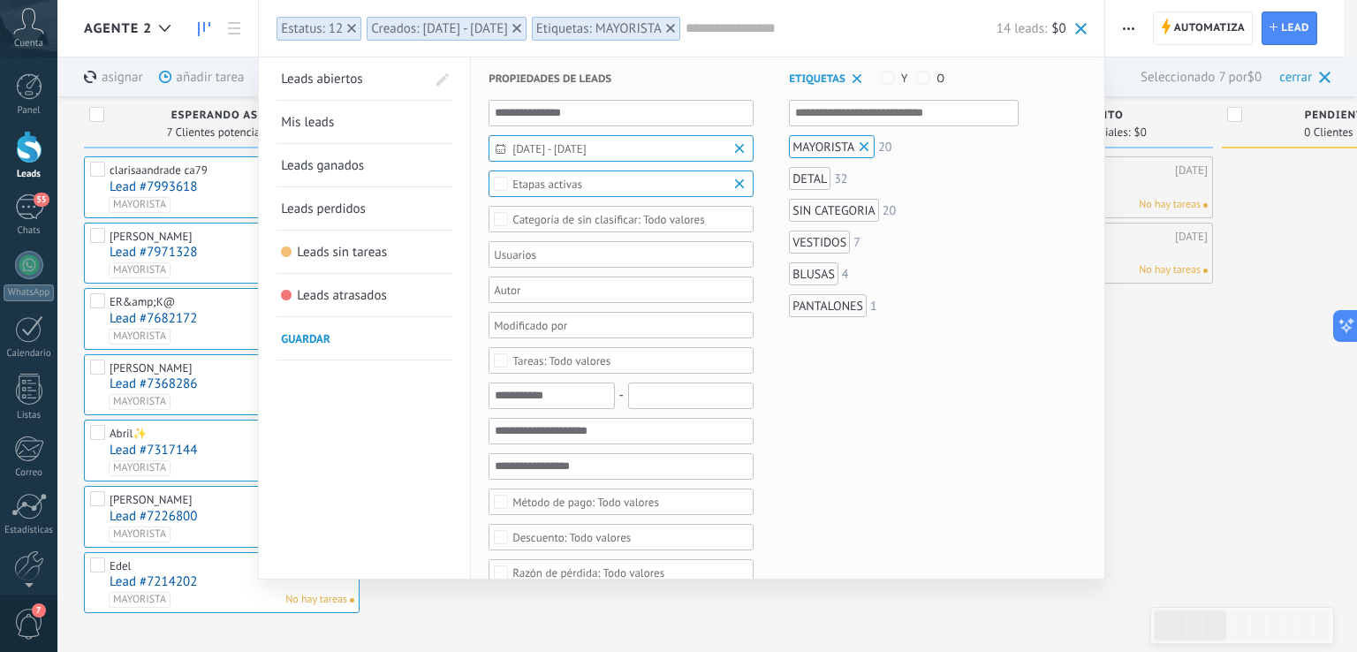
click at [632, 182] on span "Etapas activas" at bounding box center [621, 184] width 218 height 13
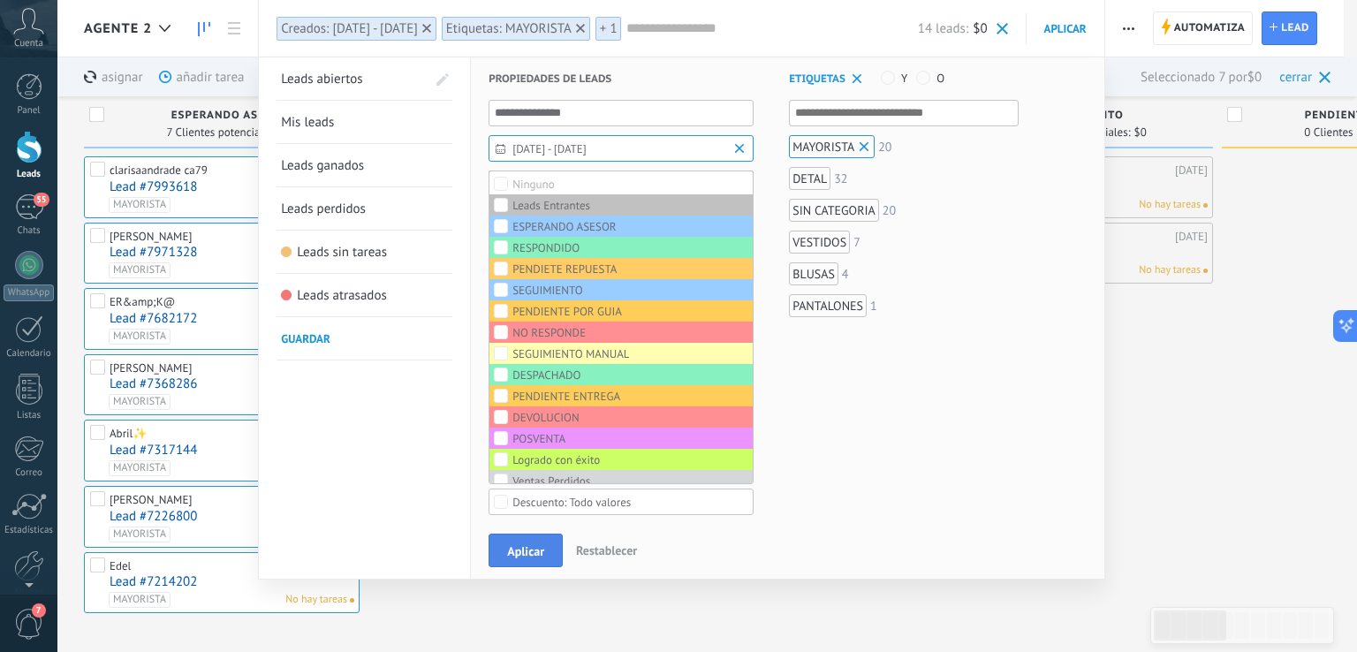
click at [526, 550] on span "Aplicar" at bounding box center [525, 551] width 37 height 12
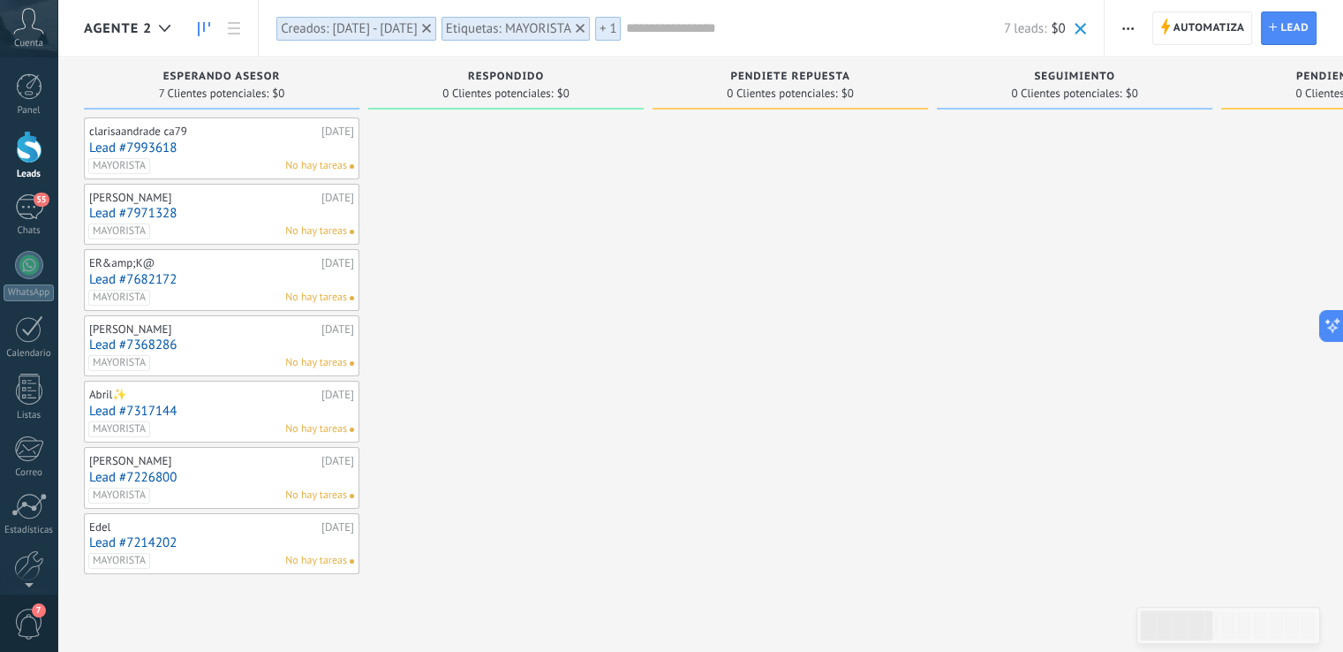
click at [1122, 29] on button "button" at bounding box center [1129, 28] width 26 height 34
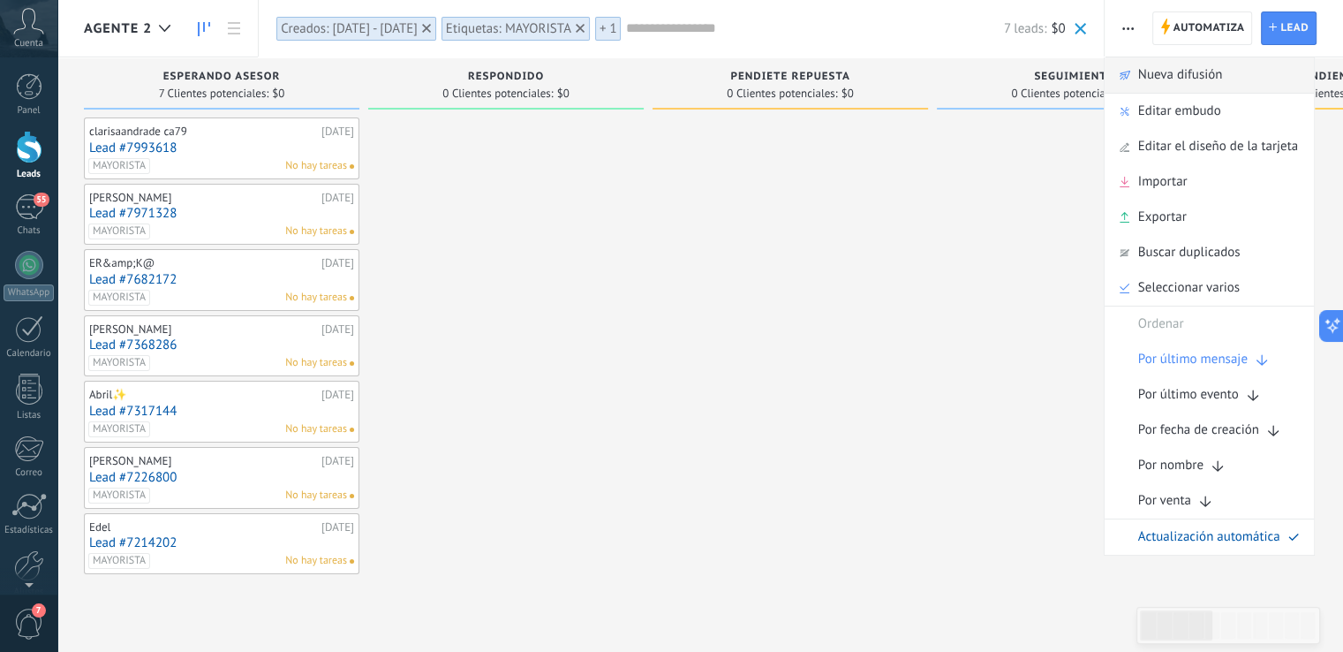
click at [1158, 78] on span "Nueva difusión" at bounding box center [1180, 74] width 85 height 35
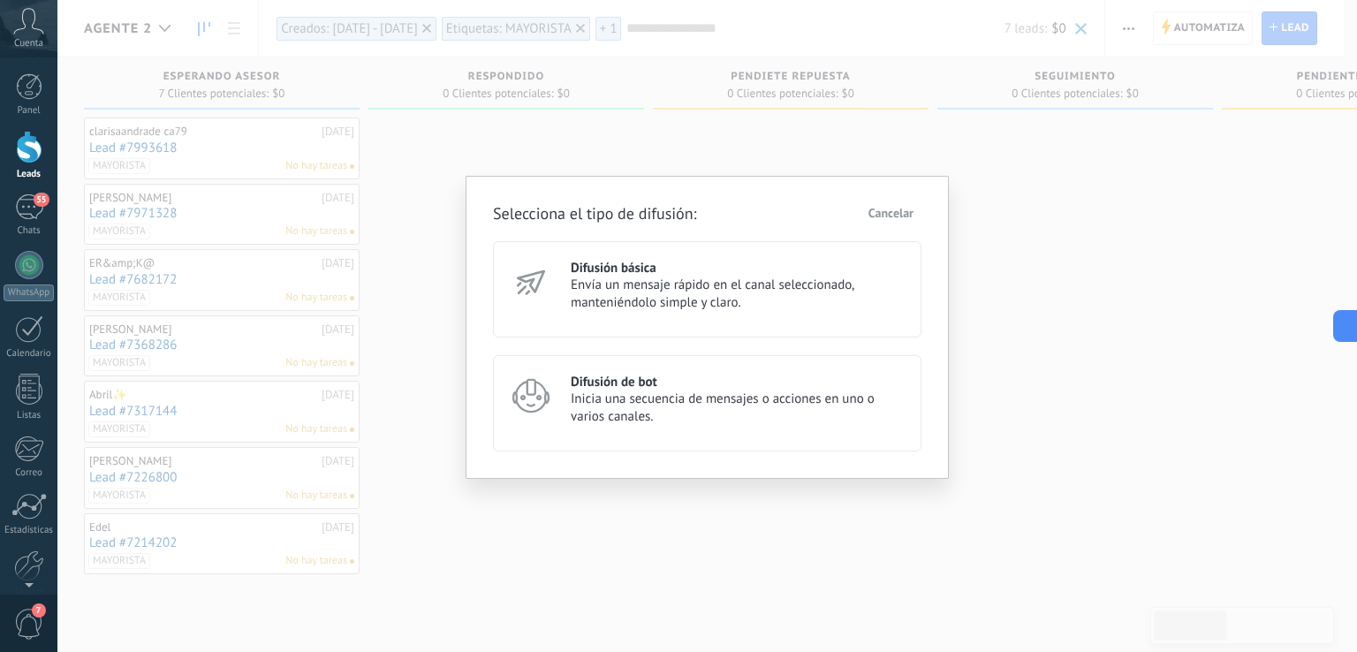
click at [606, 258] on div "Difusión básica Envía un mensaje rápido en el canal seleccionado, manteniéndolo…" at bounding box center [707, 289] width 428 height 96
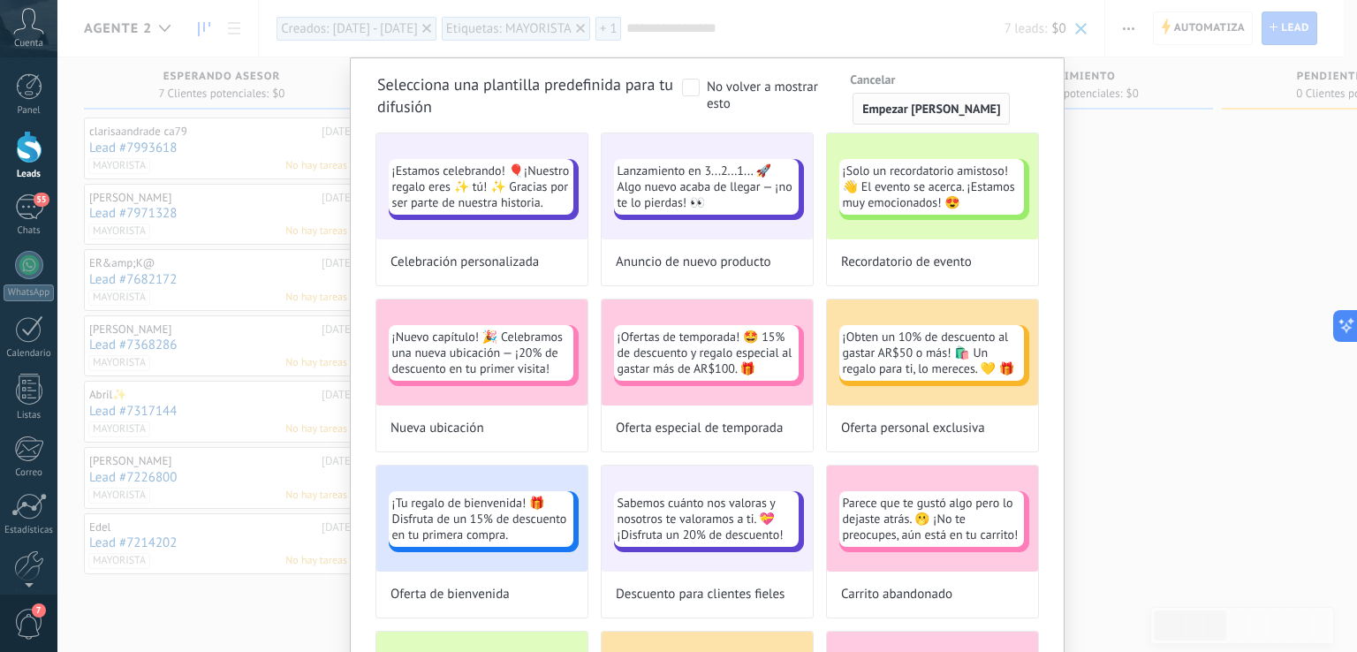
click at [954, 110] on span "Empezar [PERSON_NAME]" at bounding box center [931, 108] width 138 height 12
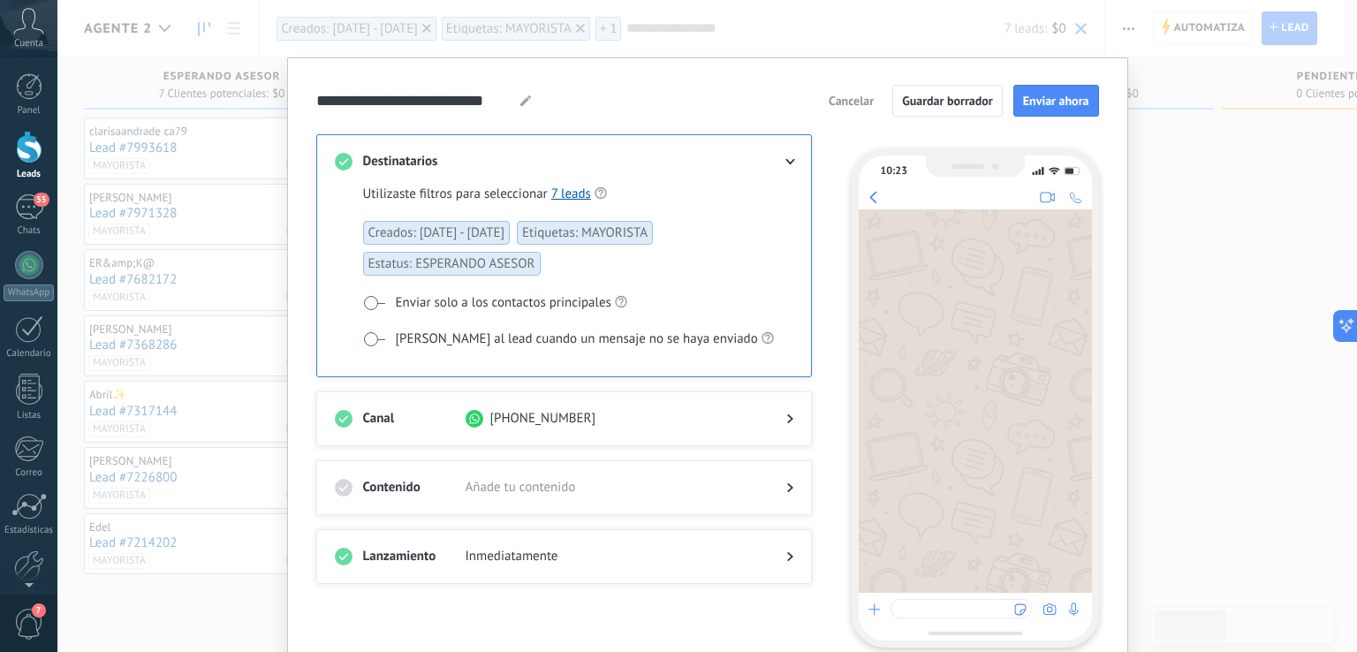
click at [495, 484] on span "Añade tu contenido" at bounding box center [611, 488] width 292 height 18
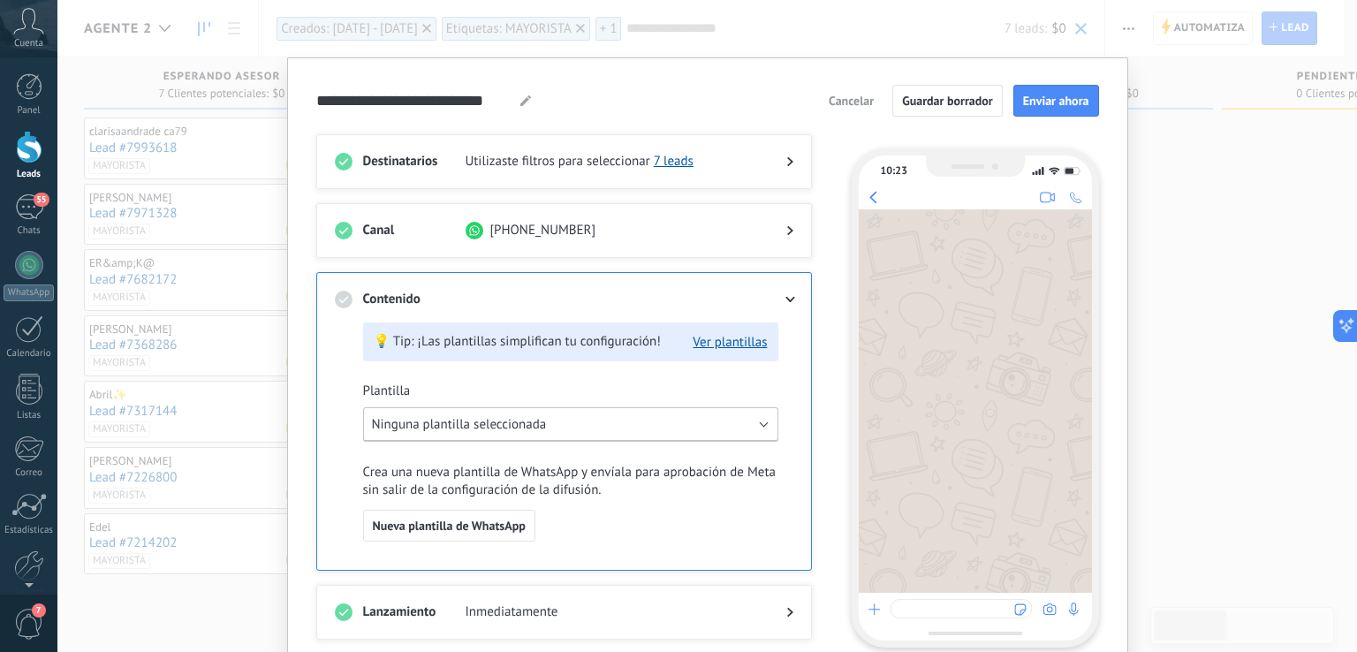
click at [761, 425] on button "Ninguna plantilla seleccionada" at bounding box center [570, 424] width 415 height 34
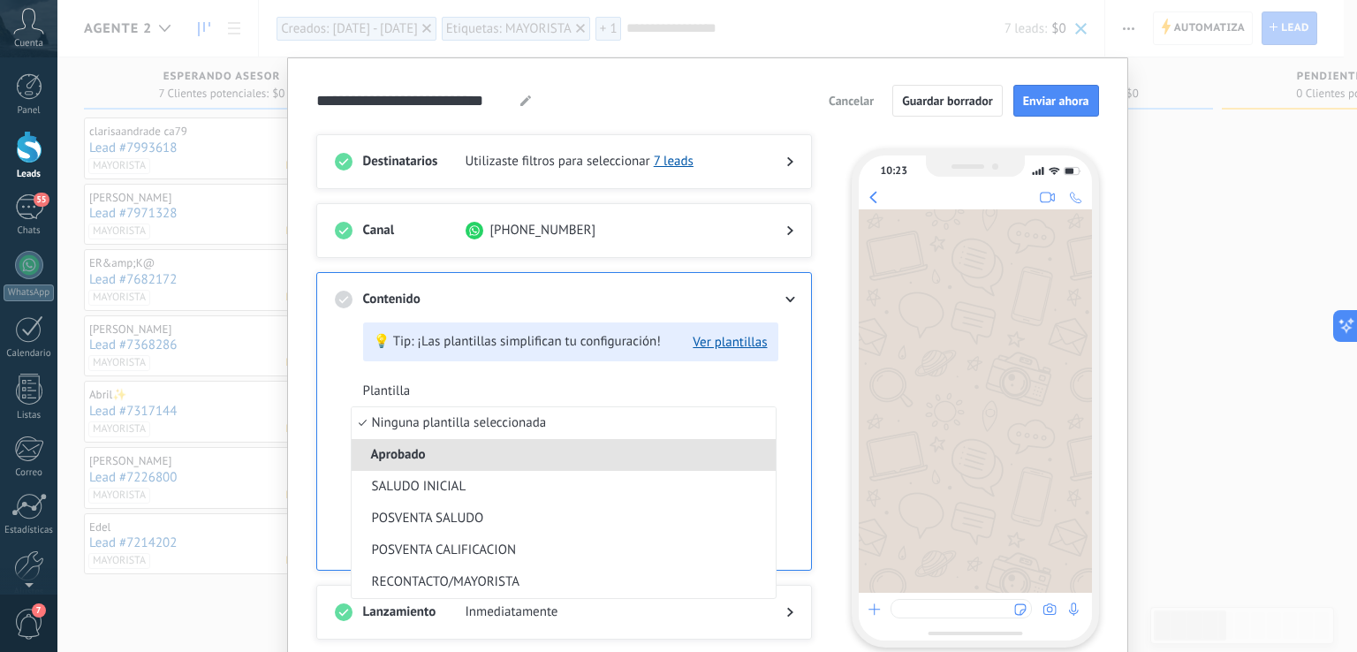
scroll to position [85, 0]
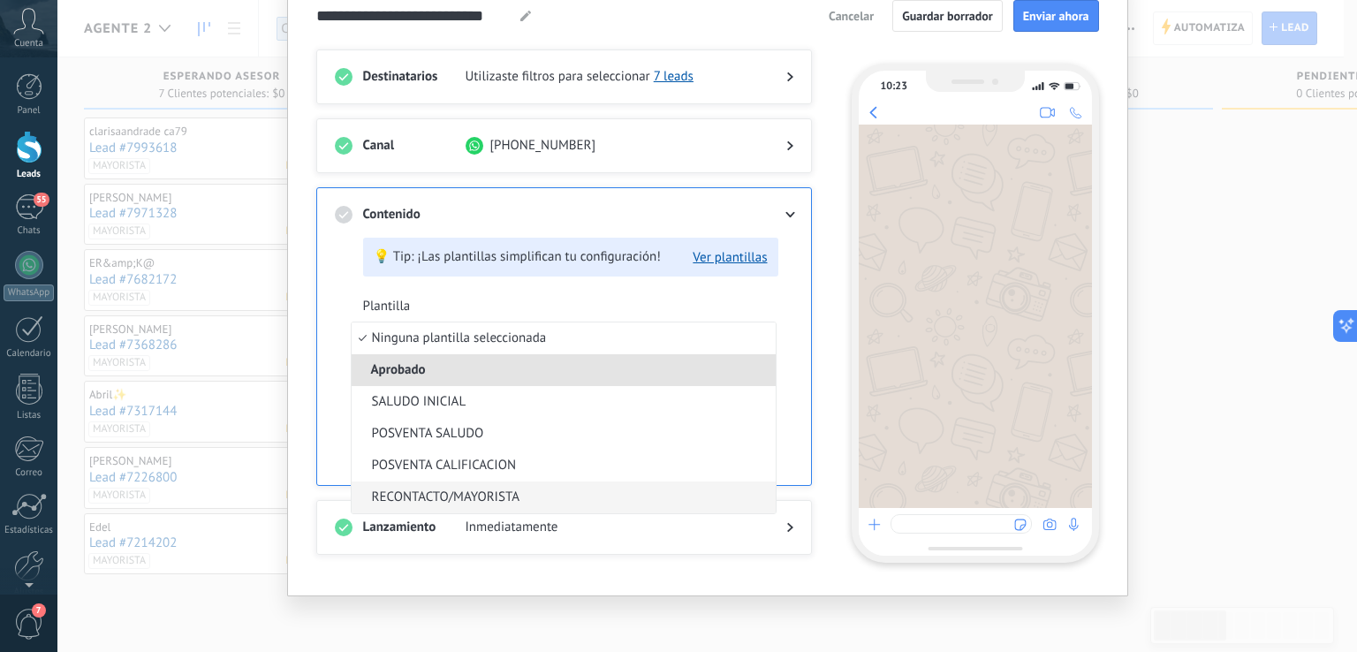
click at [440, 493] on span "RECONTACTO/MAYORISTA" at bounding box center [446, 497] width 148 height 18
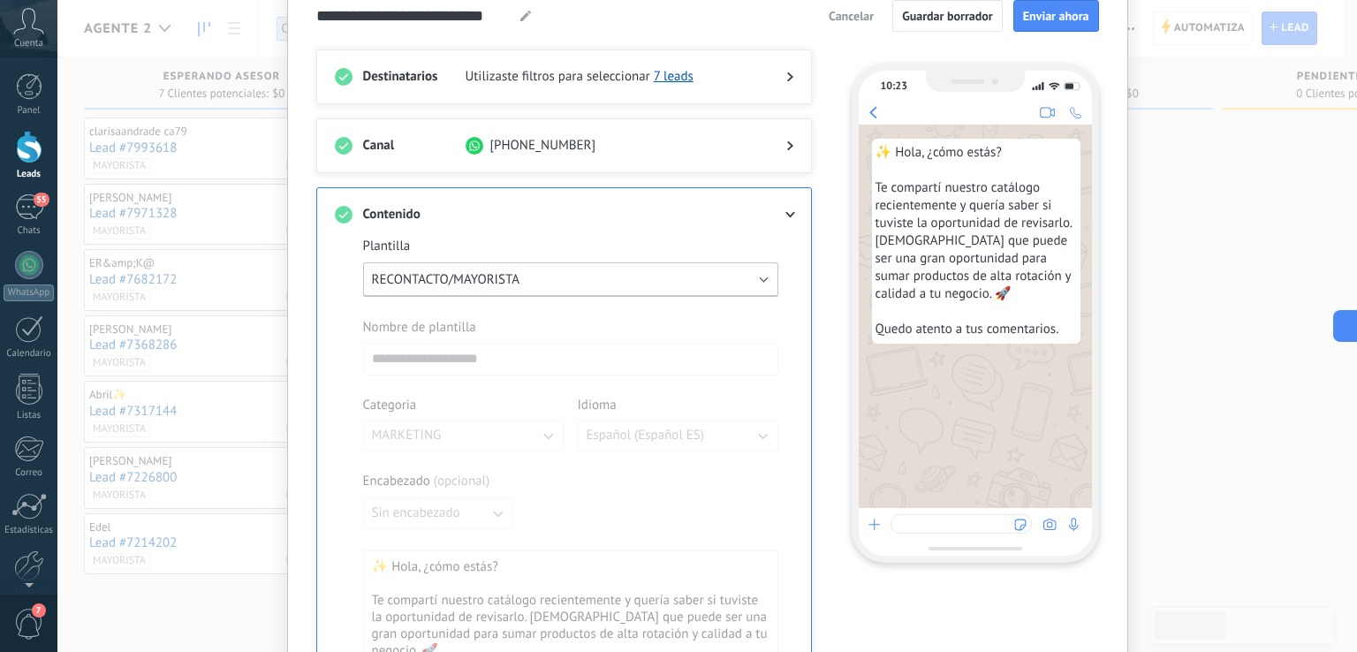
click at [760, 275] on button "RECONTACTO/MAYORISTA" at bounding box center [570, 279] width 415 height 34
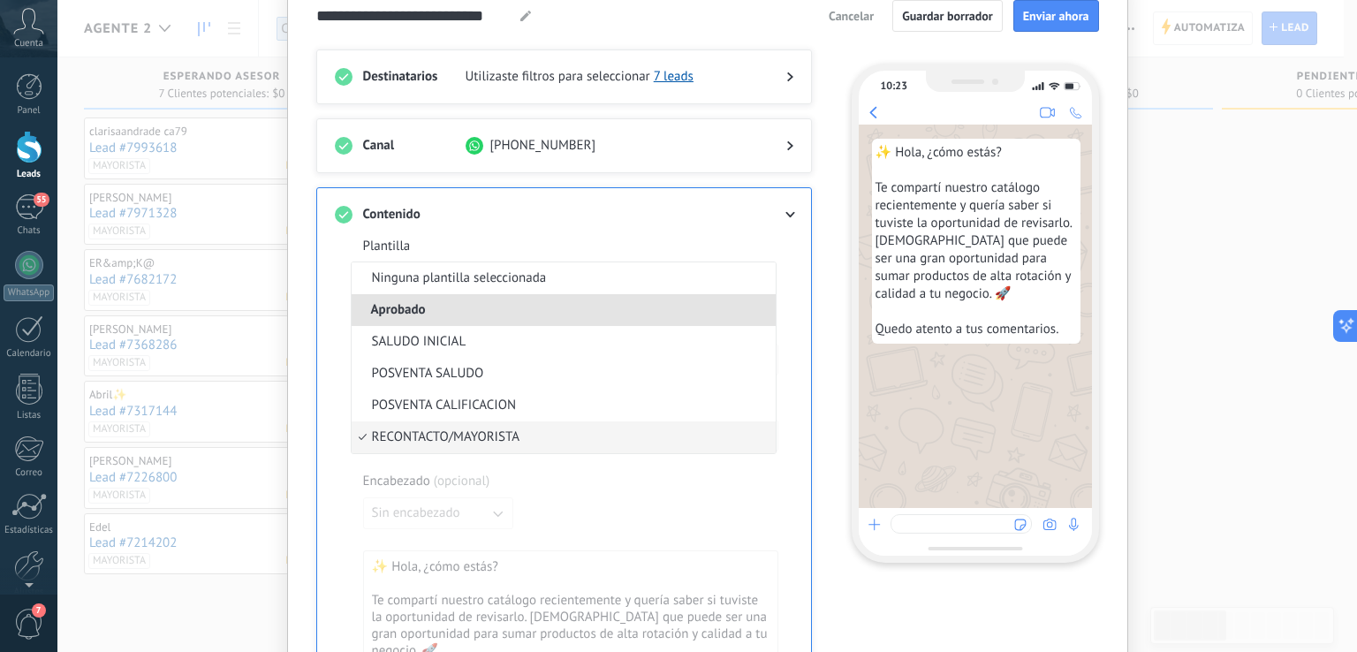
click at [760, 275] on li "Ninguna plantilla seleccionada" at bounding box center [564, 278] width 424 height 32
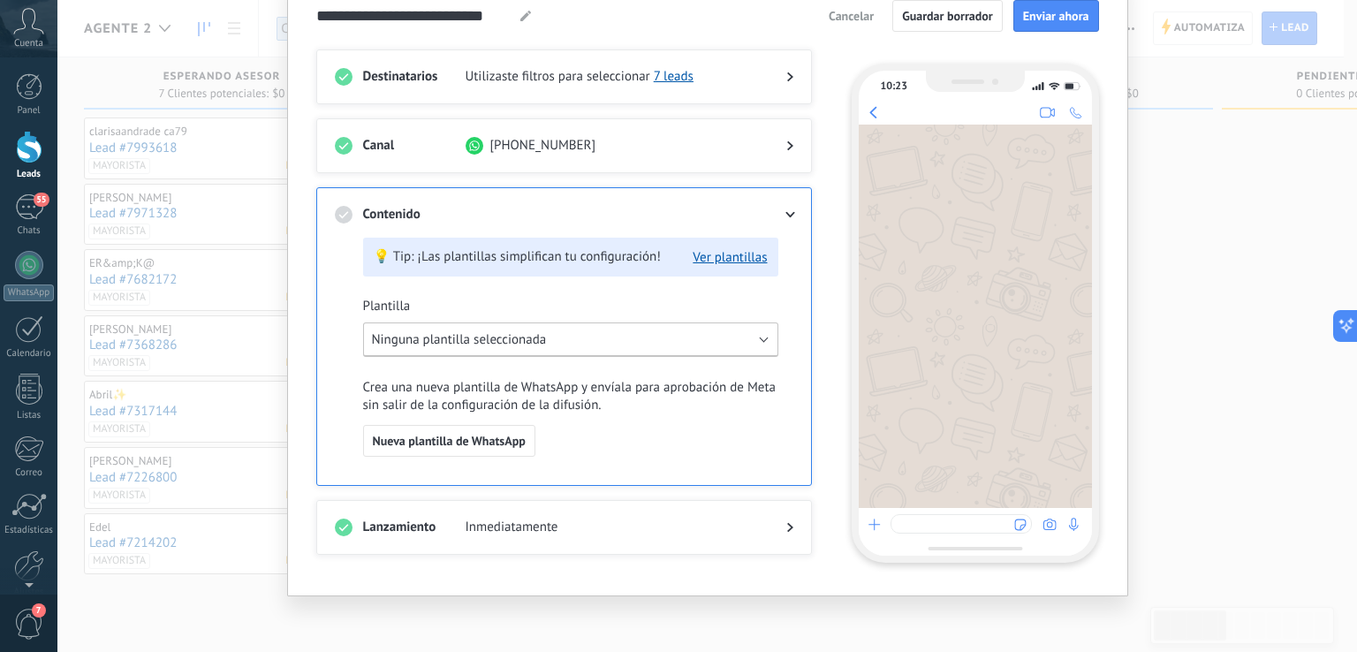
click at [752, 346] on button "Ninguna plantilla seleccionada" at bounding box center [570, 339] width 415 height 34
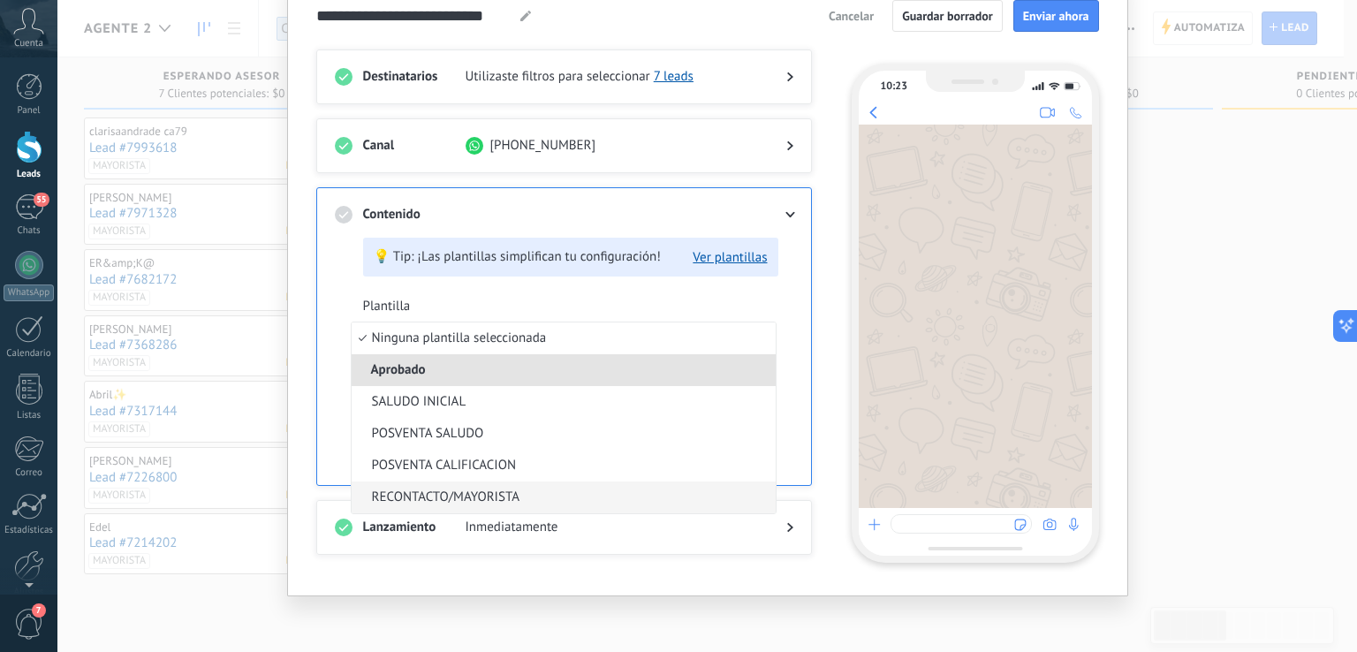
click at [498, 493] on span "RECONTACTO/MAYORISTA" at bounding box center [446, 497] width 148 height 18
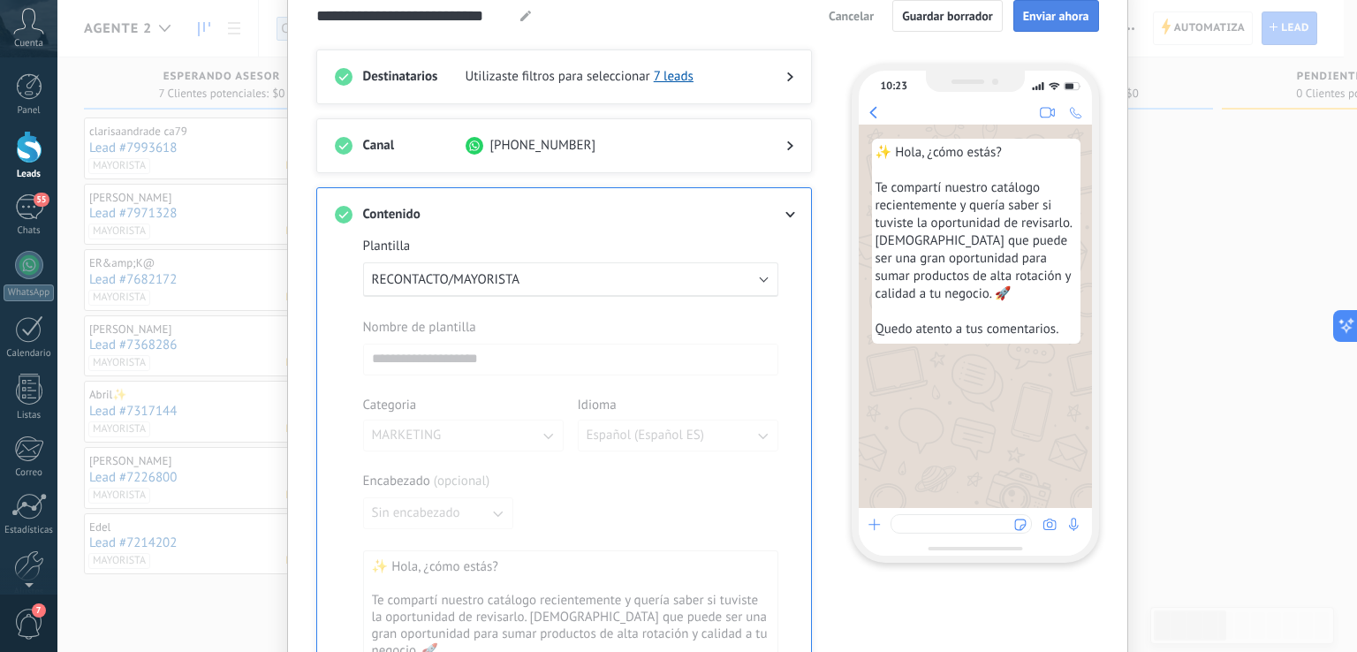
click at [1058, 22] on span "Enviar ahora" at bounding box center [1056, 16] width 66 height 12
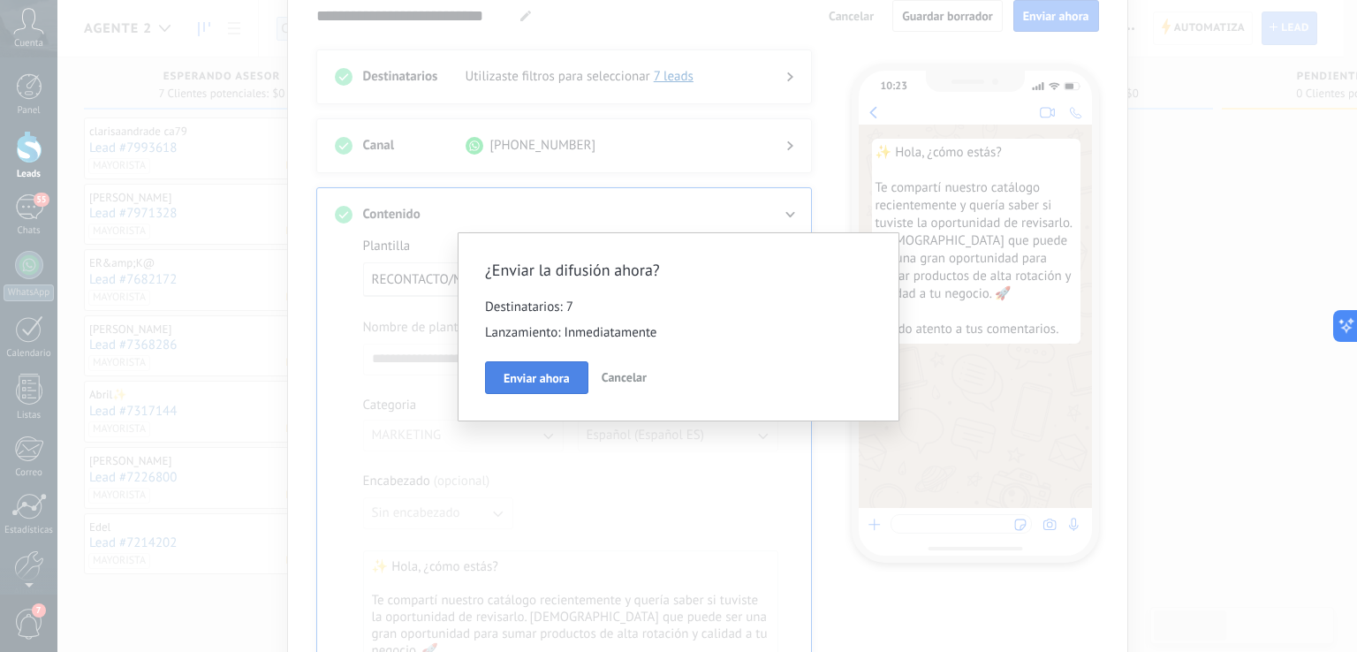
click at [533, 377] on span "Enviar ahora" at bounding box center [536, 378] width 66 height 12
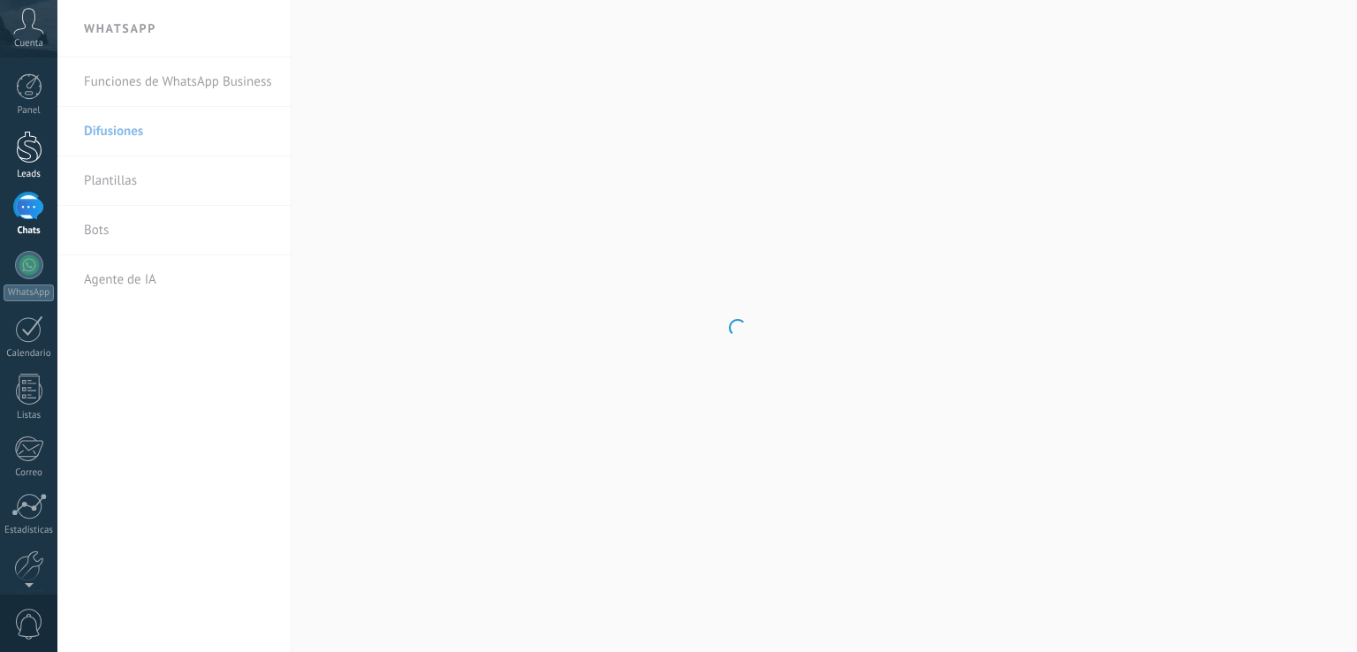
click at [35, 145] on div at bounding box center [29, 147] width 26 height 33
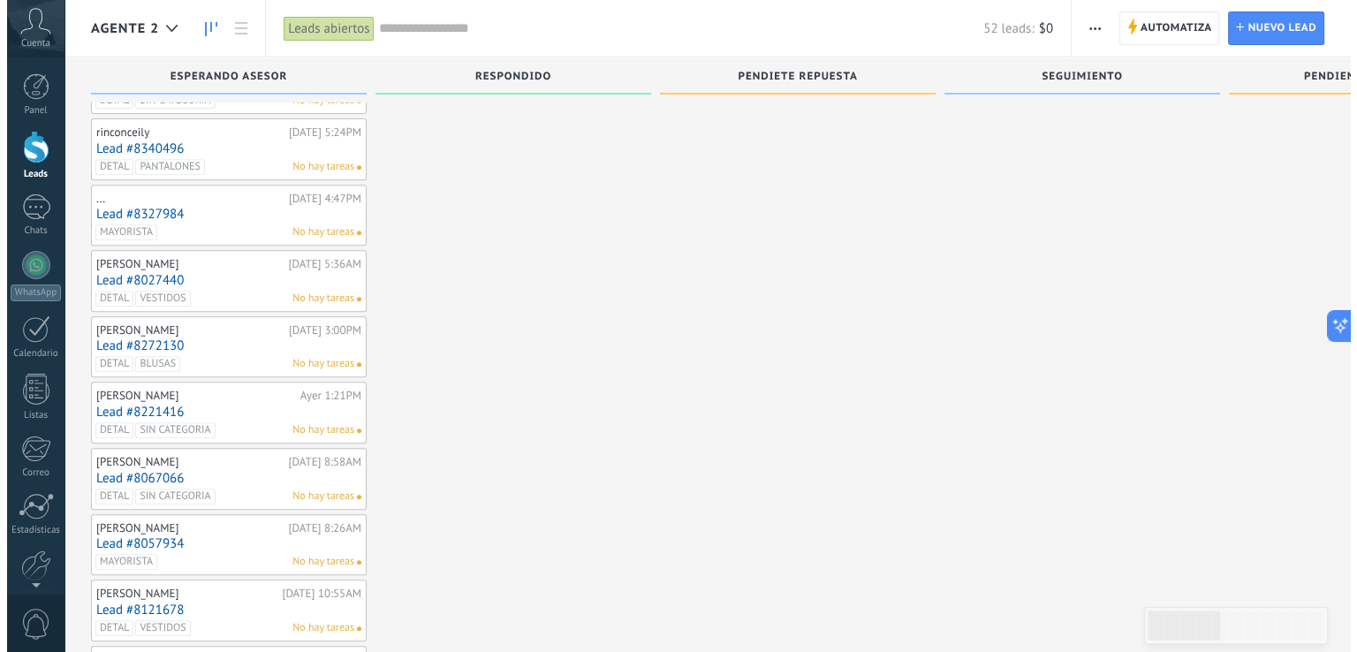
scroll to position [864, 0]
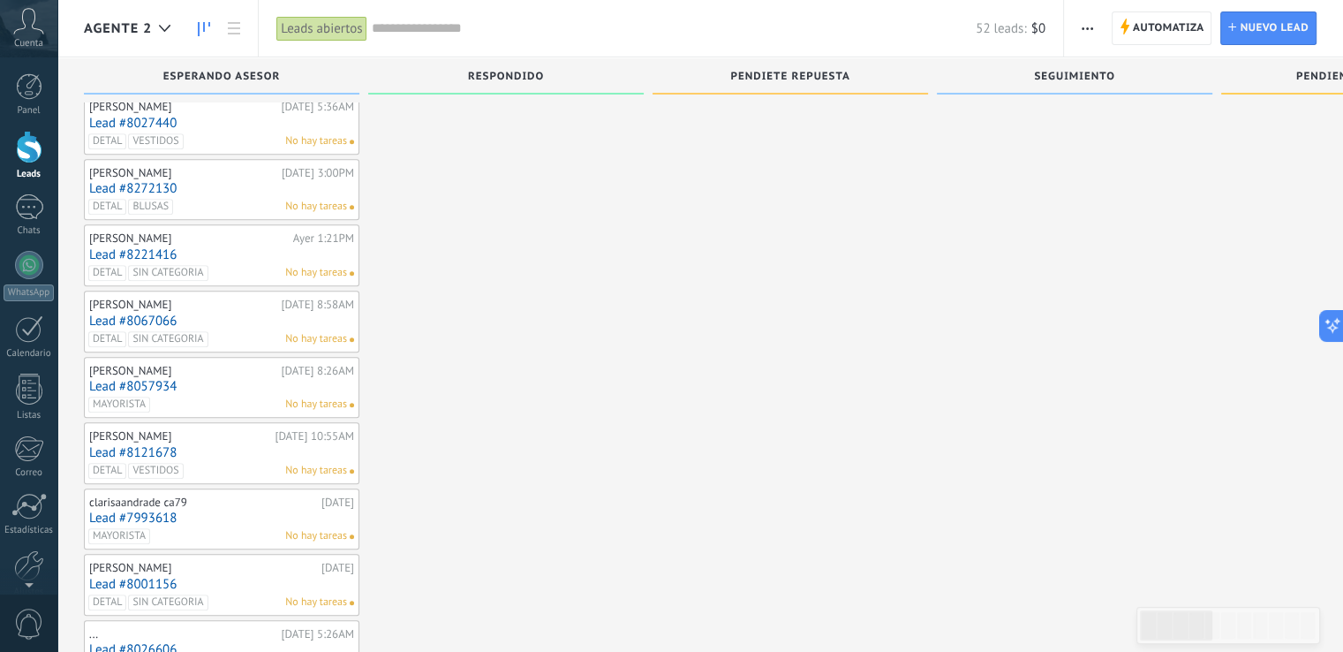
click at [240, 594] on div "DETAL SIN CATEGORIA No hay tareas" at bounding box center [217, 602] width 259 height 16
click at [163, 581] on link "Lead #8001156" at bounding box center [221, 584] width 265 height 15
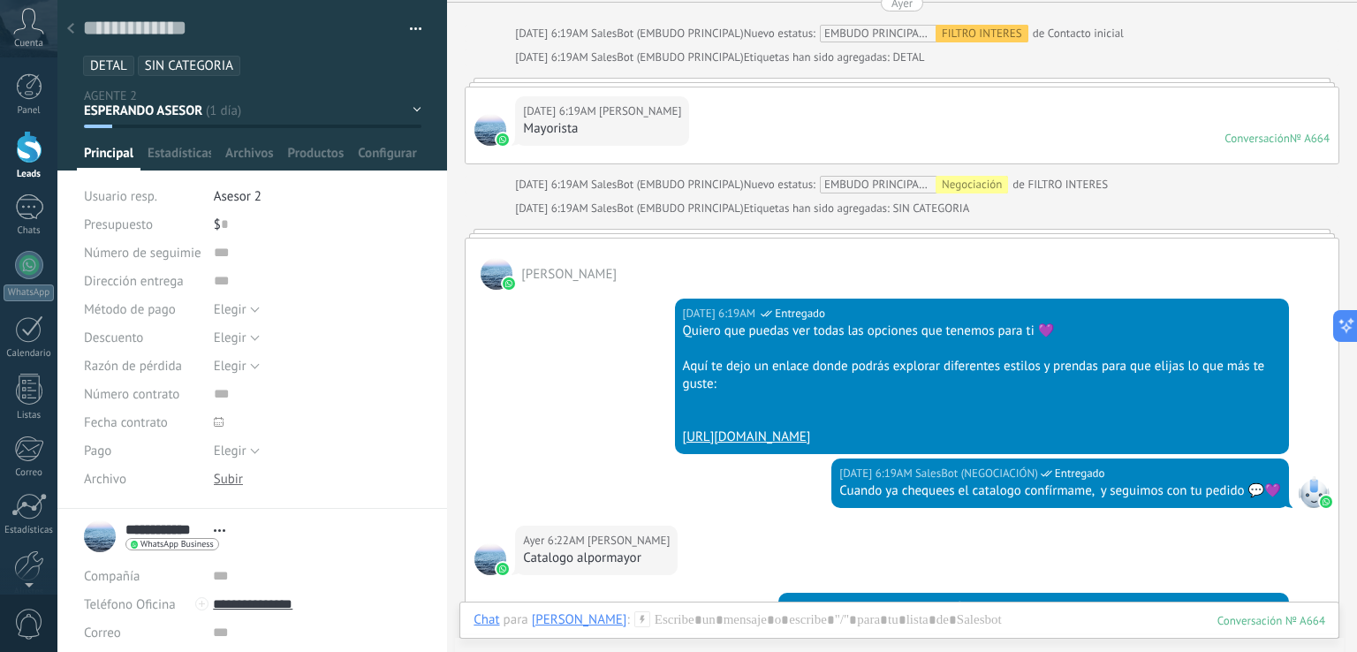
scroll to position [1078, 0]
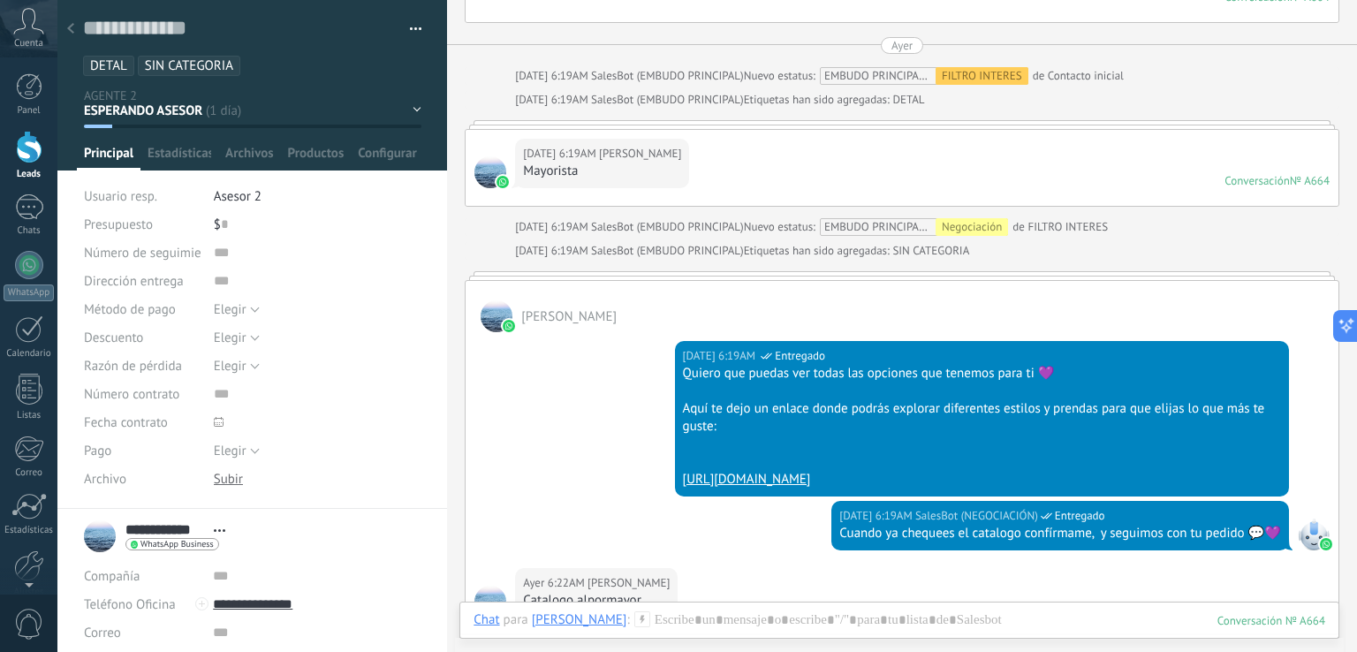
click at [64, 19] on div at bounding box center [70, 29] width 25 height 34
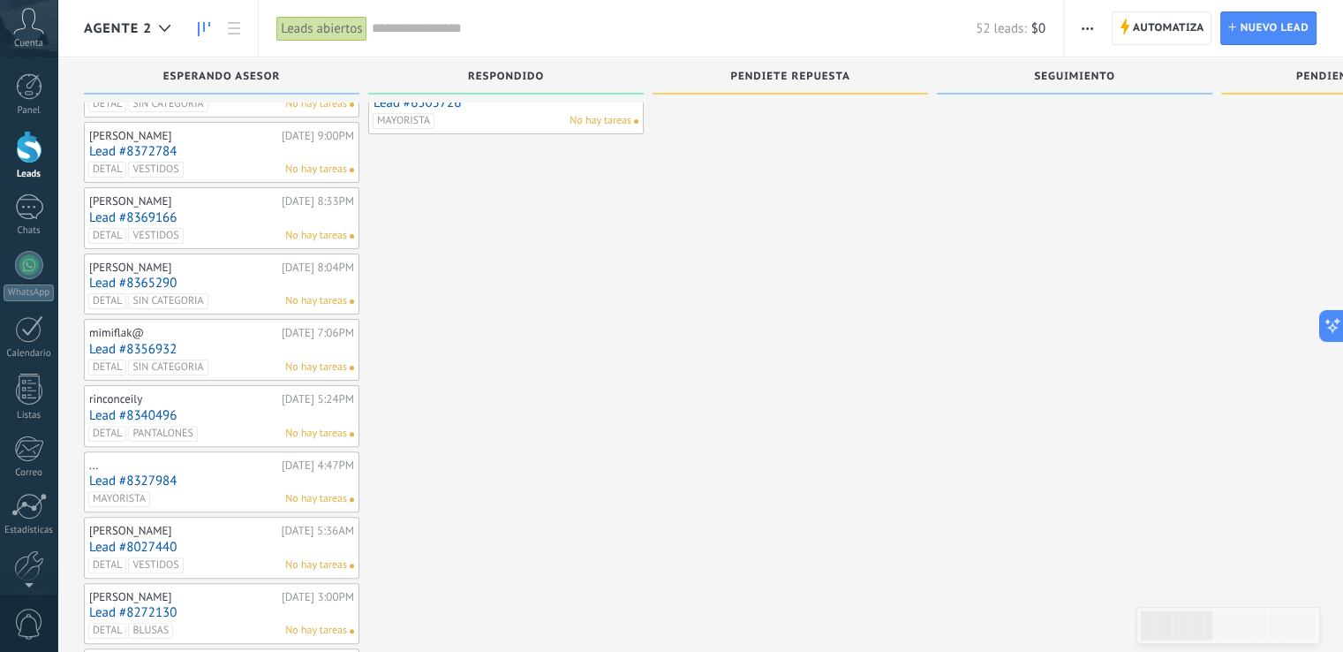
scroll to position [422, 0]
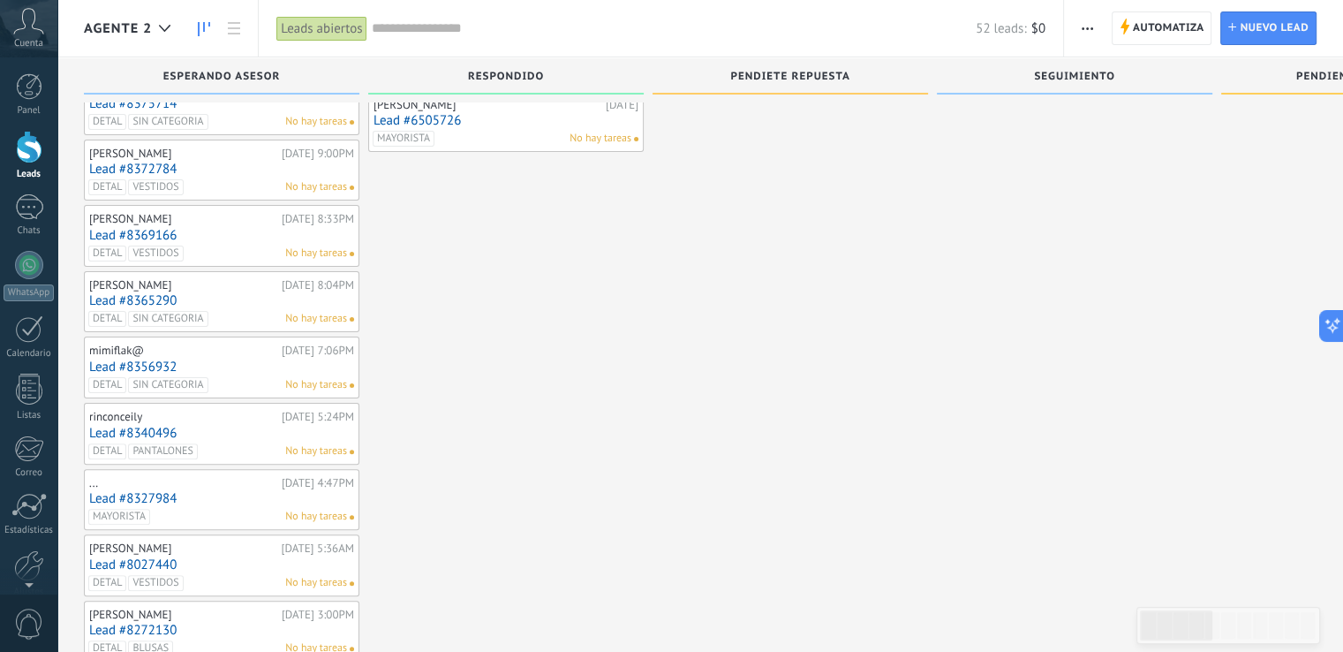
click at [1090, 27] on icon "button" at bounding box center [1087, 28] width 11 height 3
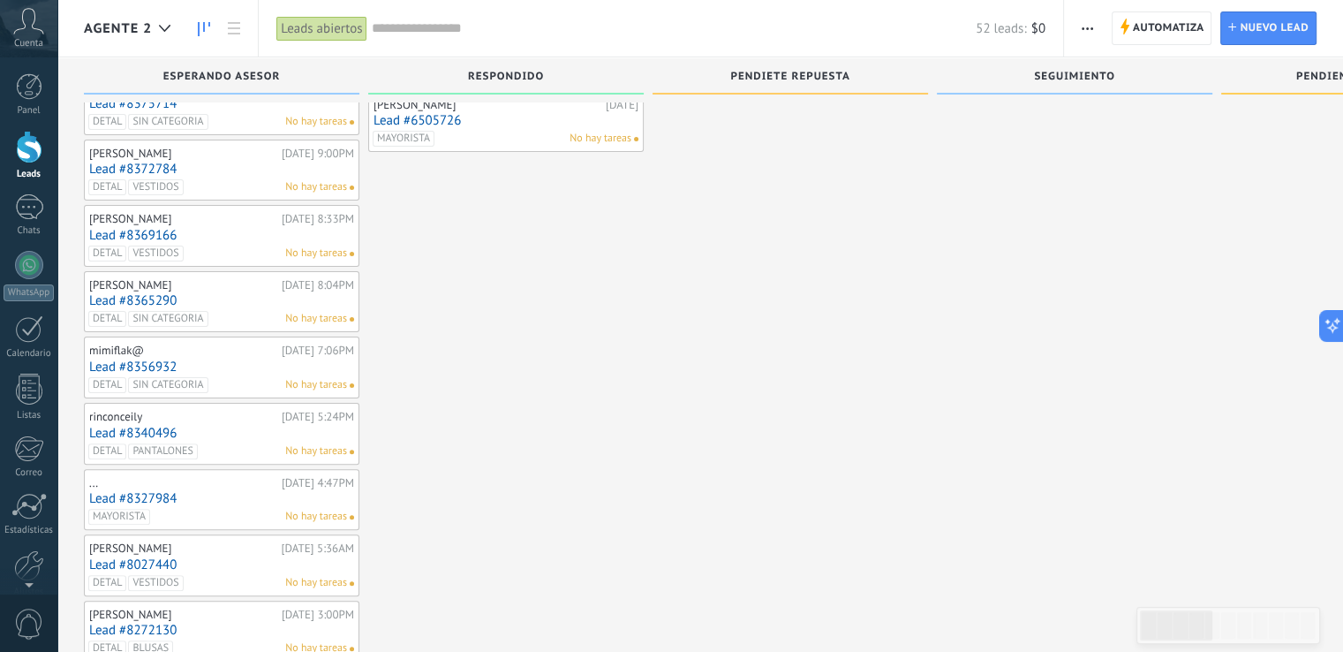
click at [537, 28] on input "text" at bounding box center [674, 28] width 605 height 19
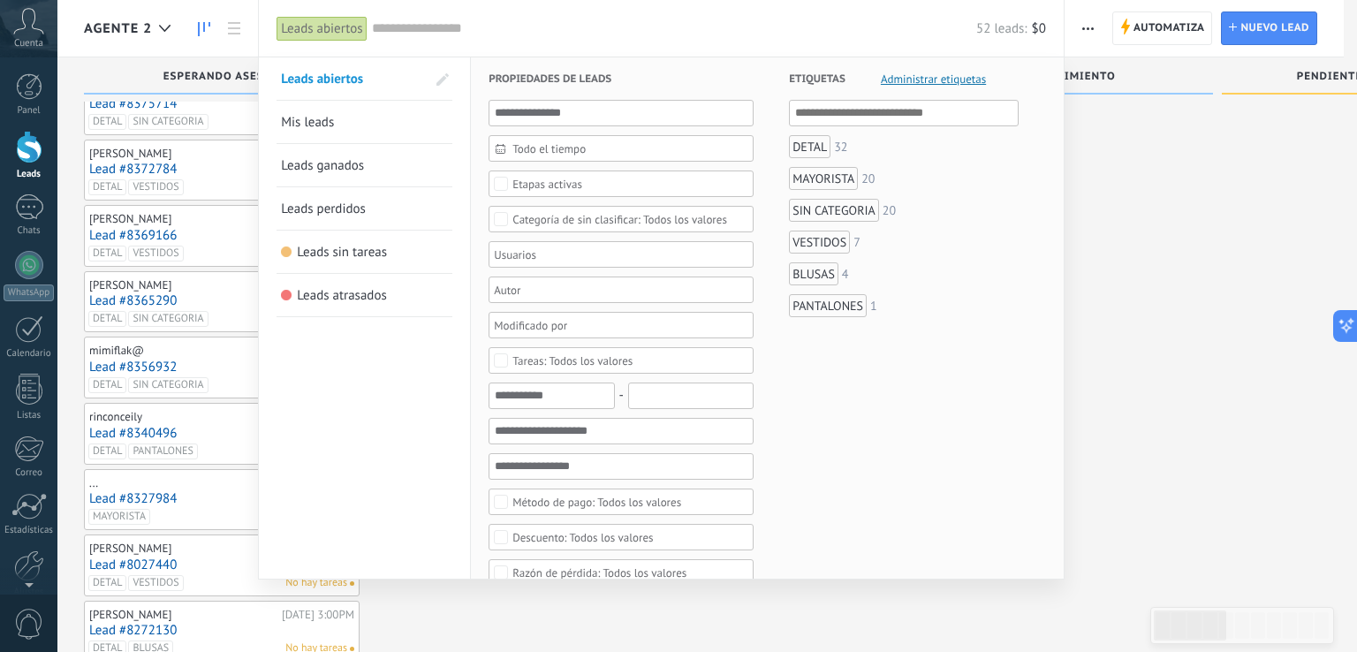
click at [833, 175] on div "MAYORISTA" at bounding box center [823, 178] width 69 height 23
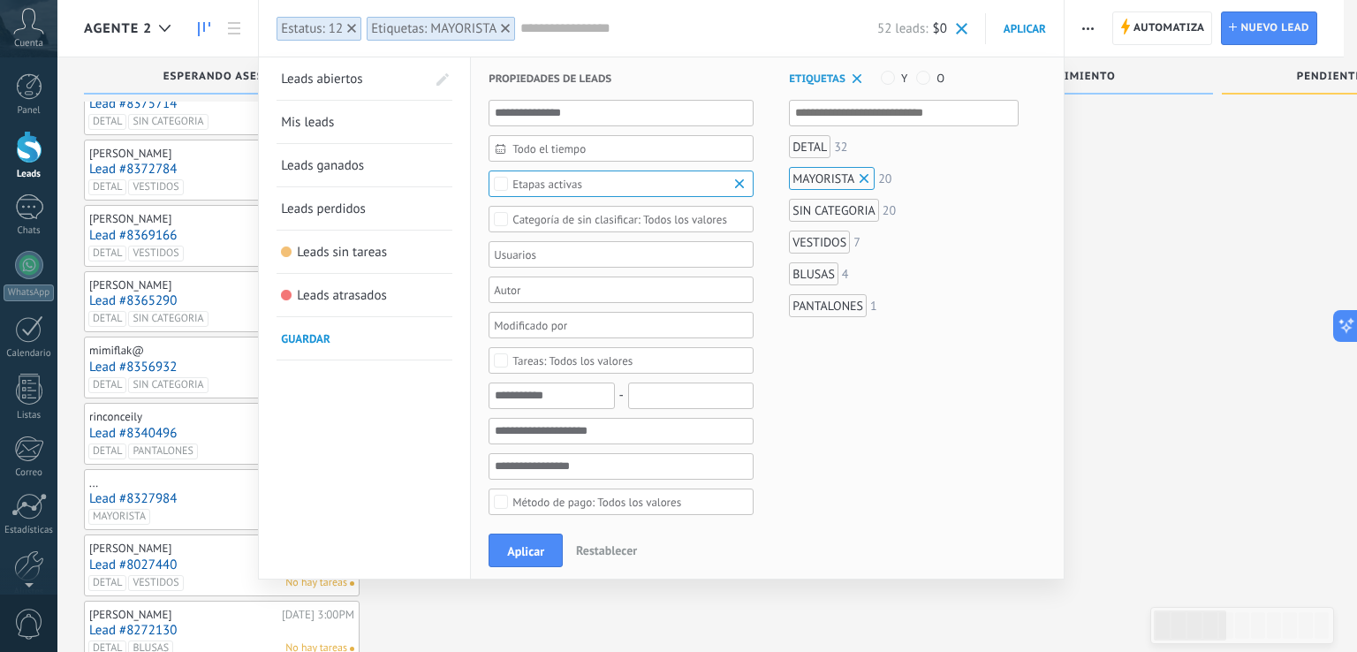
click at [661, 147] on span "Todo el tiempo" at bounding box center [627, 148] width 231 height 13
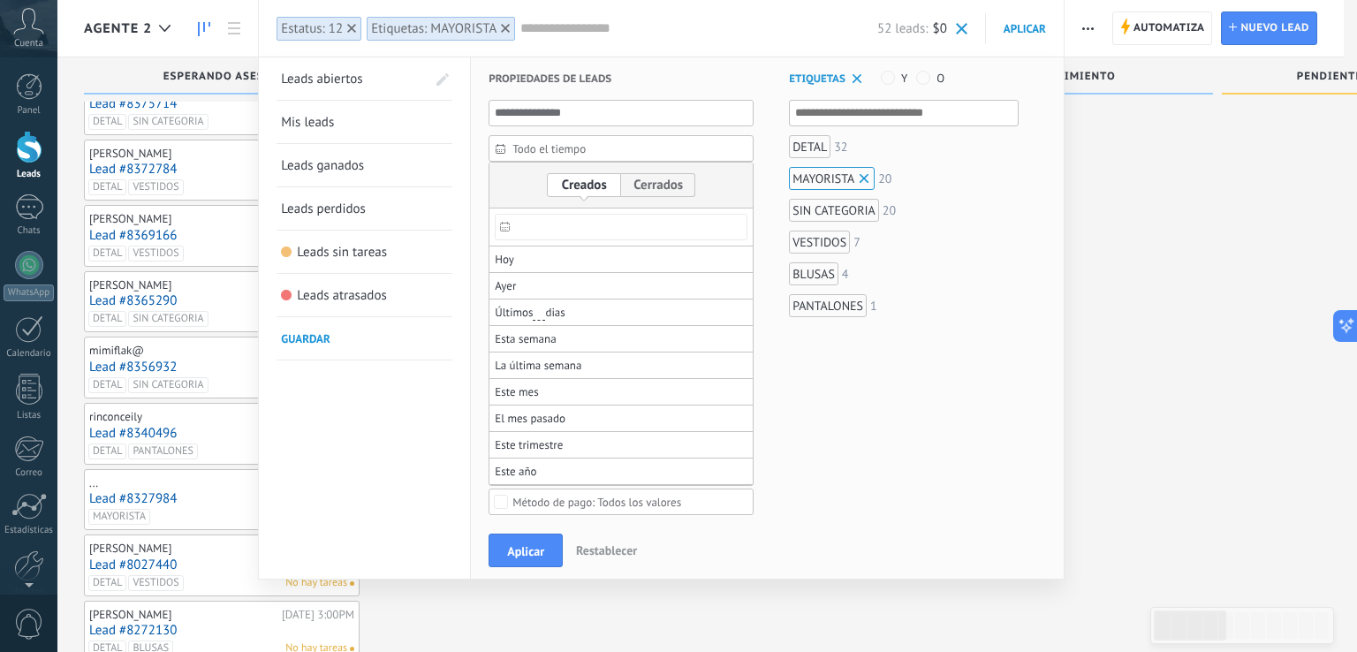
click at [501, 223] on icon at bounding box center [505, 227] width 10 height 10
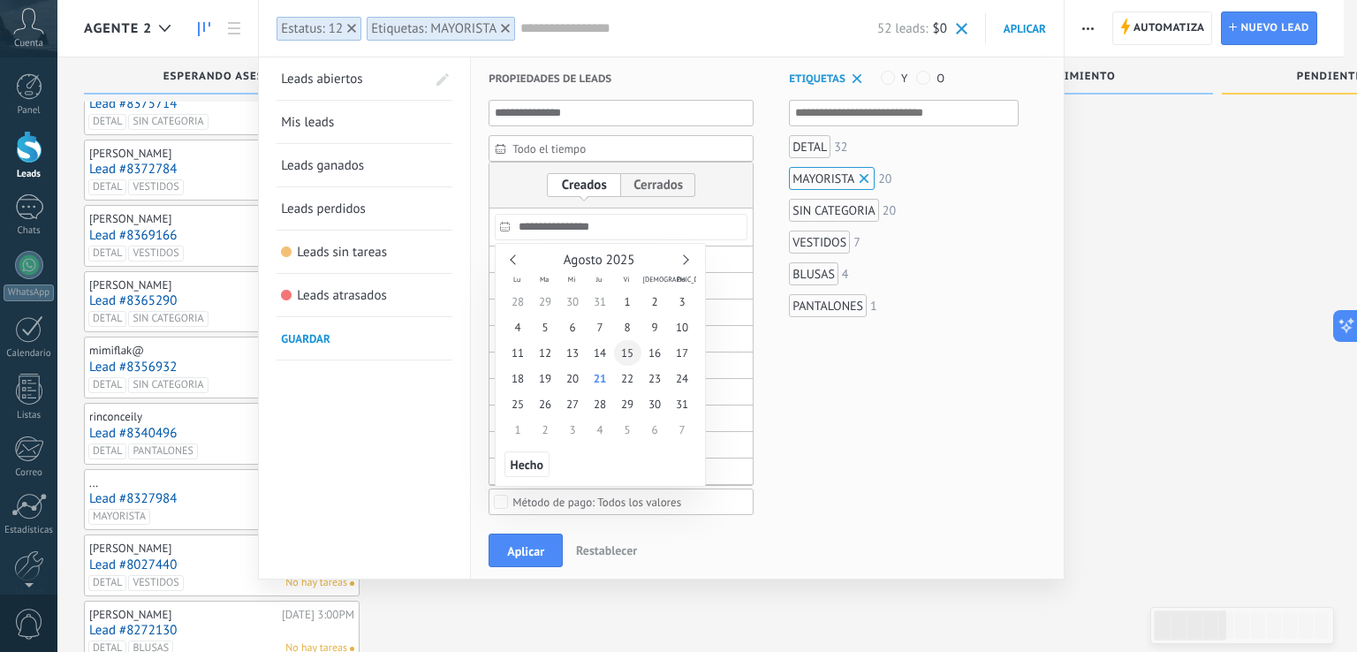
click at [632, 351] on span "15" at bounding box center [627, 353] width 27 height 26
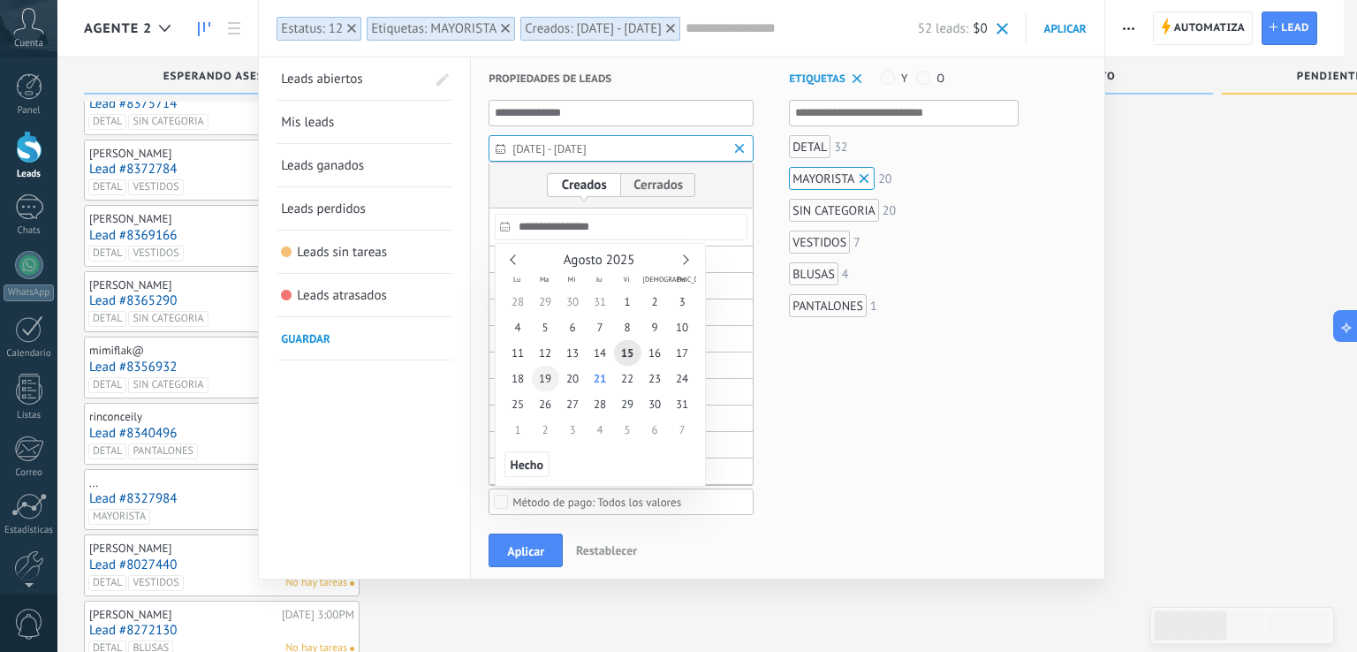
type input "**********"
click at [552, 378] on span "19" at bounding box center [545, 379] width 27 height 26
click at [533, 553] on div at bounding box center [678, 317] width 1357 height 635
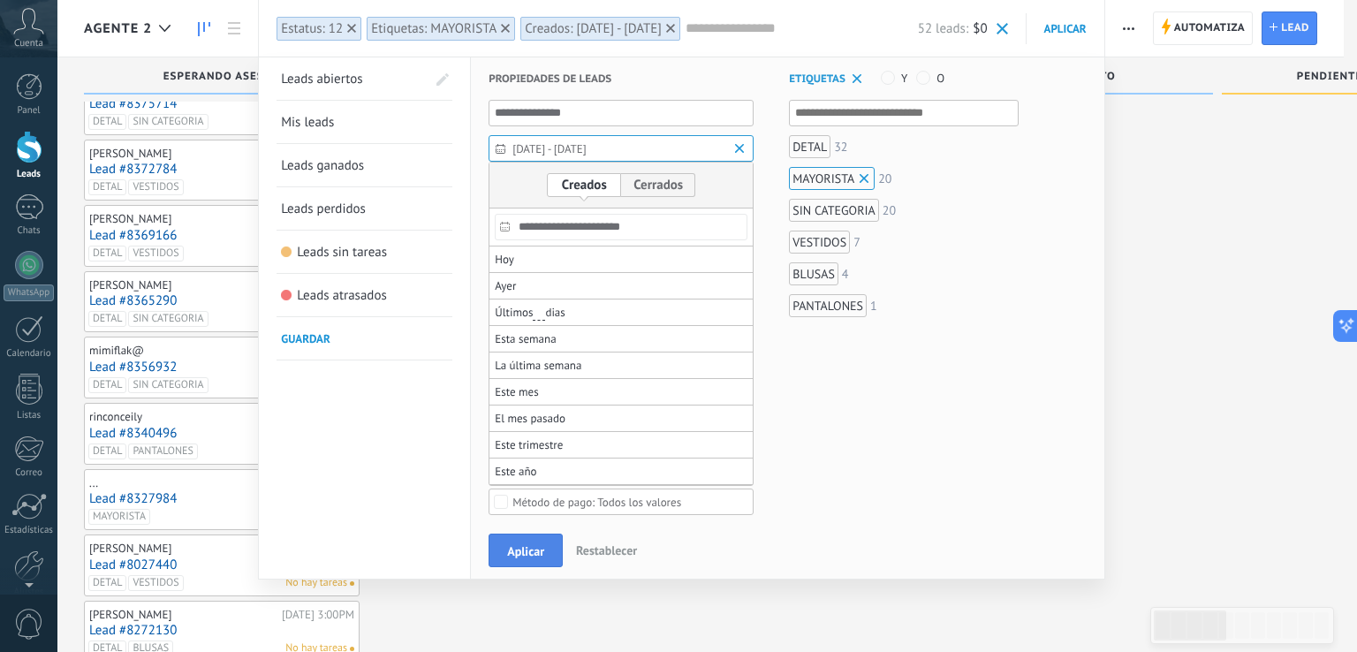
click at [536, 553] on span "Aplicar" at bounding box center [525, 551] width 37 height 12
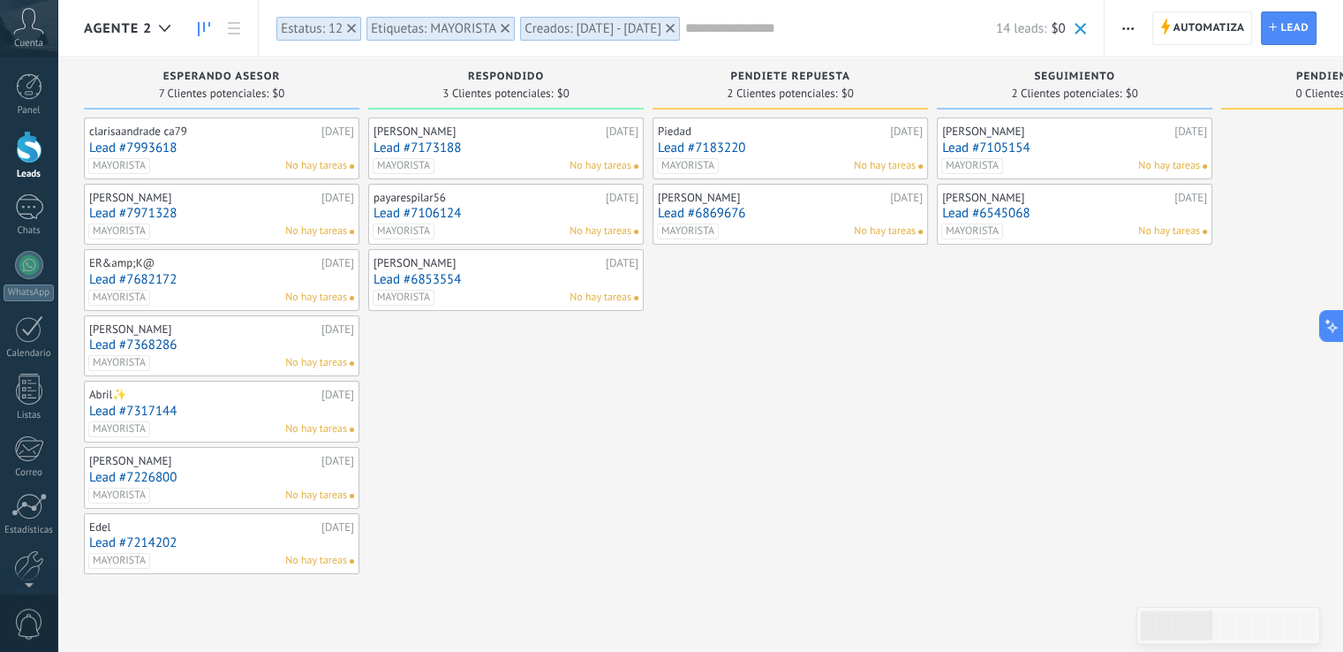
click at [770, 31] on input "text" at bounding box center [840, 28] width 311 height 19
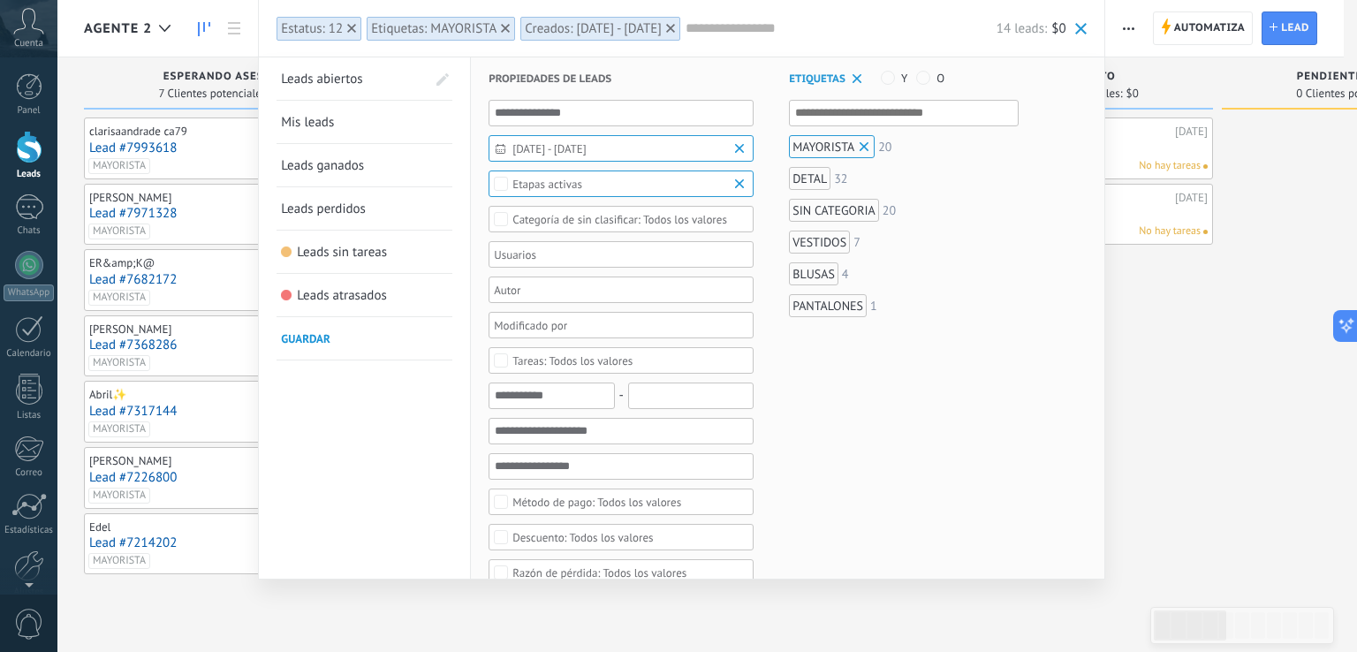
click at [774, 24] on input "text" at bounding box center [840, 28] width 311 height 19
click at [1187, 382] on div at bounding box center [678, 326] width 1357 height 652
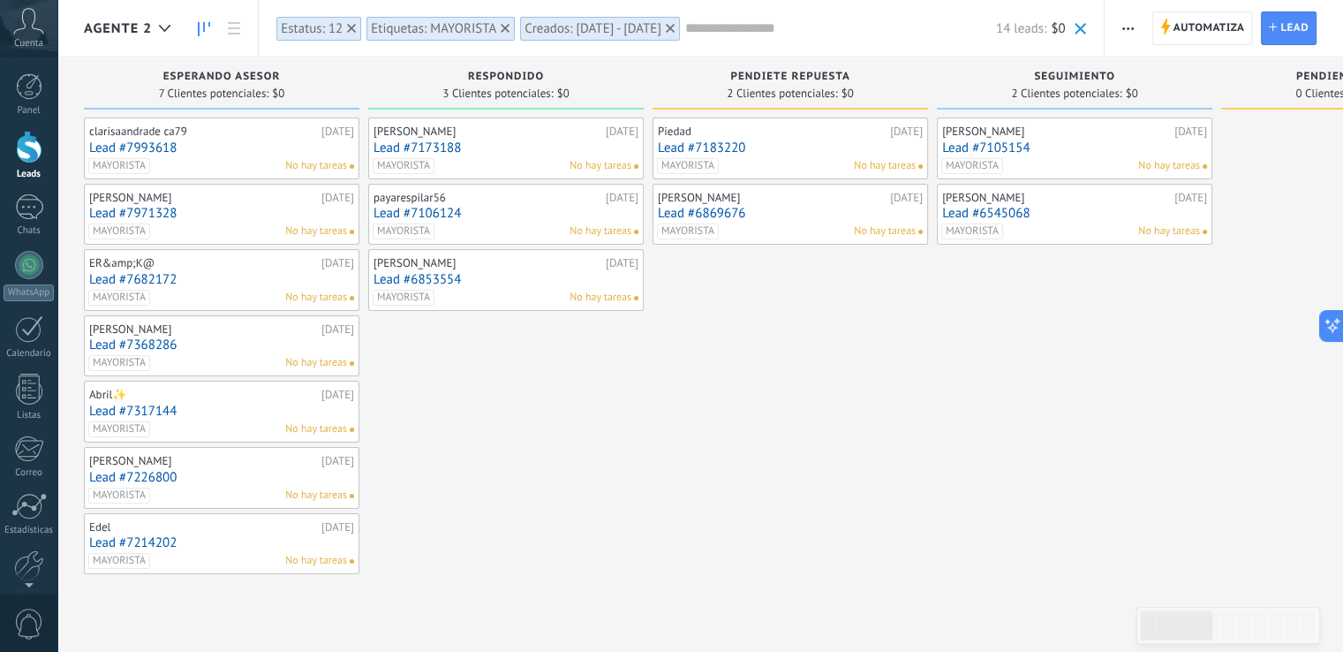
click at [1125, 26] on span "button" at bounding box center [1128, 28] width 11 height 34
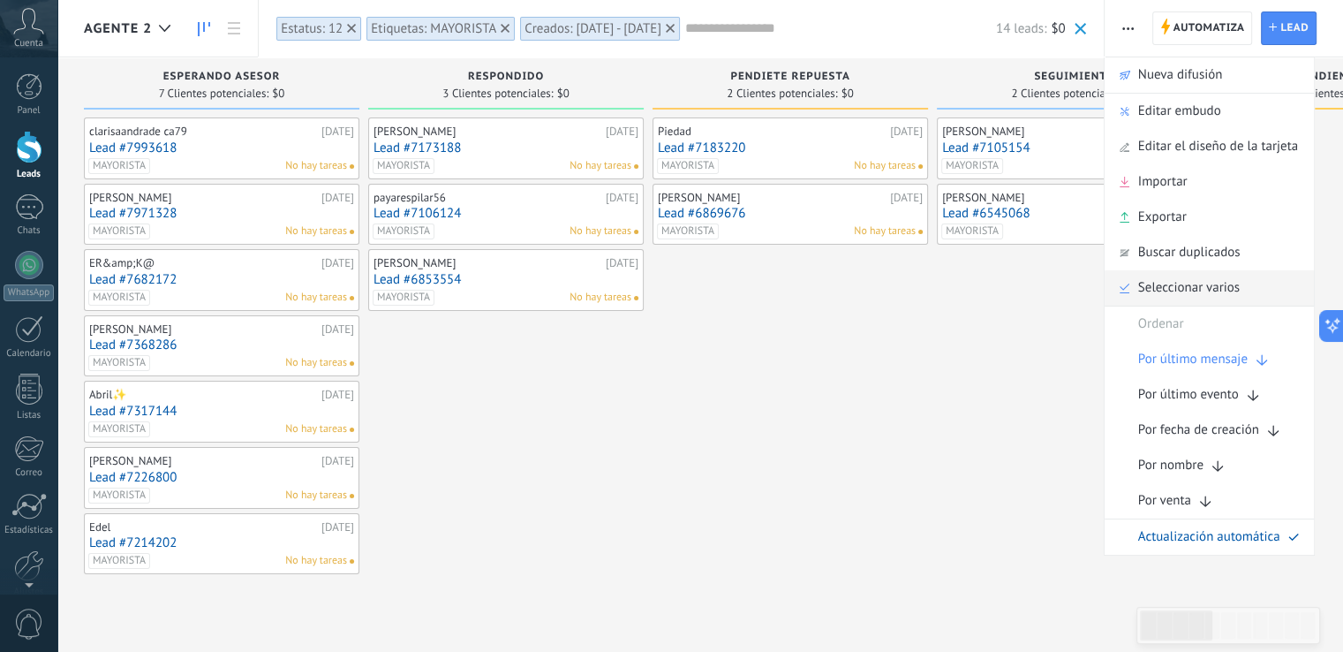
click at [1161, 276] on span "Seleccionar varios" at bounding box center [1189, 287] width 102 height 35
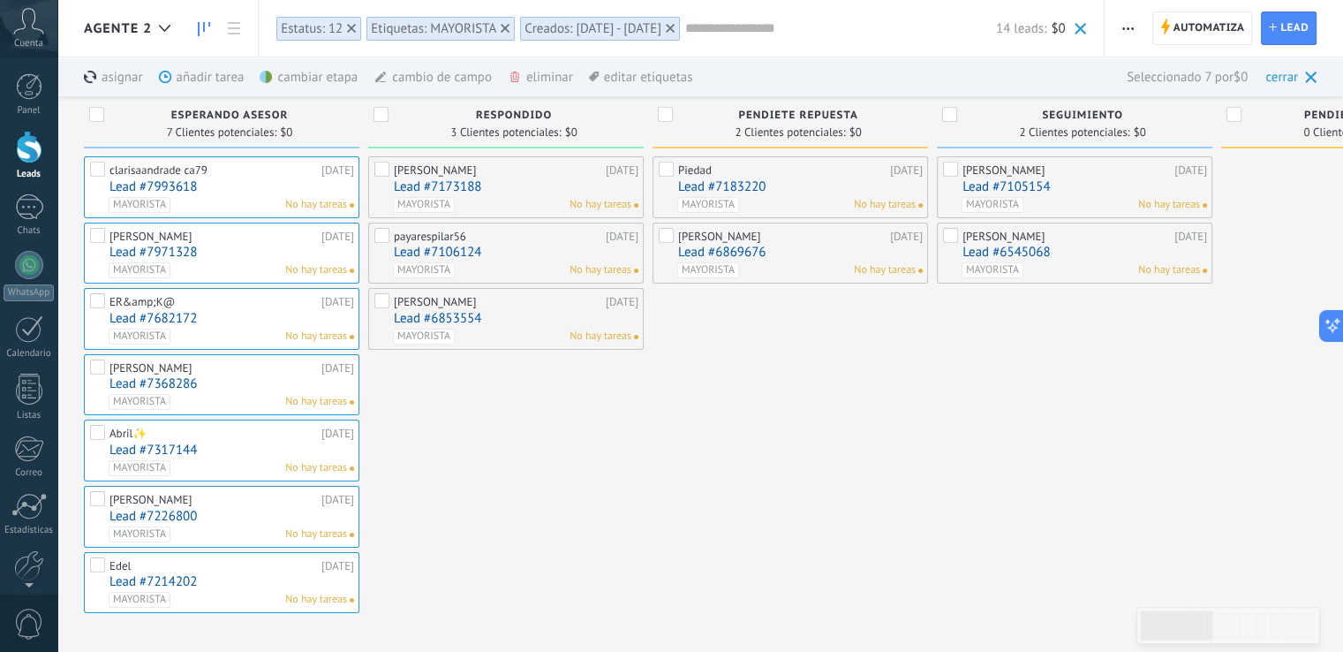
click at [119, 170] on div "clarisaandrade ca79" at bounding box center [214, 170] width 208 height 14
click at [103, 187] on div "clarisaandrade ca79 19/08/2025 Lead #7993618 MAYORISTA No hay tareas" at bounding box center [222, 187] width 276 height 62
click at [166, 26] on icon at bounding box center [164, 28] width 11 height 7
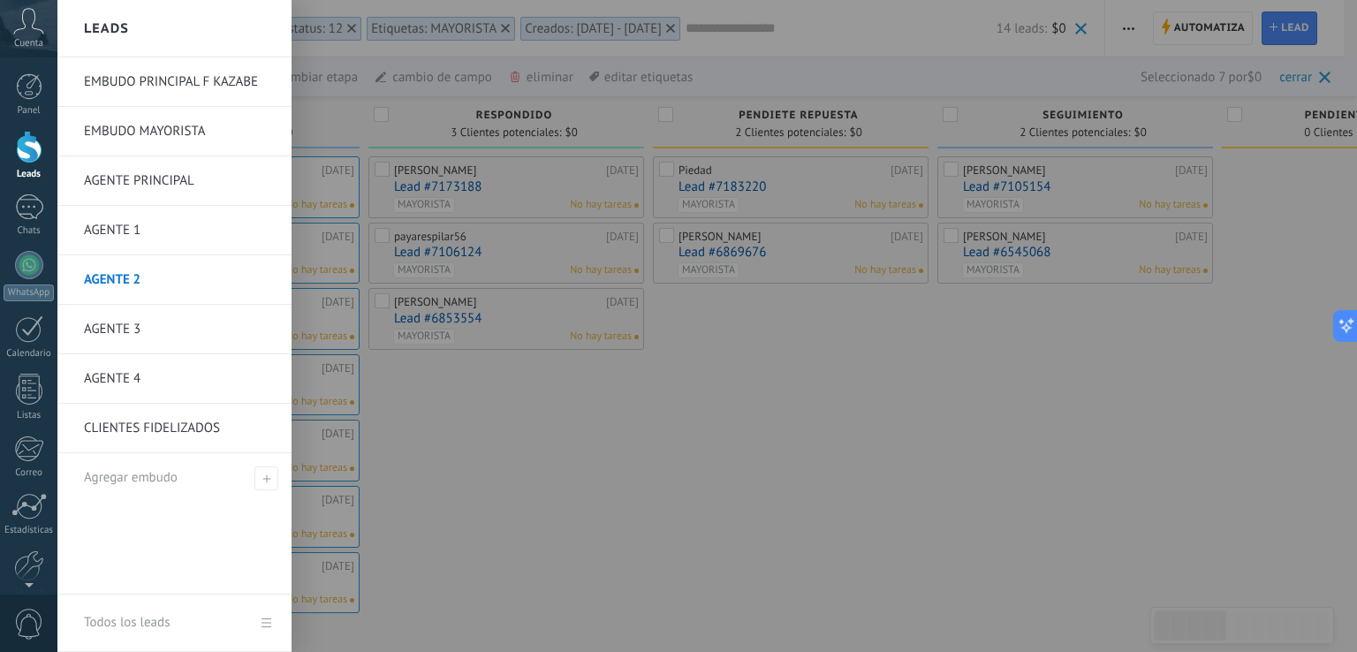
click at [166, 26] on div "Leads" at bounding box center [174, 28] width 234 height 57
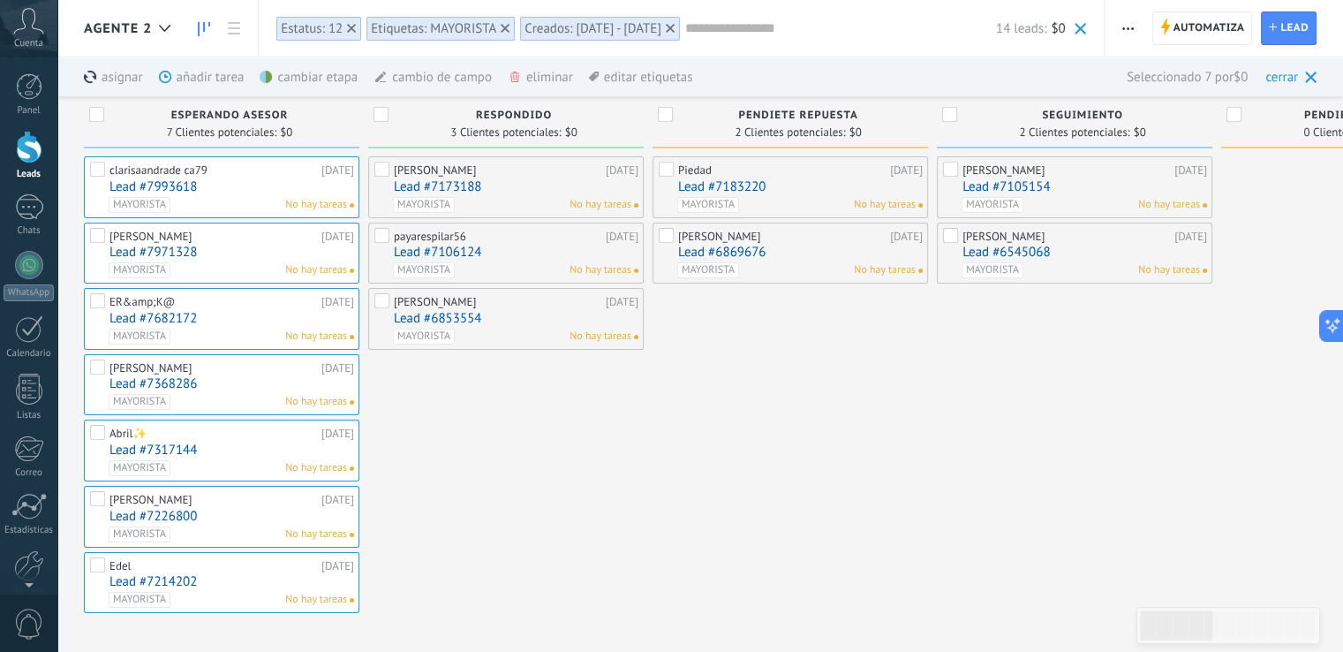
click at [308, 82] on div "cambiar etapa màs" at bounding box center [339, 76] width 158 height 39
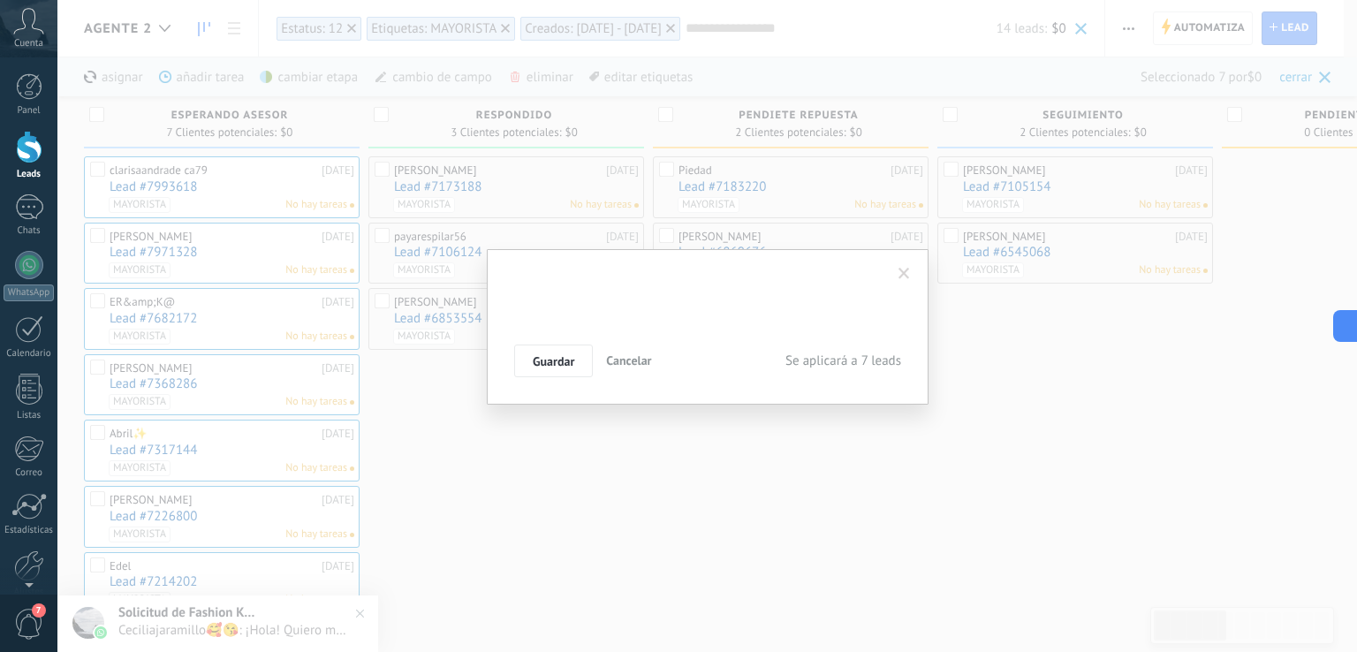
click at [0, 0] on div "Contacto inicial FILTRO INTERES Negociación FILTRO MAYORISTA FILTRO CANAL MAYOR…" at bounding box center [0, 0] width 0 height 0
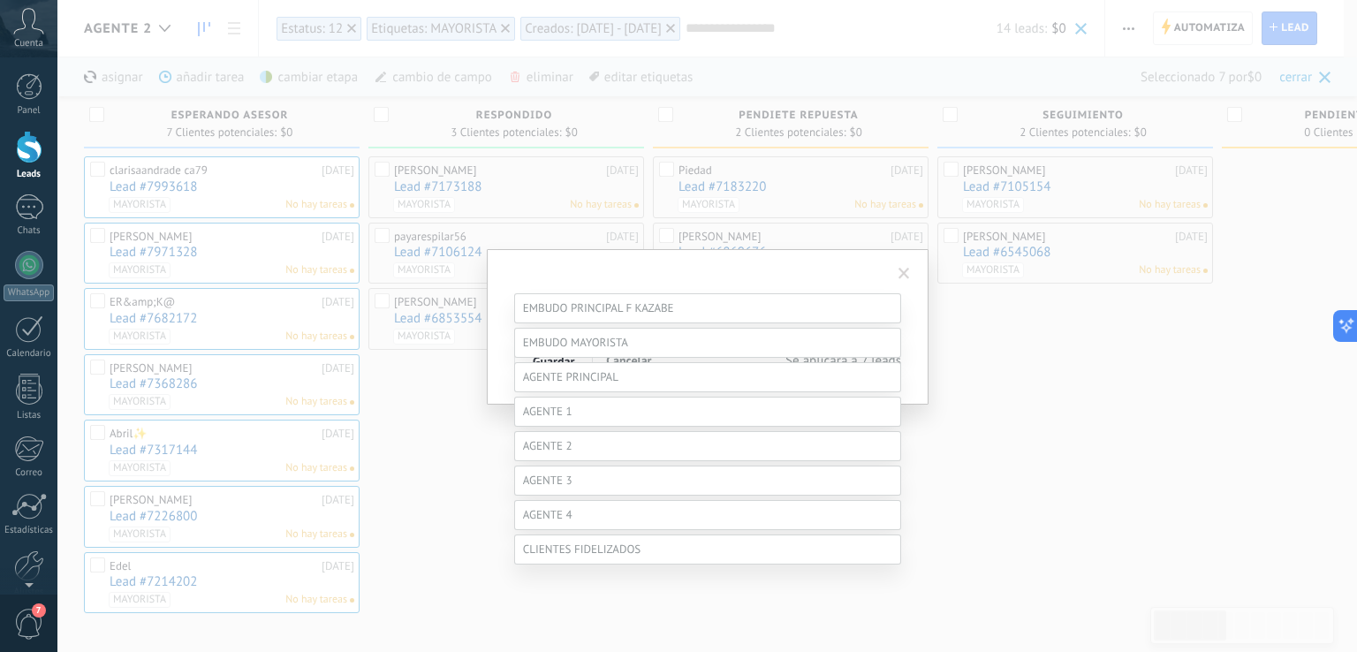
scroll to position [177, 0]
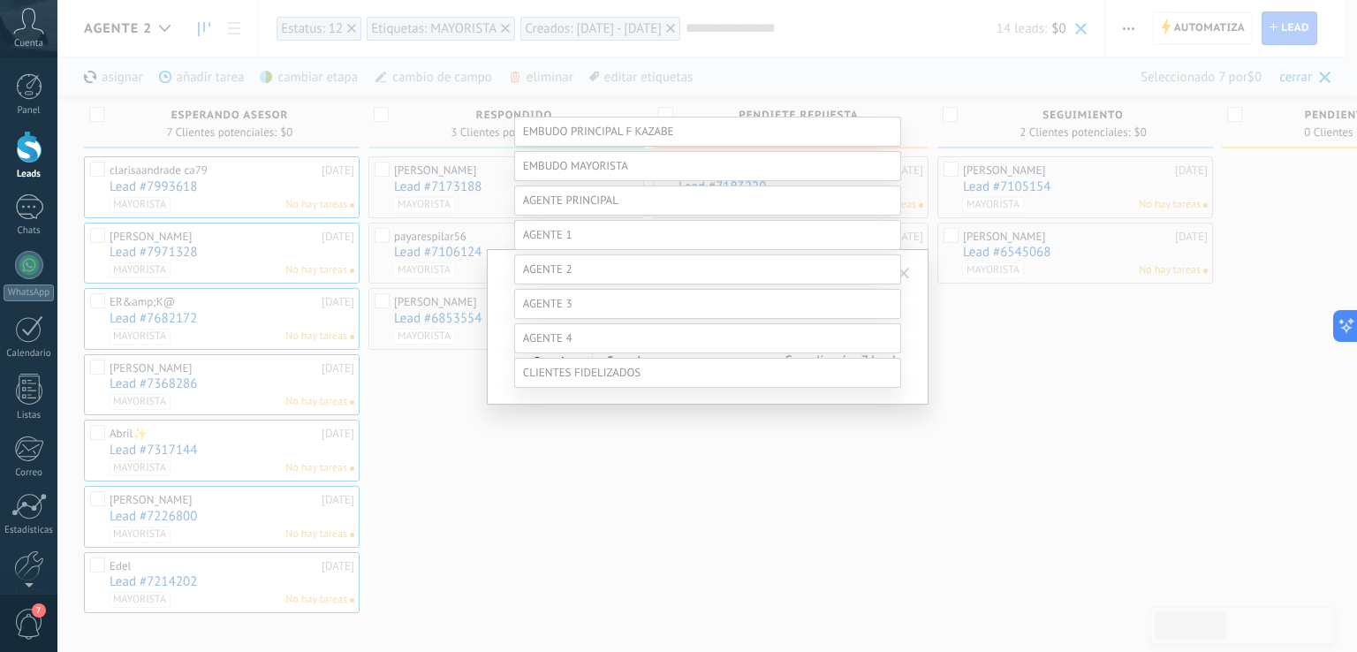
click at [627, 284] on label at bounding box center [707, 269] width 387 height 30
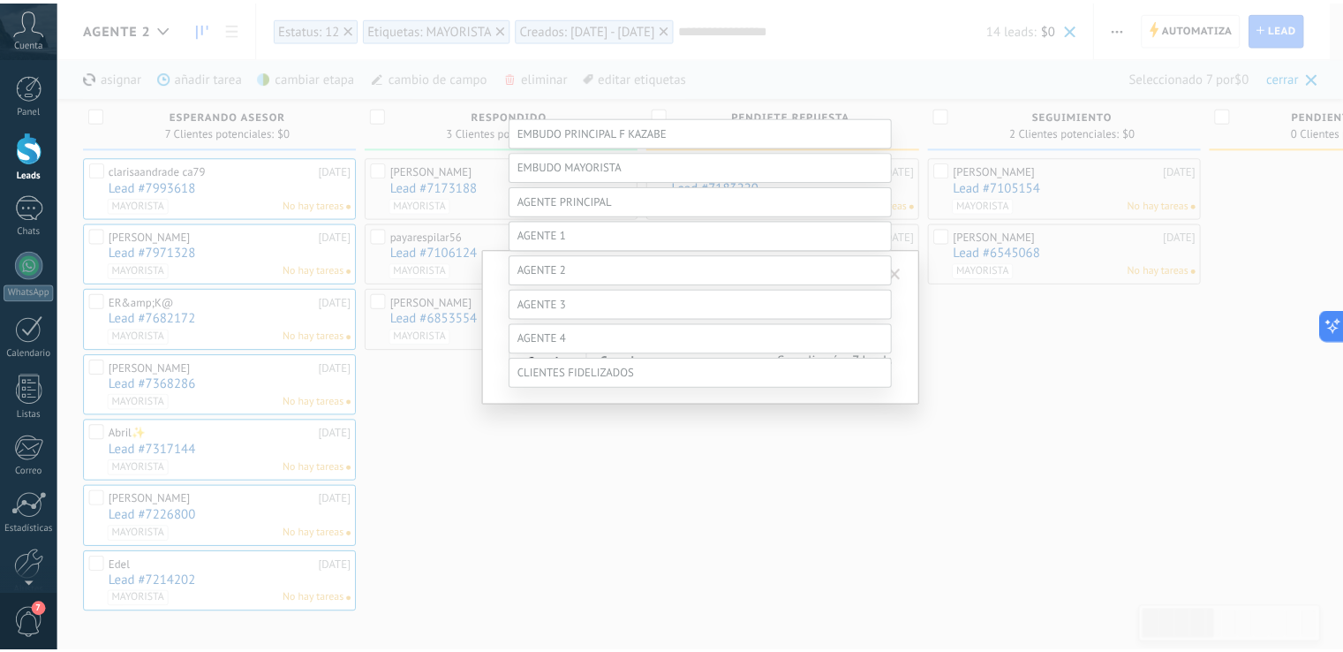
scroll to position [138, 0]
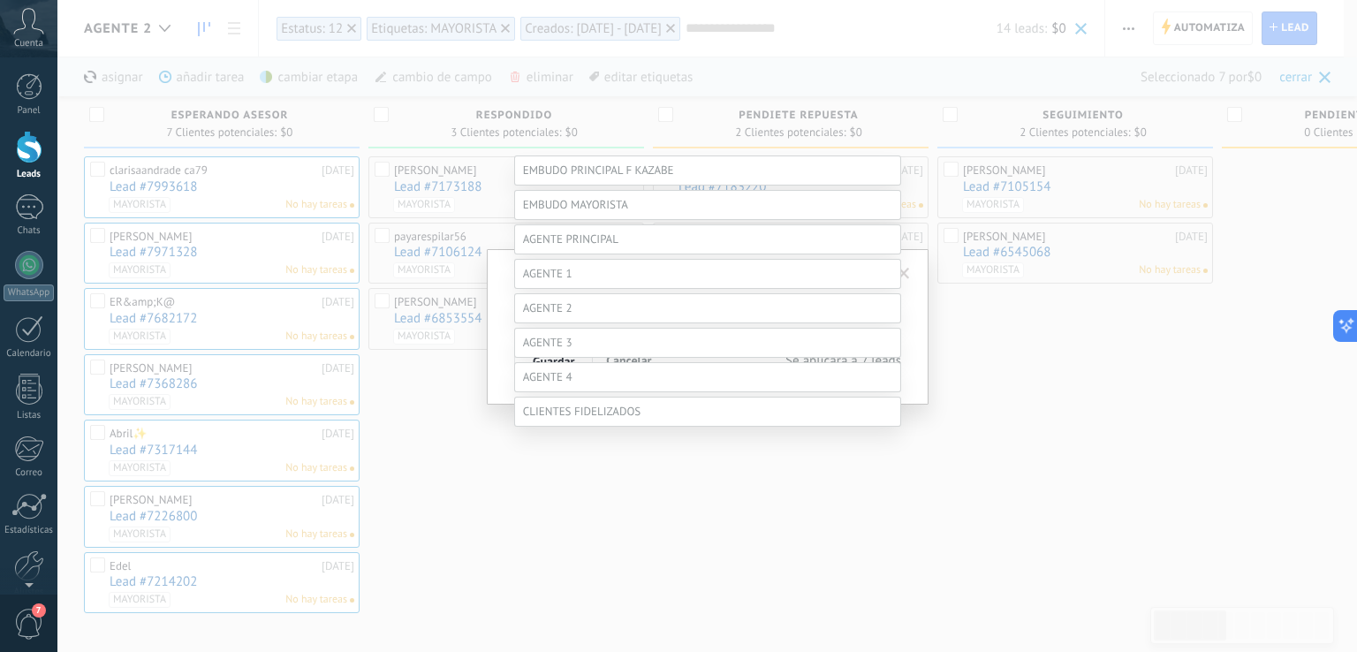
click at [0, 0] on label "RESPONDIDO" at bounding box center [0, 0] width 0 height 0
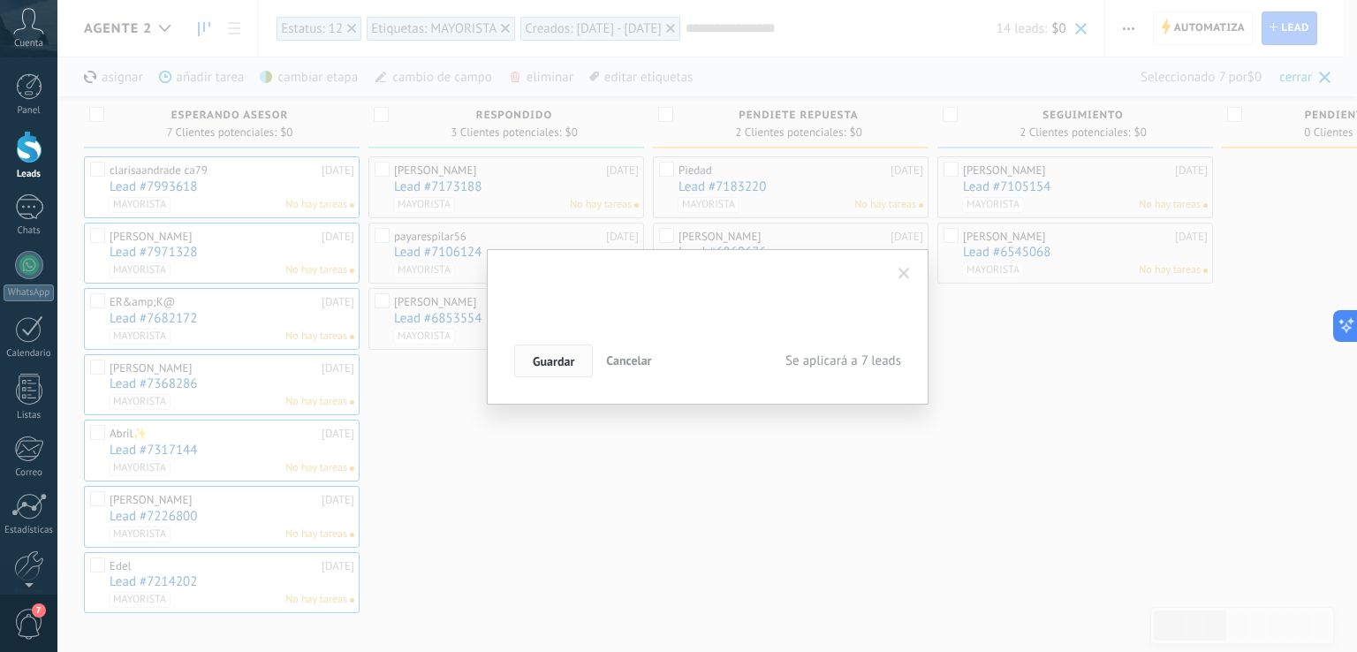
click at [565, 359] on span "Guardar" at bounding box center [554, 361] width 42 height 12
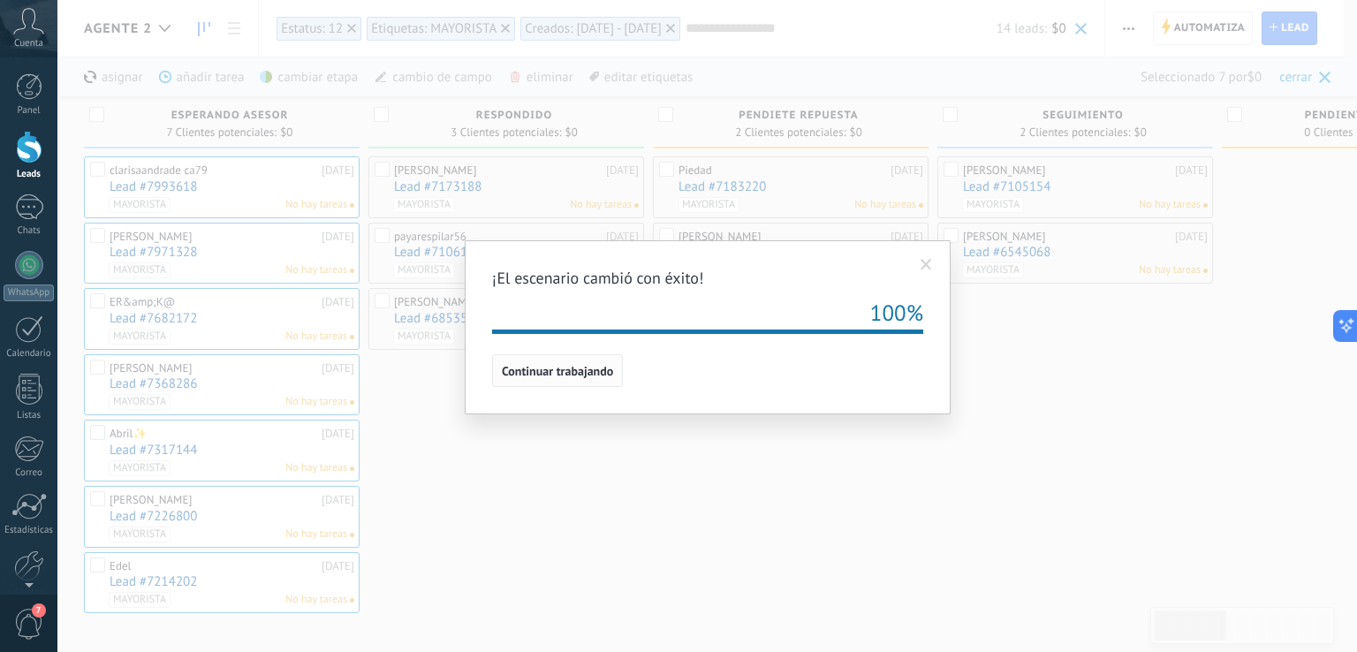
click at [565, 365] on span "Continuar trabajando" at bounding box center [557, 371] width 111 height 12
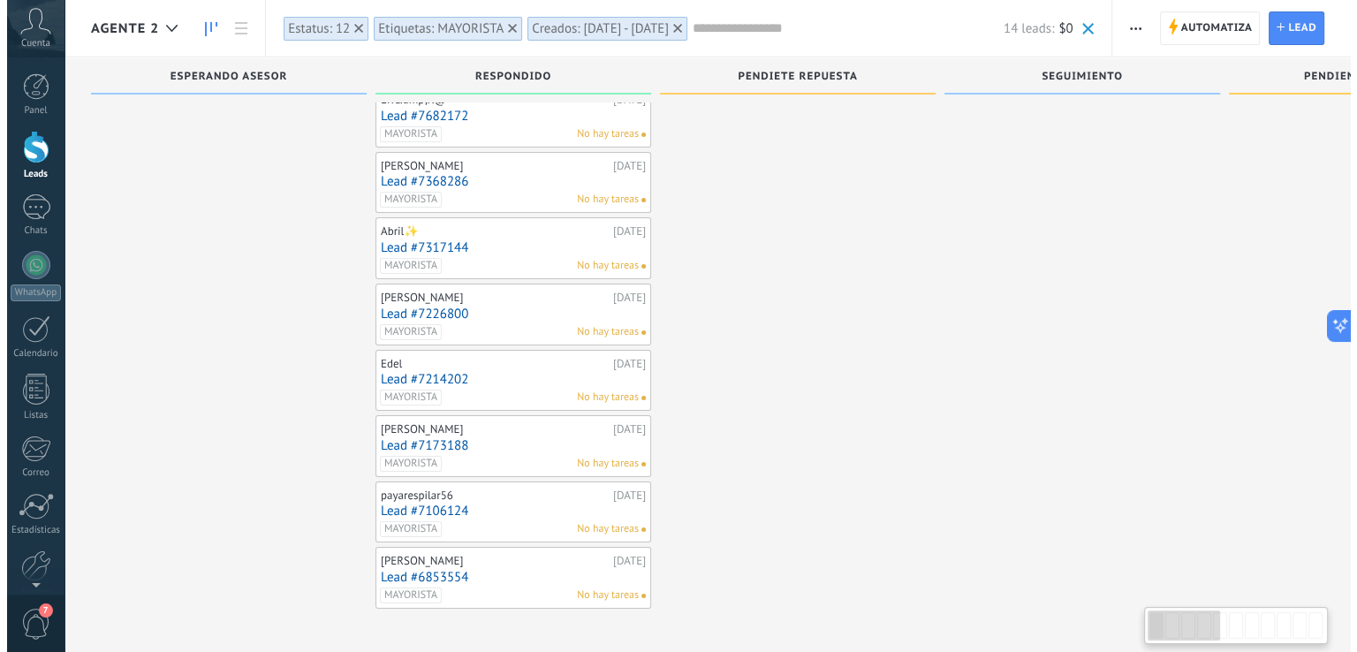
scroll to position [147, 0]
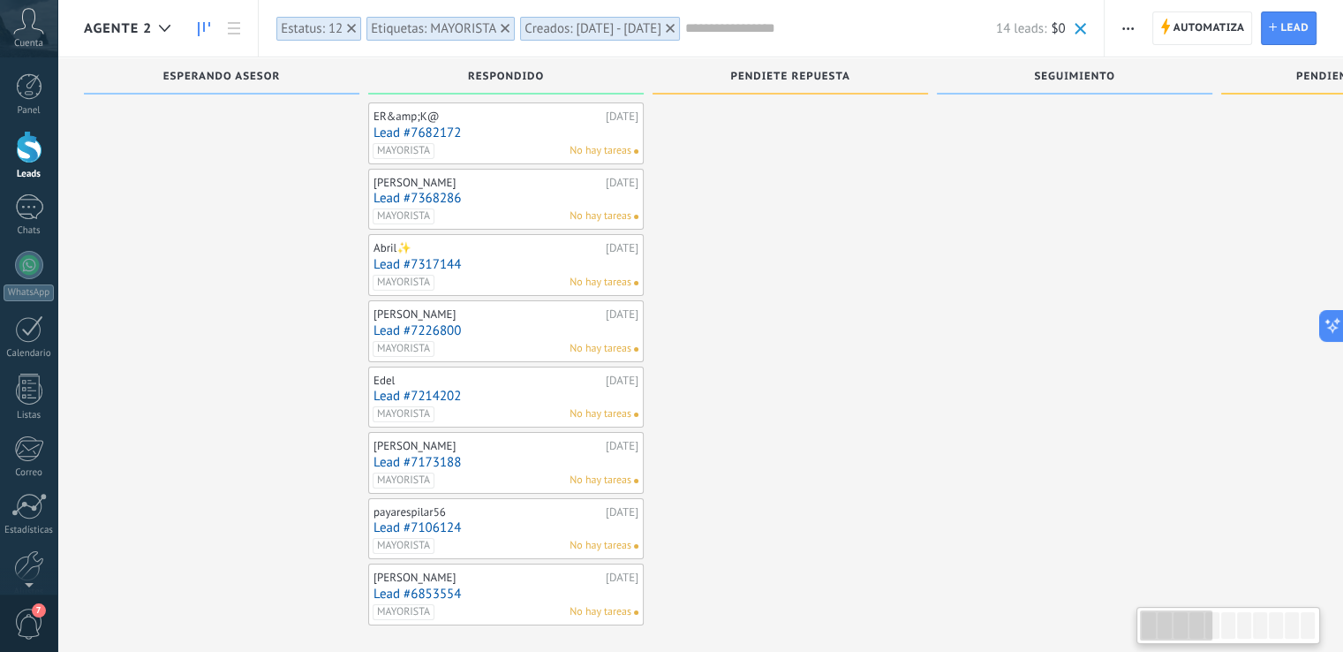
click at [420, 271] on div "Abril✨ 18/08/2025 Lead #7317144 MAYORISTA No hay tareas" at bounding box center [506, 264] width 265 height 51
click at [427, 262] on link "Lead #7317144" at bounding box center [506, 264] width 265 height 15
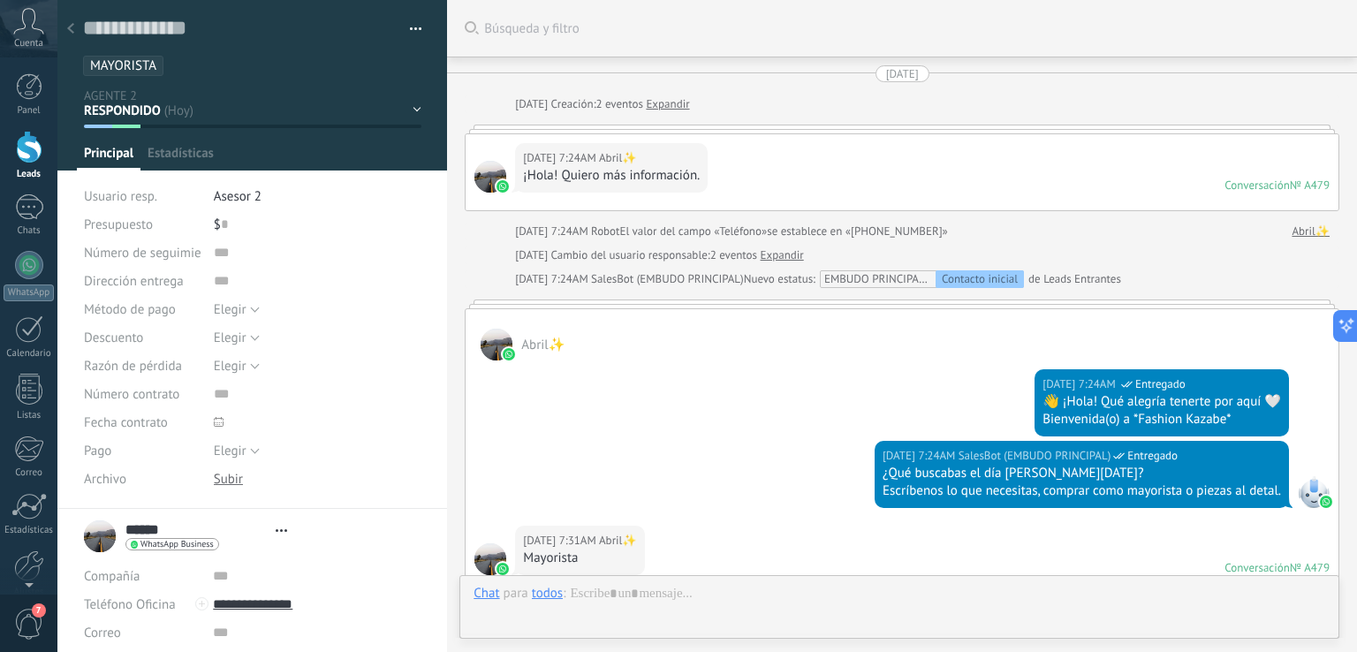
type textarea "**********"
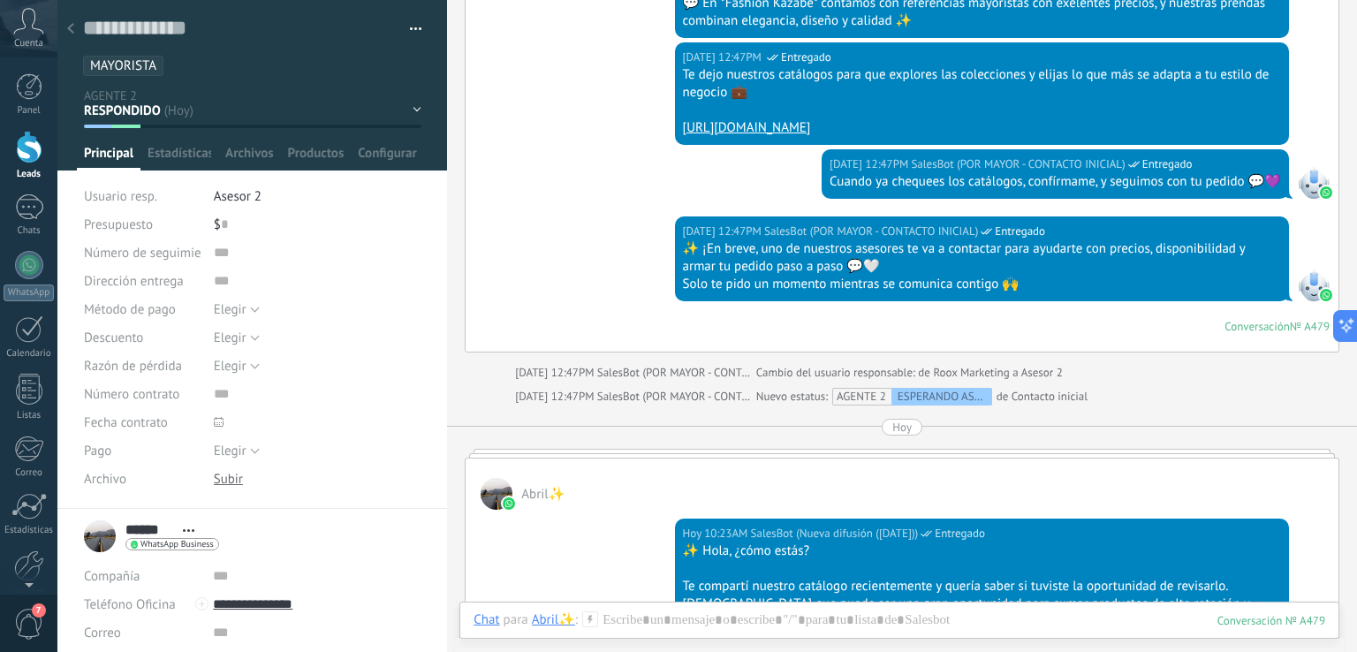
scroll to position [2381, 0]
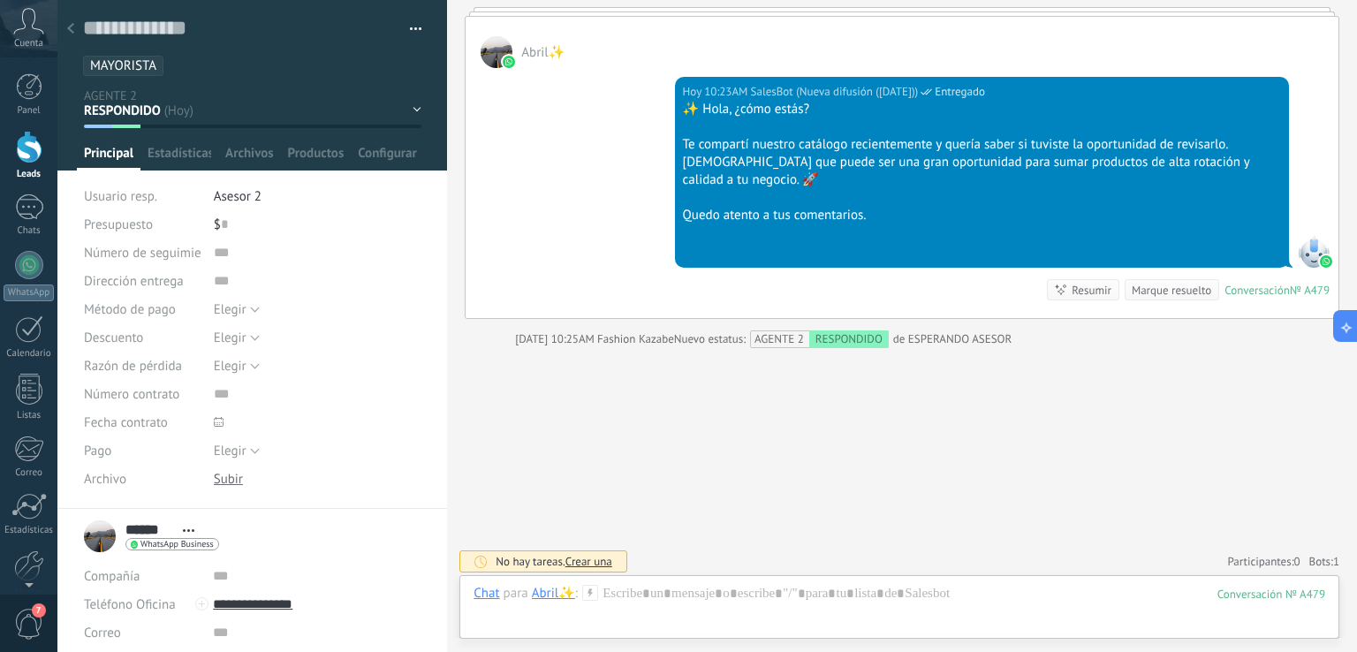
click at [71, 31] on use at bounding box center [70, 28] width 7 height 11
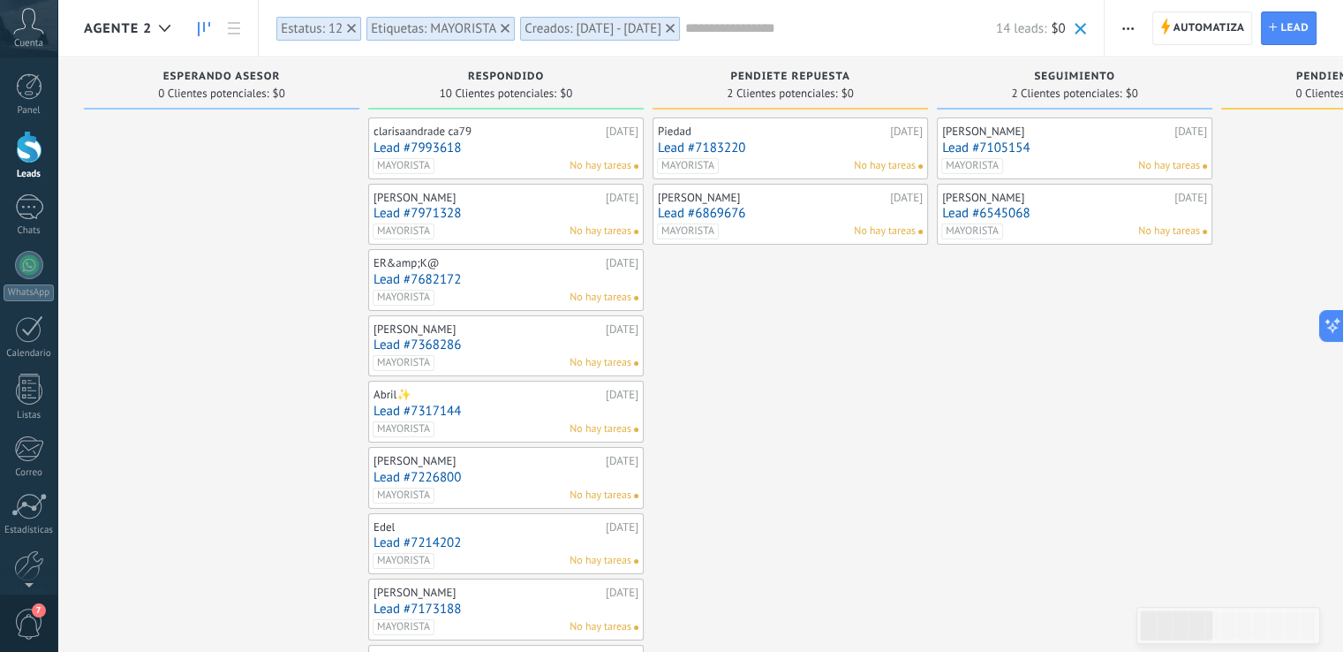
click at [155, 200] on div at bounding box center [222, 444] width 276 height 654
